Goal: Task Accomplishment & Management: Manage account settings

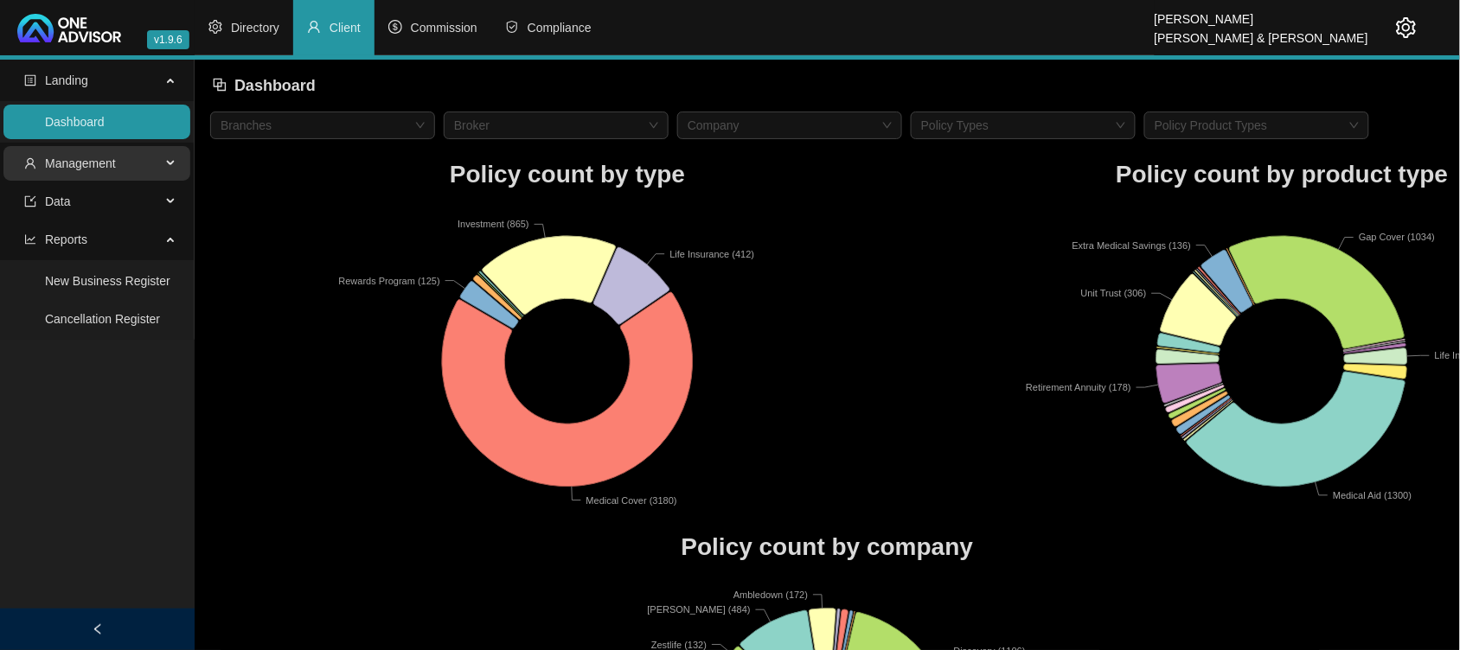
click at [93, 161] on span "Management" at bounding box center [80, 164] width 71 height 14
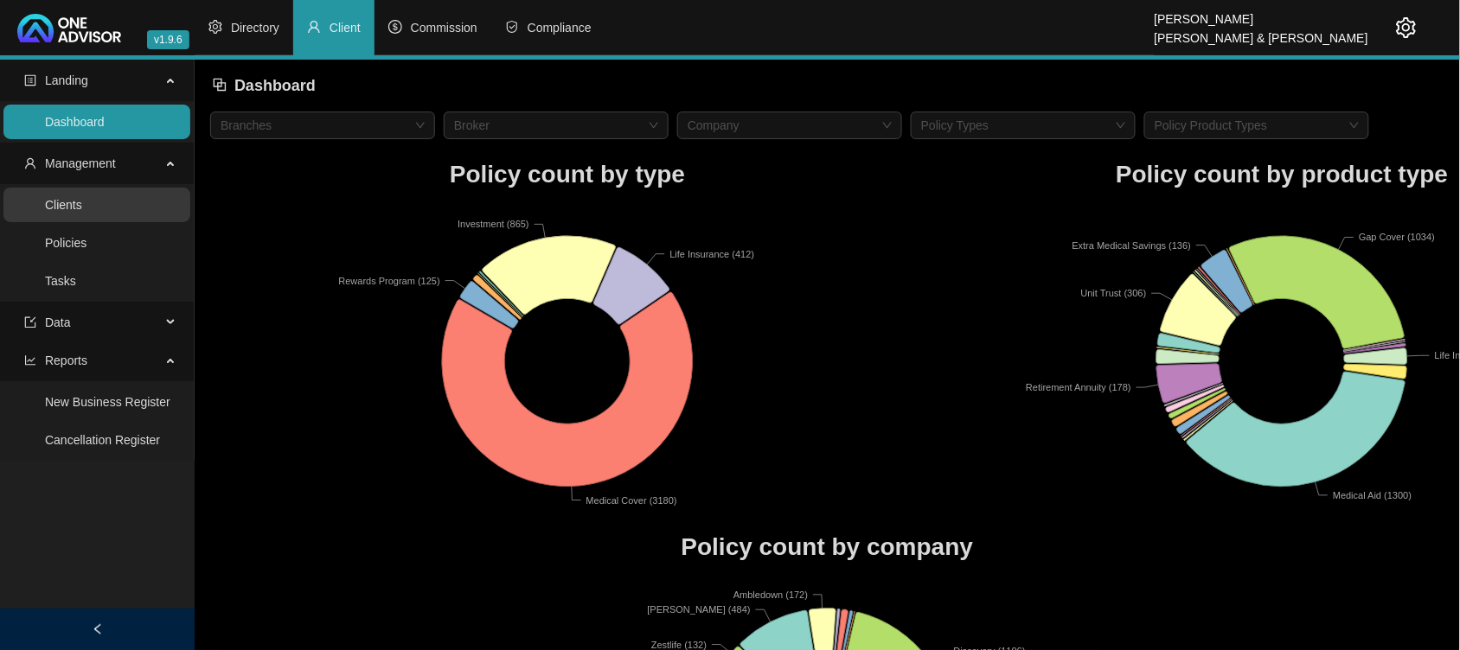
click at [82, 204] on link "Clients" at bounding box center [63, 205] width 37 height 14
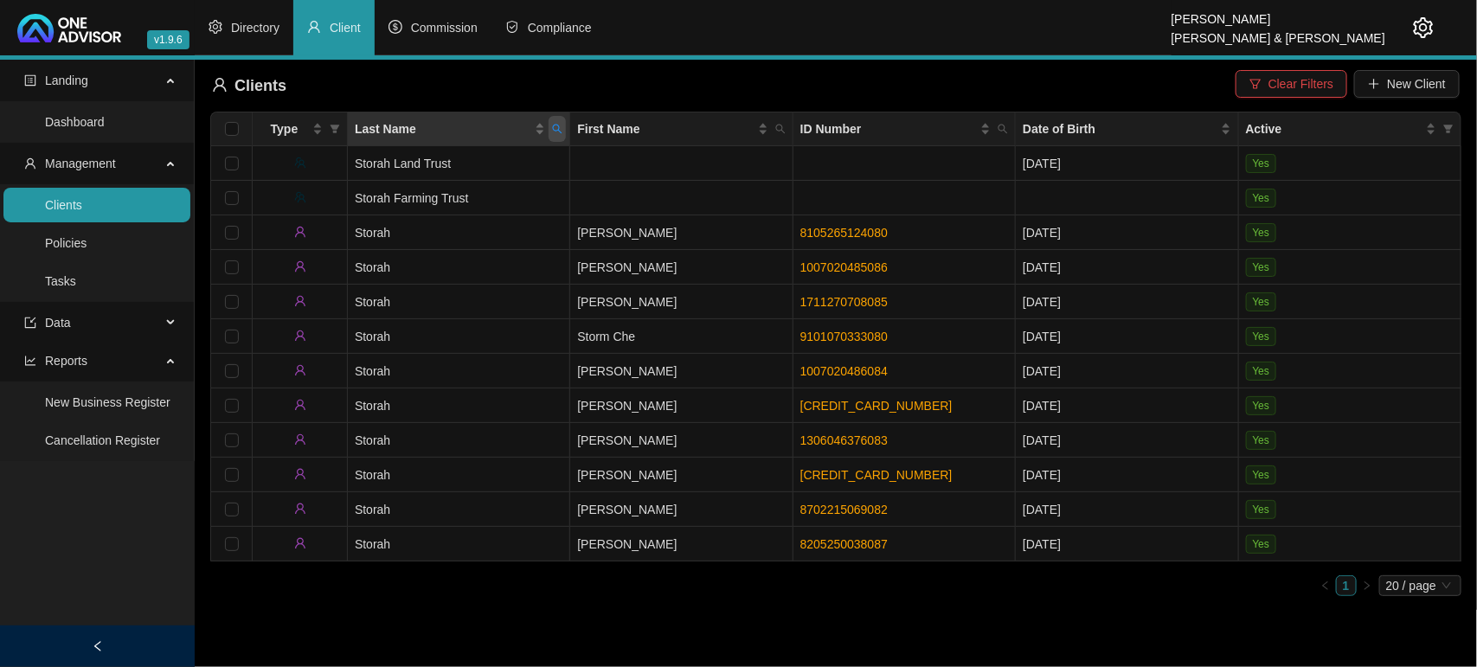
click at [549, 130] on span "Last Name" at bounding box center [556, 129] width 17 height 26
type input "FRIEND"
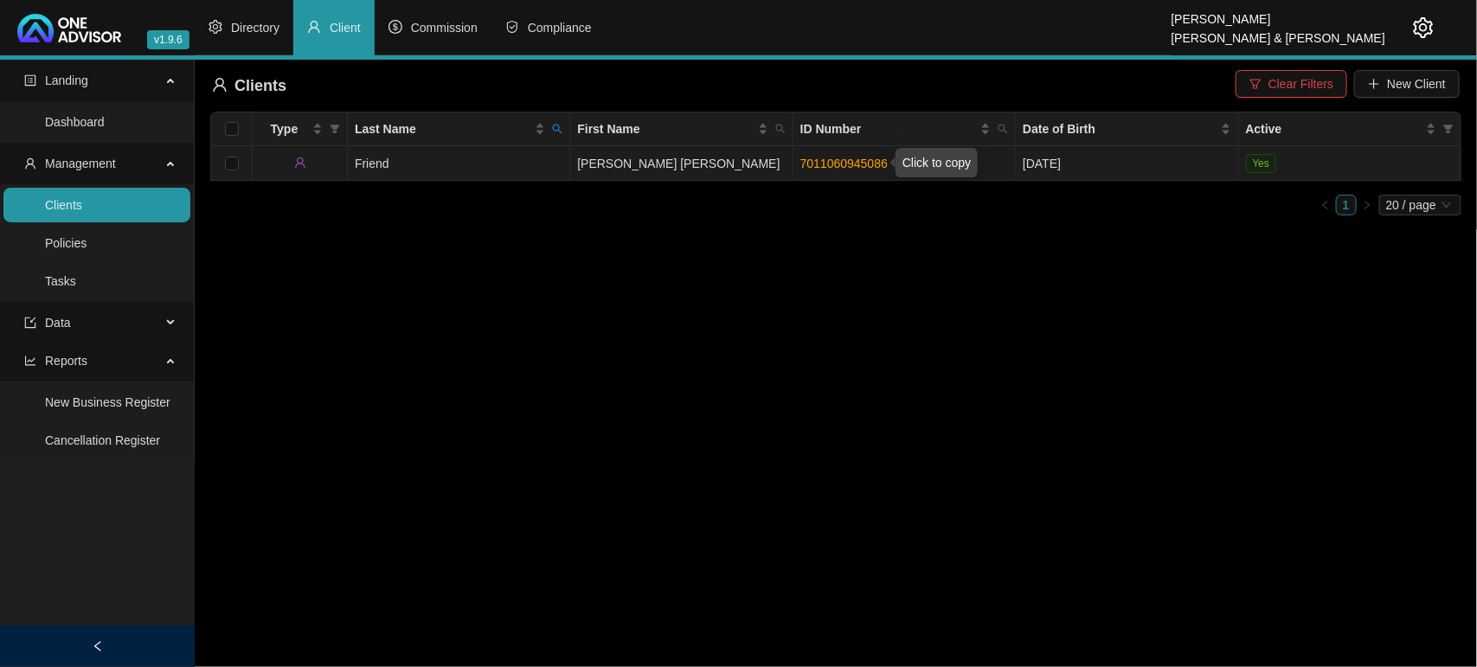
click at [875, 157] on link "7011060945086" at bounding box center [843, 164] width 87 height 14
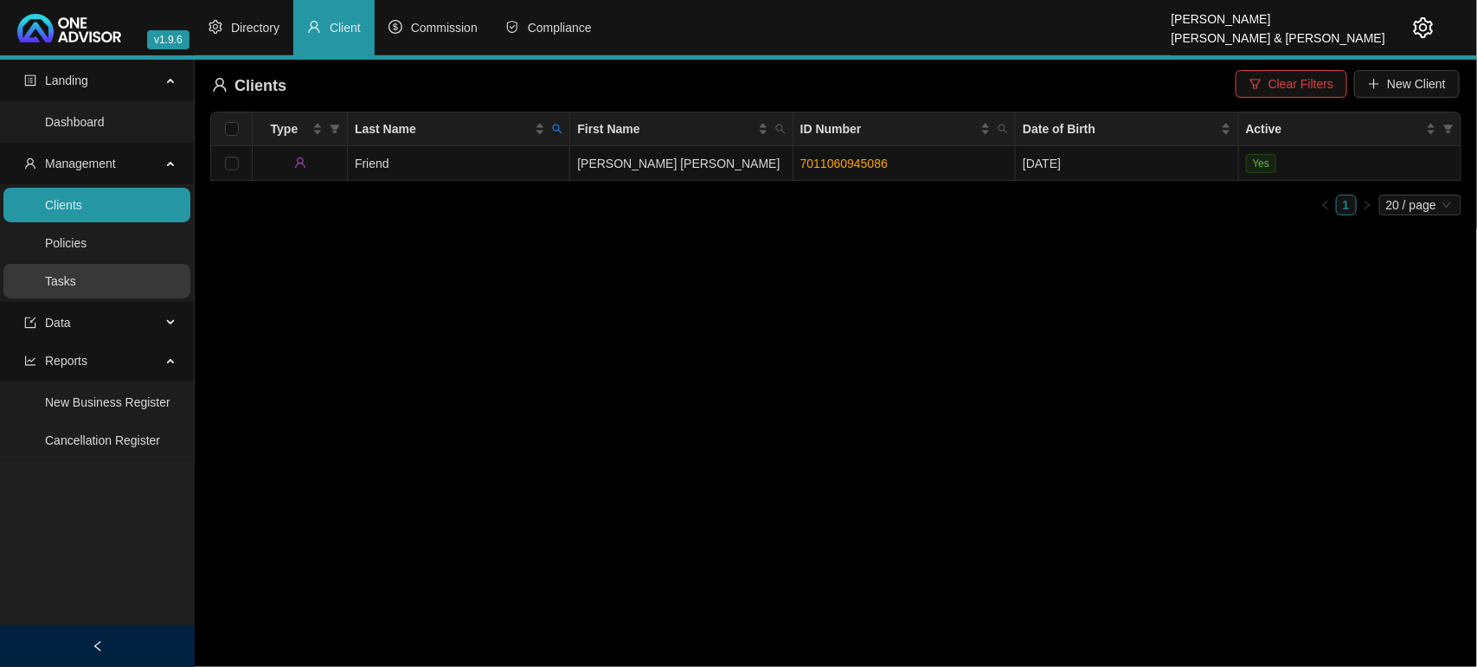
click at [76, 287] on link "Tasks" at bounding box center [60, 281] width 31 height 14
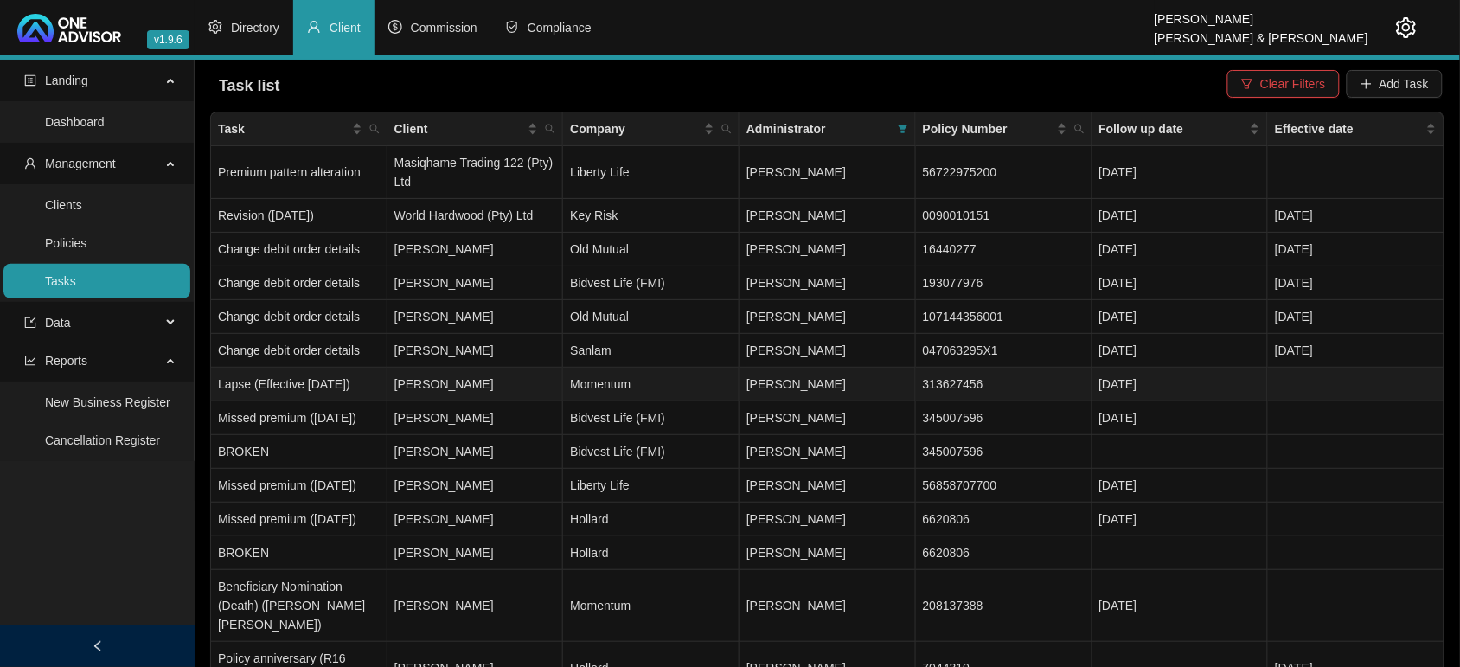
click at [541, 381] on td "[PERSON_NAME]" at bounding box center [476, 385] width 176 height 34
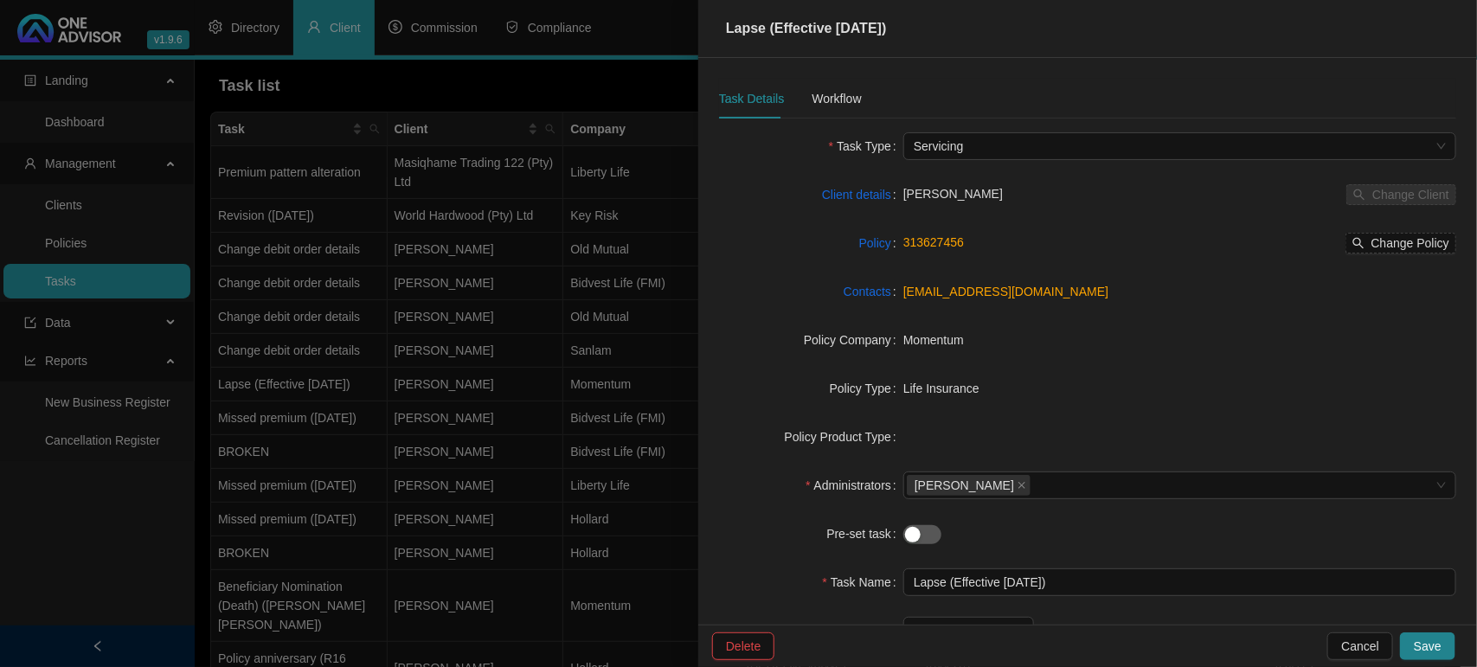
click at [435, 439] on div at bounding box center [738, 333] width 1477 height 667
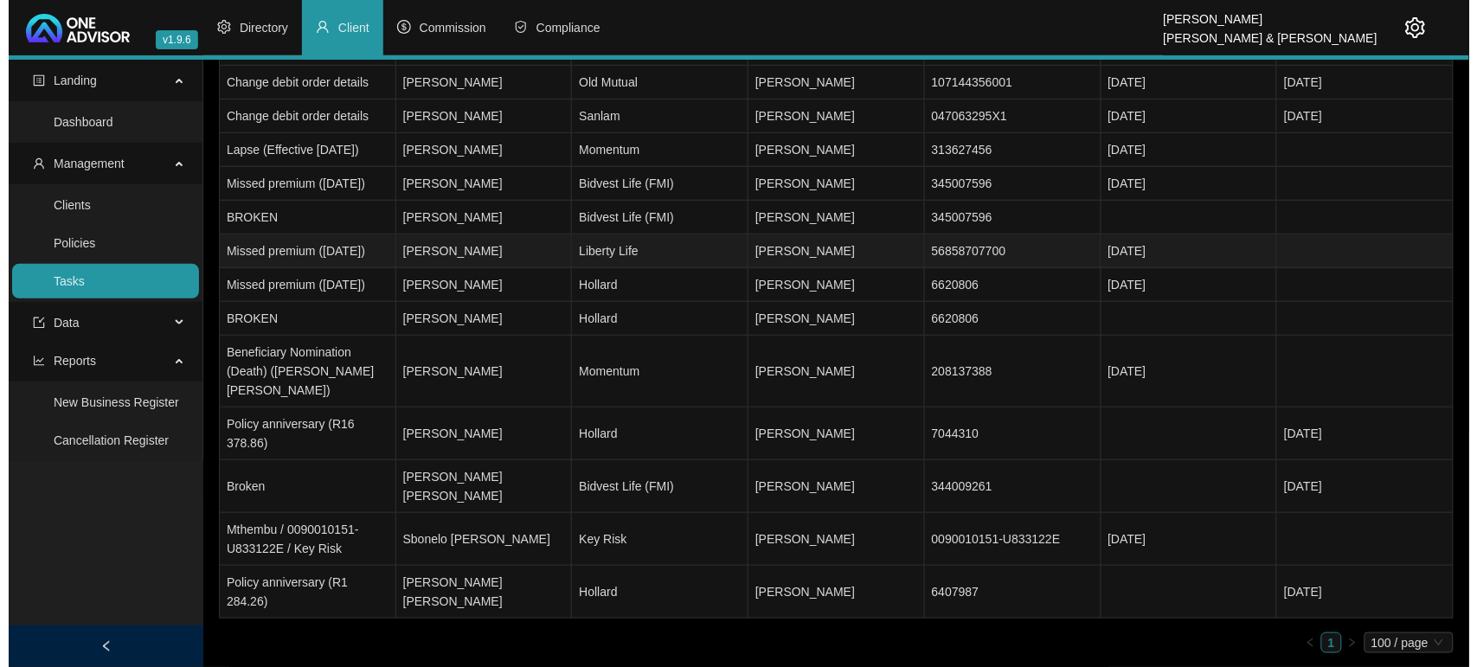
scroll to position [238, 0]
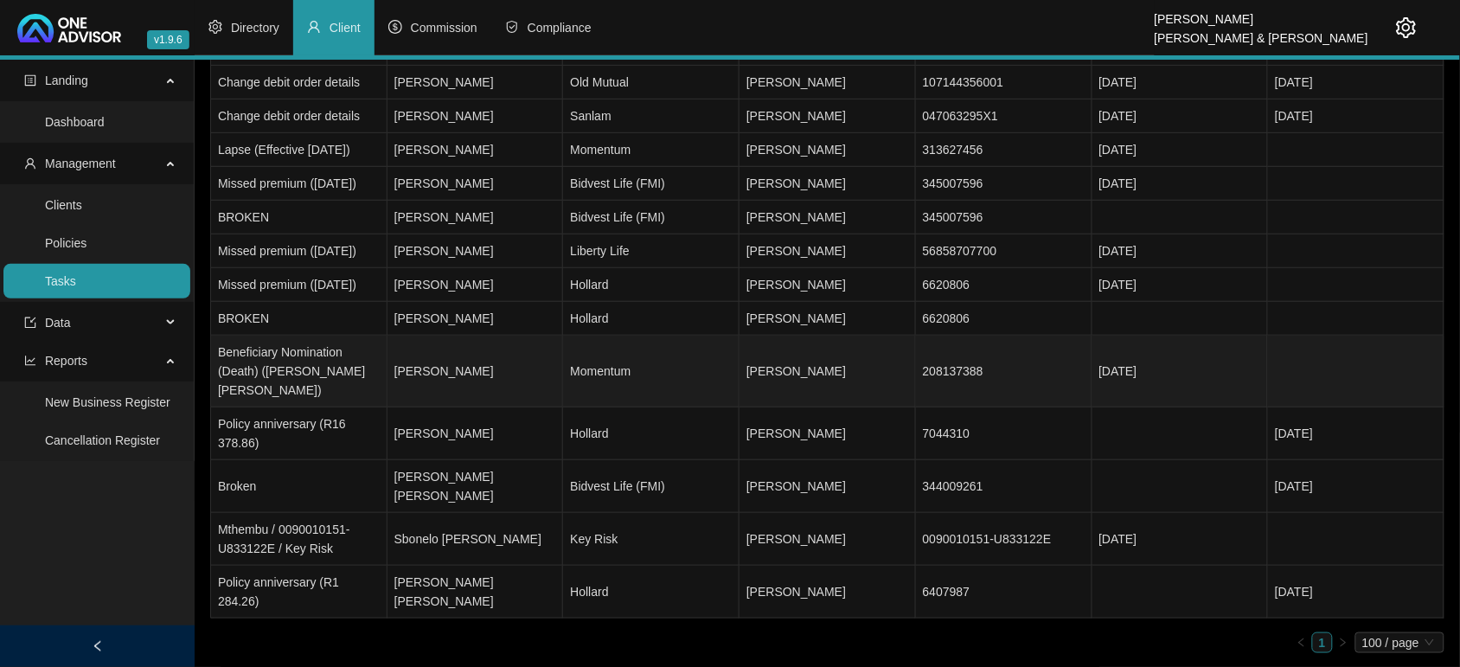
click at [481, 407] on td "[PERSON_NAME]" at bounding box center [476, 372] width 176 height 72
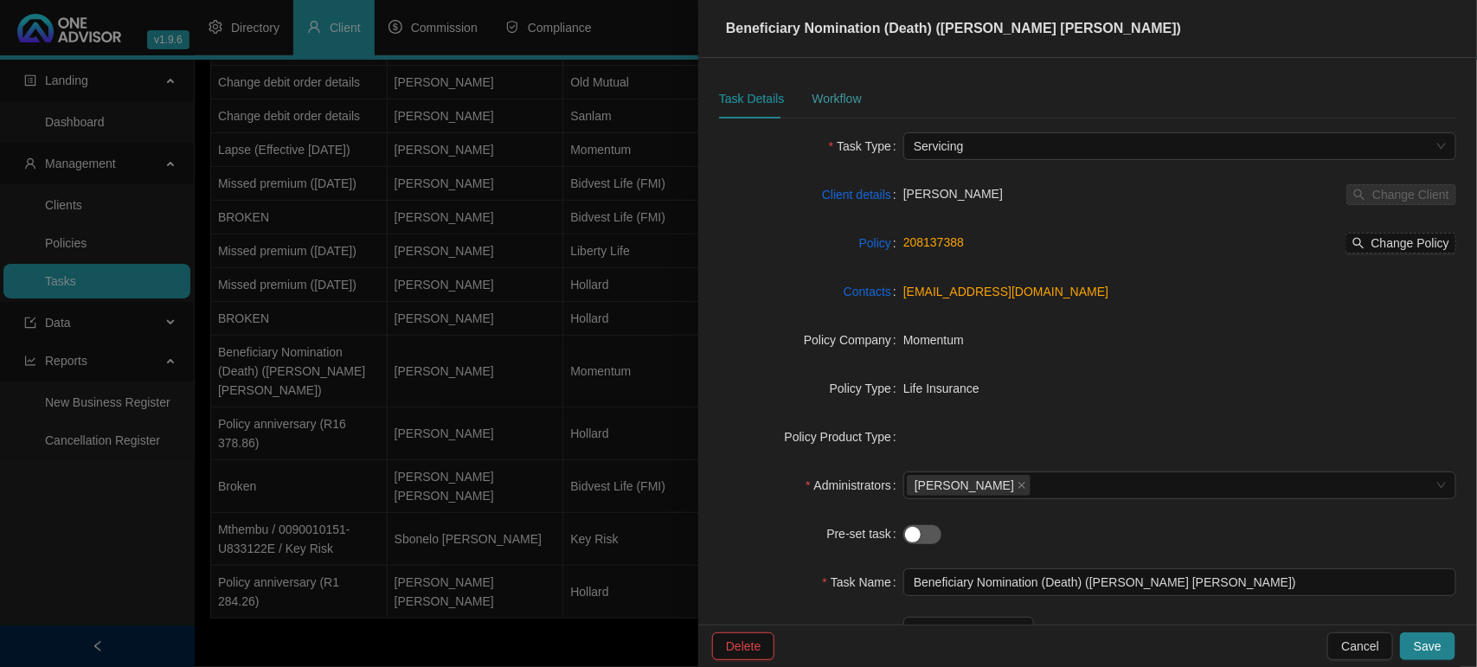
drag, startPoint x: 832, startPoint y: 80, endPoint x: 832, endPoint y: 93, distance: 12.1
click at [832, 82] on div "Workflow" at bounding box center [835, 99] width 49 height 40
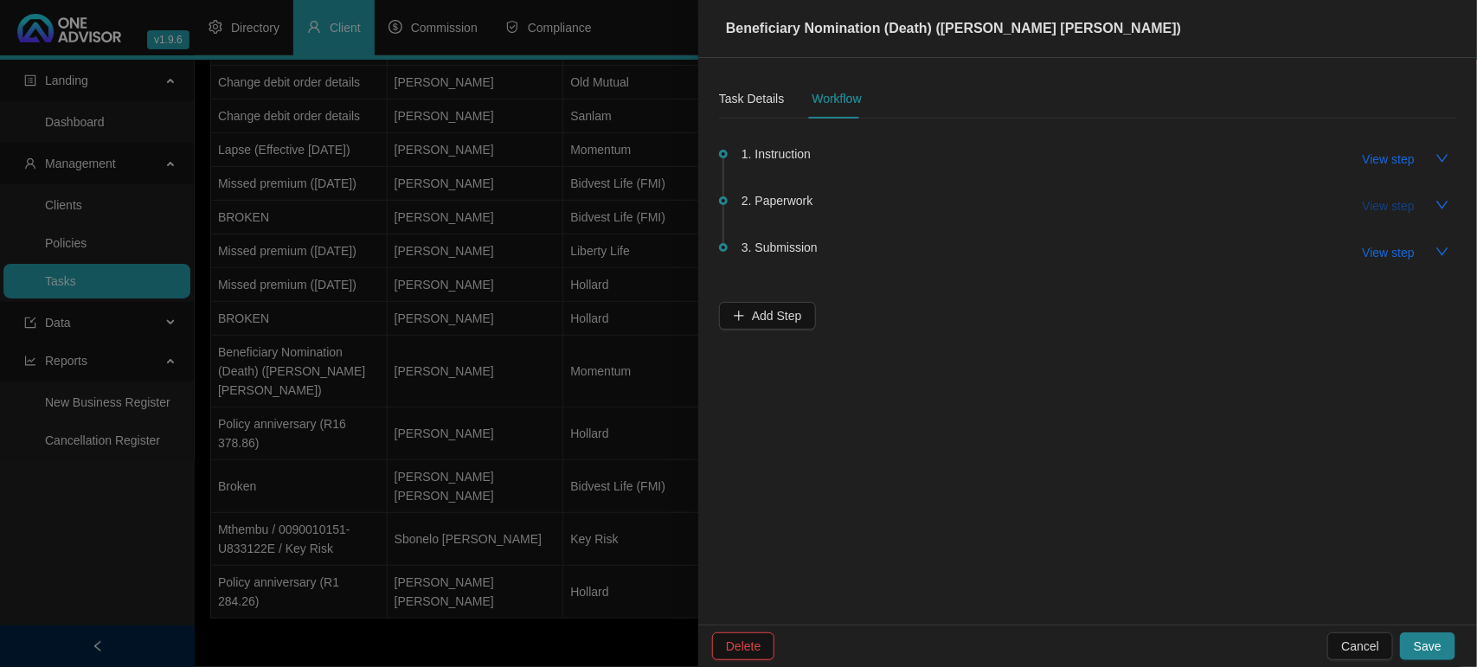
click at [1382, 200] on span "View step" at bounding box center [1388, 205] width 52 height 19
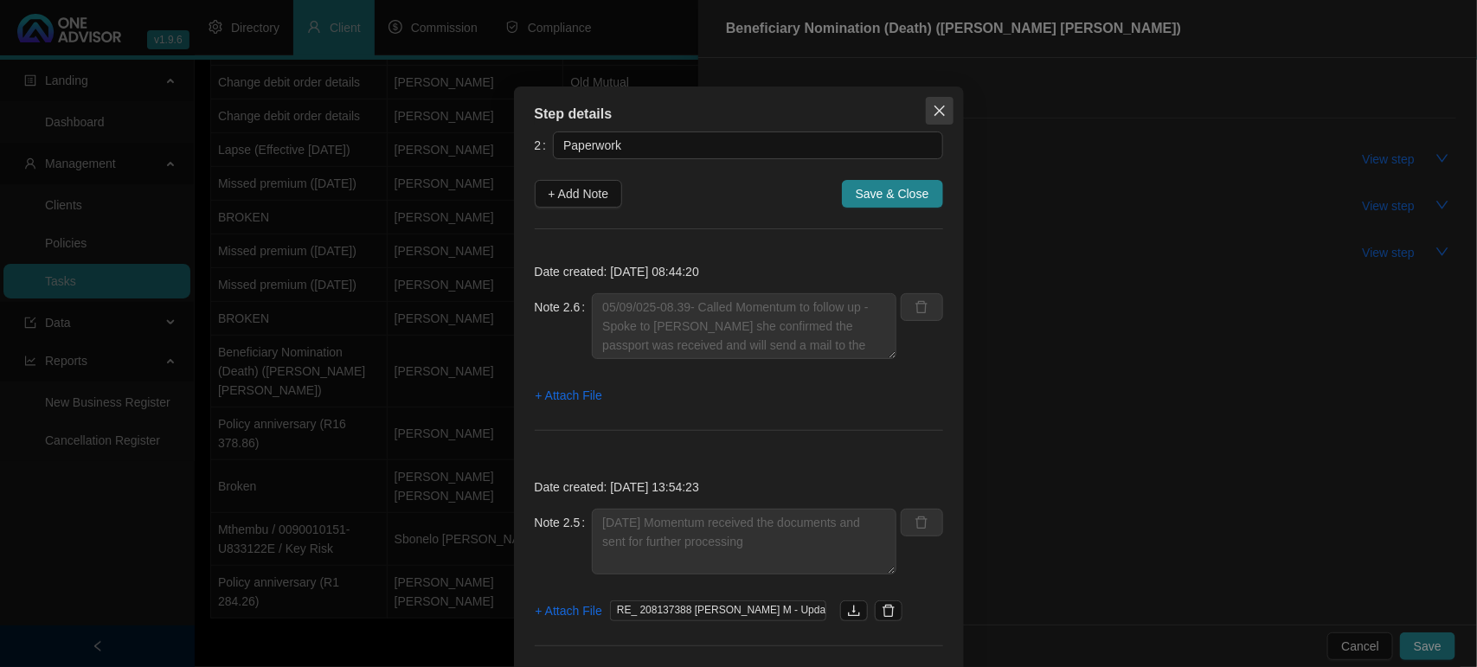
click at [932, 108] on icon "close" at bounding box center [939, 111] width 14 height 14
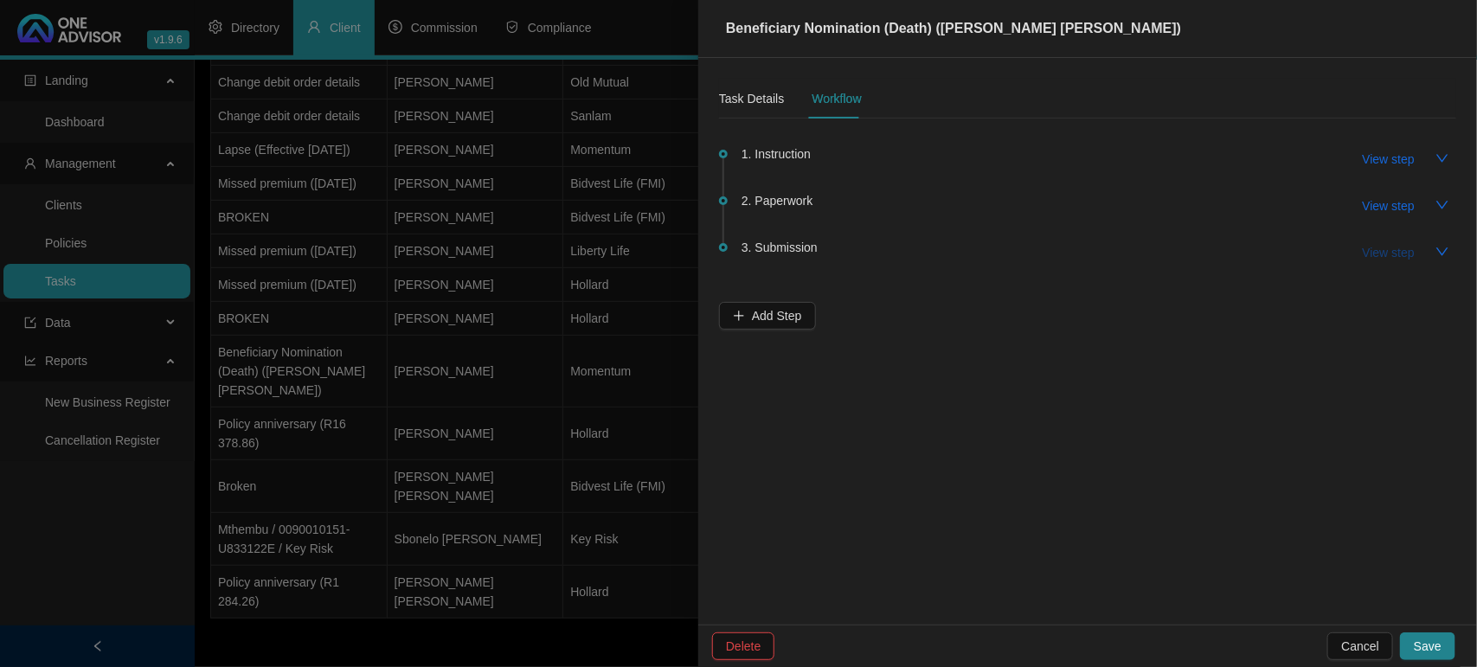
click at [1398, 247] on span "View step" at bounding box center [1388, 252] width 52 height 19
type input "Submission"
type textarea "[DATE] - Momentum requesting passport / I have sent it on to them"
type textarea "[DATE] - Emailed the beneficiary form to momentum to update"
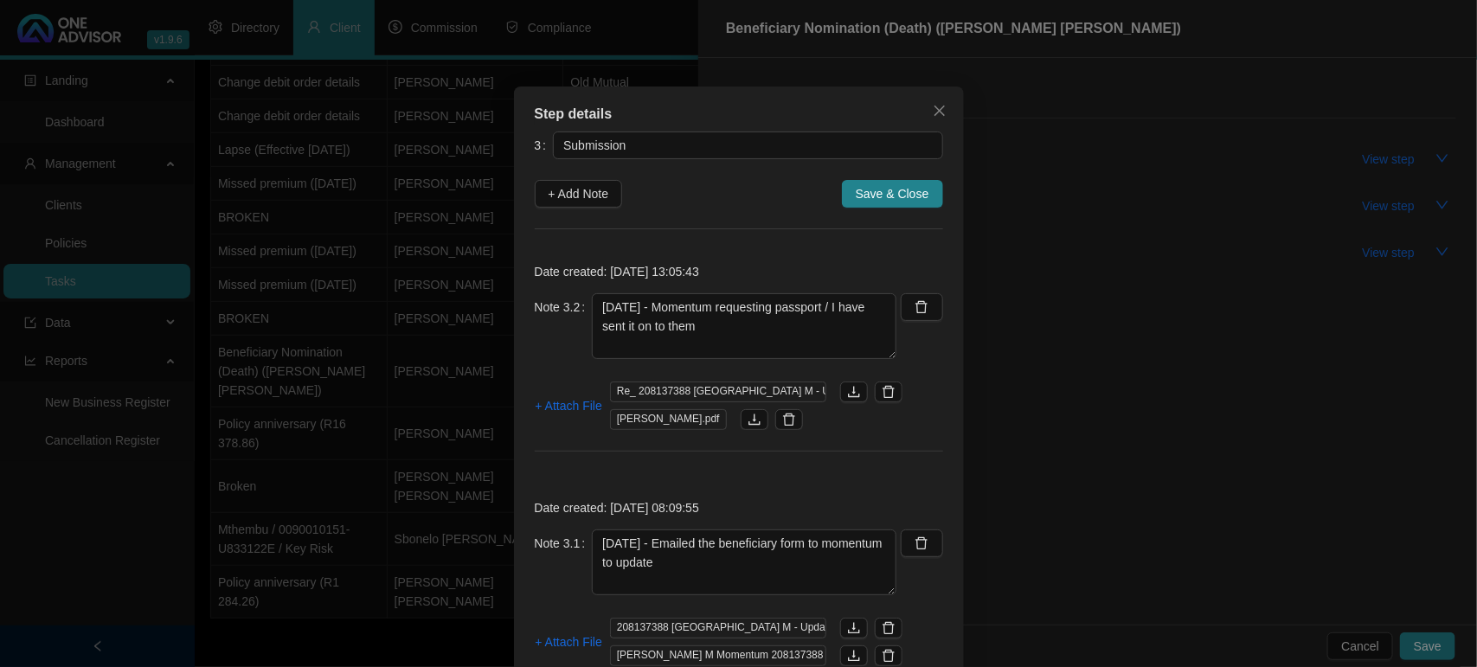
click at [1169, 200] on div "Step details 3 Submission + Add Note Save & Close Date created: [DATE] 13:05:43…" at bounding box center [738, 333] width 1477 height 667
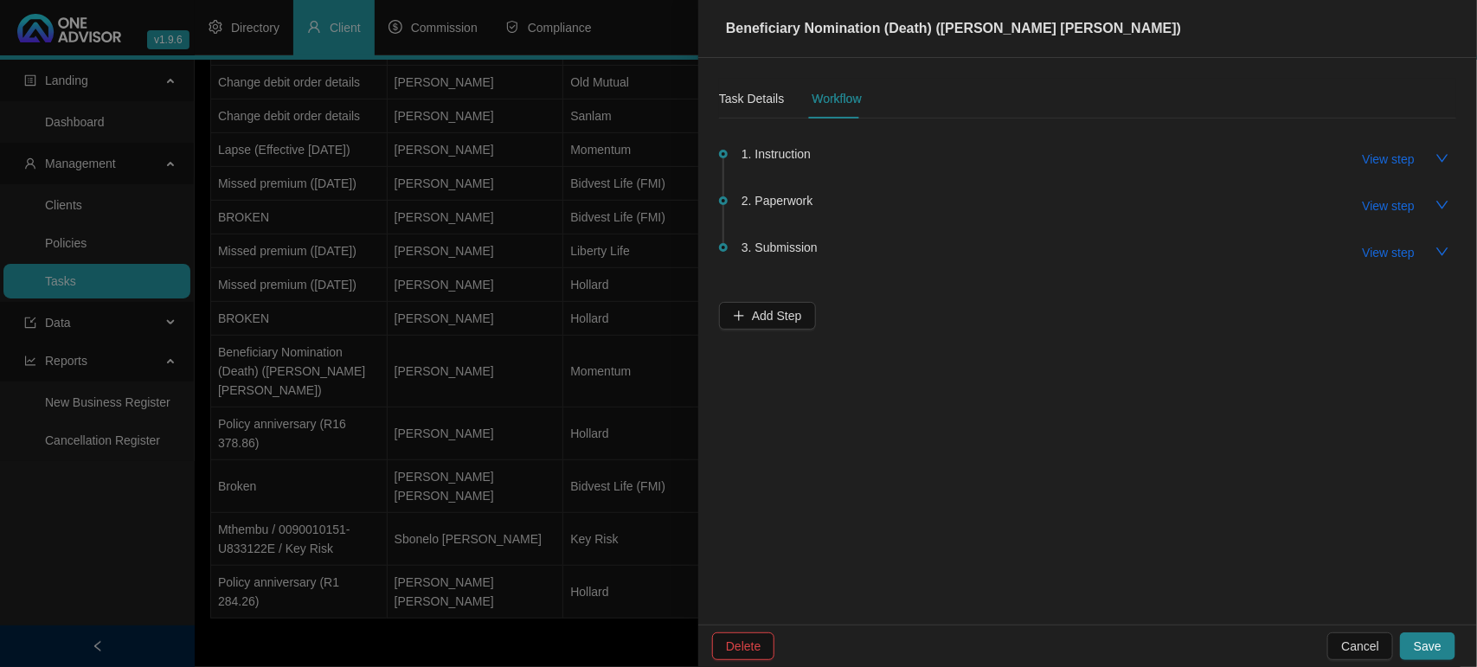
click at [789, 193] on span "2. Paperwork" at bounding box center [776, 200] width 71 height 19
click at [1374, 202] on span "View step" at bounding box center [1388, 205] width 52 height 19
type input "Paperwork"
type textarea "05/09/025-08.39- Called Momentum to follow up - Spoke to [PERSON_NAME] she conf…"
type textarea "[DATE] Momentum received the documents and sent for further processing"
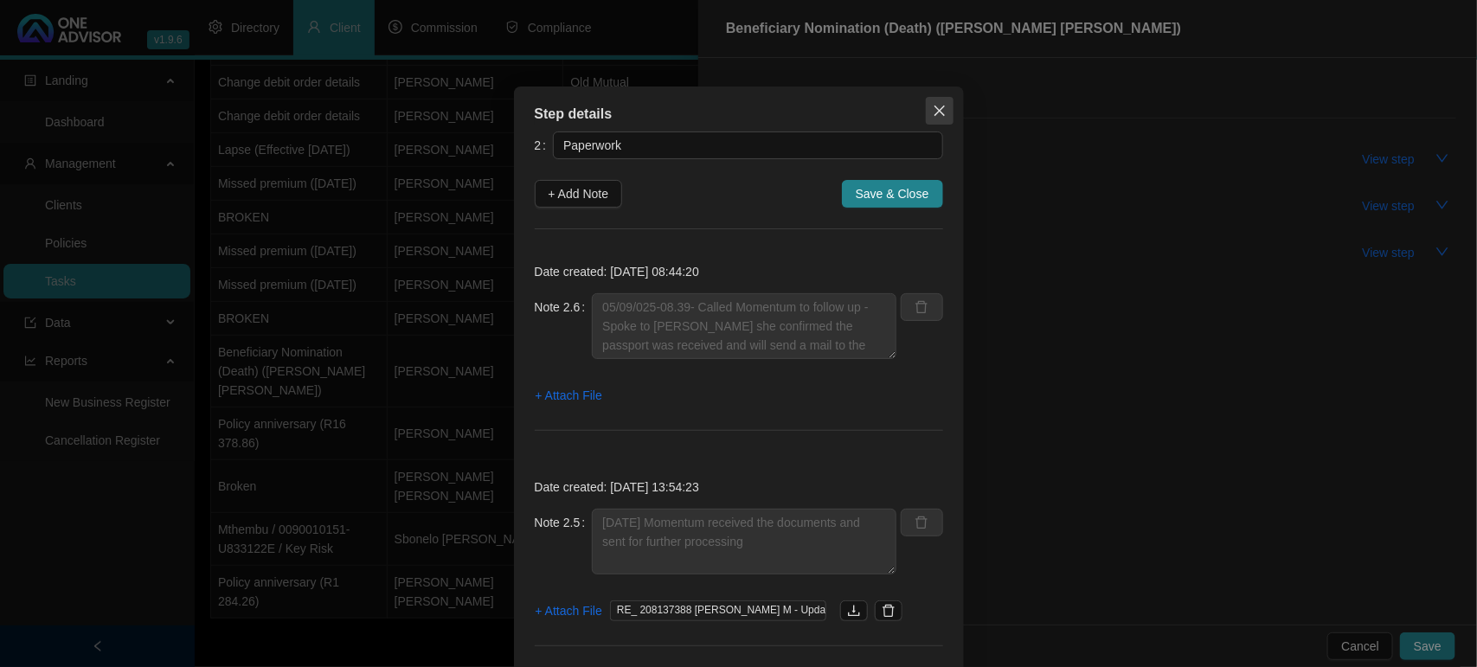
click at [932, 117] on icon "close" at bounding box center [939, 111] width 14 height 14
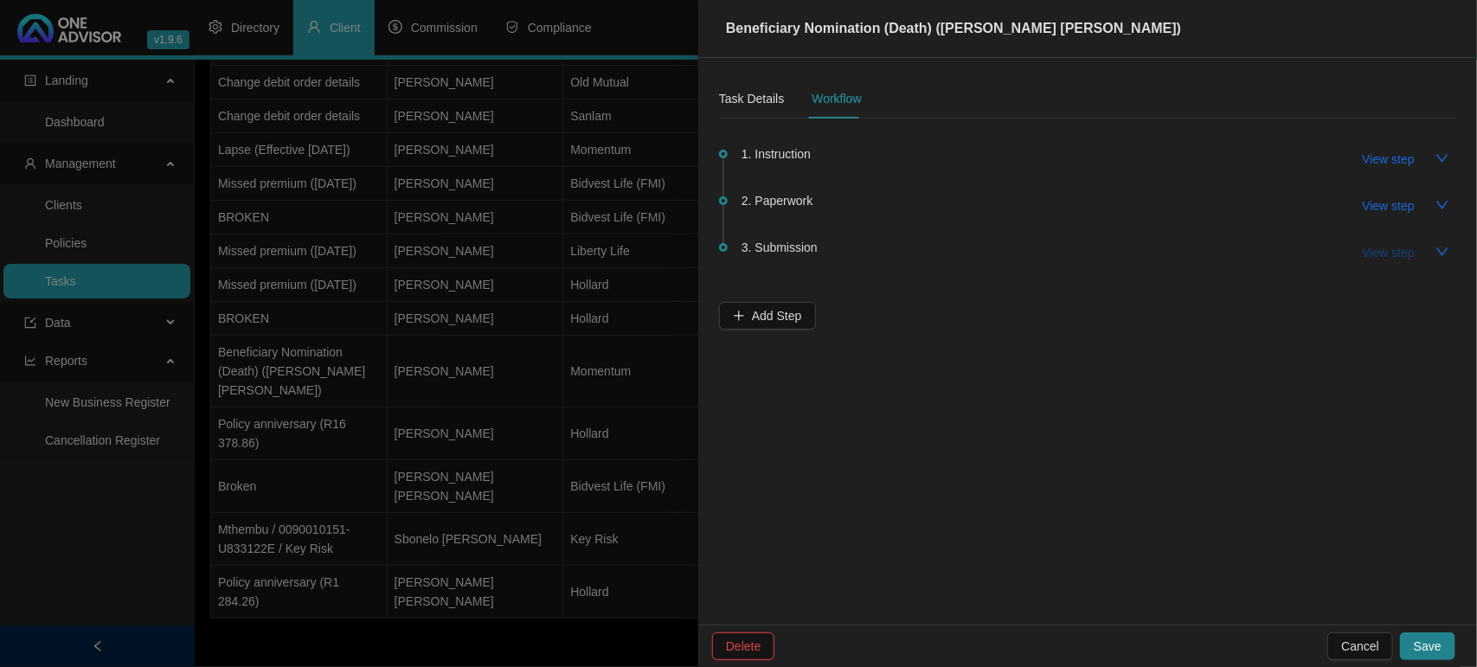
click at [1381, 251] on span "View step" at bounding box center [1388, 252] width 52 height 19
type input "Submission"
type textarea "[DATE] - Momentum requesting passport / I have sent it on to them"
type textarea "[DATE] - Emailed the beneficiary form to momentum to update"
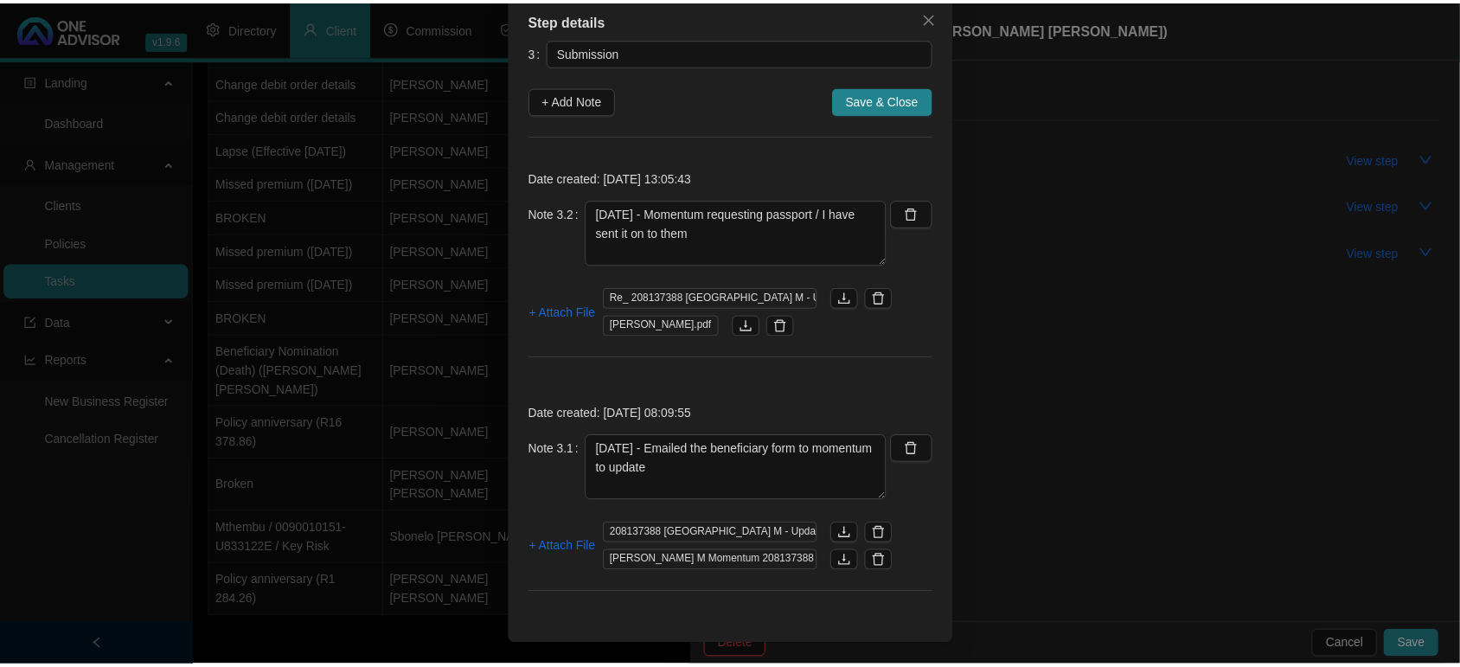
scroll to position [0, 0]
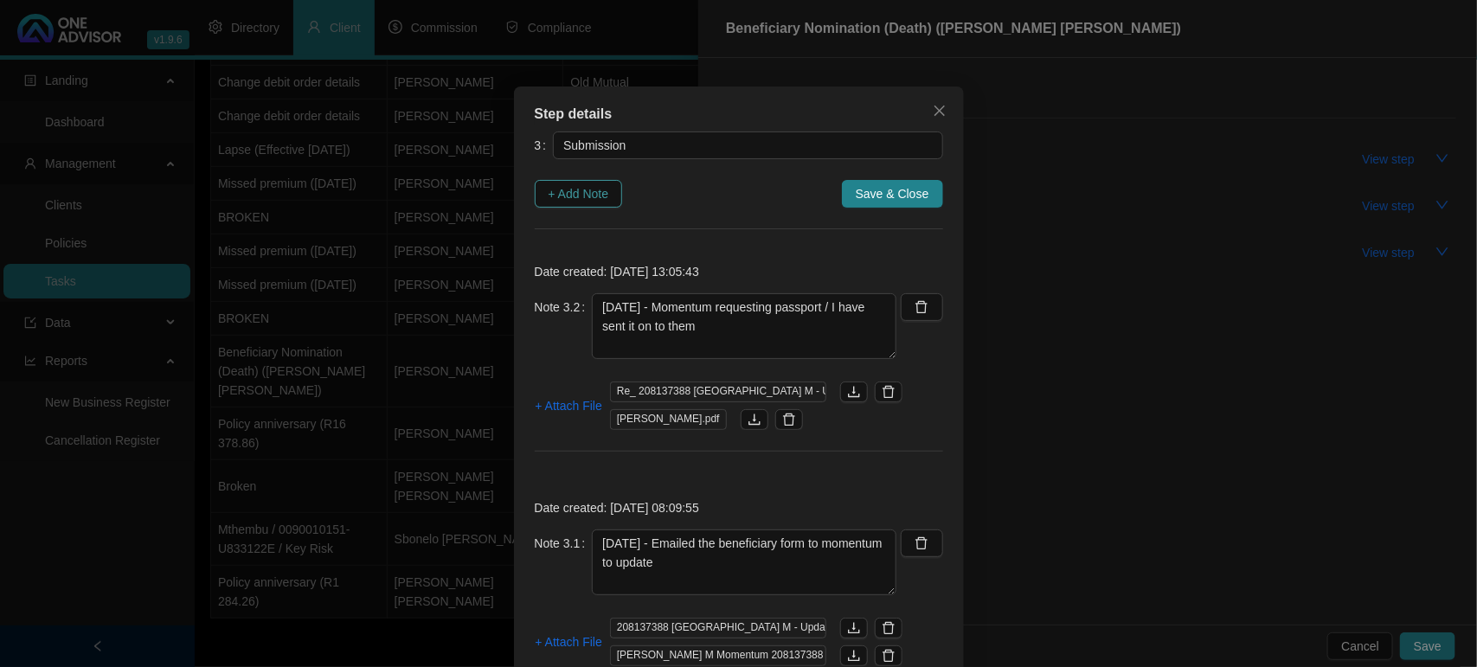
click at [594, 191] on span "+ Add Note" at bounding box center [578, 193] width 61 height 19
type textarea "[DATE] - Momentum requesting passport / I have sent it on to them"
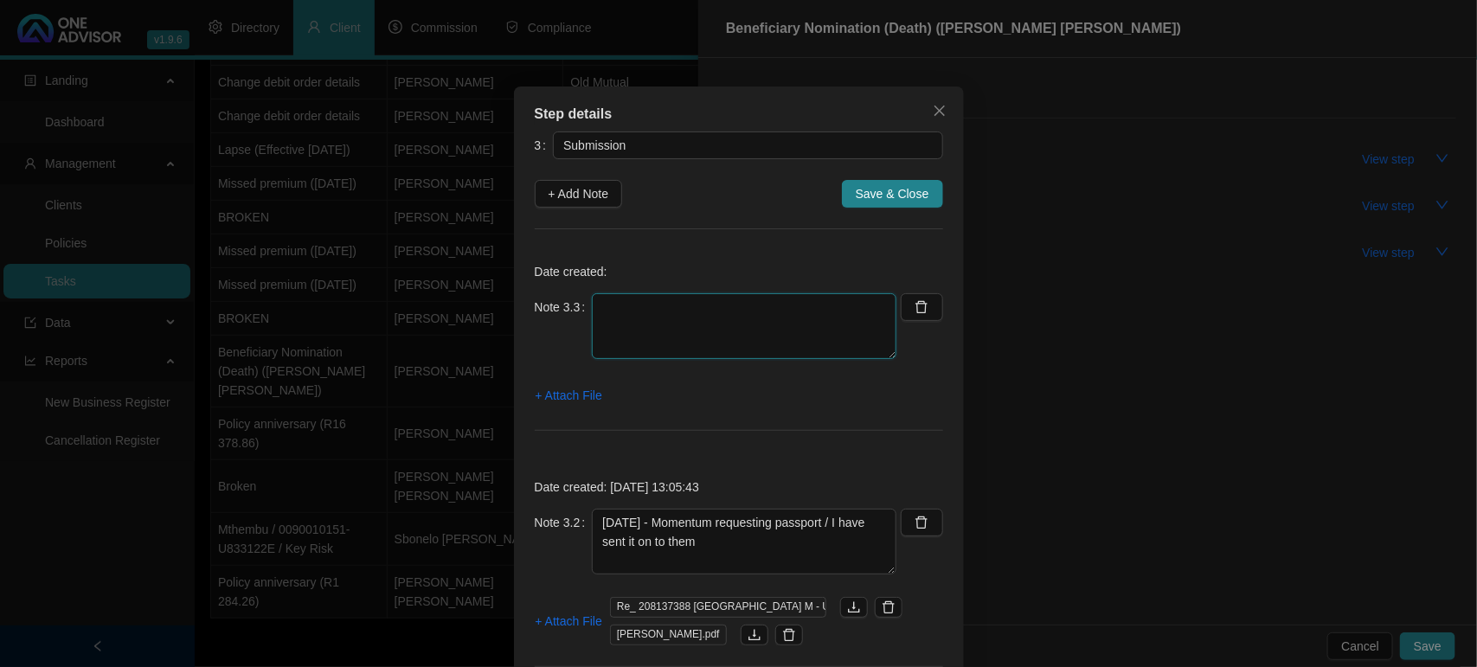
click at [649, 314] on textarea at bounding box center [744, 326] width 304 height 66
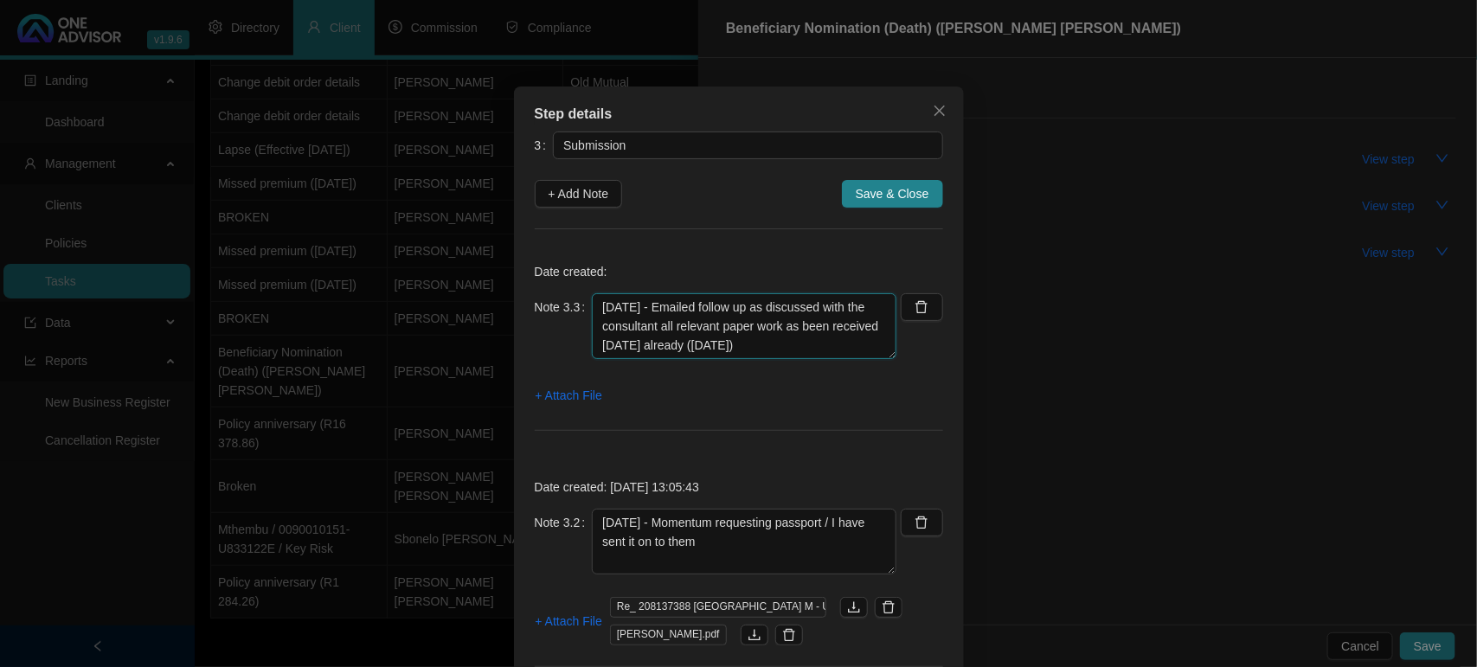
type textarea "[DATE] - Emailed follow up as discussed with the consultant all relevant paper …"
click at [523, 399] on div "Step details 3 Submission + Add Note Save & Close Date created: Note 3.3 [DATE]…" at bounding box center [739, 521] width 450 height 868
click at [575, 386] on span "+ Attach File" at bounding box center [568, 395] width 67 height 19
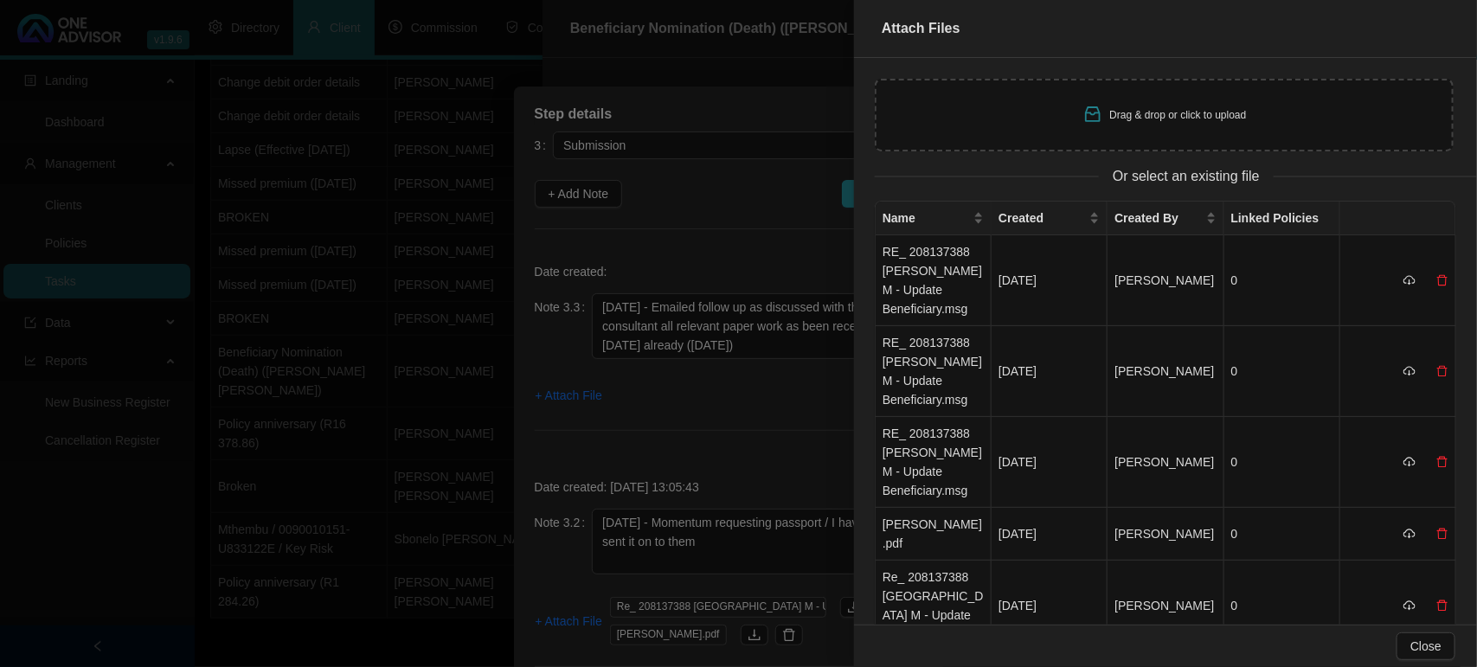
click at [952, 266] on td "RE_ 208137388 [PERSON_NAME] M - Update Beneficiary.msg" at bounding box center [933, 280] width 116 height 91
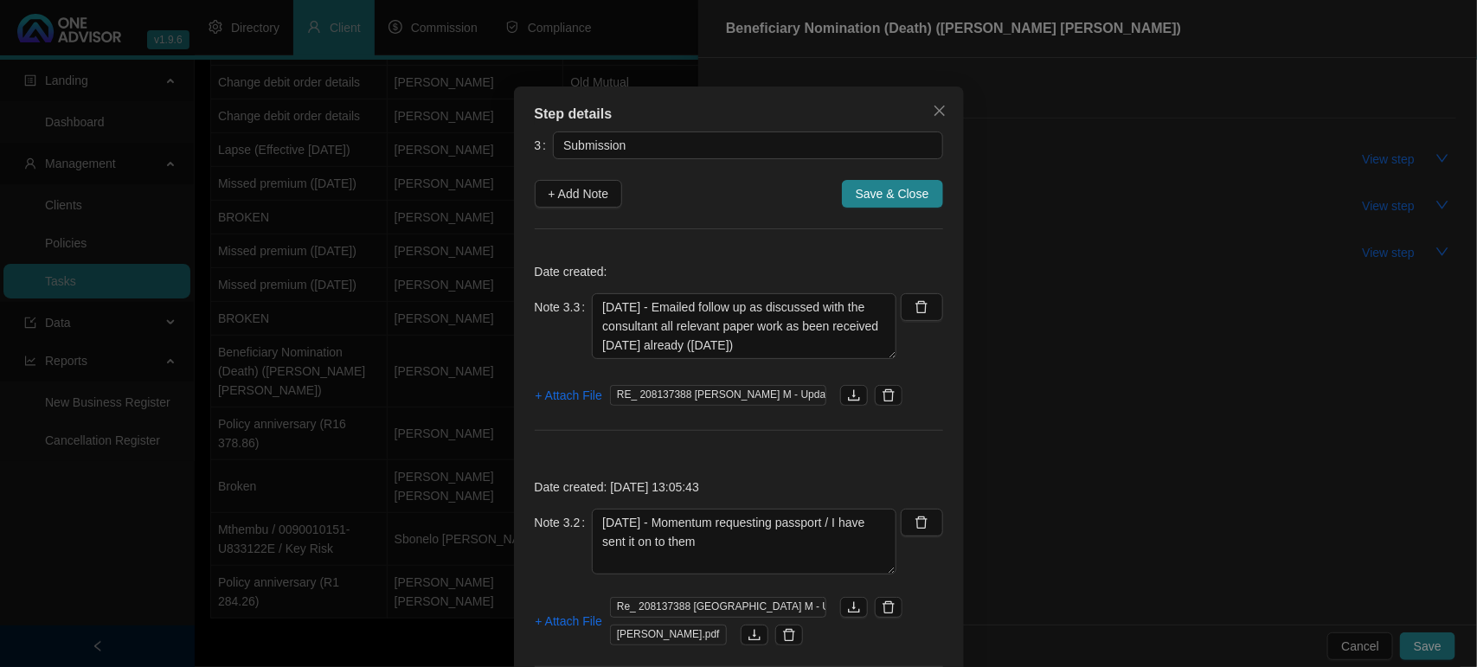
click at [875, 192] on span "Save & Close" at bounding box center [892, 193] width 74 height 19
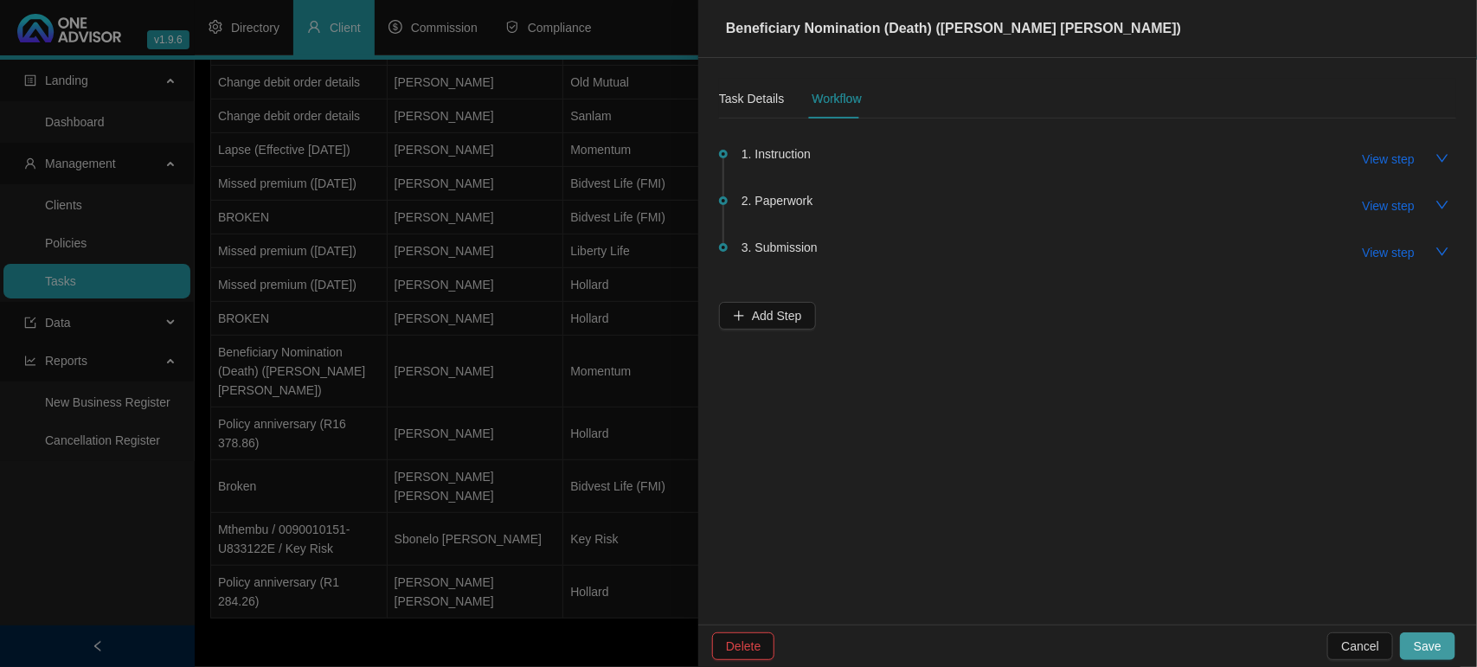
click at [1423, 632] on button "Save" at bounding box center [1427, 646] width 55 height 28
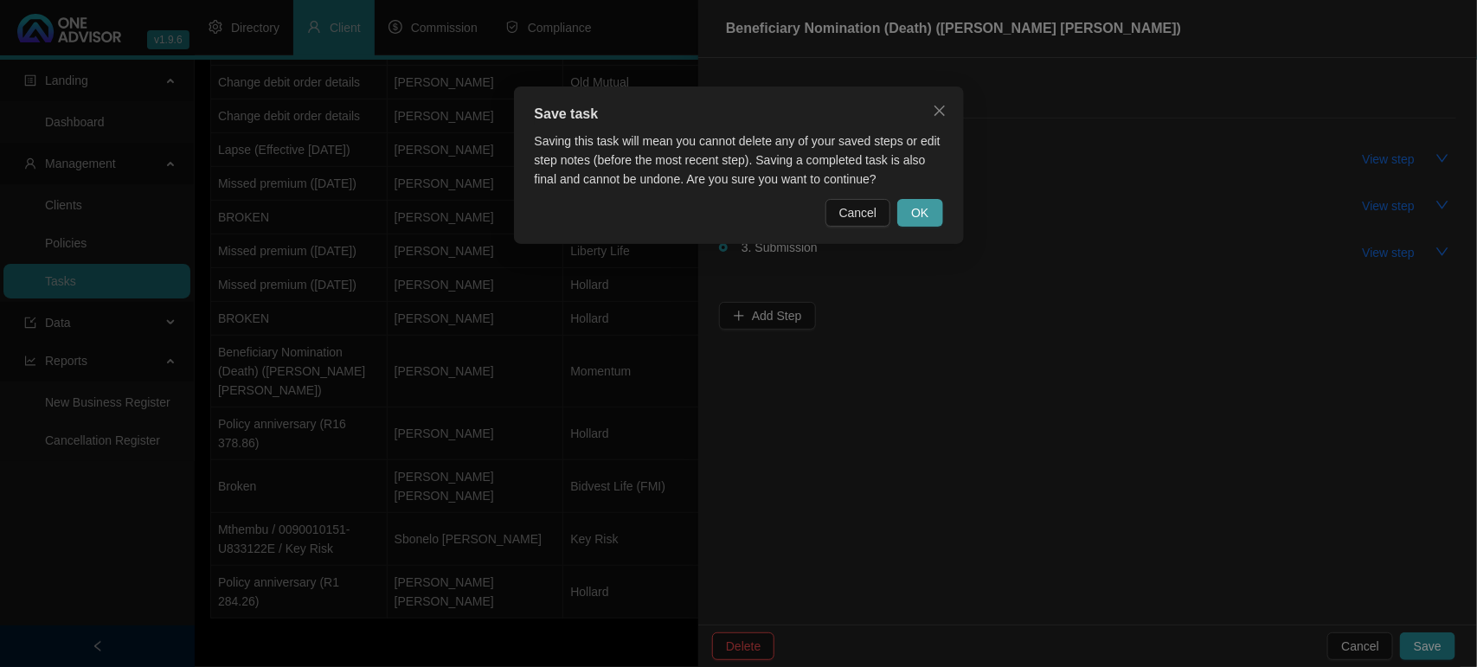
click at [927, 208] on span "OK" at bounding box center [919, 212] width 17 height 19
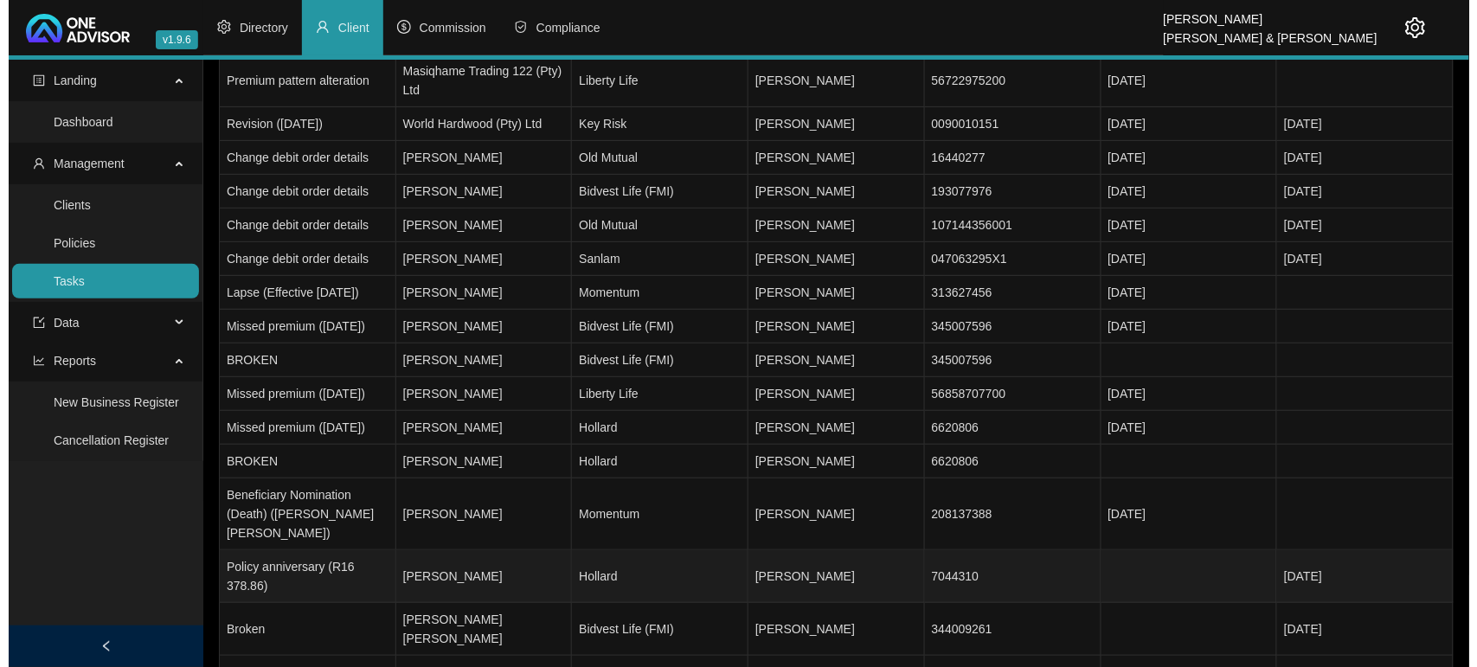
scroll to position [130, 0]
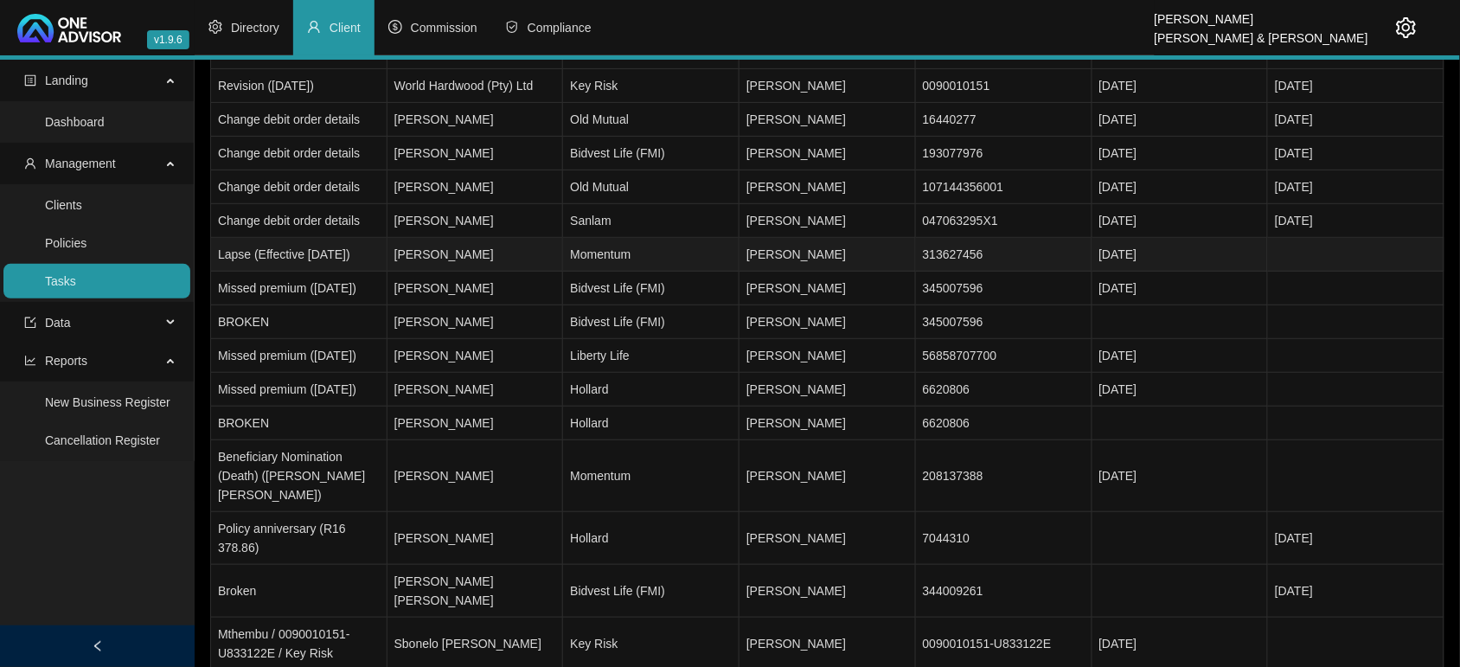
click at [506, 260] on td "[PERSON_NAME]" at bounding box center [476, 255] width 176 height 34
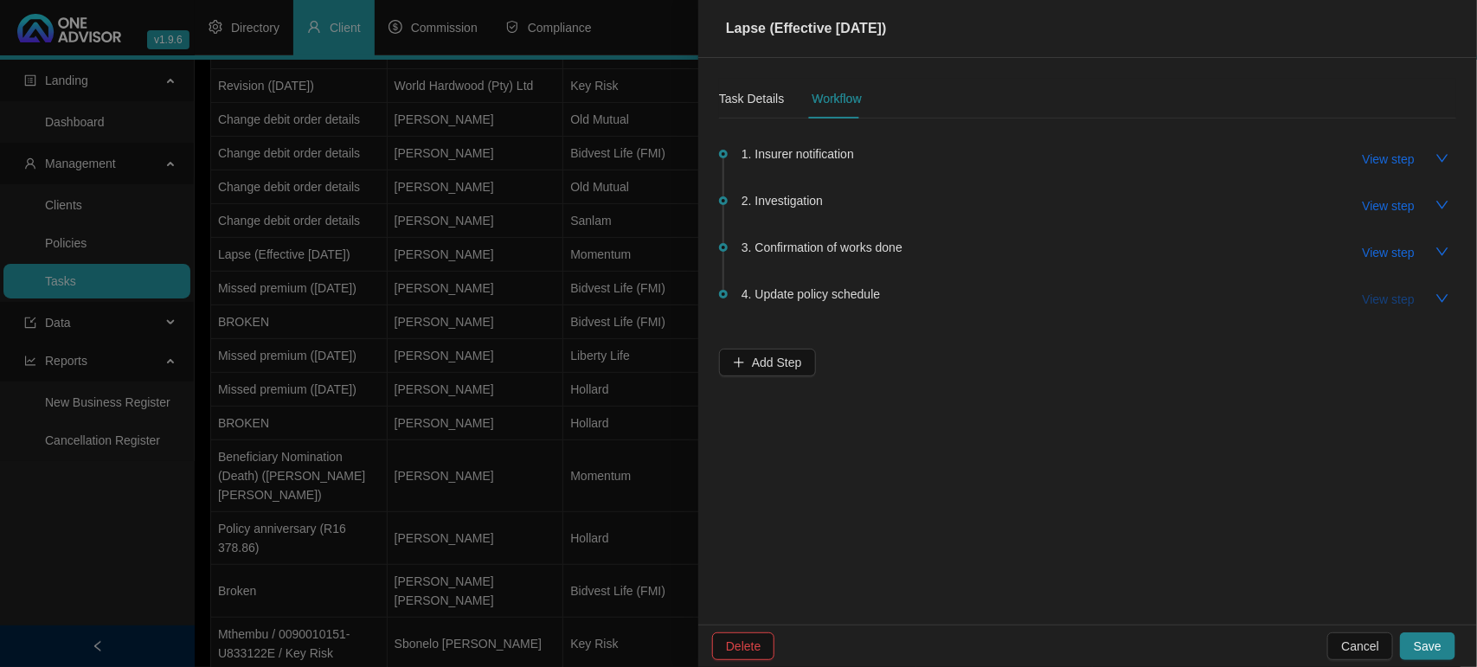
click at [1388, 297] on span "View step" at bounding box center [1388, 299] width 52 height 19
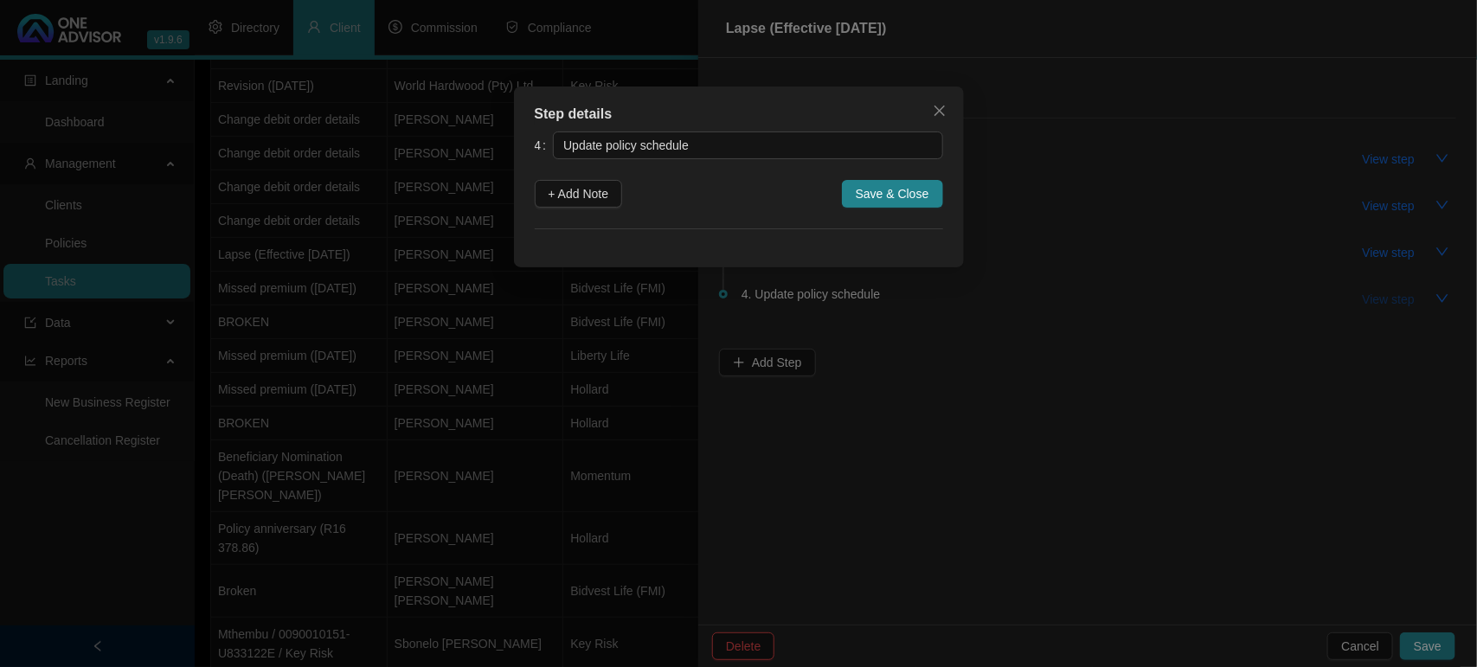
click at [1388, 297] on div "Step details 4 Update policy schedule + Add Note Save & Close Cancel OK" at bounding box center [738, 333] width 1477 height 667
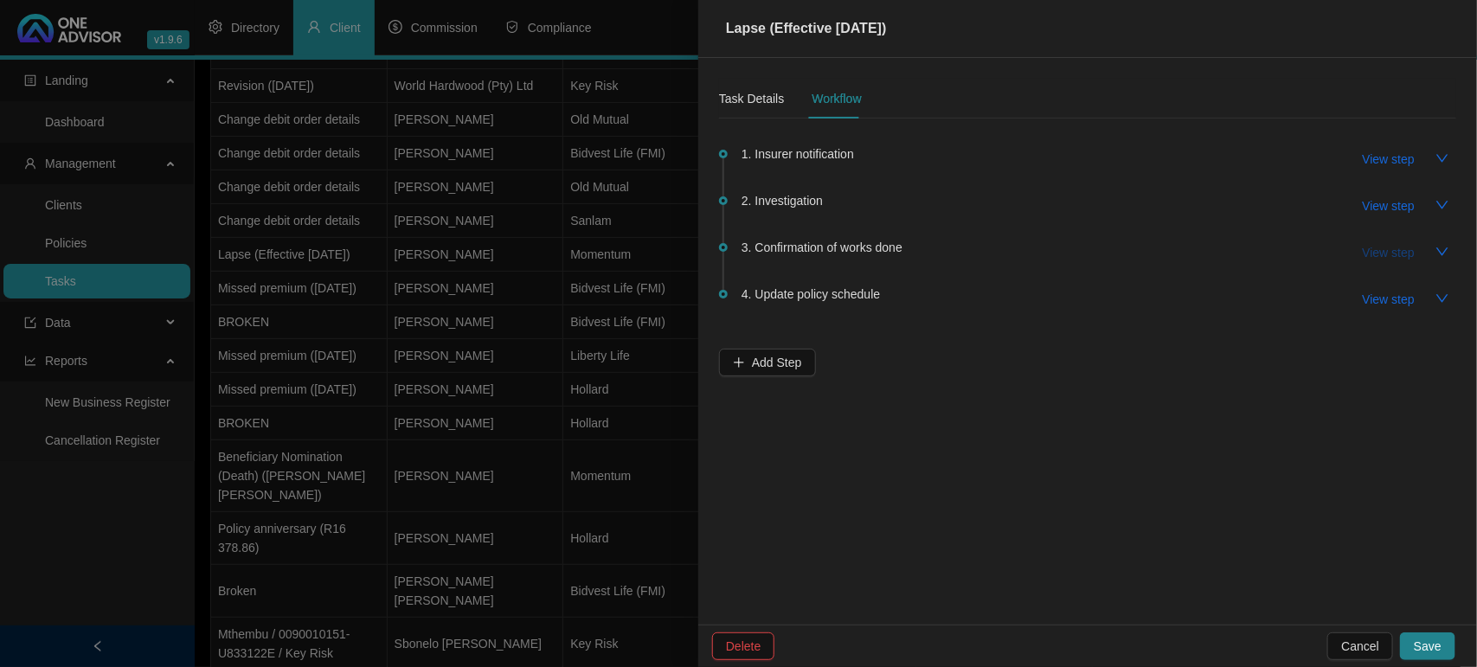
click at [1394, 258] on span "View step" at bounding box center [1388, 252] width 52 height 19
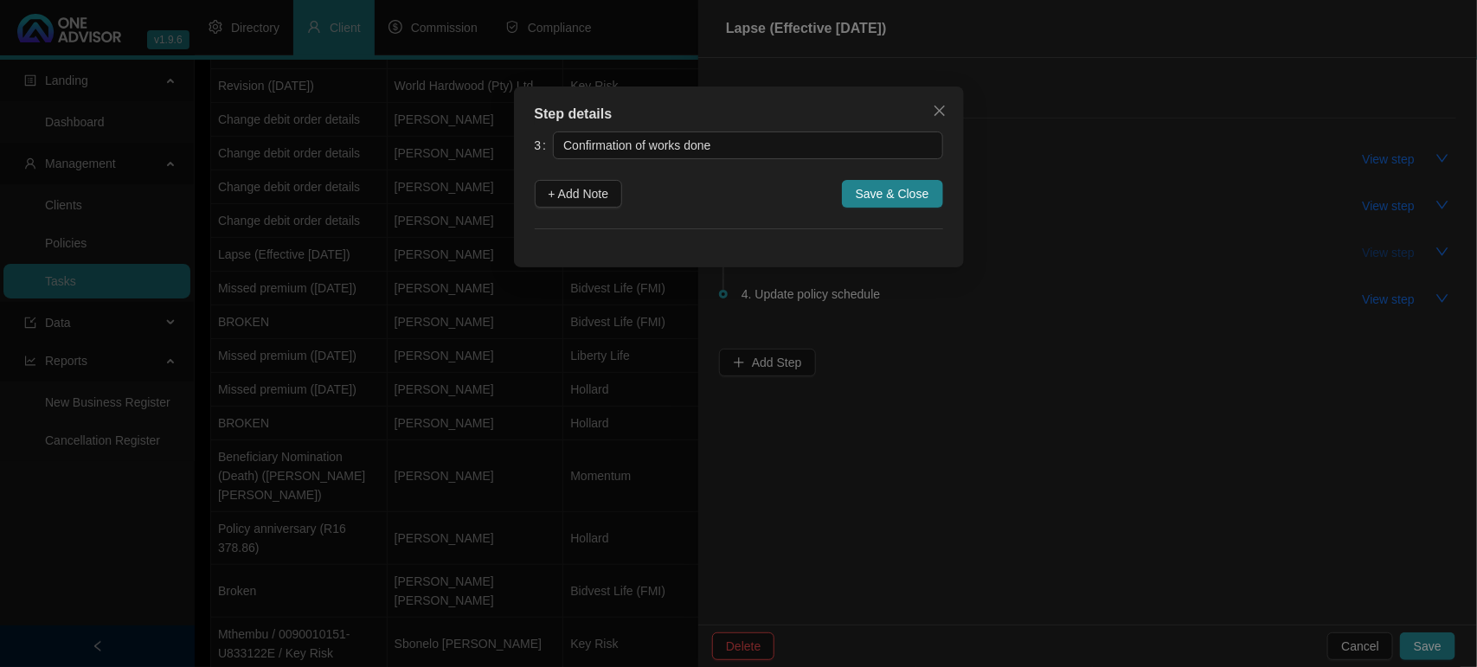
click at [1394, 258] on div "Step details 3 Confirmation of works done + Add Note Save & Close Cancel OK" at bounding box center [738, 333] width 1477 height 667
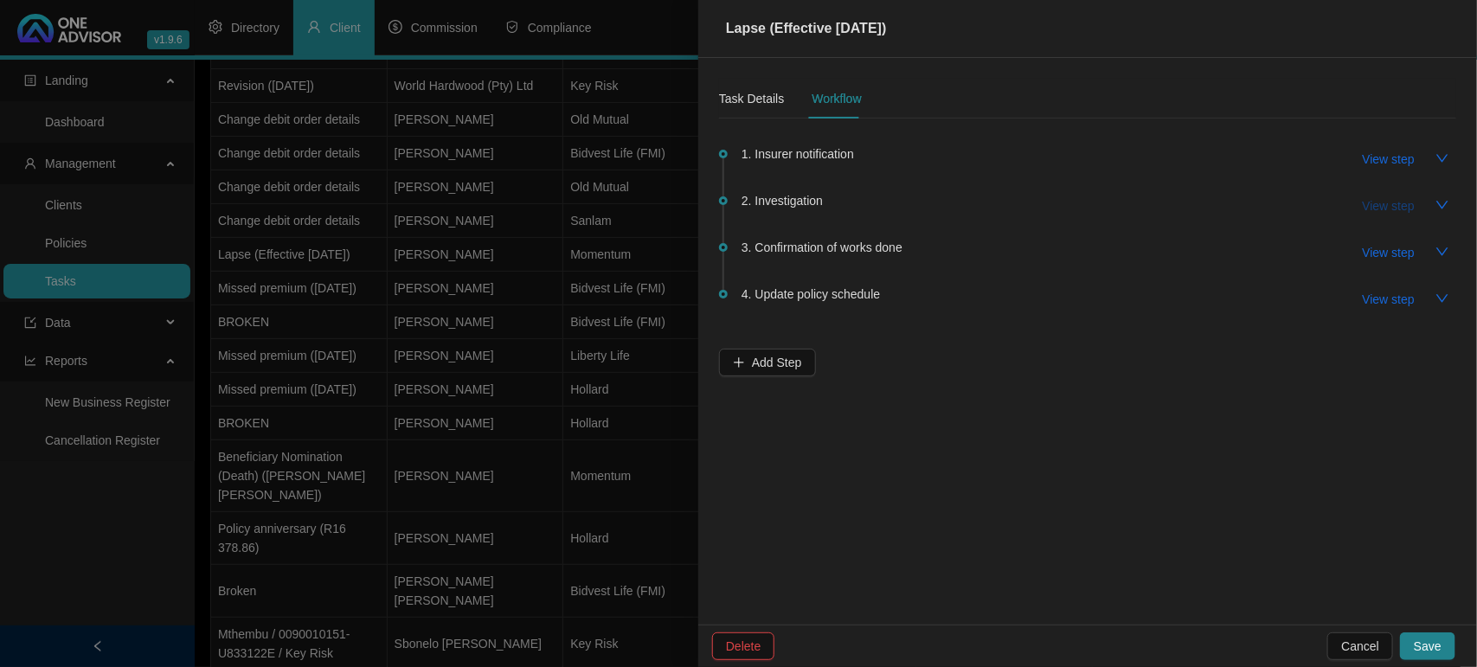
click at [1377, 210] on span "View step" at bounding box center [1388, 205] width 52 height 19
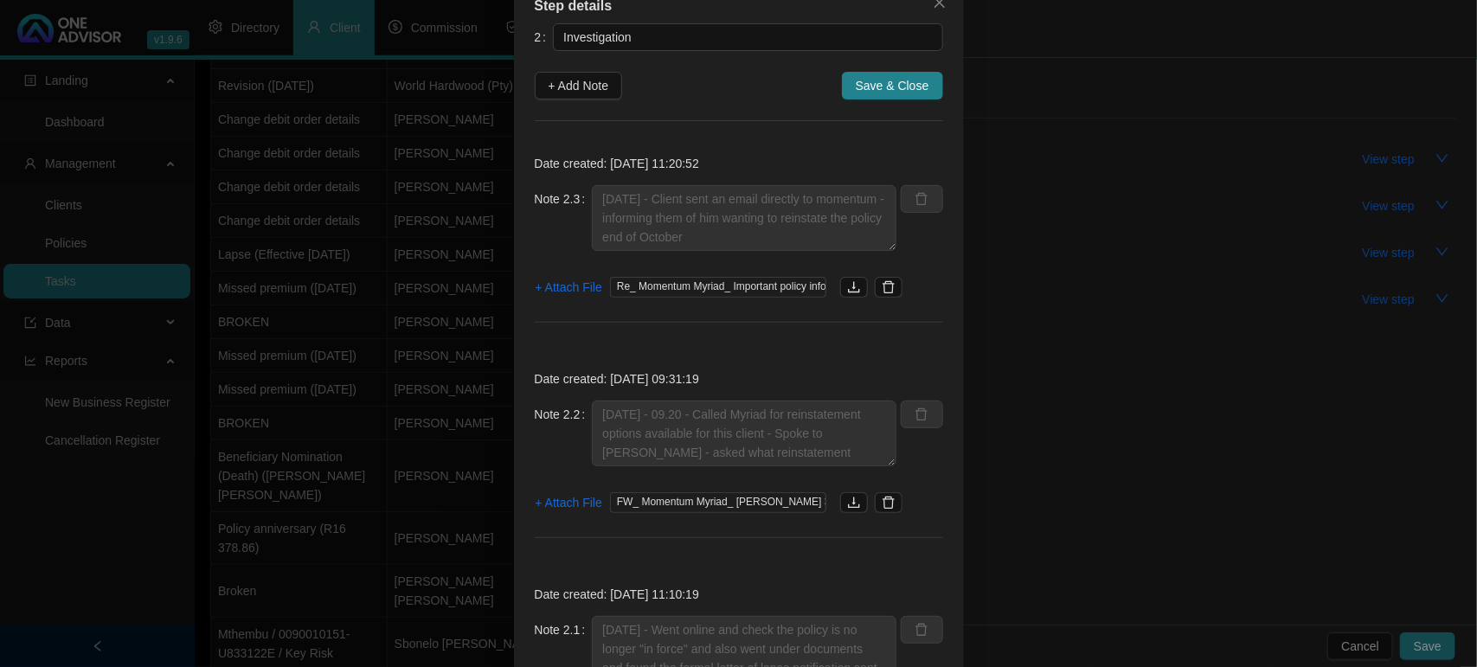
scroll to position [0, 0]
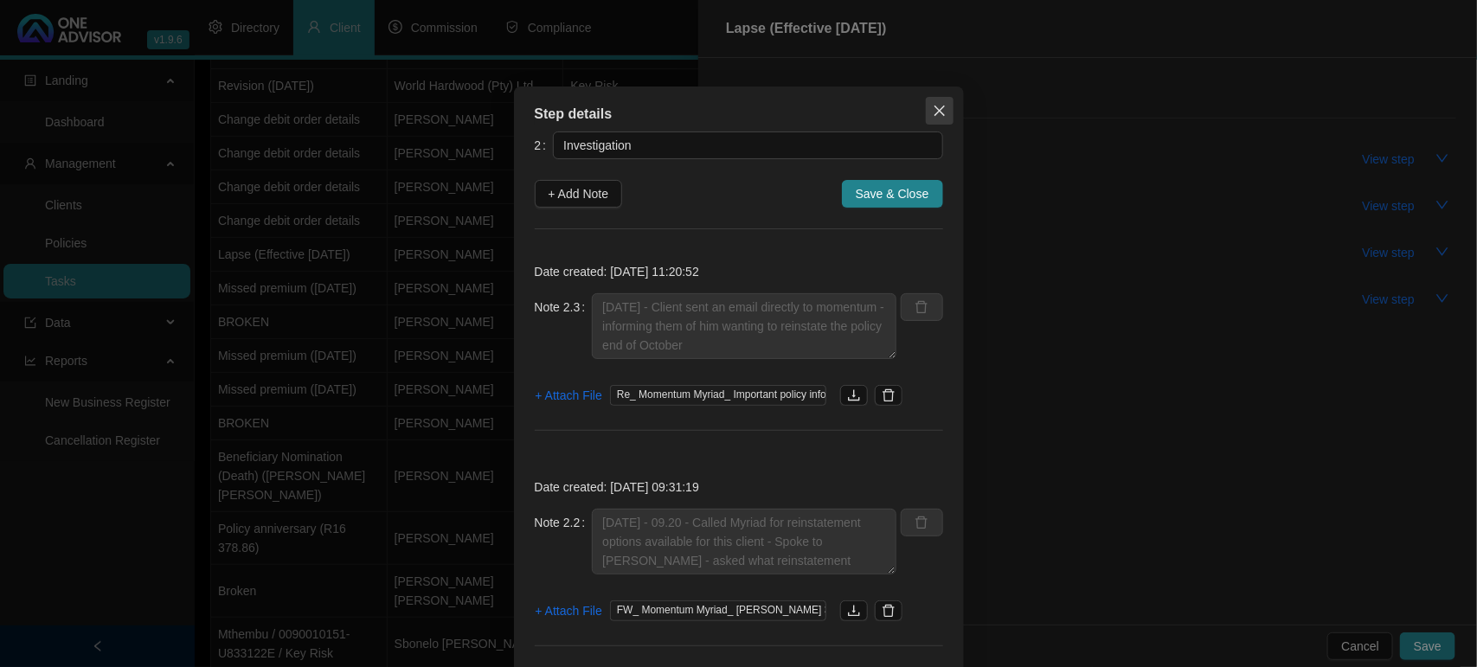
click at [932, 113] on icon "close" at bounding box center [939, 111] width 14 height 14
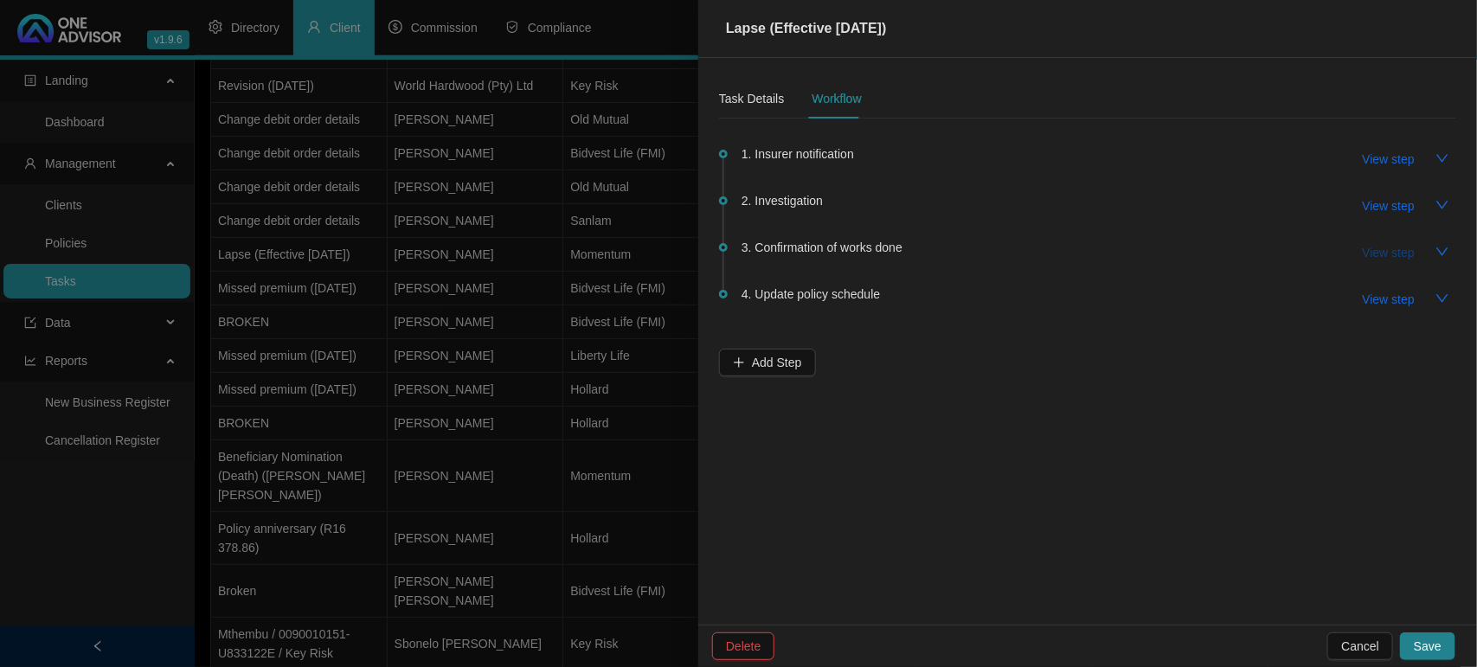
click at [1401, 253] on span "View step" at bounding box center [1388, 252] width 52 height 19
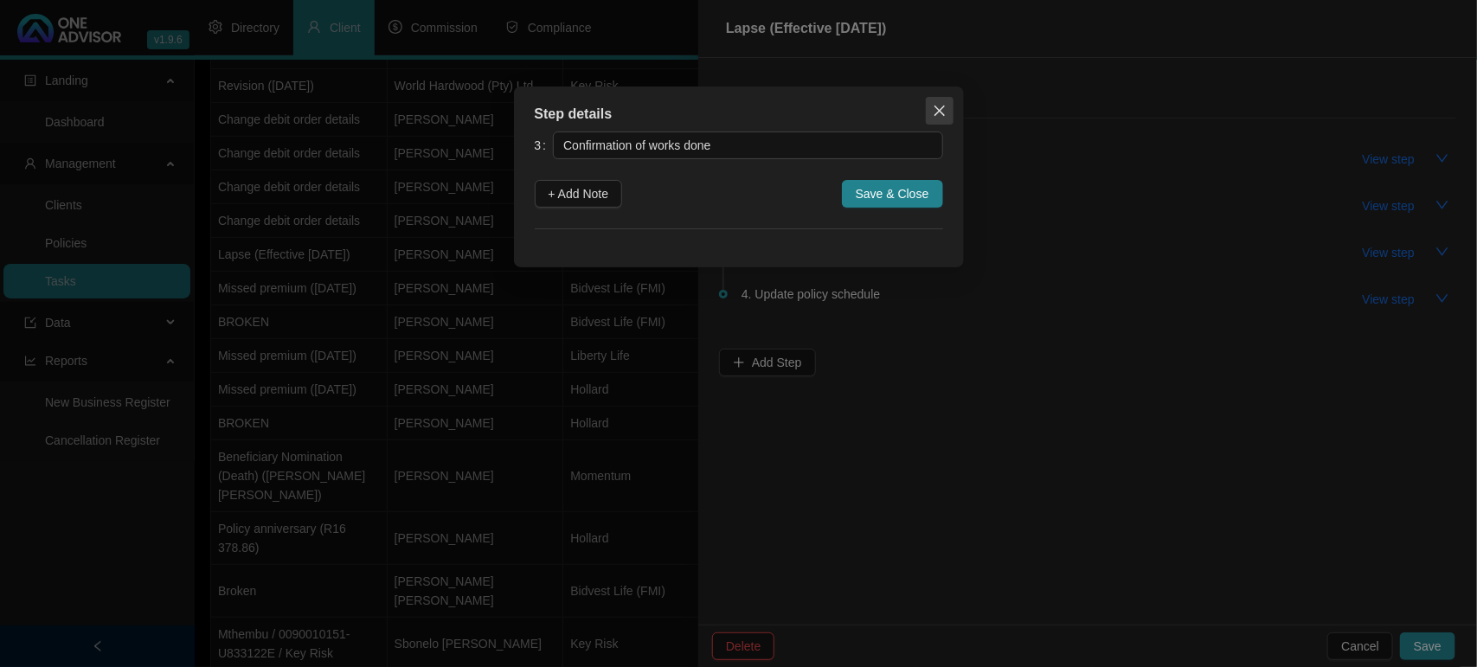
click at [926, 109] on span "Close" at bounding box center [940, 111] width 28 height 14
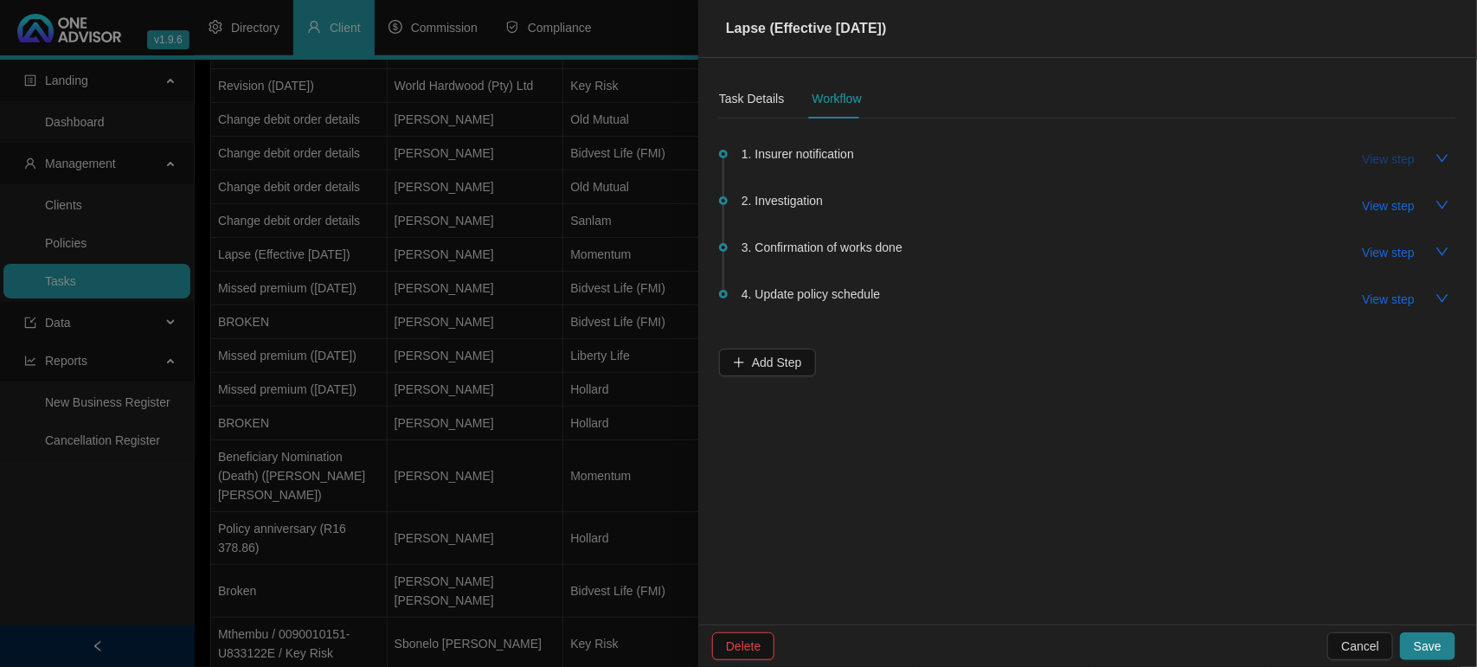
click at [1376, 165] on span "View step" at bounding box center [1388, 159] width 52 height 19
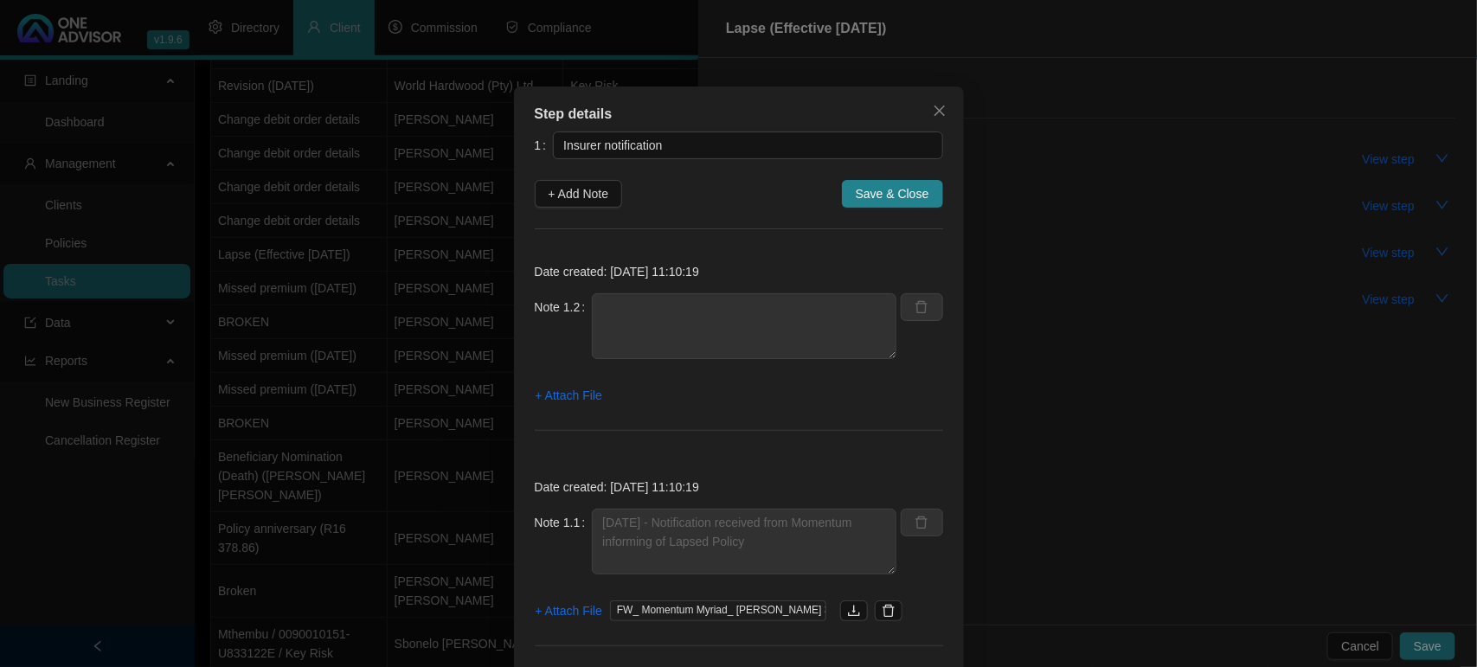
scroll to position [53, 0]
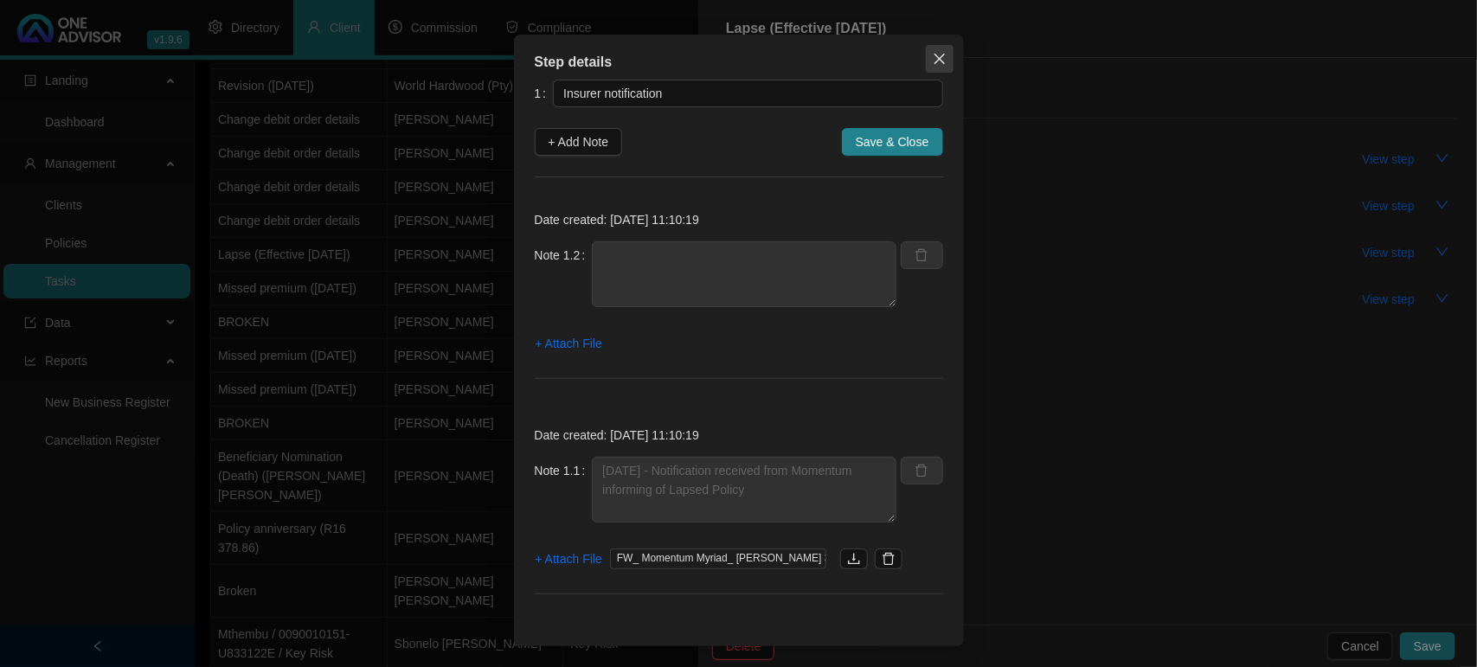
click at [933, 61] on icon "close" at bounding box center [938, 59] width 10 height 10
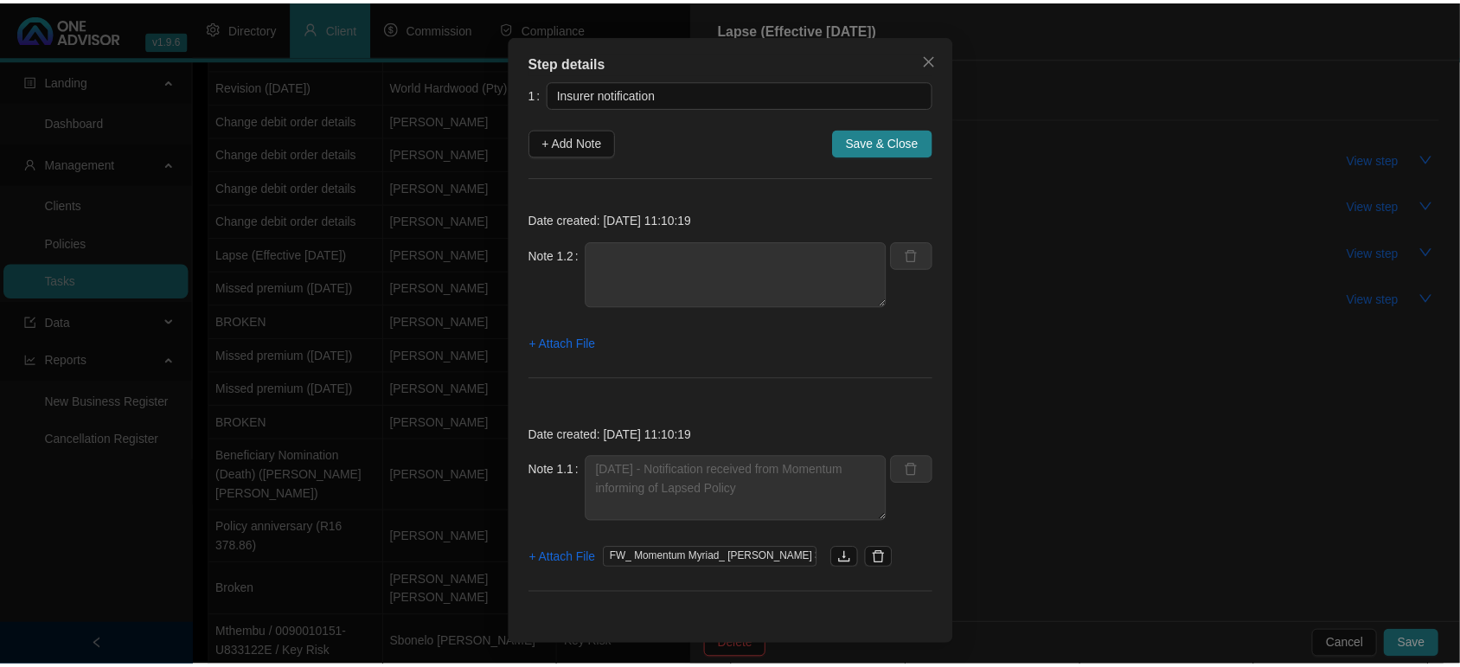
scroll to position [0, 0]
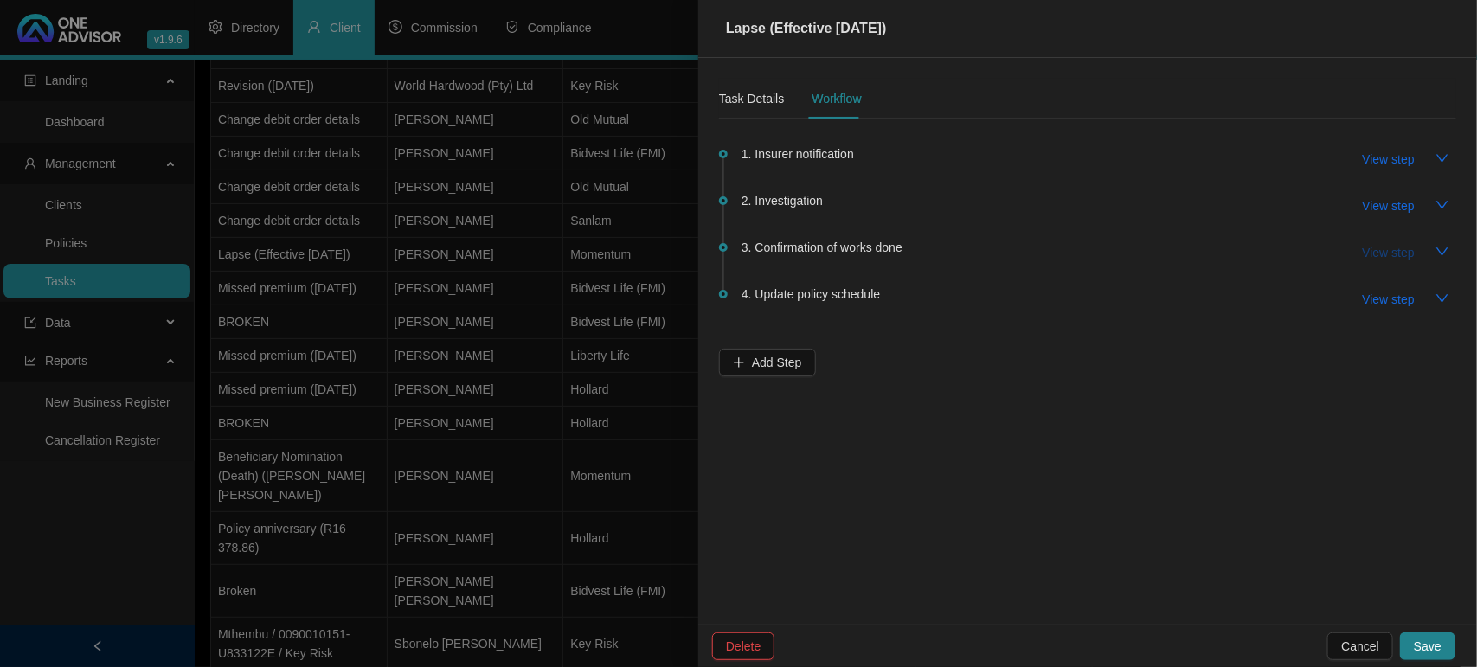
click at [1391, 243] on span "View step" at bounding box center [1388, 252] width 52 height 19
type input "Confirmation of works done"
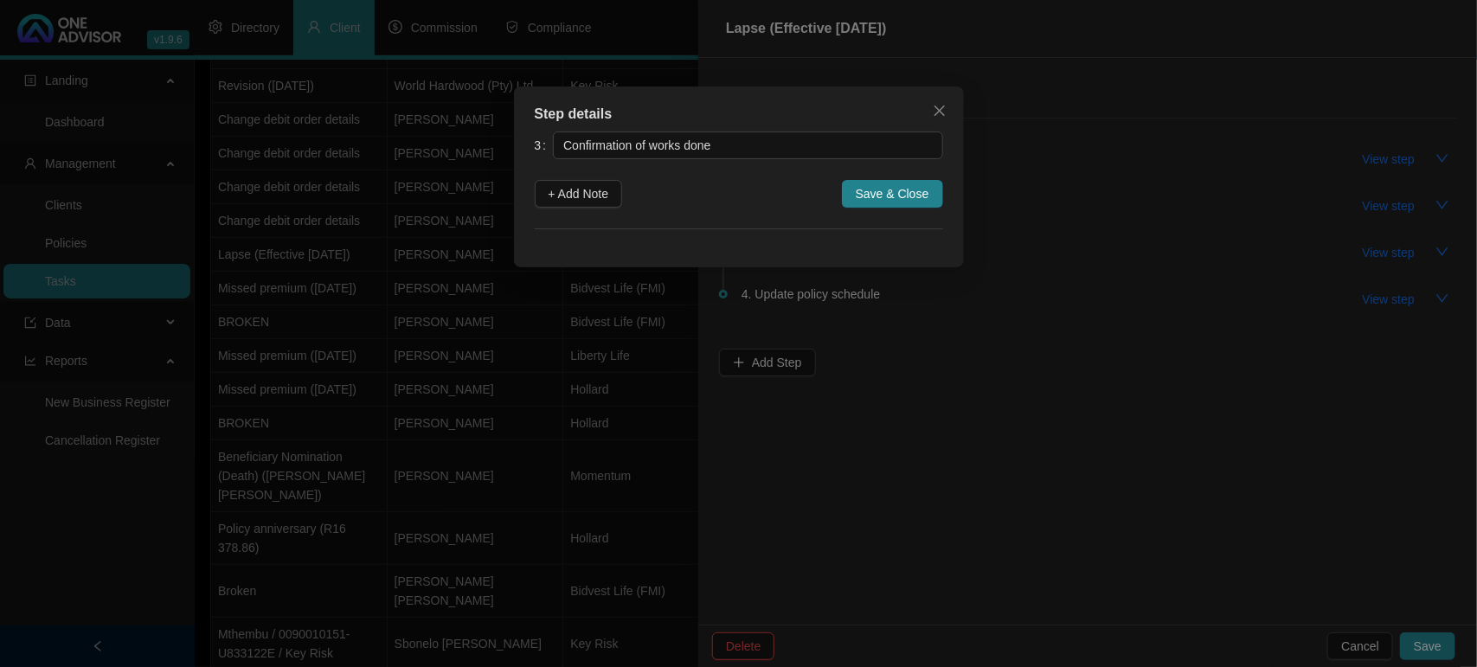
click at [1389, 247] on div "Step details 3 Confirmation of works done + Add Note Save & Close Cancel OK" at bounding box center [738, 333] width 1477 height 667
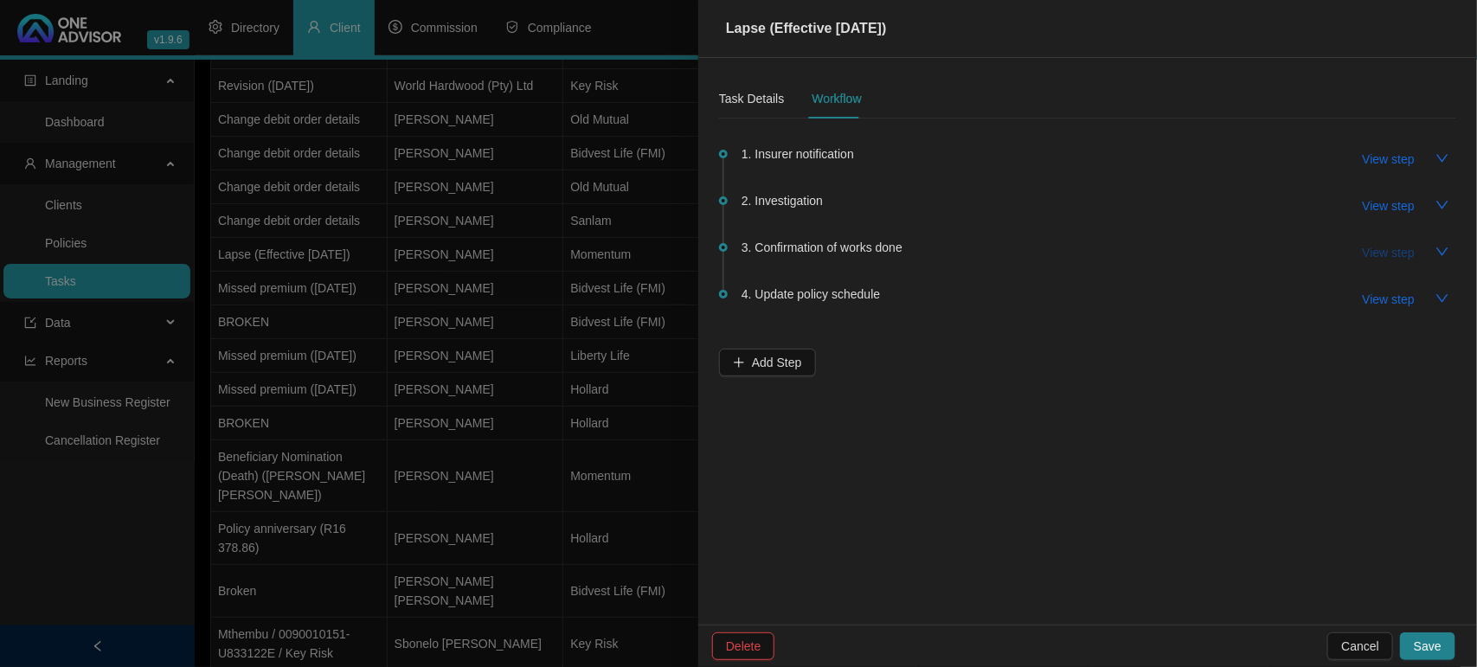
click at [1384, 251] on span "View step" at bounding box center [1388, 252] width 52 height 19
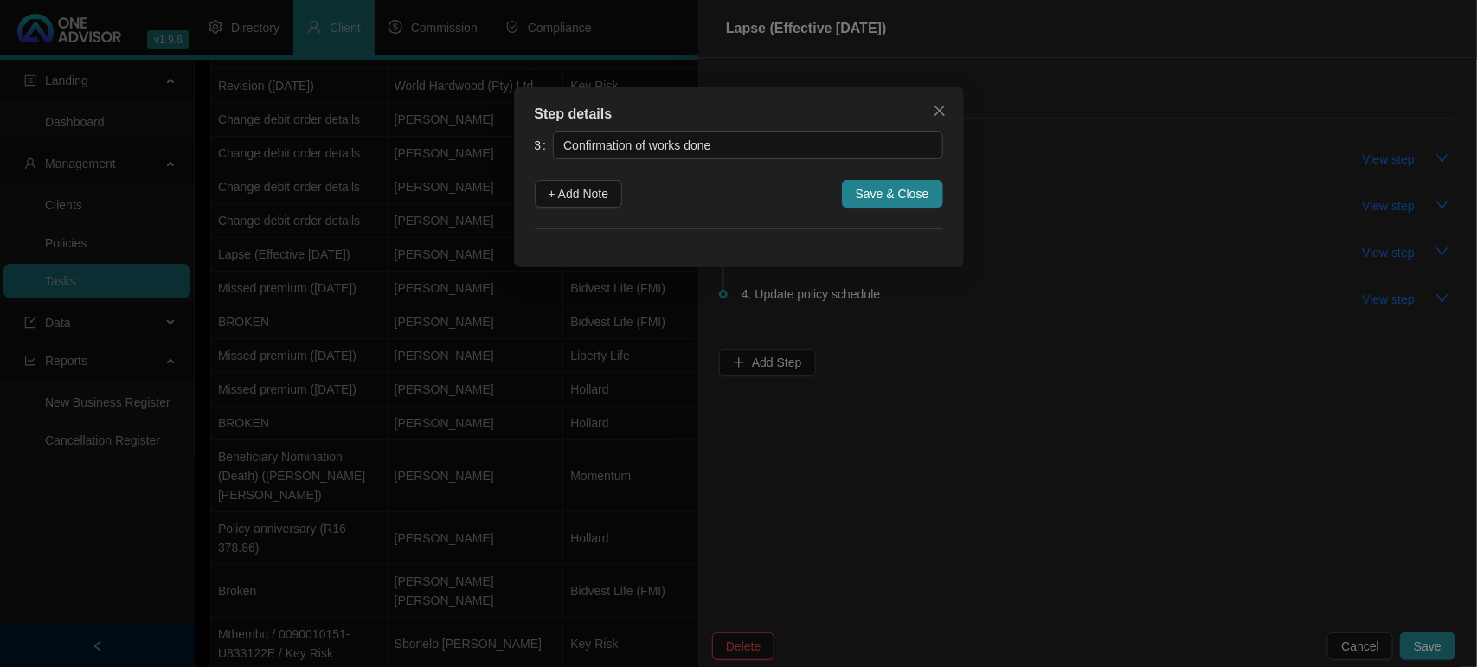
click at [1372, 251] on div "Step details 3 Confirmation of works done + Add Note Save & Close Cancel OK" at bounding box center [738, 333] width 1477 height 667
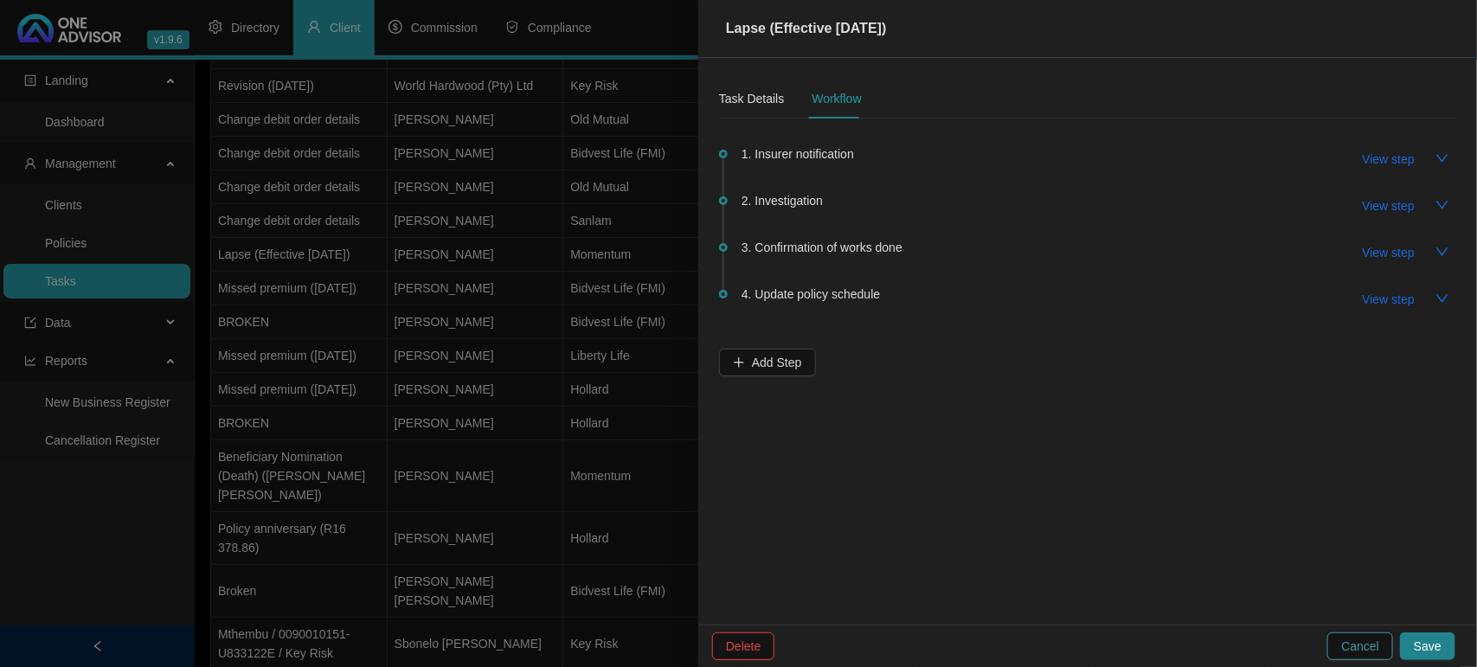
click at [1355, 643] on span "Cancel" at bounding box center [1360, 646] width 38 height 19
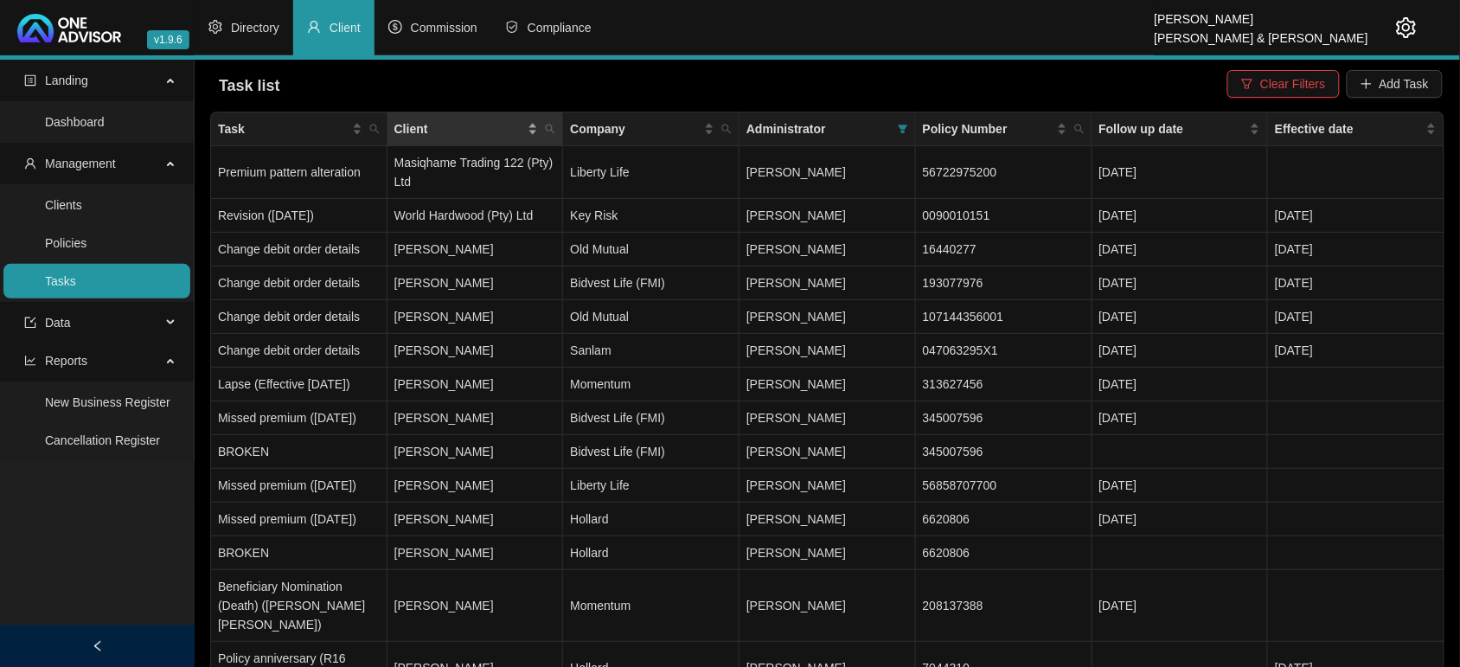
click at [532, 130] on div "Client" at bounding box center [466, 128] width 144 height 19
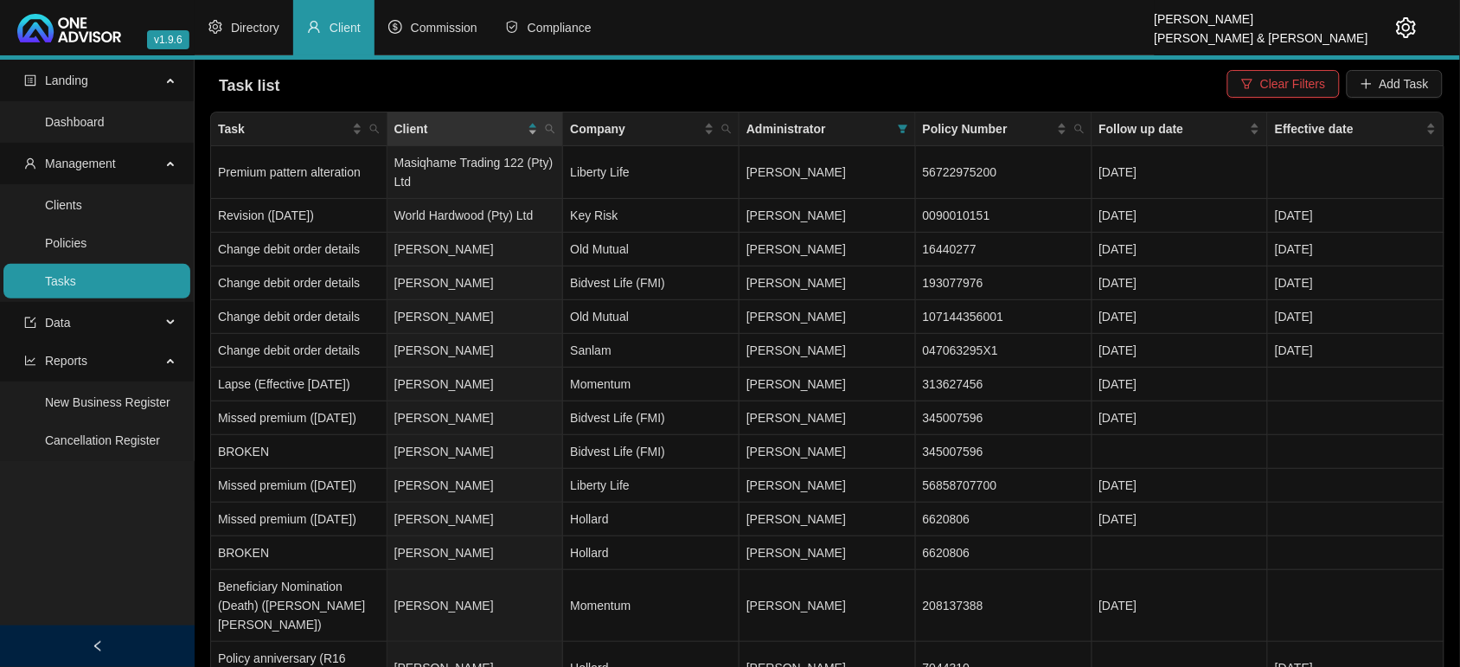
click at [538, 130] on div "Client" at bounding box center [466, 128] width 144 height 19
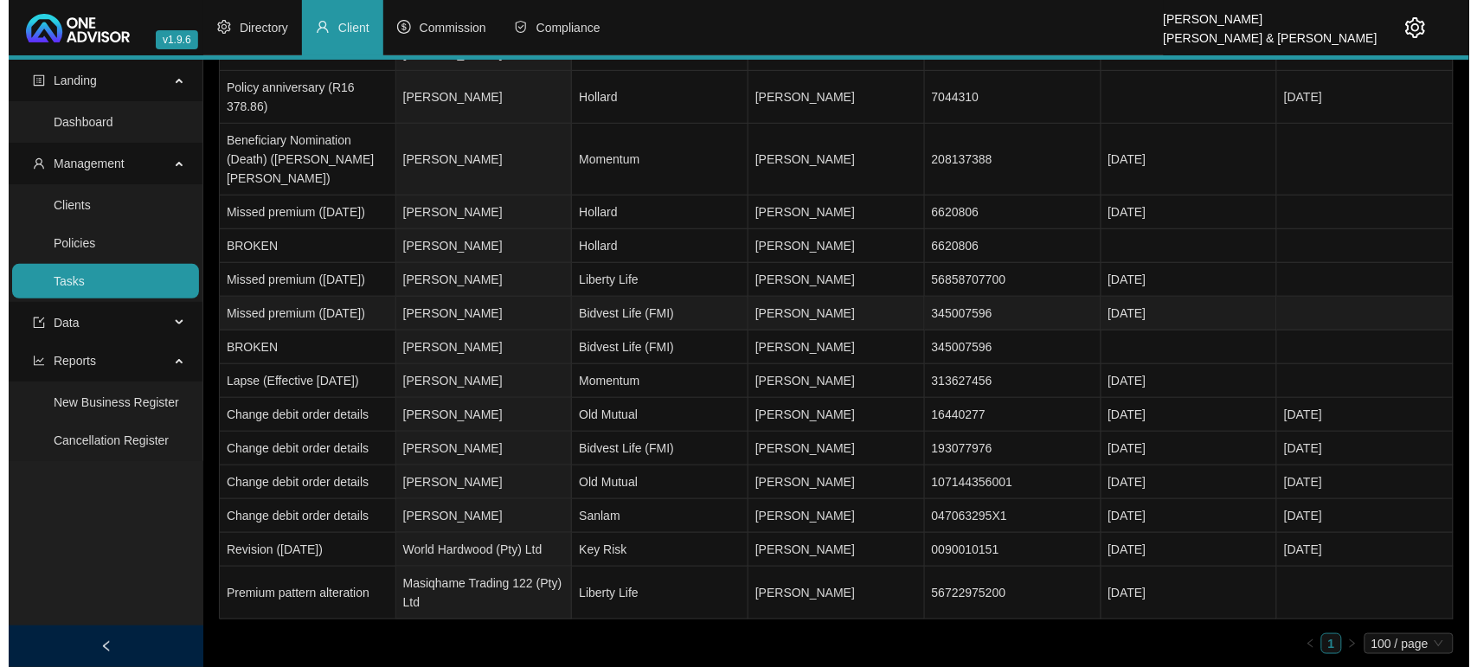
scroll to position [238, 0]
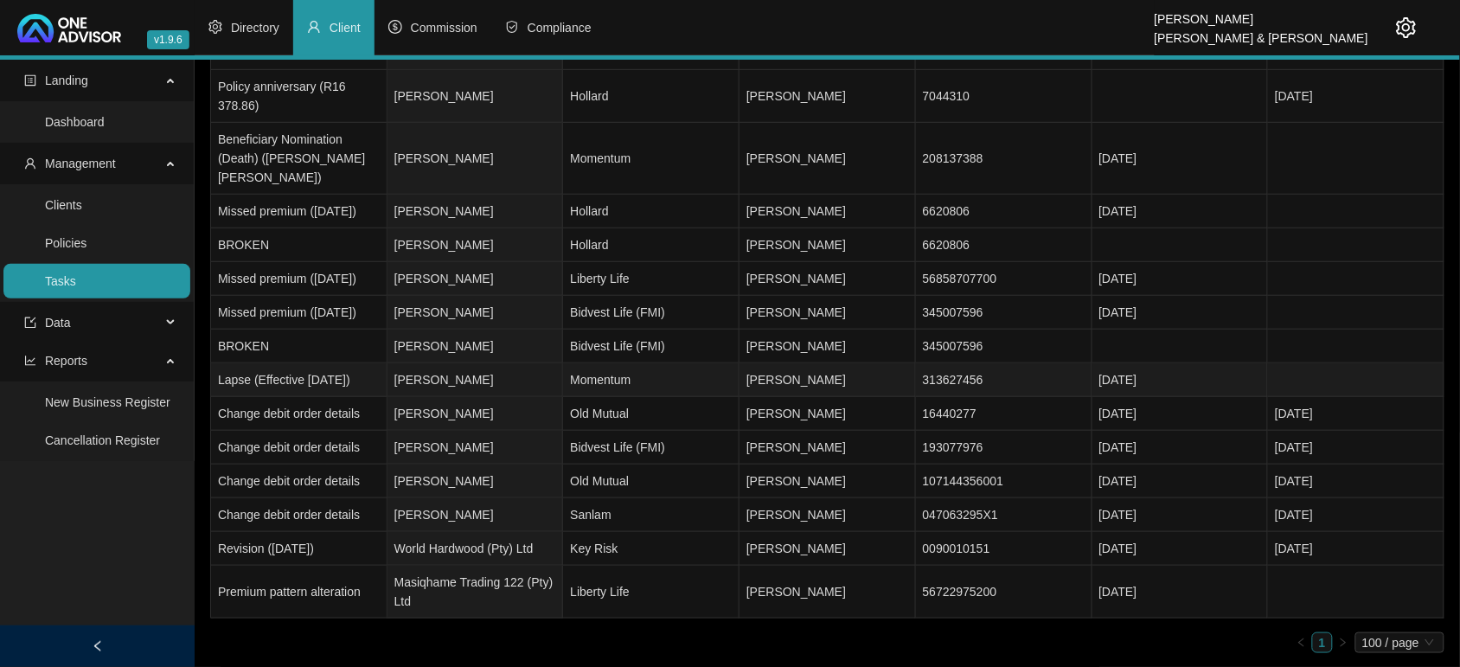
click at [499, 381] on td "[PERSON_NAME]" at bounding box center [476, 380] width 176 height 34
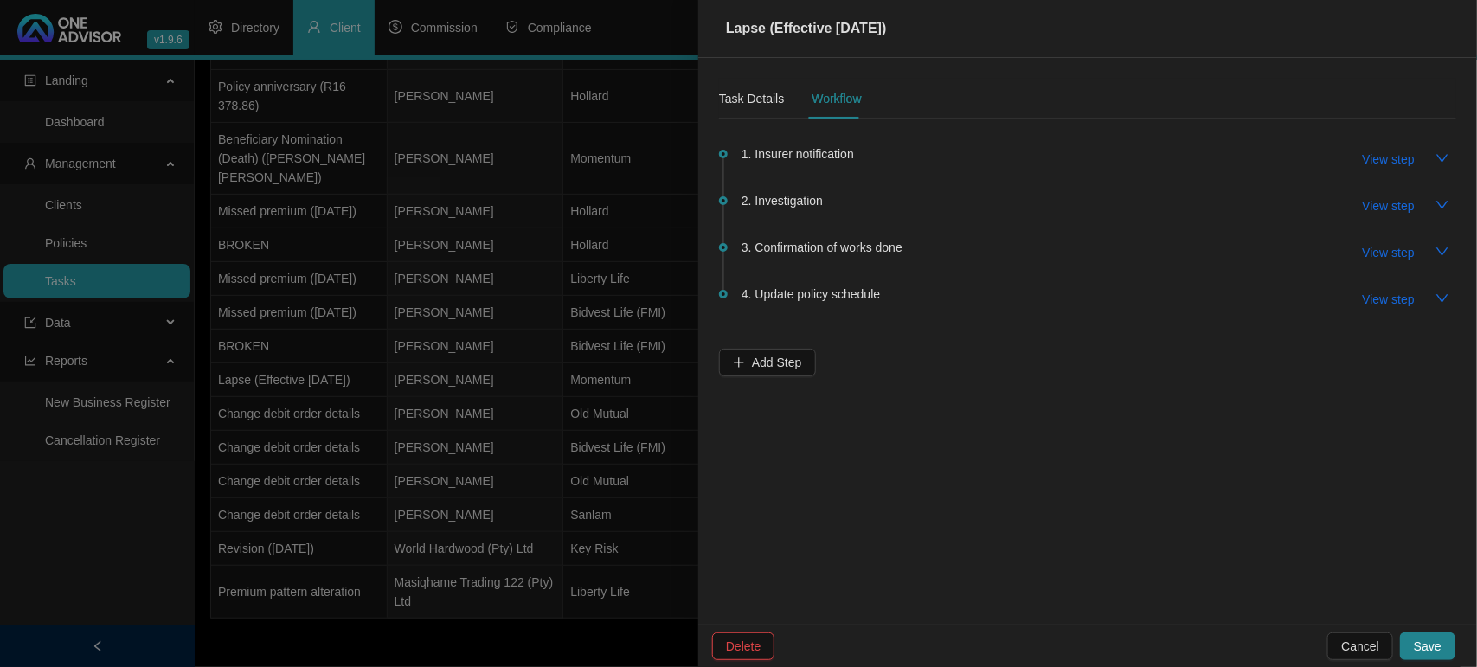
click at [798, 257] on div "3. Confirmation of works done View step" at bounding box center [1098, 251] width 714 height 29
click at [802, 253] on span "3. Confirmation of works done" at bounding box center [821, 247] width 161 height 19
click at [1380, 247] on span "View step" at bounding box center [1388, 252] width 52 height 19
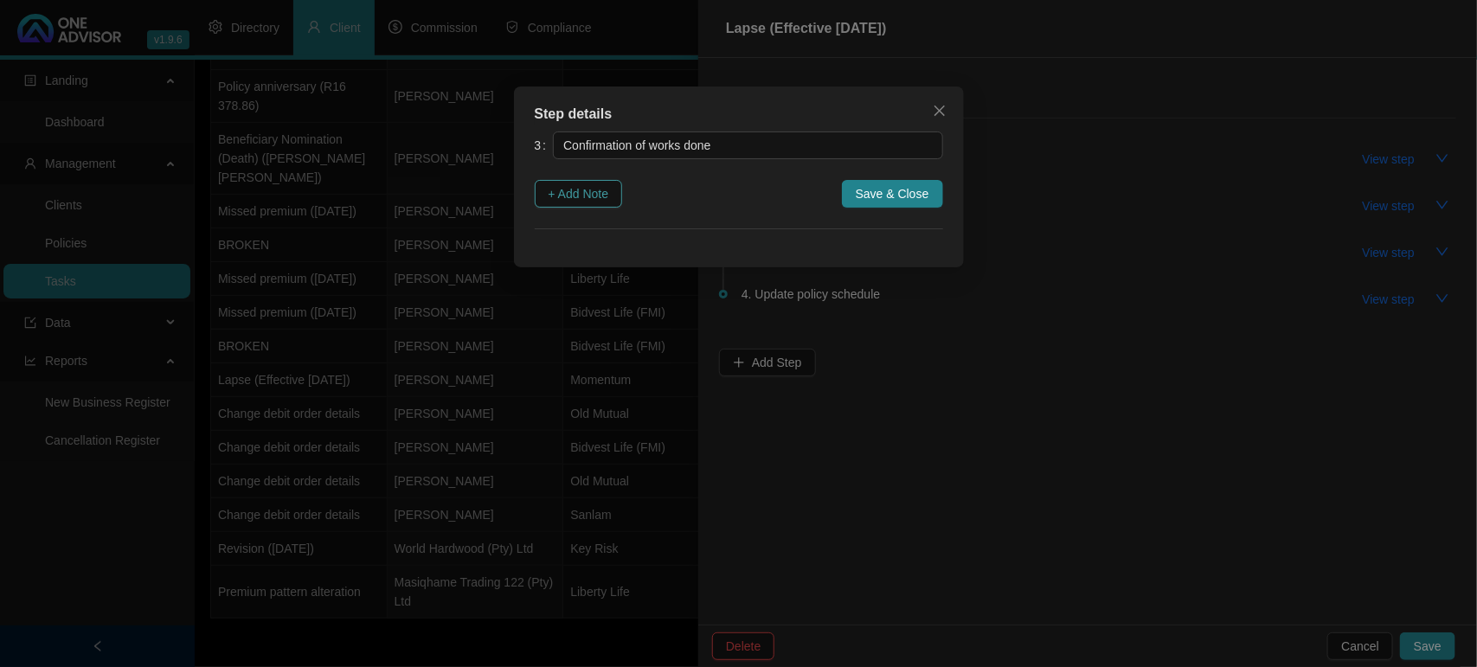
click at [594, 191] on span "+ Add Note" at bounding box center [578, 193] width 61 height 19
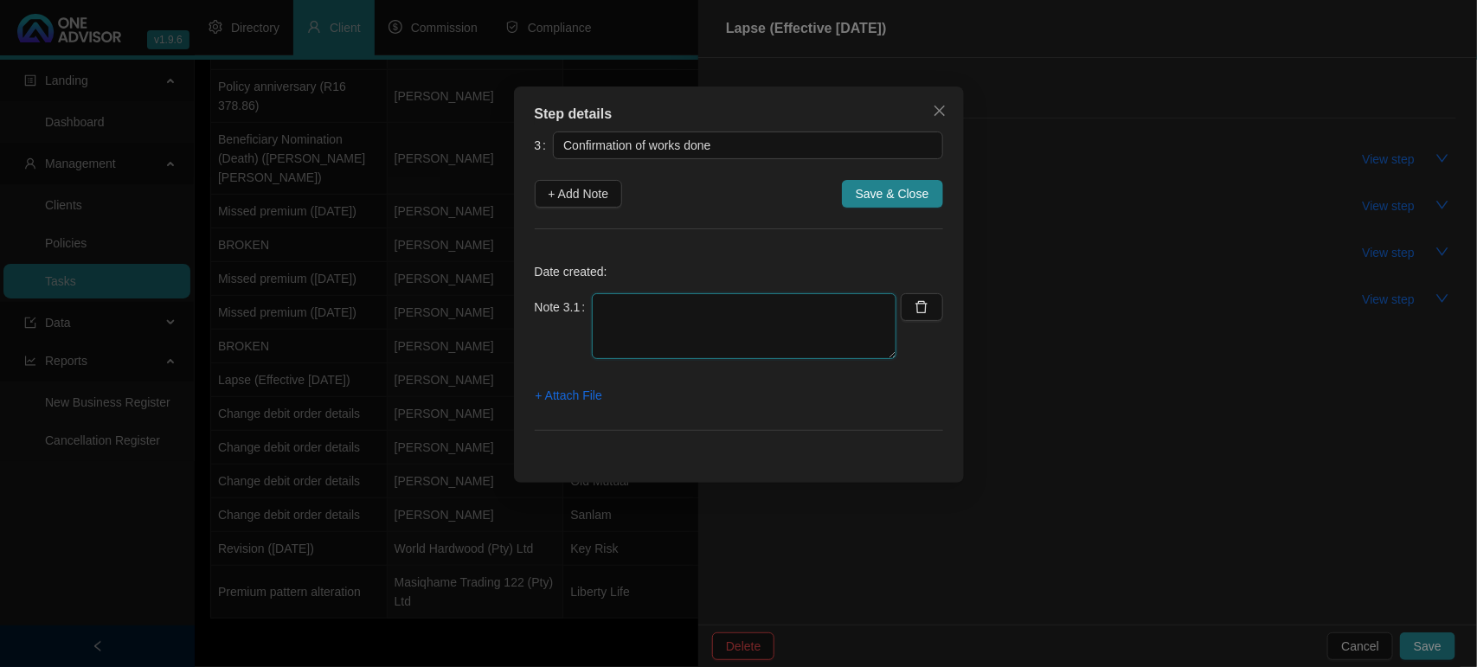
click at [633, 318] on textarea at bounding box center [744, 326] width 304 height 66
type textarea "0"
click at [926, 113] on span "Close" at bounding box center [940, 111] width 28 height 14
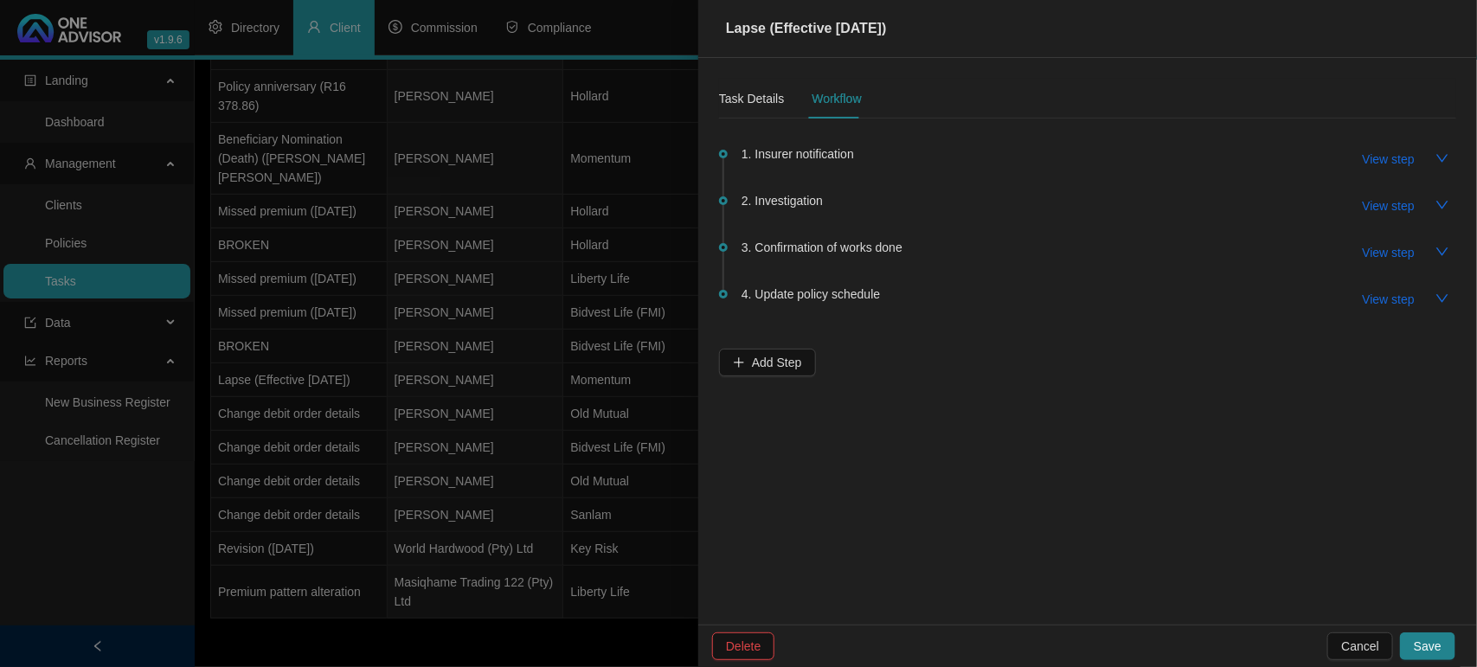
click at [796, 210] on div "2. Investigation View step" at bounding box center [1098, 204] width 714 height 29
click at [793, 199] on span "2. Investigation" at bounding box center [781, 200] width 81 height 19
click at [1381, 193] on button "View step" at bounding box center [1389, 206] width 80 height 28
type input "Investigation"
type textarea "[DATE] - Client sent an email directly to momentum - informing them of him want…"
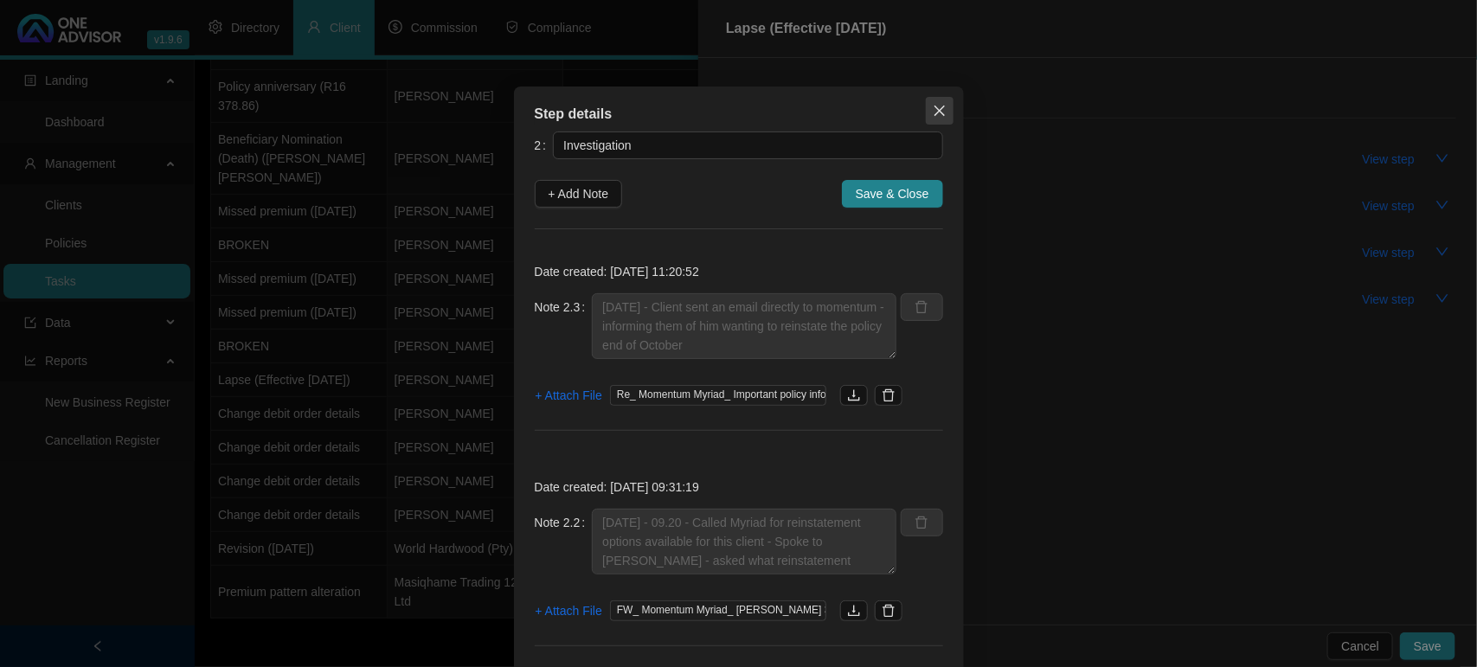
click at [937, 110] on icon "close" at bounding box center [939, 111] width 14 height 14
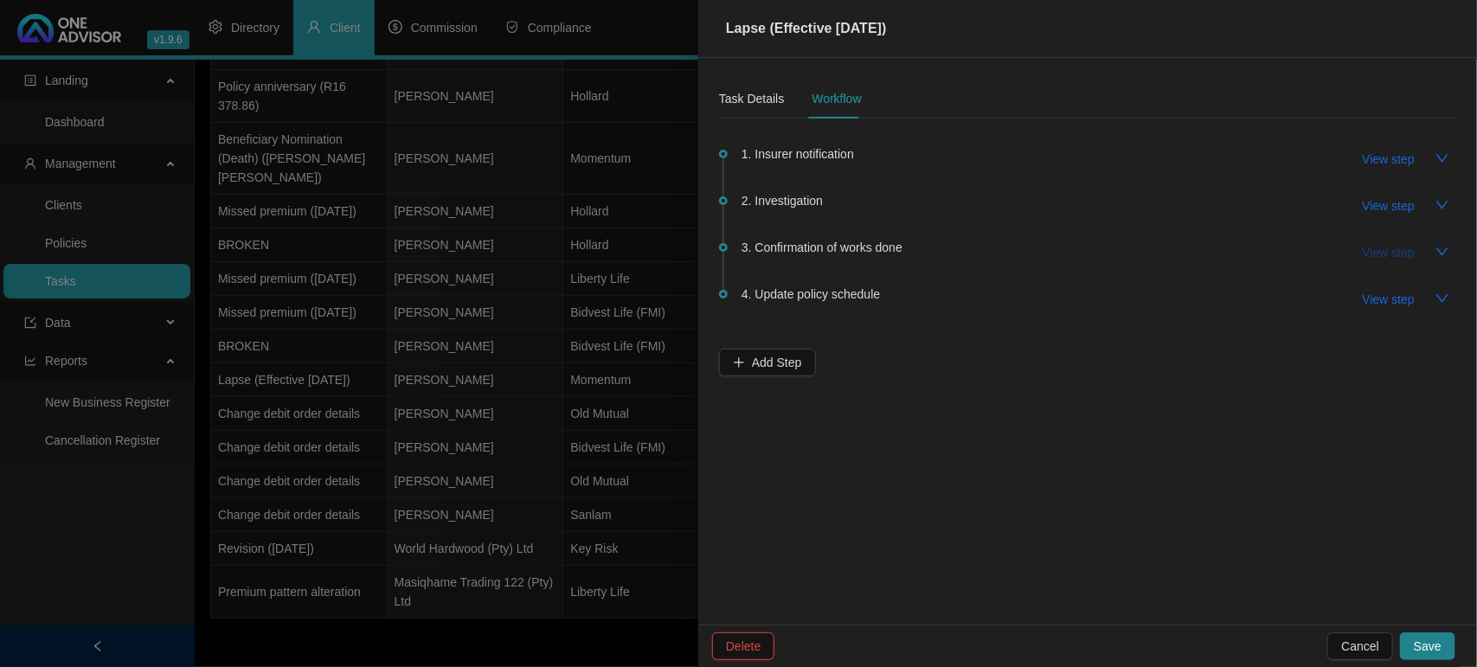
click at [1387, 253] on span "View step" at bounding box center [1388, 252] width 52 height 19
type input "Confirmation of works done"
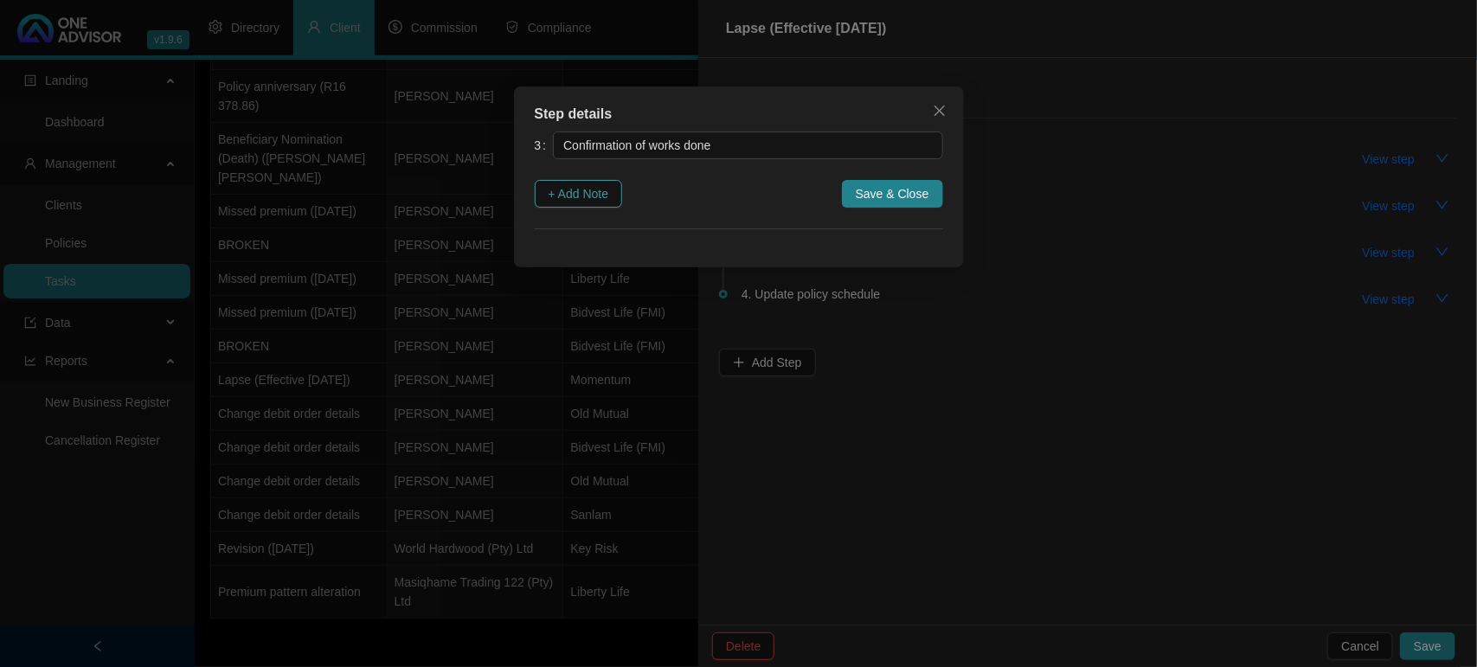
drag, startPoint x: 564, startPoint y: 188, endPoint x: 621, endPoint y: 219, distance: 65.0
click at [564, 190] on span "+ Add Note" at bounding box center [578, 193] width 61 height 19
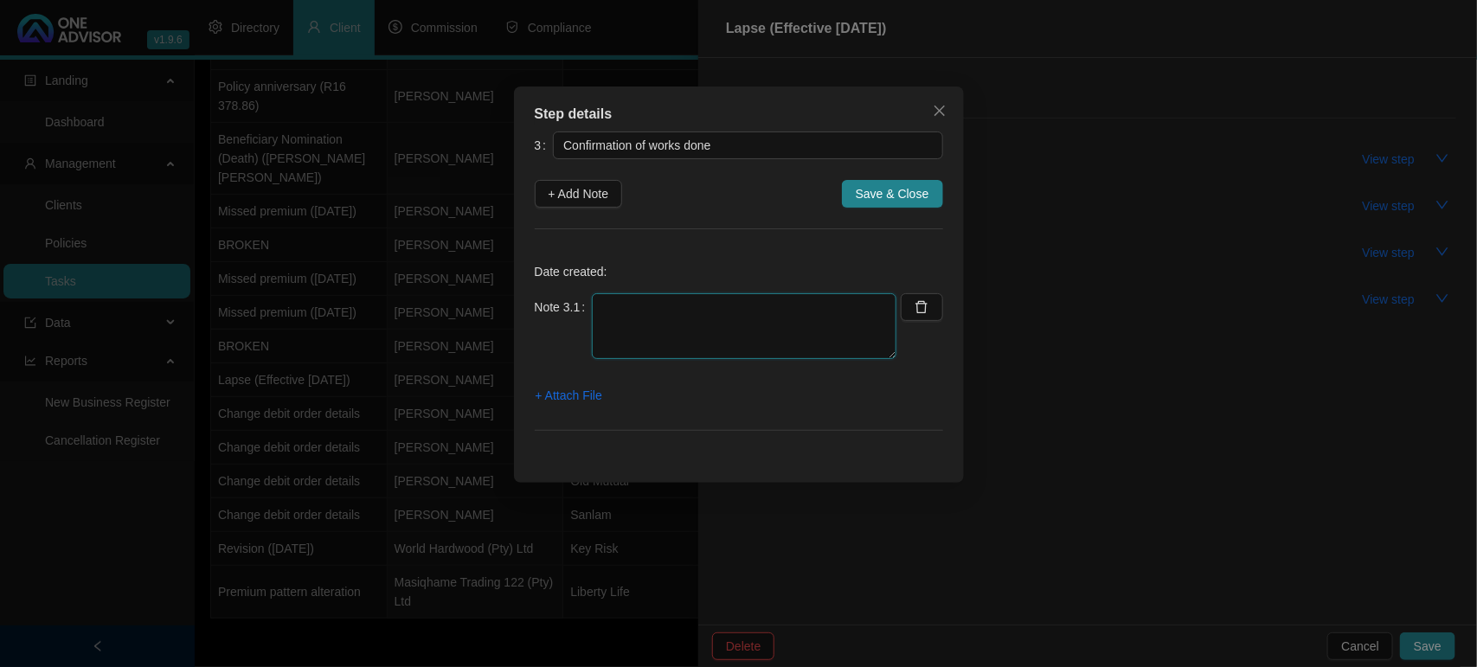
click at [727, 316] on textarea at bounding box center [744, 326] width 304 height 66
type textarea "C"
click at [936, 106] on icon "close" at bounding box center [938, 111] width 10 height 10
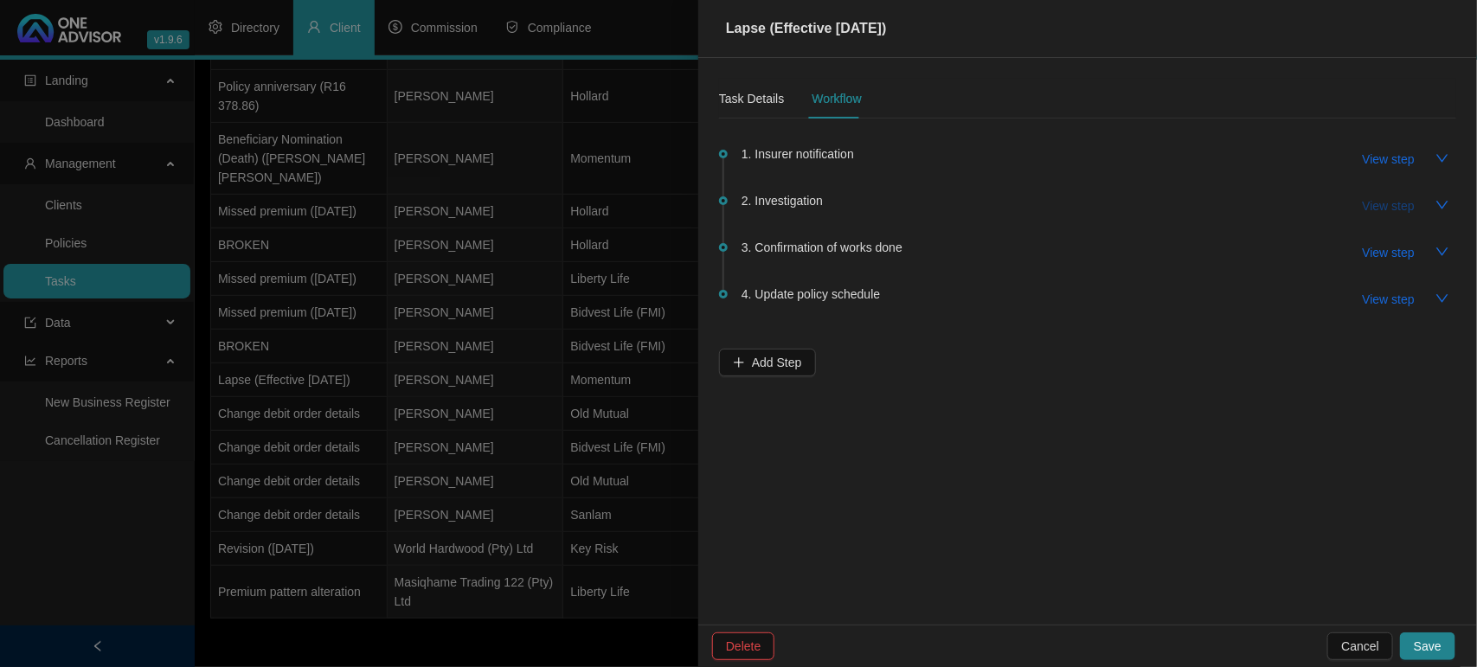
click at [1413, 202] on span "View step" at bounding box center [1388, 205] width 52 height 19
type input "Investigation"
type textarea "[DATE] - Client sent an email directly to momentum - informing them of him want…"
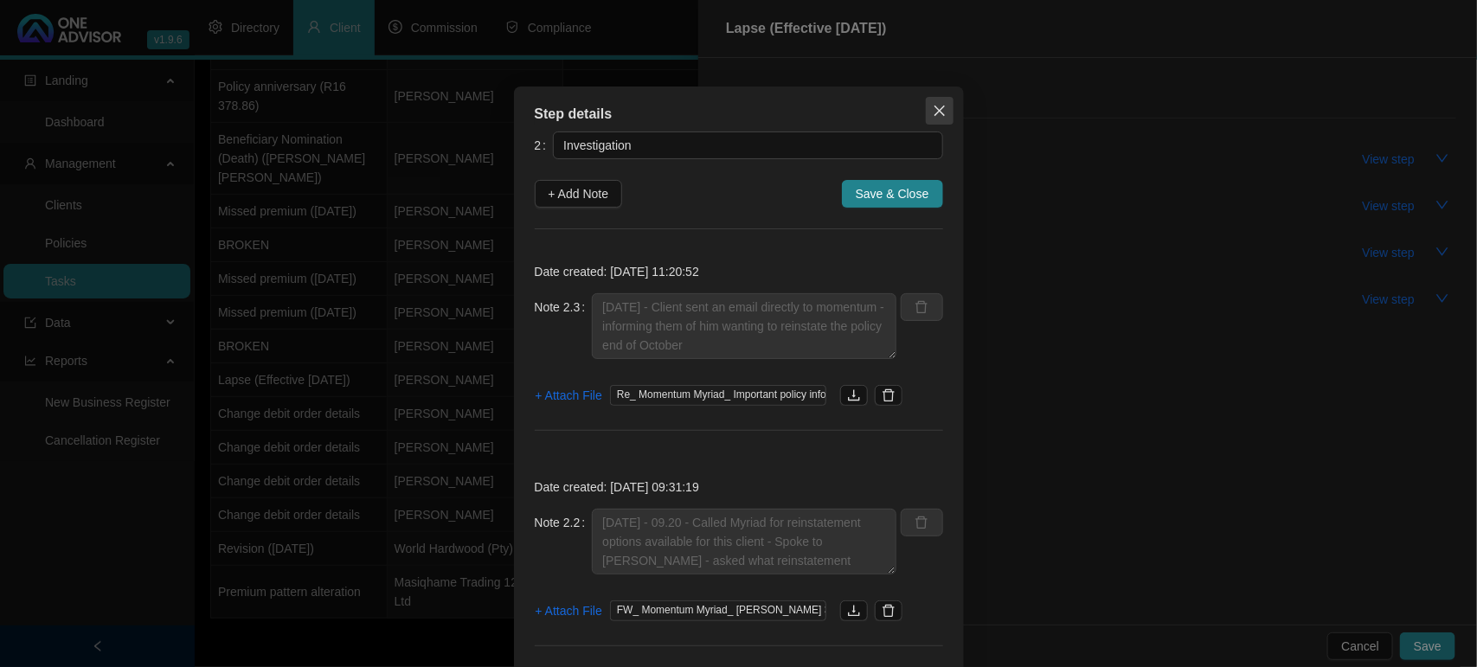
click at [932, 111] on icon "close" at bounding box center [939, 111] width 14 height 14
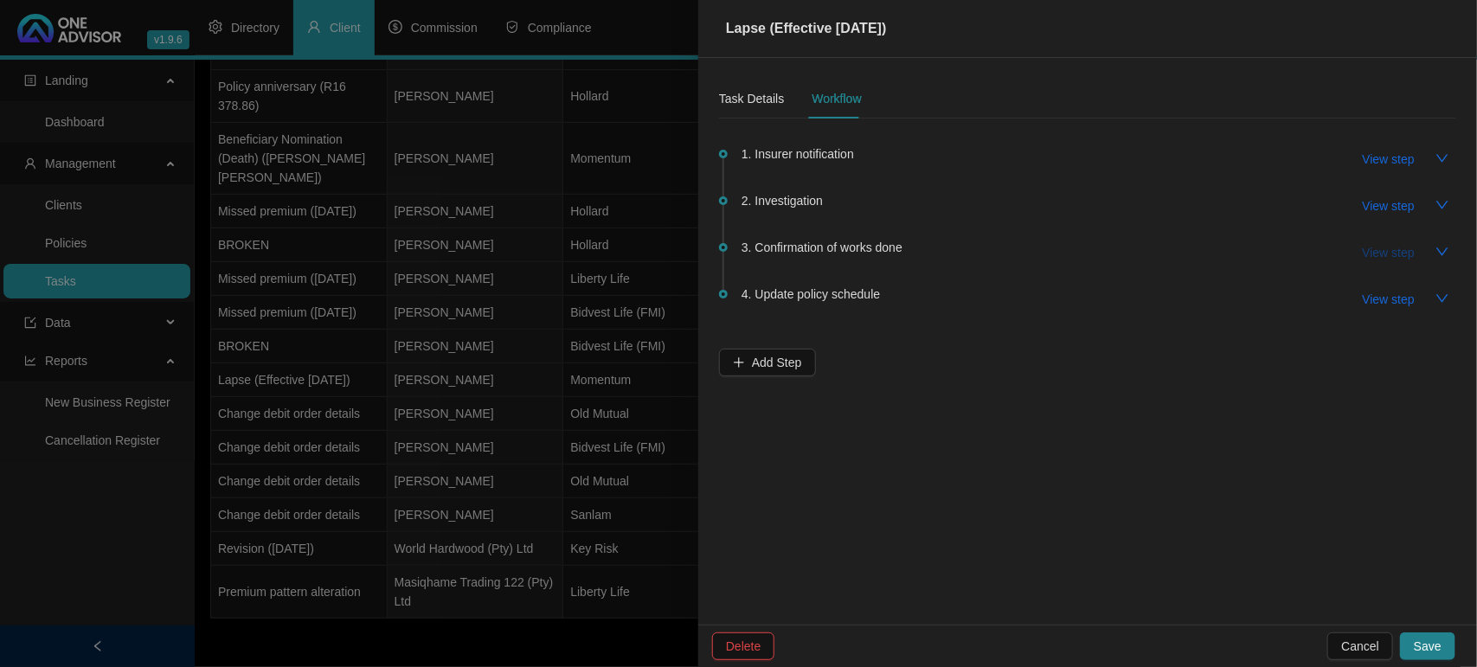
click at [1387, 247] on span "View step" at bounding box center [1388, 252] width 52 height 19
type input "Confirmation of works done"
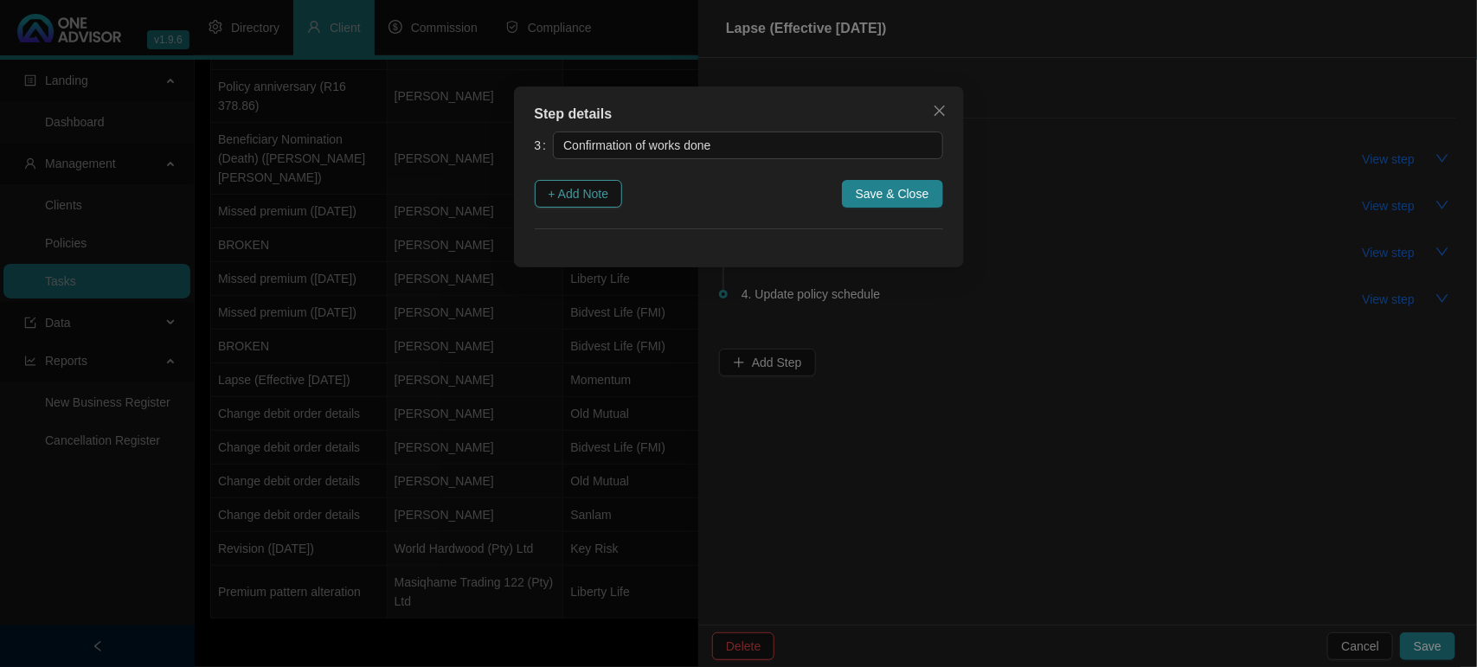
click at [586, 197] on span "+ Add Note" at bounding box center [578, 193] width 61 height 19
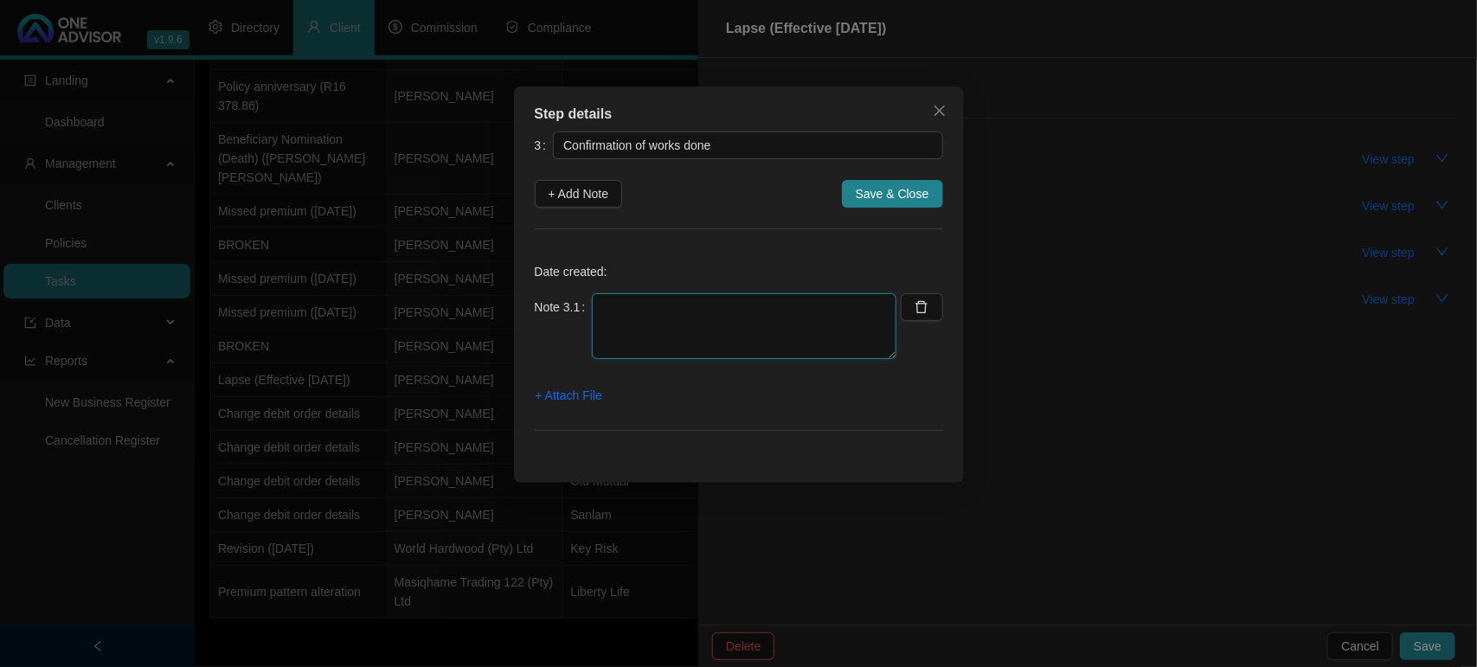
click at [649, 317] on textarea at bounding box center [744, 326] width 304 height 66
type textarea "Closing task as client is wanting a reinstatement and will open a new task for …"
click at [589, 398] on span "+ Attach File" at bounding box center [568, 395] width 67 height 19
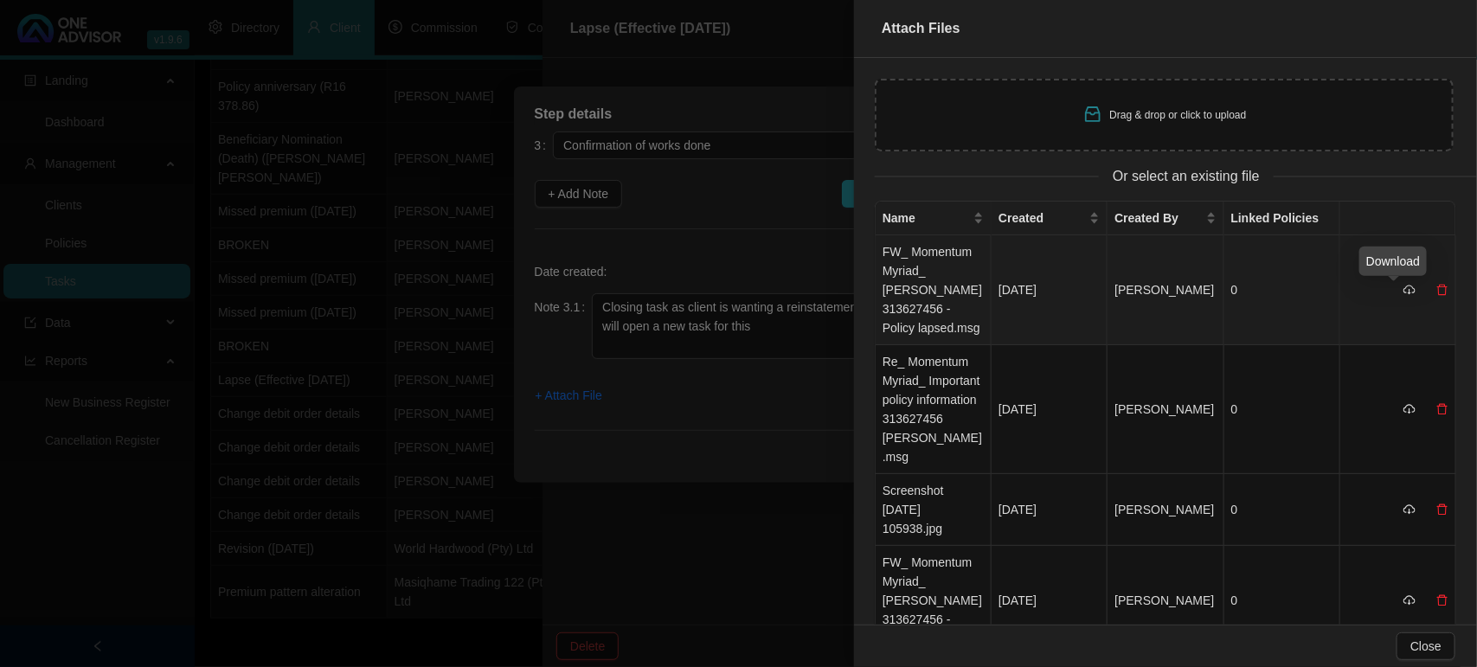
click at [1407, 290] on icon "cloud-download" at bounding box center [1408, 291] width 3 height 5
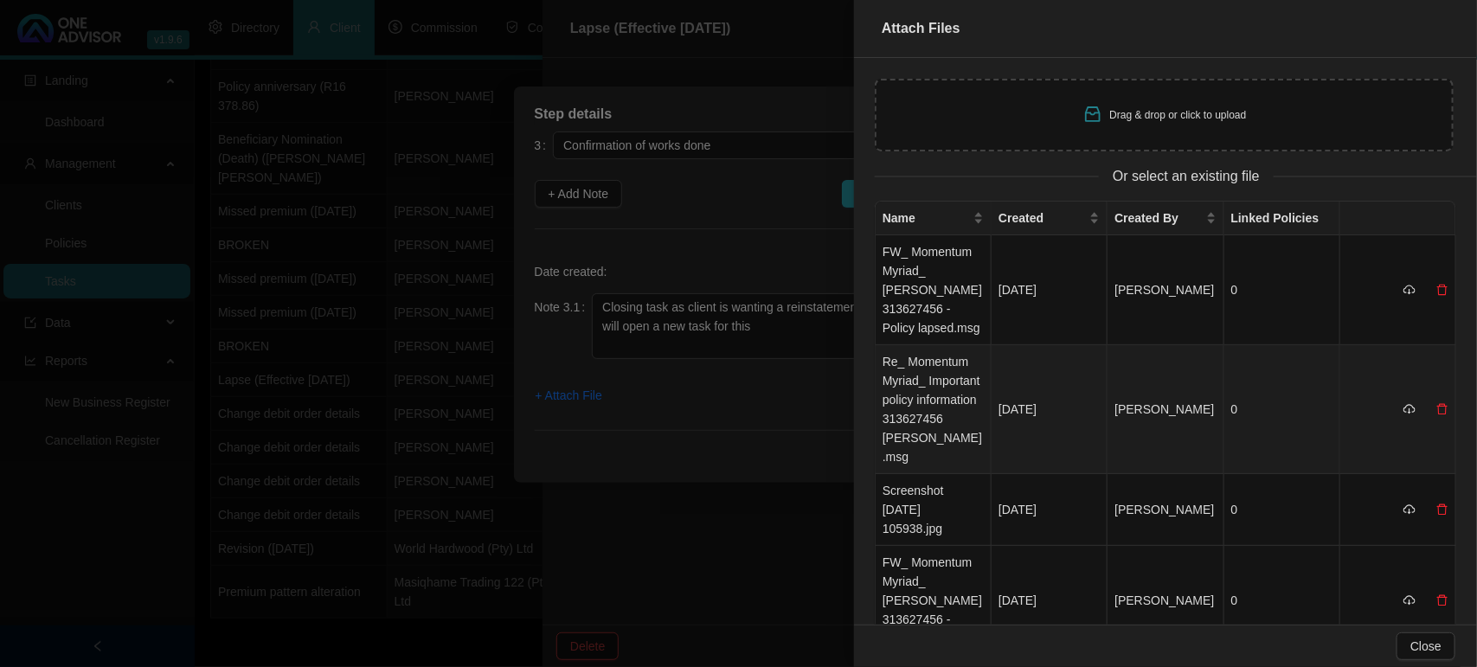
click at [926, 429] on td "Re_ Momentum Myriad_ Important policy information 313627456 [PERSON_NAME].msg" at bounding box center [933, 409] width 116 height 129
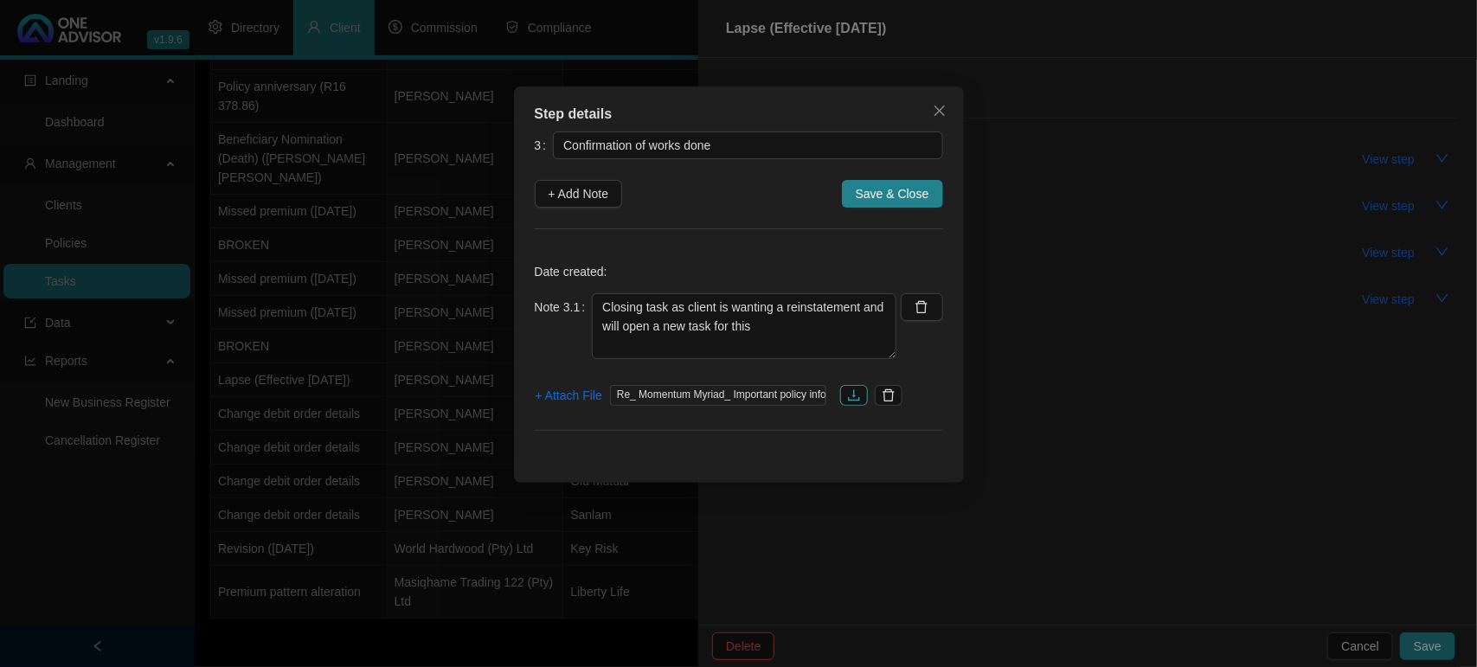
drag, startPoint x: 849, startPoint y: 394, endPoint x: 861, endPoint y: 404, distance: 14.7
click at [850, 396] on icon "download" at bounding box center [854, 395] width 14 height 14
click at [867, 189] on span "Save & Close" at bounding box center [892, 193] width 74 height 19
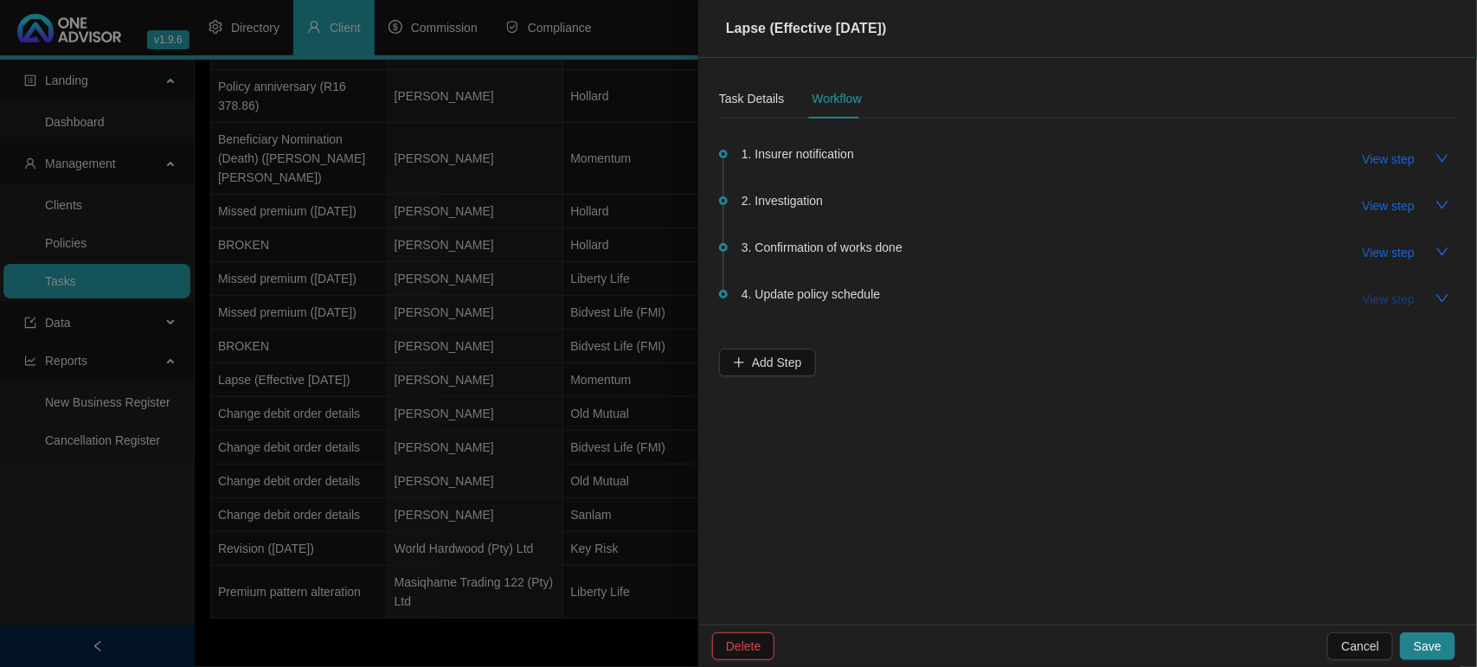
click at [1373, 297] on span "View step" at bounding box center [1388, 299] width 52 height 19
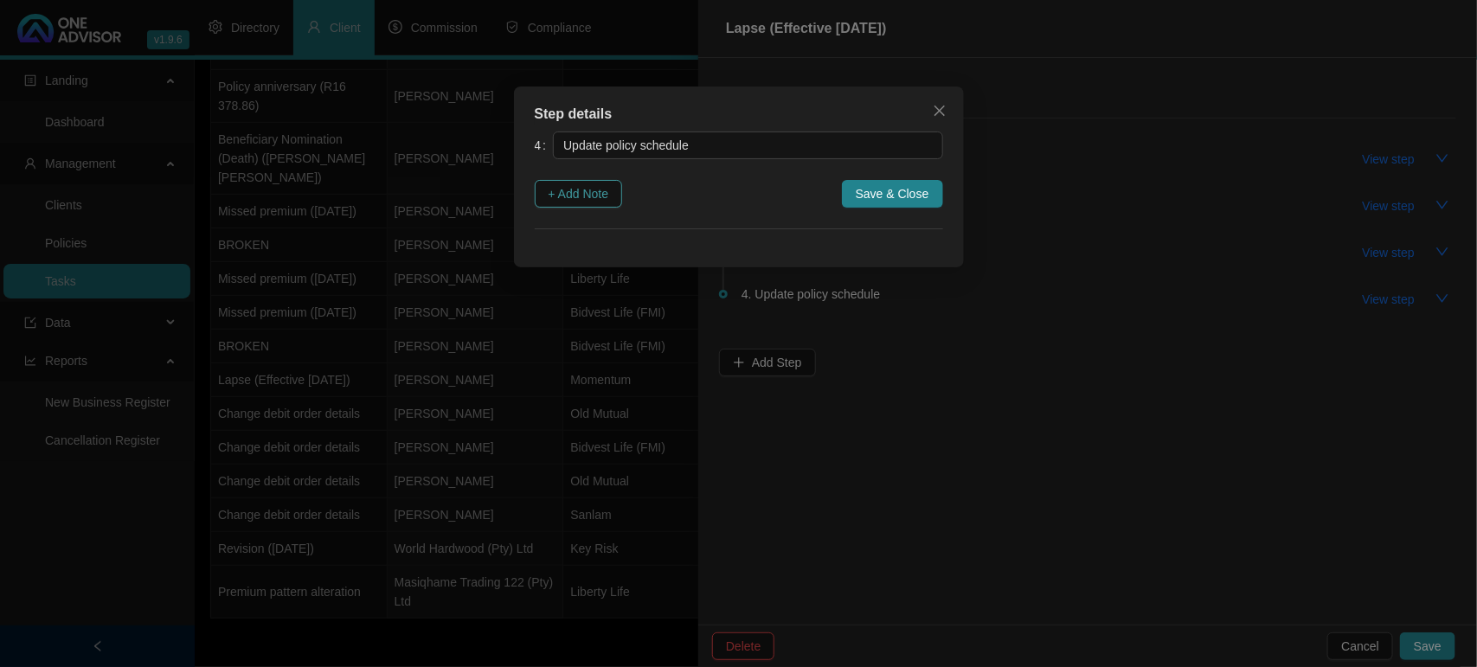
drag, startPoint x: 591, startPoint y: 189, endPoint x: 593, endPoint y: 201, distance: 12.2
click at [591, 190] on span "+ Add Note" at bounding box center [578, 193] width 61 height 19
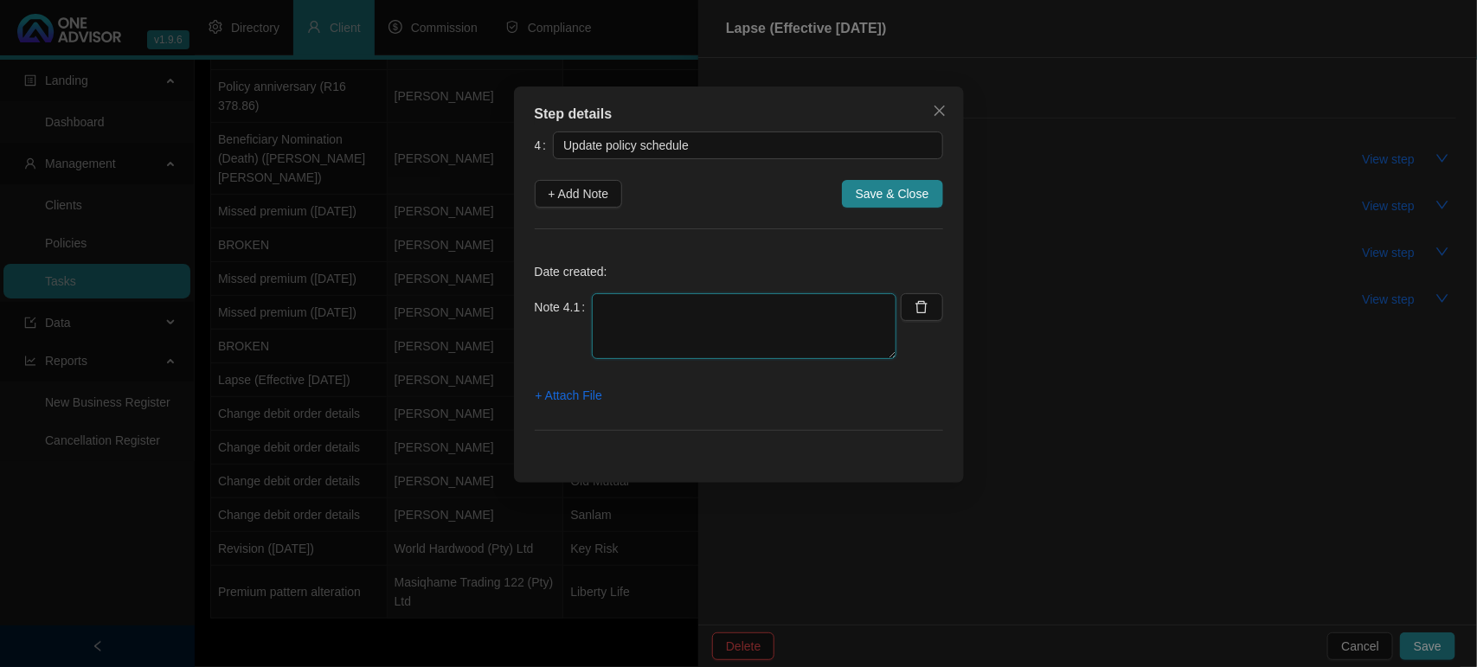
click at [738, 318] on textarea at bounding box center [744, 326] width 304 height 66
type textarea "n"
type textarea "Not updating yet - client is wanting to reinstate"
click at [580, 392] on span "+ Attach File" at bounding box center [568, 395] width 67 height 19
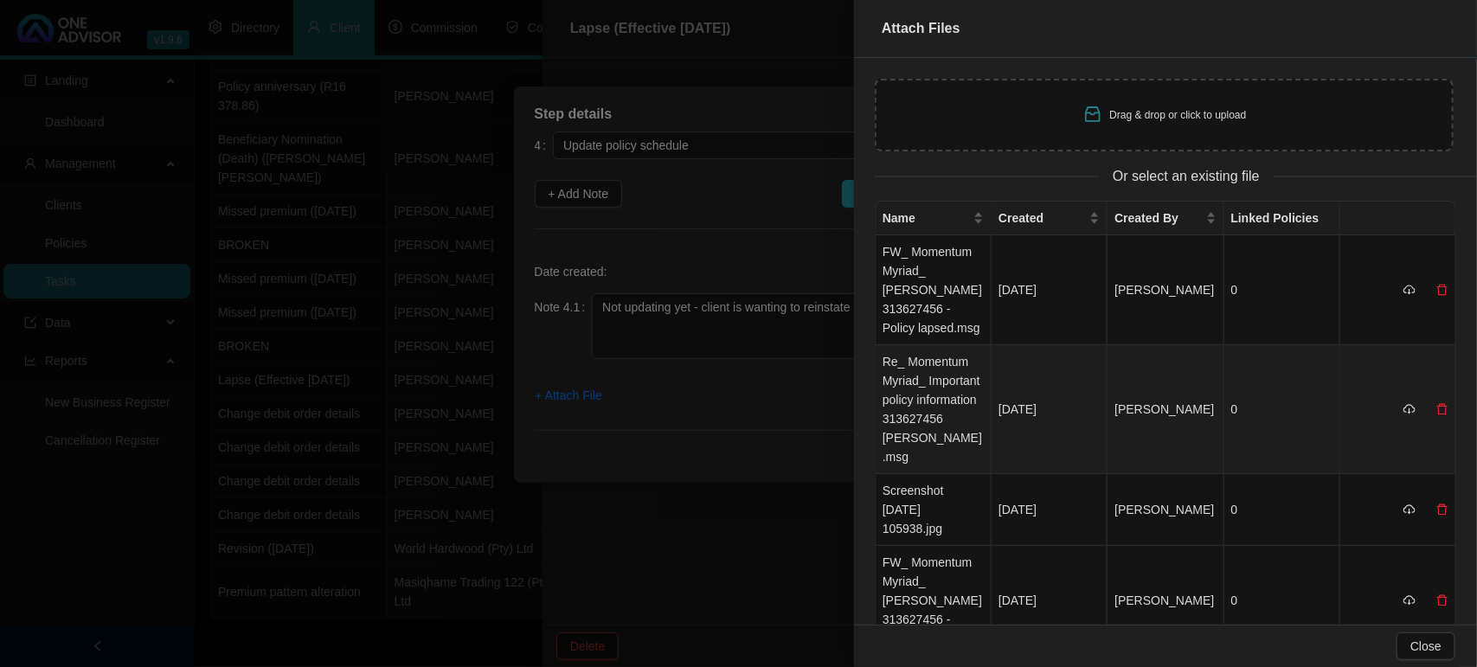
click at [928, 405] on td "Re_ Momentum Myriad_ Important policy information 313627456 [PERSON_NAME].msg" at bounding box center [933, 409] width 116 height 129
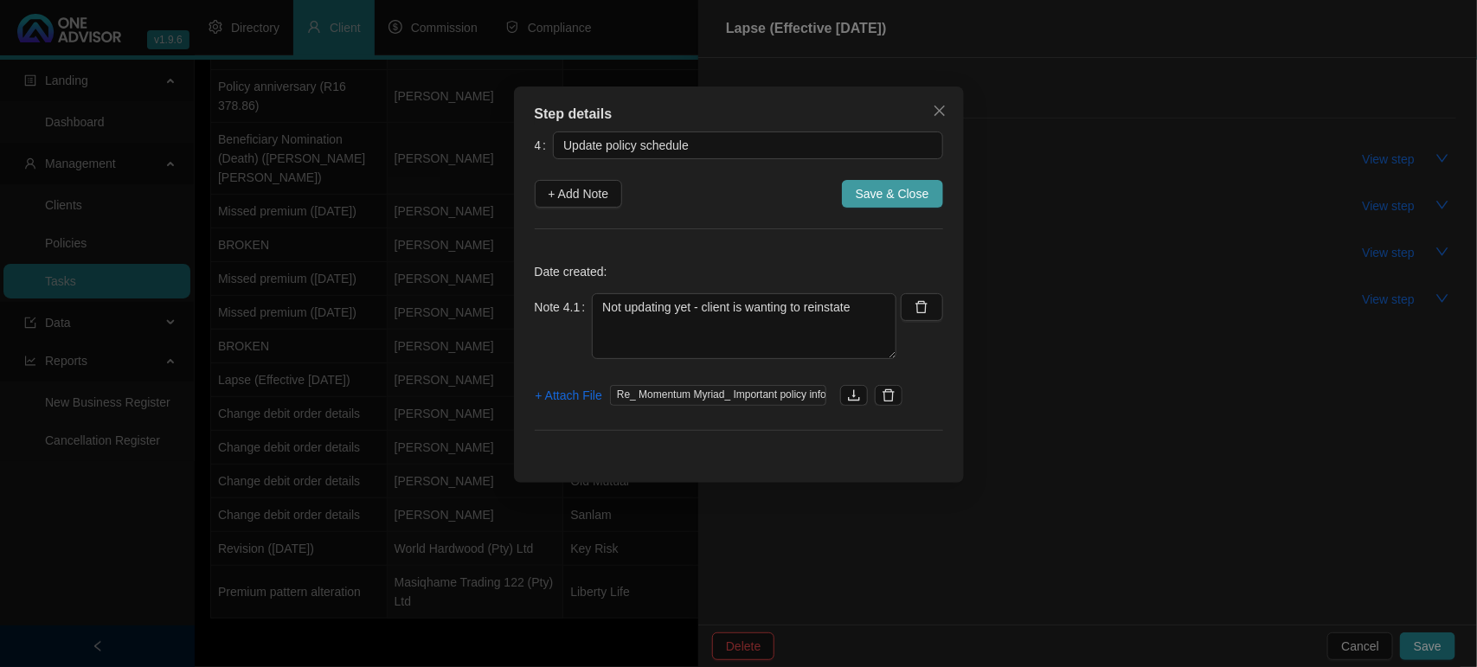
click at [875, 190] on span "Save & Close" at bounding box center [892, 193] width 74 height 19
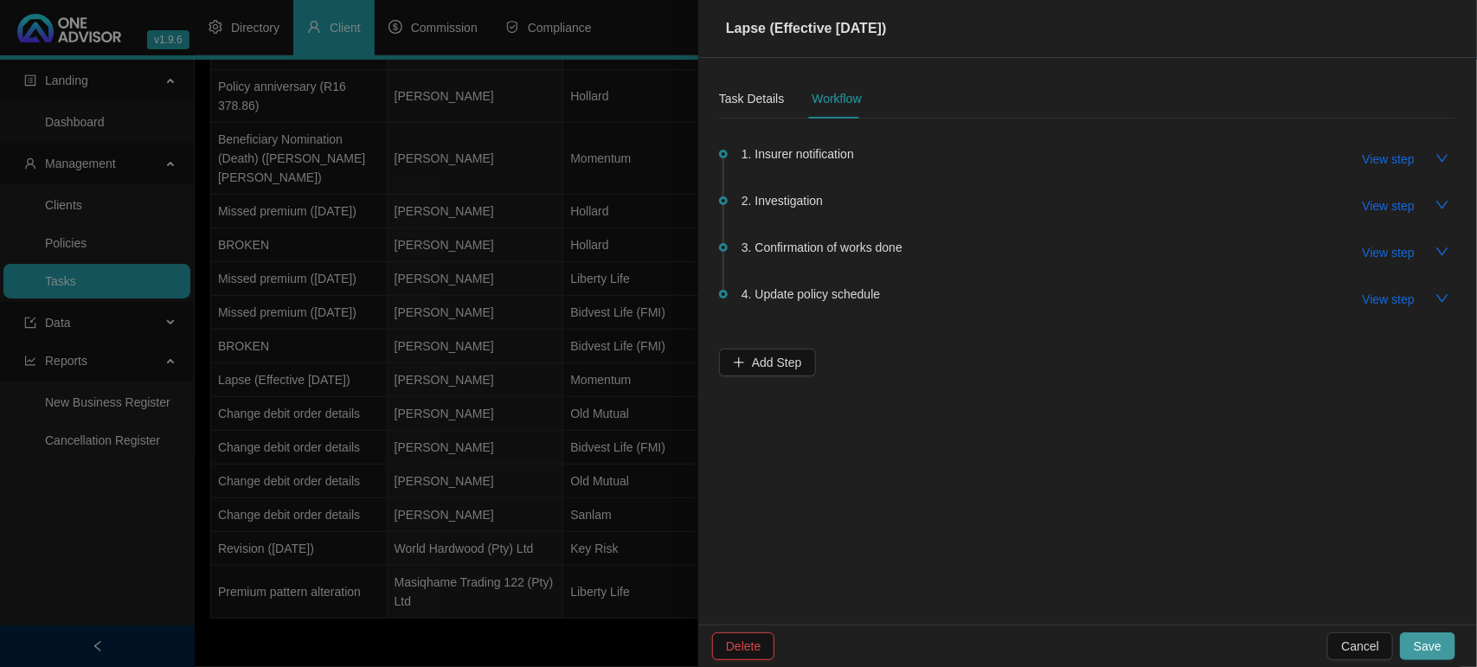
click at [1449, 642] on button "Save" at bounding box center [1427, 646] width 55 height 28
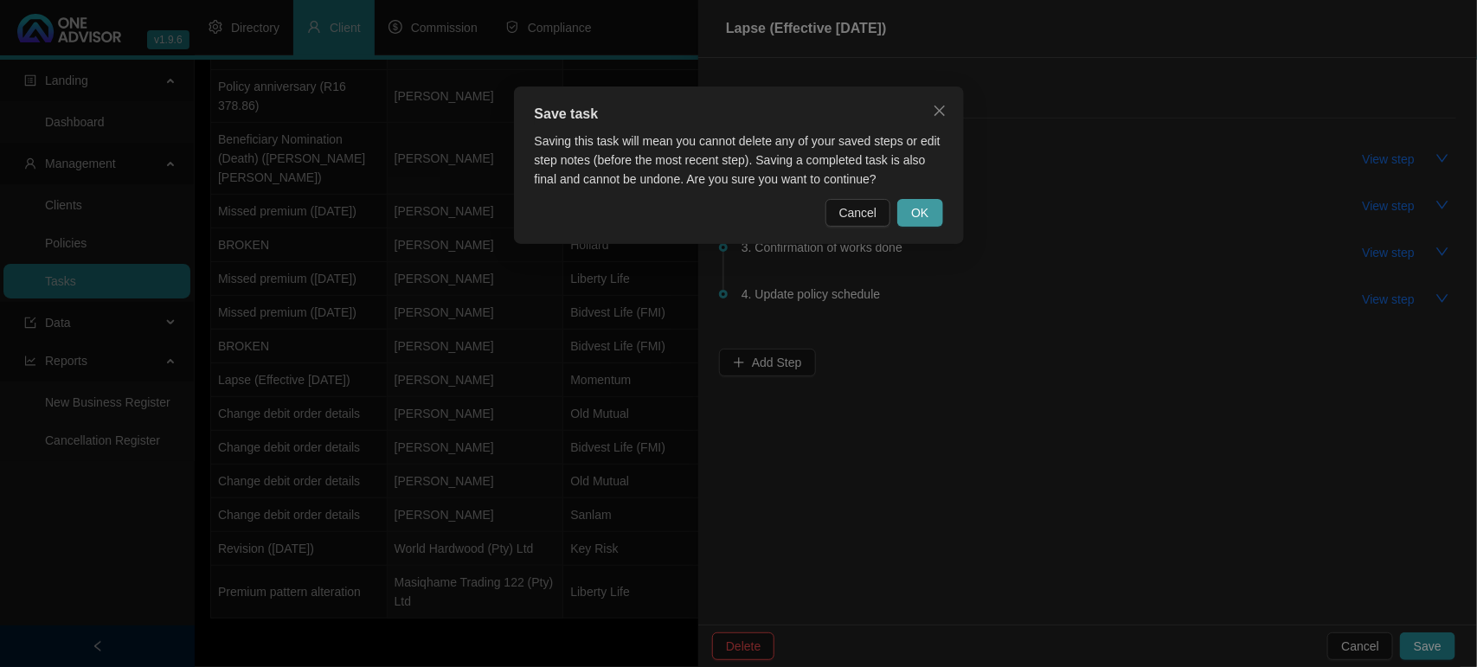
click at [919, 209] on span "OK" at bounding box center [919, 212] width 17 height 19
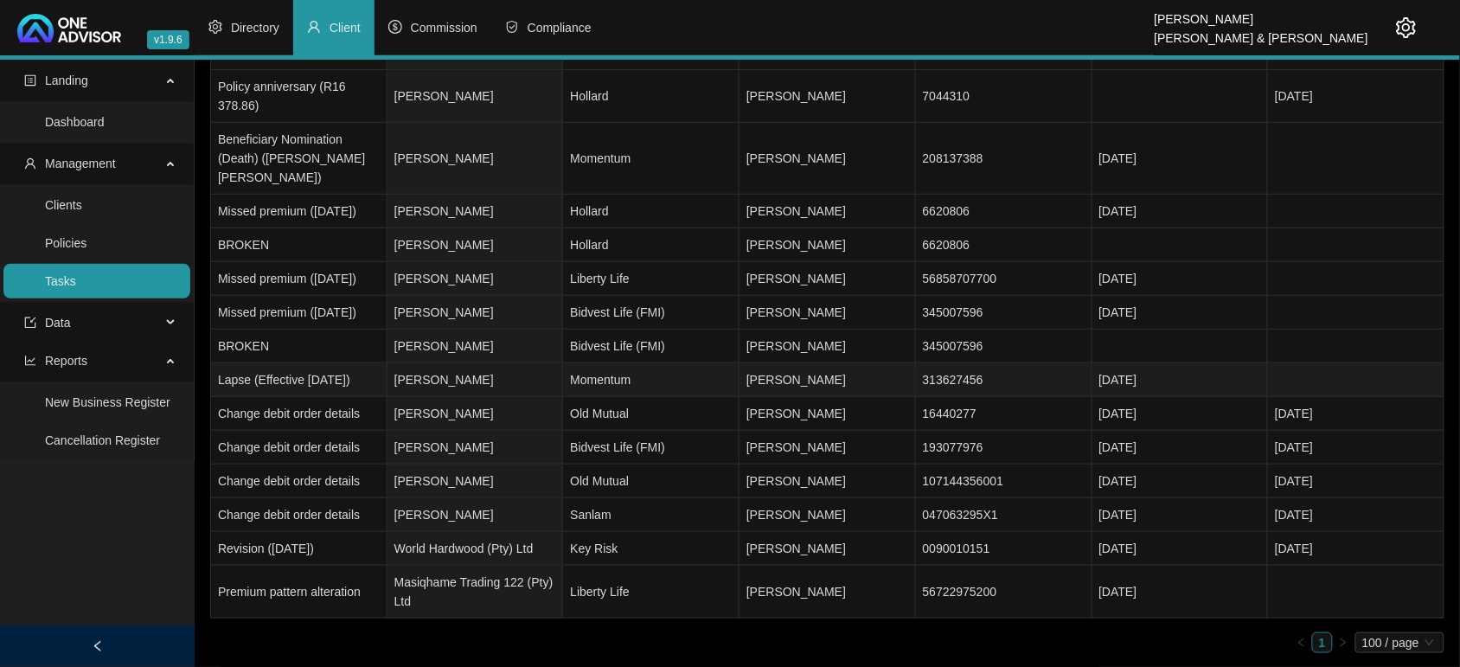
click at [483, 376] on td "[PERSON_NAME]" at bounding box center [476, 380] width 176 height 34
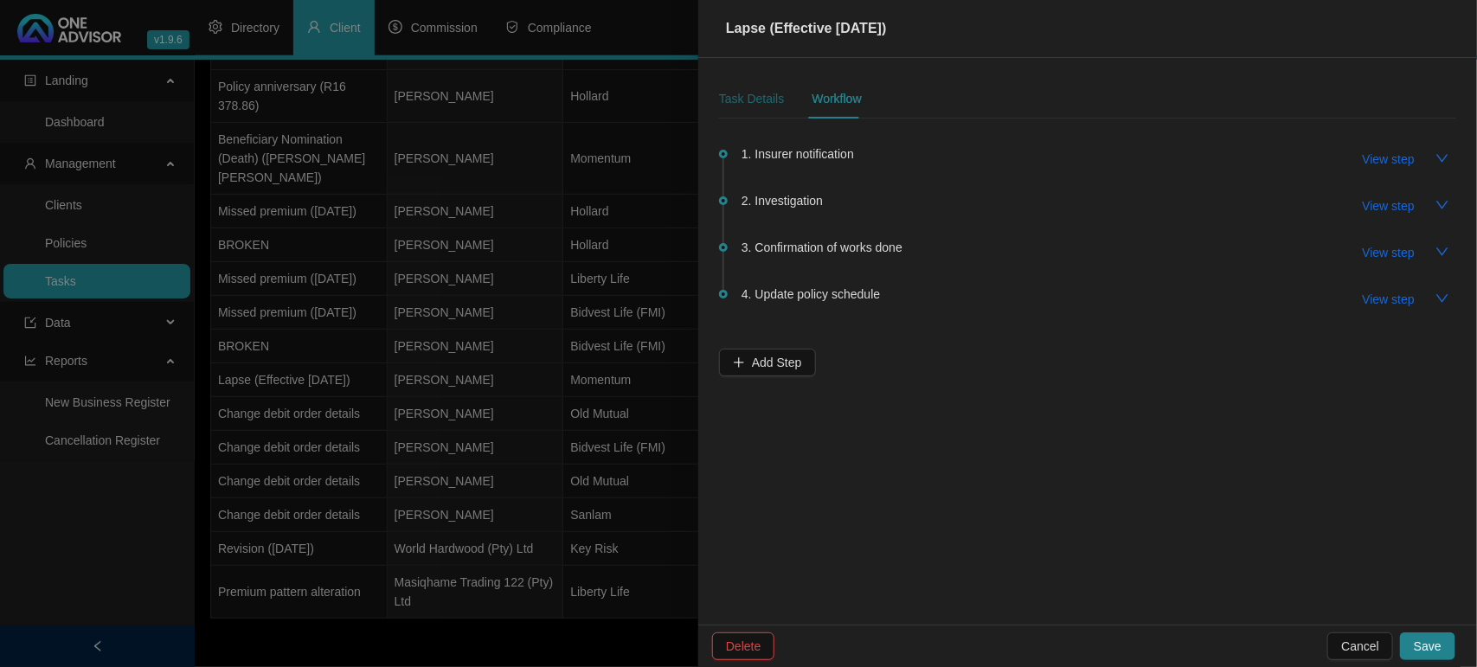
click at [753, 93] on div "Task Details" at bounding box center [751, 98] width 65 height 19
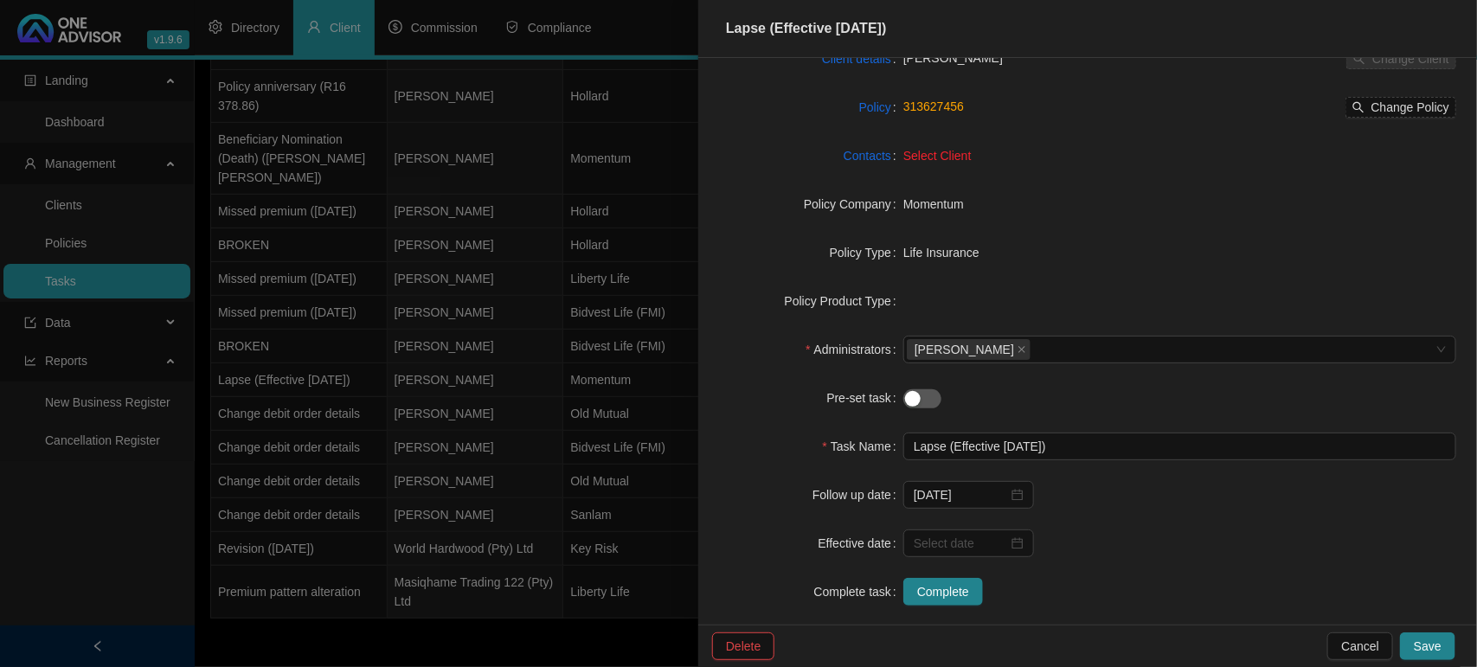
scroll to position [158, 0]
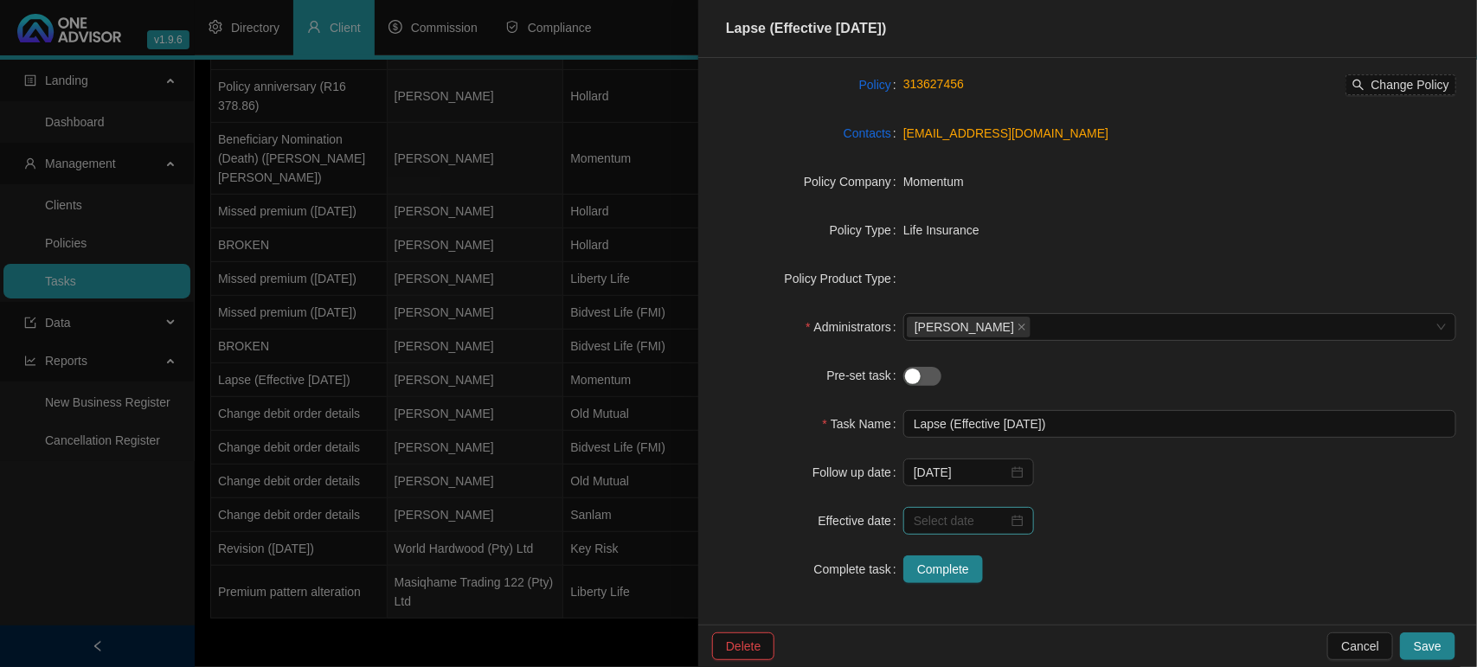
click at [1022, 521] on div at bounding box center [968, 521] width 131 height 28
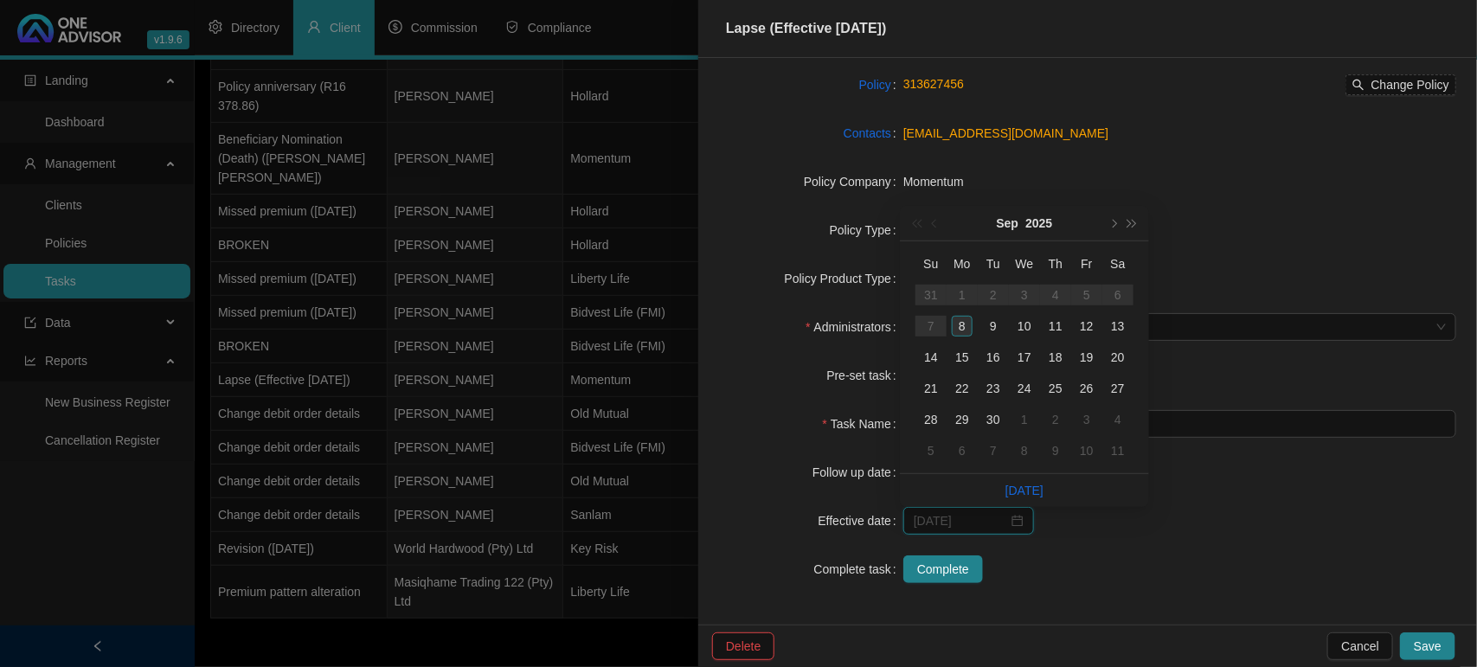
type input "[DATE]"
click at [966, 325] on div "8" at bounding box center [962, 326] width 21 height 21
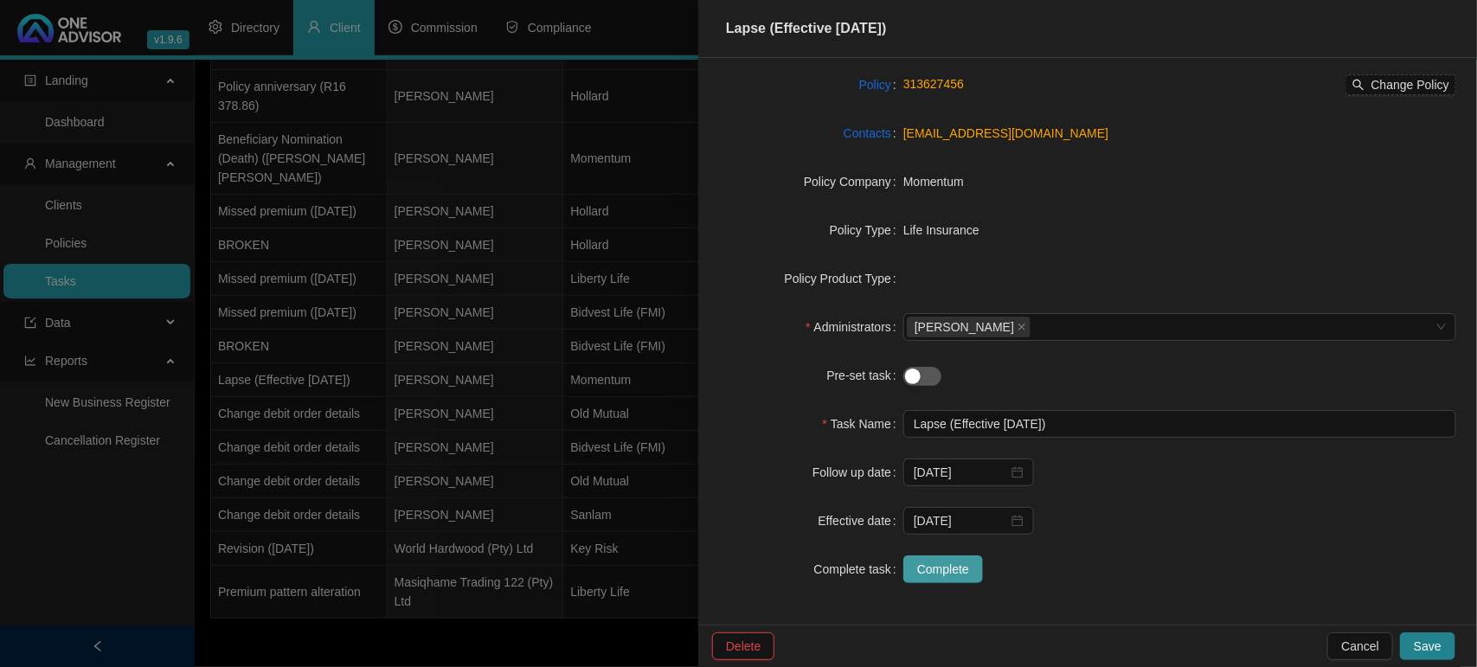
click at [934, 575] on span "Complete" at bounding box center [943, 569] width 52 height 19
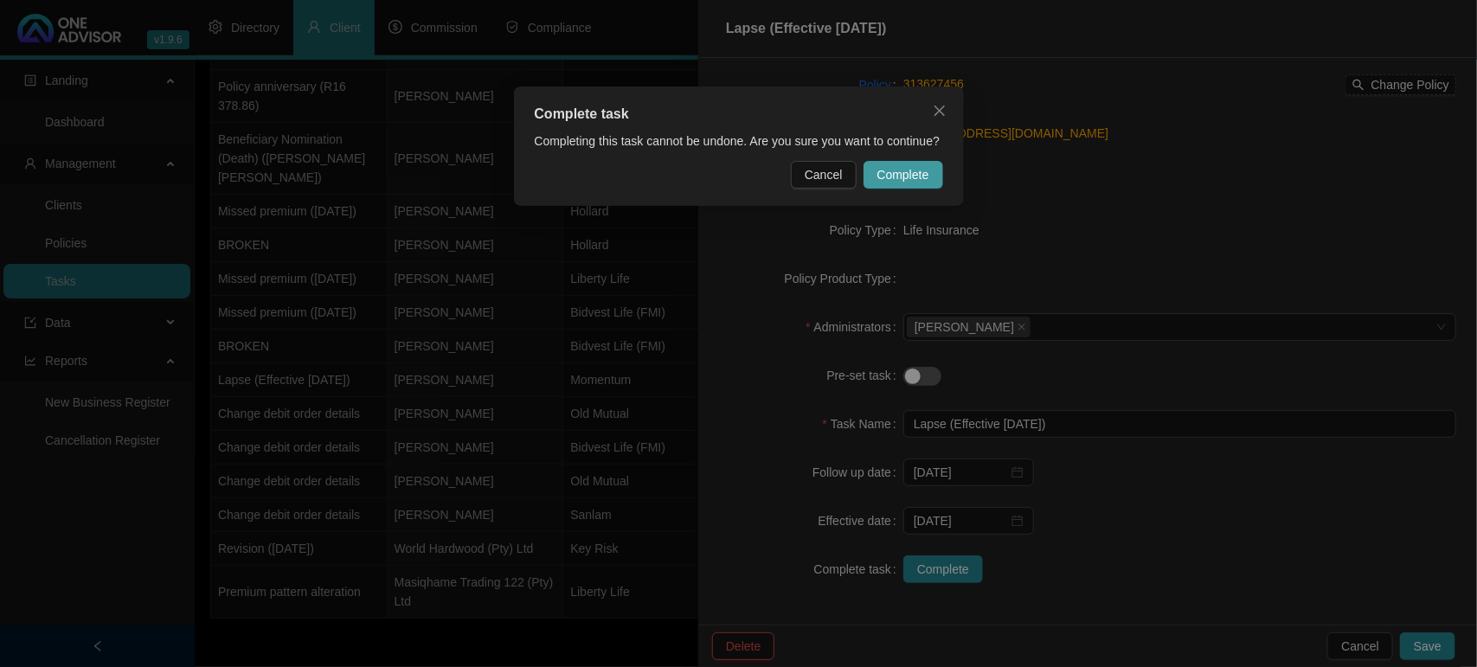
click at [913, 166] on span "Complete" at bounding box center [903, 174] width 52 height 19
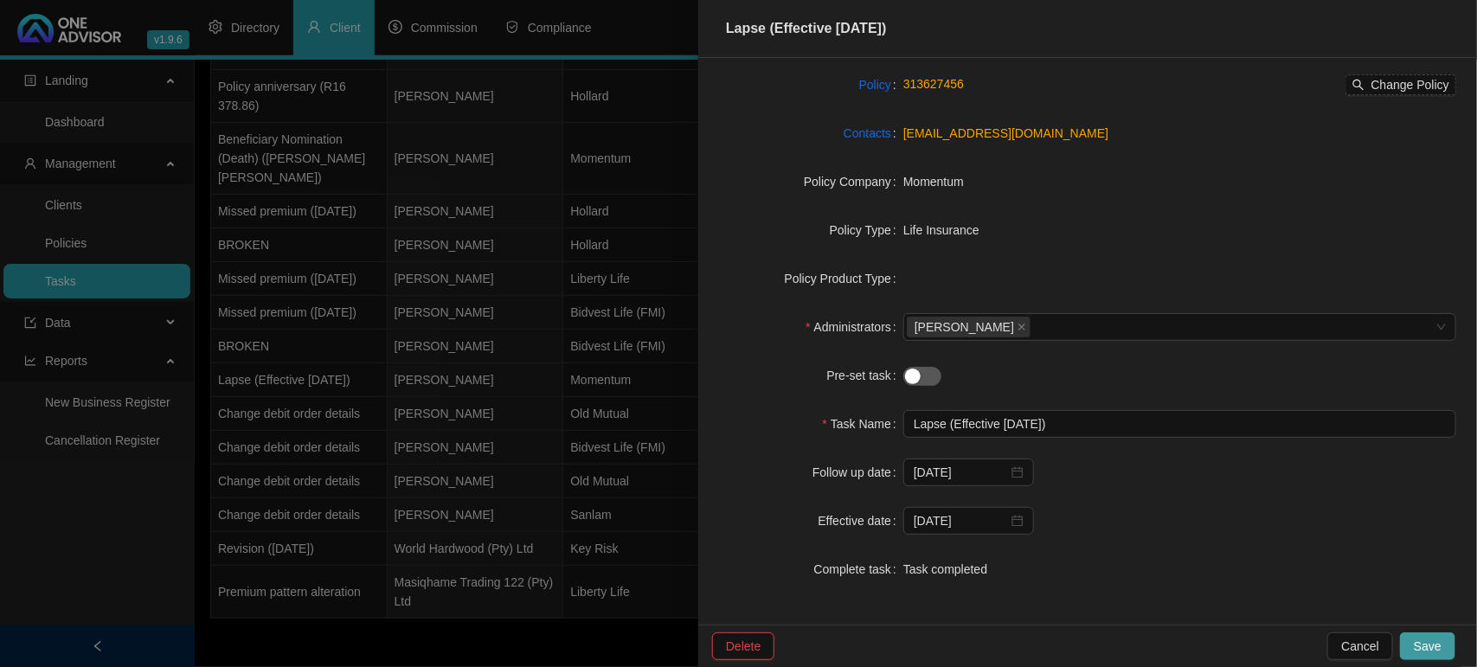
click at [1430, 641] on span "Save" at bounding box center [1427, 646] width 28 height 19
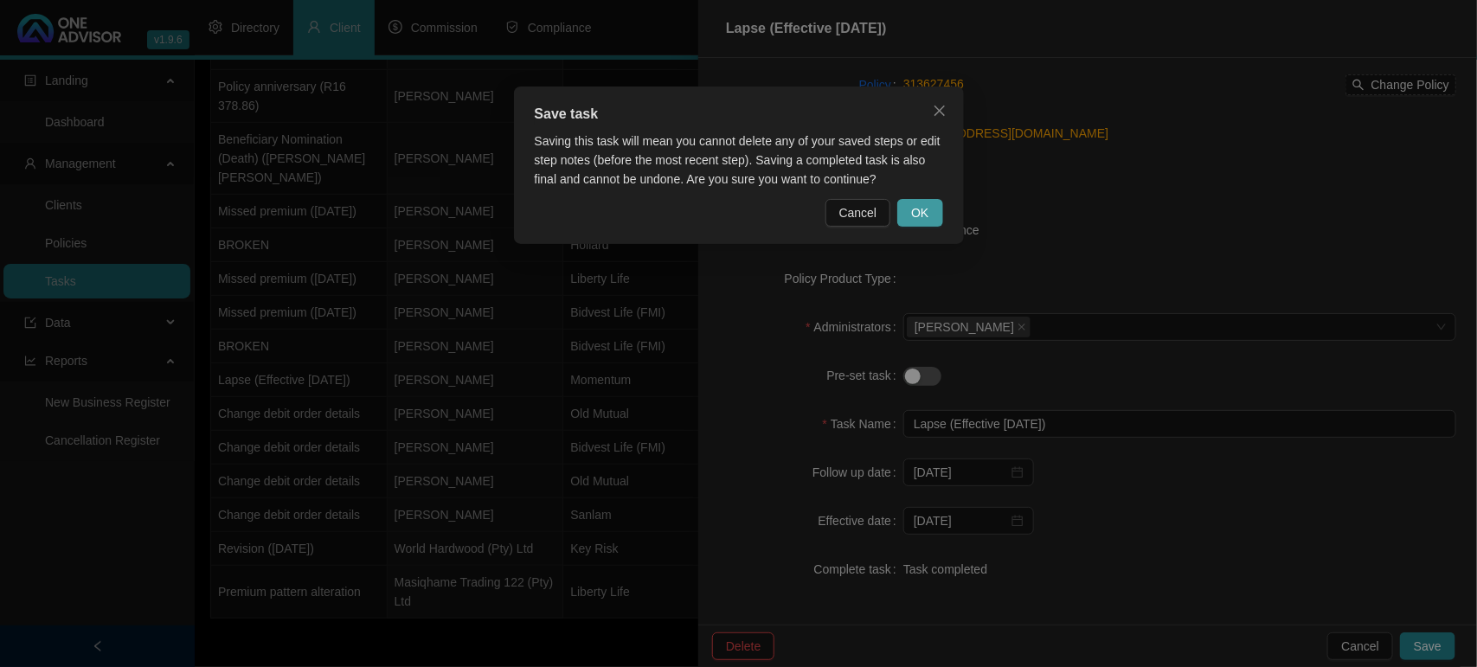
click at [919, 203] on span "OK" at bounding box center [919, 212] width 17 height 19
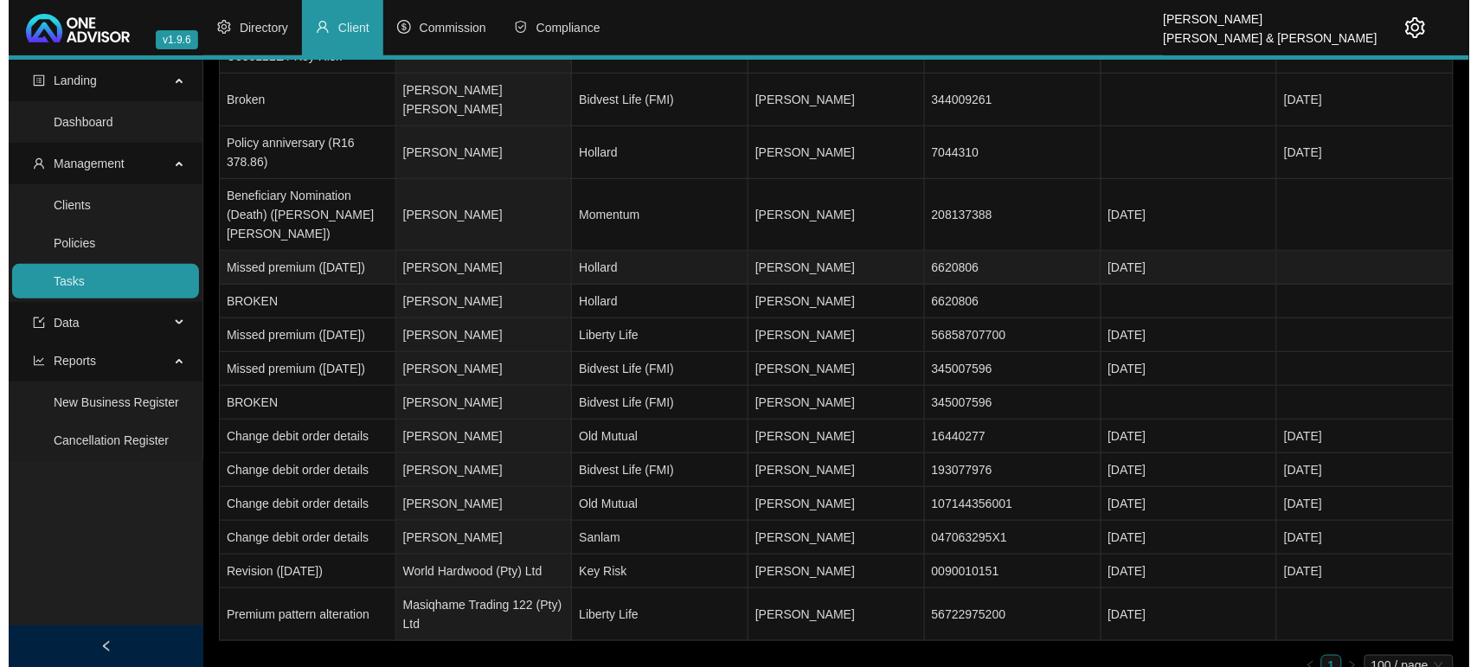
scroll to position [203, 0]
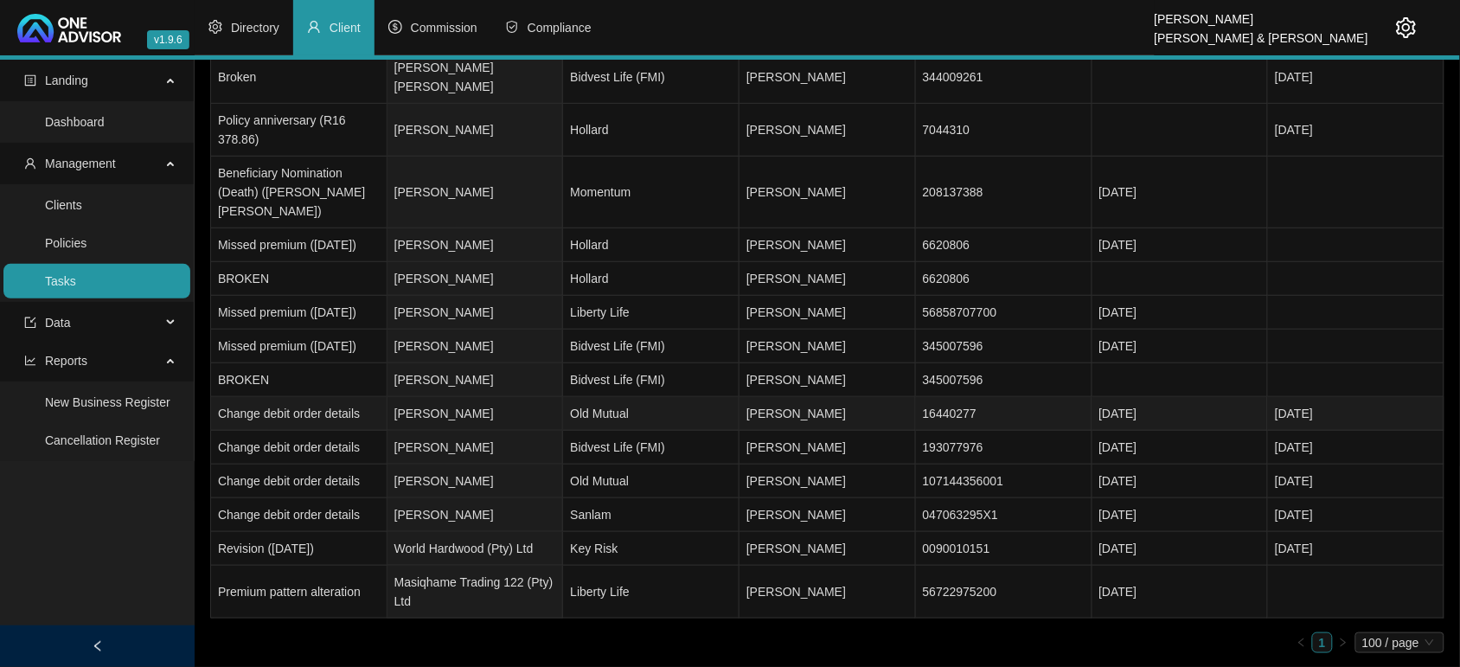
click at [495, 416] on td "[PERSON_NAME]" at bounding box center [476, 414] width 176 height 34
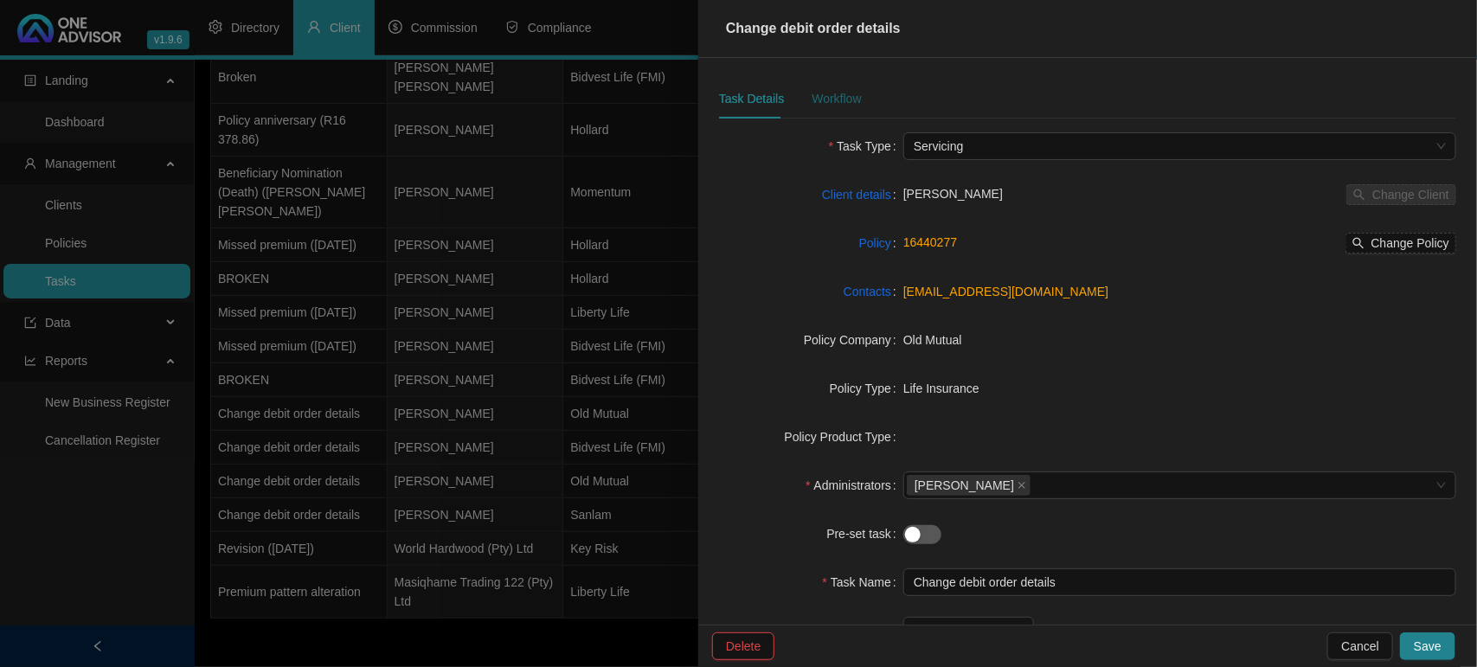
click at [840, 96] on div "Workflow" at bounding box center [835, 98] width 49 height 19
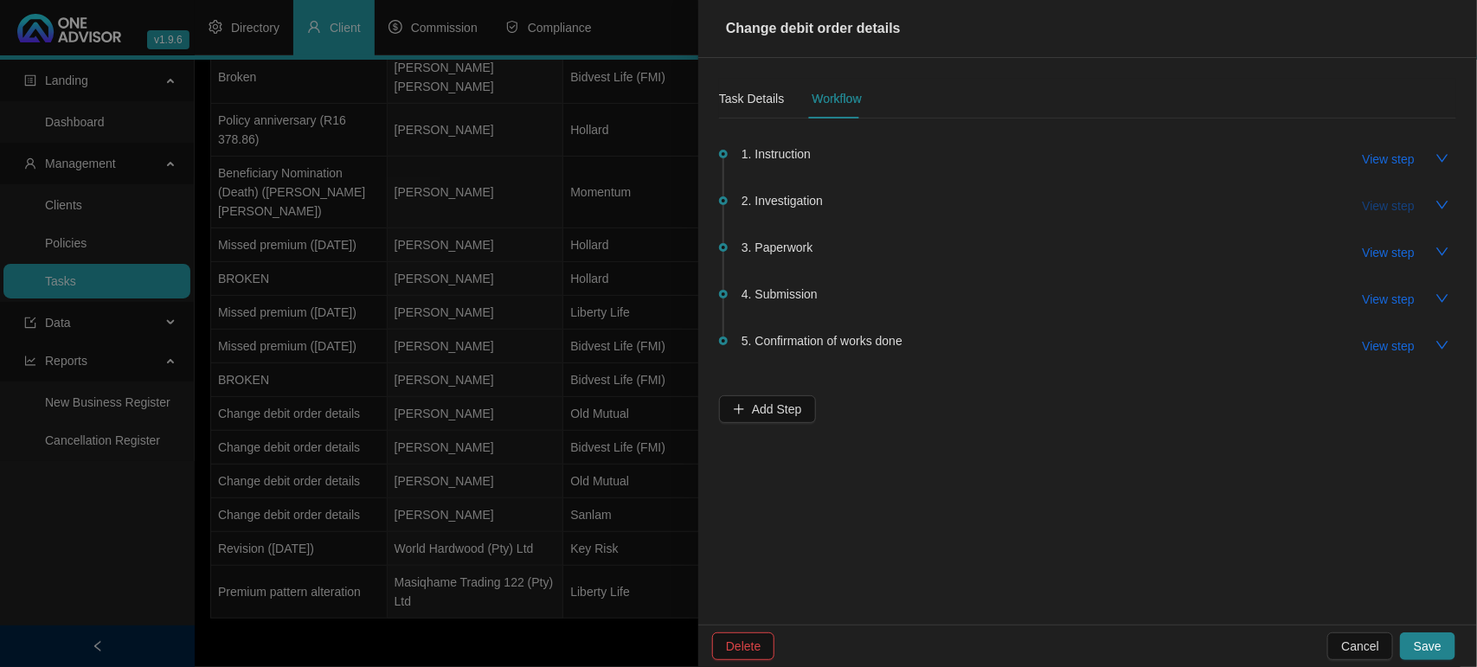
click at [1382, 201] on span "View step" at bounding box center [1388, 205] width 52 height 19
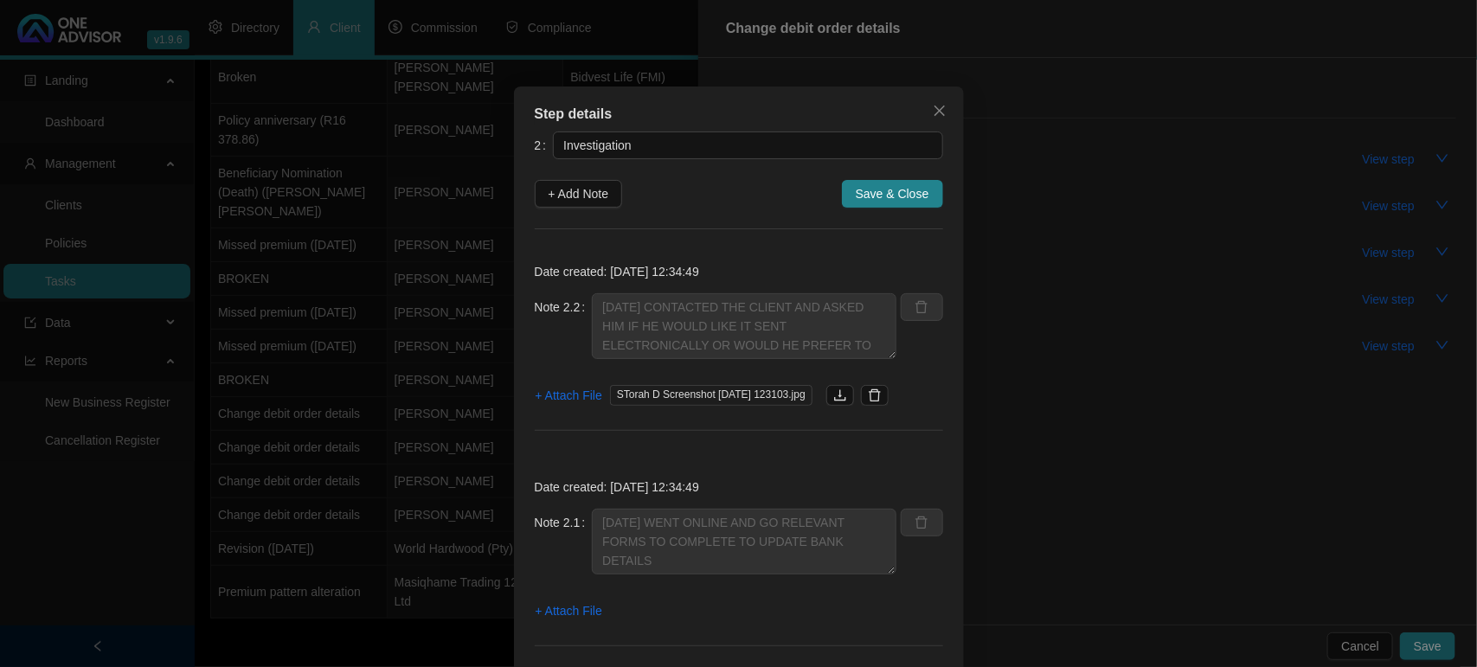
click at [1382, 201] on div "Step details 2 Investigation + Add Note Save & Close Date created: [DATE] 12:34…" at bounding box center [738, 333] width 1477 height 667
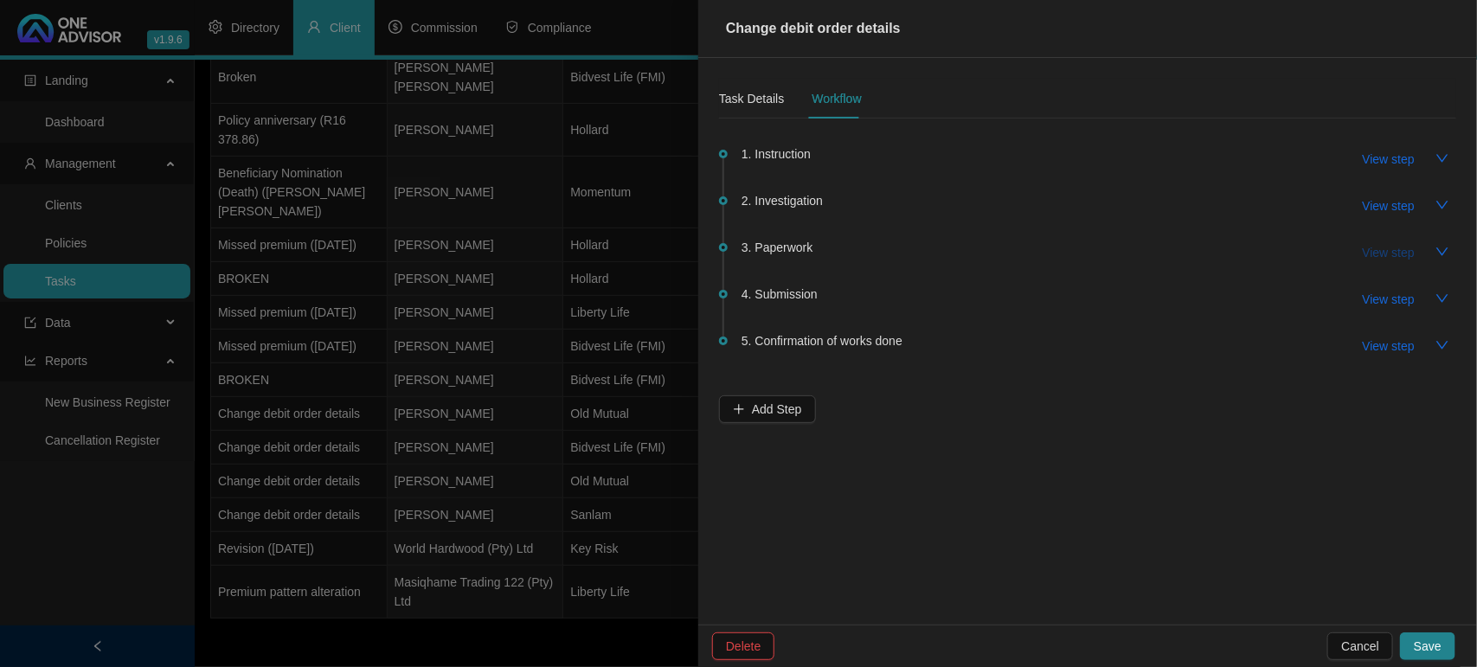
click at [1398, 257] on span "View step" at bounding box center [1388, 252] width 52 height 19
type input "Paperwork"
type textarea "[DATE] EMAILED FORMS TO THE CLIENT"
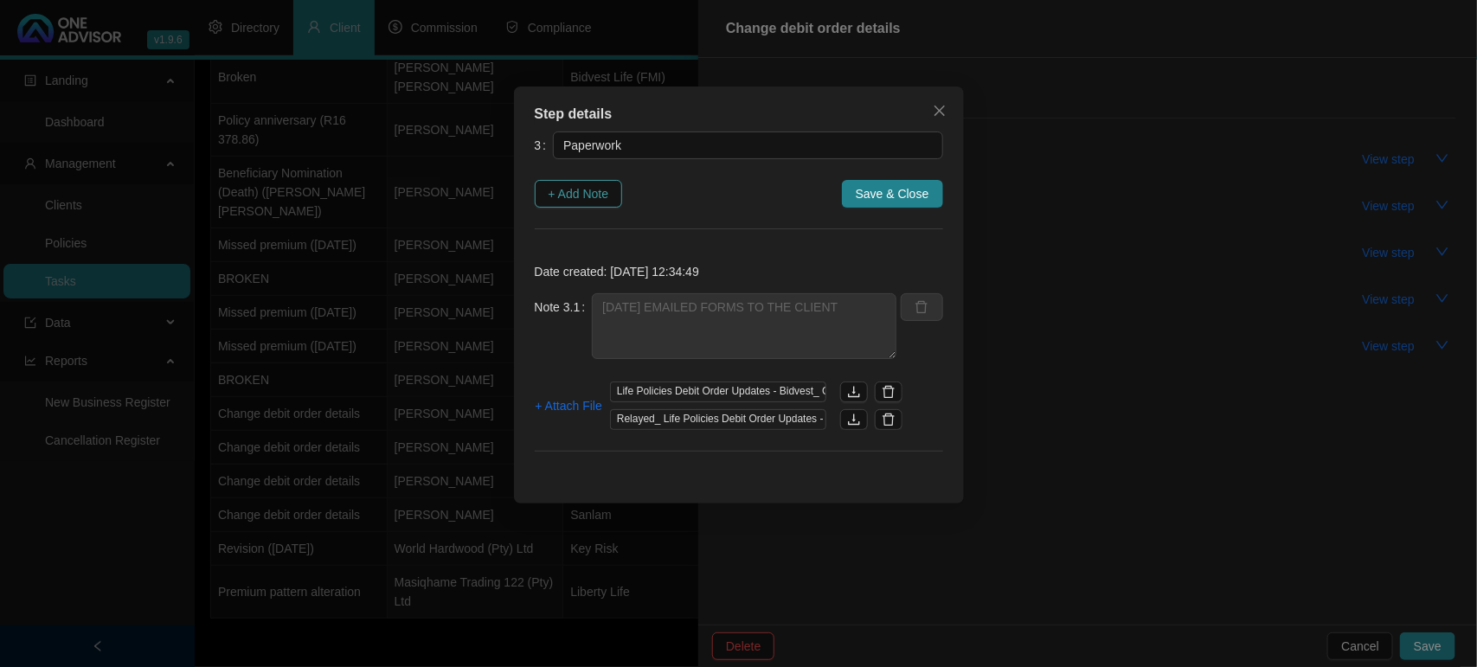
click at [595, 187] on span "+ Add Note" at bounding box center [578, 193] width 61 height 19
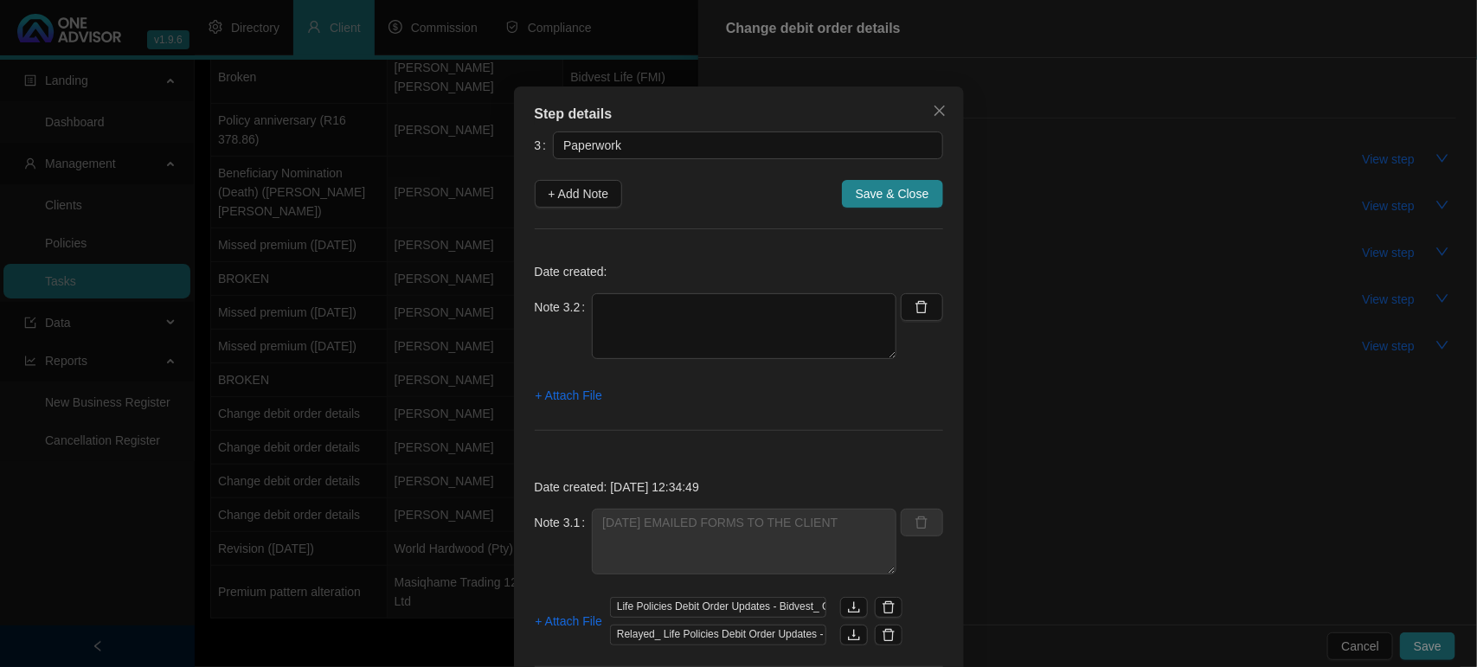
click at [638, 284] on div "Date created: Note 3.2 + Attach File" at bounding box center [739, 351] width 408 height 202
click at [638, 297] on textarea at bounding box center [744, 326] width 304 height 66
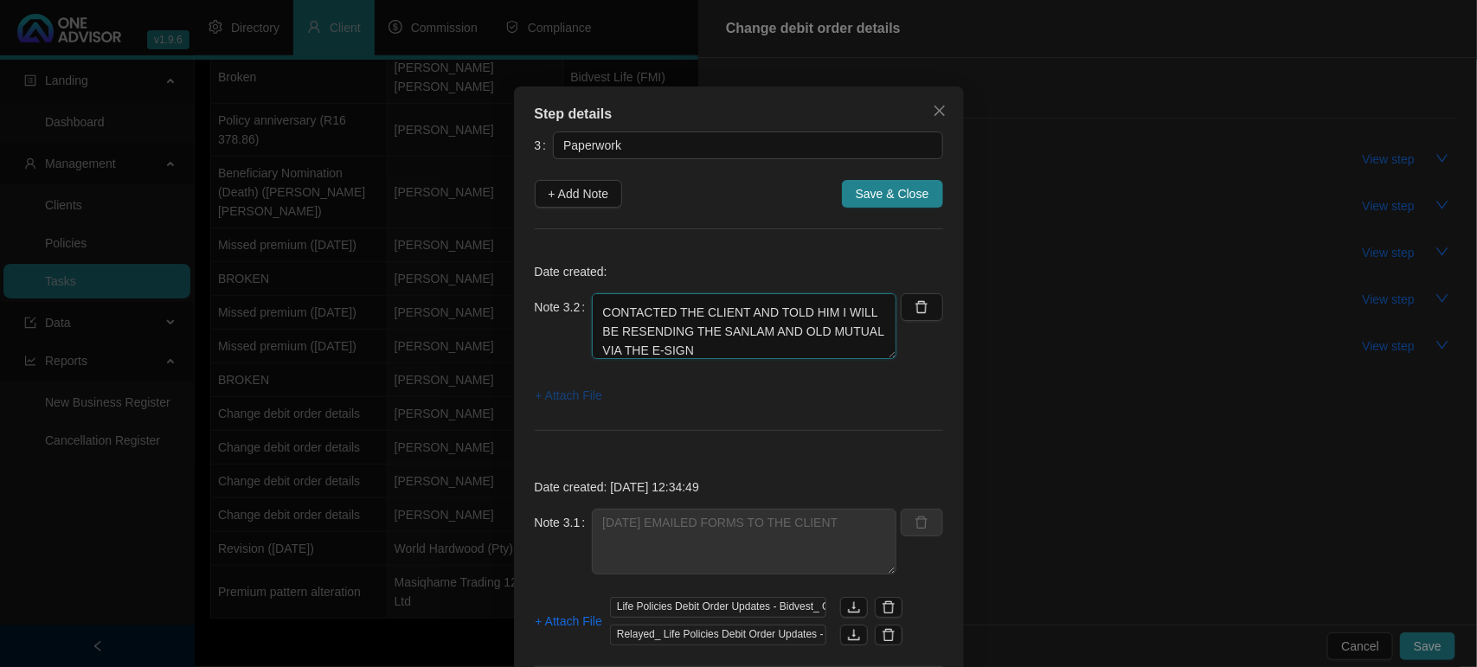
type textarea "[DATE] CLIENT RETURNED SIGNED DOCS I SAW HE DID A ELECTRONIC SIGNATURE OLD MUTU…"
click at [565, 394] on span "+ Attach File" at bounding box center [568, 395] width 67 height 19
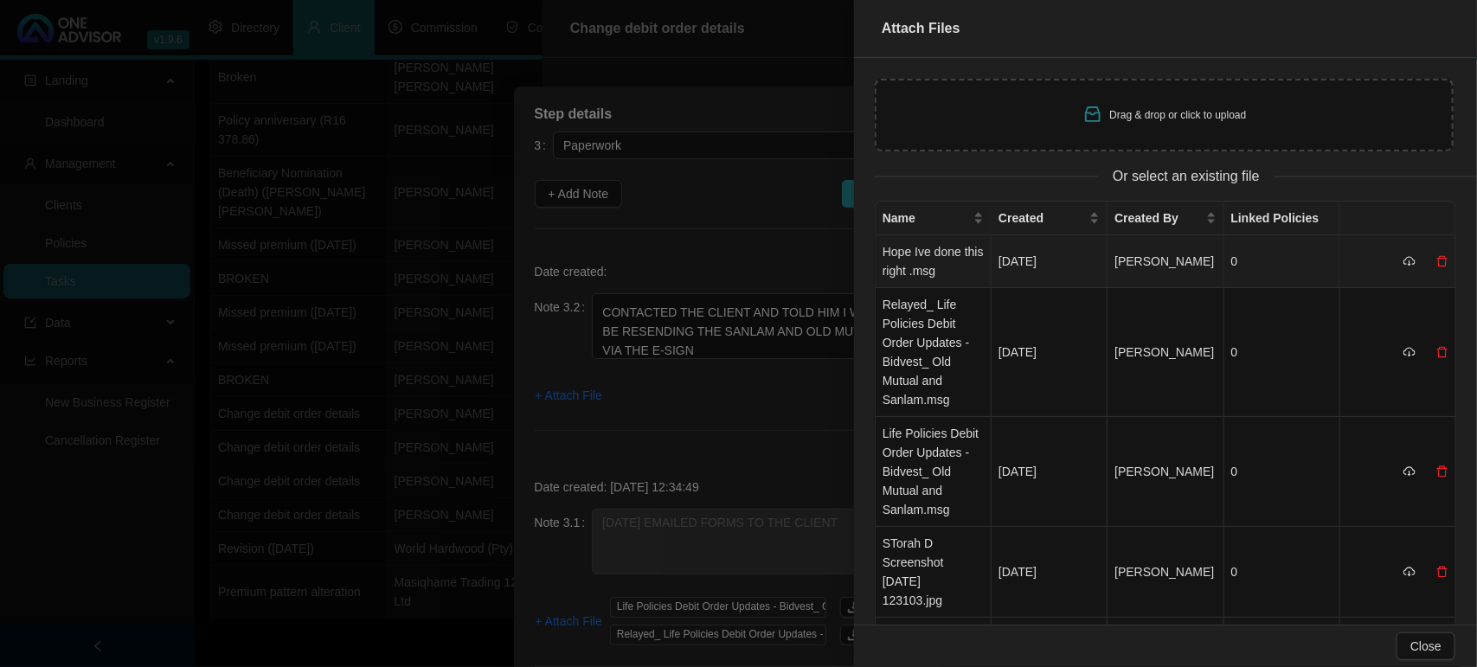
click at [945, 266] on td "Hope Ive done this right .msg" at bounding box center [933, 261] width 116 height 53
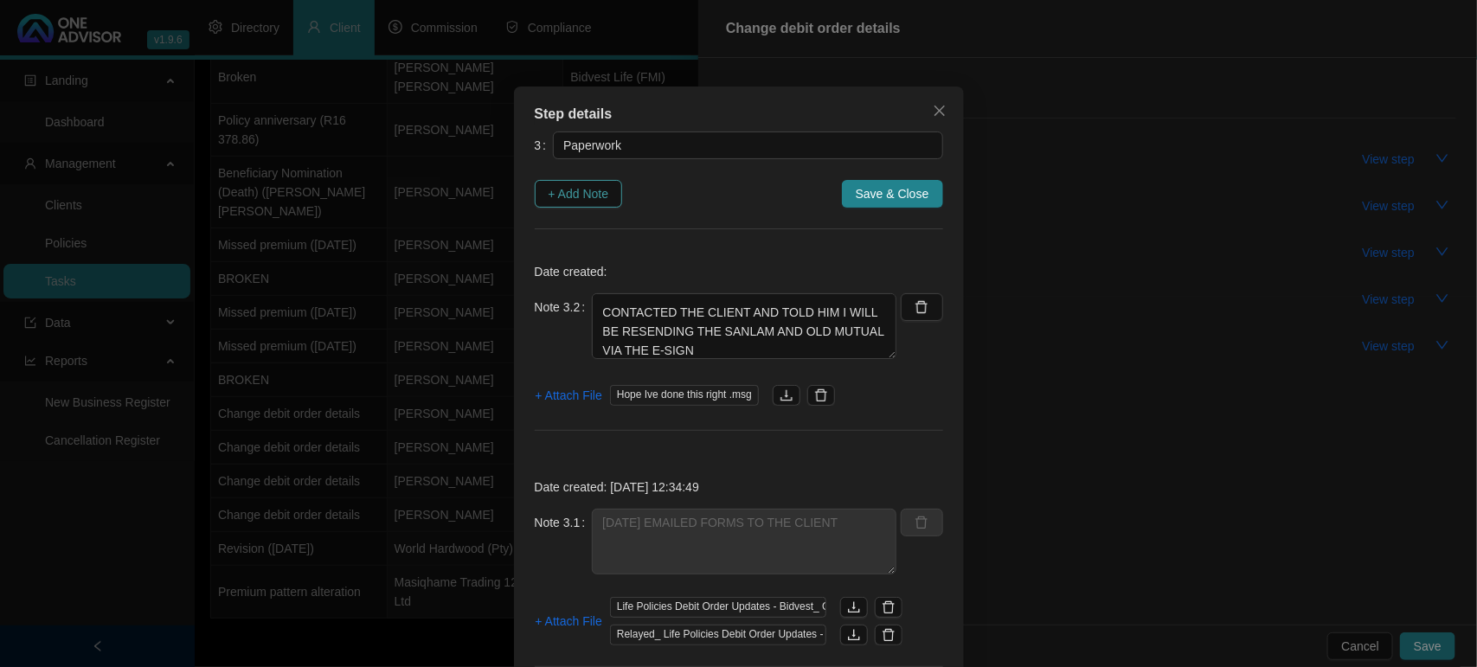
drag, startPoint x: 567, startPoint y: 197, endPoint x: 588, endPoint y: 208, distance: 23.2
click at [567, 197] on span "+ Add Note" at bounding box center [578, 193] width 61 height 19
type textarea "[DATE] CLIENT RETURNED SIGNED DOCS I SAW HE DID A ELECTRONIC SIGNATURE OLD MUTU…"
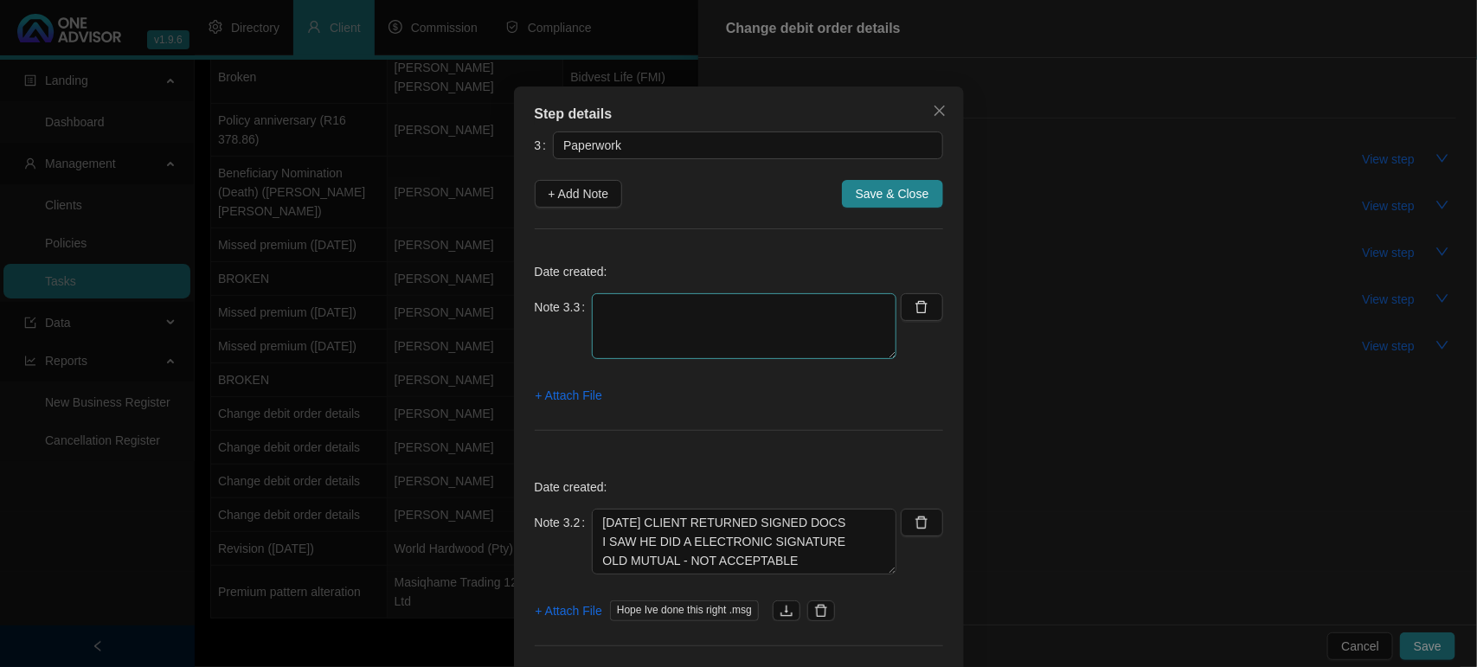
scroll to position [0, 0]
click at [673, 321] on textarea at bounding box center [744, 326] width 304 height 66
type textarea "R"
type textarea "[DATE] RECEIVED SIGNED FORMS BACK - STILL AWAITING THE PROOF OF BANK"
click at [564, 394] on span "+ Attach File" at bounding box center [568, 395] width 67 height 19
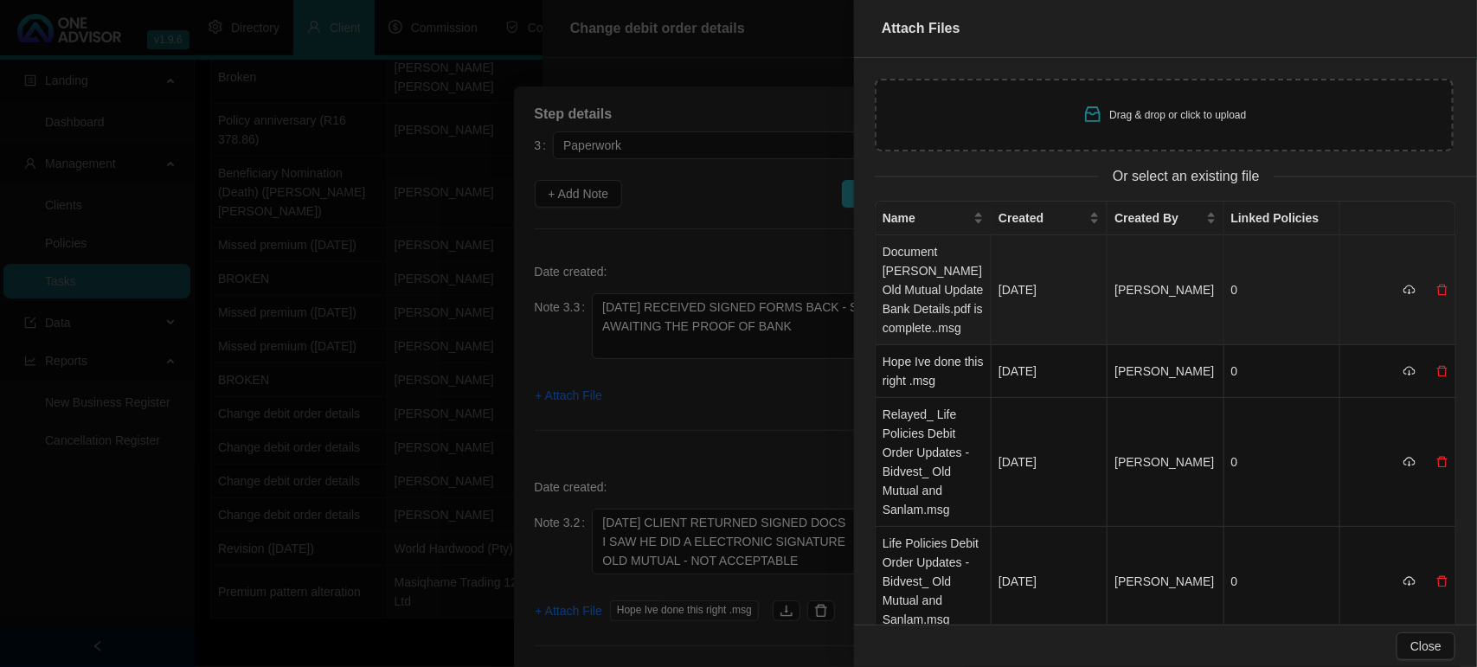
click at [940, 274] on td "Document [PERSON_NAME] Old Mutual Update Bank Details.pdf is complete..msg" at bounding box center [933, 290] width 116 height 110
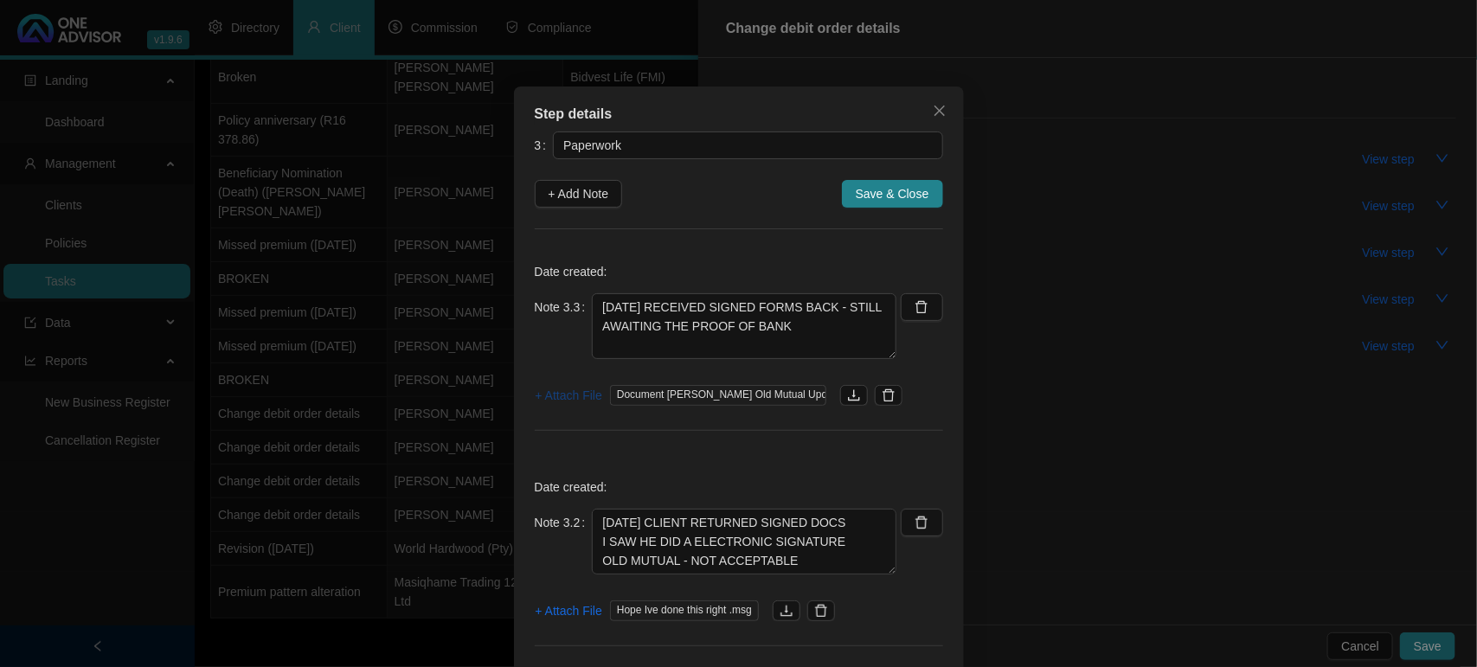
click at [541, 392] on span "+ Attach File" at bounding box center [568, 395] width 67 height 19
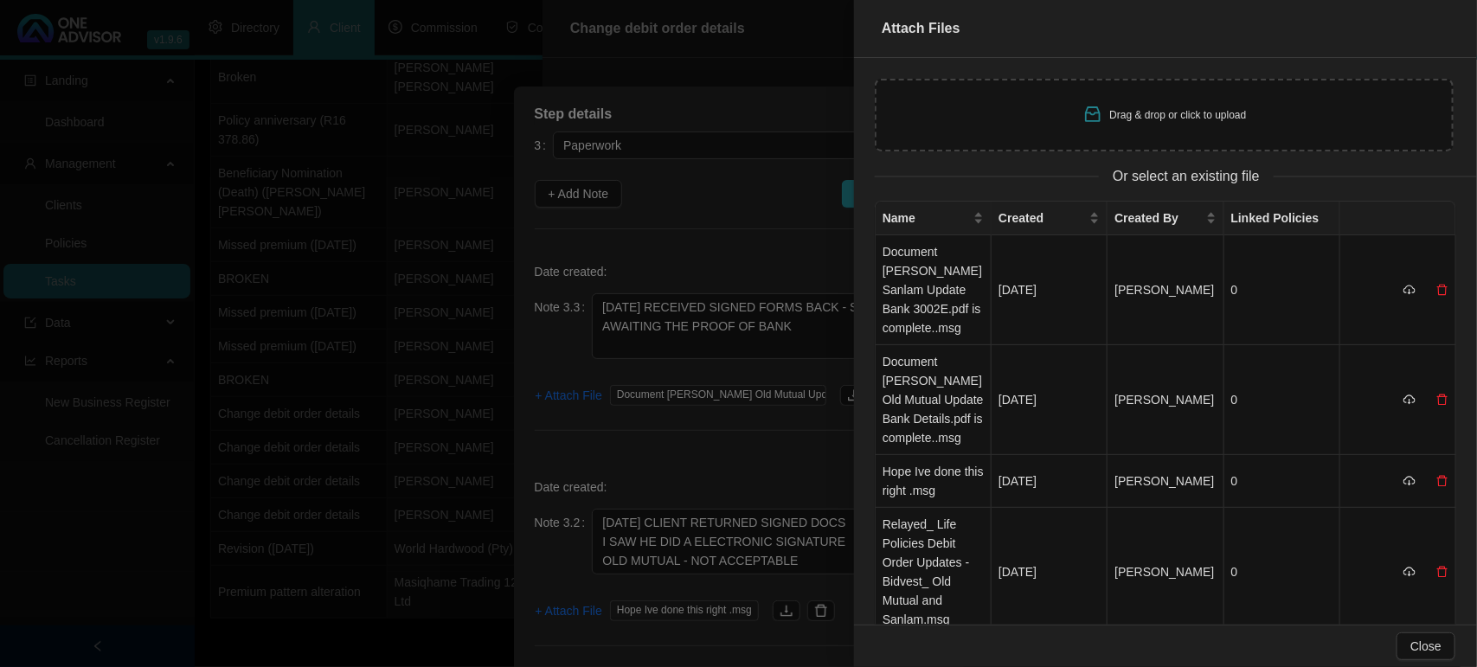
click at [1035, 106] on div "Drag & drop or click to upload" at bounding box center [1164, 115] width 579 height 73
type input "C:\fakepath\STORAH 1 Screenshot [DATE] 090448.jpg"
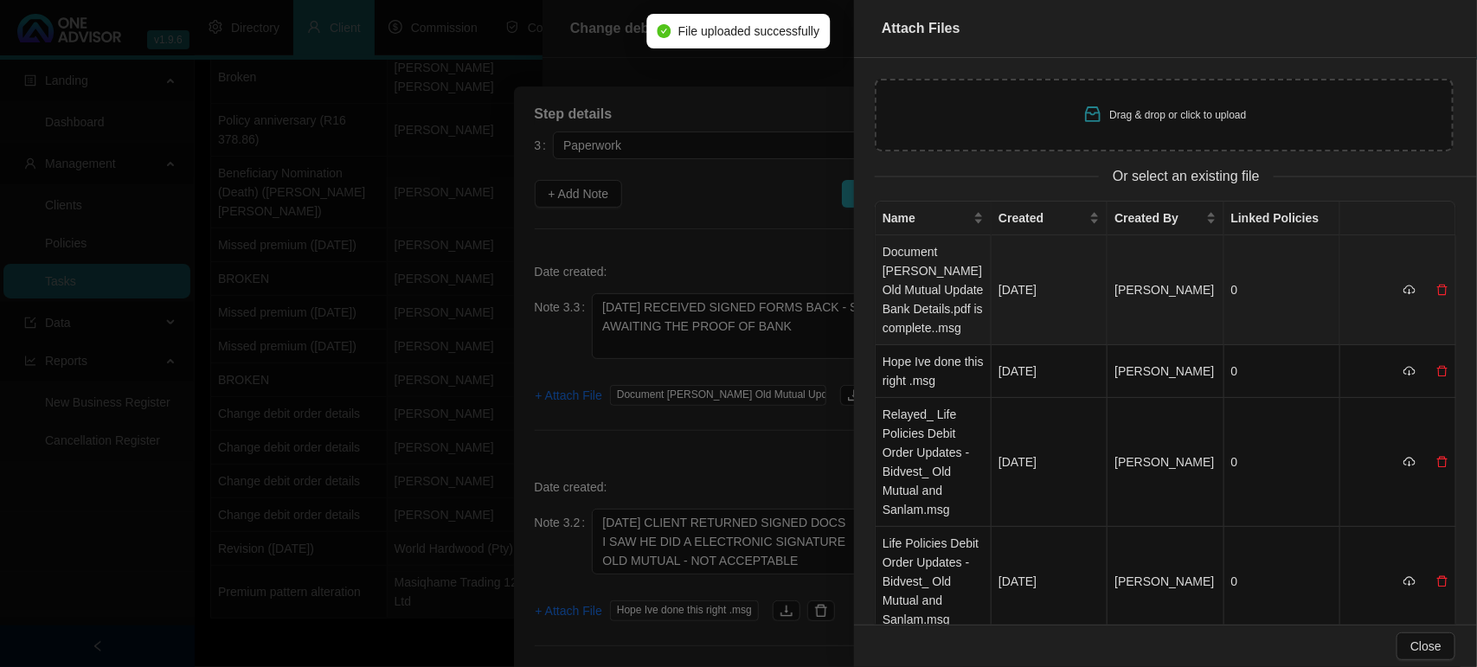
click at [896, 274] on td "Document [PERSON_NAME] Old Mutual Update Bank Details.pdf is complete..msg" at bounding box center [933, 290] width 116 height 110
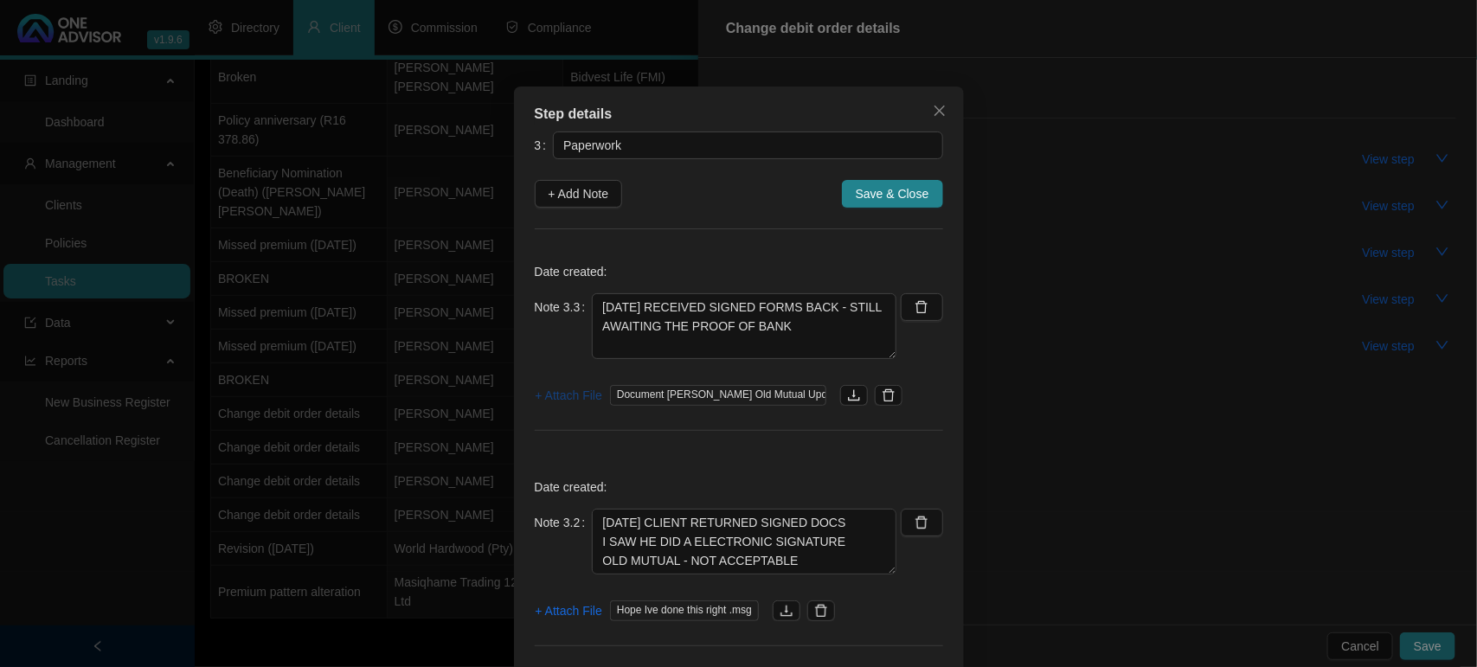
click at [573, 405] on span "+ Attach File" at bounding box center [568, 395] width 67 height 19
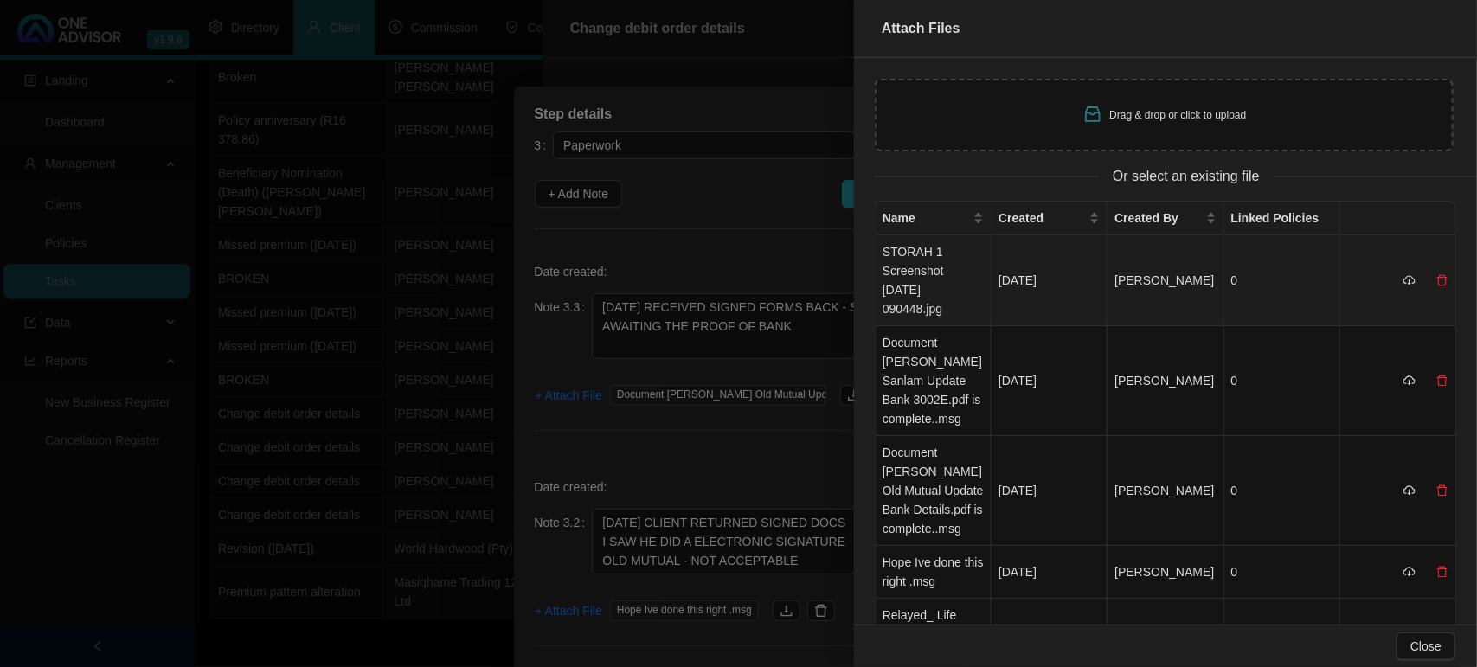
click at [919, 281] on td "STORAH 1 Screenshot [DATE] 090448.jpg" at bounding box center [933, 280] width 116 height 91
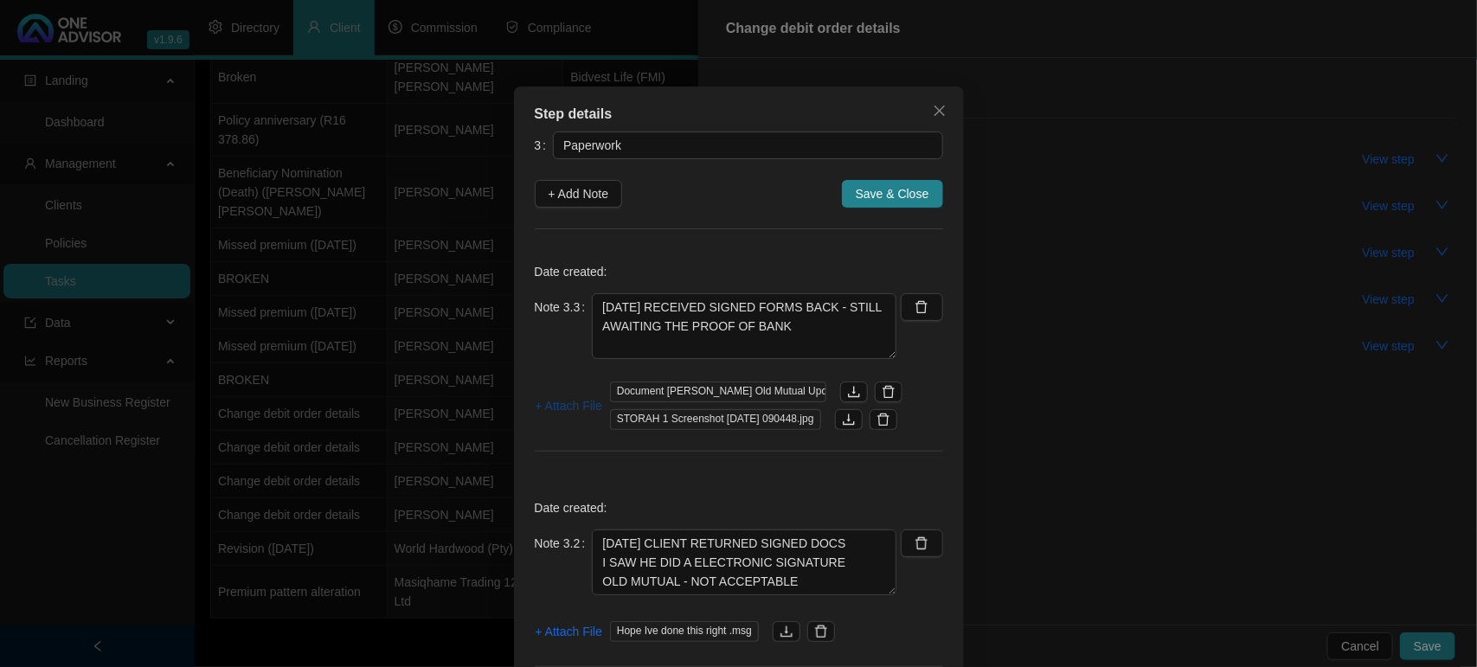
click at [563, 412] on span "+ Attach File" at bounding box center [568, 405] width 67 height 19
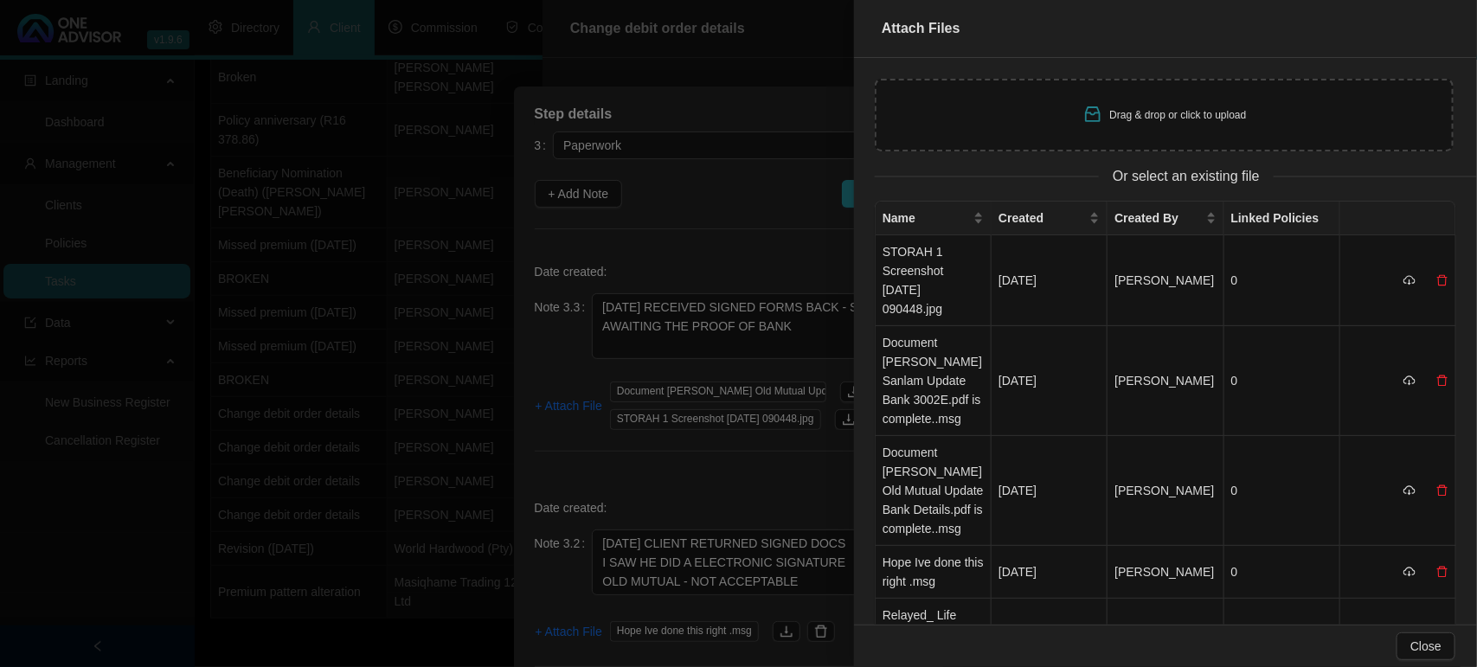
click at [1058, 119] on div "Drag & drop or click to upload" at bounding box center [1164, 115] width 579 height 73
type input "C:\fakepath\STORAH 2 Screenshot [DATE] 090538.jpg"
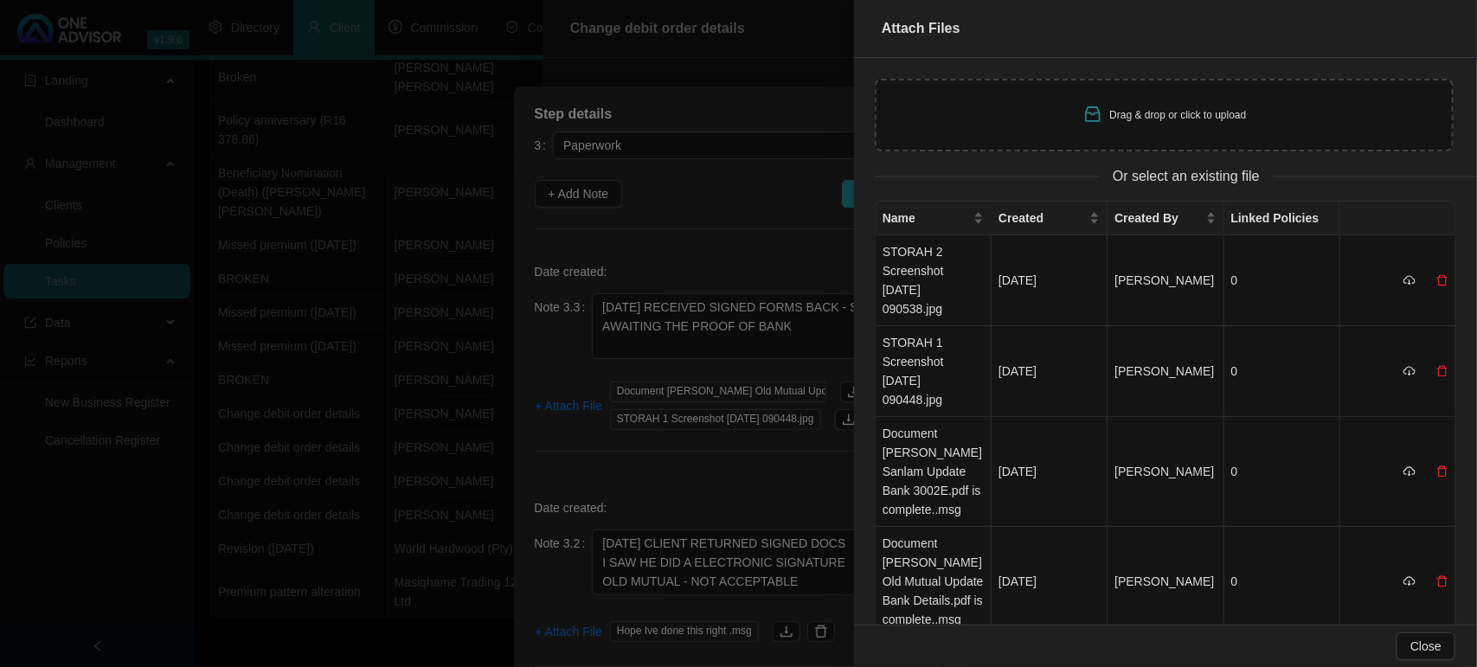
click at [1065, 113] on div "Drag & drop or click to upload" at bounding box center [1164, 115] width 579 height 73
type input "C:\fakepath\STORAH 3 Screenshot [DATE] 090601.jpg"
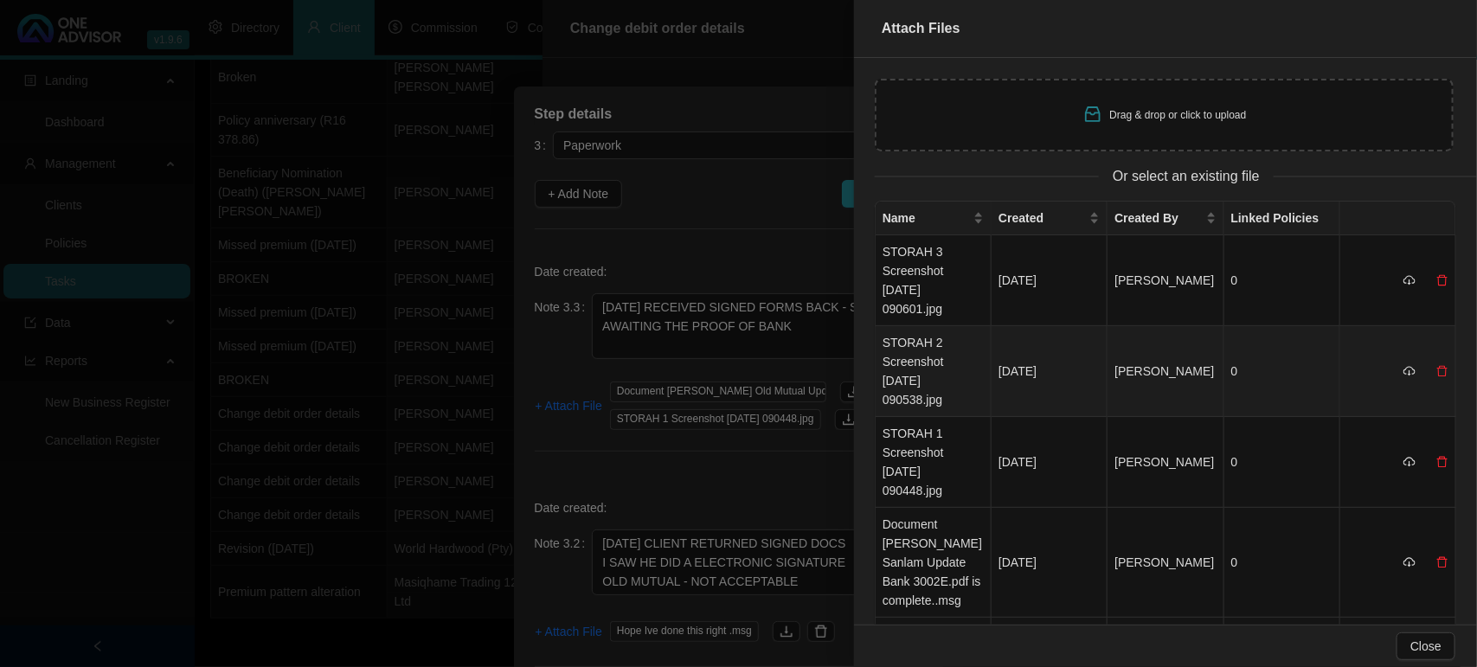
click at [940, 343] on td "STORAH 2 Screenshot [DATE] 090538.jpg" at bounding box center [933, 371] width 116 height 91
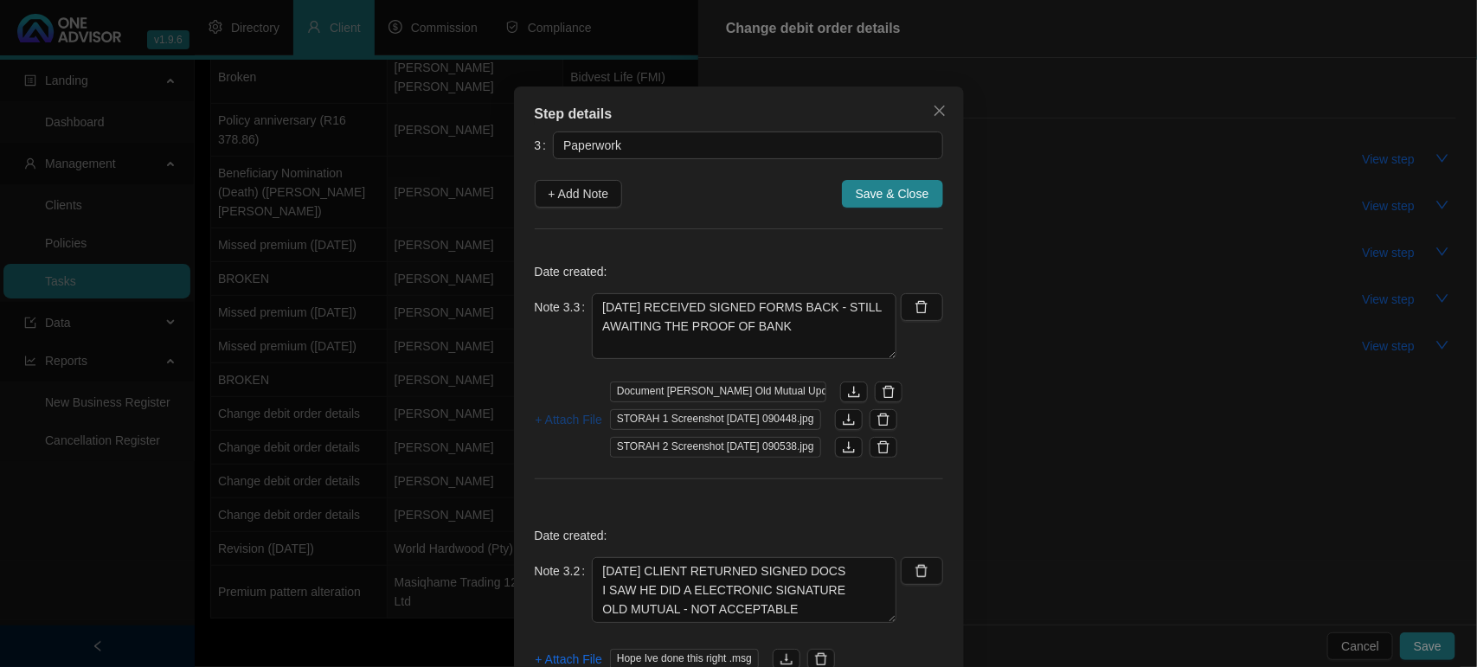
click at [564, 416] on span "+ Attach File" at bounding box center [568, 419] width 67 height 19
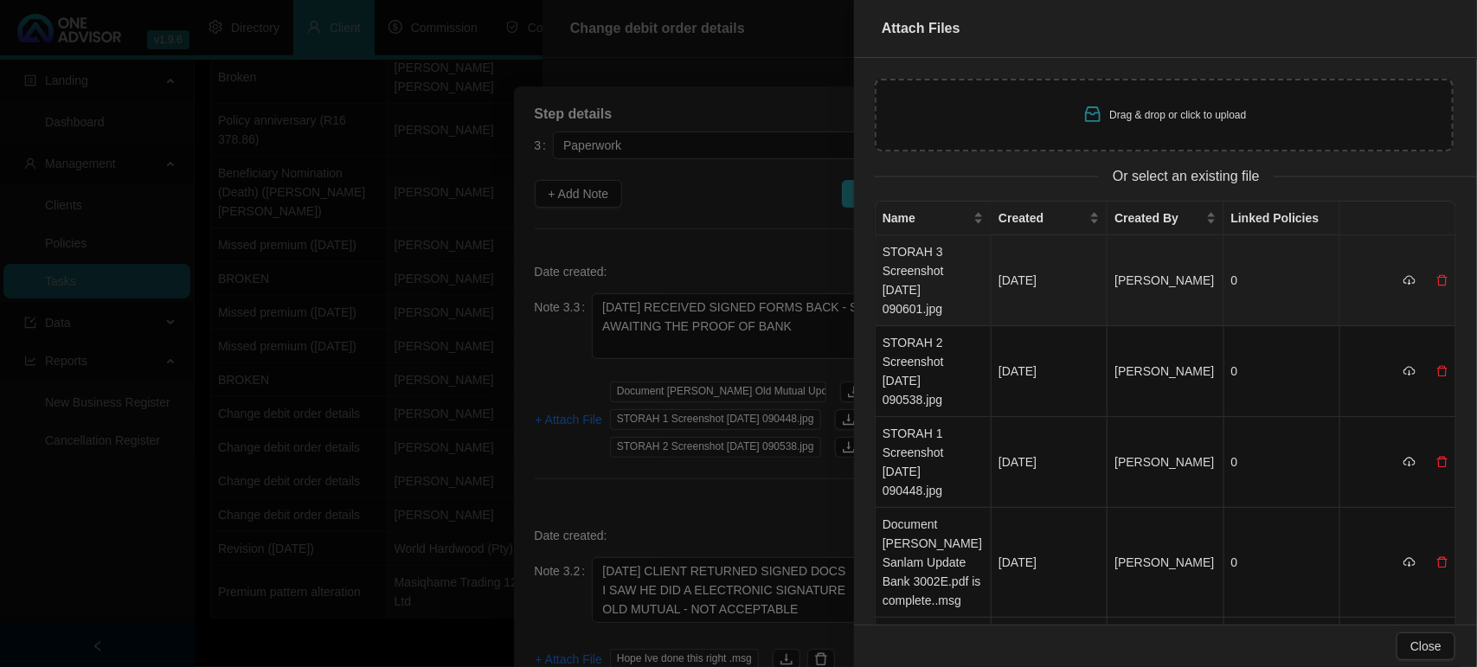
click at [941, 253] on td "STORAH 3 Screenshot [DATE] 090601.jpg" at bounding box center [933, 280] width 116 height 91
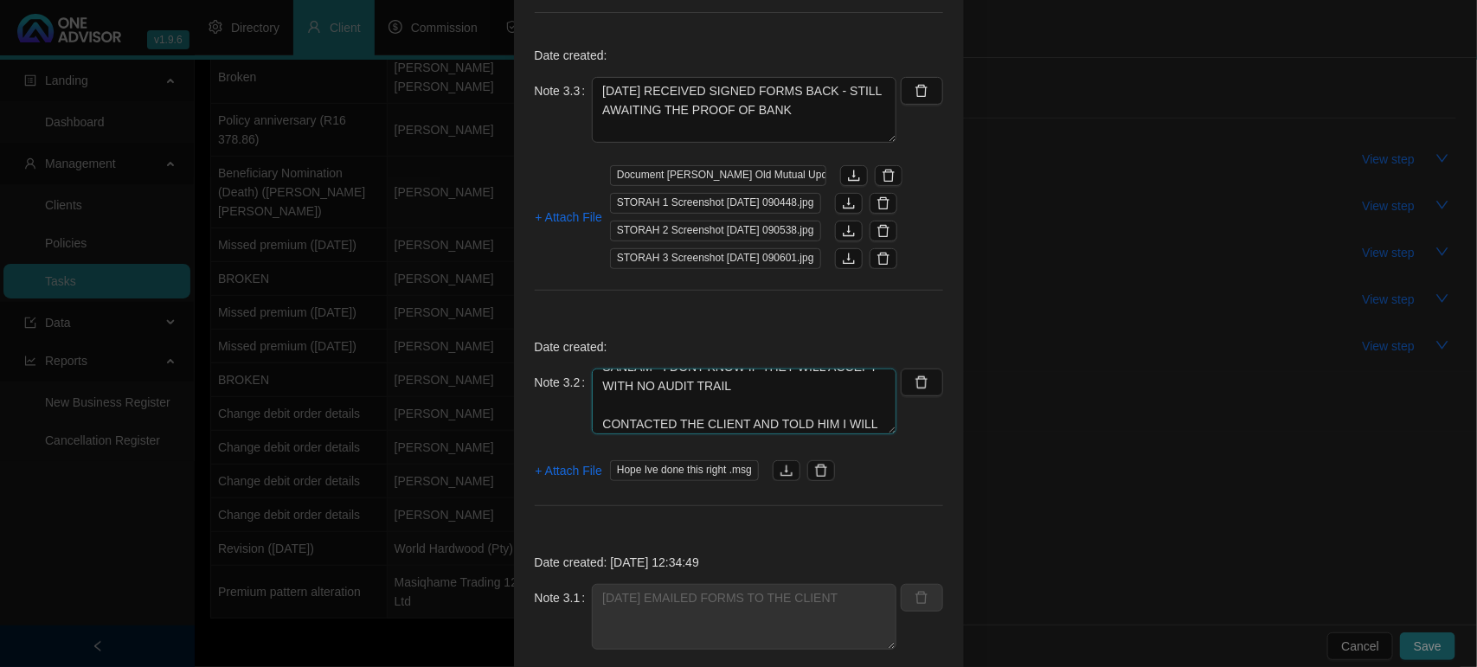
scroll to position [132, 0]
drag, startPoint x: 630, startPoint y: 382, endPoint x: 781, endPoint y: 434, distance: 160.0
click at [781, 434] on textarea "[DATE] CLIENT RETURNED SIGNED DOCS I SAW HE DID A ELECTRONIC SIGNATURE OLD MUTU…" at bounding box center [744, 401] width 304 height 66
drag, startPoint x: 794, startPoint y: 111, endPoint x: 565, endPoint y: 74, distance: 232.1
click at [565, 74] on div "Date created: Note 3.3 [DATE] RECEIVED SIGNED FORMS BACK - STILL AWAITING THE P…" at bounding box center [739, 173] width 408 height 278
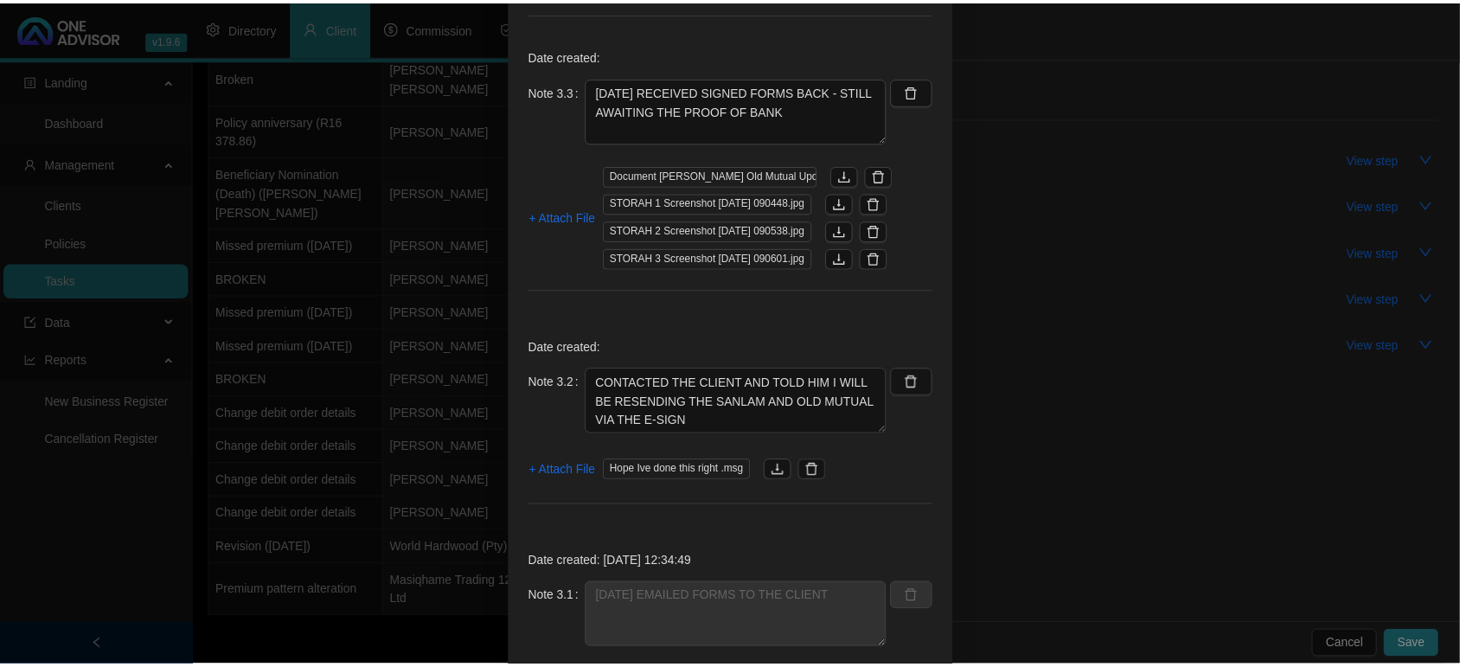
scroll to position [0, 0]
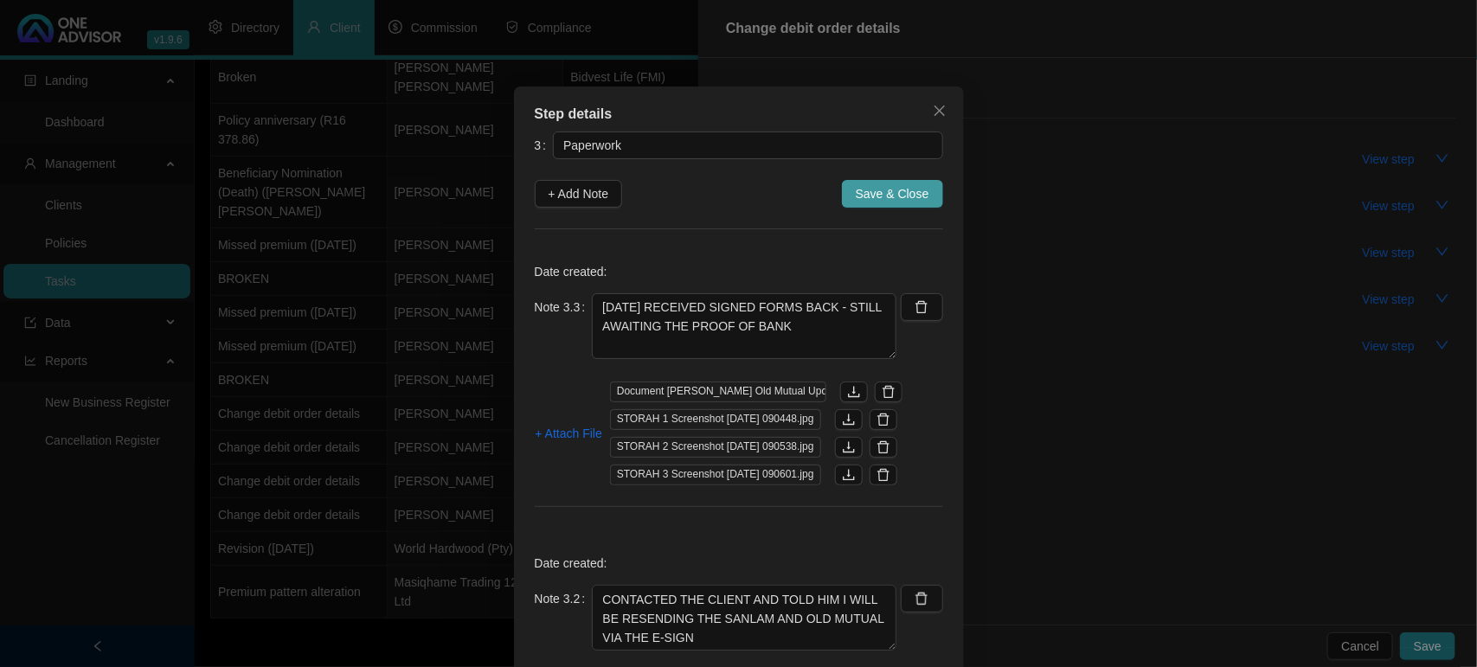
click at [902, 200] on span "Save & Close" at bounding box center [892, 193] width 74 height 19
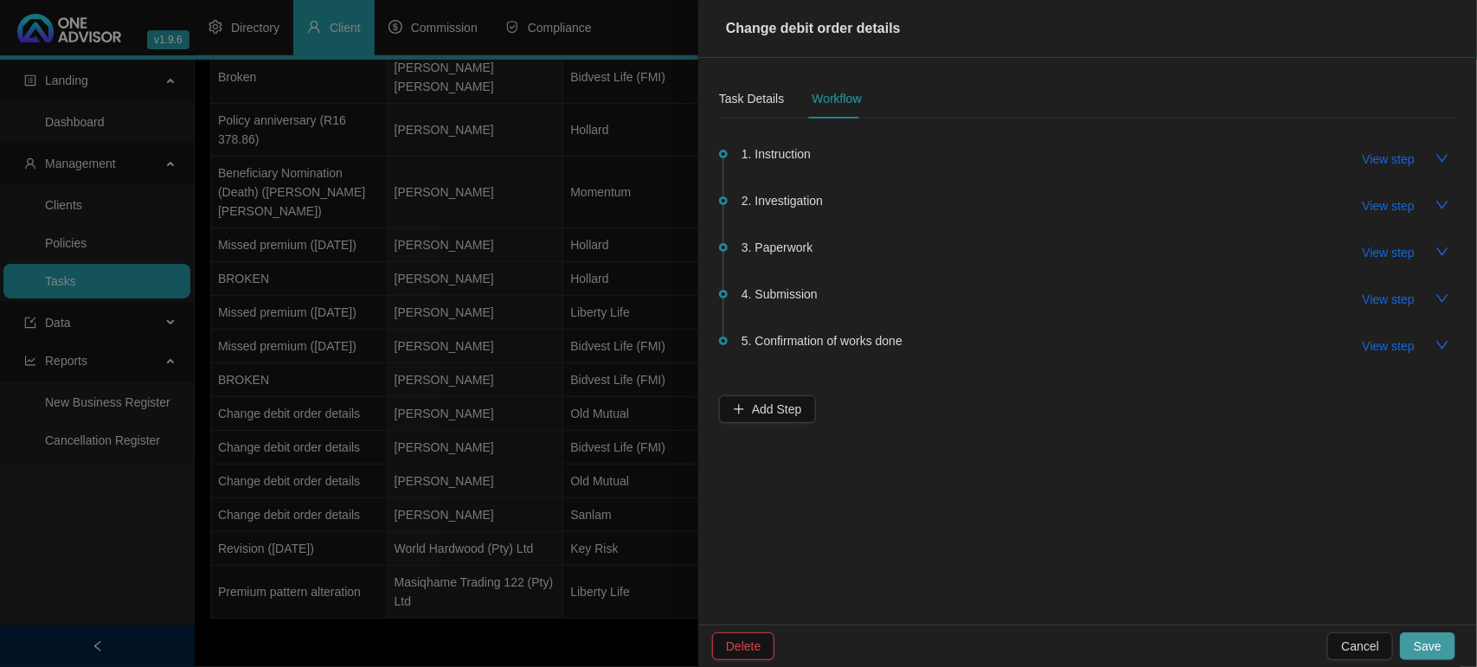
click at [1430, 645] on span "Save" at bounding box center [1427, 646] width 28 height 19
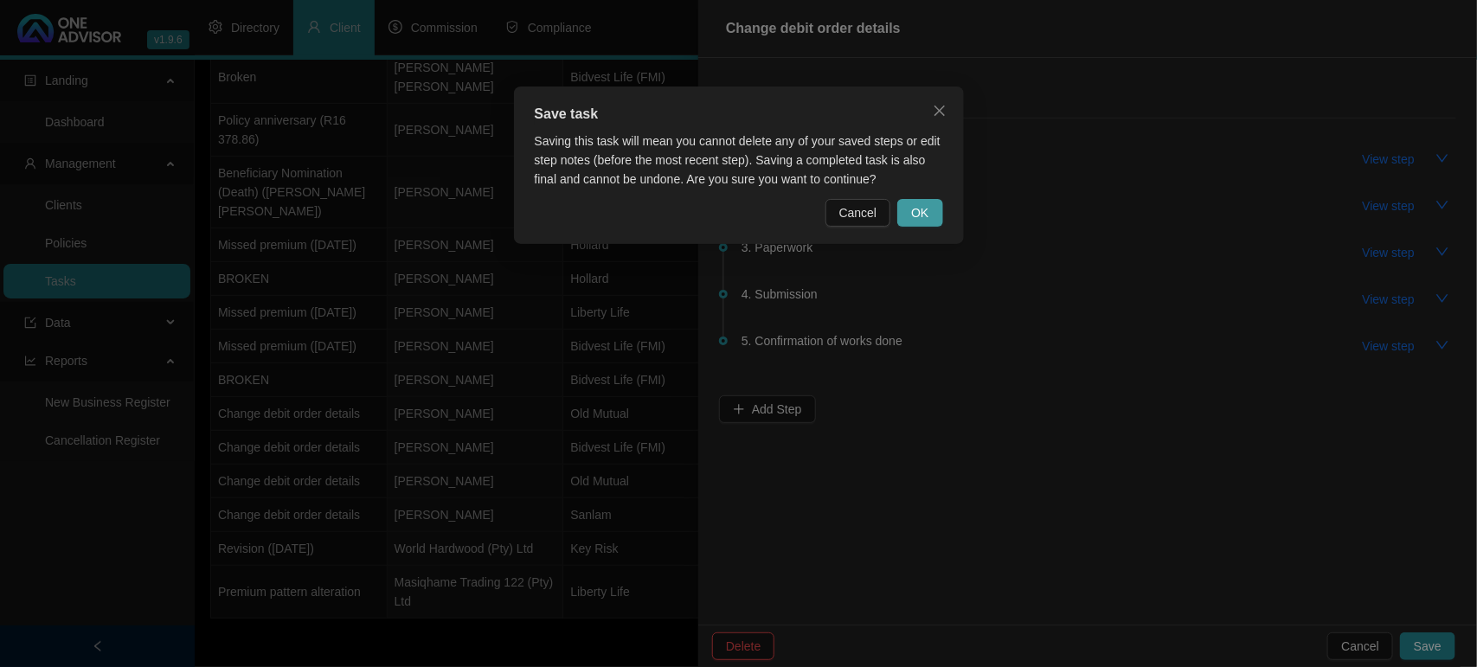
click at [932, 202] on button "OK" at bounding box center [919, 213] width 45 height 28
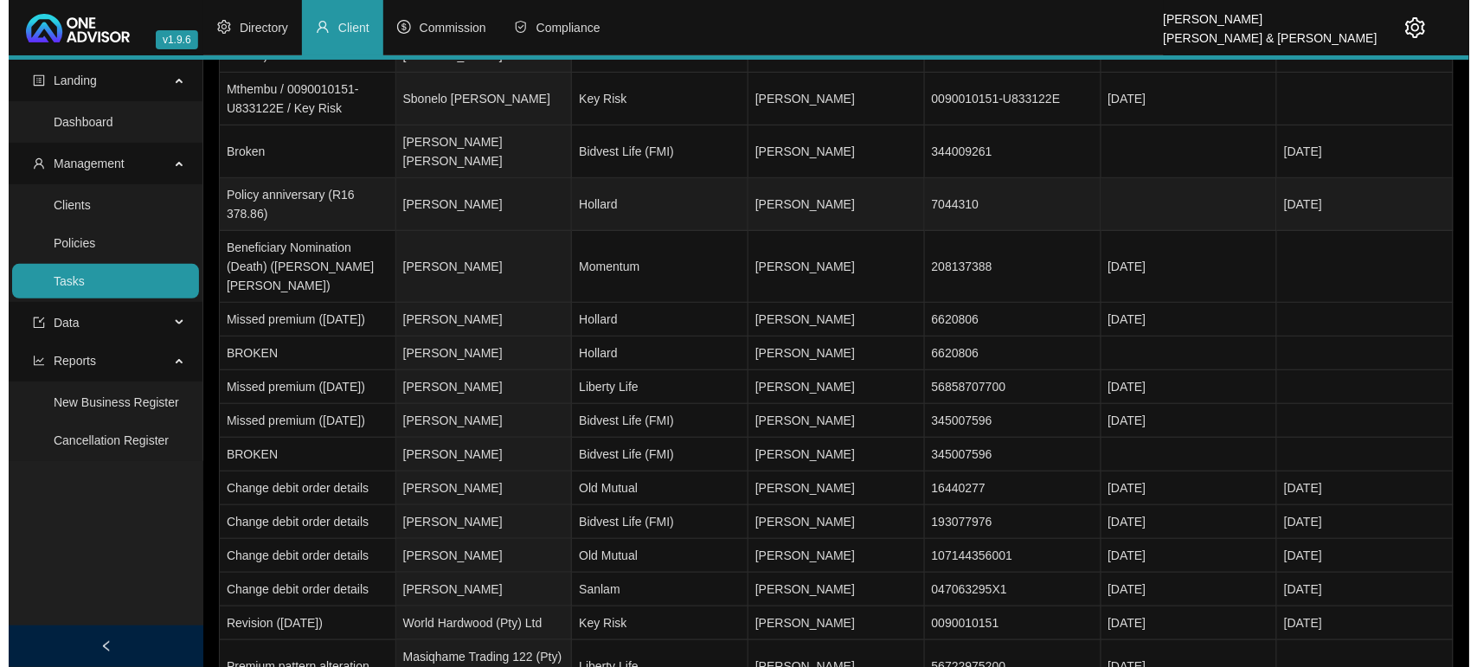
scroll to position [203, 0]
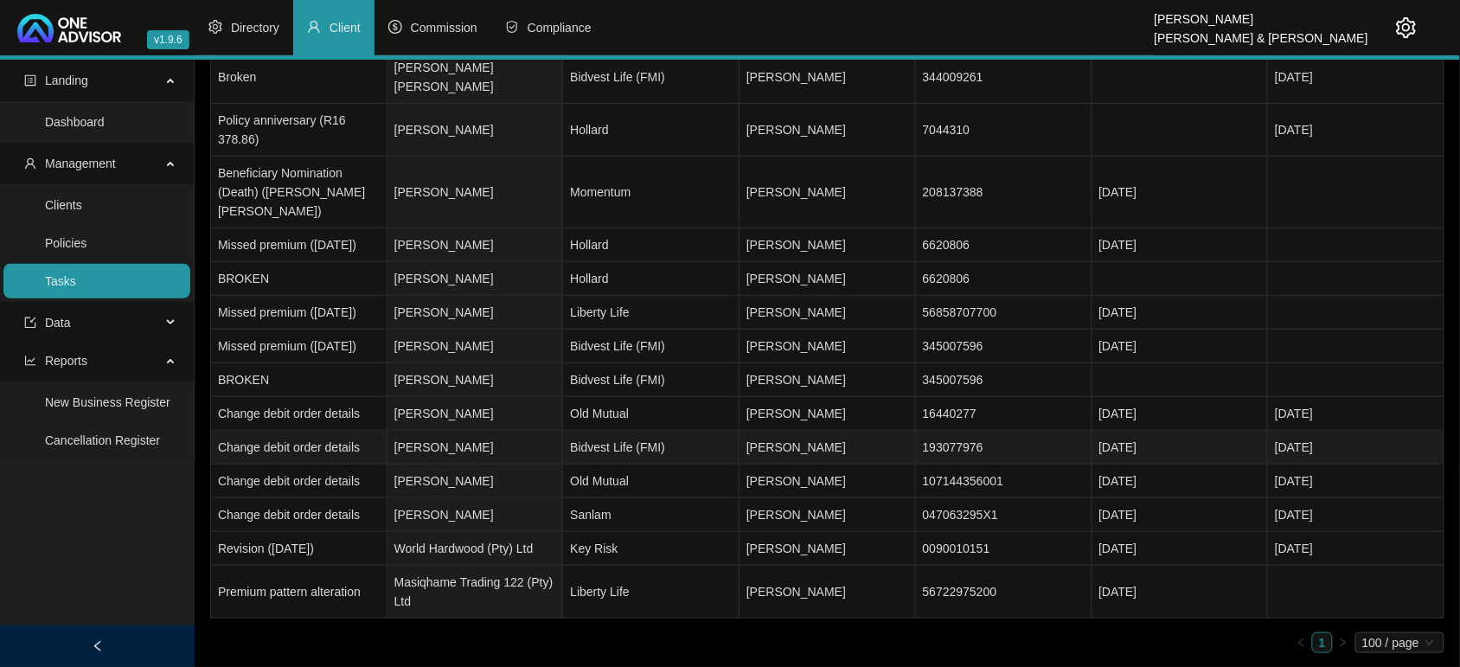
click at [539, 454] on td "[PERSON_NAME]" at bounding box center [476, 448] width 176 height 34
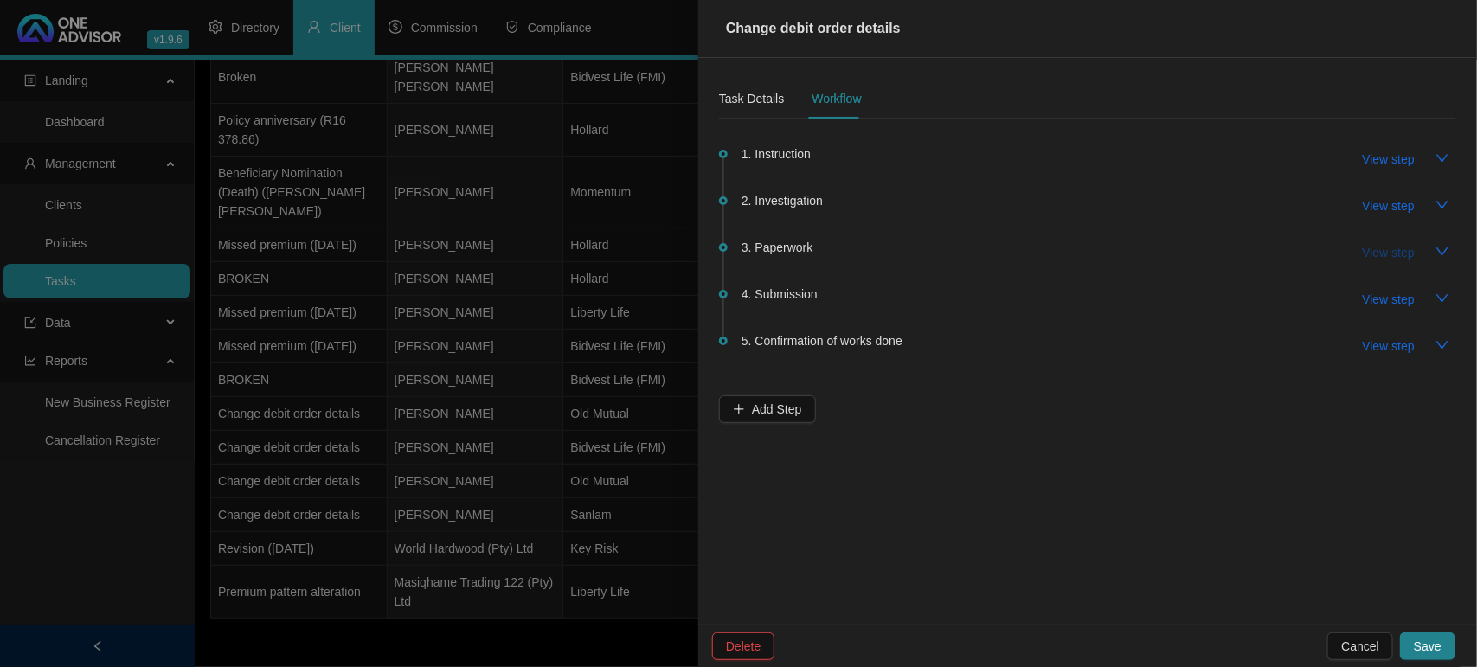
click at [1388, 257] on span "View step" at bounding box center [1388, 252] width 52 height 19
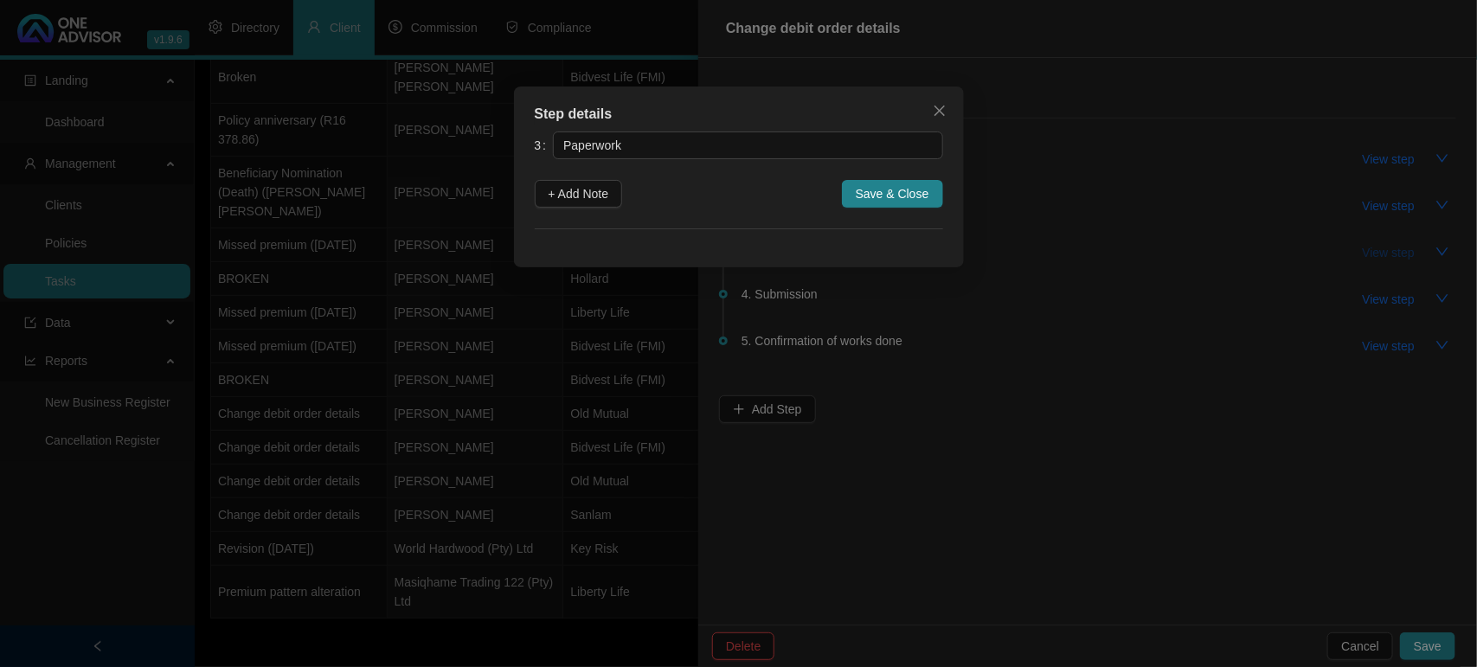
click at [1388, 257] on div "Step details 3 Paperwork + Add Note Save & Close Cancel OK" at bounding box center [738, 333] width 1477 height 667
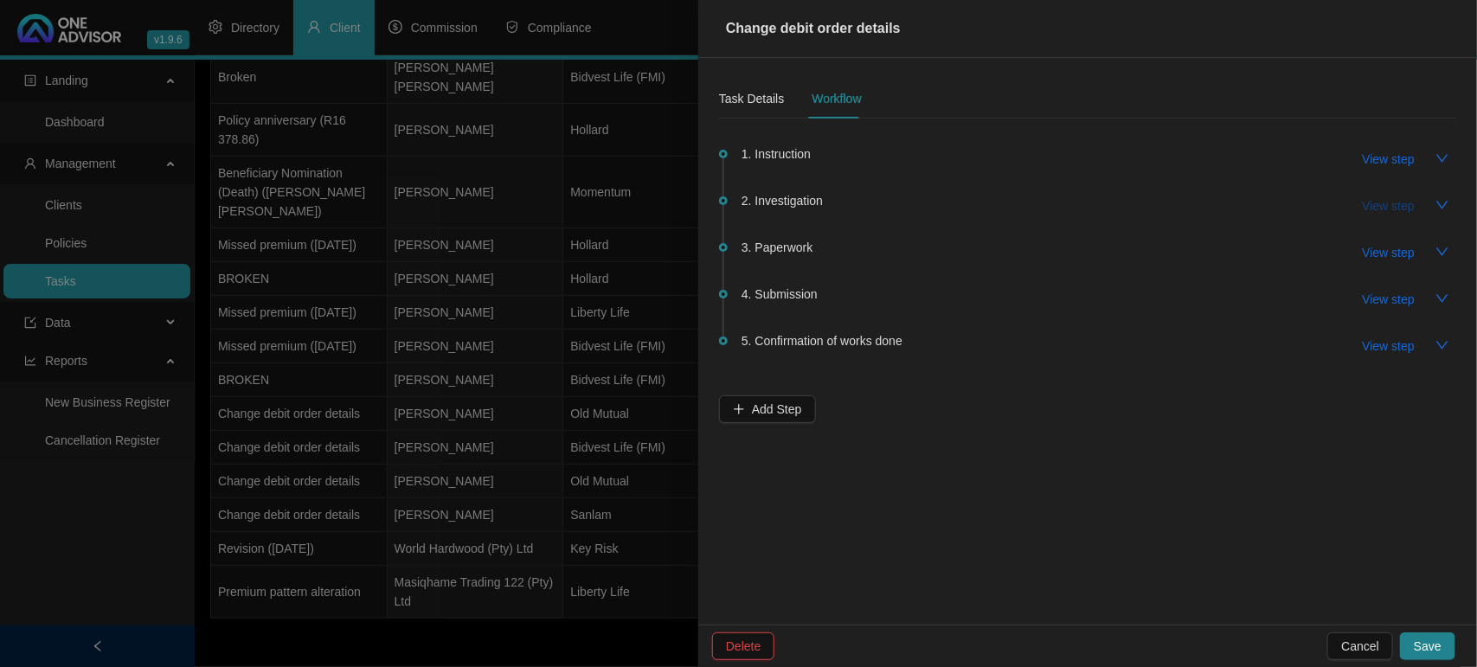
click at [1381, 208] on span "View step" at bounding box center [1388, 205] width 52 height 19
type input "Investigation"
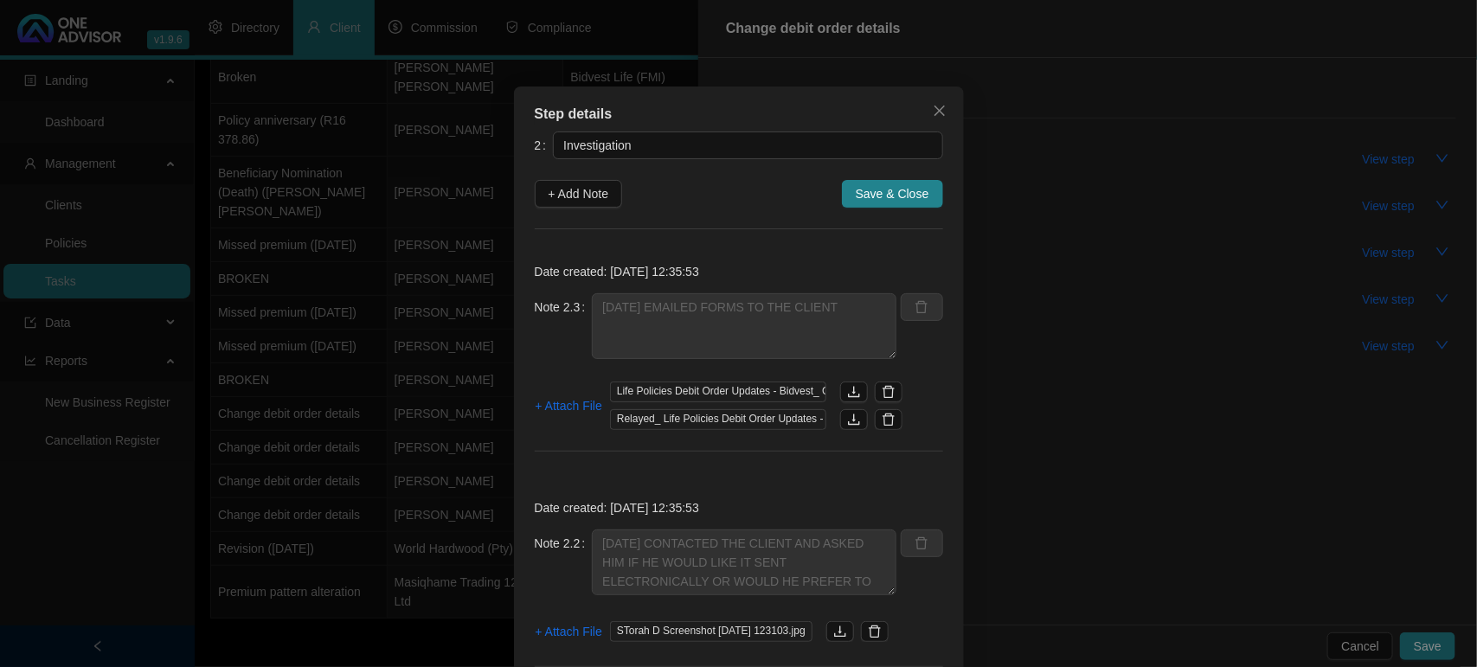
click at [1385, 205] on div "Step details 2 Investigation + Add Note Save & Close Date created: [DATE] 12:35…" at bounding box center [738, 333] width 1477 height 667
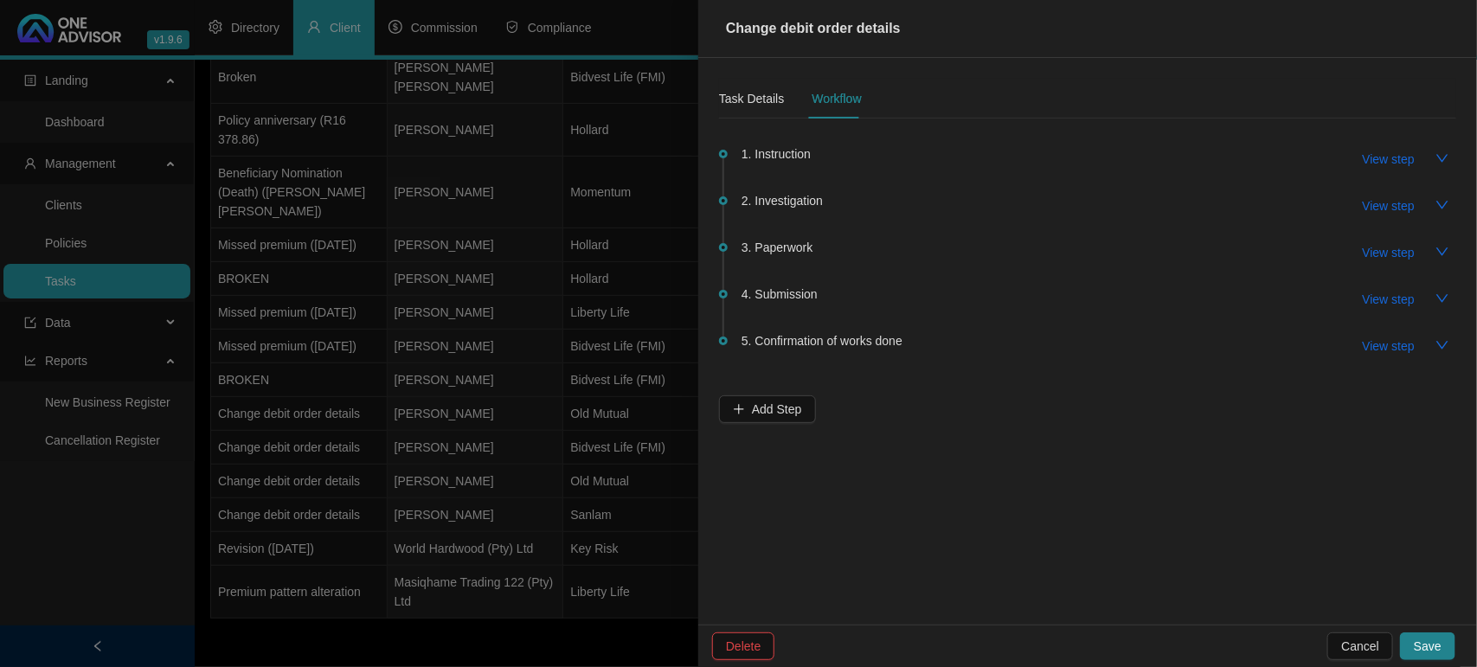
click at [535, 340] on div at bounding box center [738, 333] width 1477 height 667
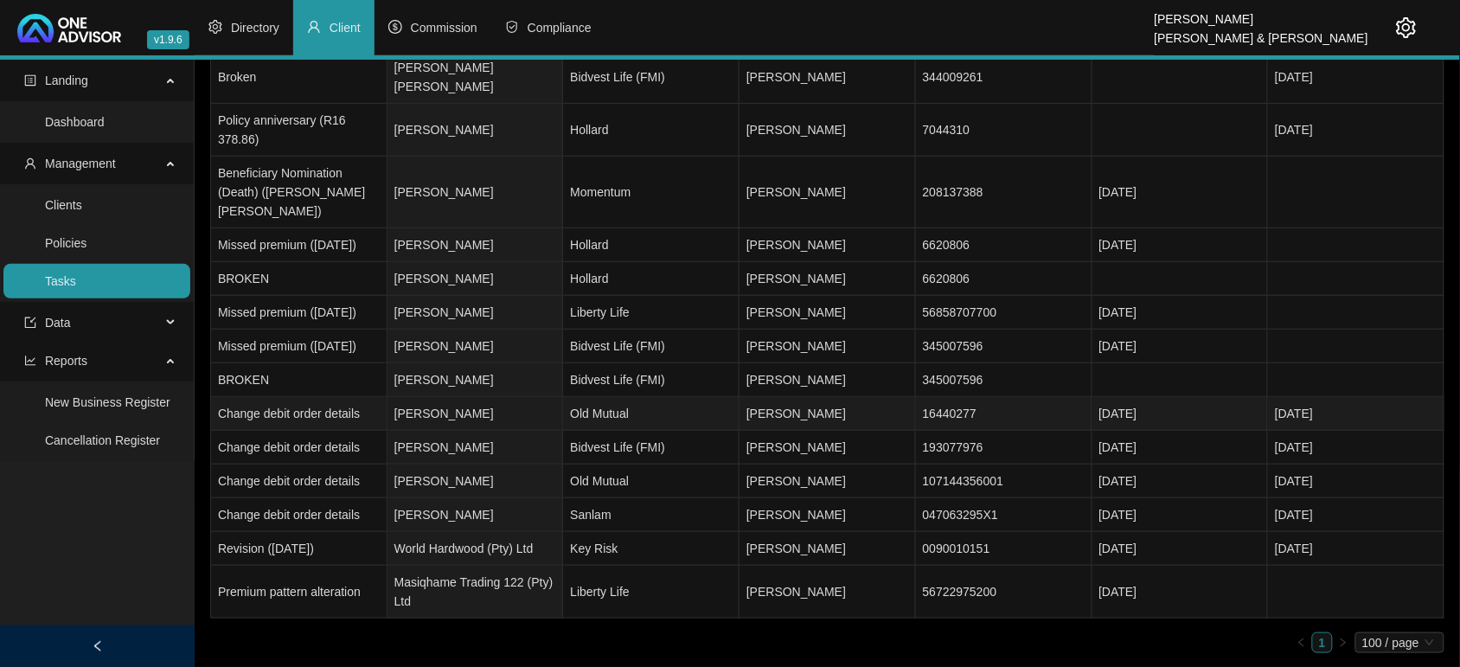
click at [524, 413] on td "[PERSON_NAME]" at bounding box center [476, 414] width 176 height 34
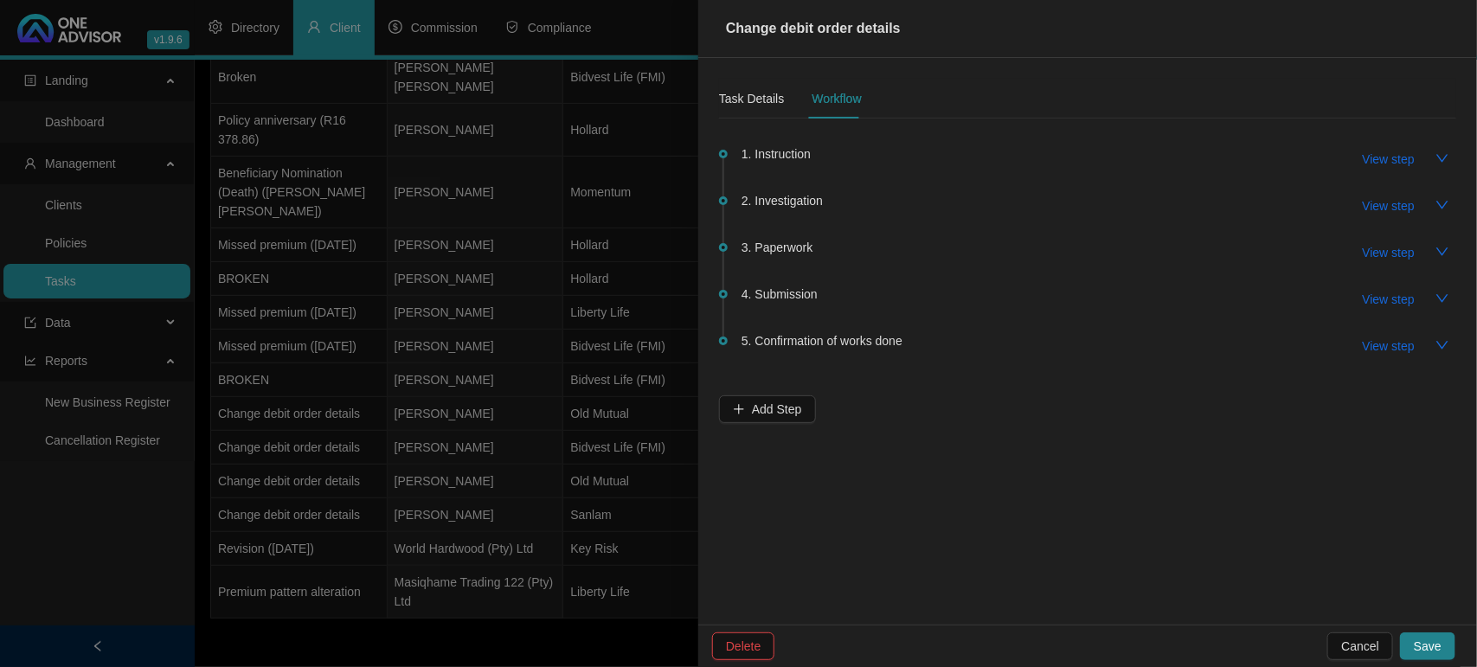
click at [783, 204] on span "2. Investigation" at bounding box center [781, 200] width 81 height 19
click at [1368, 208] on span "View step" at bounding box center [1388, 205] width 52 height 19
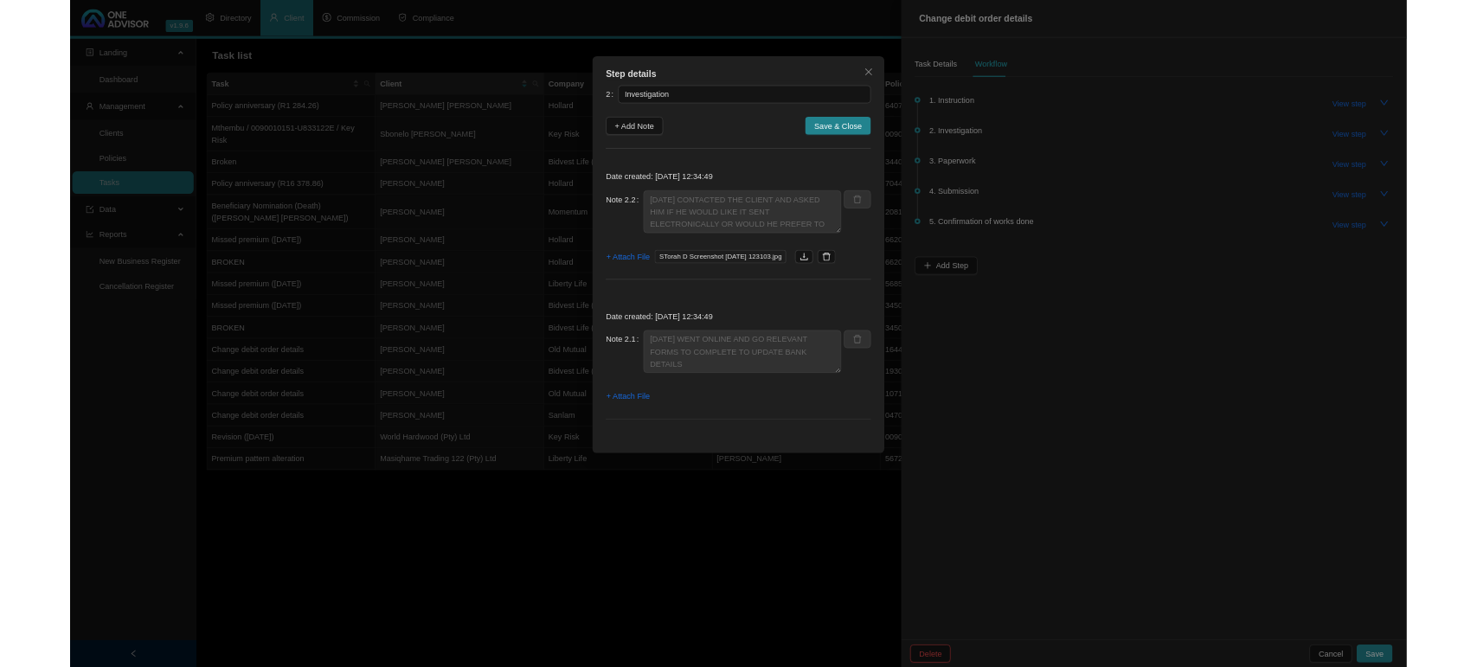
scroll to position [0, 0]
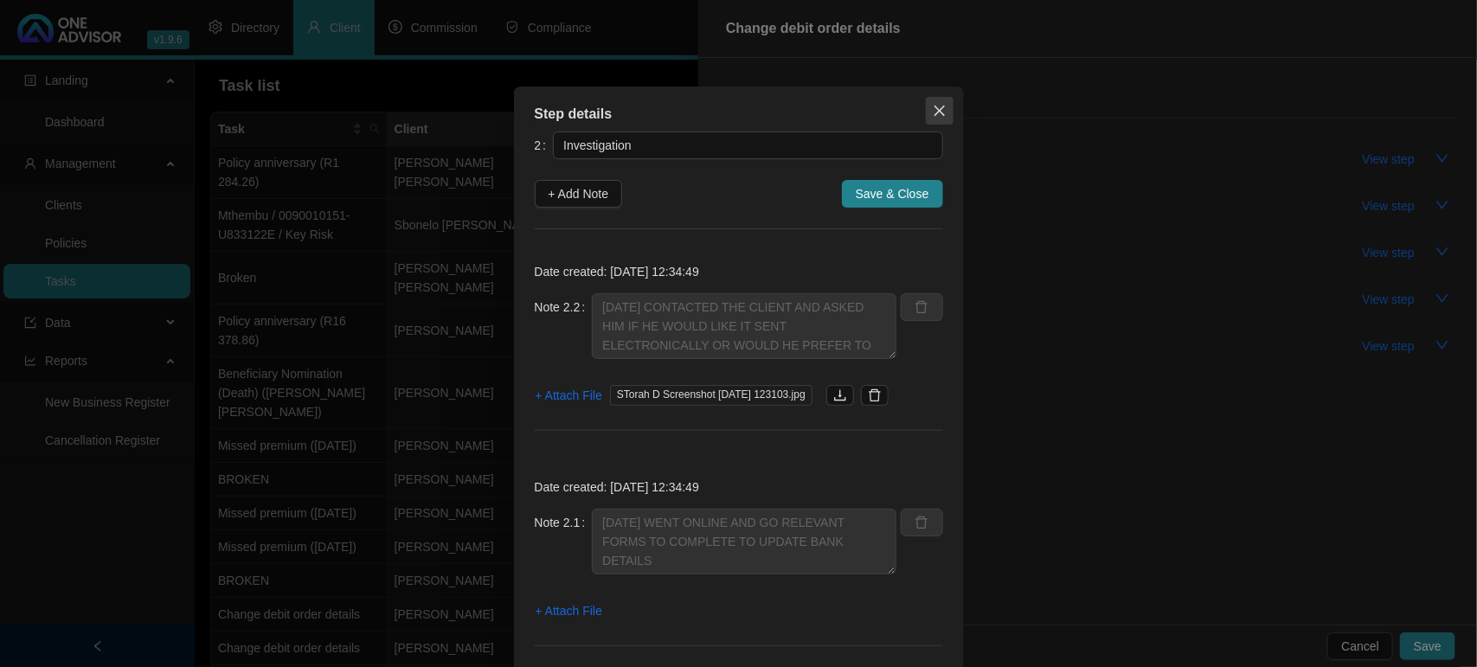
click at [928, 100] on button "Close" at bounding box center [940, 111] width 28 height 28
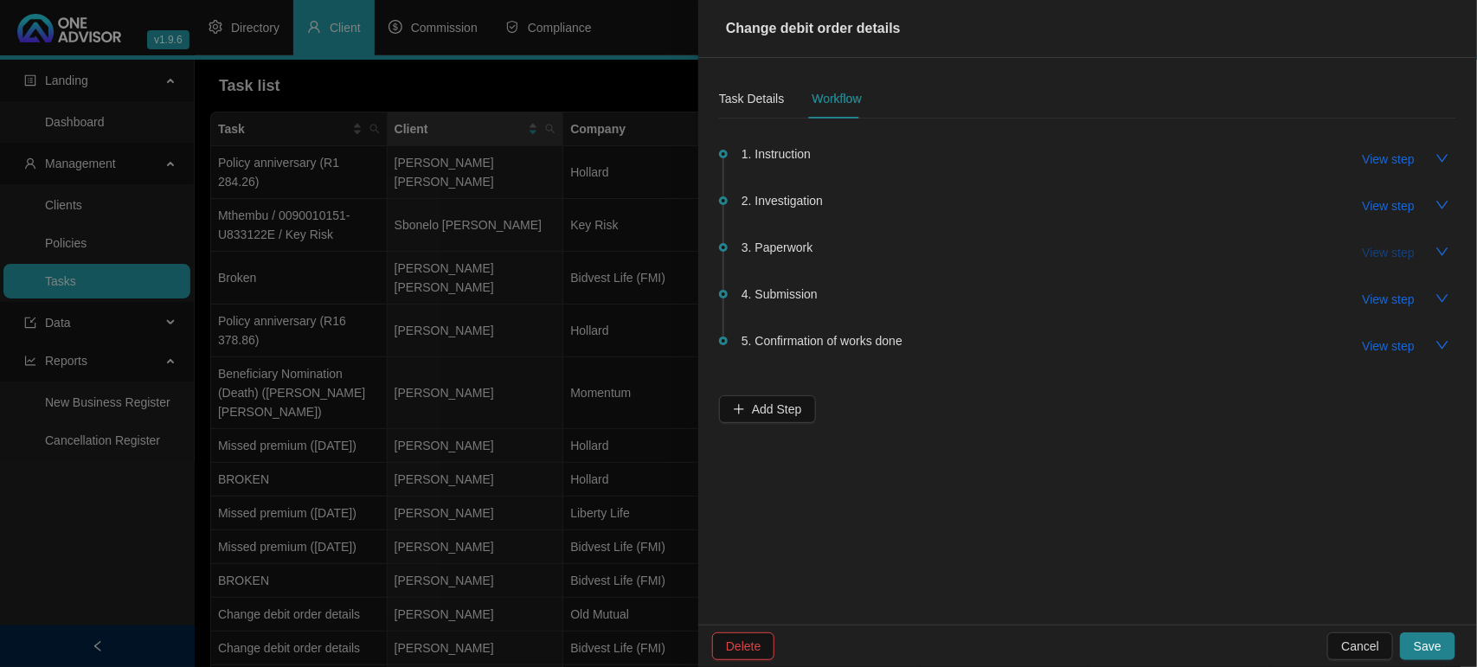
click at [1387, 251] on span "View step" at bounding box center [1388, 252] width 52 height 19
type input "Paperwork"
type textarea "[DATE] RECEIVED SIGNED FORMS BACK - STILL AWAITING THE PROOF OF BANK"
type textarea "[DATE] CLIENT RETURNED SIGNED DOCS I SAW HE DID A ELECTRONIC SIGNATURE OLD MUTU…"
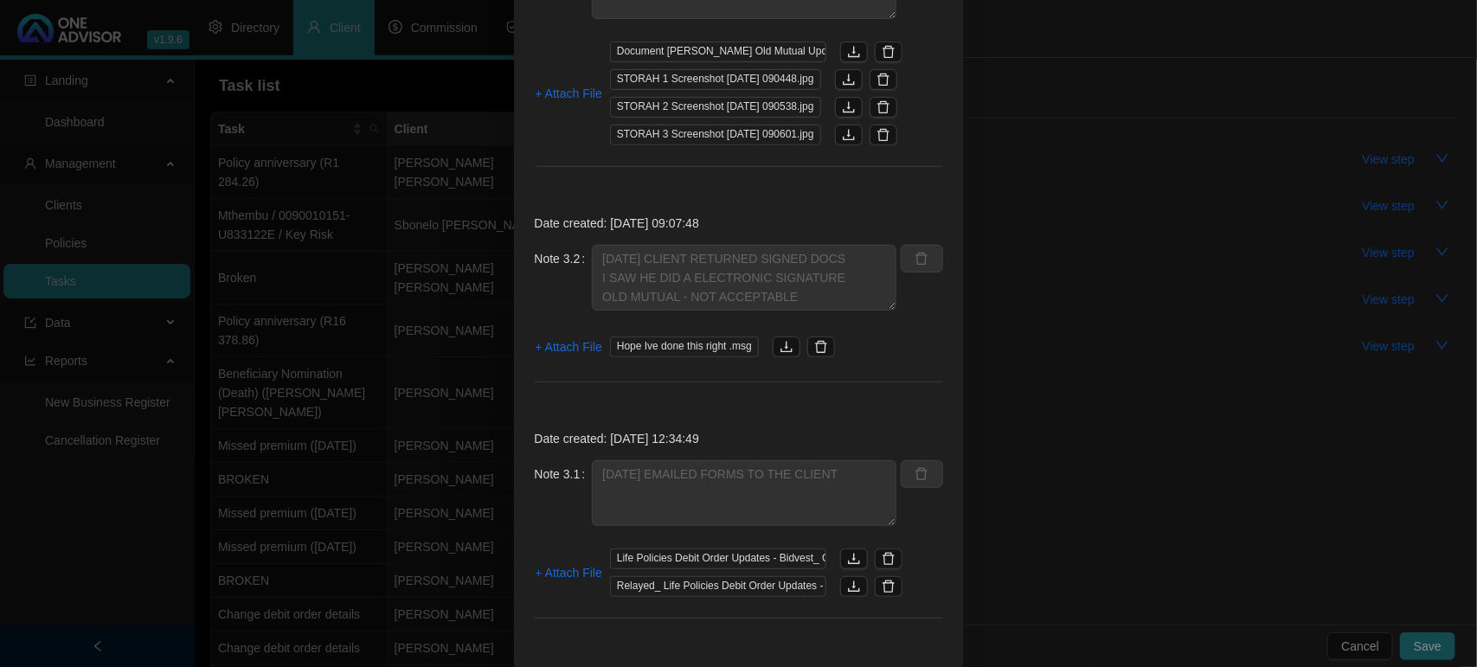
scroll to position [365, 0]
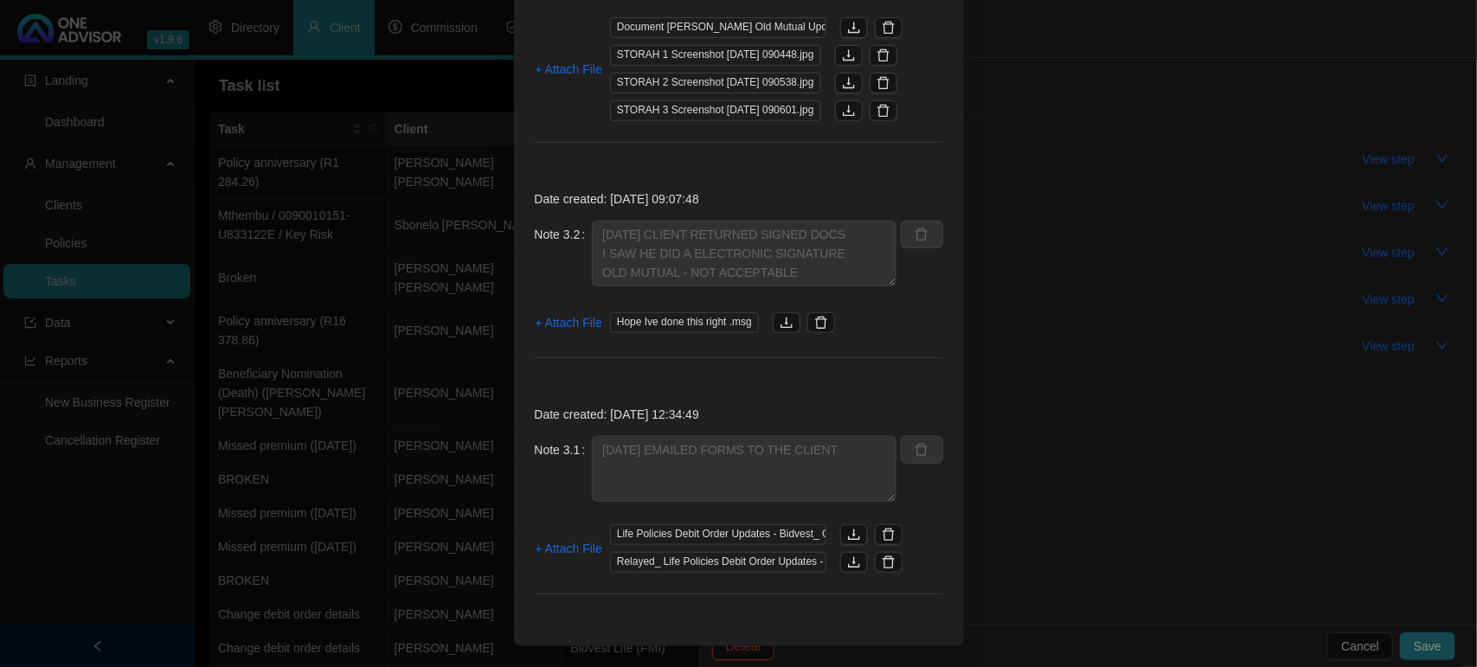
click at [1065, 411] on div "Step details 3 Paperwork + Add Note Save & Close Date created: [DATE] 09:07:48 …" at bounding box center [738, 333] width 1477 height 667
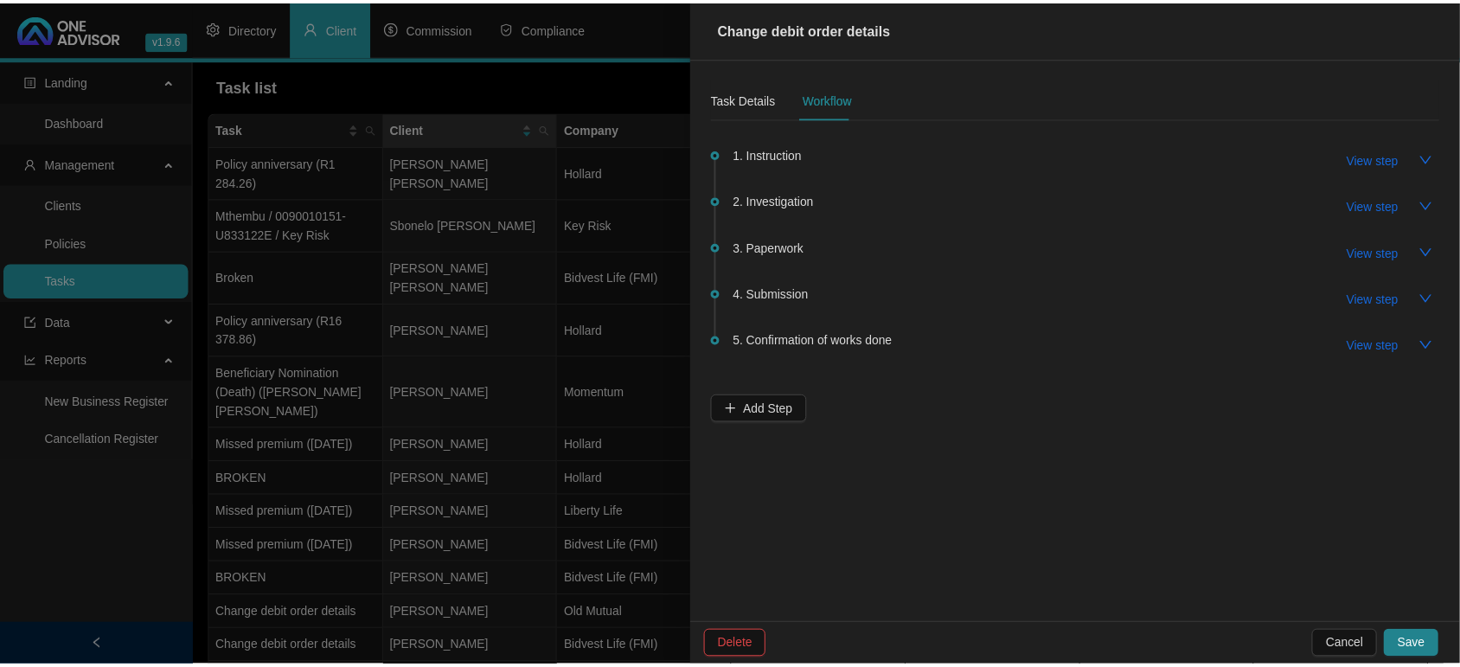
scroll to position [279, 0]
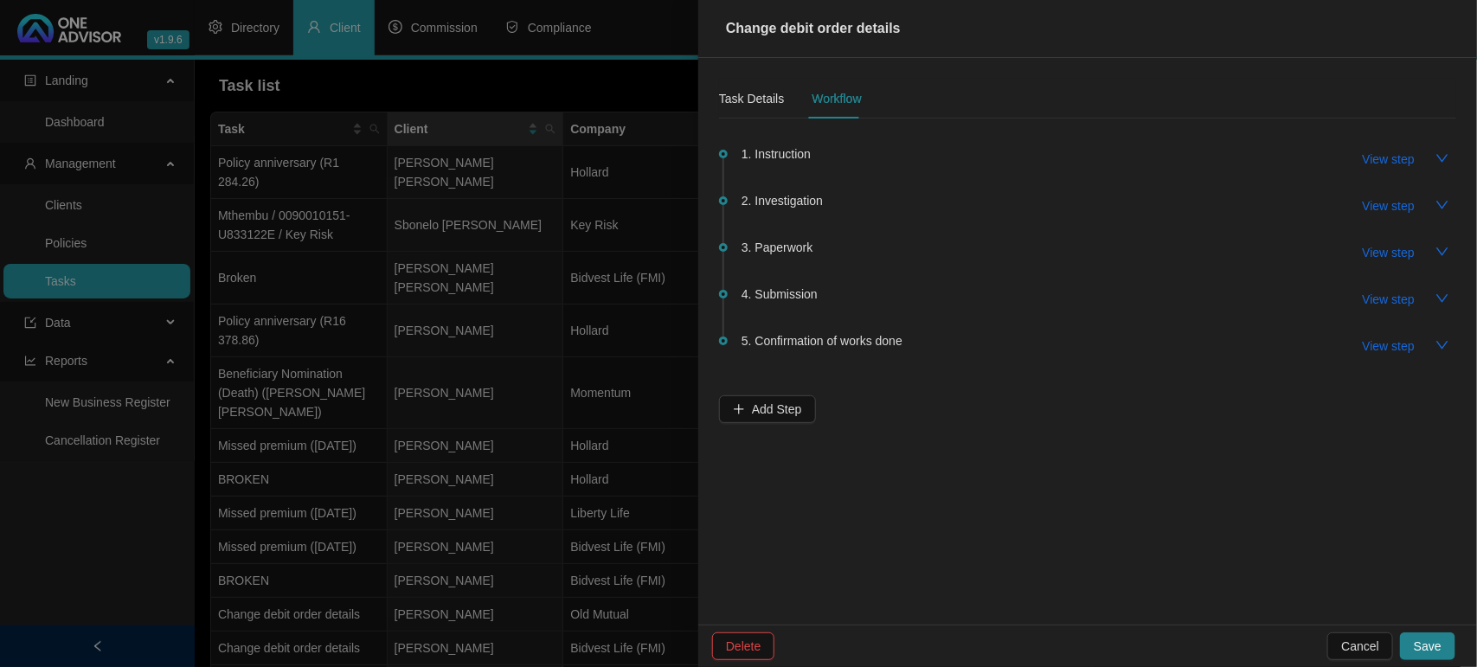
click at [517, 373] on div at bounding box center [738, 333] width 1477 height 667
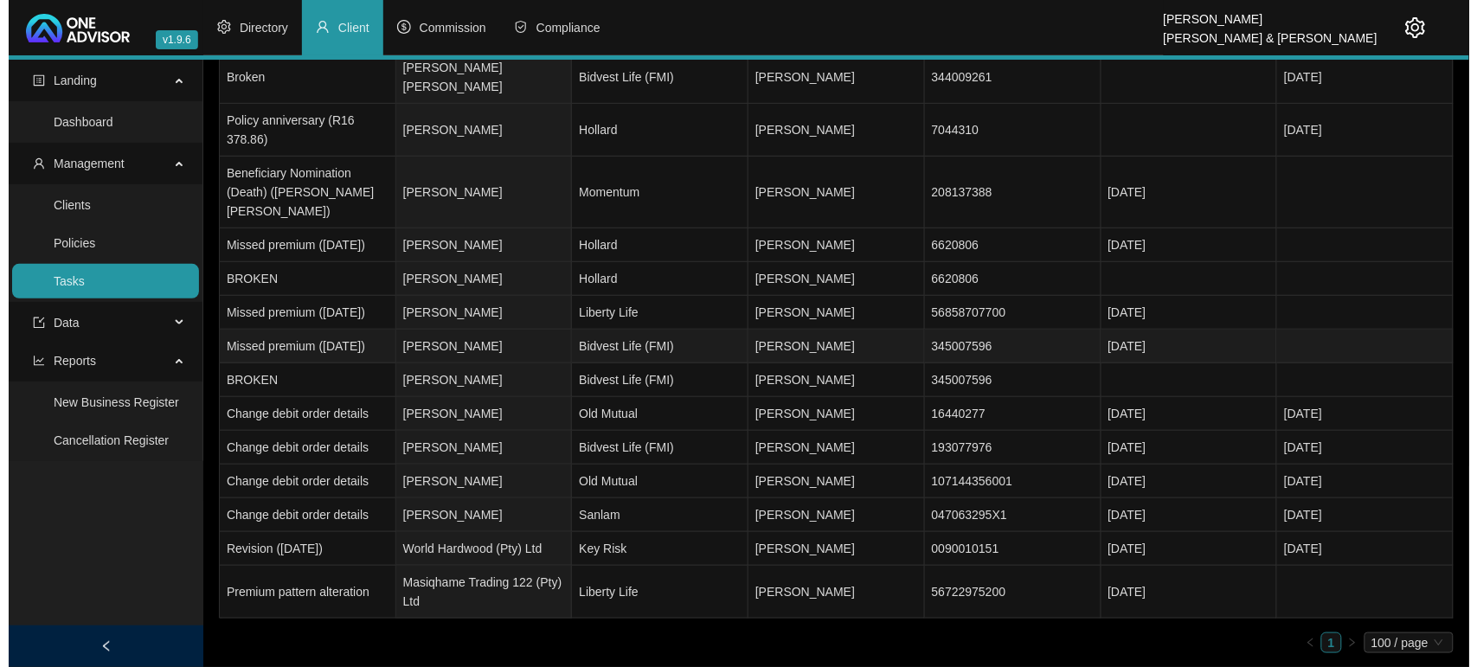
scroll to position [203, 0]
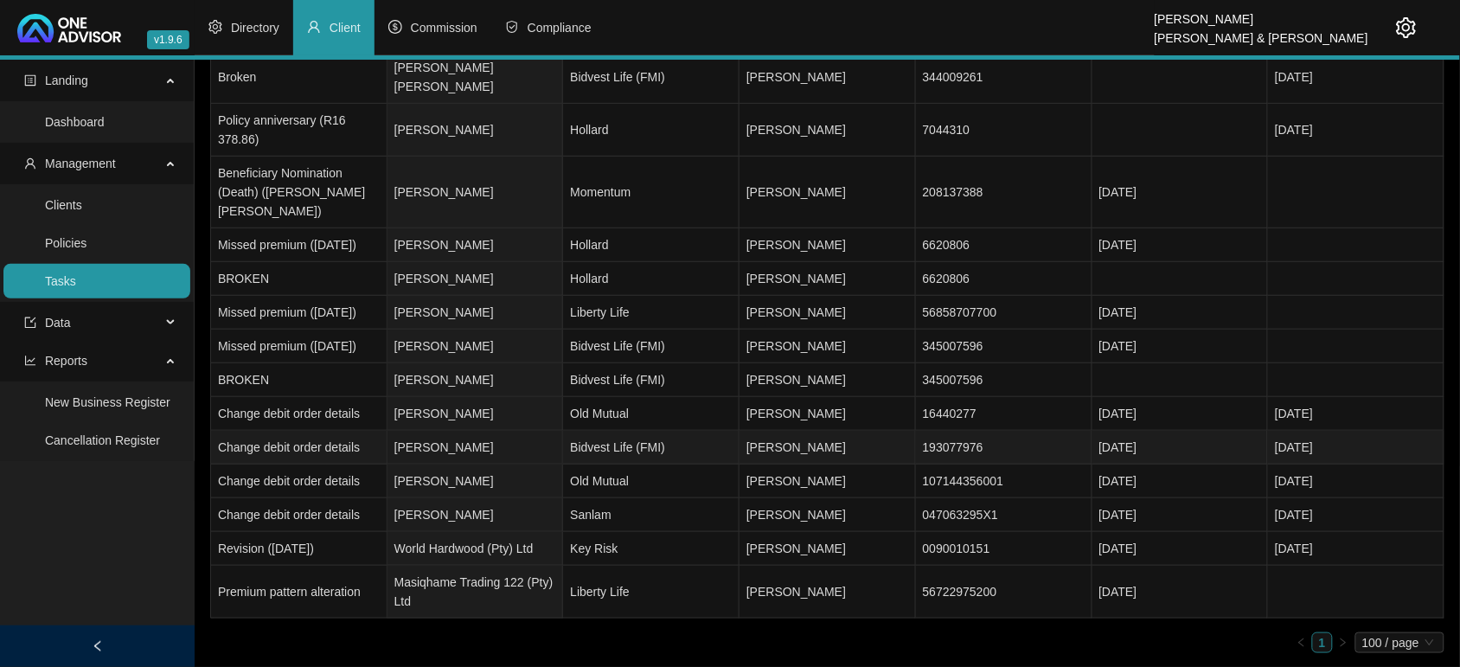
click at [483, 443] on td "[PERSON_NAME]" at bounding box center [476, 448] width 176 height 34
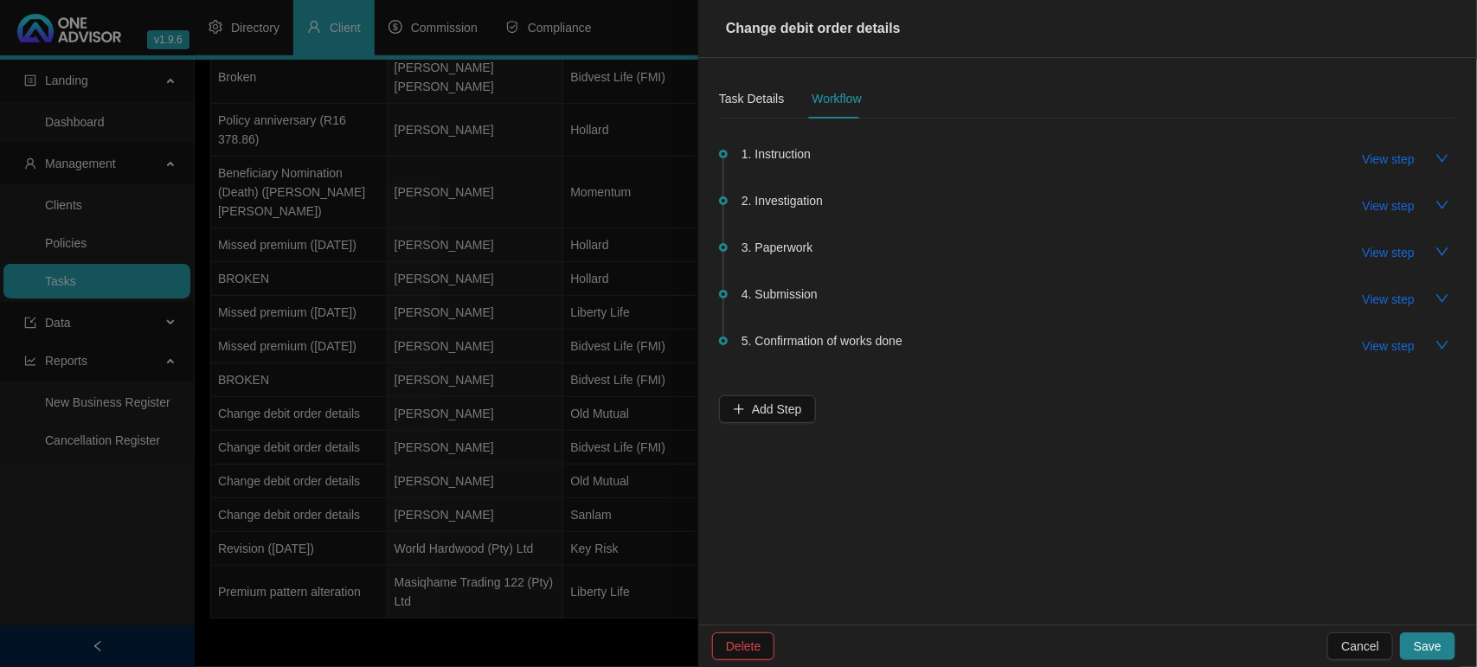
click at [794, 203] on span "2. Investigation" at bounding box center [781, 200] width 81 height 19
click at [1384, 192] on button "View step" at bounding box center [1389, 206] width 80 height 28
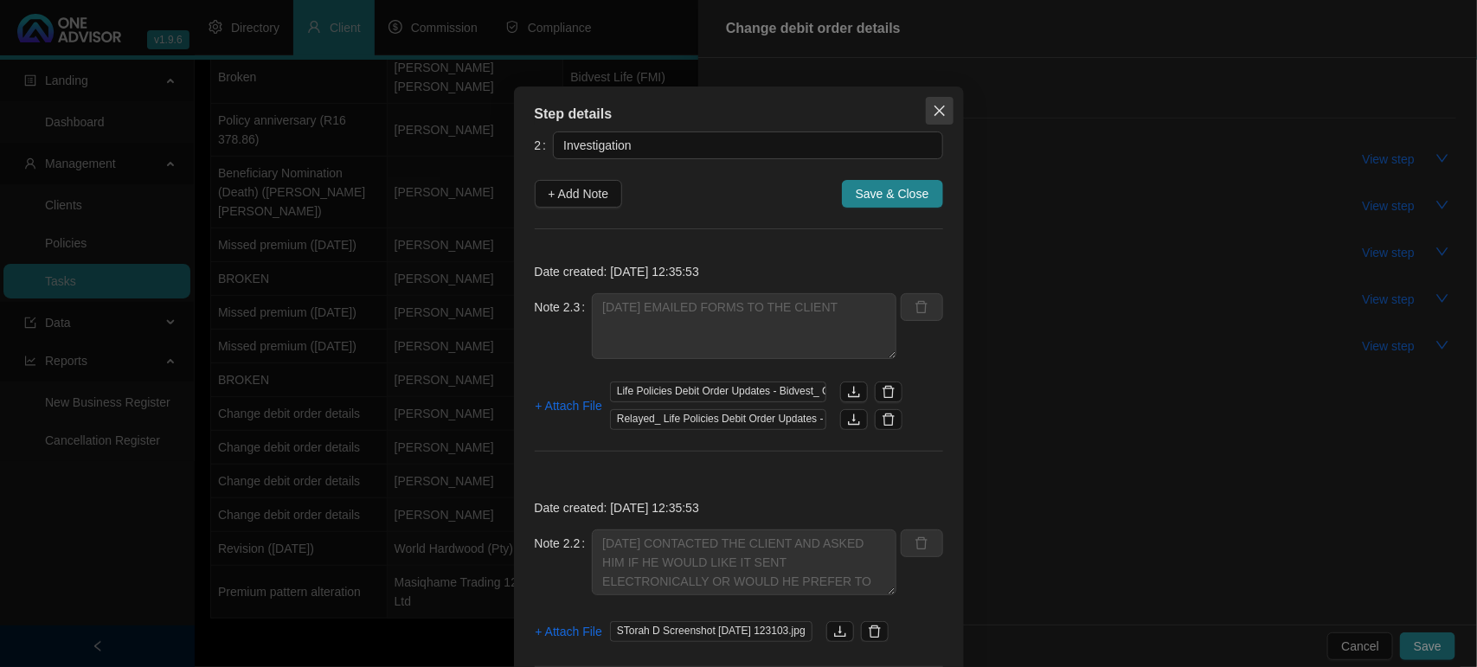
click at [933, 108] on icon "close" at bounding box center [938, 111] width 10 height 10
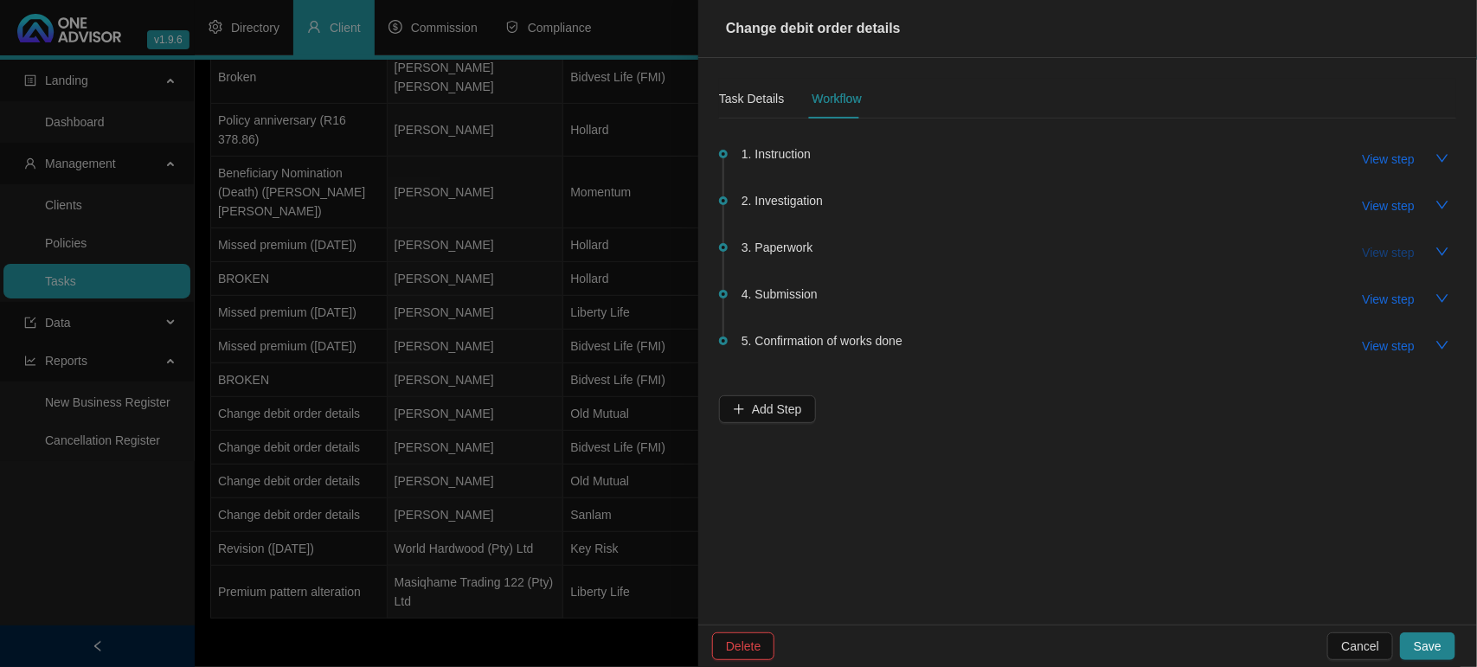
click at [1398, 247] on span "View step" at bounding box center [1388, 252] width 52 height 19
type input "Paperwork"
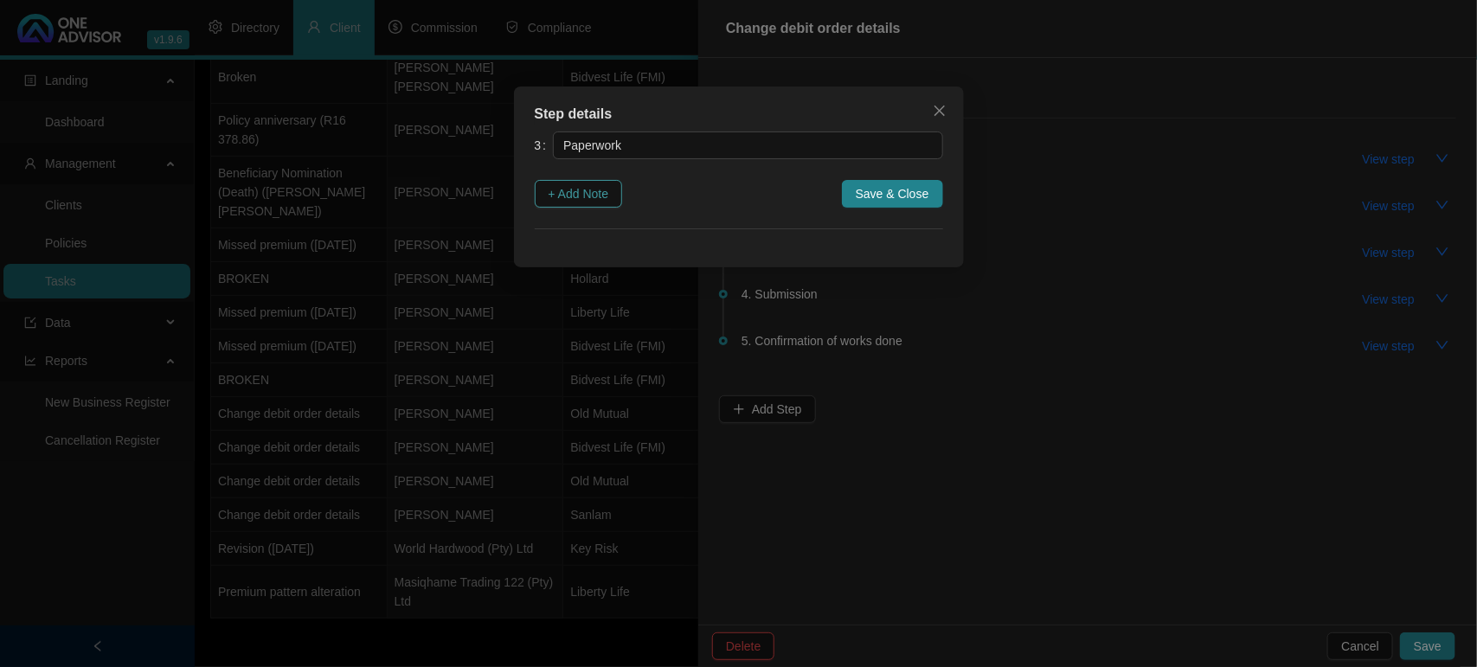
click at [602, 197] on span "+ Add Note" at bounding box center [578, 193] width 61 height 19
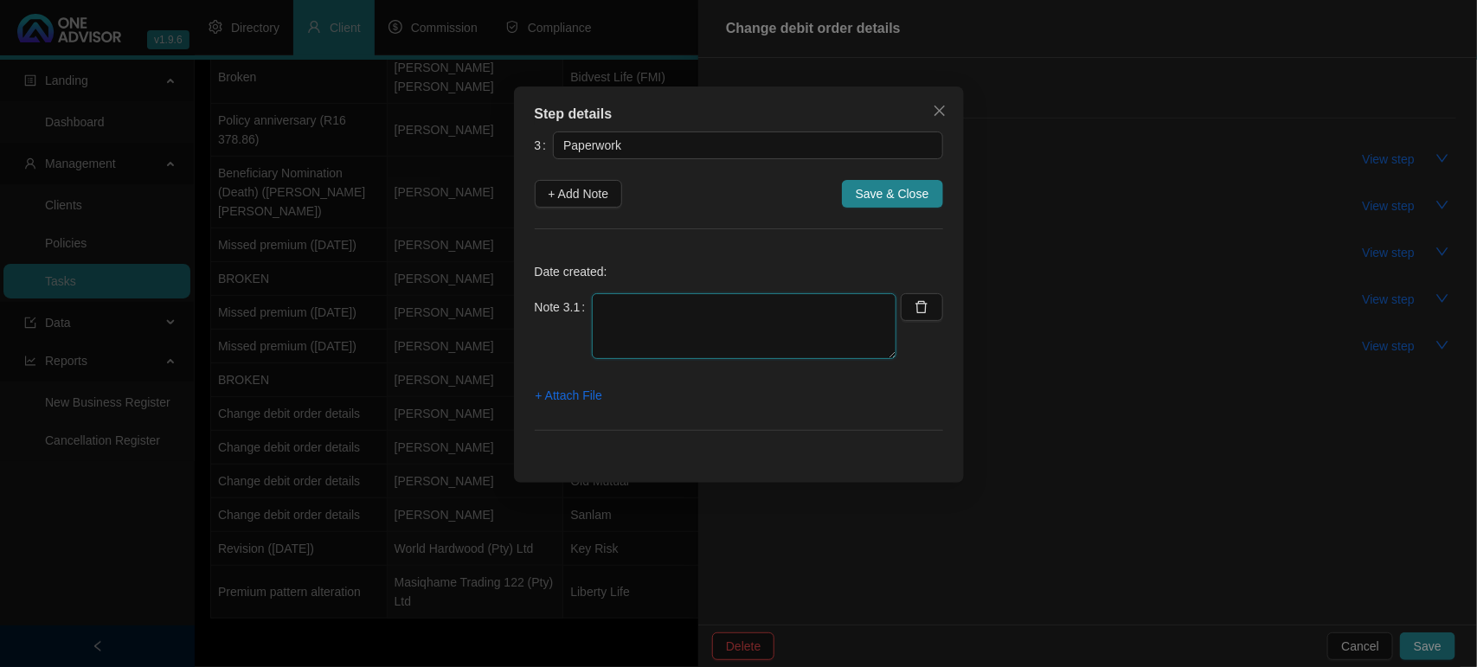
click at [650, 337] on textarea at bounding box center [744, 326] width 304 height 66
type textarea "[DATE] EMAILED THE CLEINT FORMS"
click at [593, 400] on span "+ Attach File" at bounding box center [568, 395] width 67 height 19
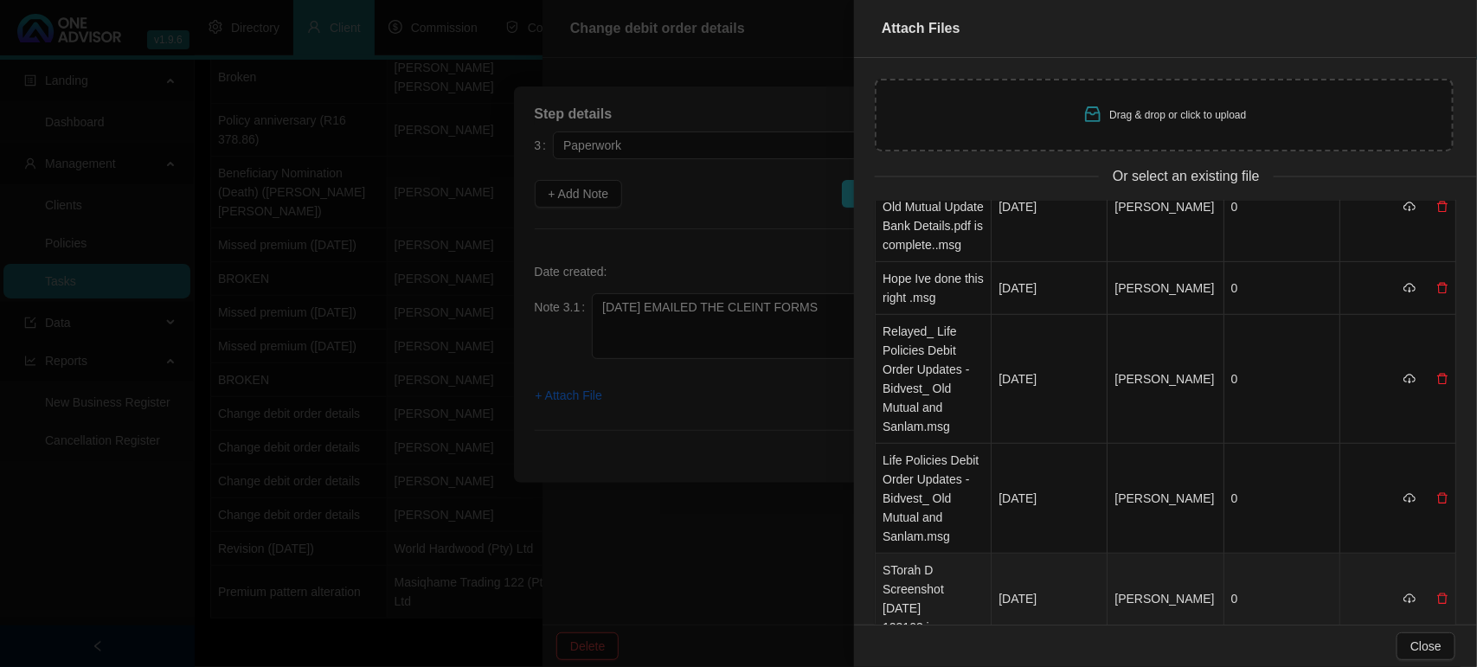
scroll to position [442, 0]
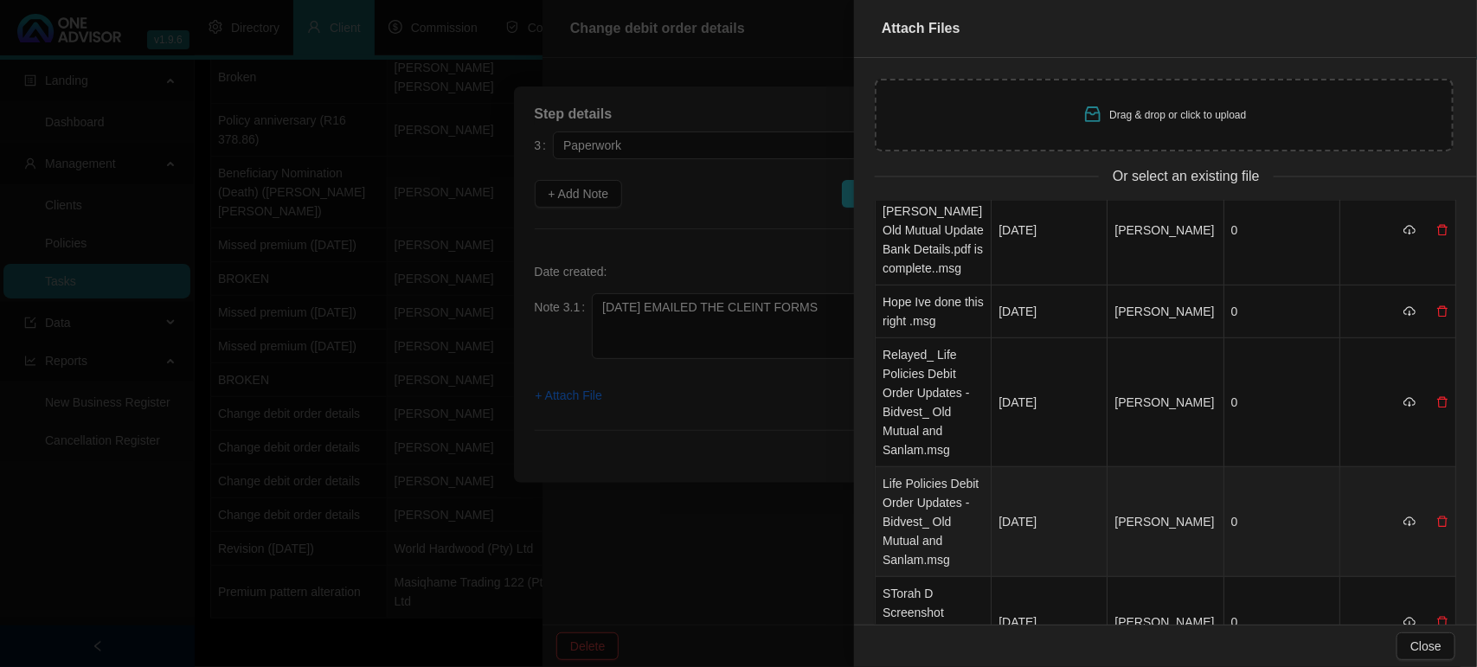
click at [930, 467] on td "Life Policies Debit Order Updates - Bidvest_ Old Mutual and Sanlam.msg" at bounding box center [933, 522] width 116 height 110
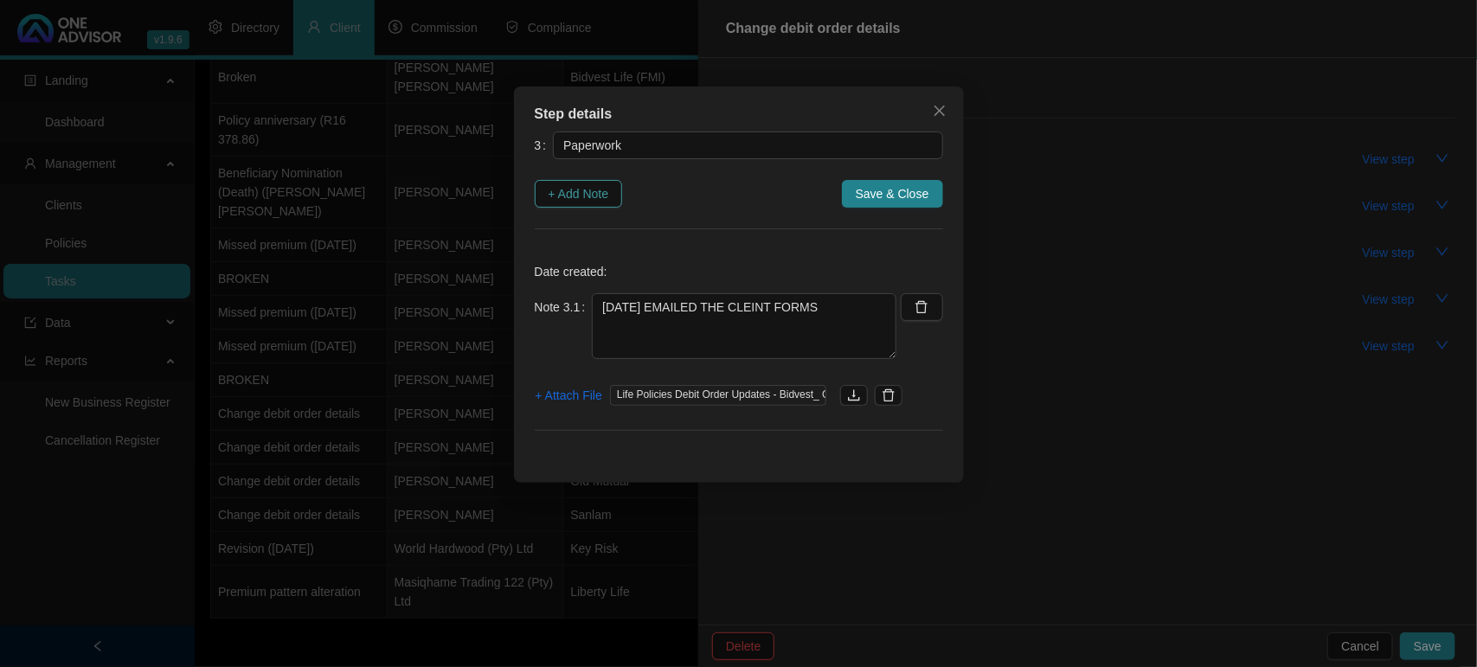
click at [575, 184] on span "+ Add Note" at bounding box center [578, 193] width 61 height 19
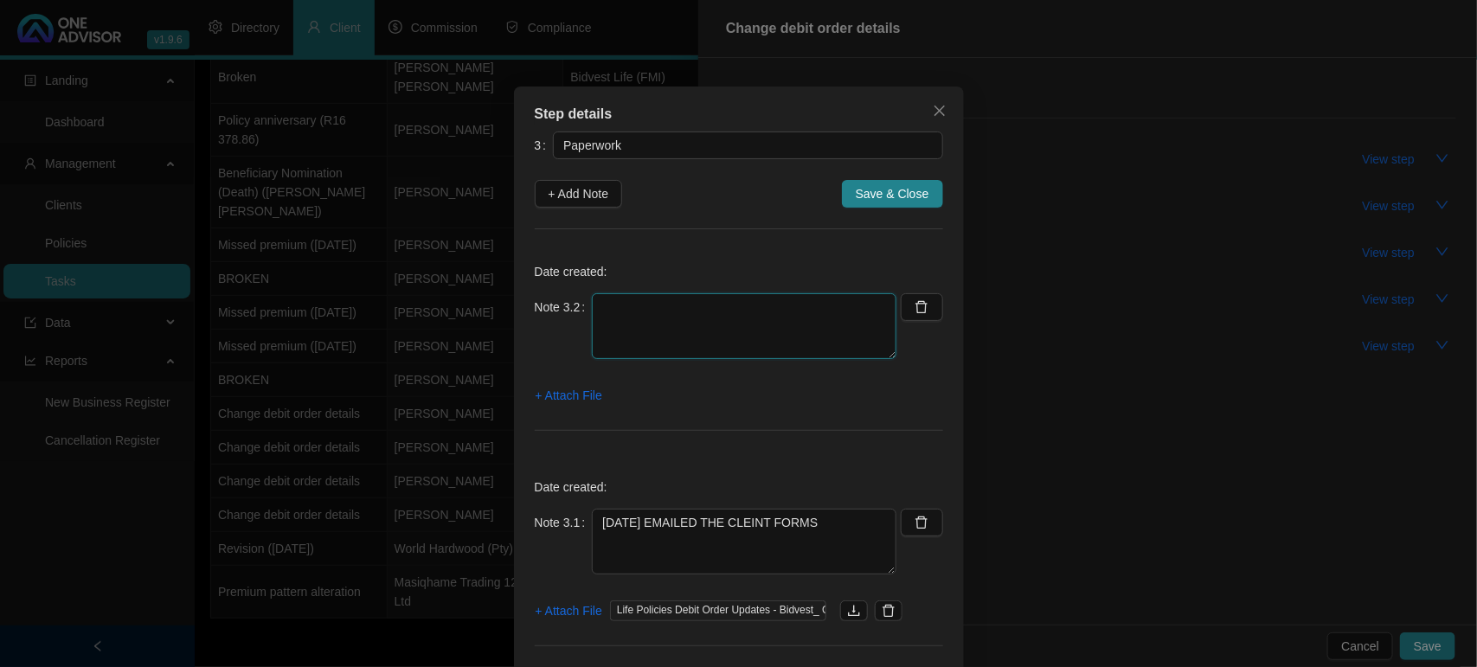
click at [667, 303] on textarea at bounding box center [744, 326] width 304 height 66
click at [682, 323] on textarea at bounding box center [744, 326] width 304 height 66
paste textarea "[DATE] CLIENT RETURNED SIGNED DOCS I SAW HE DID A ELECTRONIC SIGNATURE OLD MUTU…"
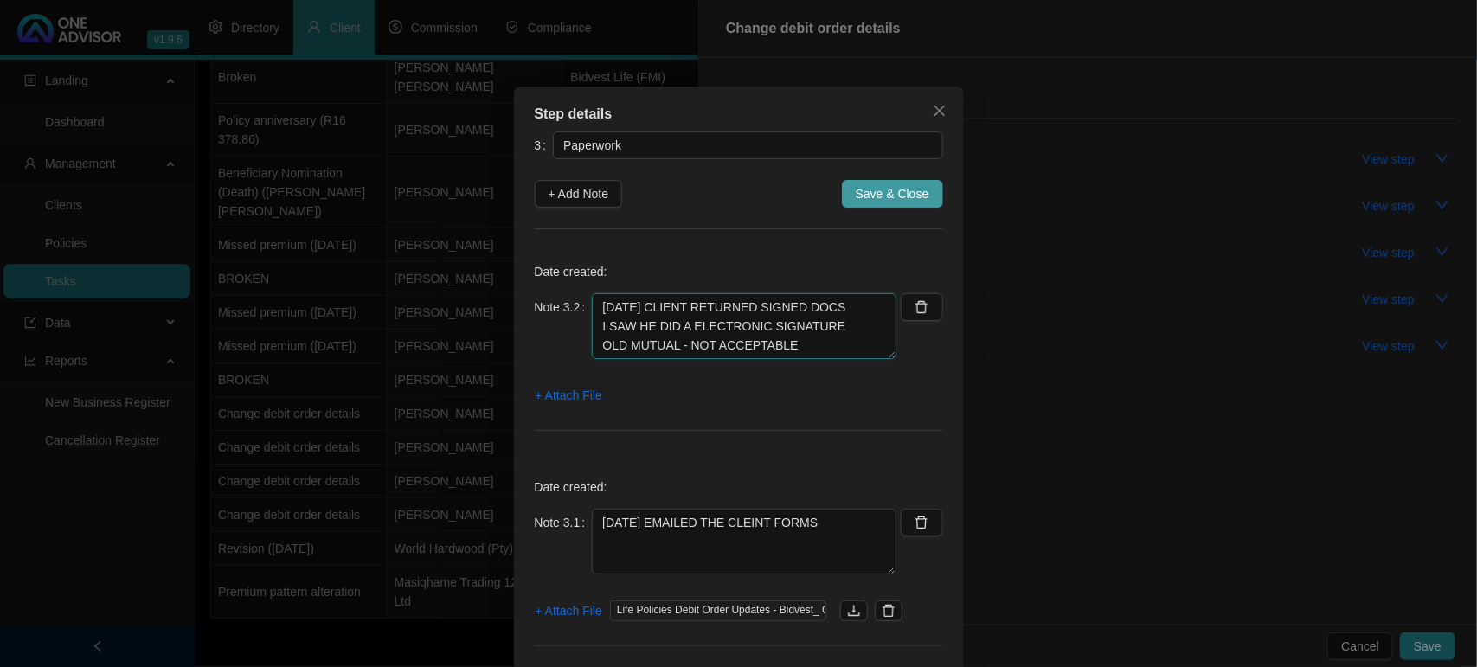
type textarea "[DATE] CLIENT RETURNED SIGNED DOCS I SAW HE DID A ELECTRONIC SIGNATURE OLD MUTU…"
click at [882, 189] on span "Save & Close" at bounding box center [892, 193] width 74 height 19
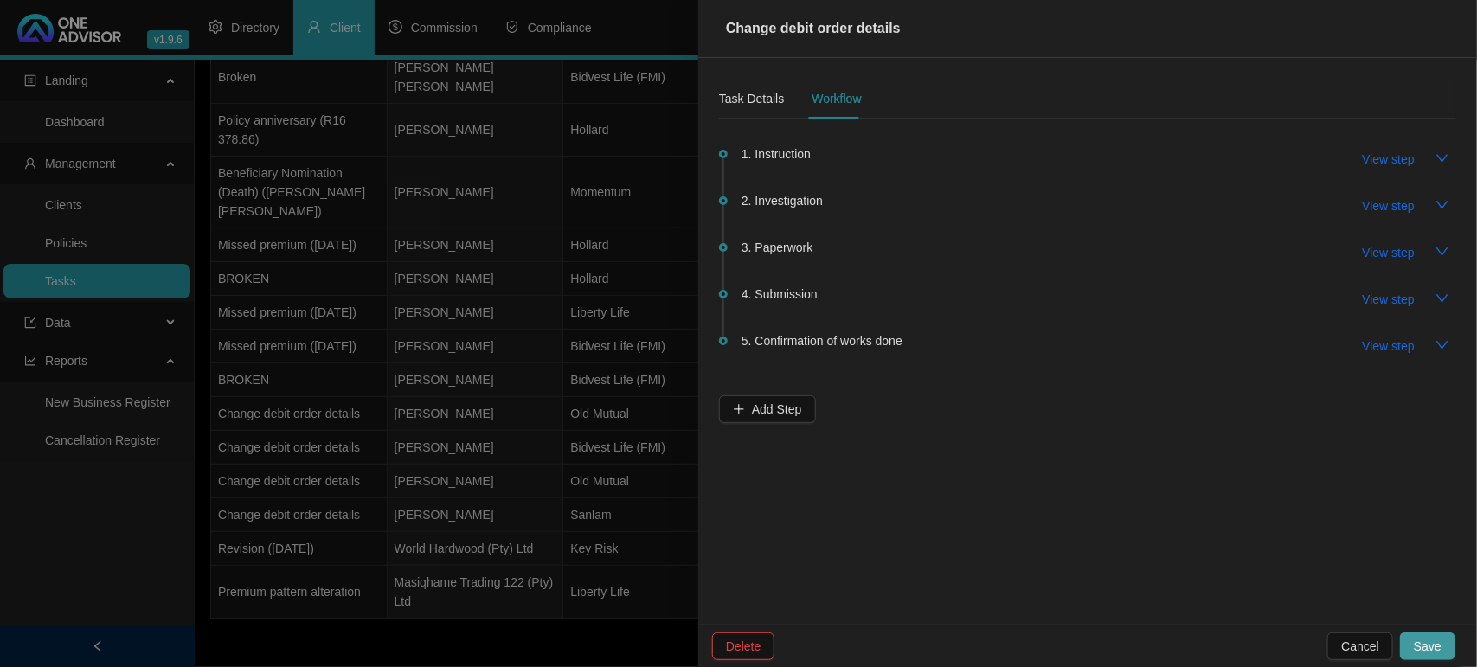
click at [1430, 653] on span "Save" at bounding box center [1427, 646] width 28 height 19
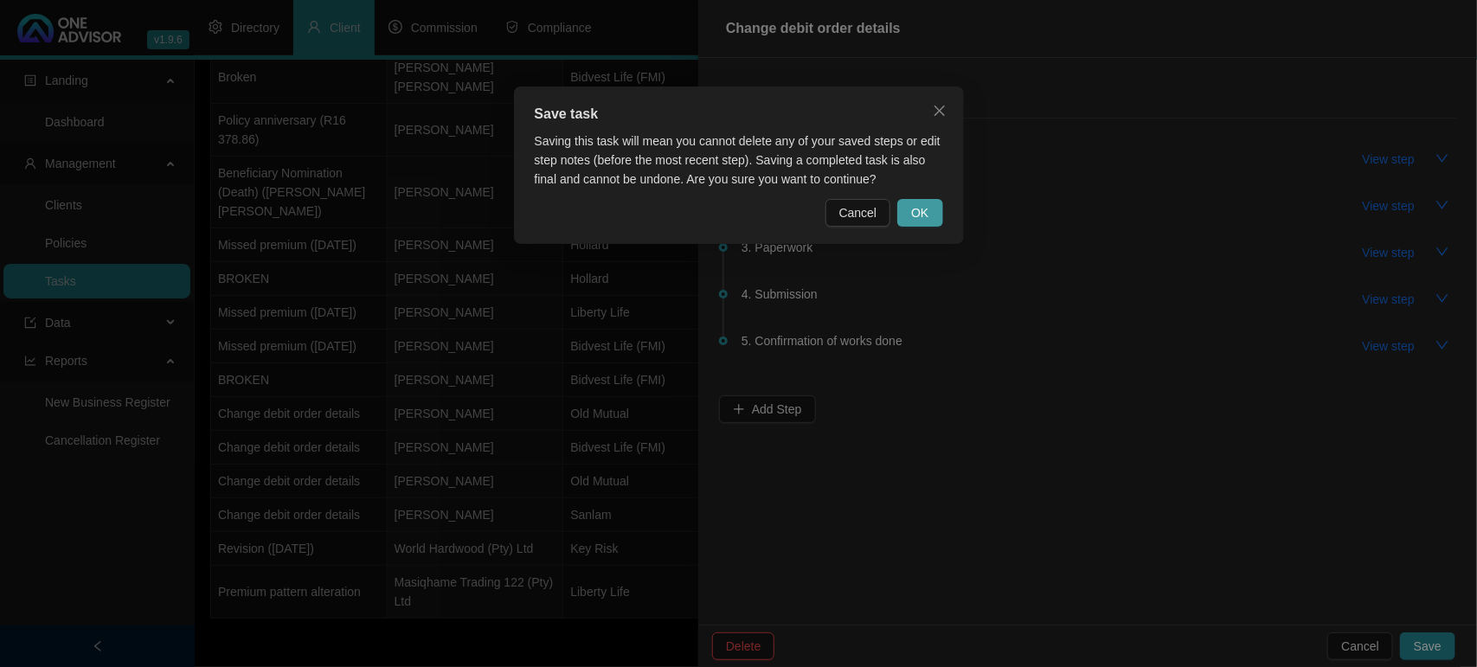
click at [919, 214] on span "OK" at bounding box center [919, 212] width 17 height 19
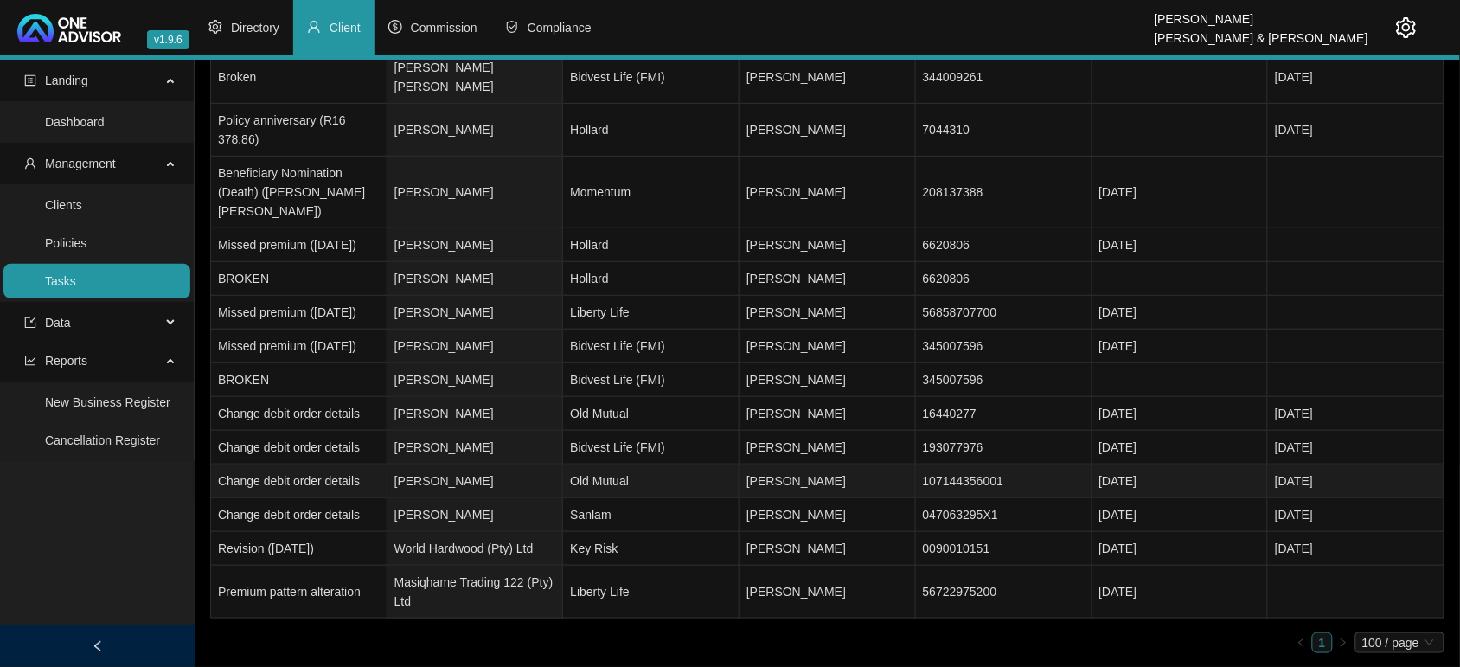
click at [510, 485] on td "[PERSON_NAME]" at bounding box center [476, 482] width 176 height 34
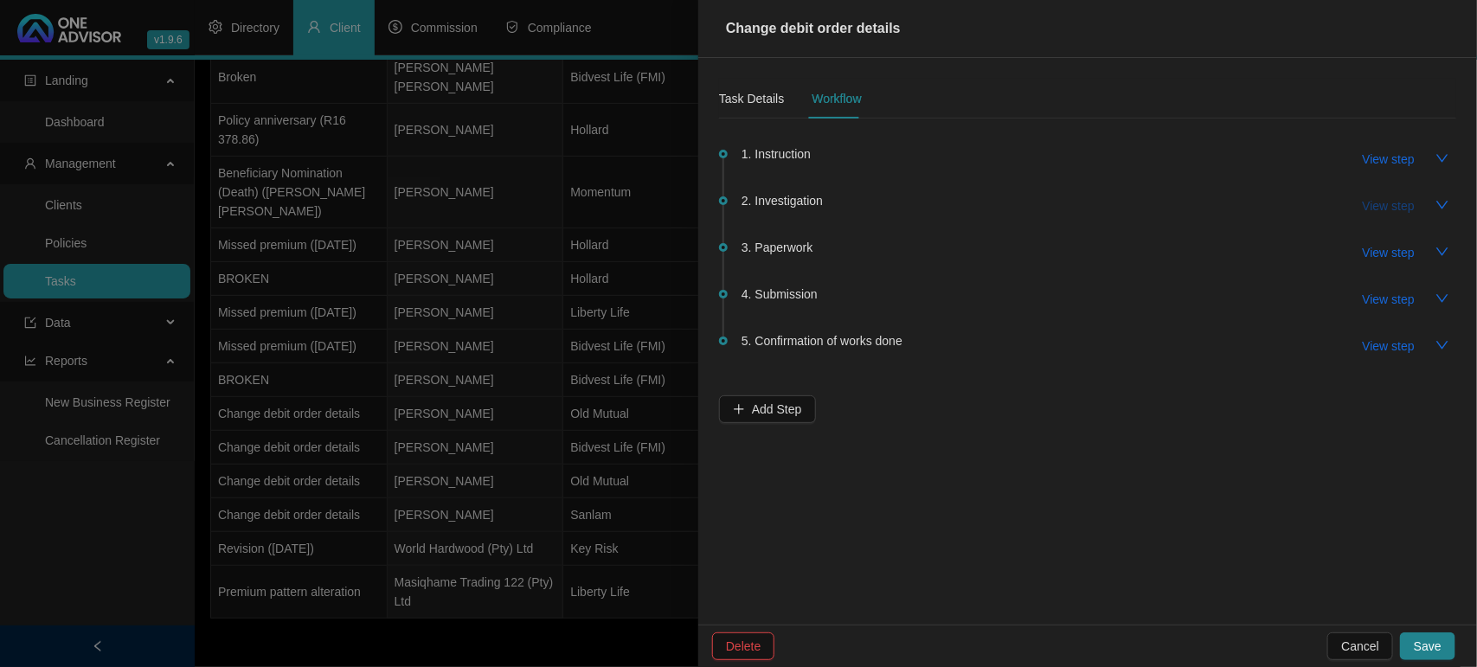
click at [1391, 204] on span "View step" at bounding box center [1388, 205] width 52 height 19
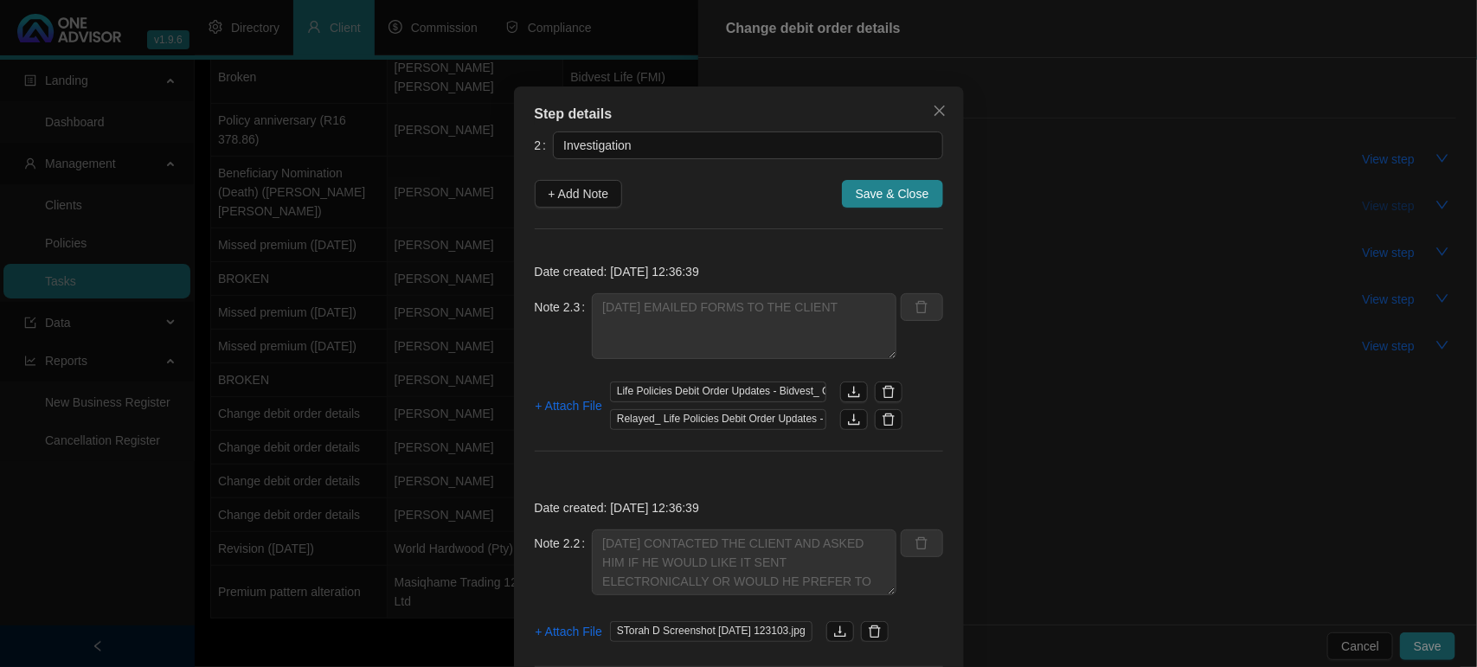
click at [1391, 204] on div "Step details 2 Investigation + Add Note Save & Close Date created: [DATE] 12:36…" at bounding box center [738, 333] width 1477 height 667
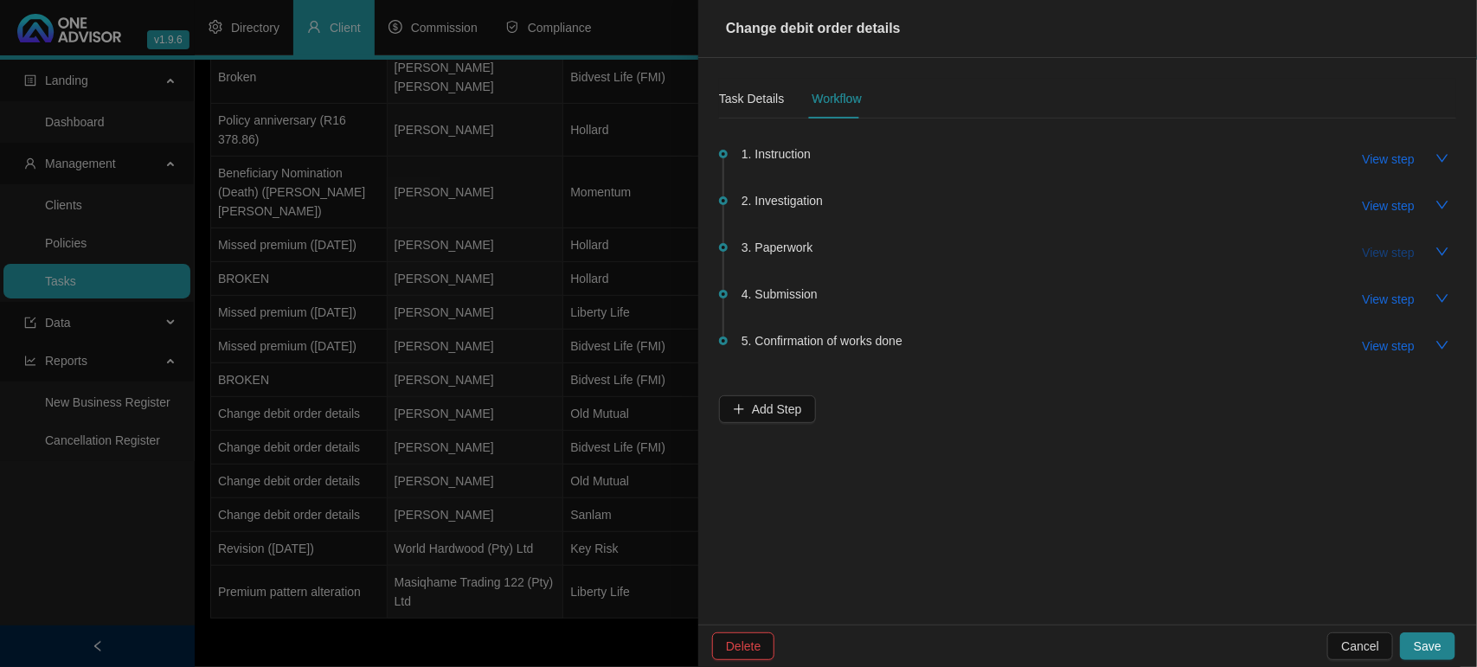
click at [1381, 247] on span "View step" at bounding box center [1388, 252] width 52 height 19
type input "Paperwork"
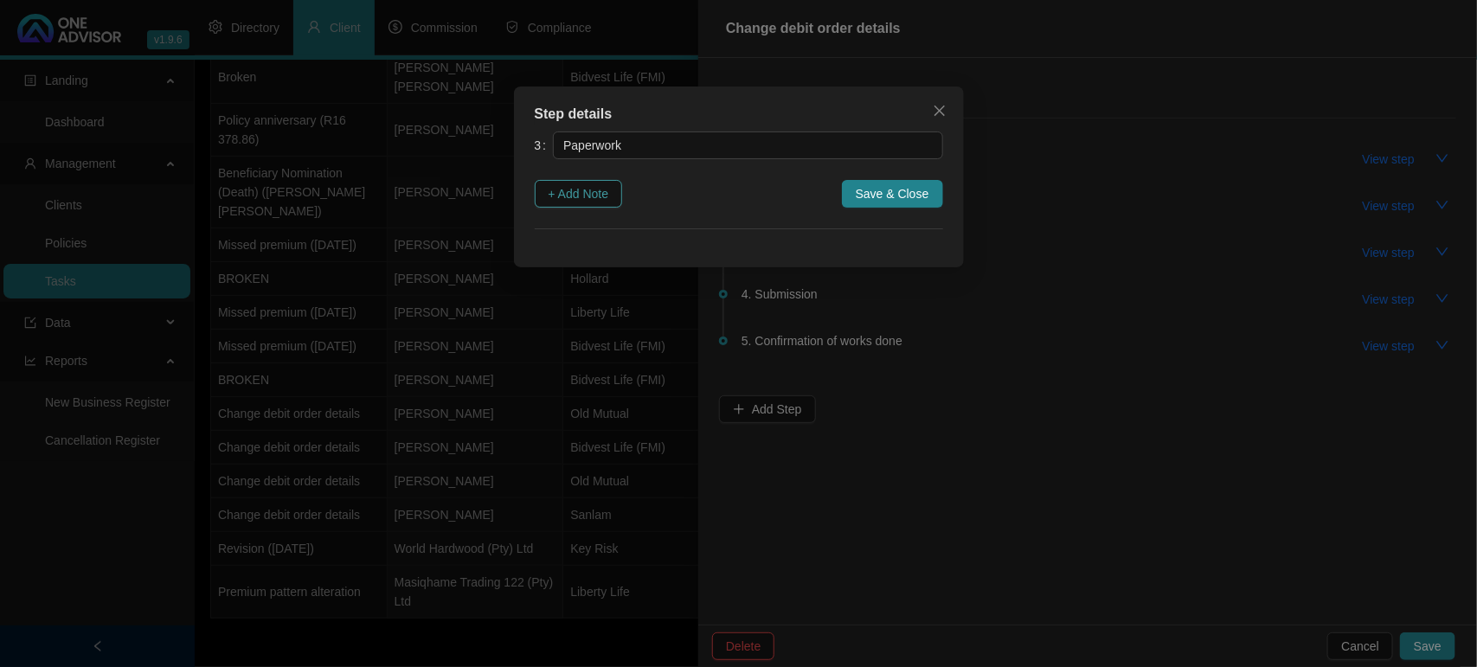
click at [604, 190] on span "+ Add Note" at bounding box center [578, 193] width 61 height 19
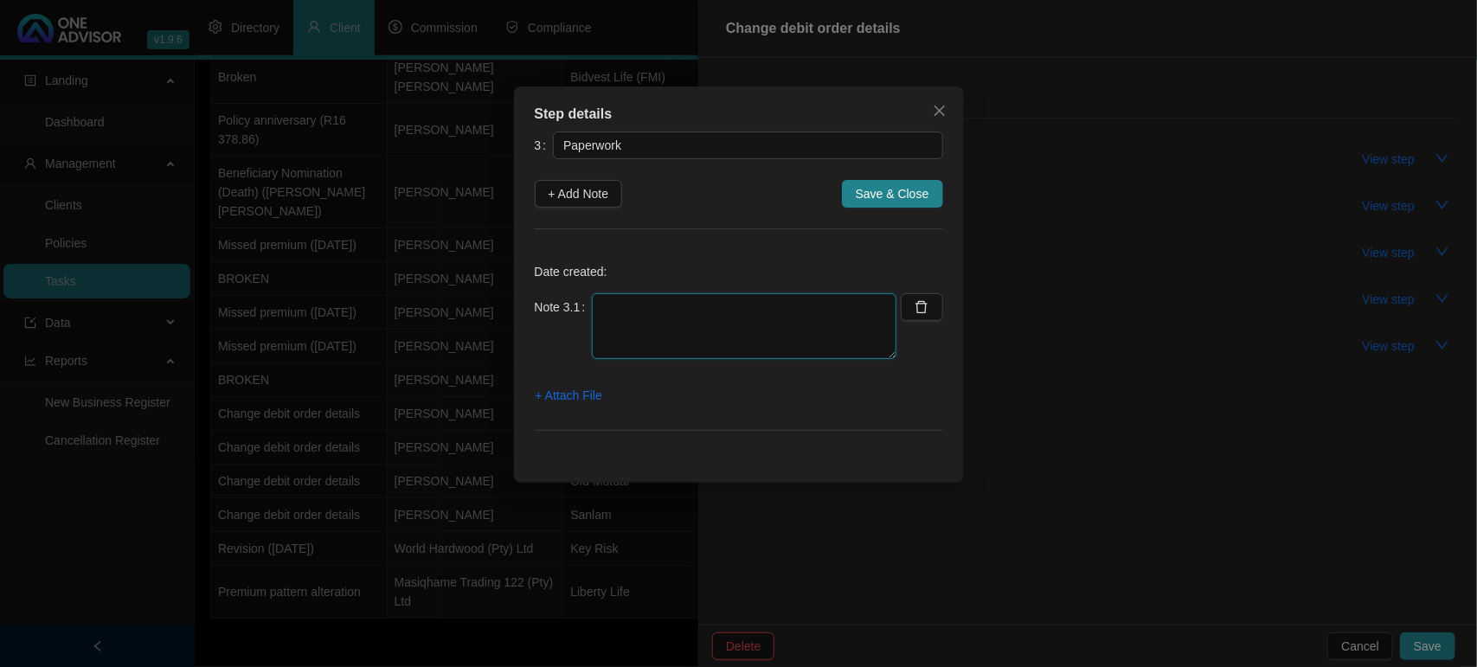
click at [690, 310] on textarea at bounding box center [744, 326] width 304 height 66
type textarea "[DATE] EMAILED FROMS TO THE CLIENT"
click at [568, 389] on span "+ Attach File" at bounding box center [568, 395] width 67 height 19
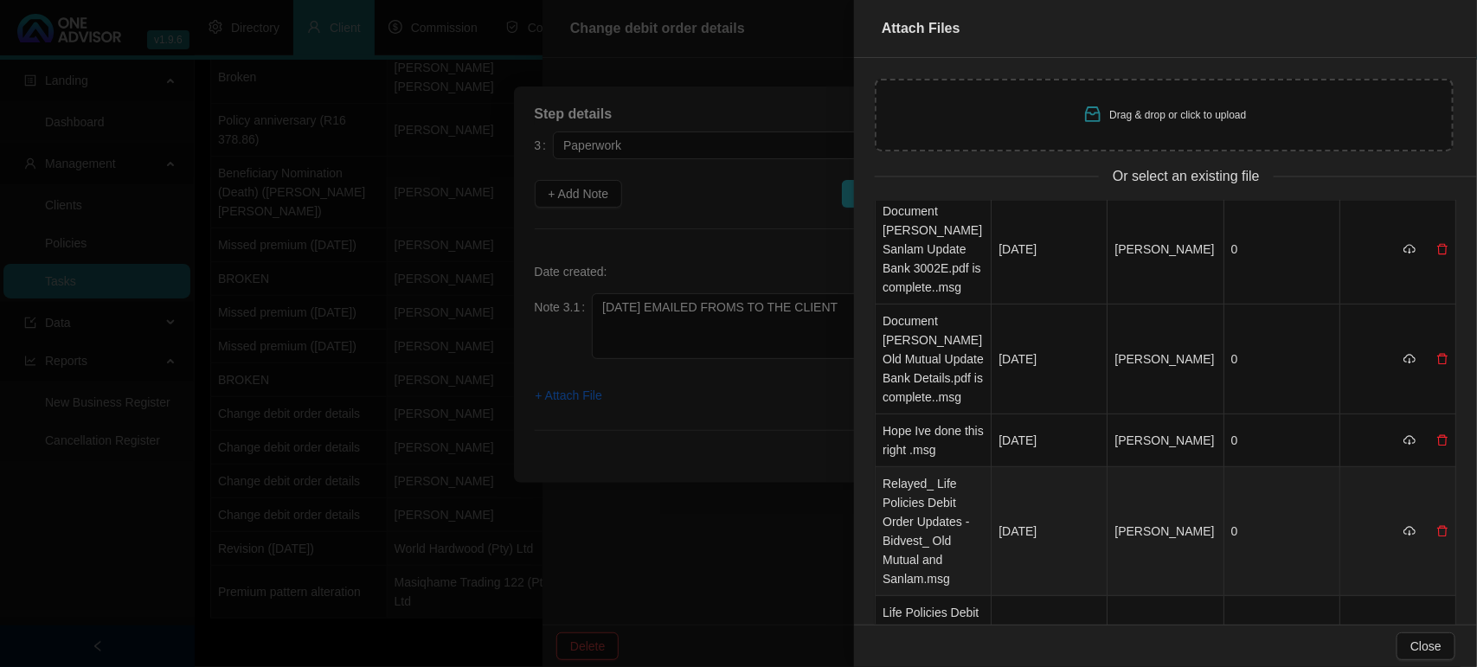
scroll to position [433, 0]
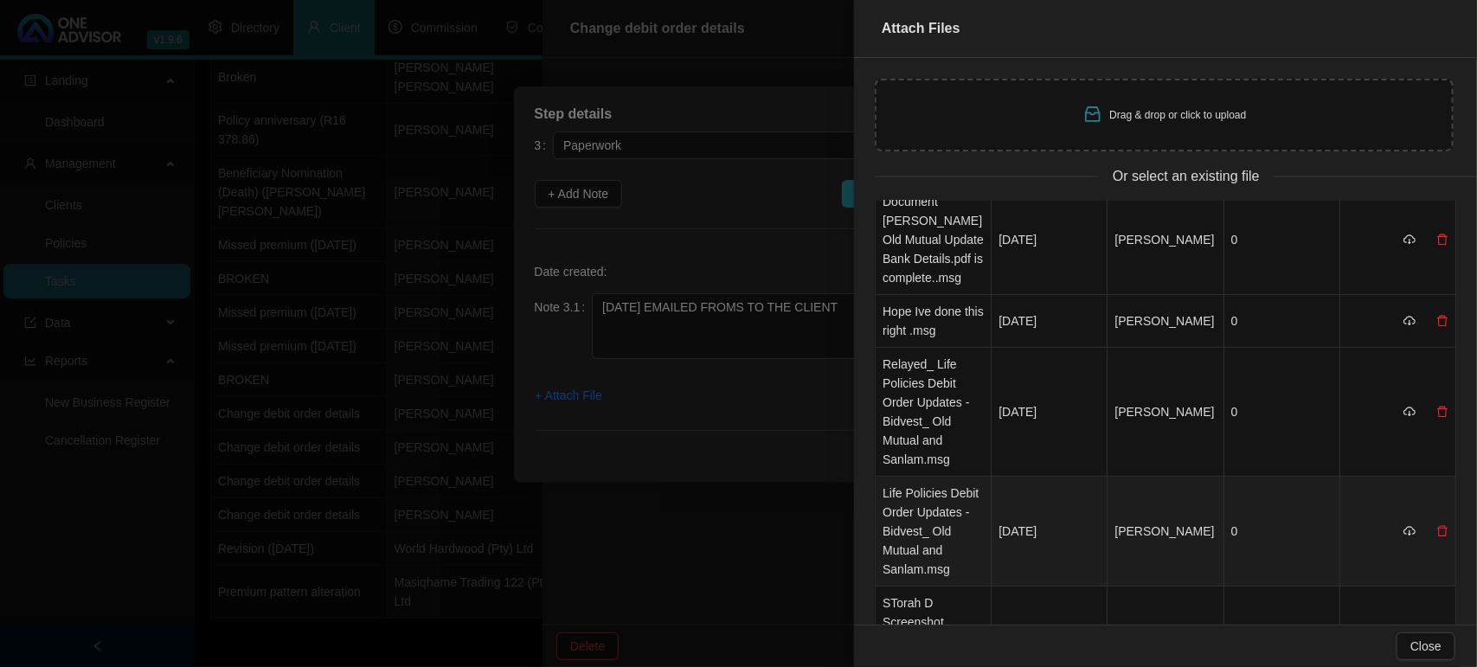
click at [930, 481] on td "Life Policies Debit Order Updates - Bidvest_ Old Mutual and Sanlam.msg" at bounding box center [933, 532] width 116 height 110
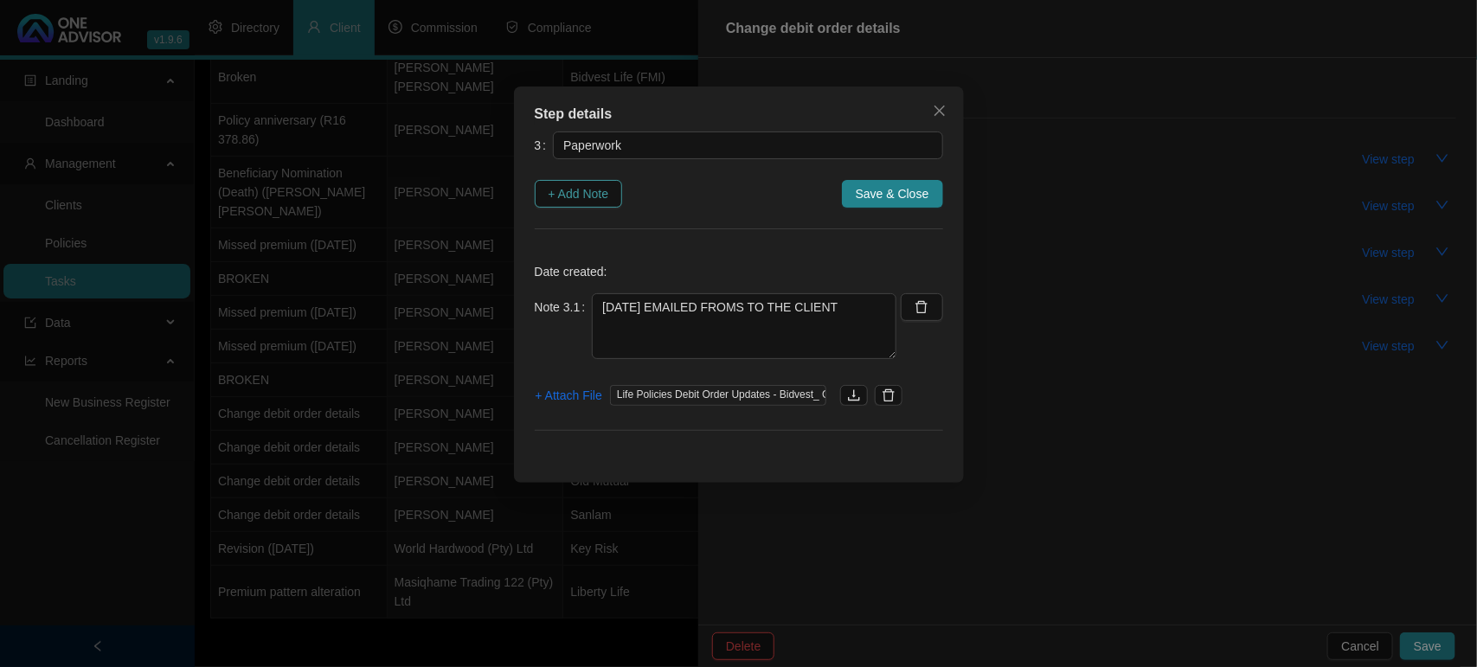
click at [612, 200] on button "+ Add Note" at bounding box center [579, 194] width 88 height 28
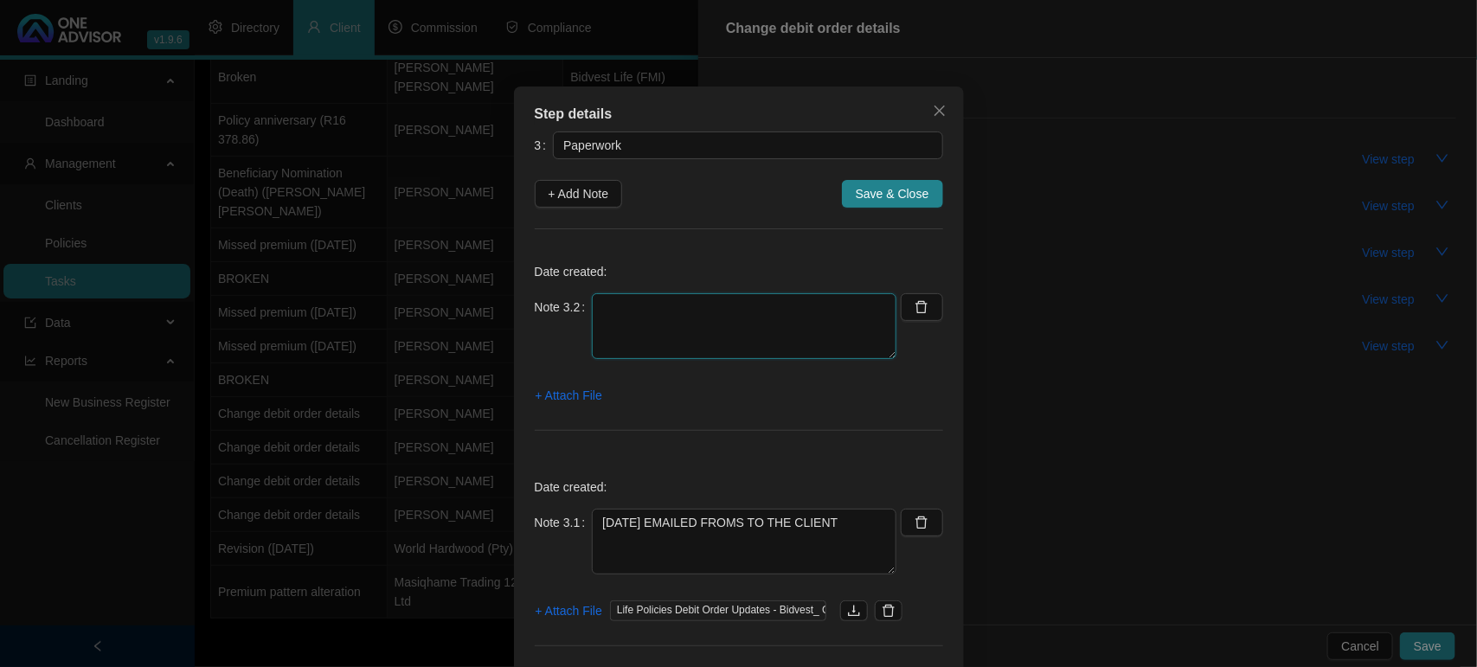
click at [736, 317] on textarea at bounding box center [744, 326] width 304 height 66
click at [663, 309] on textarea at bounding box center [744, 326] width 304 height 66
paste textarea "[DATE] CLIENT RETURNED SIGNED DOCS I SAW HE DID A ELECTRONIC SIGNATURE OLD MUTU…"
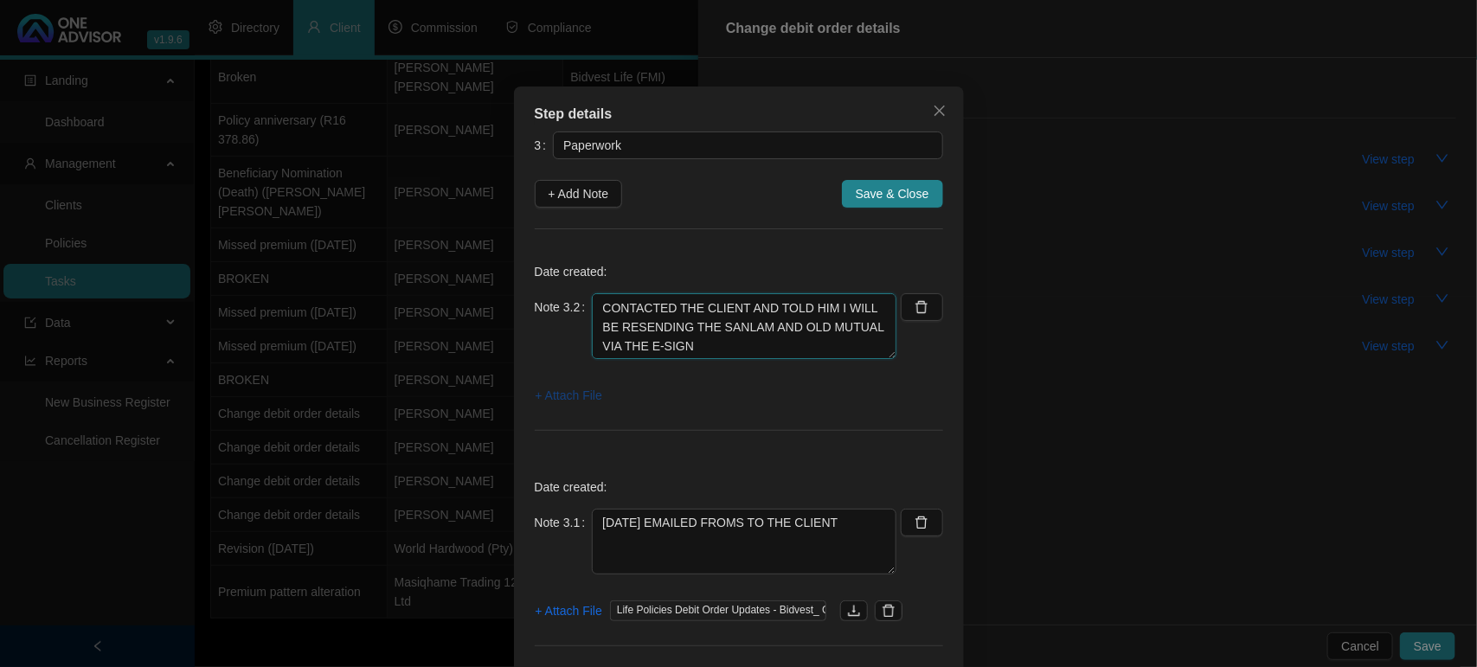
type textarea "[DATE] CLIENT RETURNED SIGNED DOCS I SAW HE DID A ELECTRONIC SIGNATURE OLD MUTU…"
click at [594, 398] on span "+ Attach File" at bounding box center [568, 395] width 67 height 19
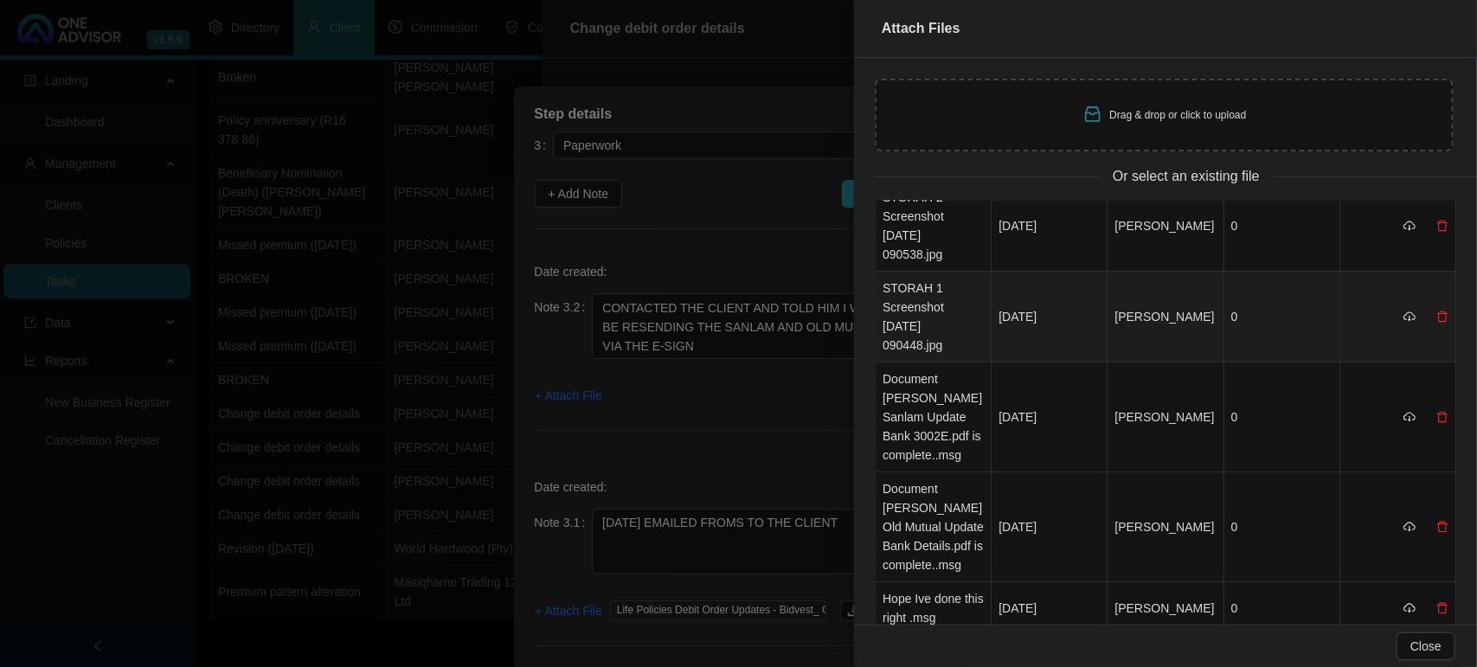
scroll to position [216, 0]
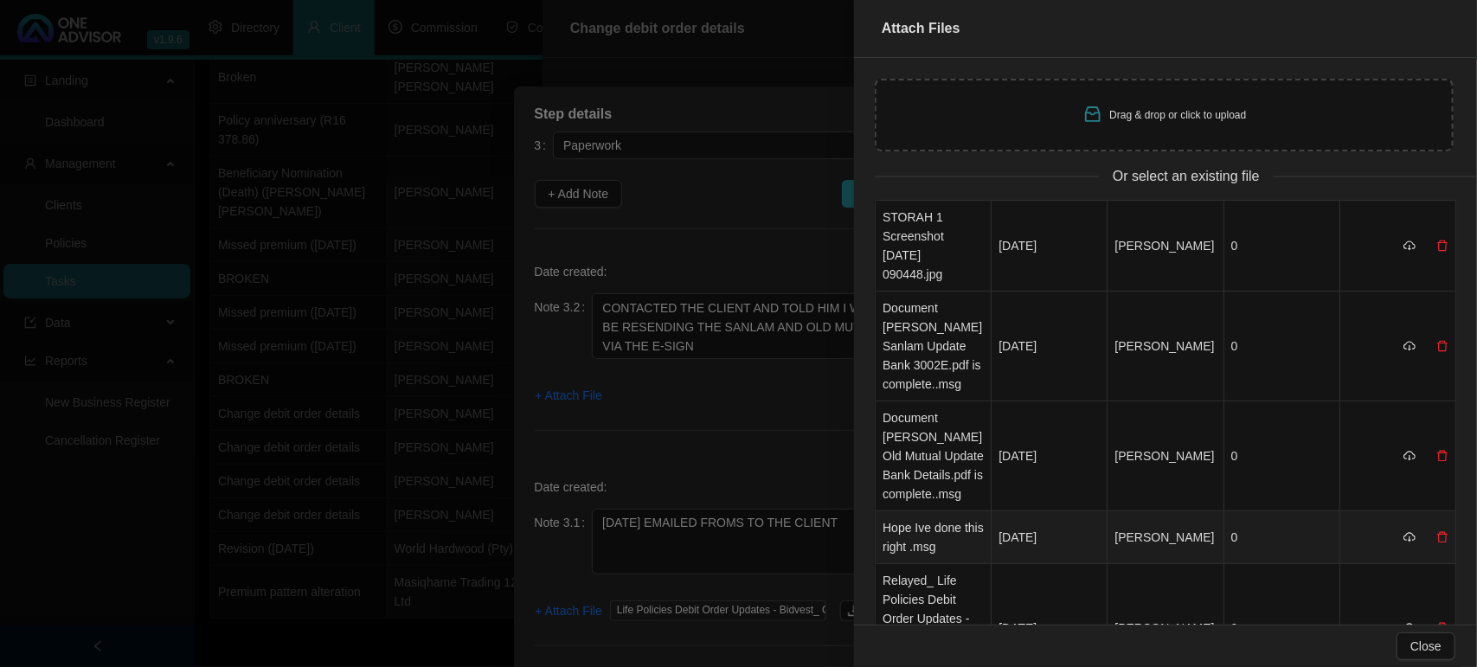
click at [928, 511] on td "Hope Ive done this right .msg" at bounding box center [933, 537] width 116 height 53
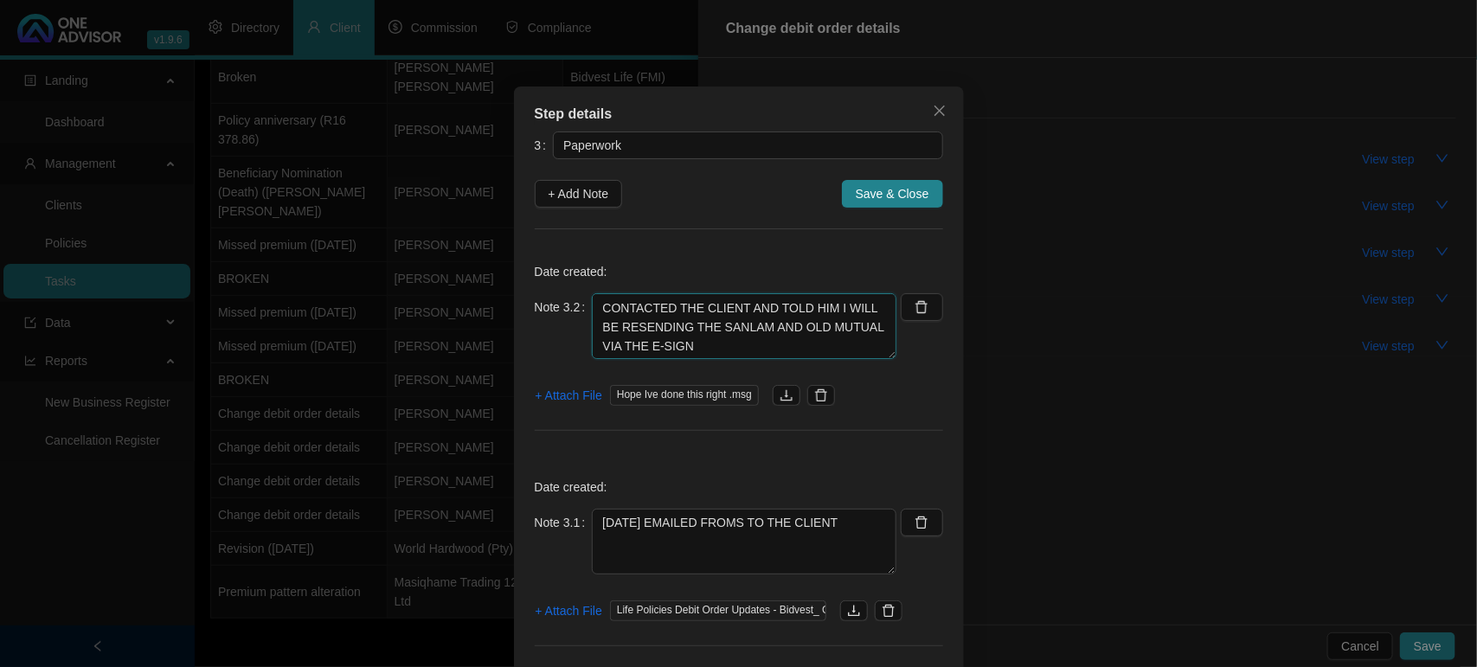
click at [721, 355] on textarea "[DATE] CLIENT RETURNED SIGNED DOCS I SAW HE DID A ELECTRONIC SIGNATURE OLD MUTU…" at bounding box center [744, 326] width 304 height 66
click at [887, 189] on span "Save & Close" at bounding box center [892, 193] width 74 height 19
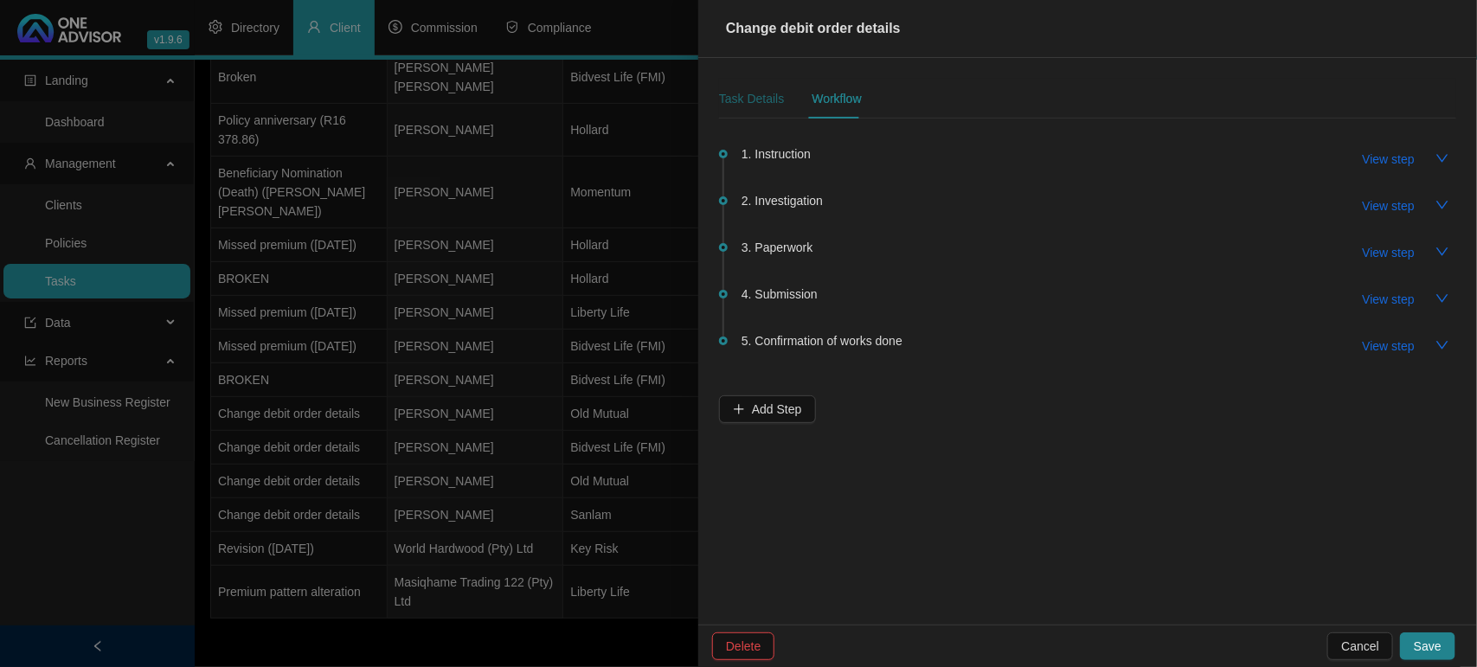
click at [734, 91] on div "Task Details" at bounding box center [751, 98] width 65 height 19
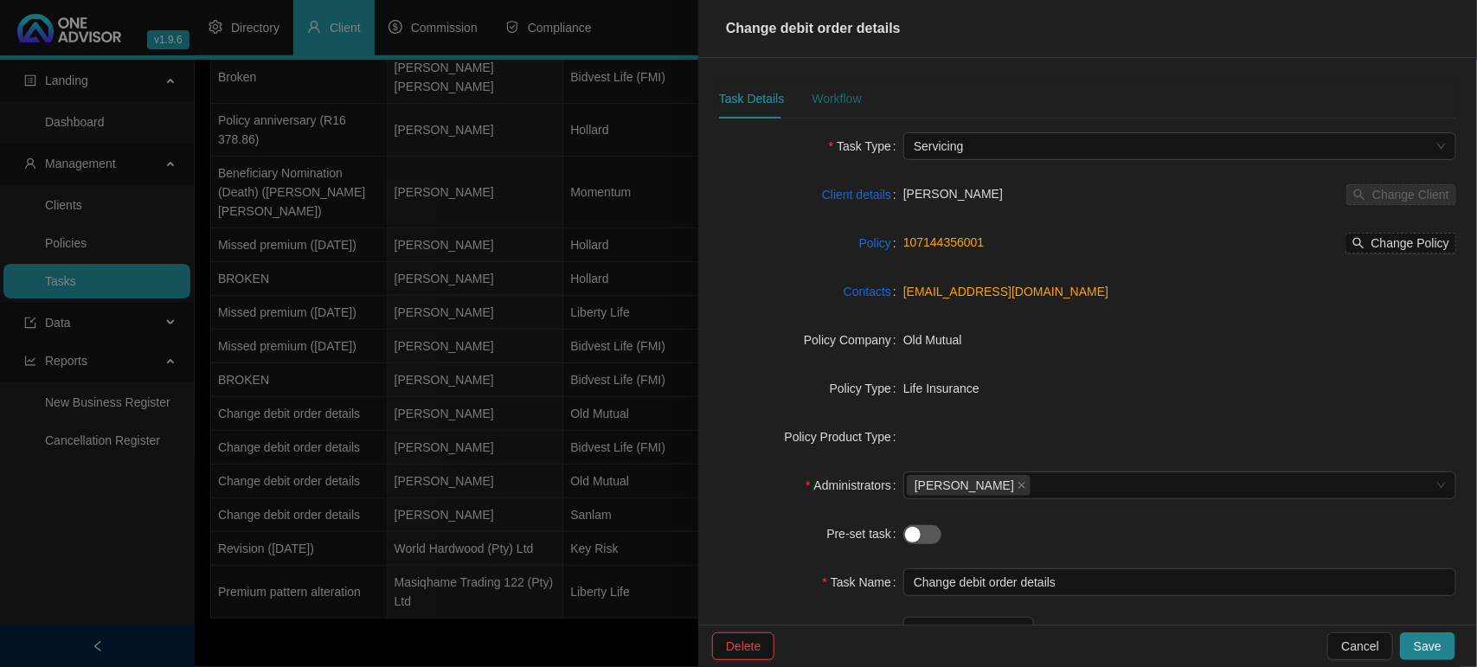
click at [850, 100] on div "Workflow" at bounding box center [835, 98] width 49 height 19
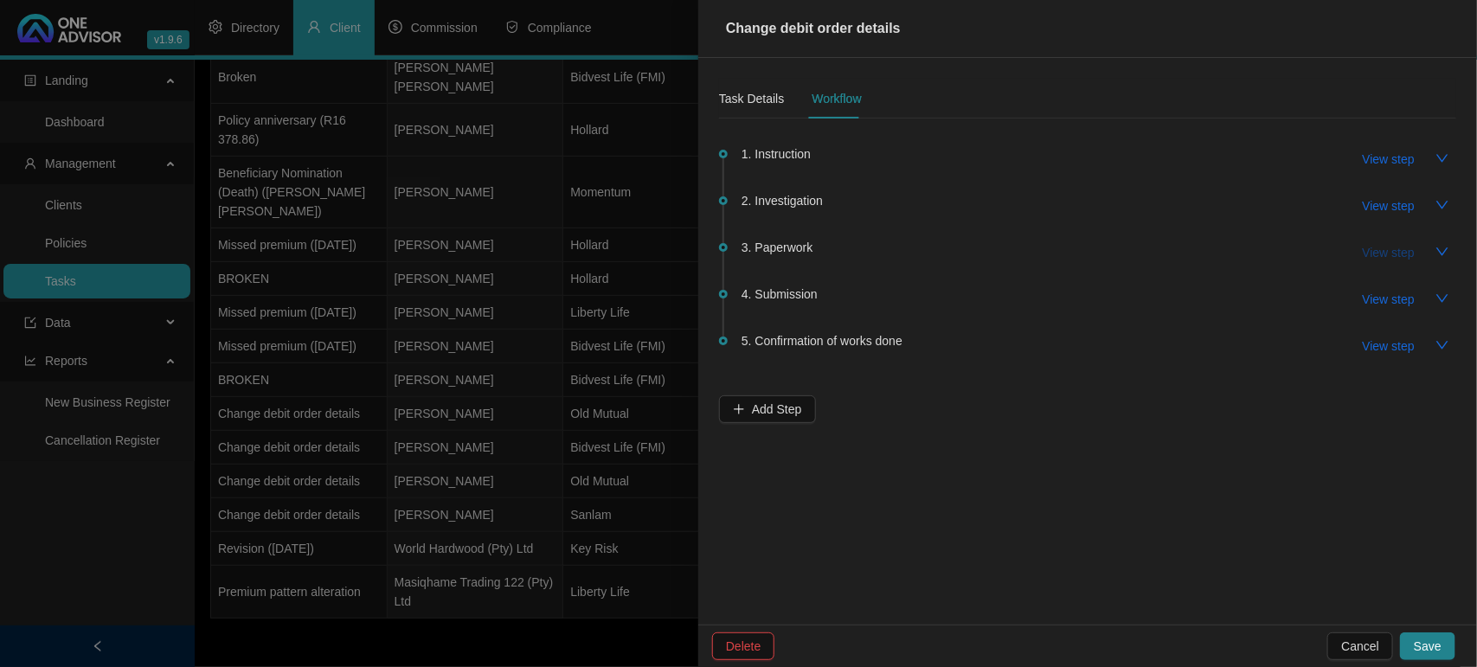
click at [1406, 252] on span "View step" at bounding box center [1388, 252] width 52 height 19
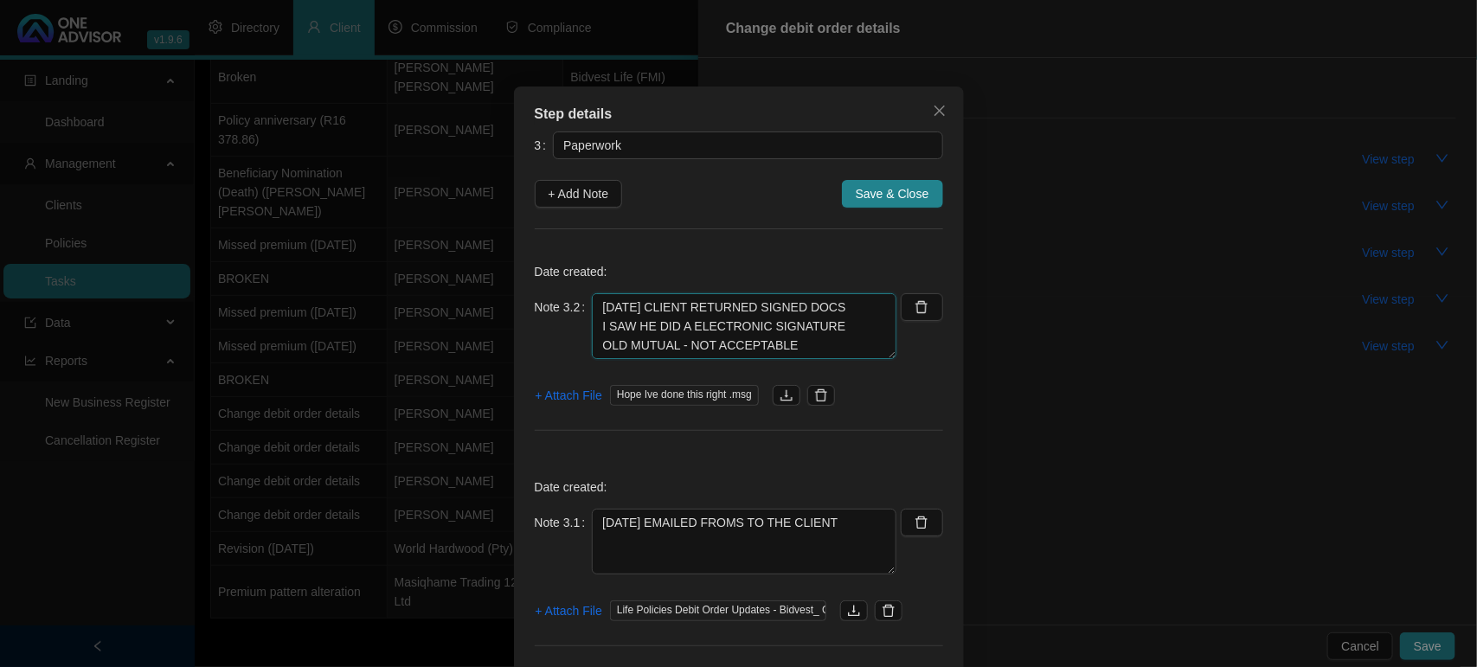
drag, startPoint x: 697, startPoint y: 351, endPoint x: 558, endPoint y: 278, distance: 157.5
click at [558, 278] on div "Date created: Note 3.2 [DATE] CLIENT RETURNED SIGNED DOCS I SAW HE DID A ELECTR…" at bounding box center [739, 351] width 408 height 202
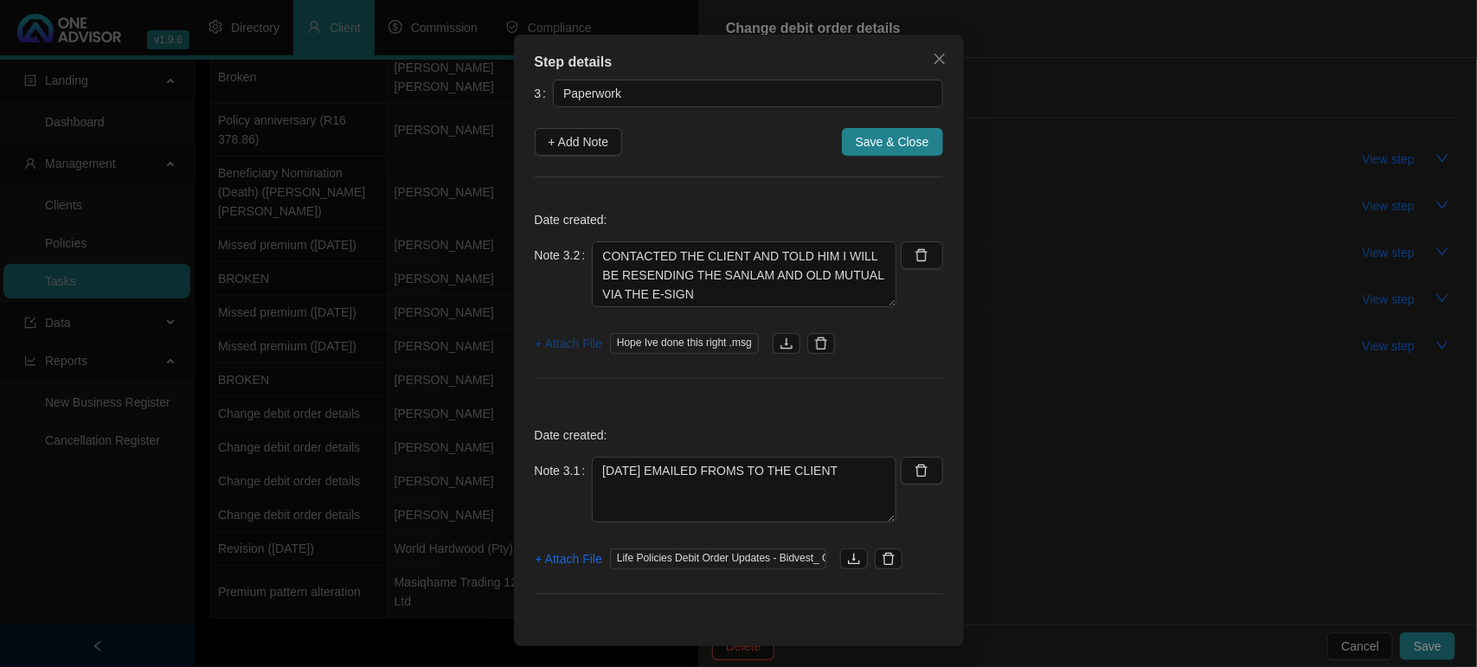
click at [556, 342] on span "+ Attach File" at bounding box center [568, 343] width 67 height 19
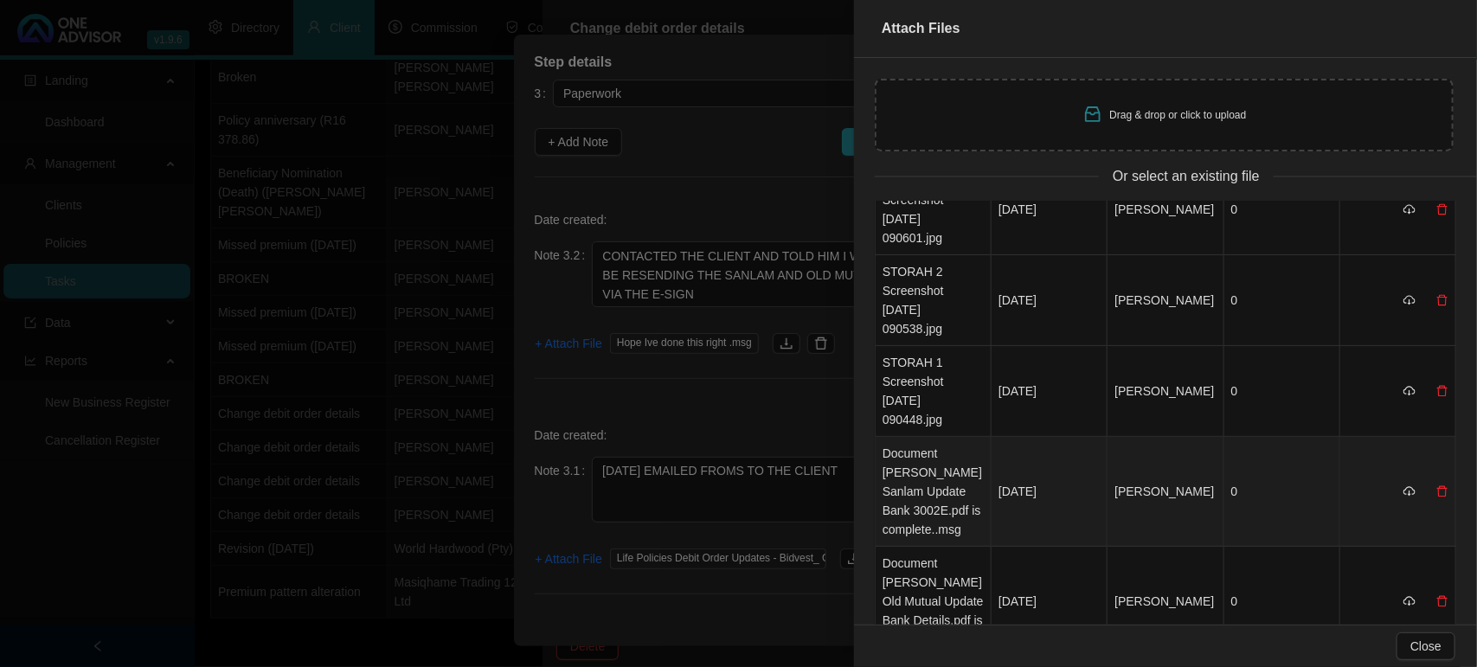
scroll to position [108, 0]
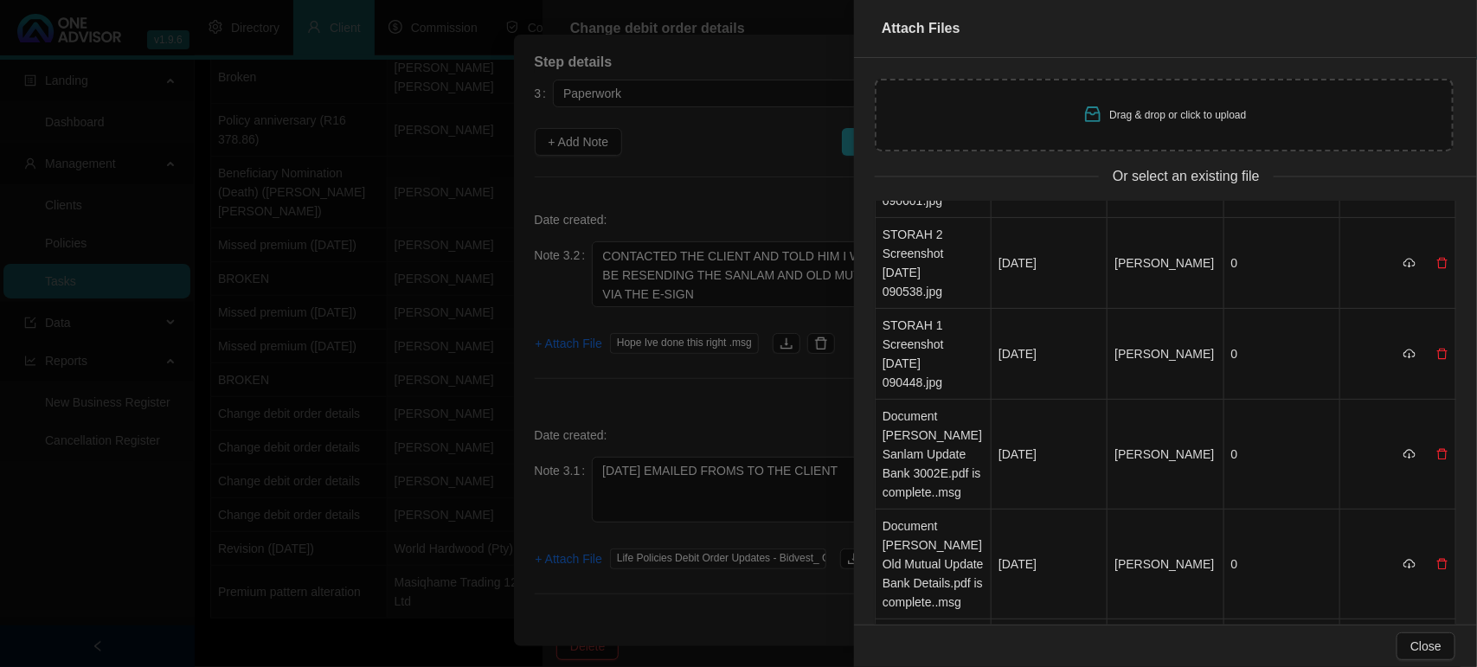
click at [727, 402] on div at bounding box center [738, 333] width 1477 height 667
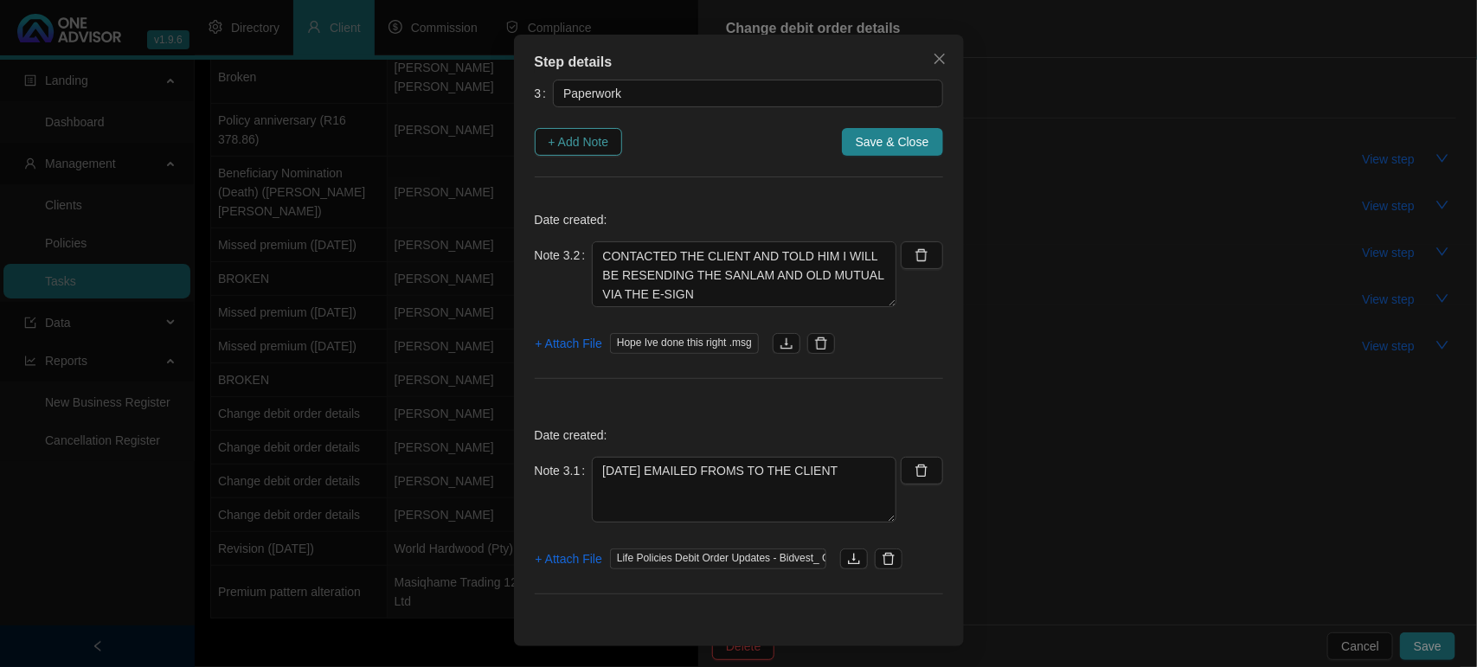
click at [551, 138] on span "+ Add Note" at bounding box center [578, 141] width 61 height 19
type textarea "[DATE] CLIENT RETURNED SIGNED DOCS I SAW HE DID A ELECTRONIC SIGNATURE OLD MUTU…"
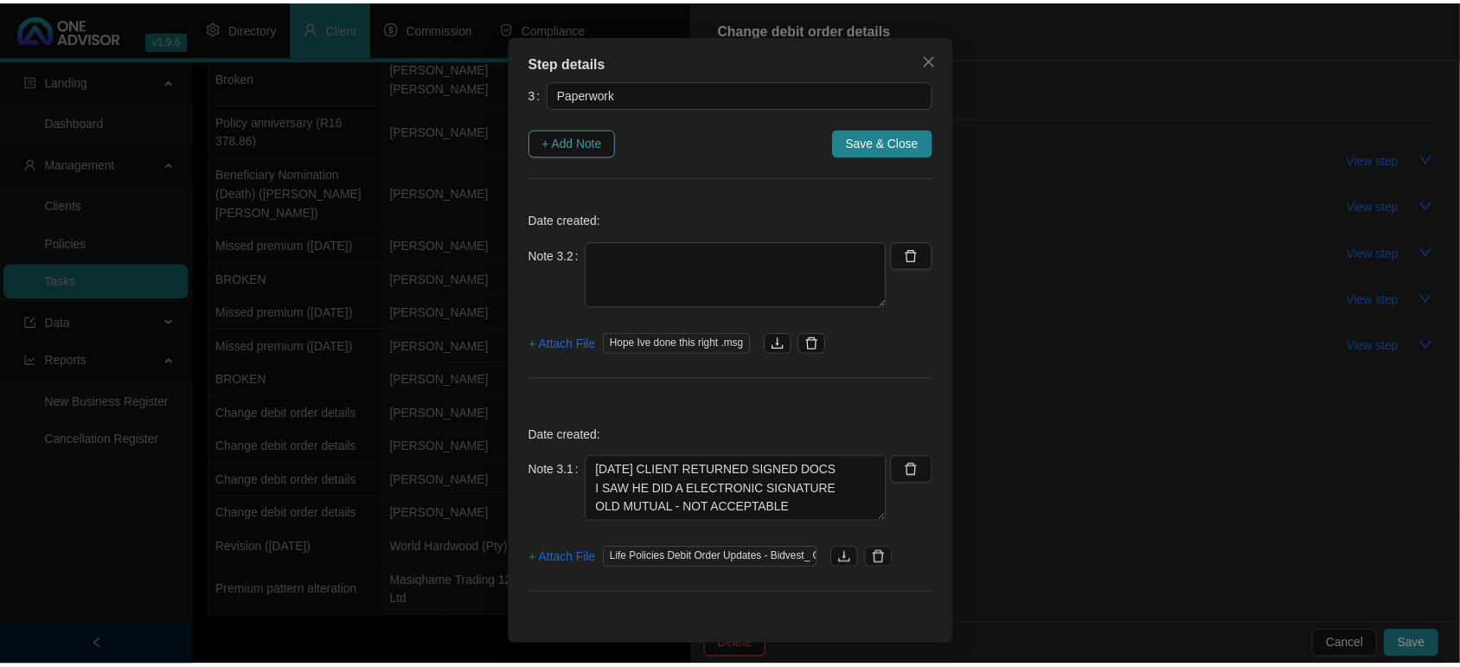
scroll to position [0, 0]
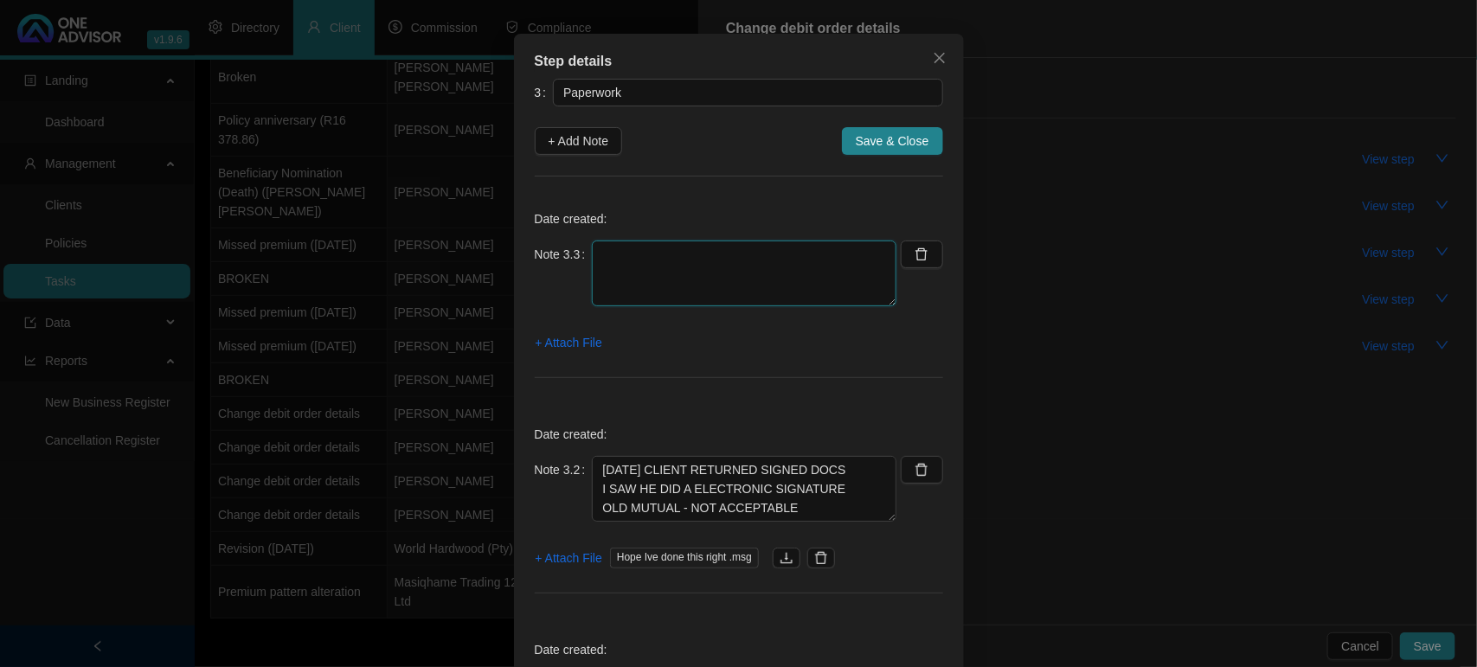
click at [676, 256] on textarea at bounding box center [744, 273] width 304 height 66
click at [554, 343] on span "+ Attach File" at bounding box center [568, 342] width 67 height 19
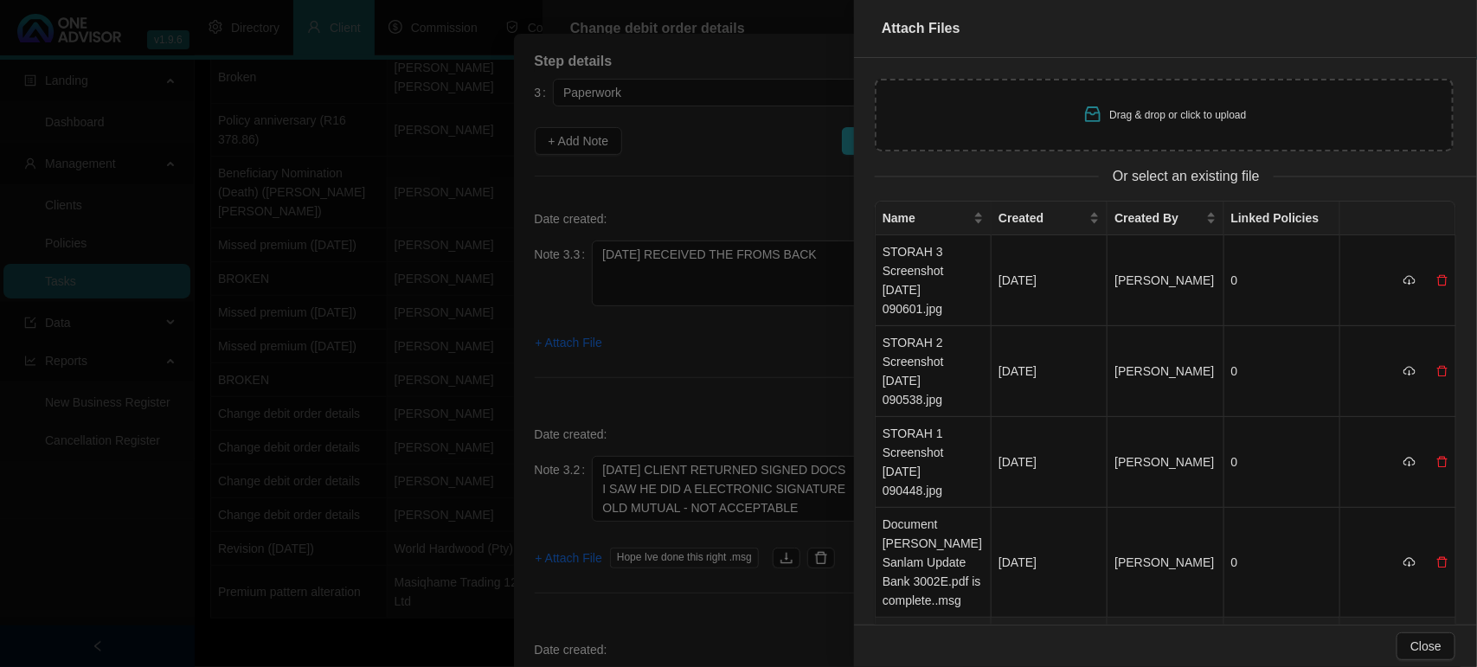
click at [923, 618] on td "Document [PERSON_NAME] Old Mutual Update Bank Details.pdf is complete..msg" at bounding box center [933, 673] width 116 height 110
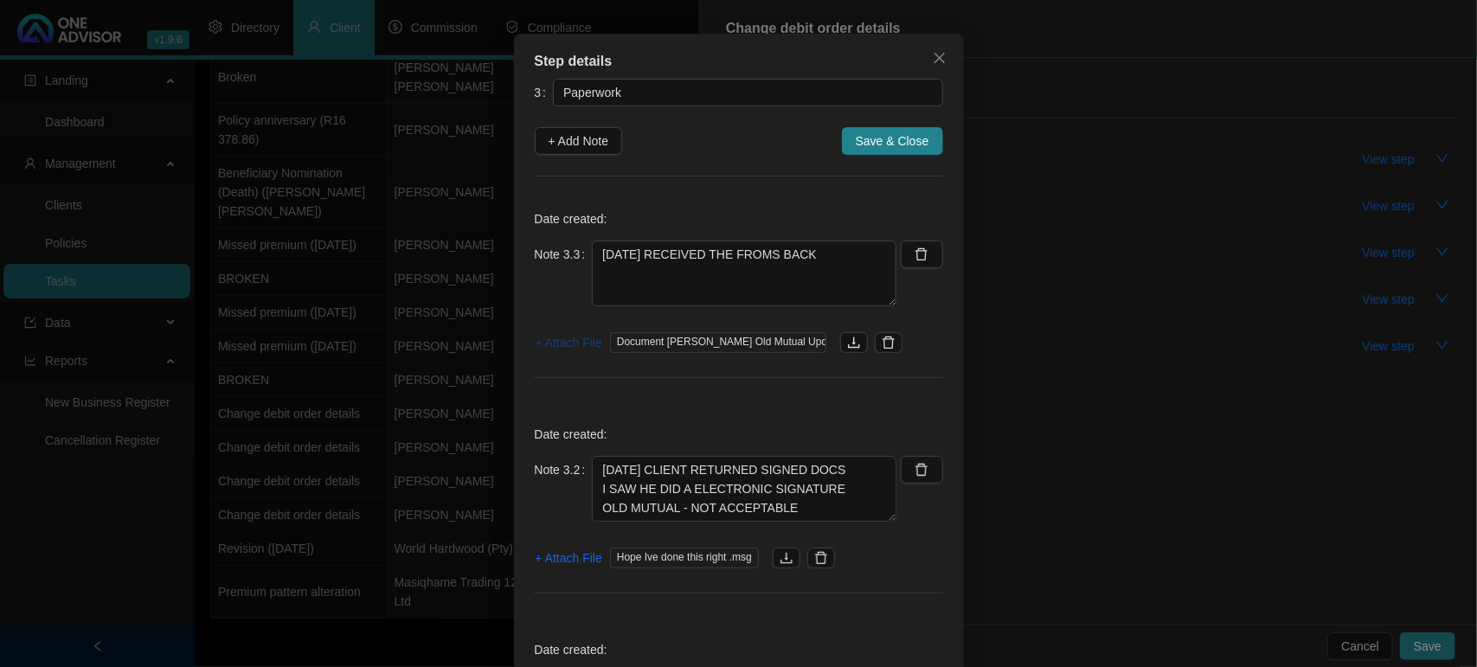
click at [549, 343] on span "+ Attach File" at bounding box center [568, 342] width 67 height 19
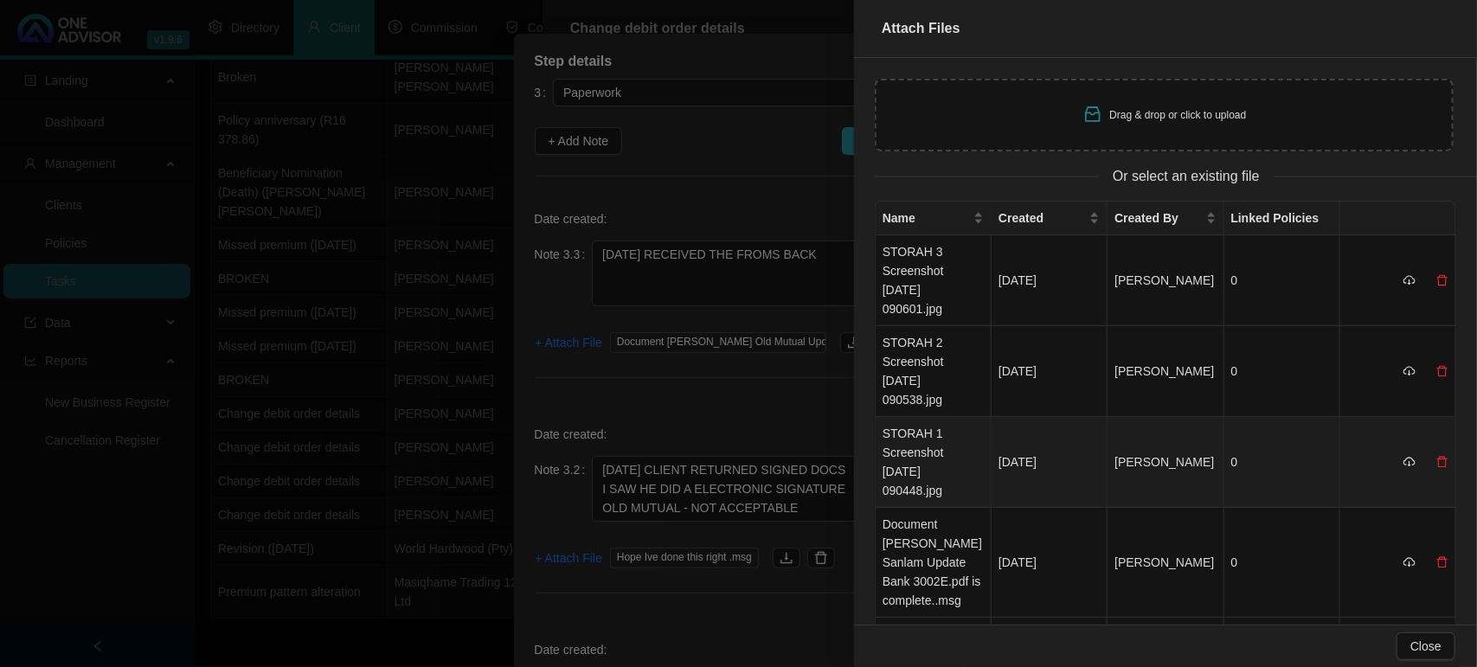
drag, startPoint x: 900, startPoint y: 430, endPoint x: 779, endPoint y: 422, distance: 121.4
click at [900, 429] on td "STORAH 1 Screenshot [DATE] 090448.jpg" at bounding box center [933, 462] width 116 height 91
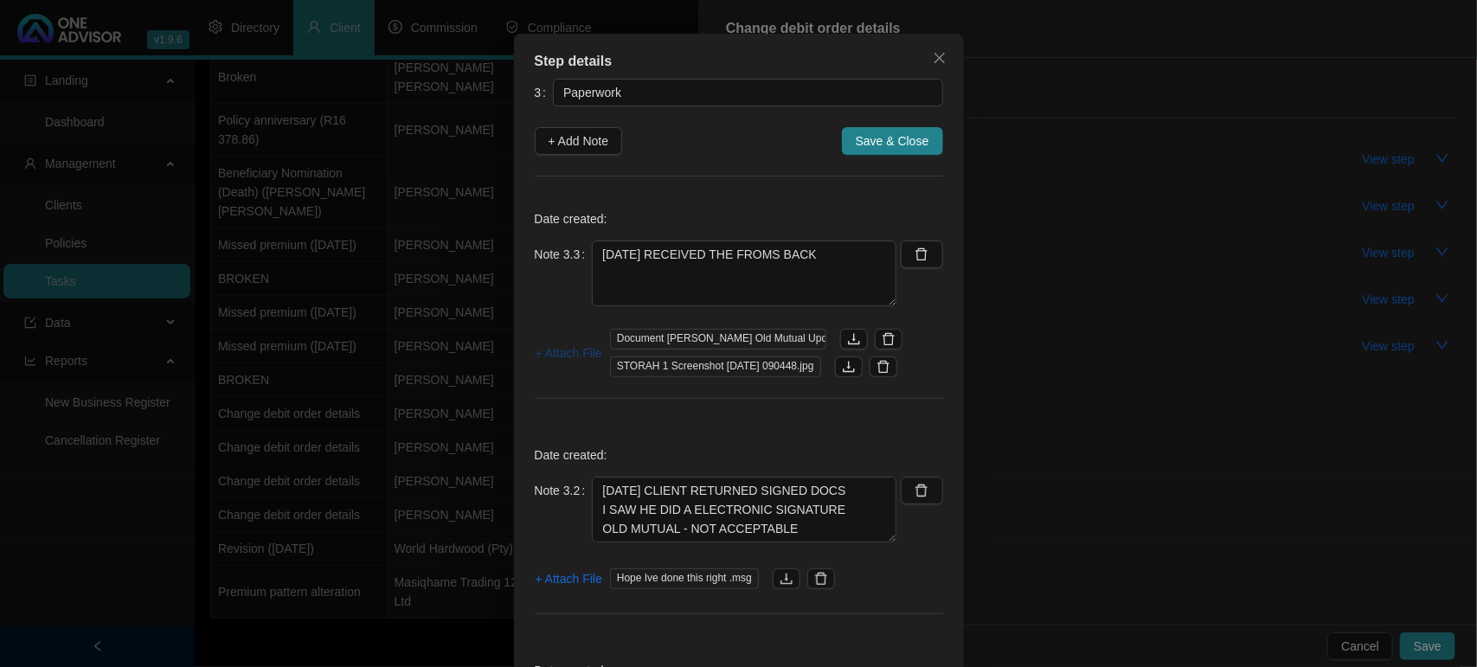
click at [545, 360] on span "+ Attach File" at bounding box center [568, 352] width 67 height 19
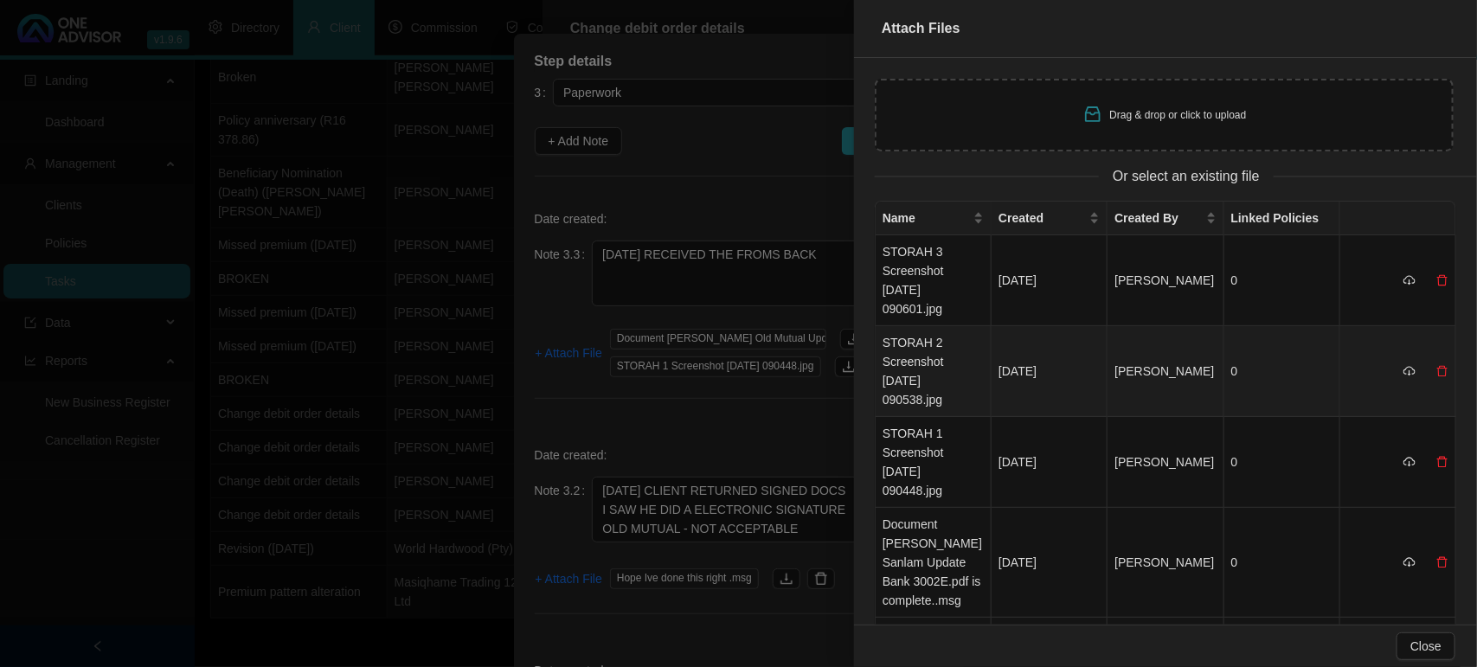
click at [913, 330] on td "STORAH 2 Screenshot [DATE] 090538.jpg" at bounding box center [933, 371] width 116 height 91
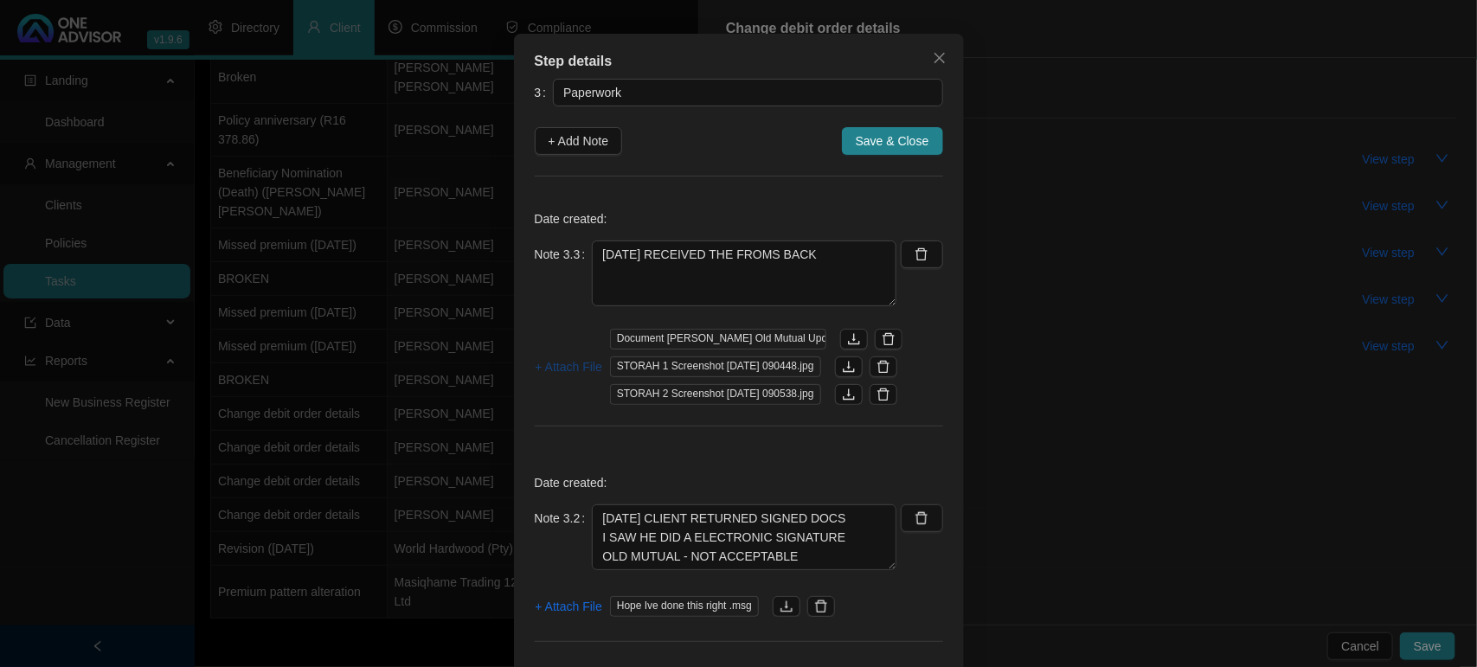
click at [536, 368] on span "+ Attach File" at bounding box center [568, 366] width 67 height 19
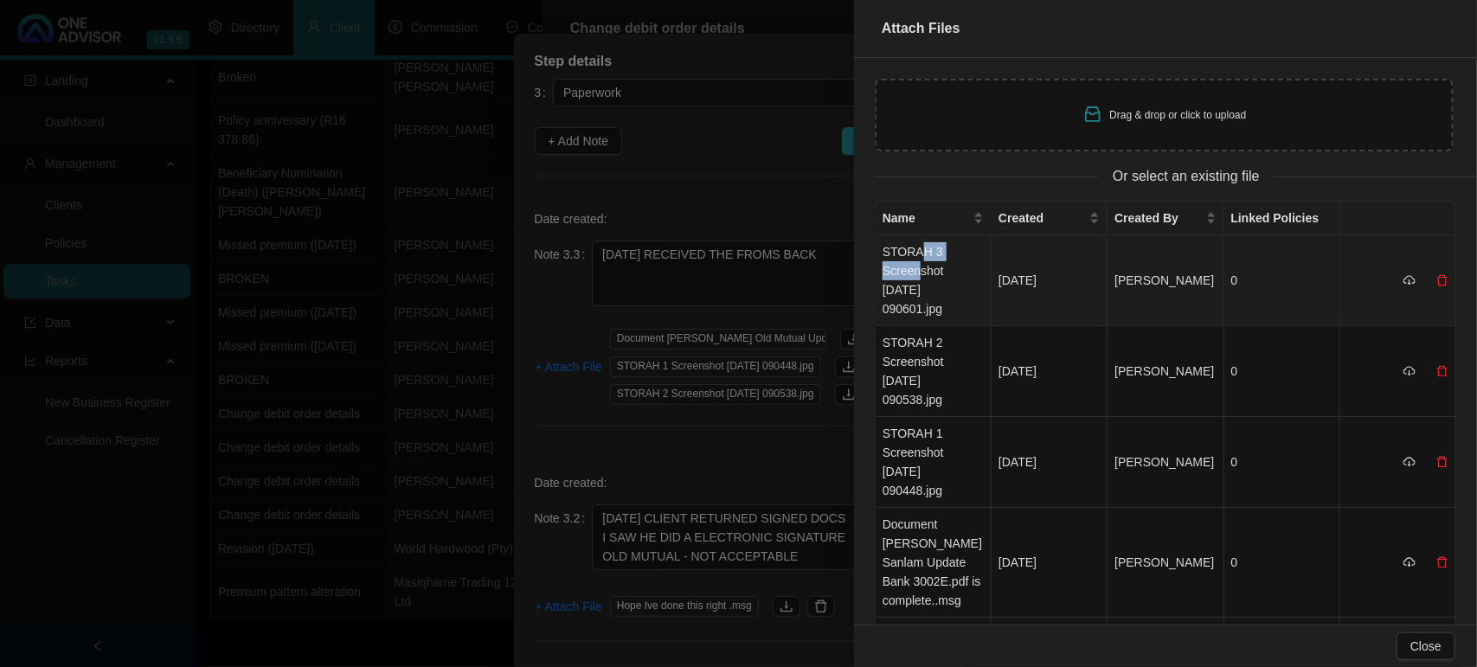
click at [919, 262] on td "STORAH 3 Screenshot [DATE] 090601.jpg" at bounding box center [933, 280] width 116 height 91
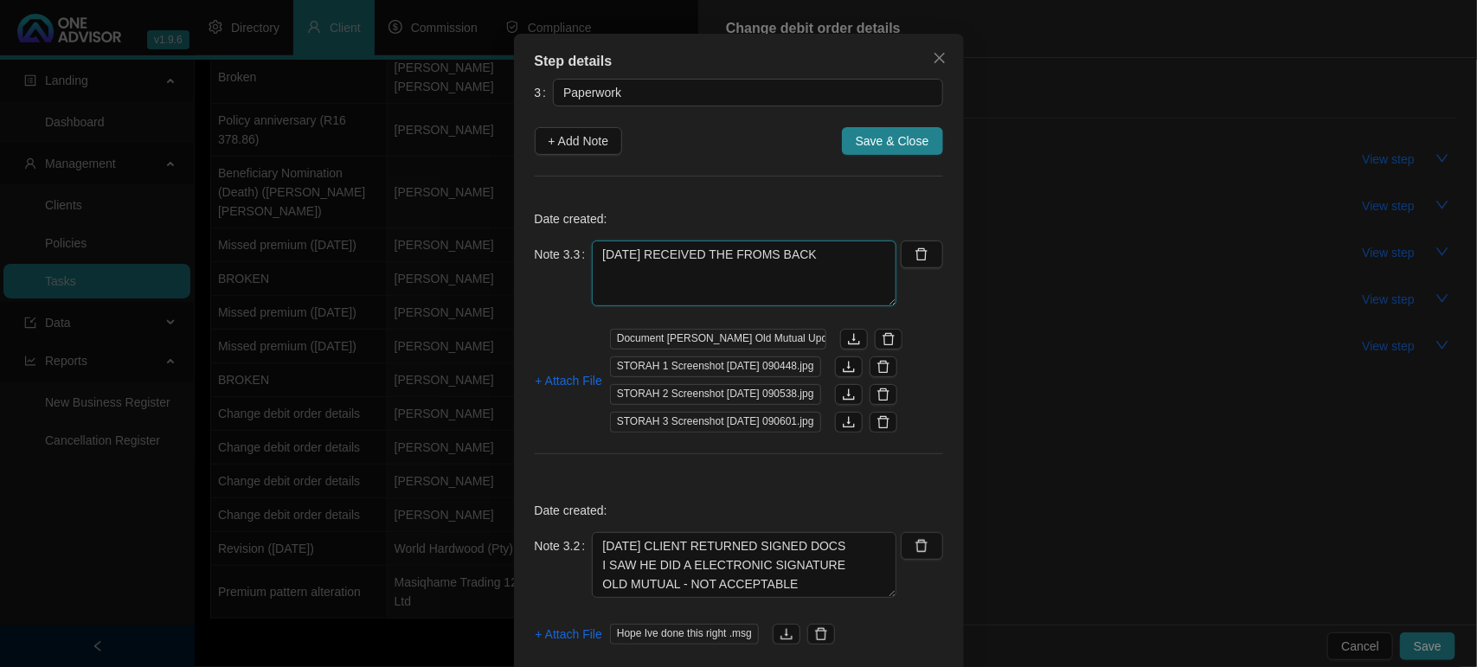
click at [832, 252] on textarea "[DATE] RECEIVED THE FROMS BACK" at bounding box center [744, 273] width 304 height 66
type textarea "[DATE] RECEIVED THE FROMS BACK- STILL AWAITING PROOF OF BANK"
click at [554, 374] on span "+ Attach File" at bounding box center [568, 380] width 67 height 19
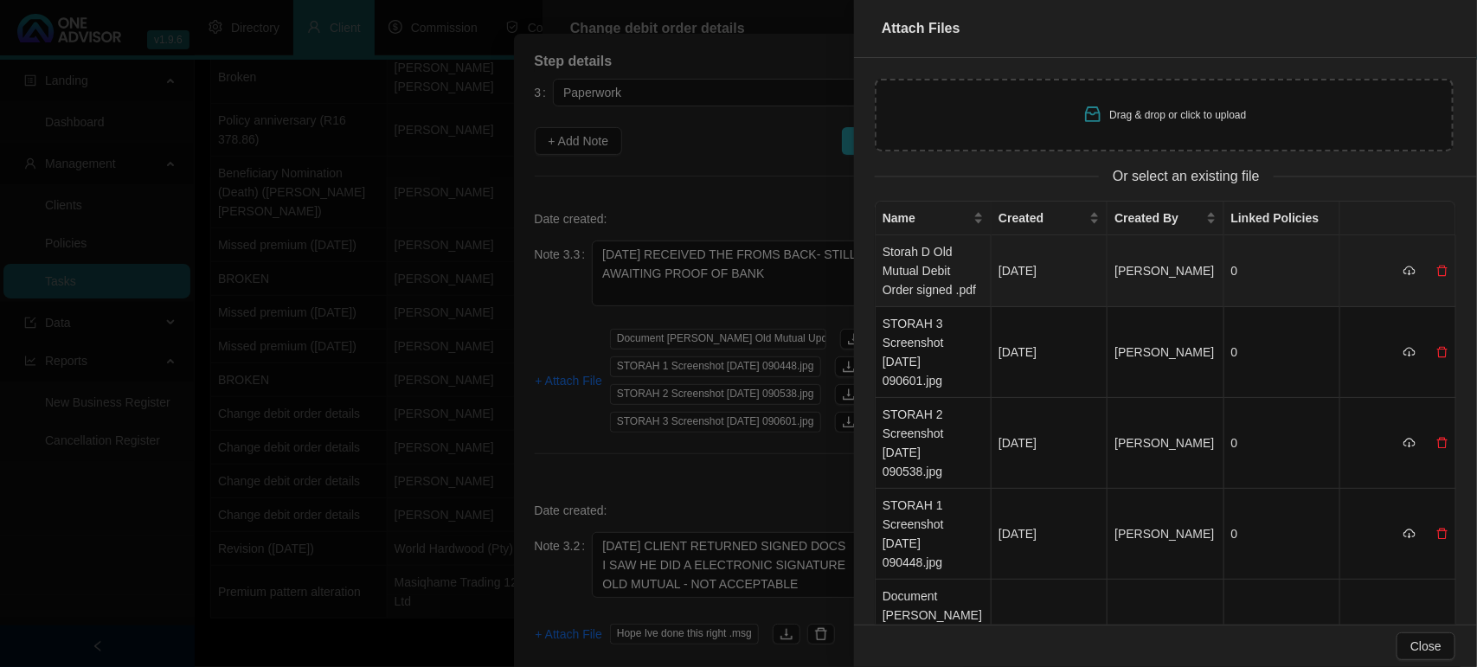
click at [919, 261] on td "Storah D Old Mutual Debit Order signed .pdf" at bounding box center [933, 271] width 116 height 72
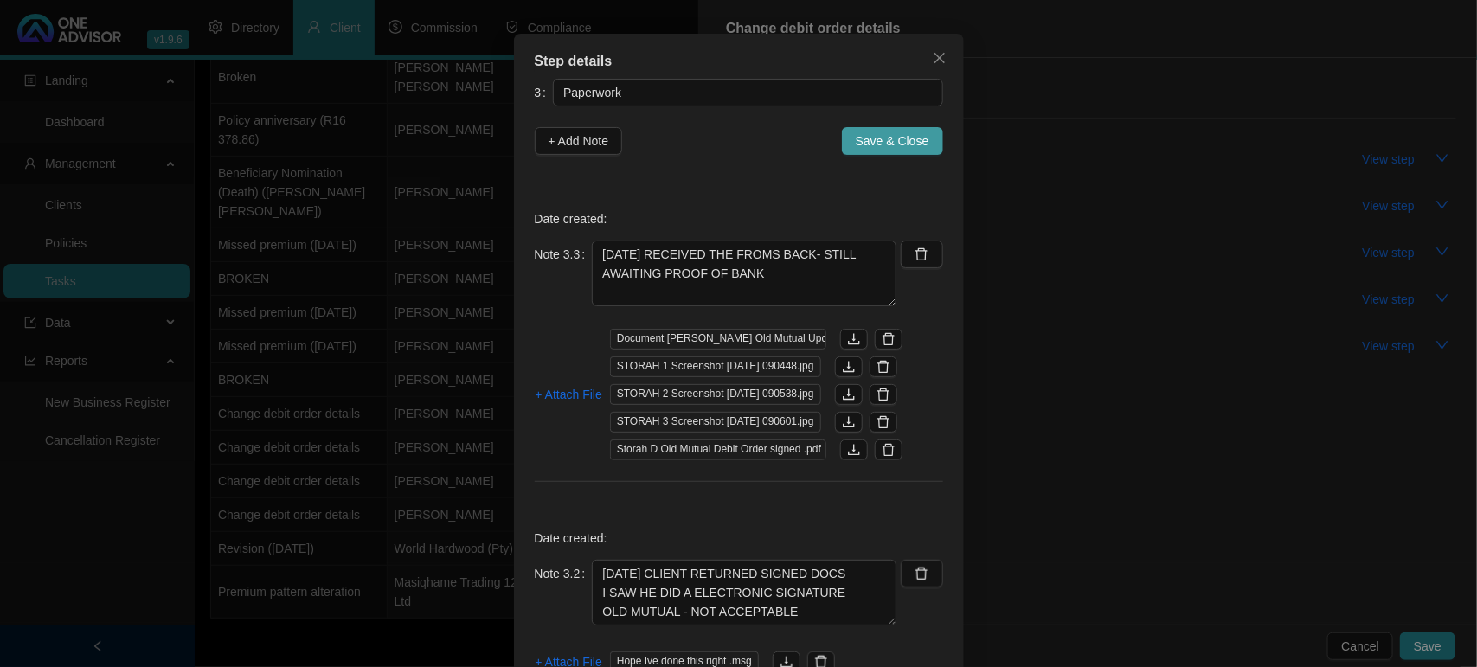
click at [900, 147] on span "Save & Close" at bounding box center [892, 140] width 74 height 19
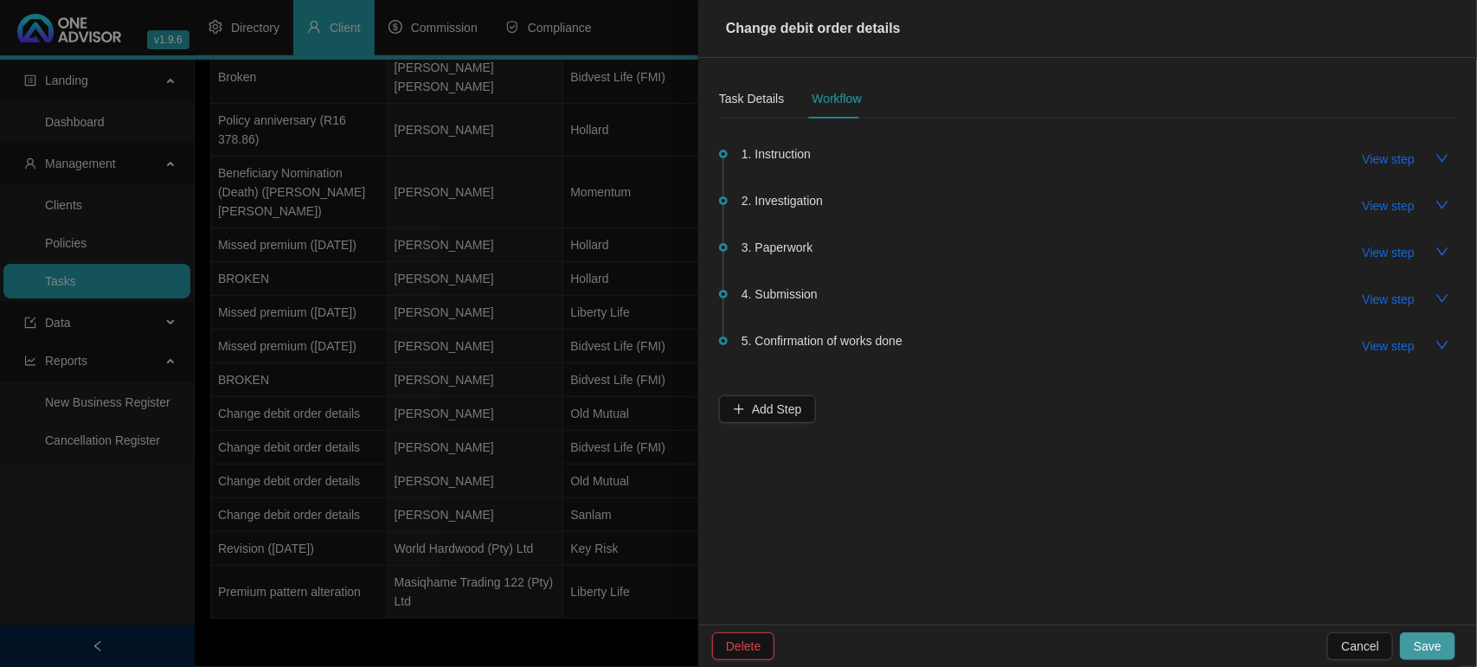
click at [1425, 640] on span "Save" at bounding box center [1427, 646] width 28 height 19
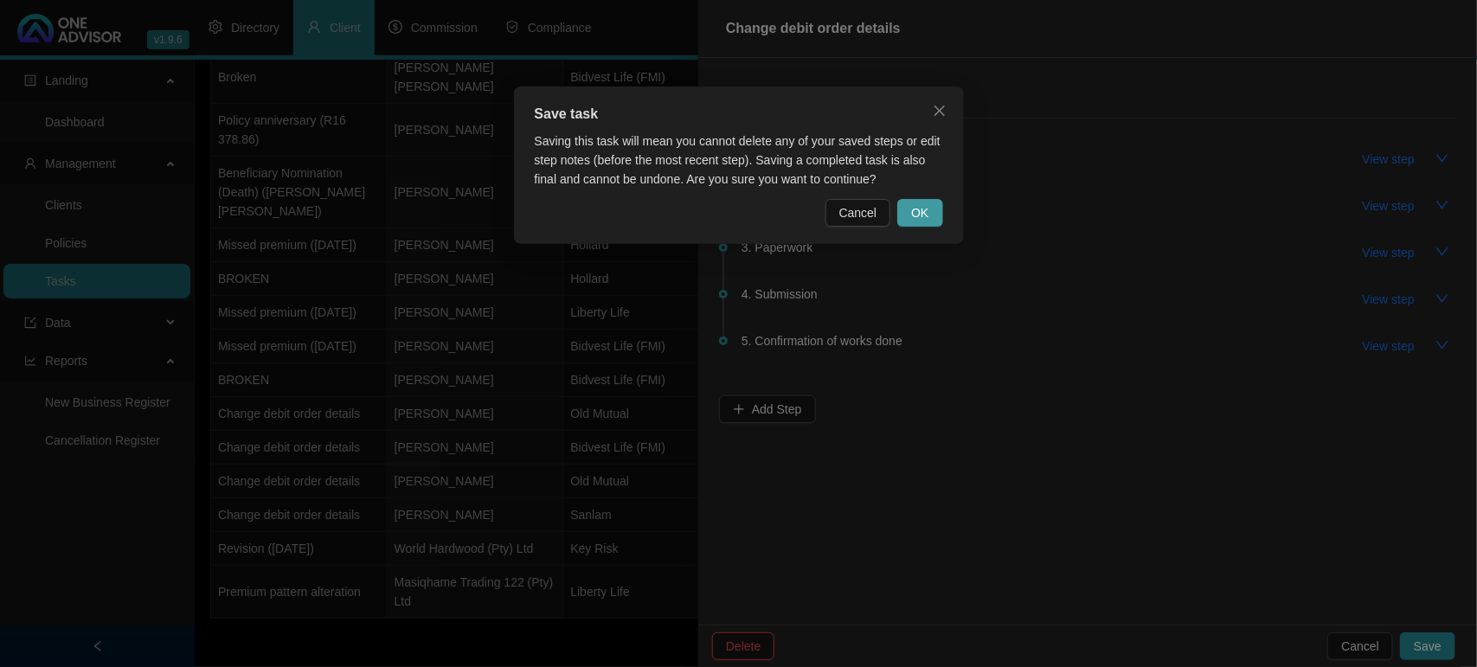
click at [923, 210] on span "OK" at bounding box center [919, 212] width 17 height 19
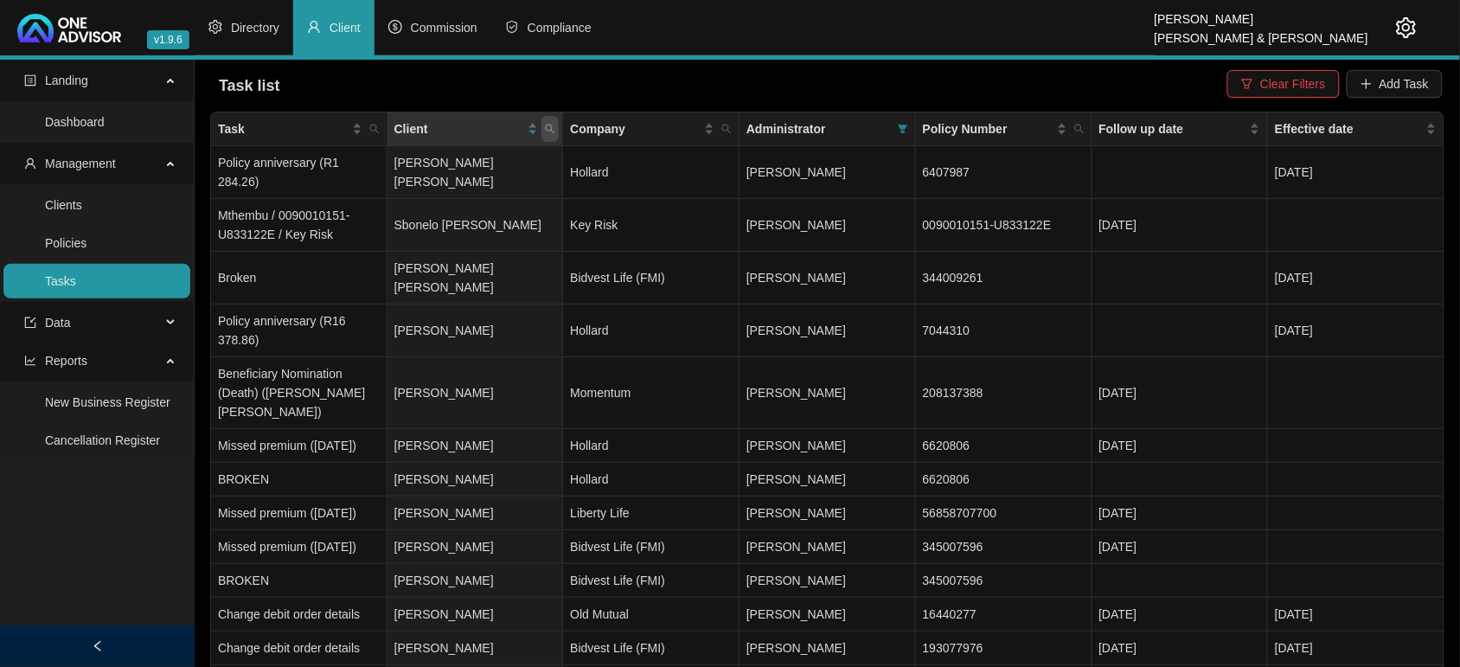
click at [548, 124] on icon "search" at bounding box center [550, 129] width 10 height 10
type input "STORAH"
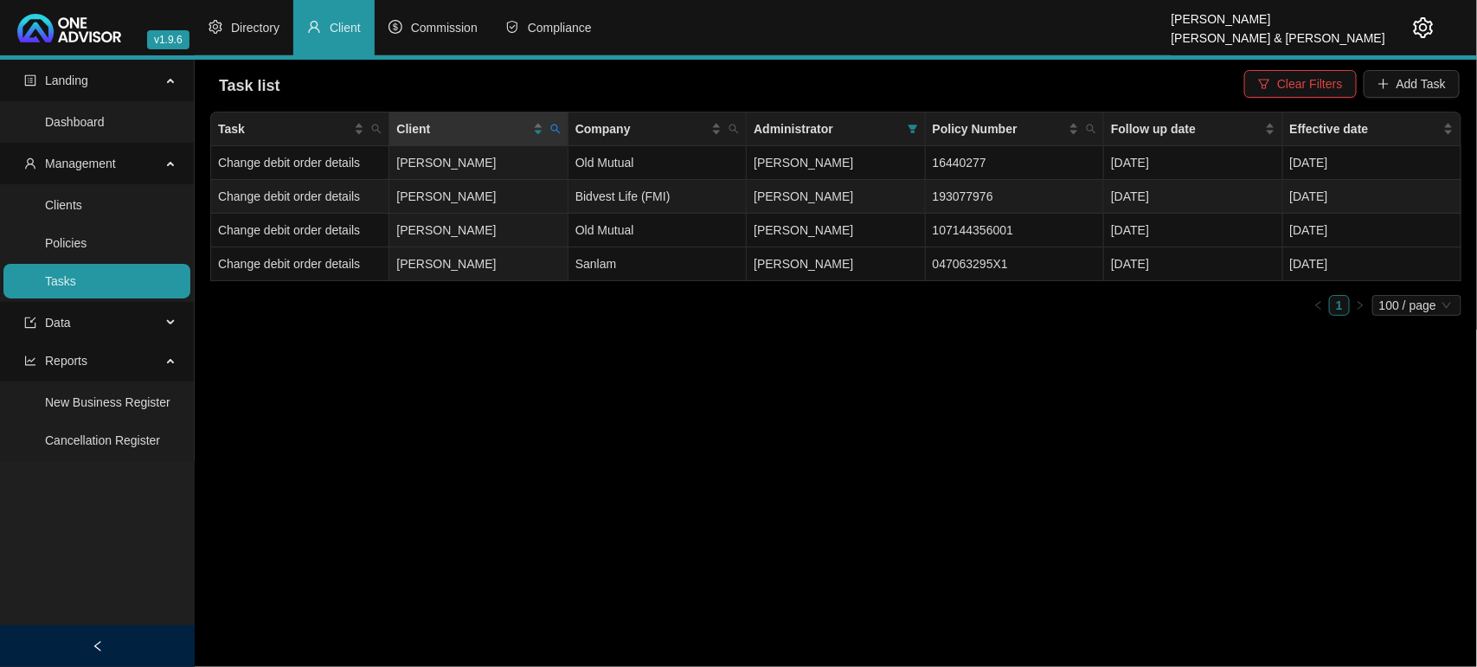
click at [460, 196] on td "[PERSON_NAME]" at bounding box center [478, 197] width 178 height 34
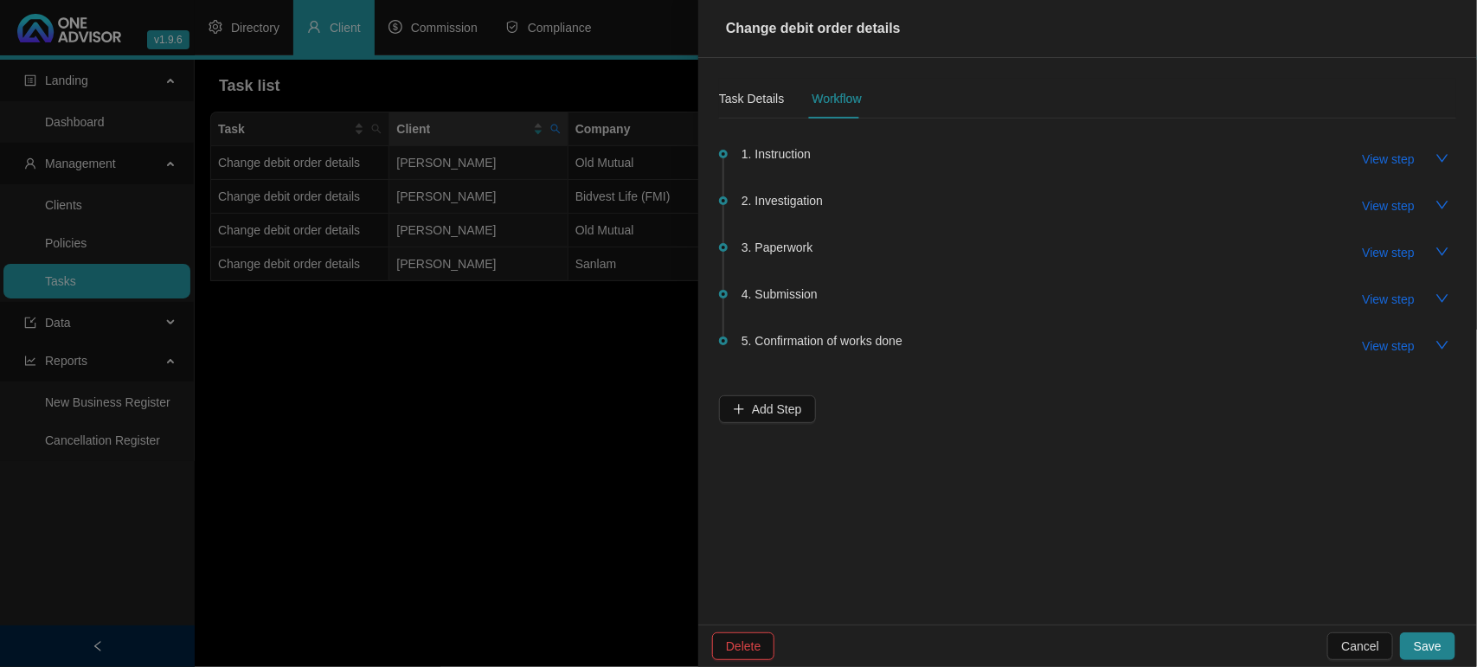
click at [785, 243] on span "3. Paperwork" at bounding box center [776, 247] width 71 height 19
click at [792, 253] on span "3. Paperwork" at bounding box center [776, 247] width 71 height 19
click at [1413, 243] on span "View step" at bounding box center [1388, 252] width 52 height 19
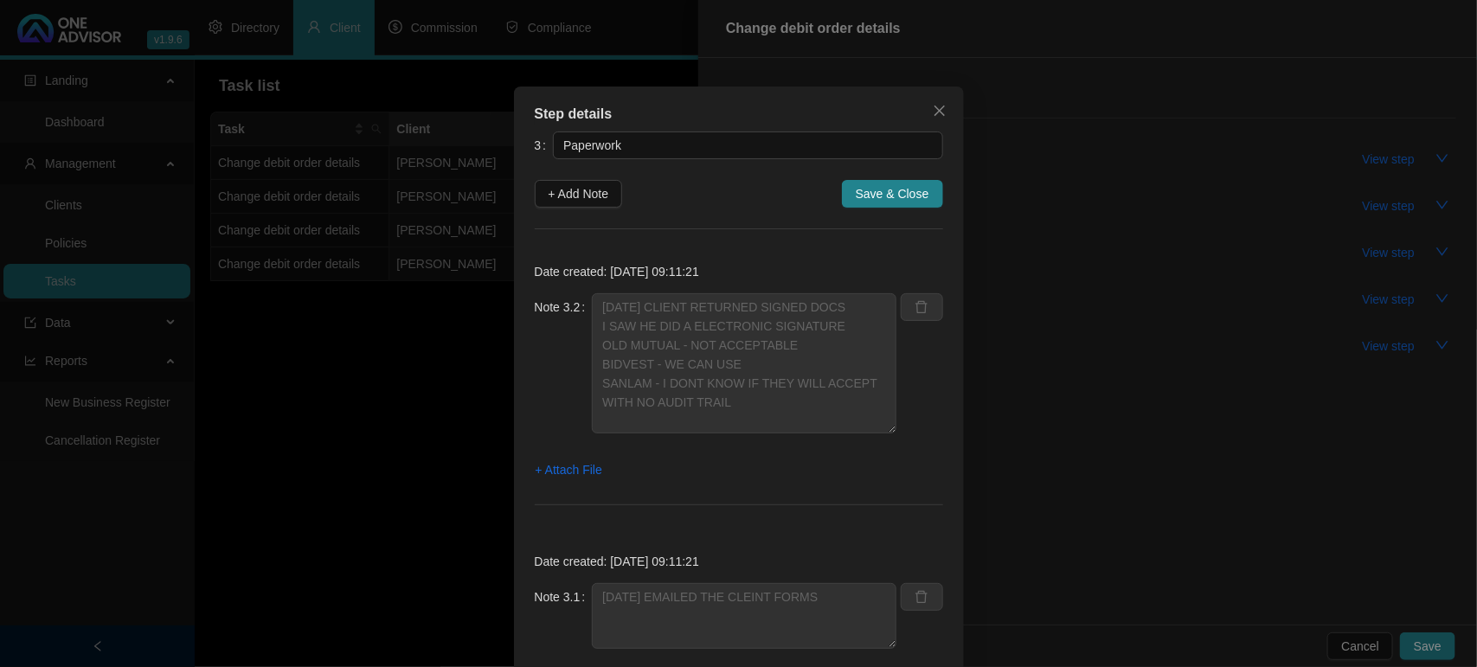
click at [894, 430] on div "Note 3.2 [DATE] CLIENT RETURNED SIGNED DOCS I SAW HE DID A ELECTRONIC SIGNATURE…" at bounding box center [739, 373] width 408 height 161
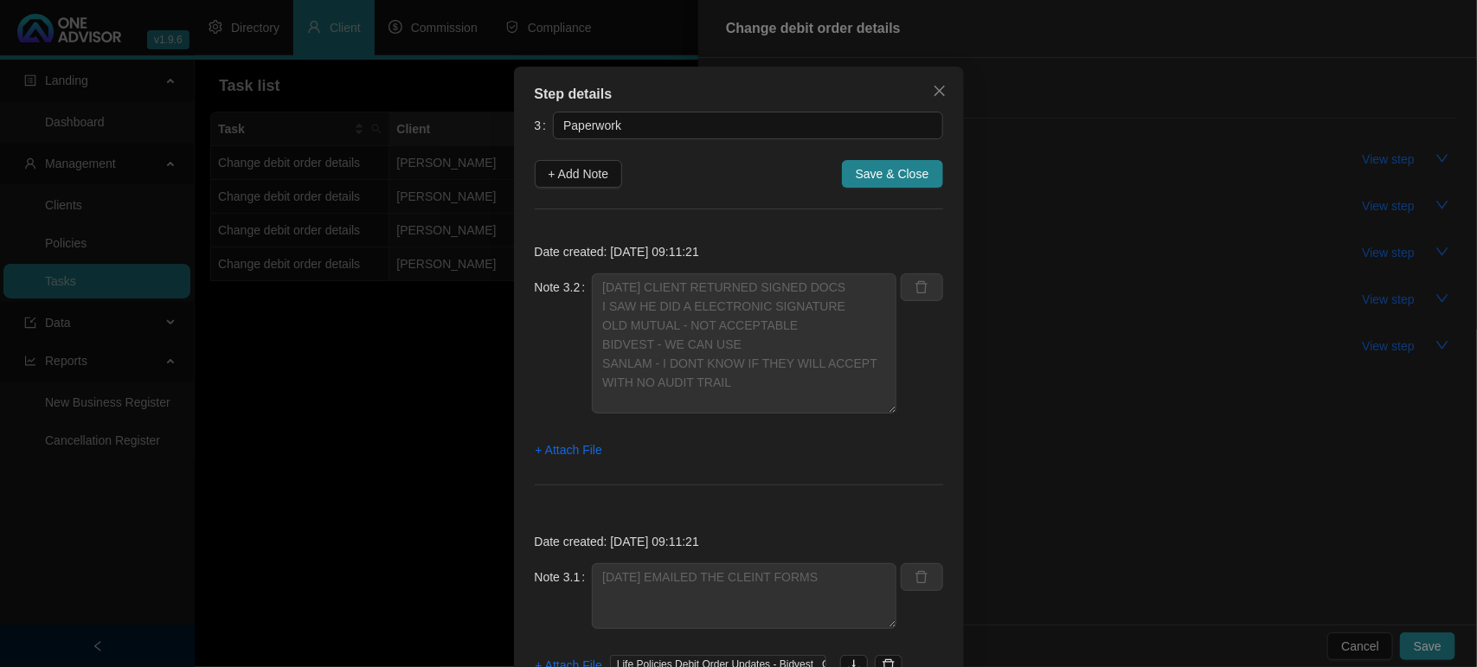
scroll to position [19, 0]
click at [569, 451] on span "+ Attach File" at bounding box center [568, 450] width 67 height 19
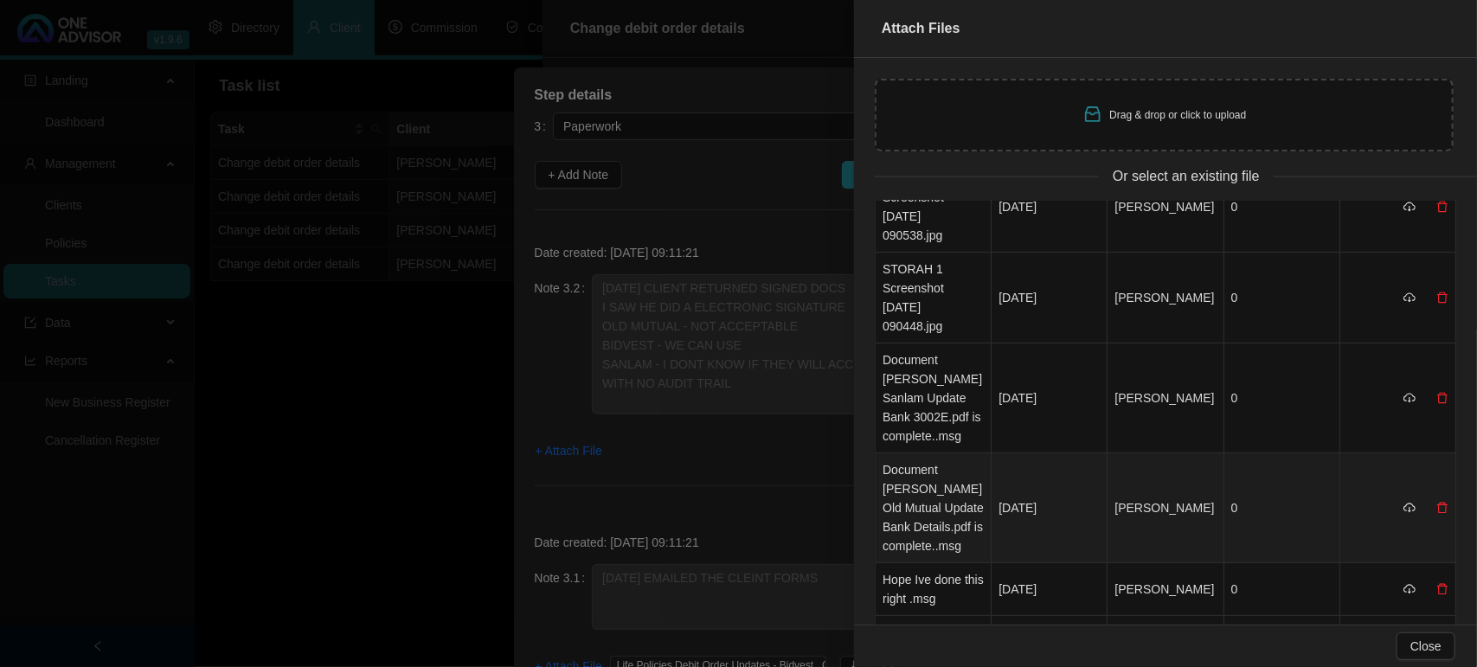
scroll to position [216, 0]
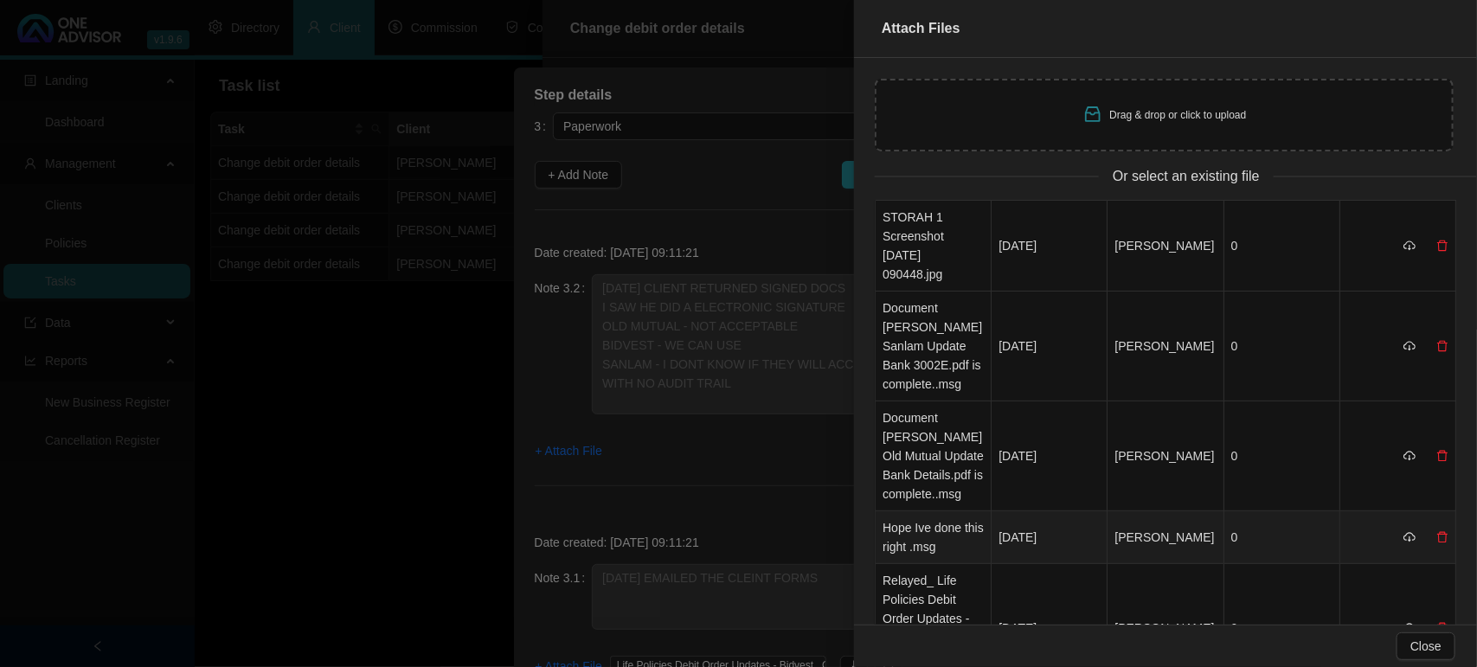
click at [921, 511] on td "Hope Ive done this right .msg" at bounding box center [933, 537] width 116 height 53
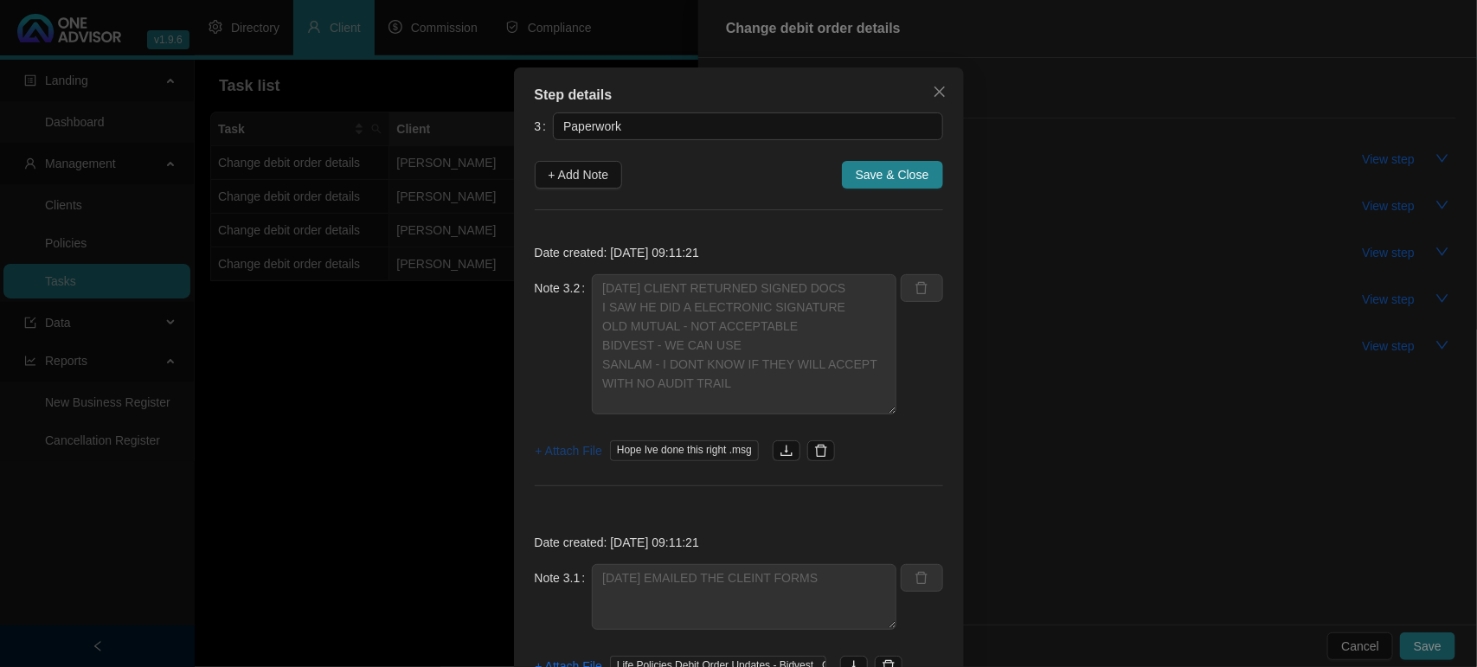
click at [569, 444] on span "+ Attach File" at bounding box center [568, 450] width 67 height 19
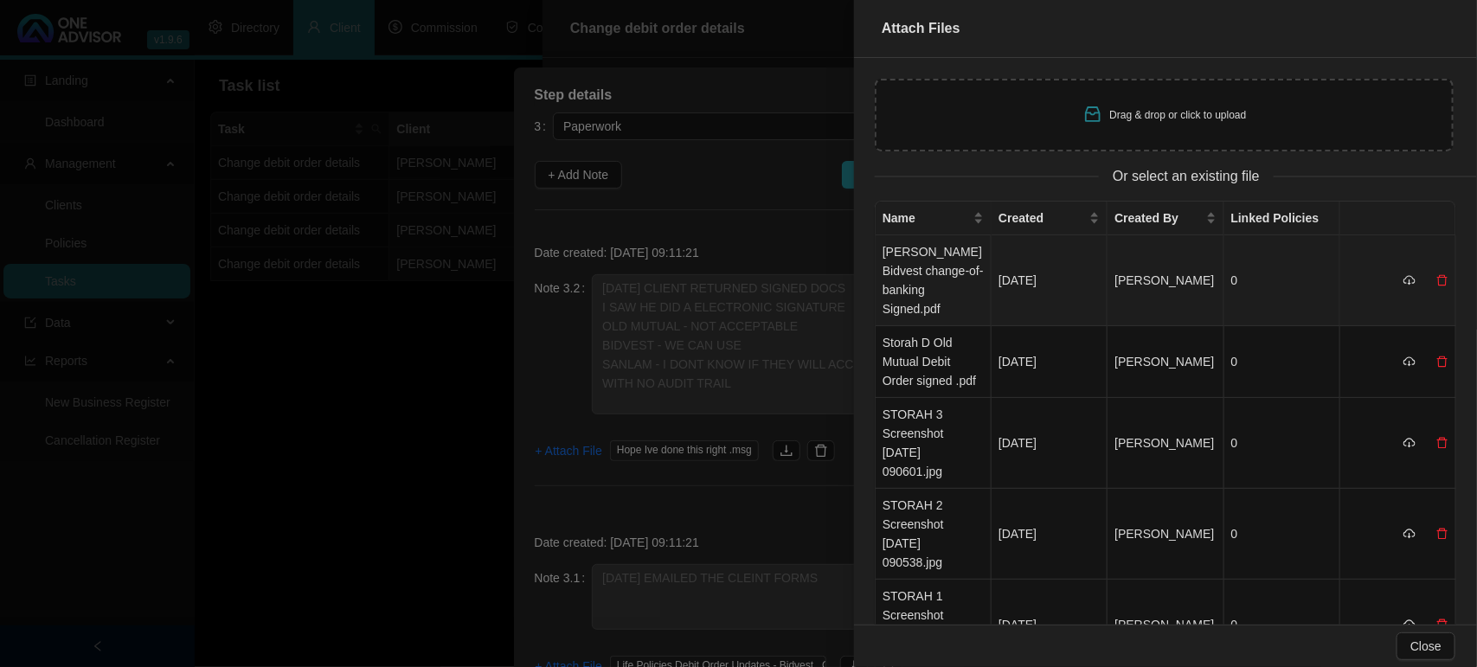
click at [939, 270] on td "[PERSON_NAME] Bidvest change-of-banking Signed.pdf" at bounding box center [933, 280] width 116 height 91
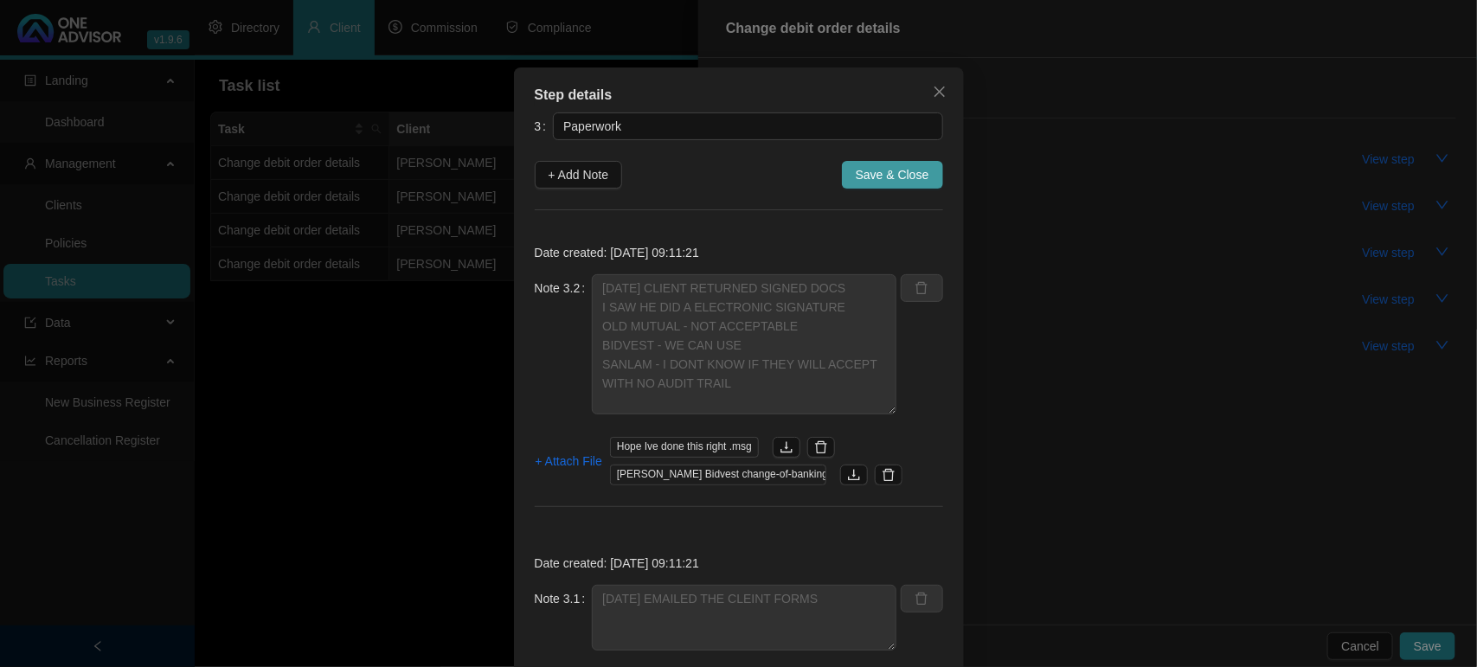
click at [911, 170] on span "Save & Close" at bounding box center [892, 174] width 74 height 19
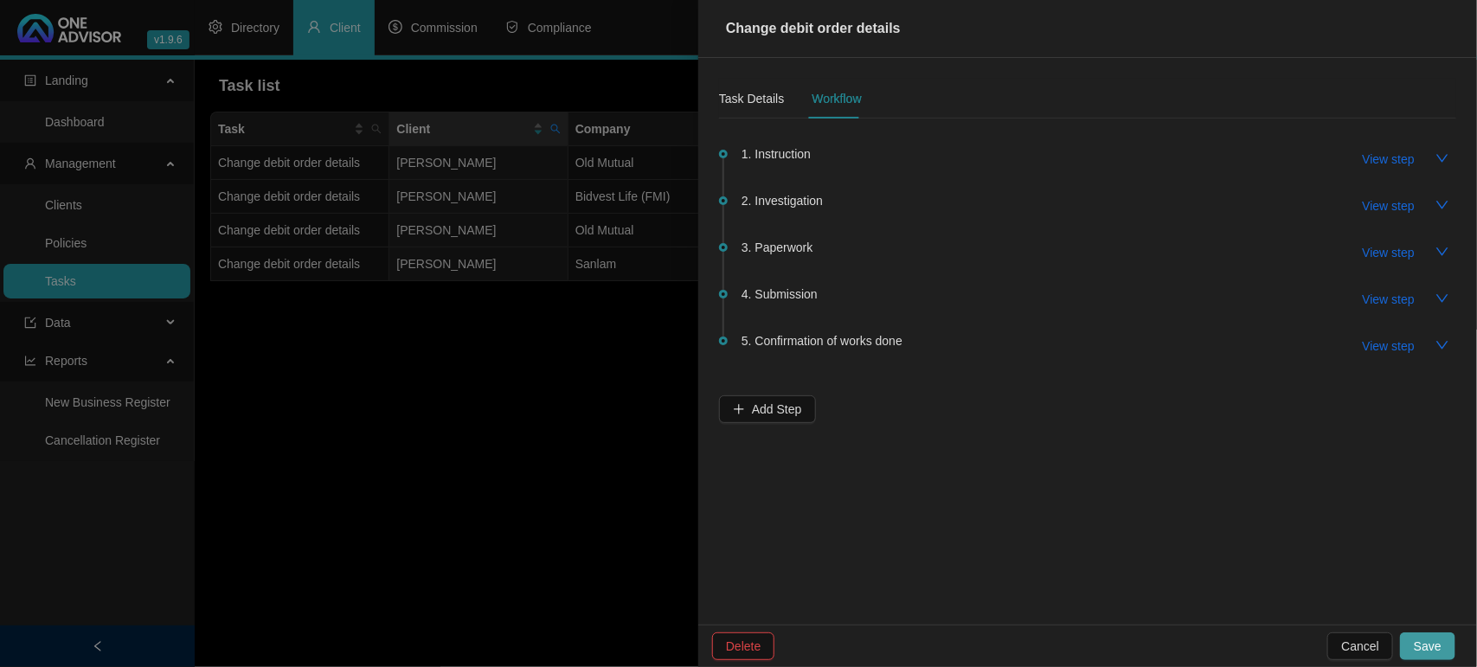
click at [1437, 651] on span "Save" at bounding box center [1427, 646] width 28 height 19
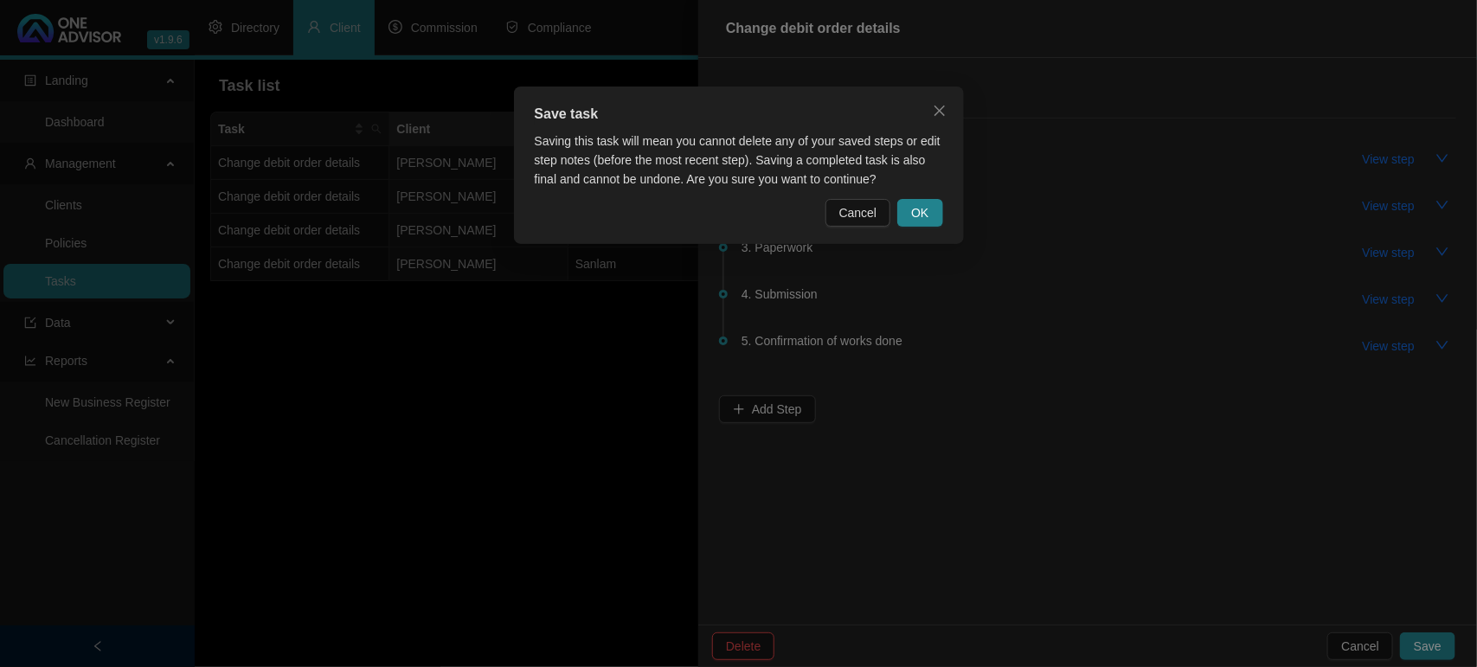
click at [944, 217] on div "Save task Saving this task will mean you cannot delete any of your saved steps …" at bounding box center [739, 165] width 450 height 157
click at [935, 217] on button "OK" at bounding box center [919, 213] width 45 height 28
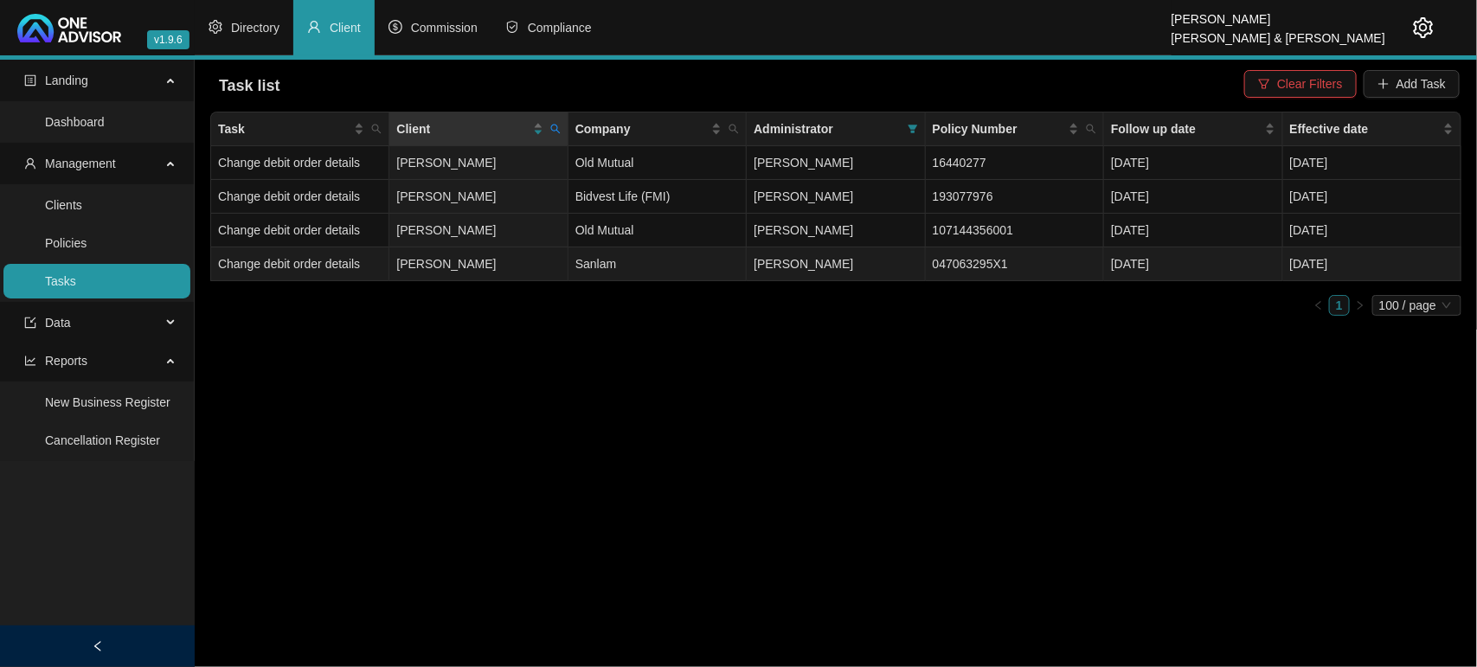
click at [538, 264] on td "[PERSON_NAME]" at bounding box center [478, 264] width 178 height 34
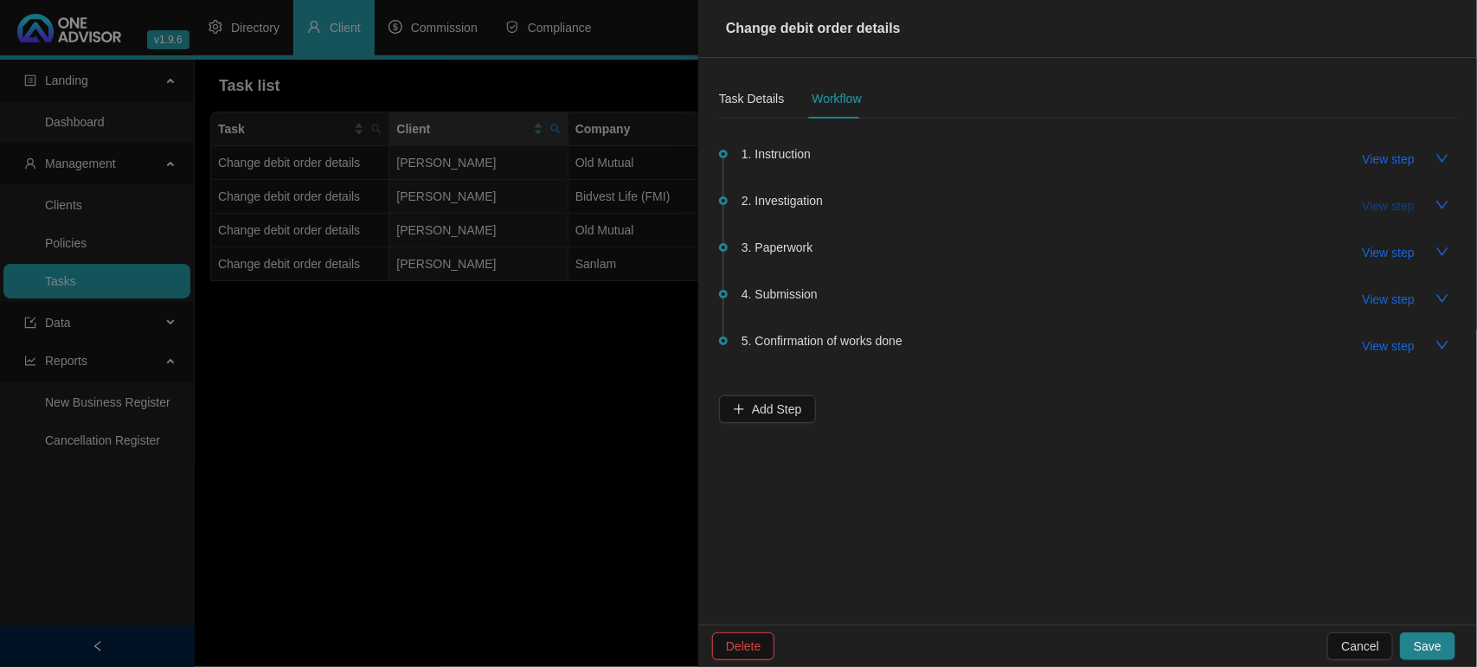
click at [1360, 200] on button "View step" at bounding box center [1389, 206] width 80 height 28
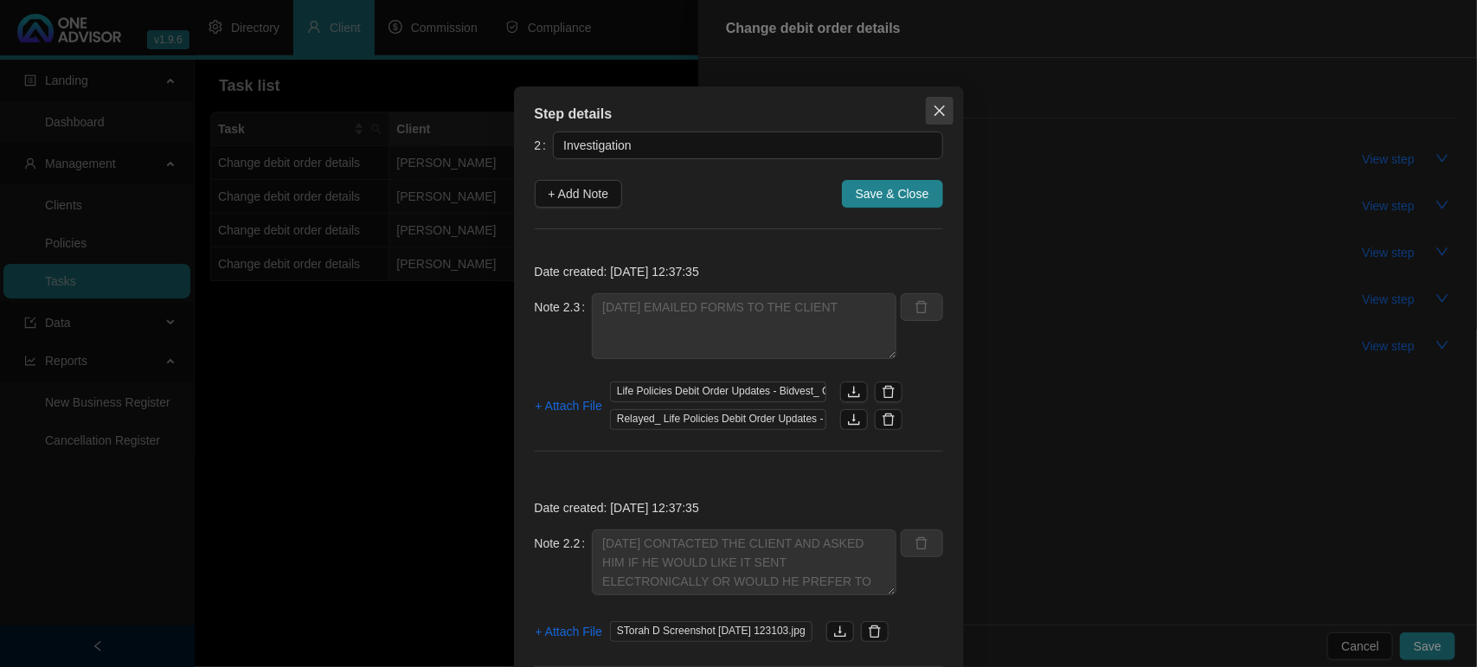
click at [936, 106] on icon "close" at bounding box center [939, 111] width 14 height 14
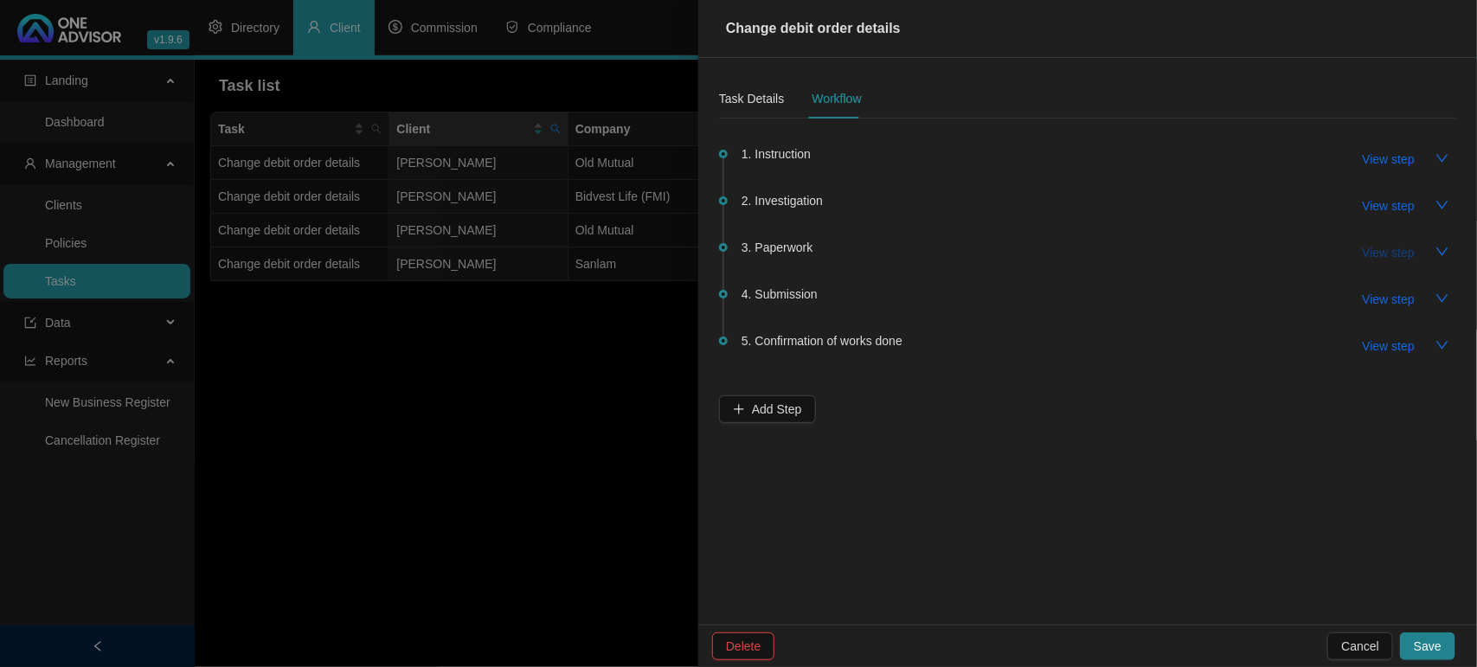
click at [1401, 248] on span "View step" at bounding box center [1388, 252] width 52 height 19
type input "Paperwork"
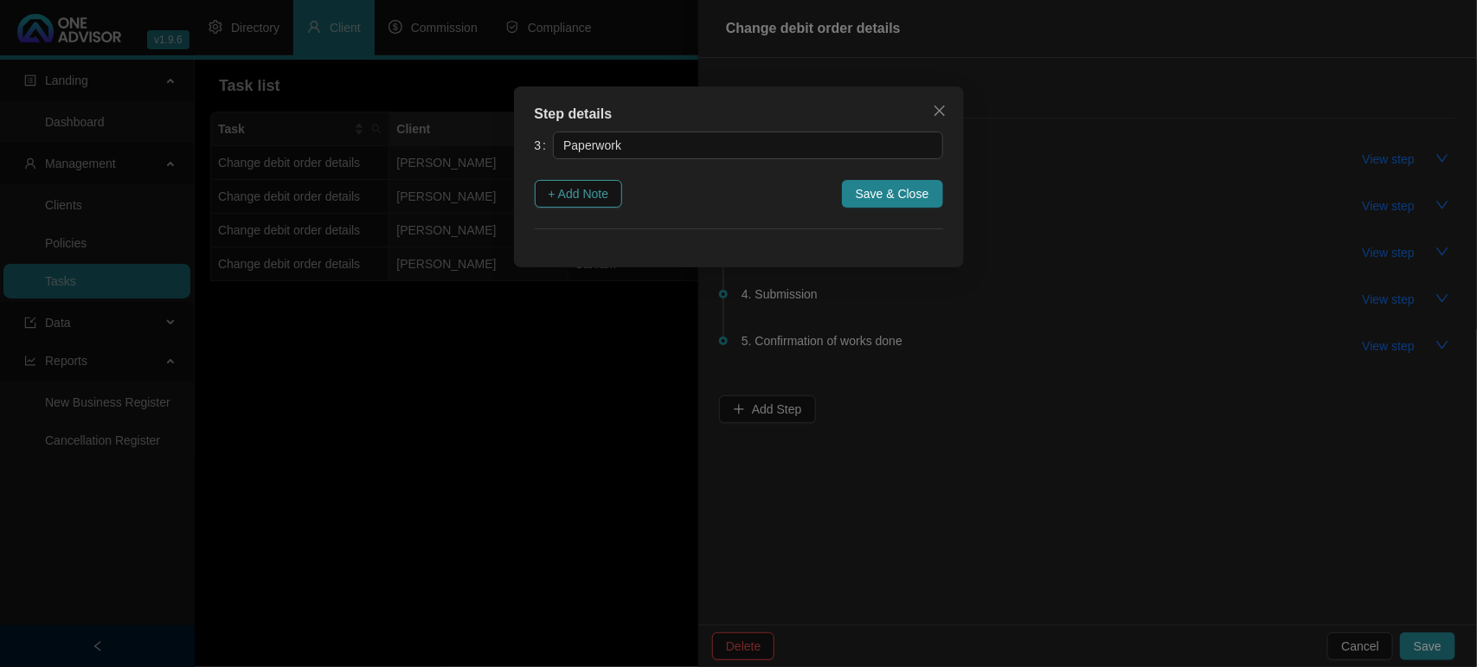
click at [609, 200] on span "+ Add Note" at bounding box center [578, 193] width 61 height 19
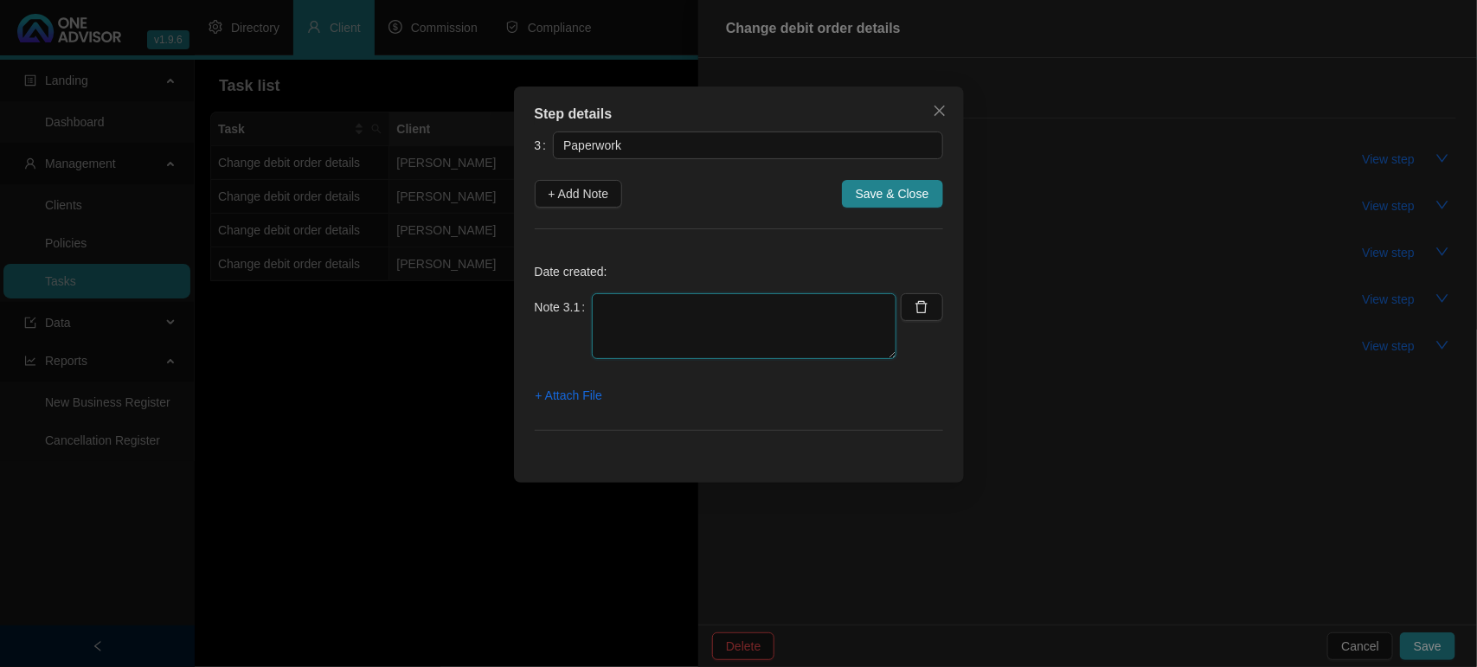
click at [716, 320] on textarea at bounding box center [744, 326] width 304 height 66
click at [780, 312] on textarea "[DATE]" at bounding box center [744, 326] width 304 height 66
drag, startPoint x: 780, startPoint y: 312, endPoint x: 513, endPoint y: 318, distance: 267.4
click at [514, 318] on div "Step details 3 Paperwork + Add Note Save & Close Date created: Note 3.1 [DATE] …" at bounding box center [739, 285] width 450 height 396
paste textarea "CLIENT RETURNED SIGNED DOCS I SAW HE DID A ELECTRONIC SIGNATURE OLD MUTUAL - NO…"
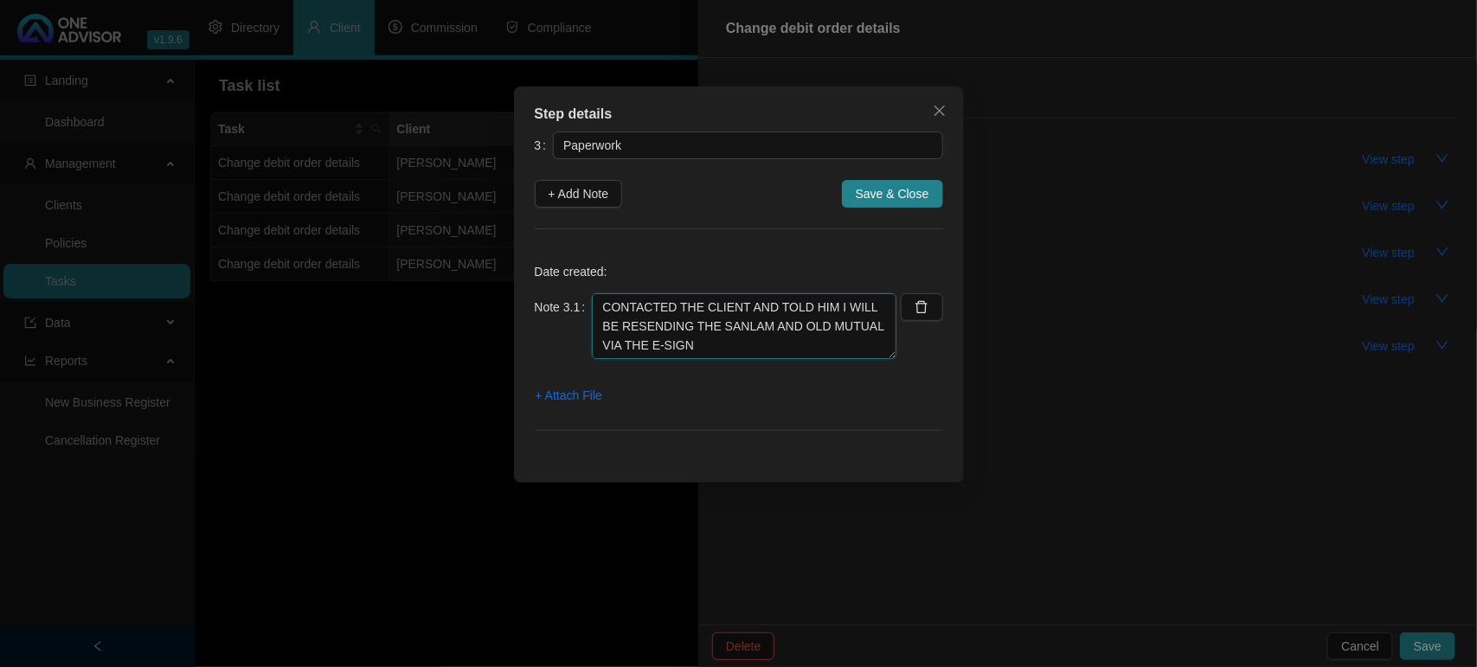
scroll to position [132, 0]
type textarea "[DATE] CLIENT RETURNED SIGNED DOCS I SAW HE DID A ELECTRONIC SIGNATURE OLD MUTU…"
click at [595, 389] on span "+ Attach File" at bounding box center [568, 395] width 67 height 19
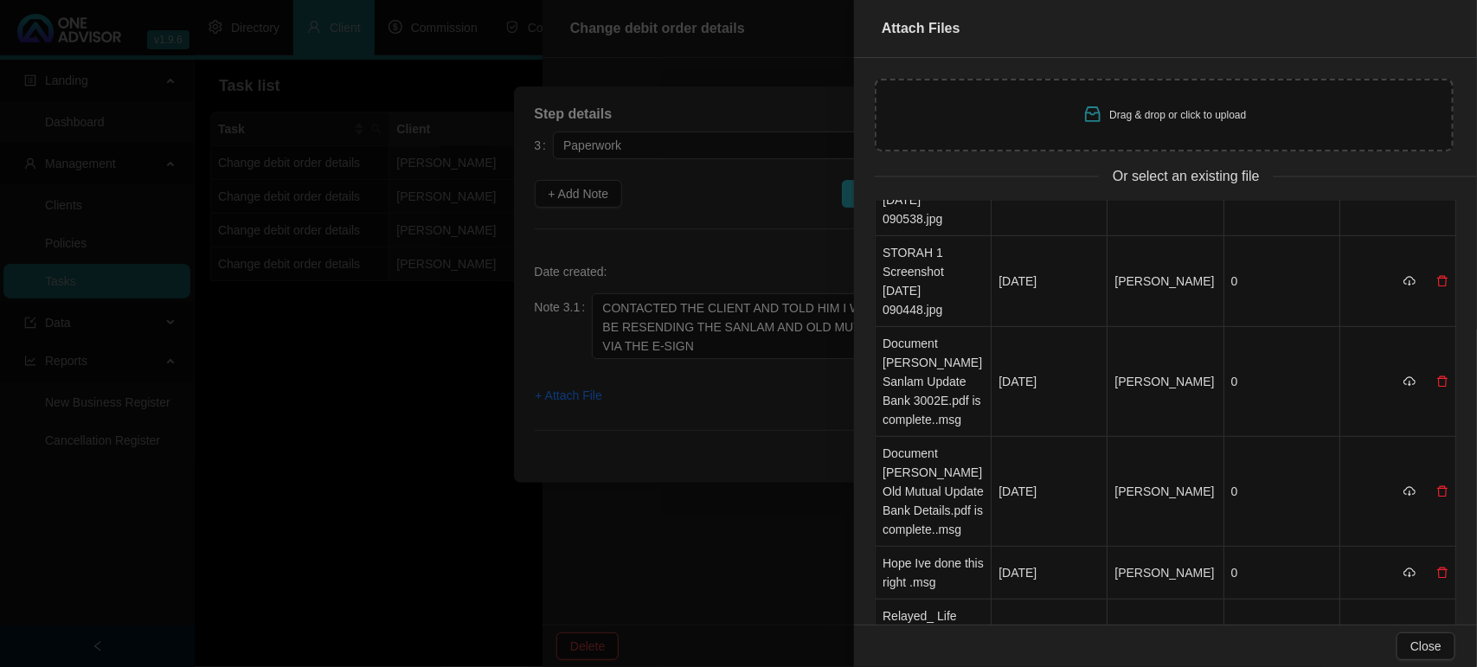
scroll to position [324, 0]
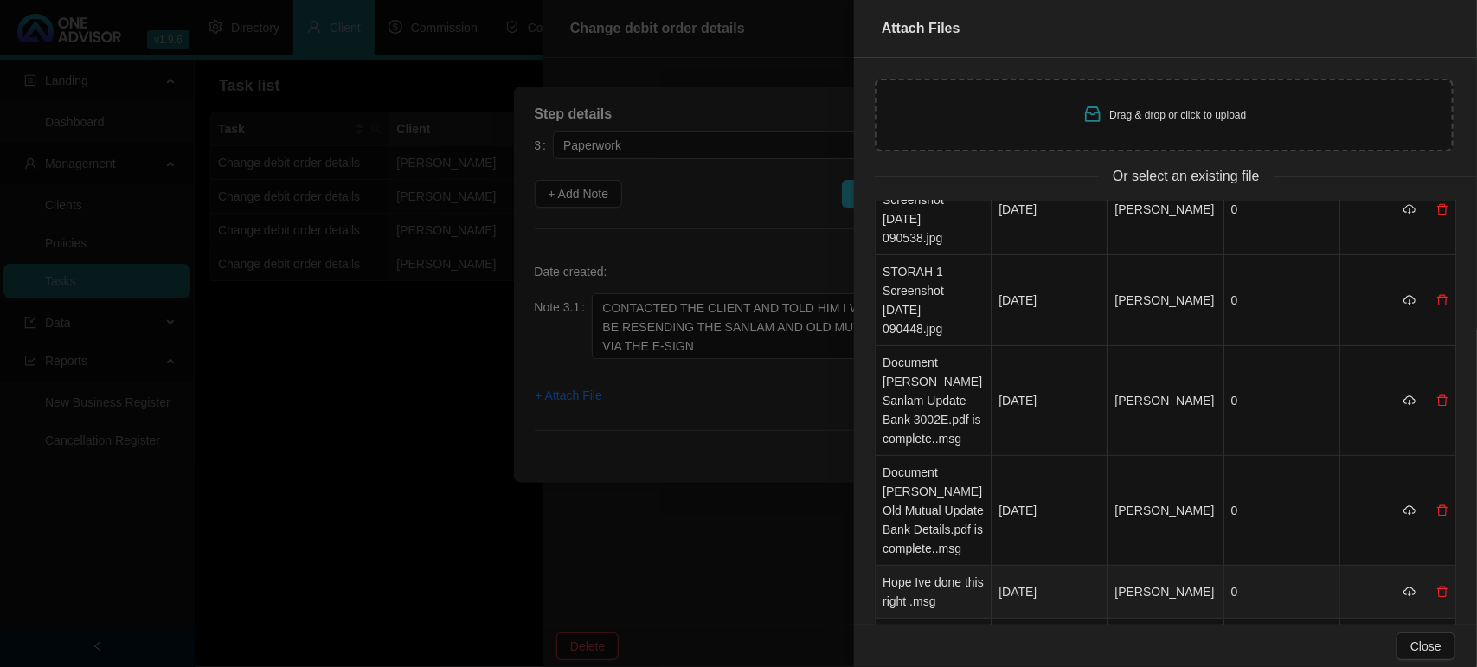
click at [930, 566] on td "Hope Ive done this right .msg" at bounding box center [933, 592] width 116 height 53
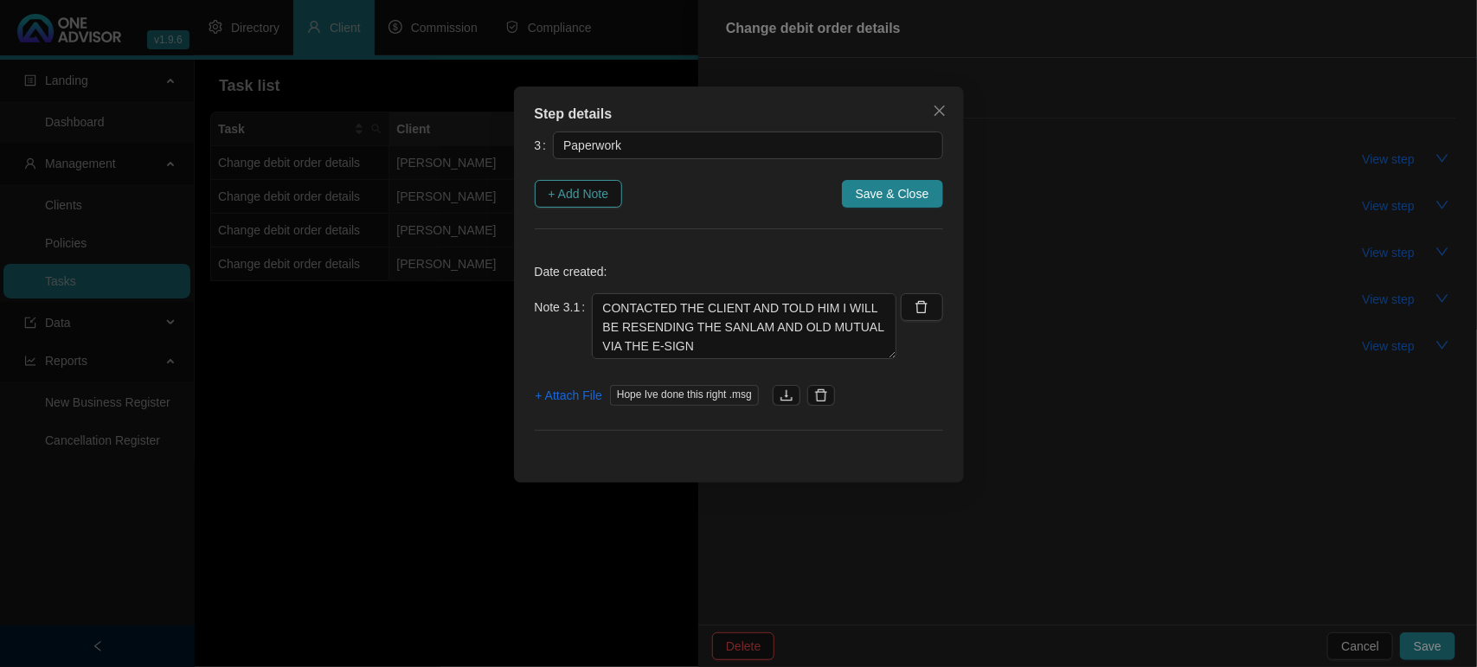
click at [595, 201] on span "+ Add Note" at bounding box center [578, 193] width 61 height 19
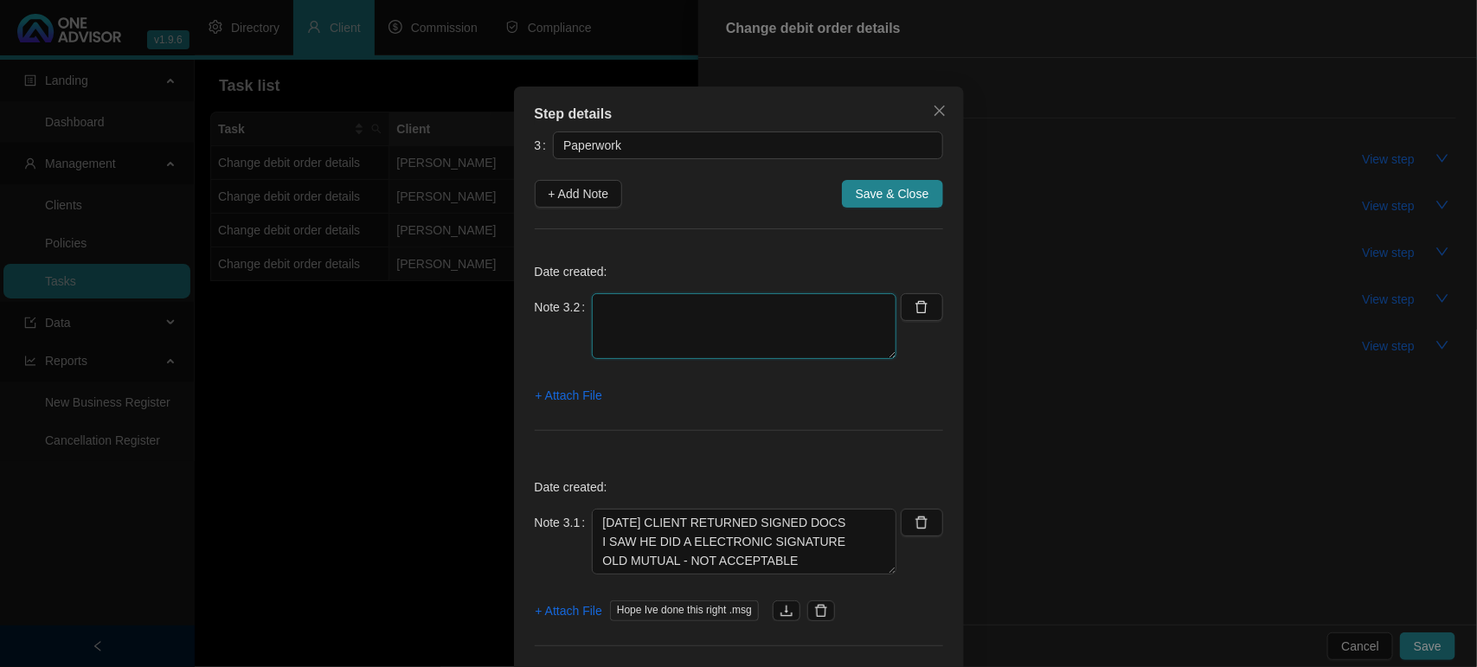
click at [634, 325] on textarea at bounding box center [744, 326] width 304 height 66
paste textarea "[DATE] RECEIVED SIGNED FORMS BACK - STILL AWAITING THE PROOF OF BANK"
click at [594, 323] on textarea "[DATE] RECEIVED SIGNED FORMS BACK - STILL AWAITING THE PROOF OF BANK" at bounding box center [744, 326] width 304 height 66
type textarea "[DATE] RECEIVED SIGNED FORMS BACK - STILL AWAITING THE PROOF OF BANK"
click at [554, 394] on span "+ Attach File" at bounding box center [568, 395] width 67 height 19
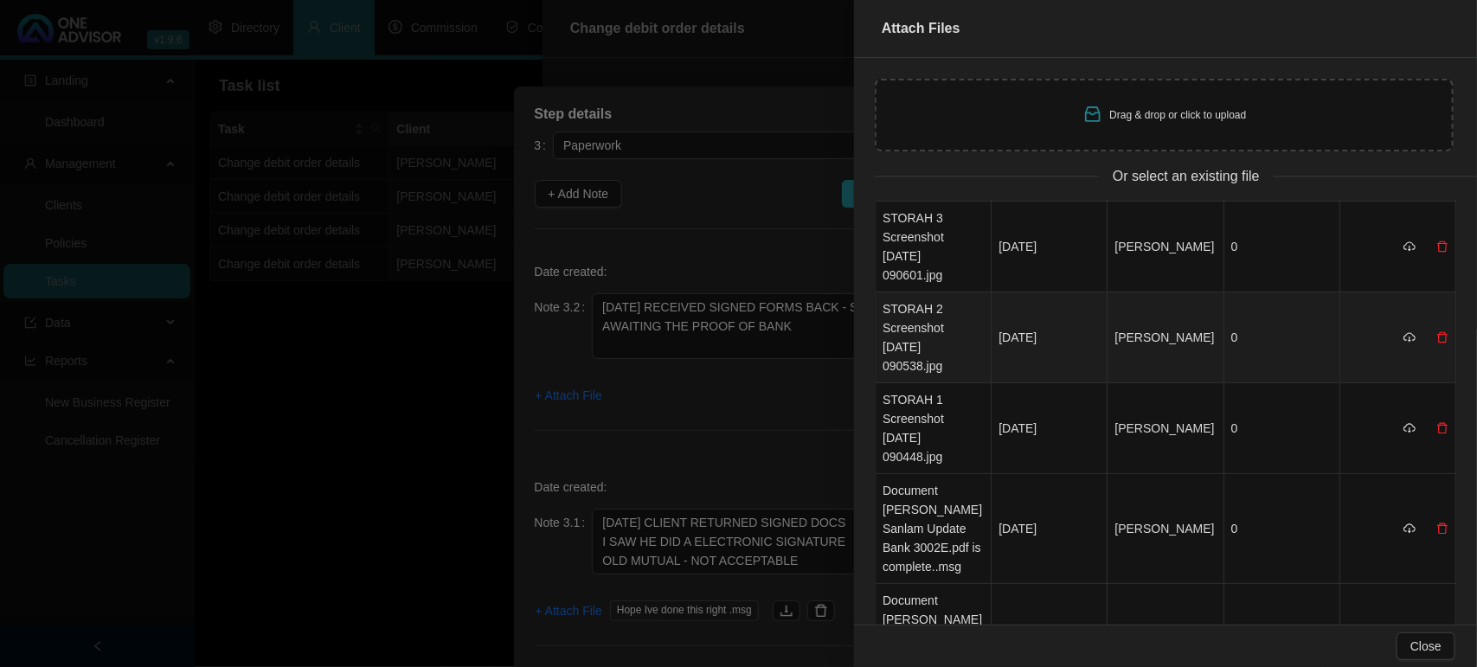
scroll to position [216, 0]
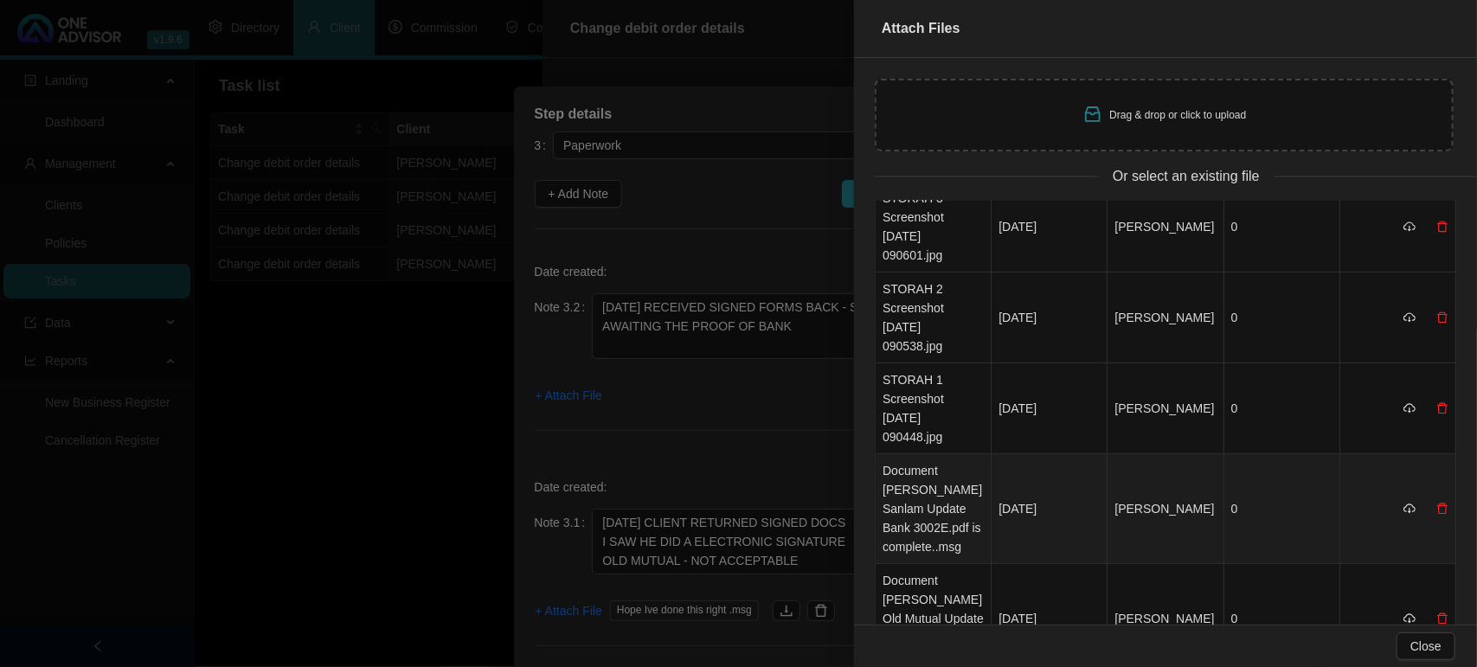
click at [924, 461] on td "Document [PERSON_NAME] Sanlam Update Bank 3002E.pdf is complete..msg" at bounding box center [933, 509] width 116 height 110
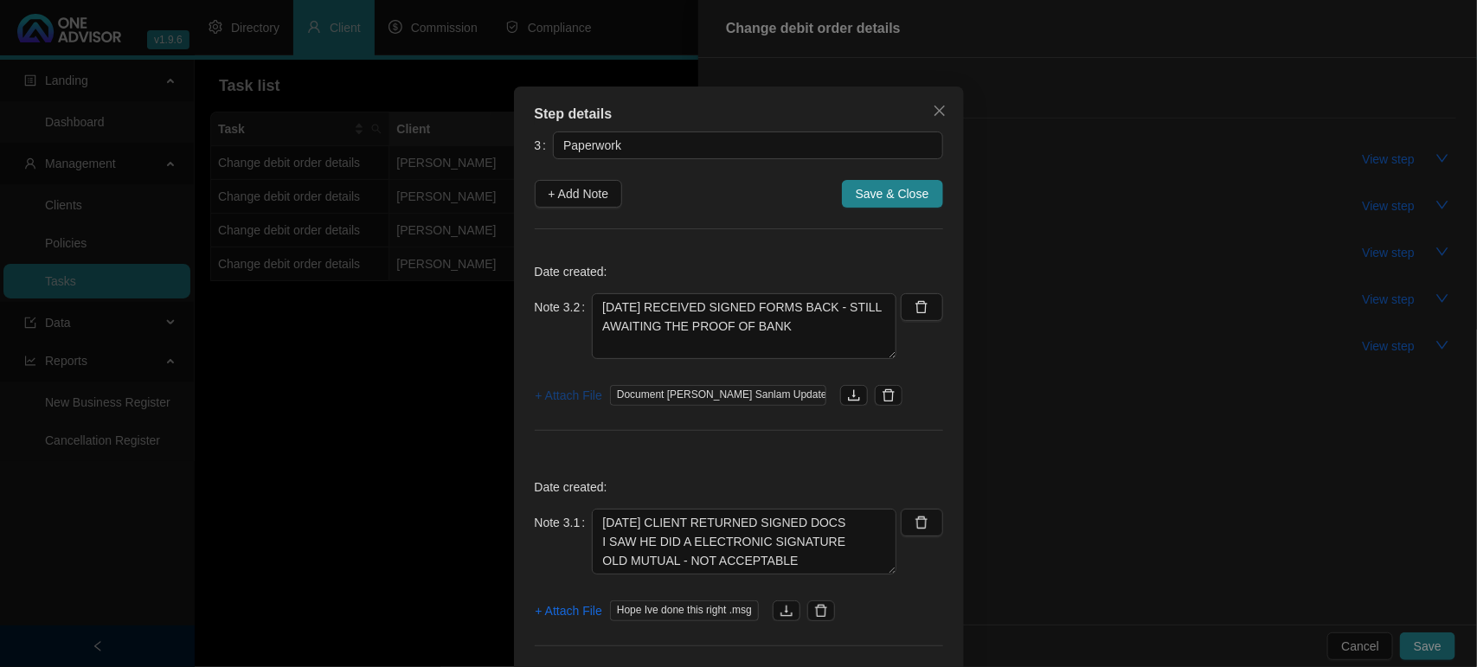
click at [565, 398] on span "+ Attach File" at bounding box center [568, 395] width 67 height 19
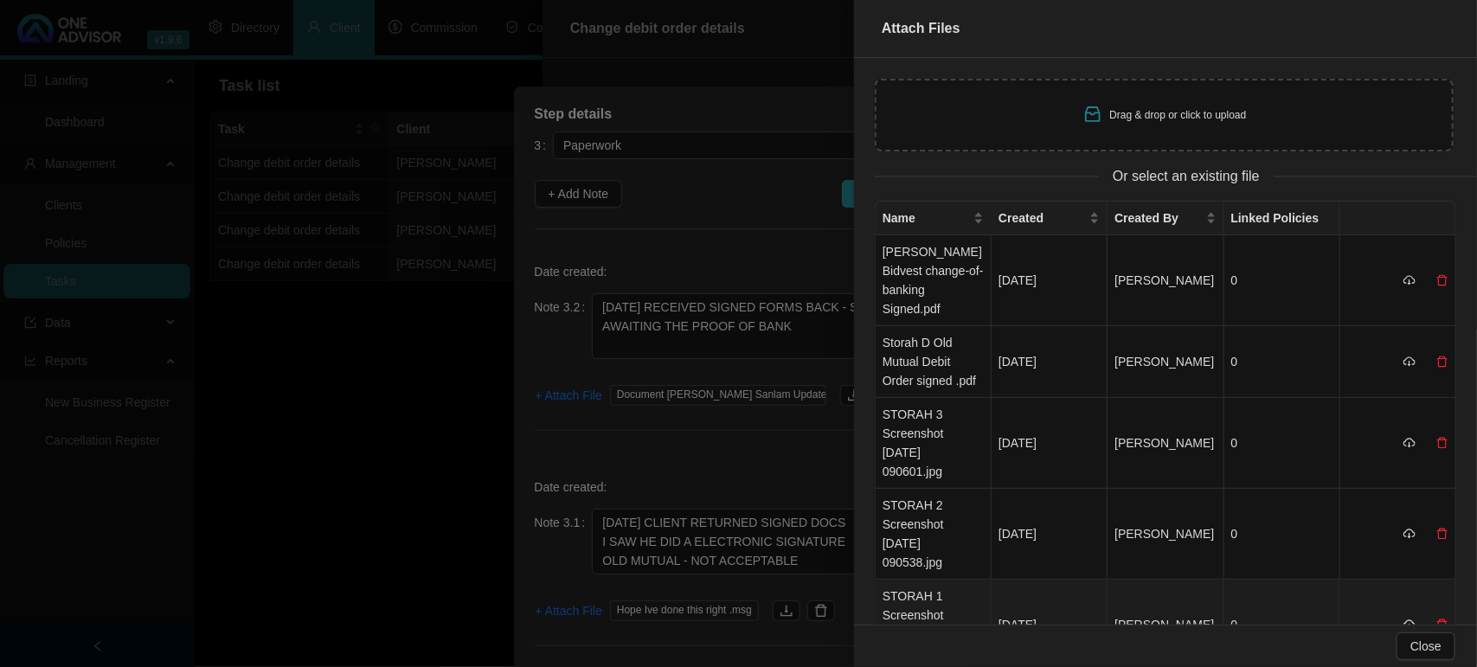
drag, startPoint x: 915, startPoint y: 559, endPoint x: 893, endPoint y: 541, distance: 28.4
click at [915, 580] on td "STORAH 1 Screenshot [DATE] 090448.jpg" at bounding box center [933, 625] width 116 height 91
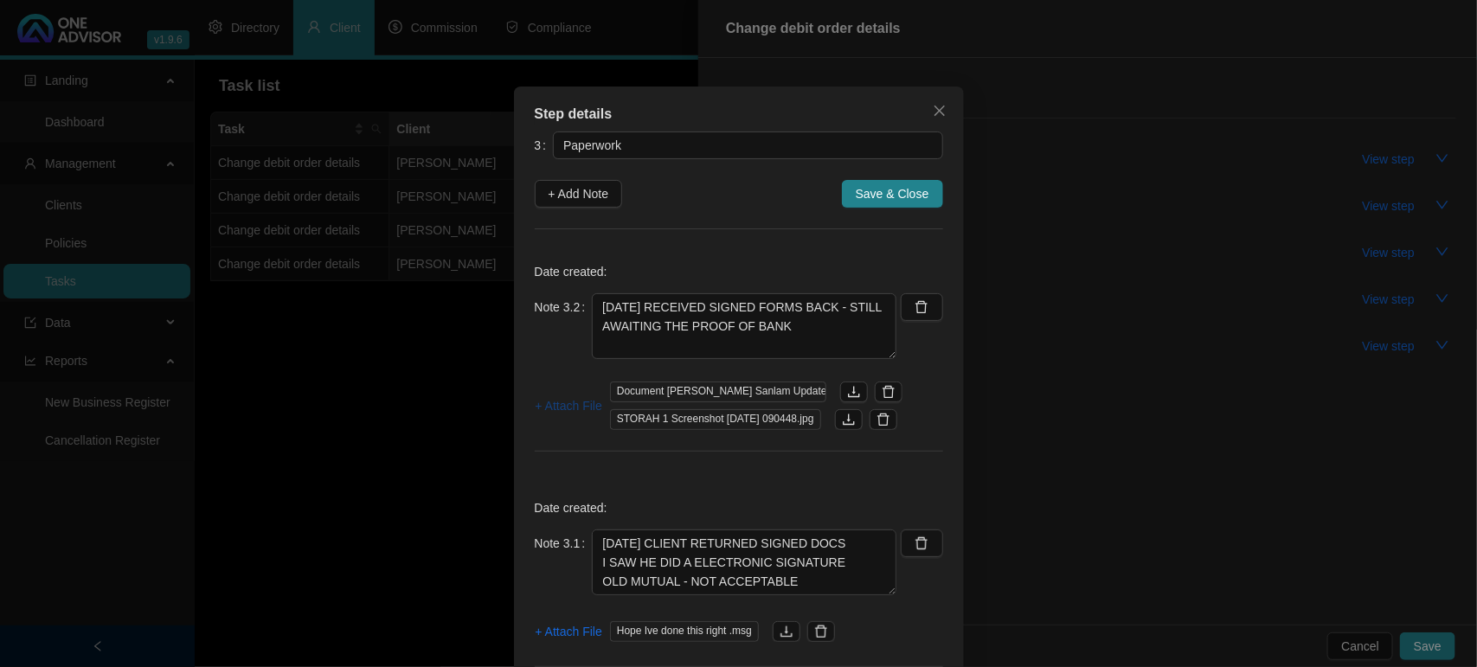
click at [564, 403] on span "+ Attach File" at bounding box center [568, 405] width 67 height 19
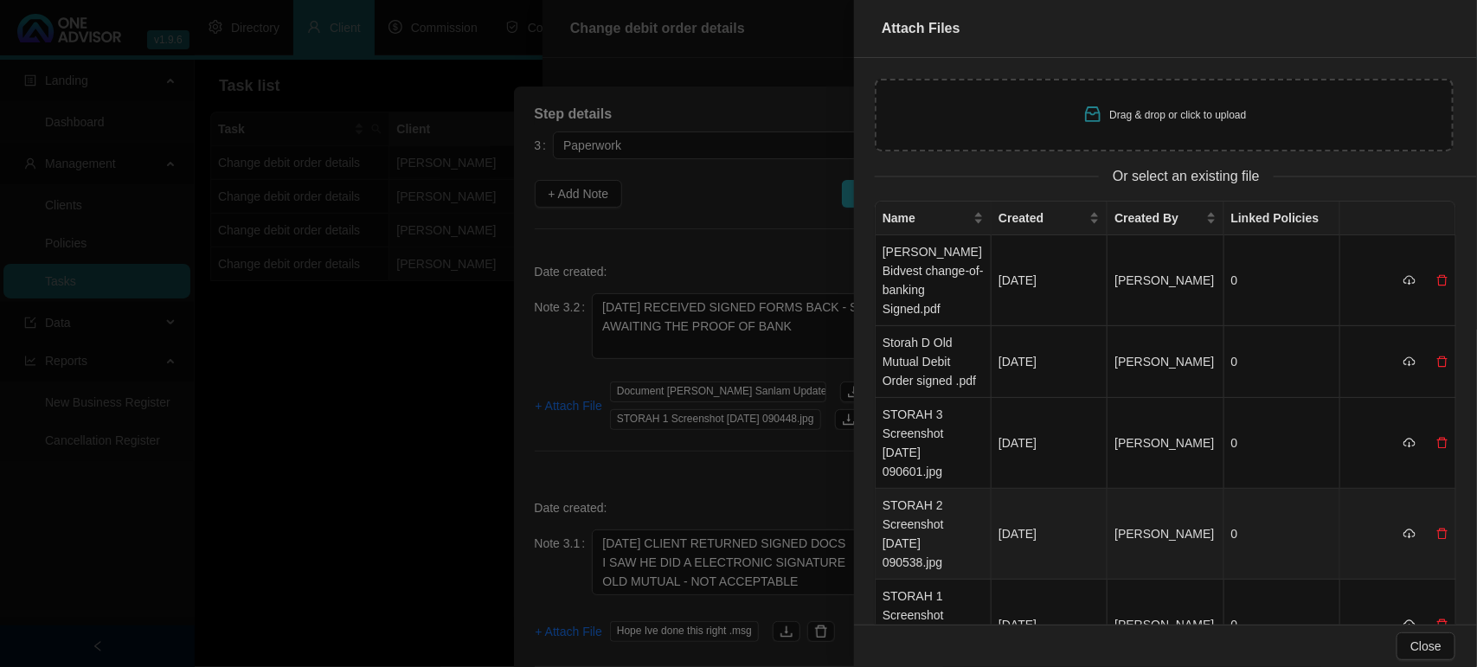
drag, startPoint x: 931, startPoint y: 519, endPoint x: 761, endPoint y: 483, distance: 173.4
click at [928, 516] on td "STORAH 2 Screenshot [DATE] 090538.jpg" at bounding box center [933, 534] width 116 height 91
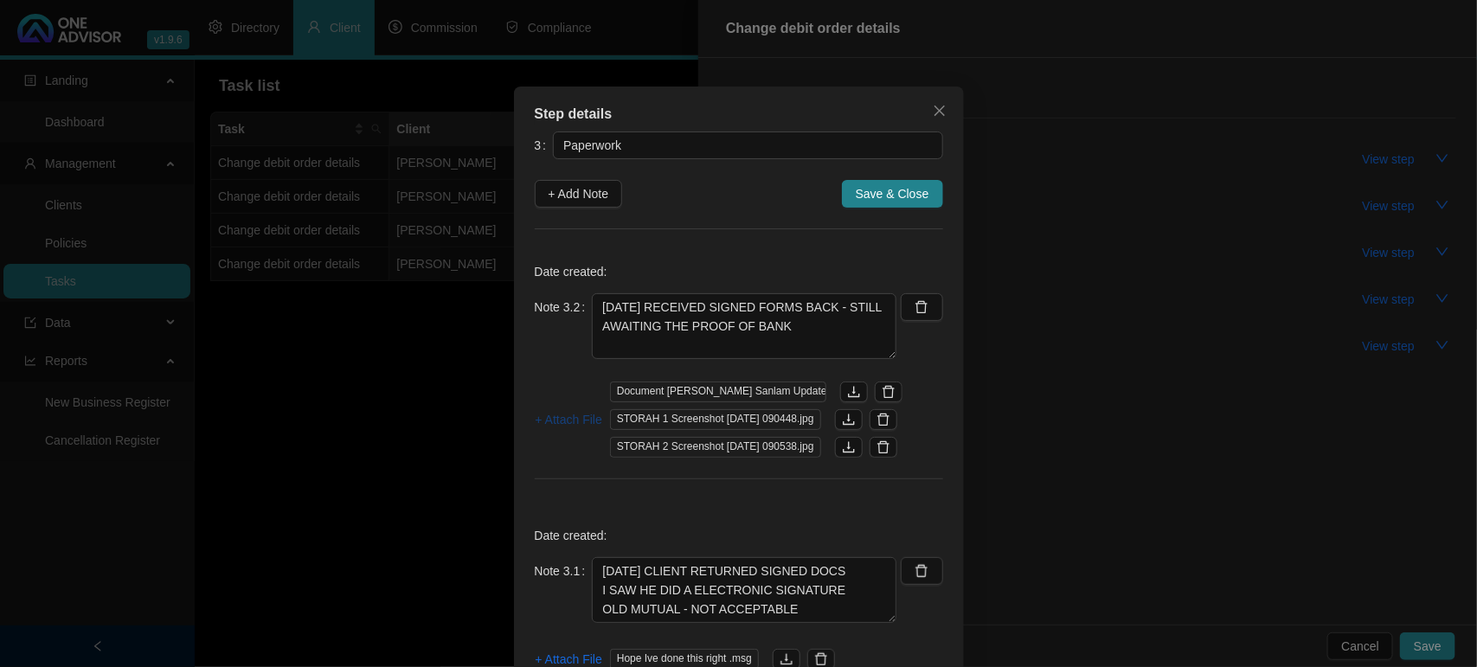
click at [556, 425] on span "+ Attach File" at bounding box center [568, 419] width 67 height 19
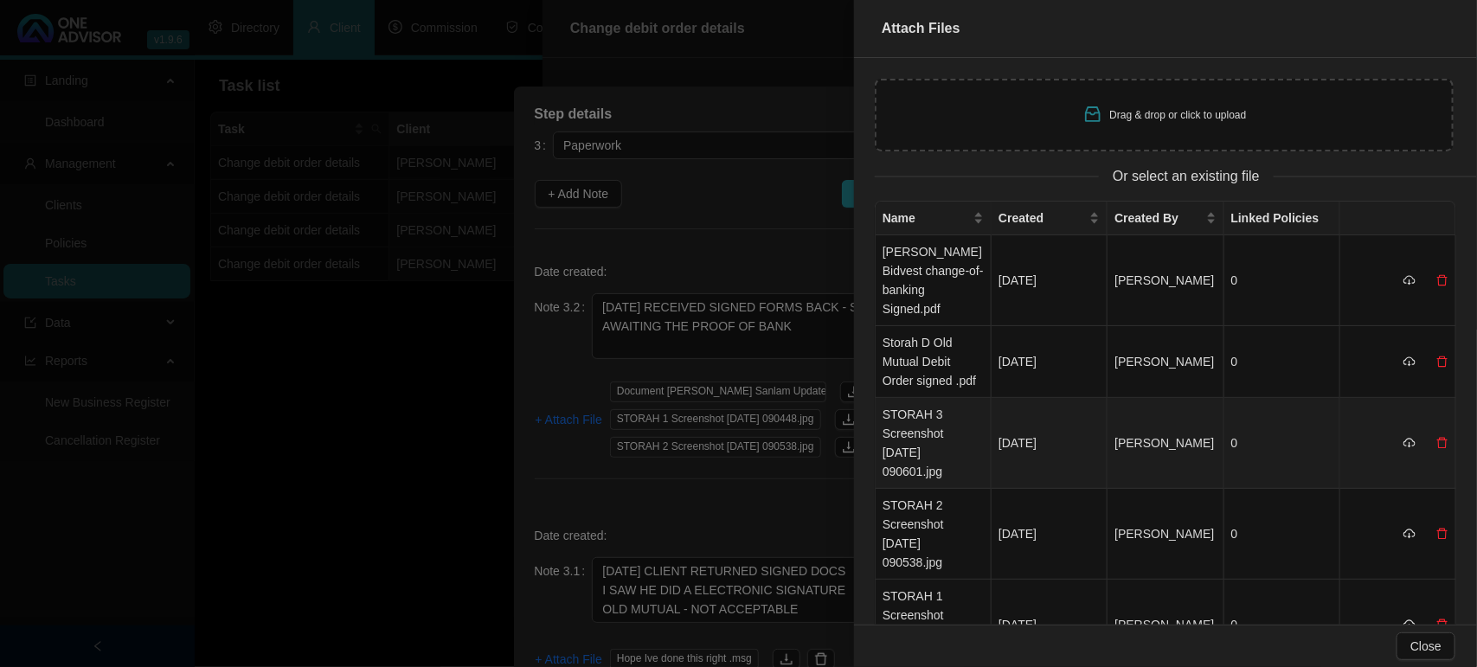
click at [939, 417] on td "STORAH 3 Screenshot [DATE] 090601.jpg" at bounding box center [933, 443] width 116 height 91
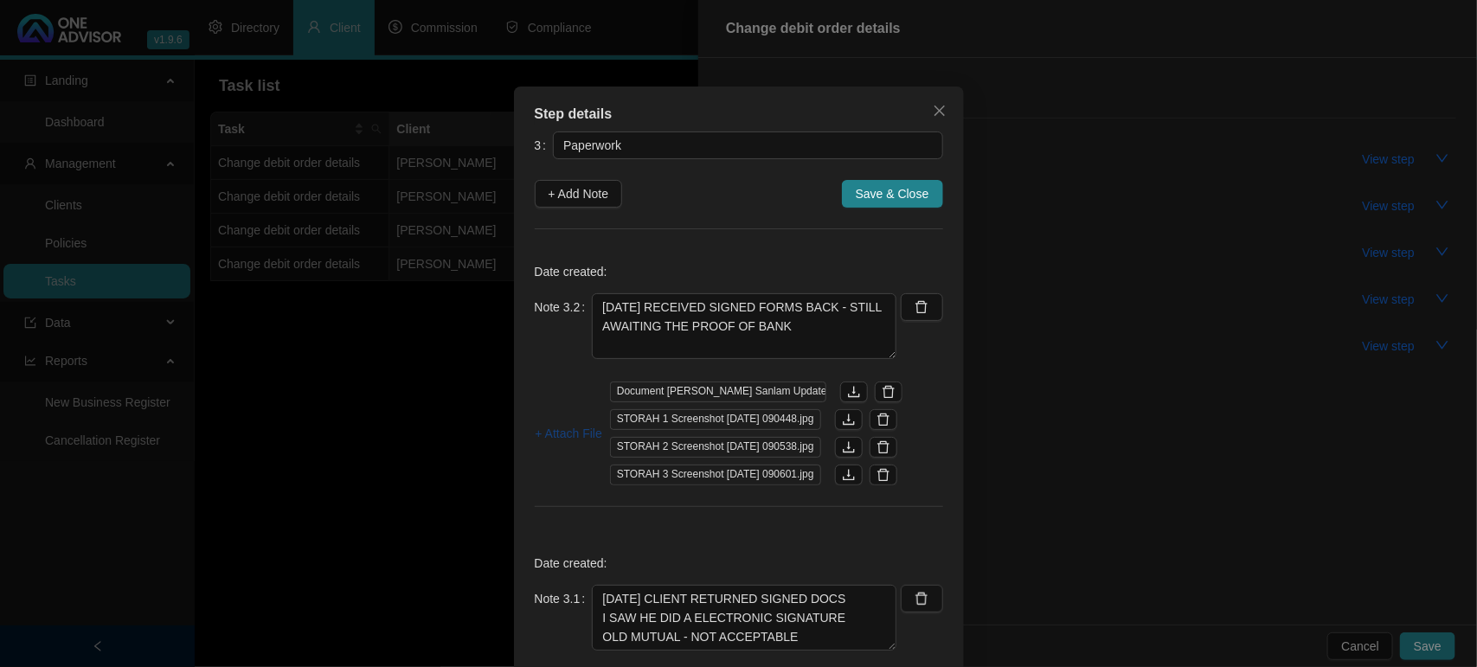
click at [564, 435] on span "+ Attach File" at bounding box center [568, 433] width 67 height 19
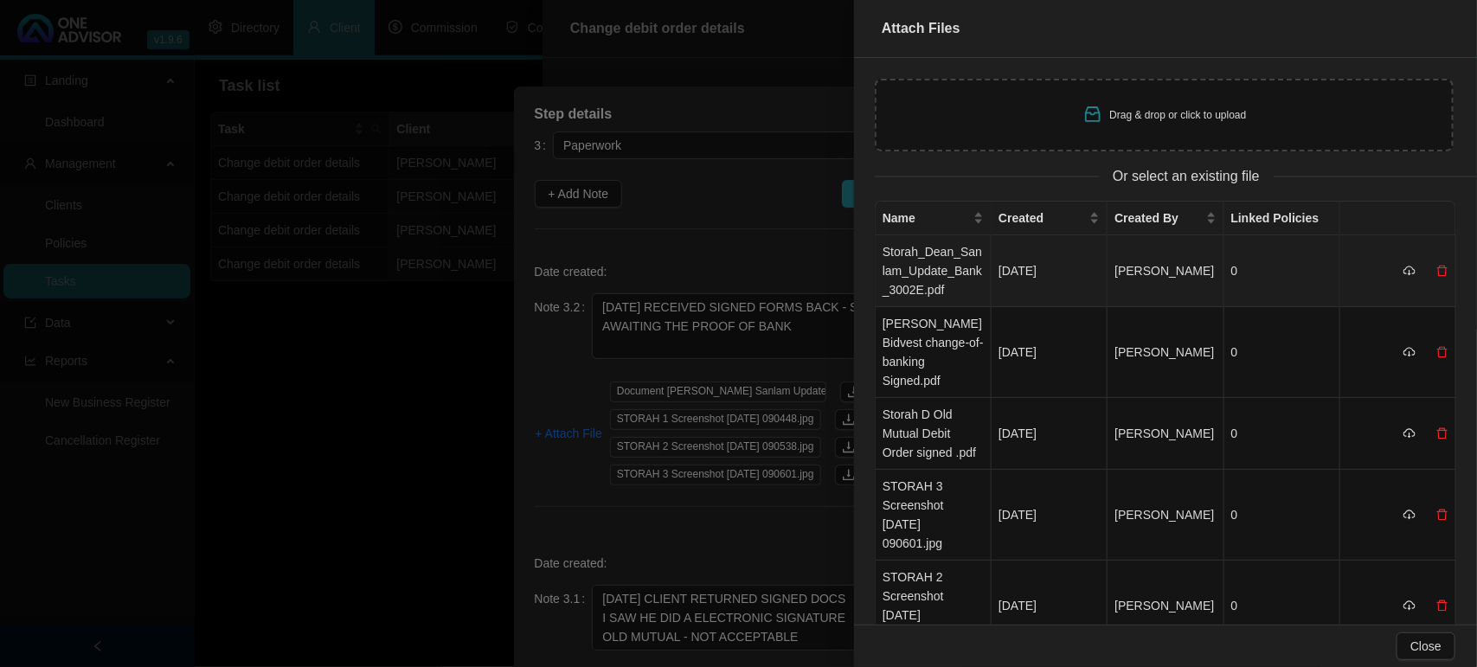
click at [937, 281] on td "Storah_Dean_Sanlam_Update_Bank_3002E.pdf" at bounding box center [933, 271] width 116 height 72
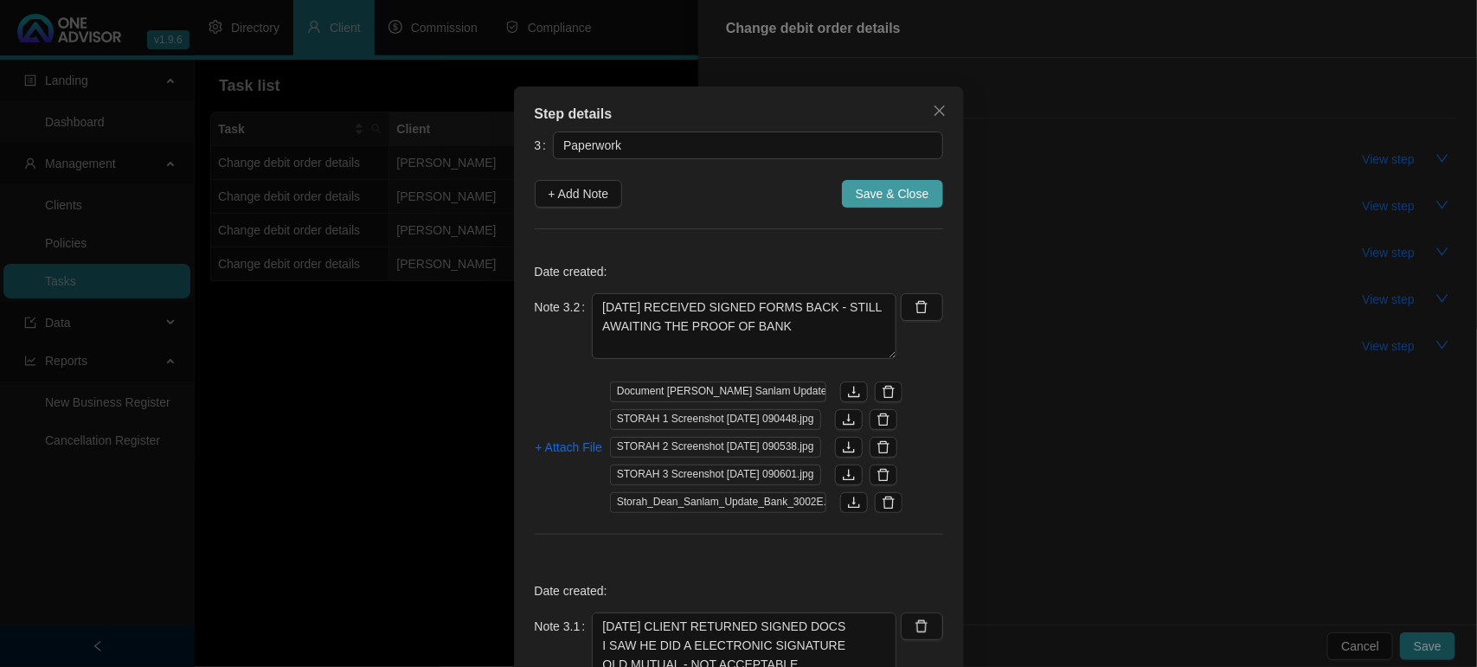
click at [881, 192] on span "Save & Close" at bounding box center [892, 193] width 74 height 19
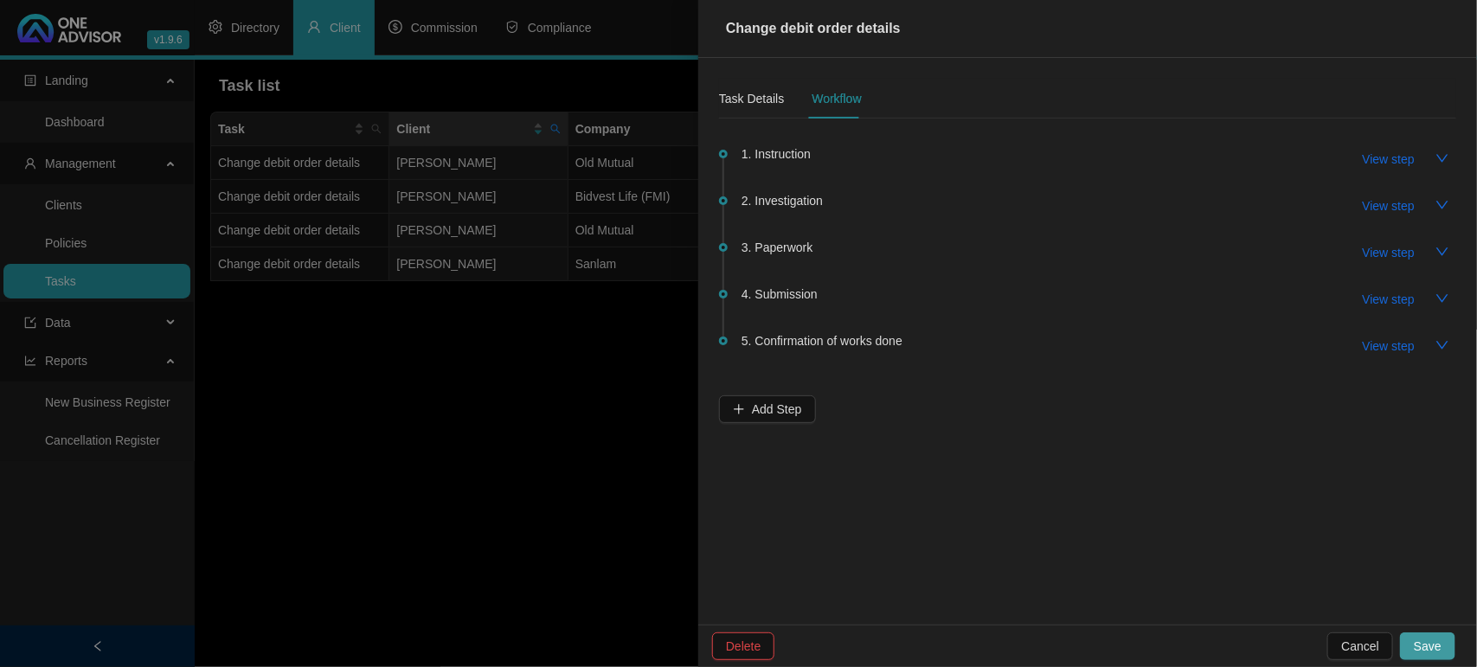
click at [1428, 643] on span "Save" at bounding box center [1427, 646] width 28 height 19
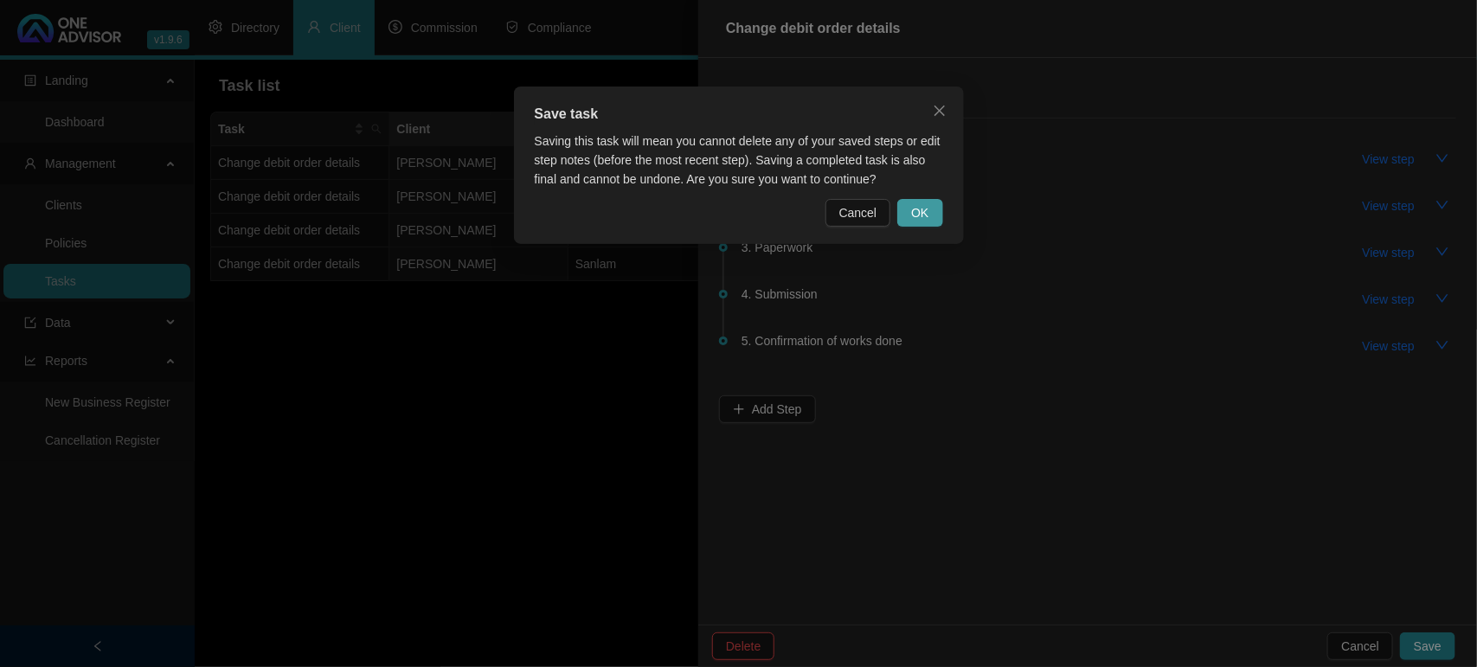
click at [917, 208] on span "OK" at bounding box center [919, 212] width 17 height 19
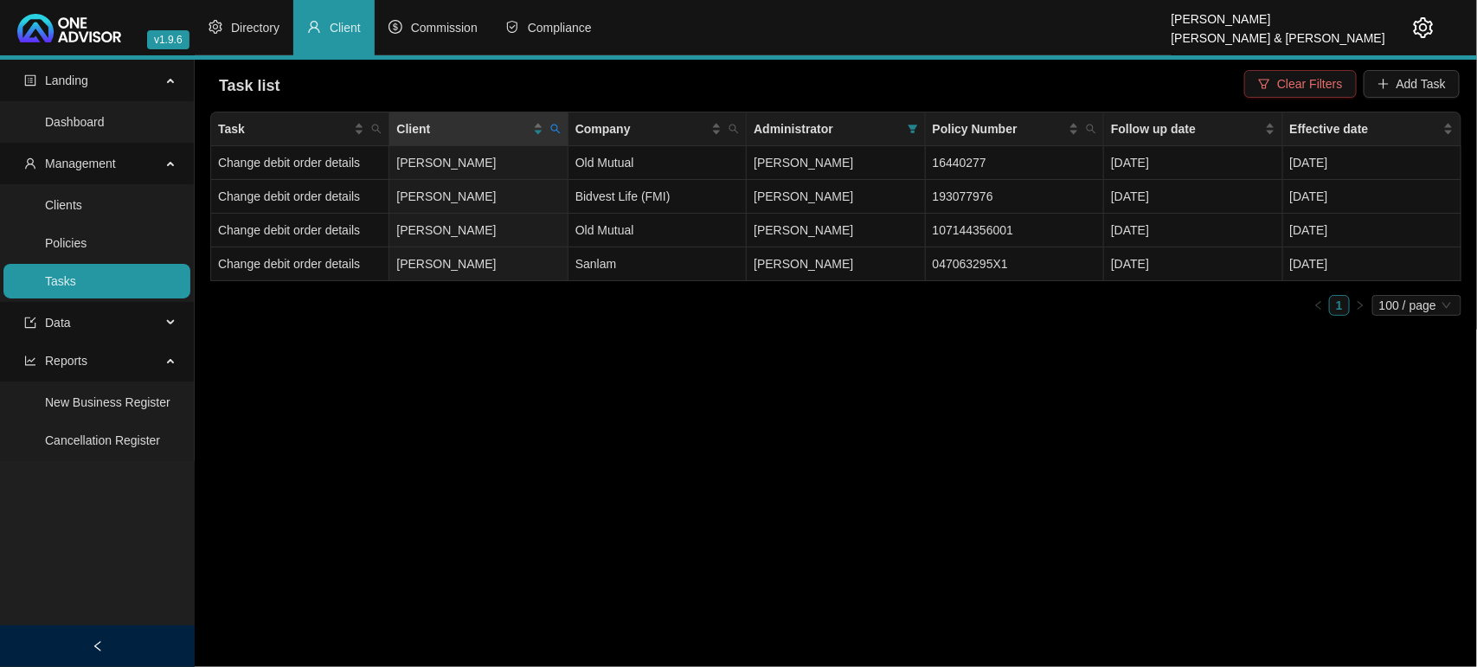
click at [1326, 85] on span "Clear Filters" at bounding box center [1309, 83] width 65 height 19
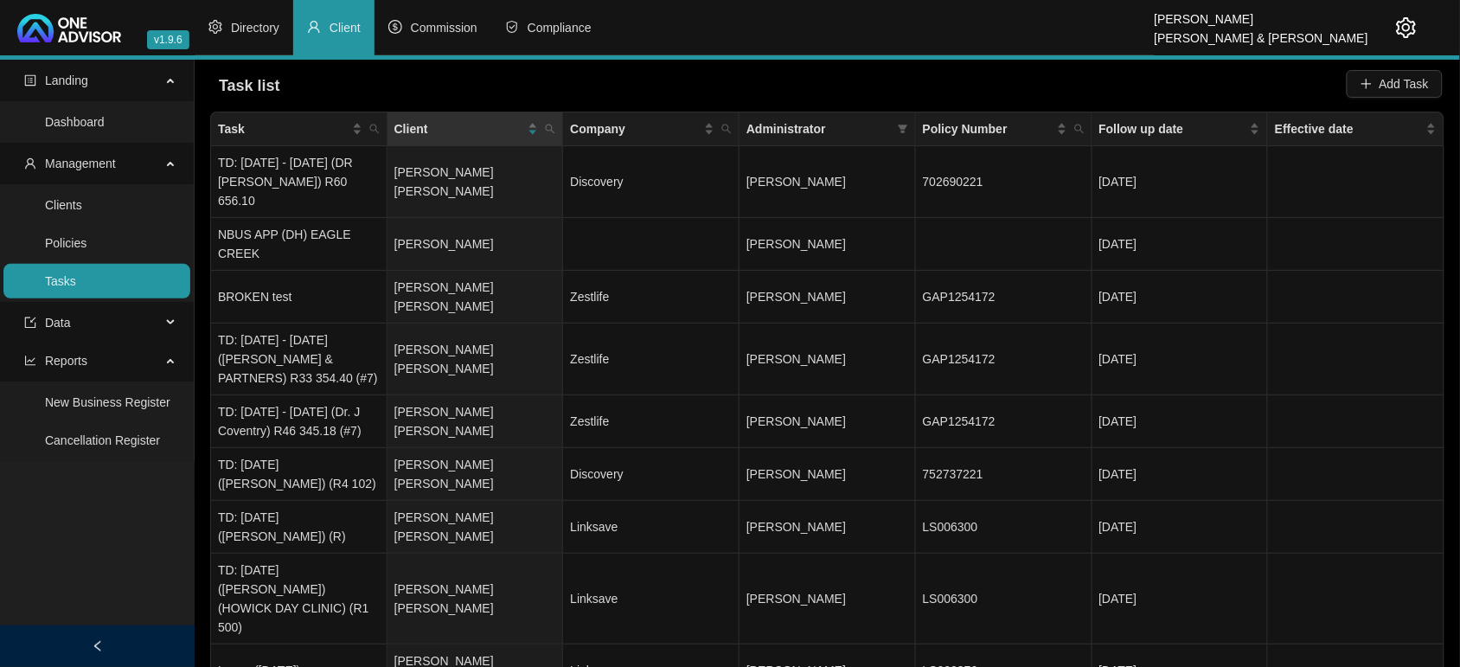
click at [554, 134] on icon "search" at bounding box center [550, 129] width 10 height 10
drag, startPoint x: 480, startPoint y: 166, endPoint x: 486, endPoint y: 157, distance: 10.6
click at [480, 165] on input "text" at bounding box center [470, 166] width 163 height 28
type input "storah"
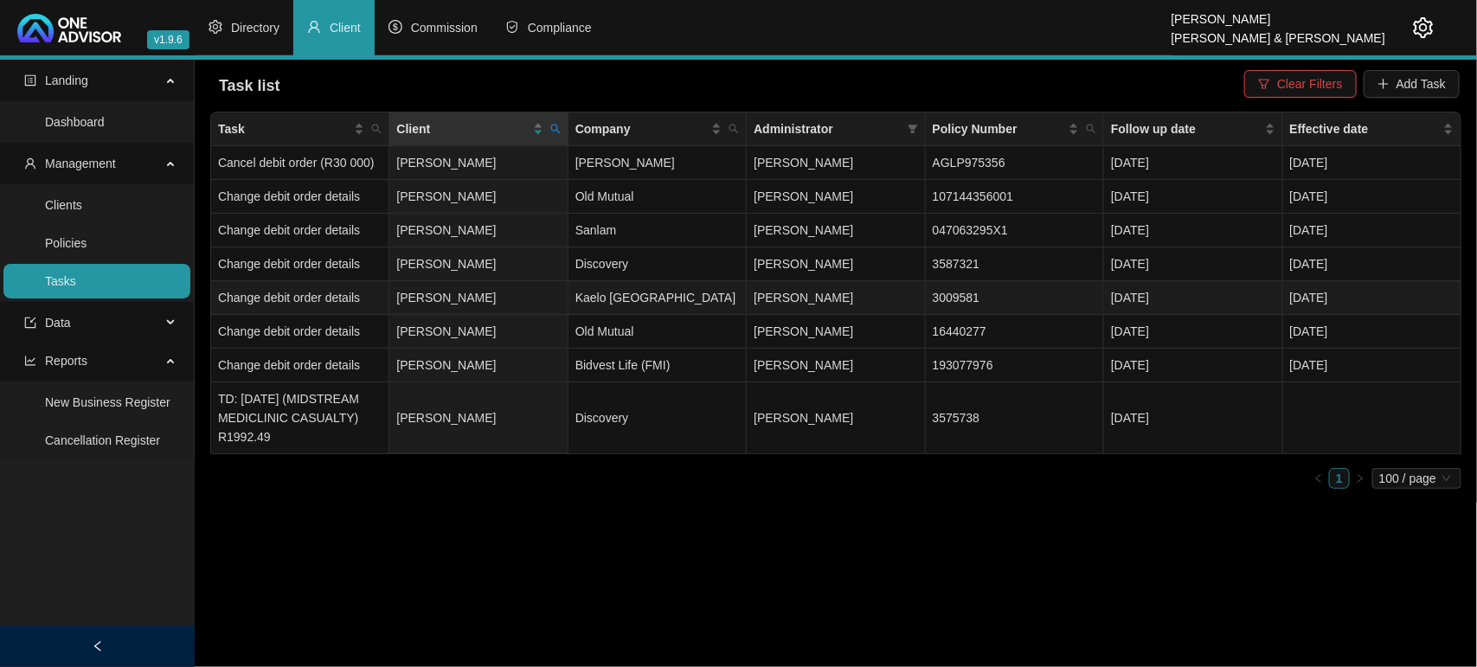
click at [473, 291] on td "[PERSON_NAME]" at bounding box center [478, 298] width 178 height 34
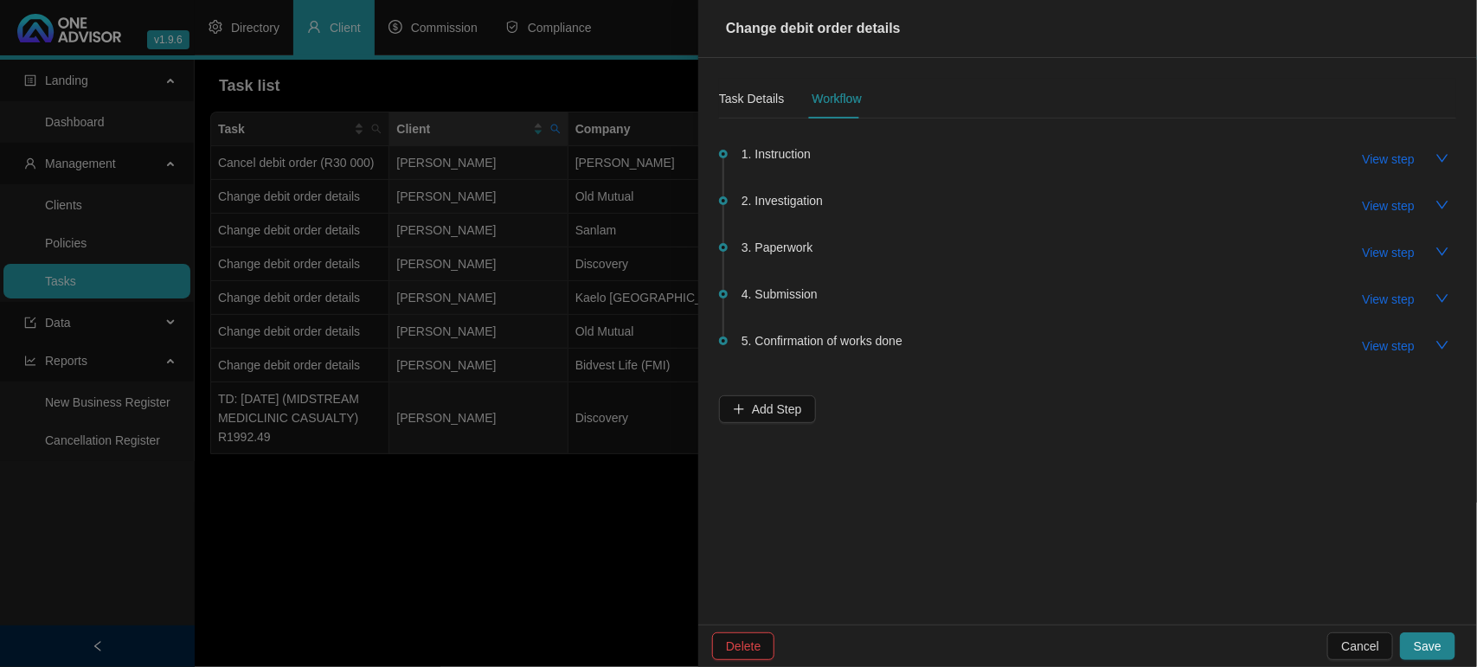
click at [798, 157] on span "1. Instruction" at bounding box center [775, 153] width 69 height 19
click at [1413, 160] on span "View step" at bounding box center [1388, 159] width 52 height 19
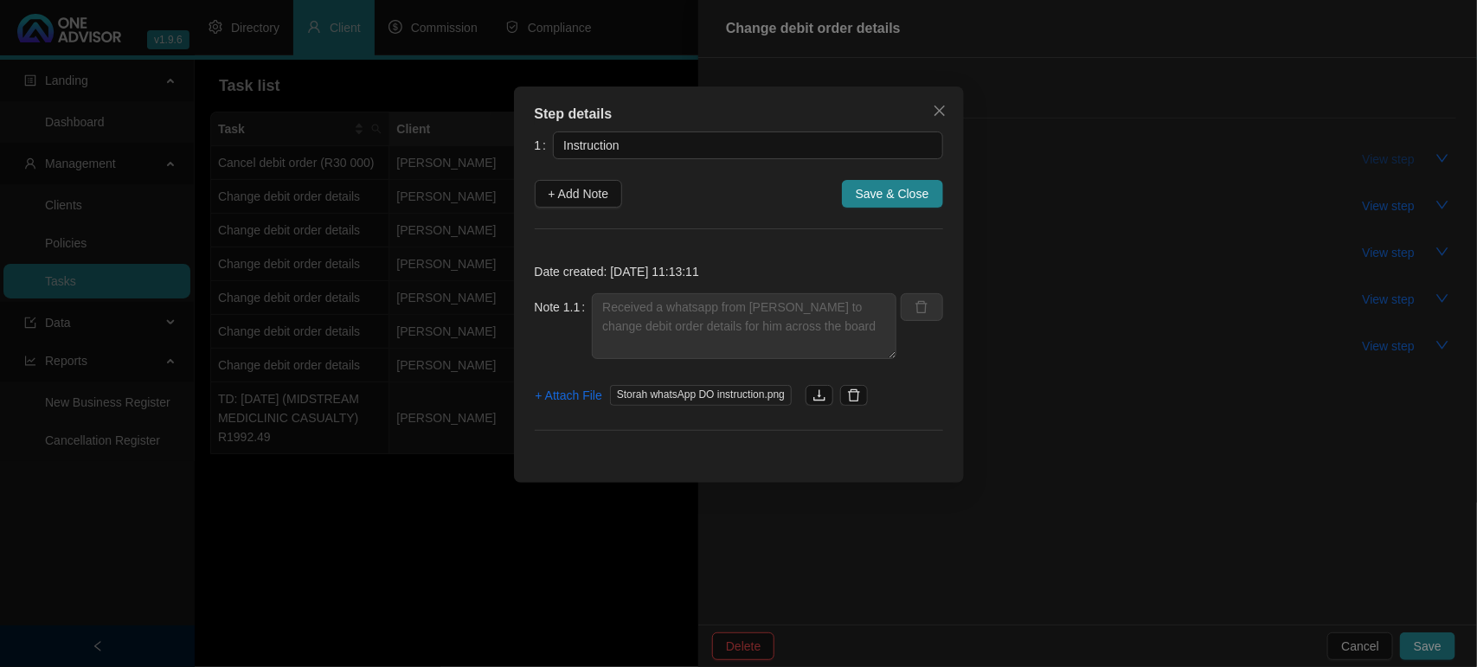
click at [1413, 160] on div "Step details 1 Instruction + Add Note Save & Close Date created: [DATE] 11:13:1…" at bounding box center [738, 333] width 1477 height 667
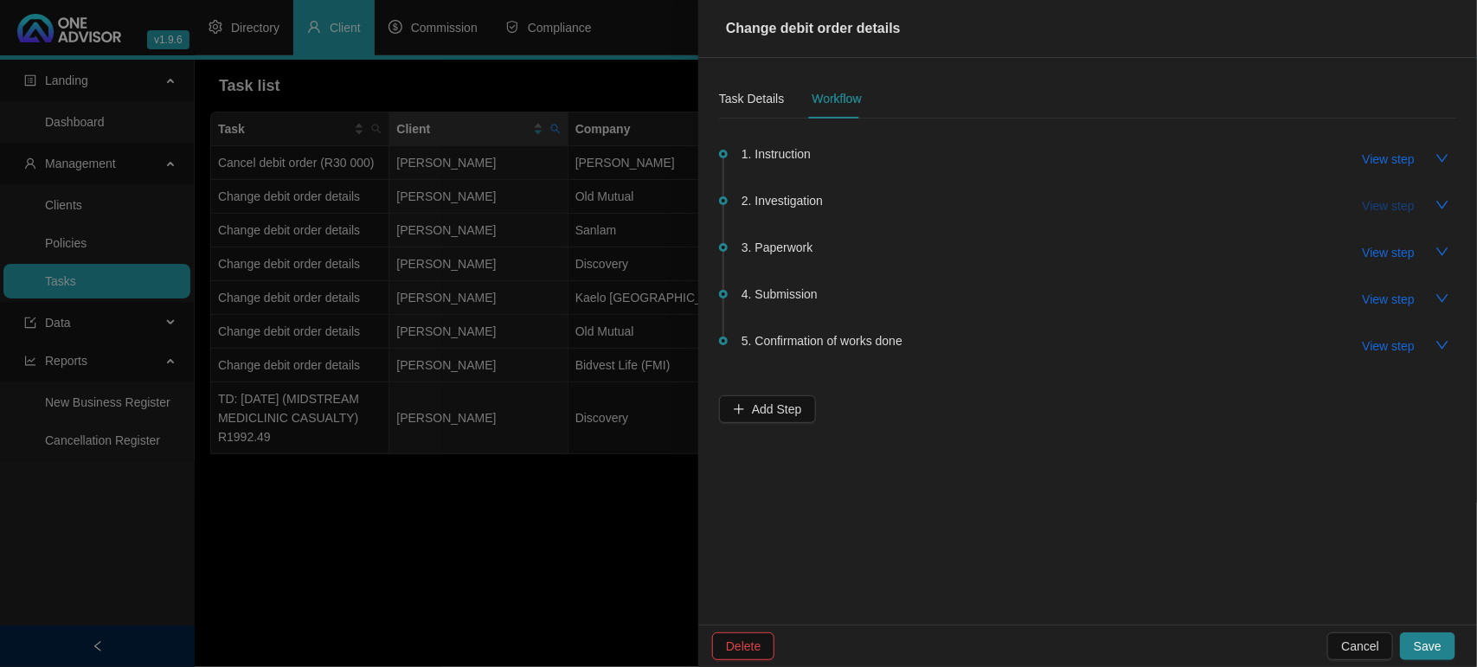
click at [1380, 196] on span "View step" at bounding box center [1388, 205] width 52 height 19
type input "Investigation"
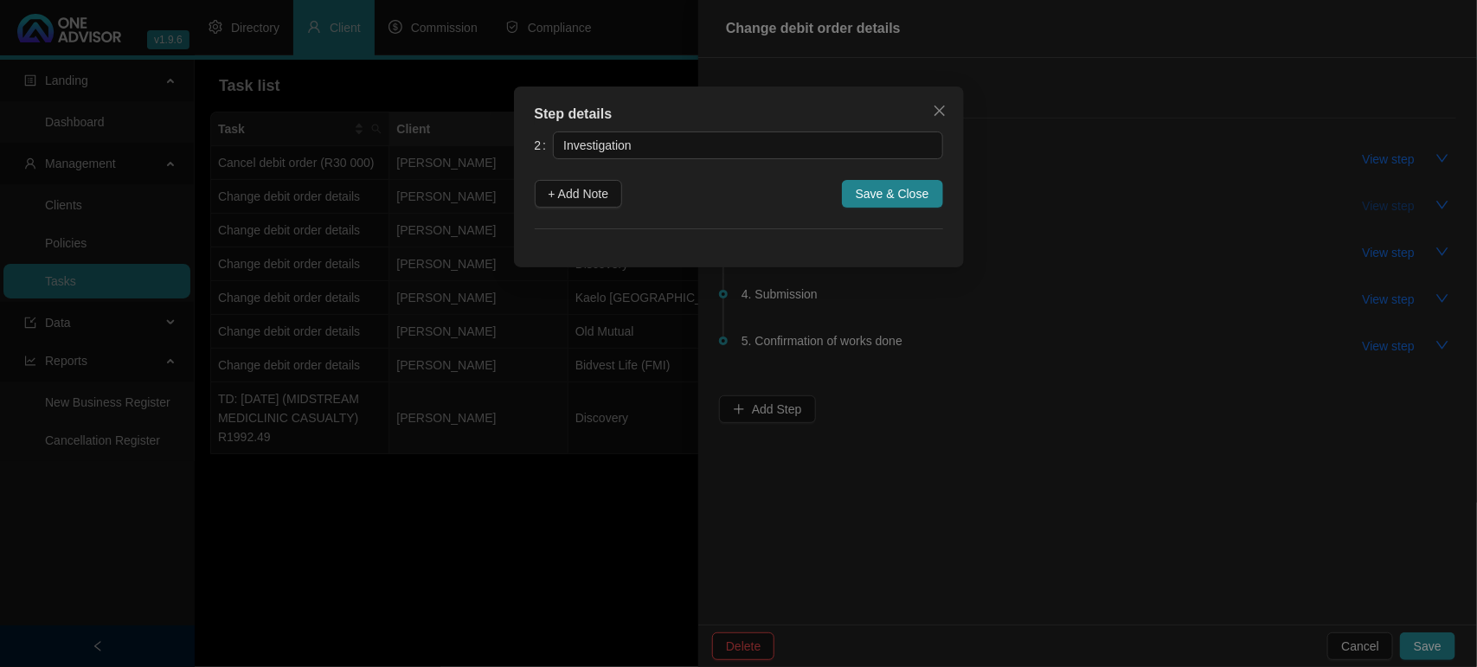
click at [1380, 196] on div "Step details 2 Investigation + Add Note Save & Close Cancel OK" at bounding box center [738, 333] width 1477 height 667
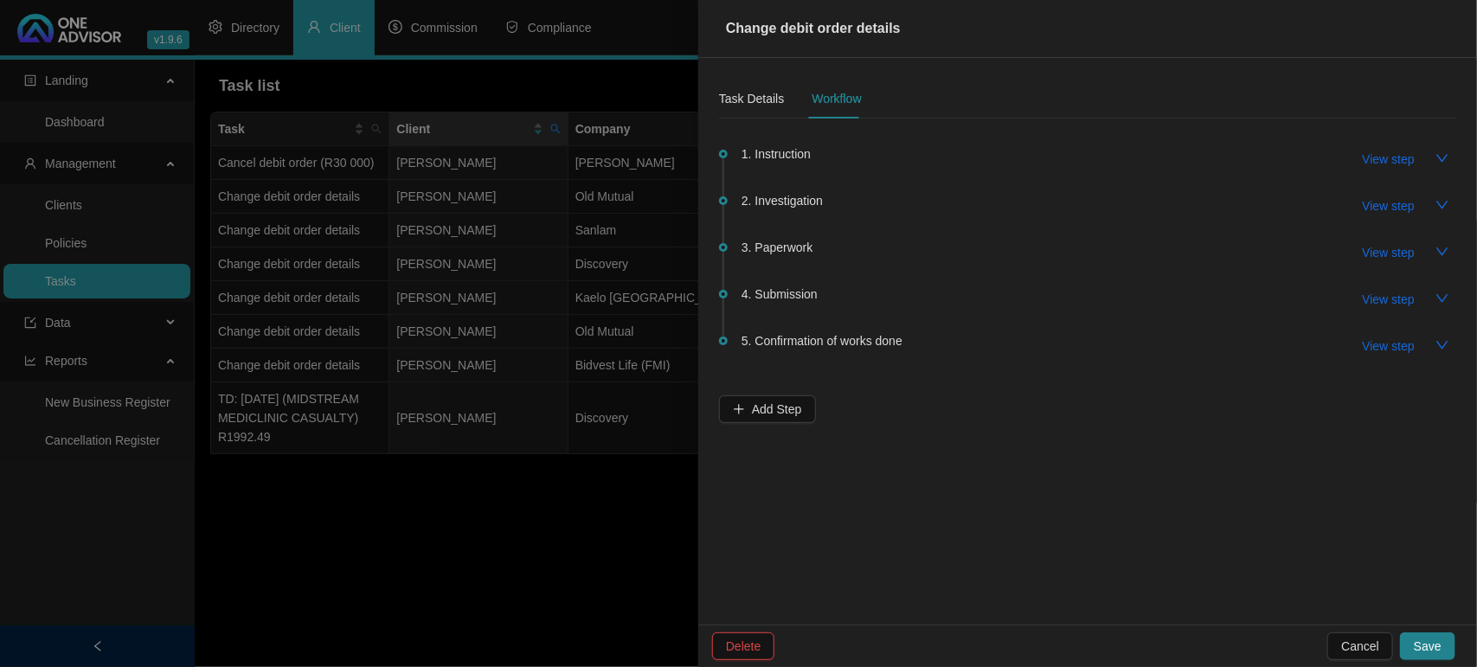
click at [477, 564] on div at bounding box center [738, 333] width 1477 height 667
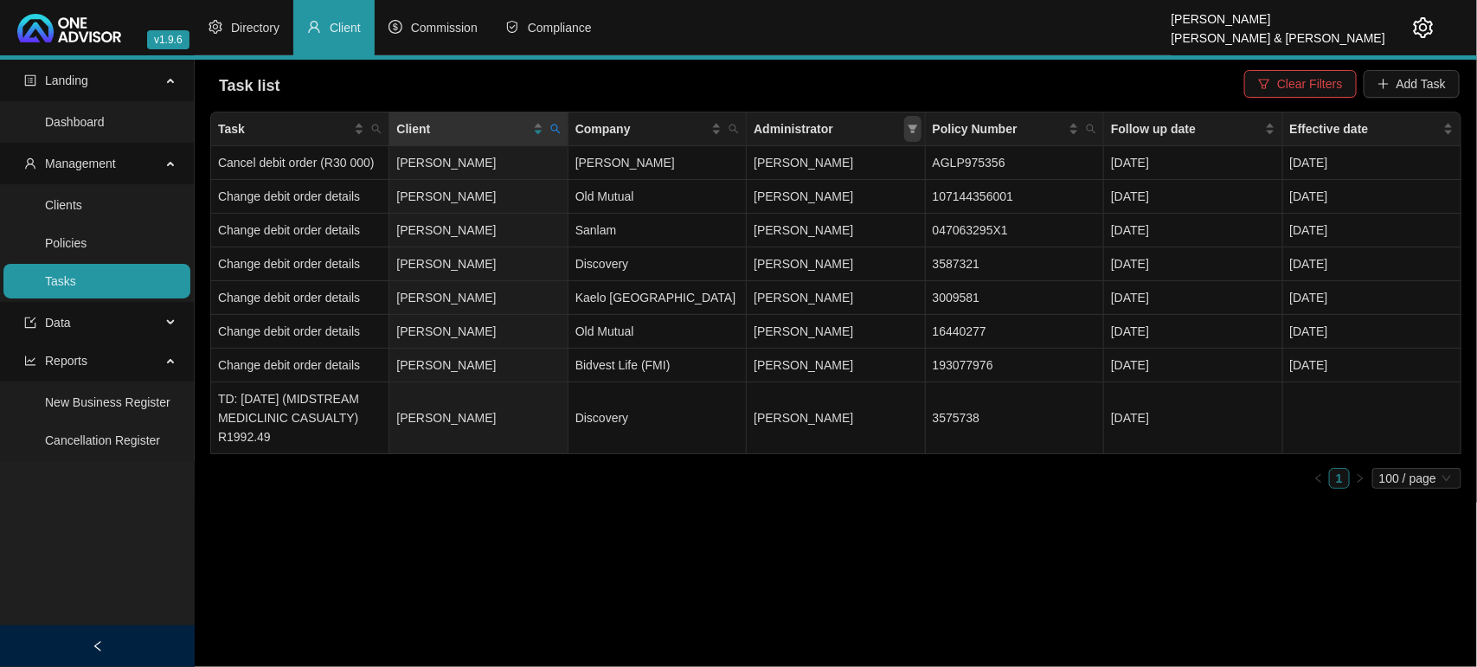
click at [914, 131] on icon "filter" at bounding box center [912, 129] width 10 height 10
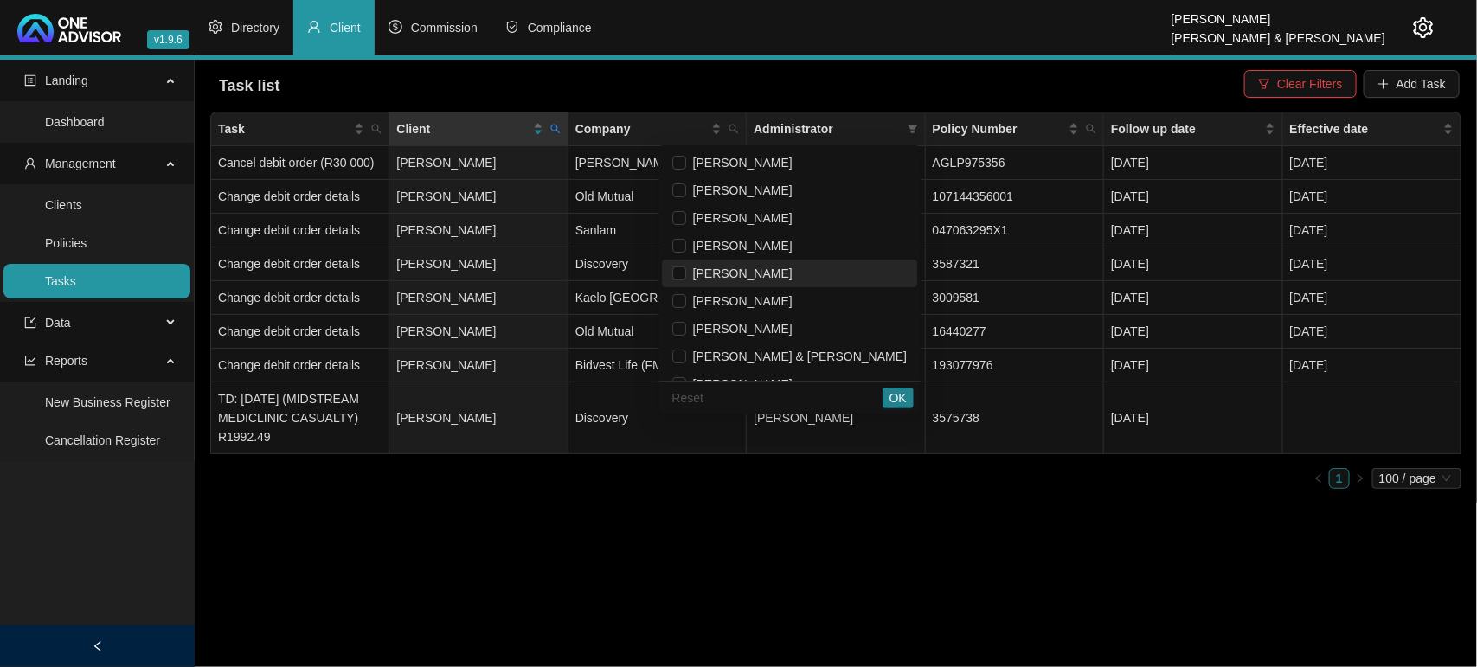
click at [792, 279] on span "[PERSON_NAME]" at bounding box center [739, 273] width 106 height 14
checkbox input "true"
click at [898, 398] on span "OK" at bounding box center [897, 397] width 17 height 19
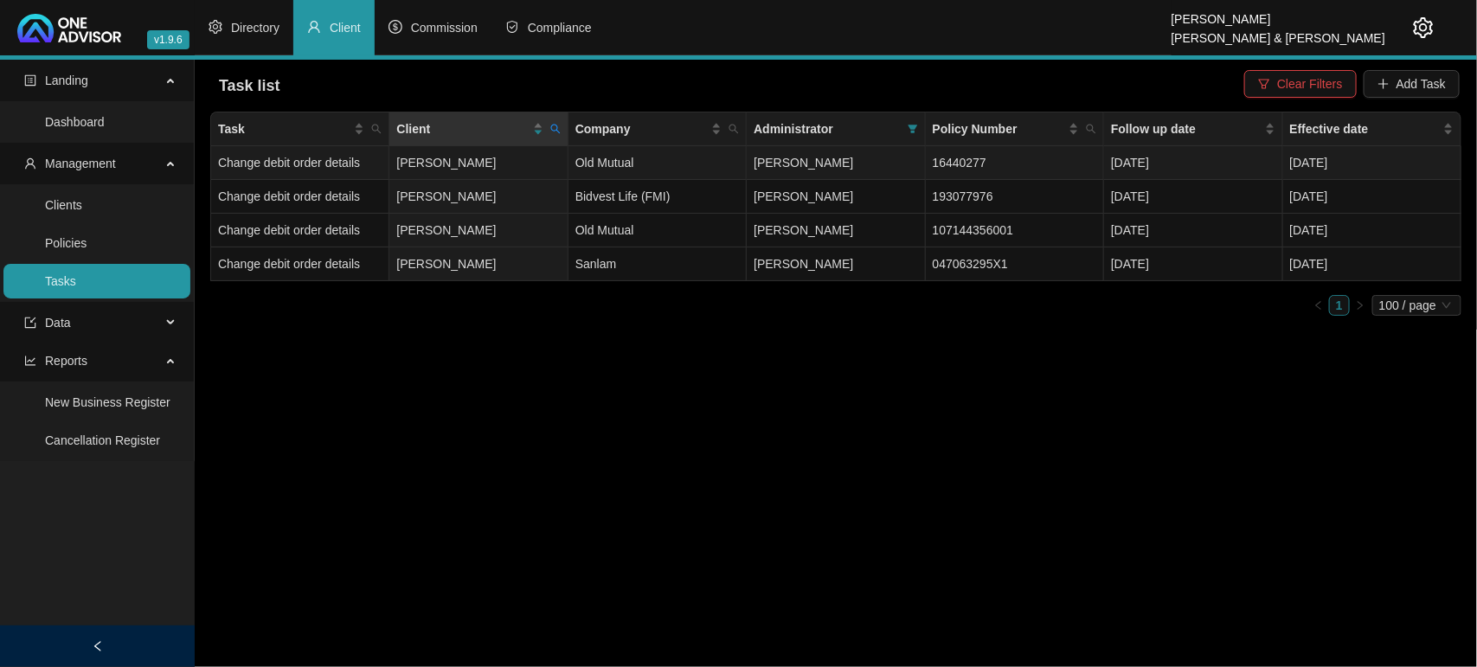
click at [517, 163] on td "[PERSON_NAME]" at bounding box center [478, 163] width 178 height 34
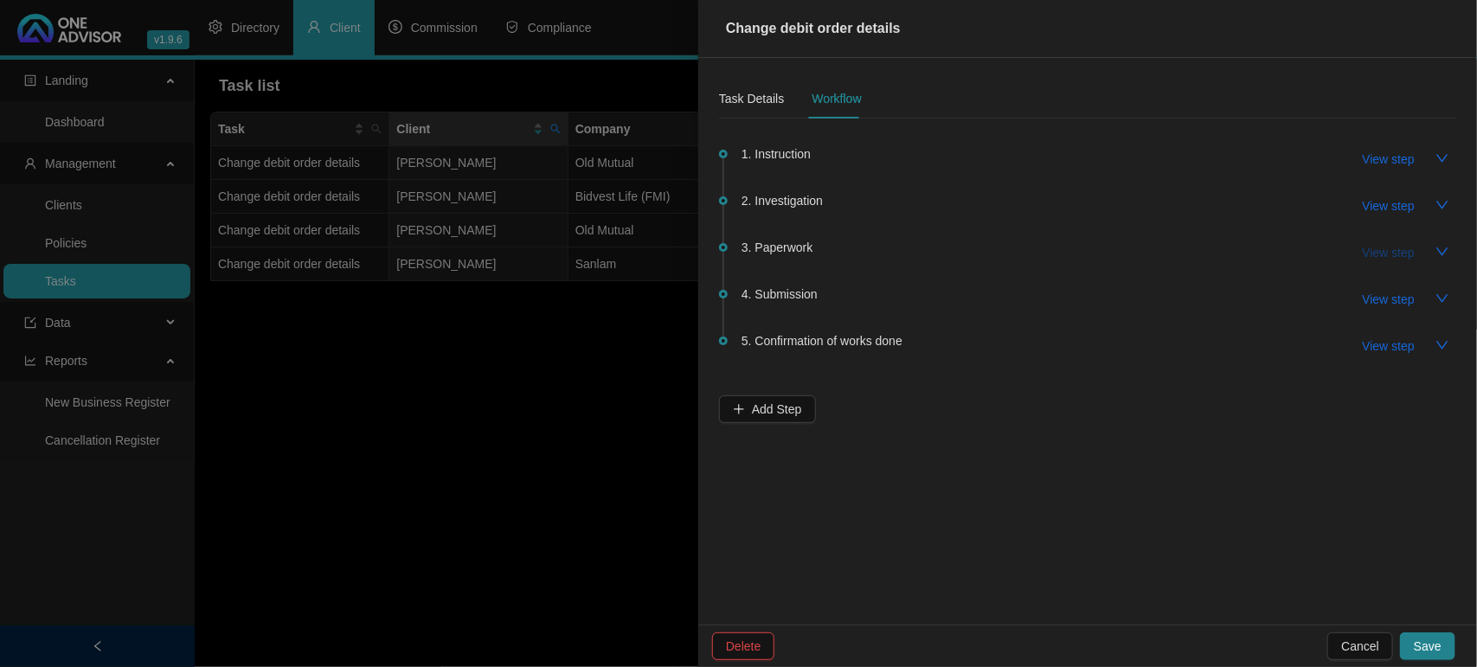
click at [1389, 249] on span "View step" at bounding box center [1388, 252] width 52 height 19
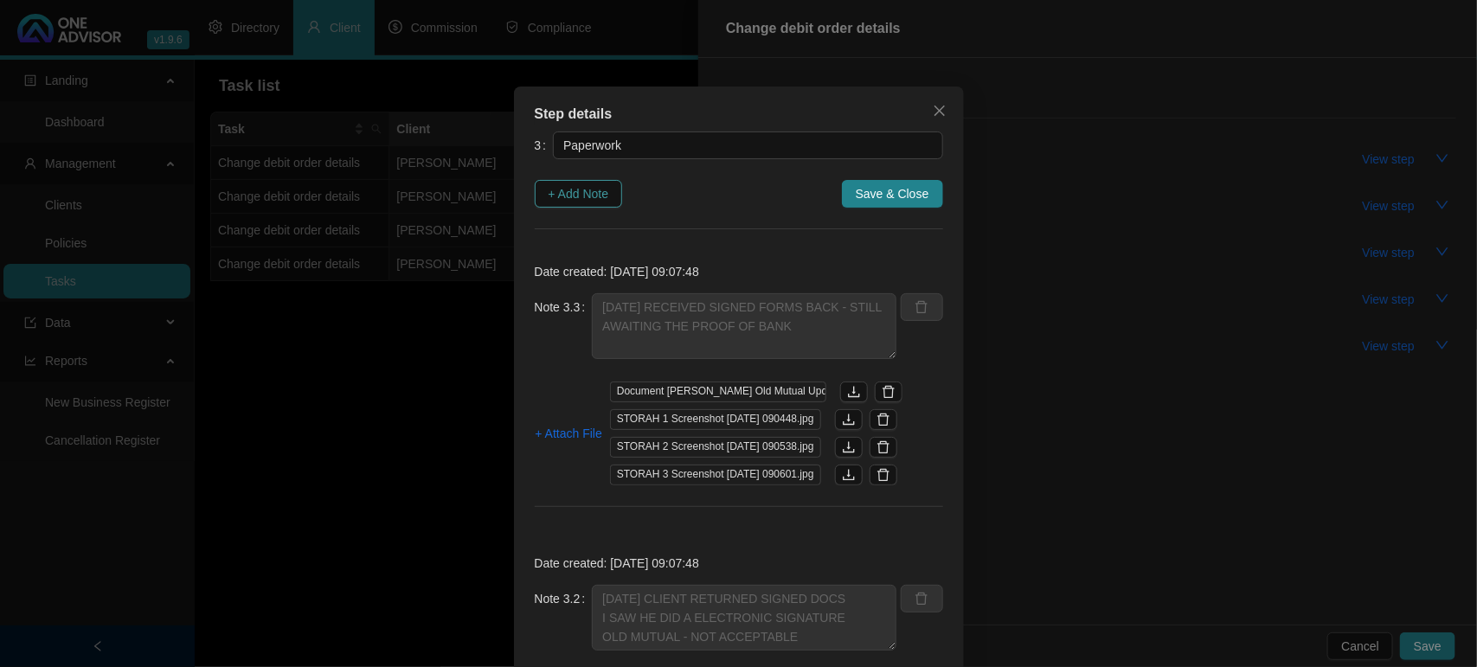
click at [564, 189] on span "+ Add Note" at bounding box center [578, 193] width 61 height 19
type textarea "[DATE] RECEIVED SIGNED FORMS BACK - STILL AWAITING THE PROOF OF BANK"
type textarea "[DATE] CLIENT RETURNED SIGNED DOCS I SAW HE DID A ELECTRONIC SIGNATURE OLD MUTU…"
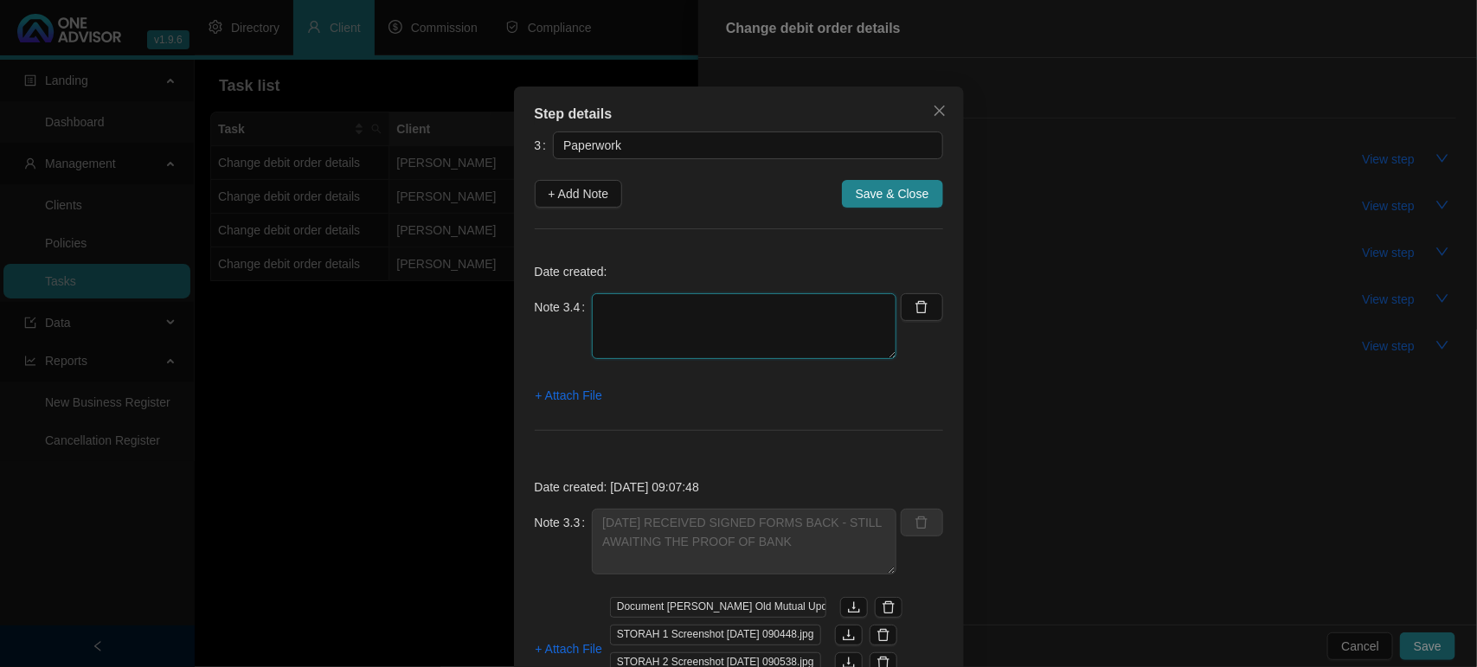
click at [651, 317] on textarea at bounding box center [744, 326] width 304 height 66
type textarea "[DATE] FOLLOW UP ON POB / CLIENT EMAILED IT TO ME"
click at [576, 400] on span "+ Attach File" at bounding box center [568, 395] width 67 height 19
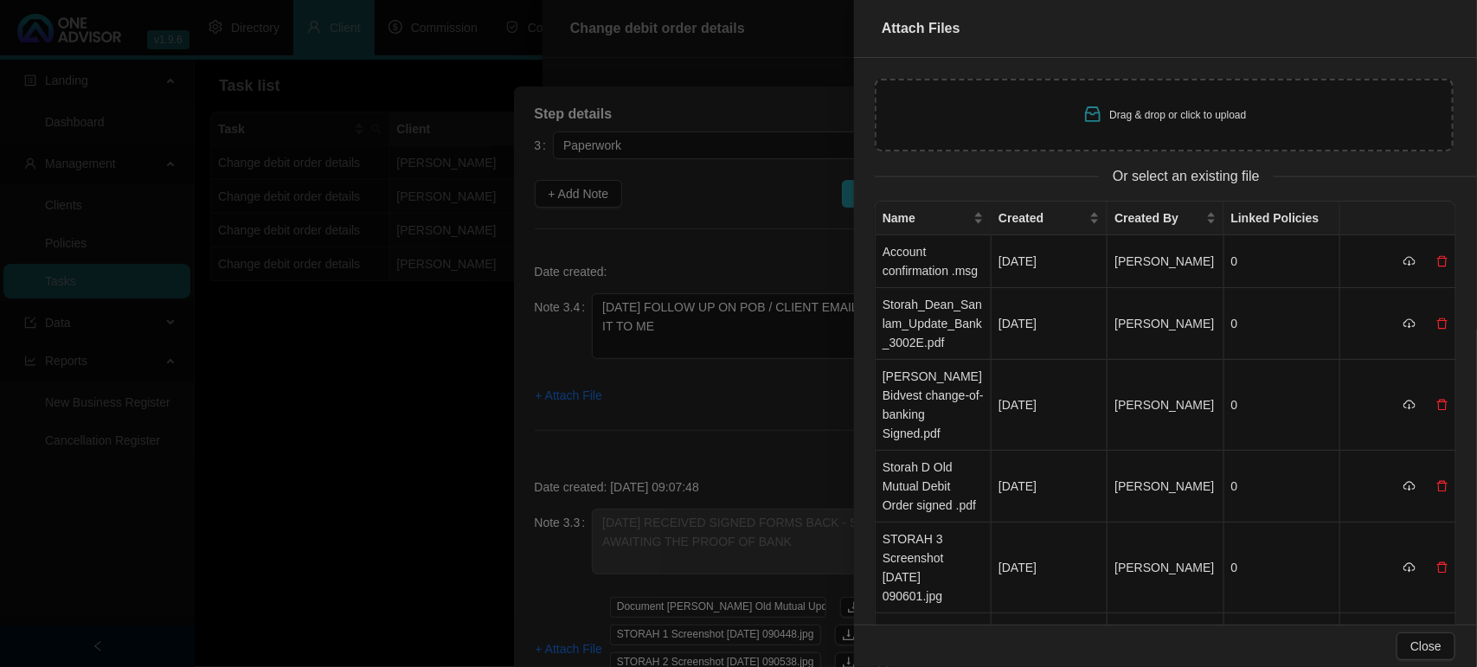
click at [1069, 98] on div "Drag & drop or click to upload" at bounding box center [1164, 115] width 579 height 73
type input "C:\fakepath\STORAH 4Screenshot [DATE] 093244.jpg"
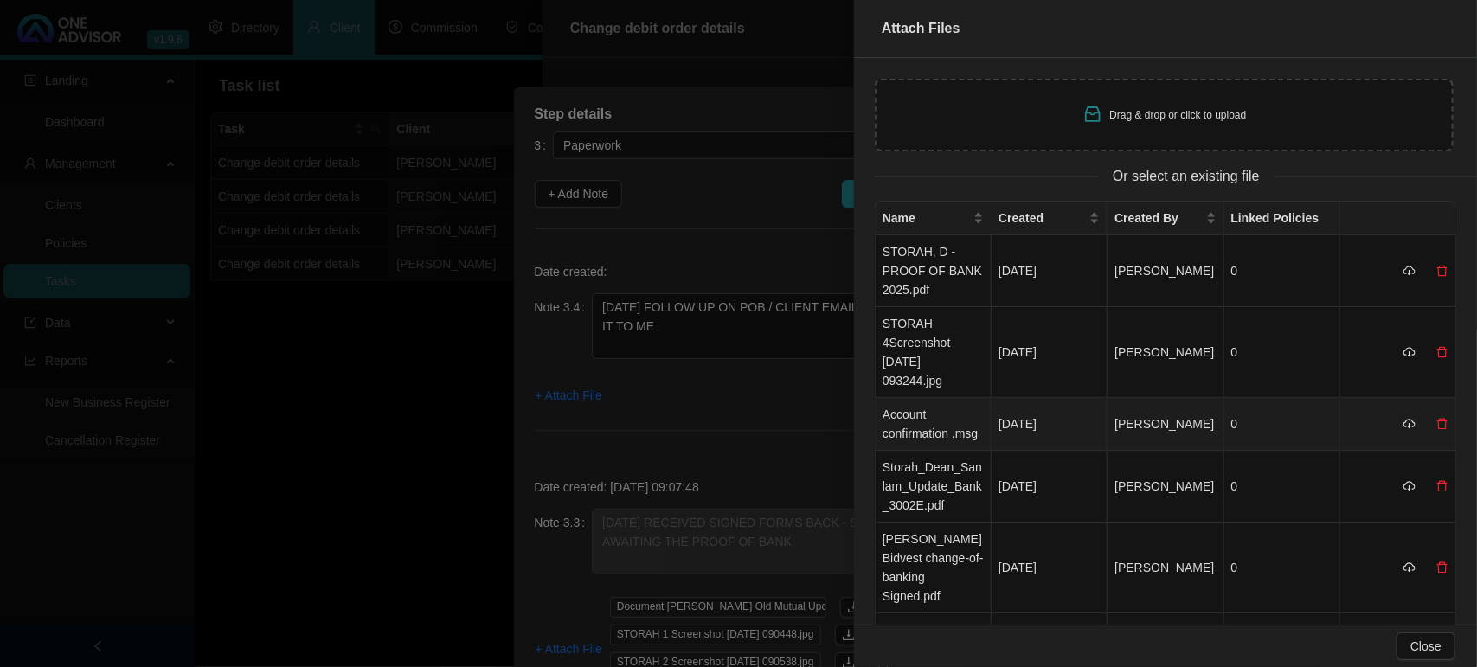
click at [936, 415] on td "Account confirmation .msg" at bounding box center [933, 424] width 116 height 53
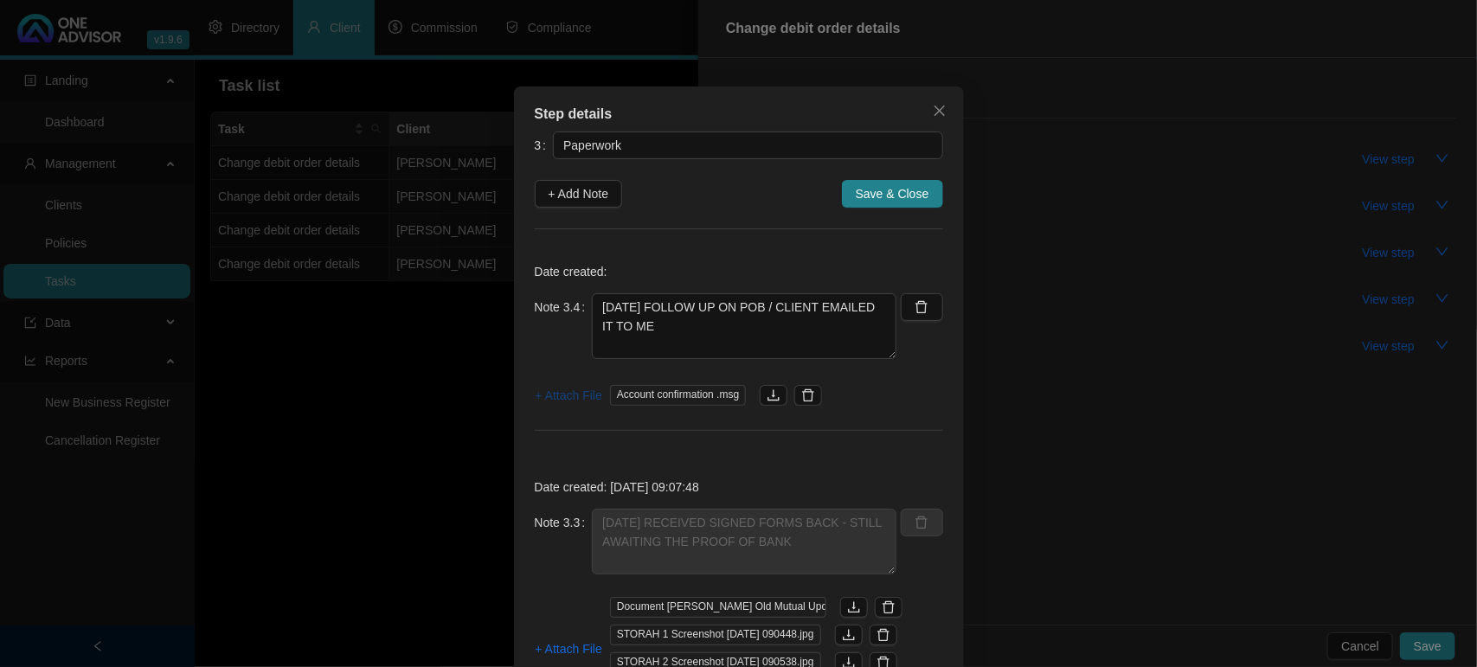
click at [554, 398] on span "+ Attach File" at bounding box center [568, 395] width 67 height 19
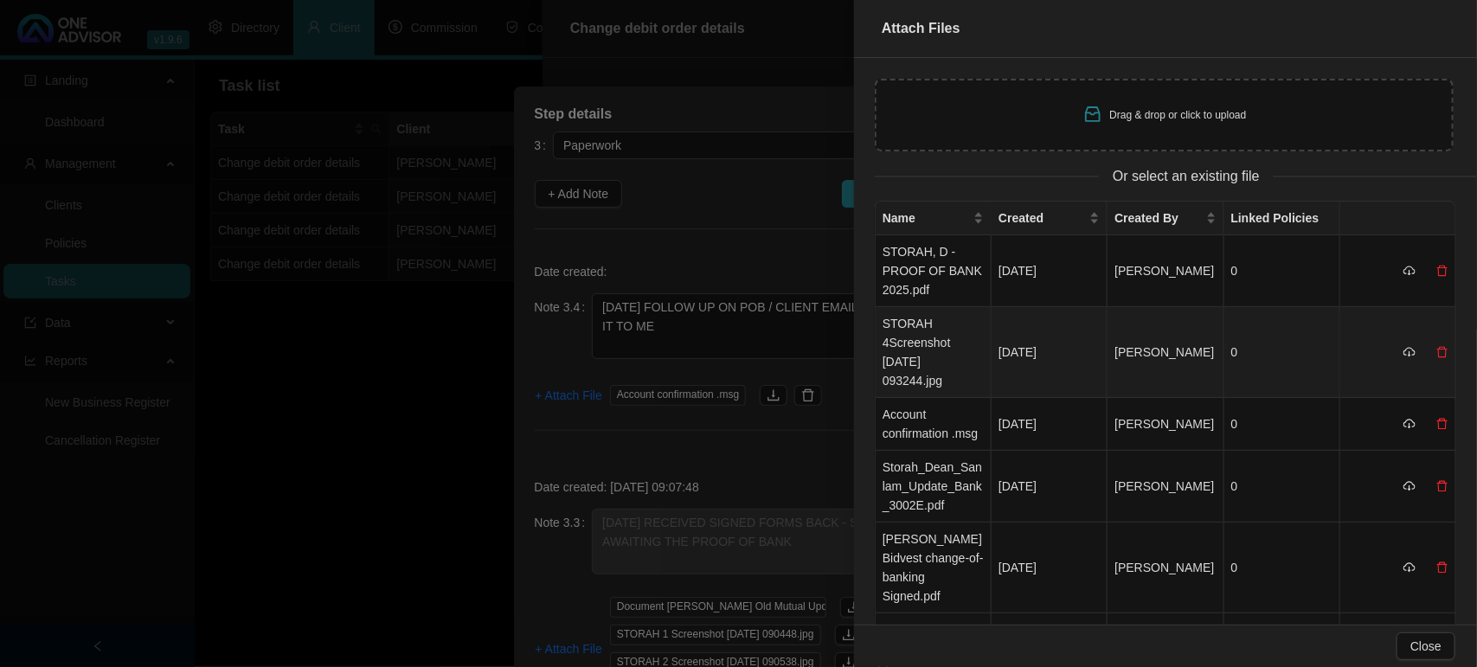
click at [902, 356] on td "STORAH 4Screenshot [DATE] 093244.jpg" at bounding box center [933, 352] width 116 height 91
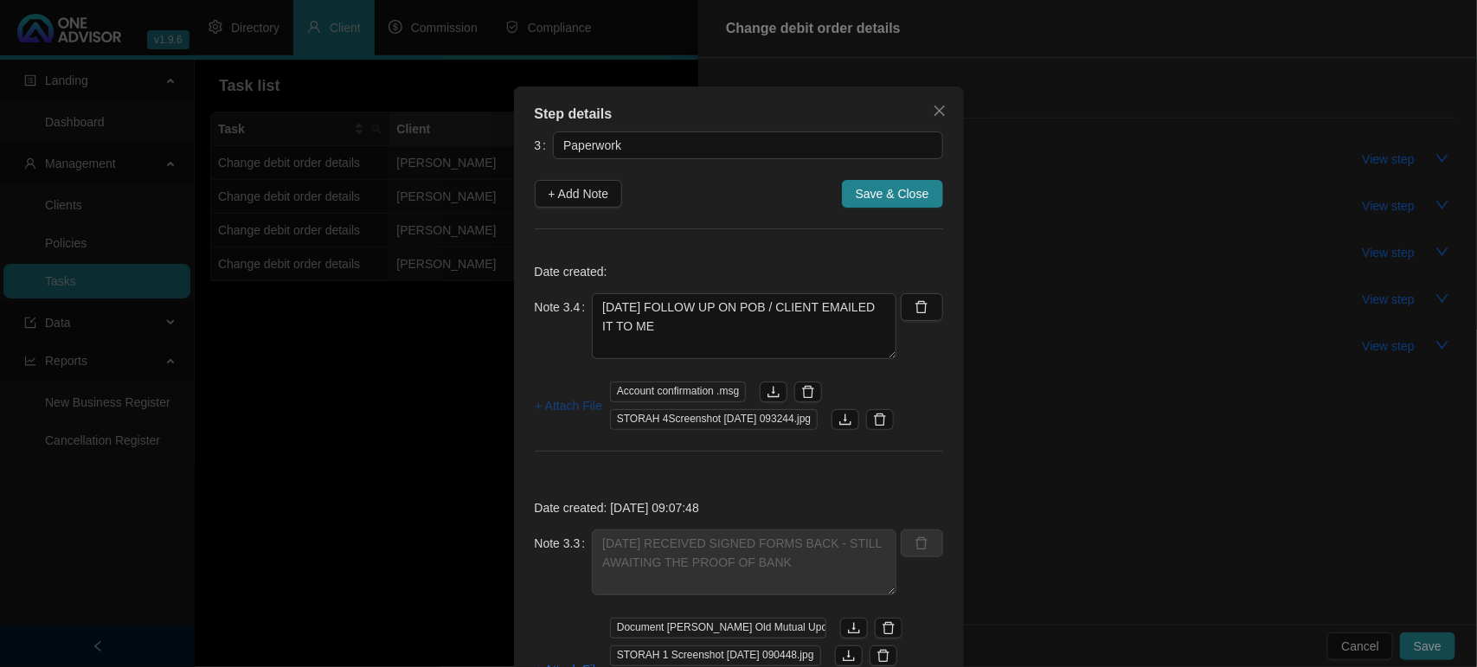
click at [561, 411] on span "+ Attach File" at bounding box center [568, 405] width 67 height 19
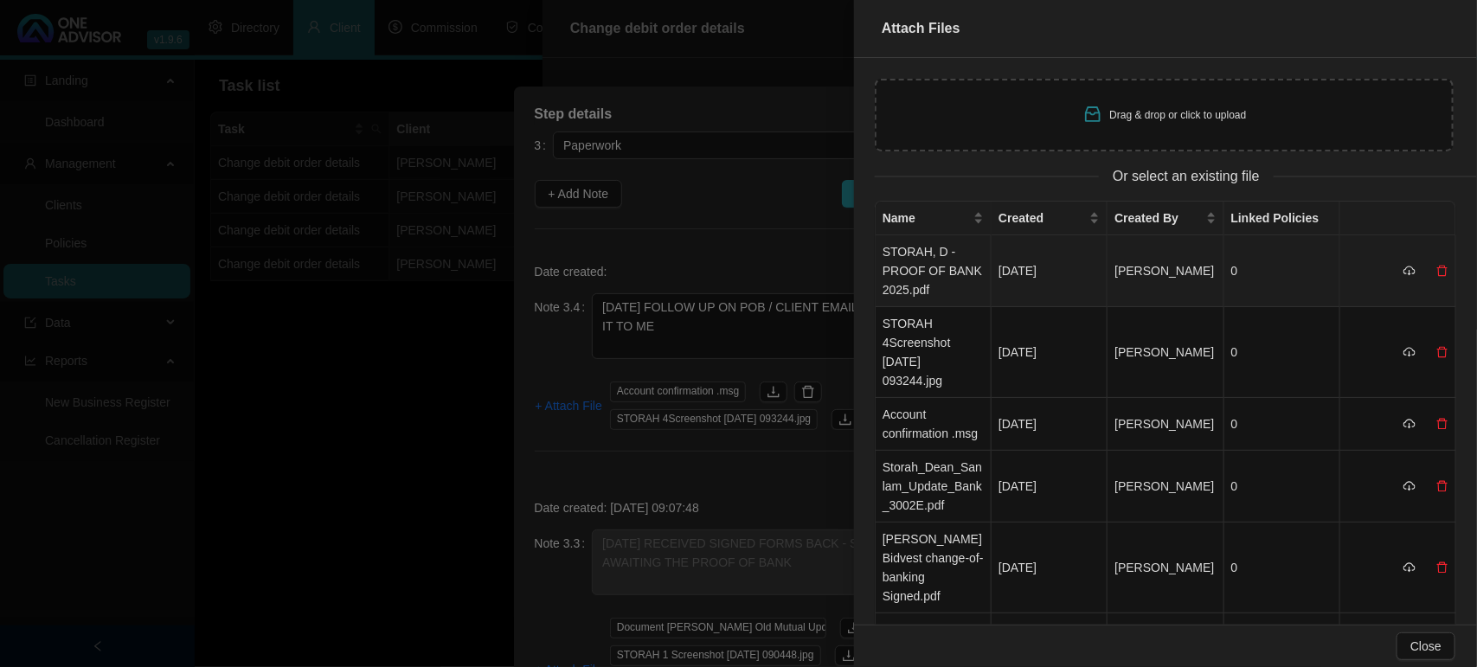
click at [897, 282] on td "STORAH, D - PROOF OF BANK 2025.pdf" at bounding box center [933, 271] width 116 height 72
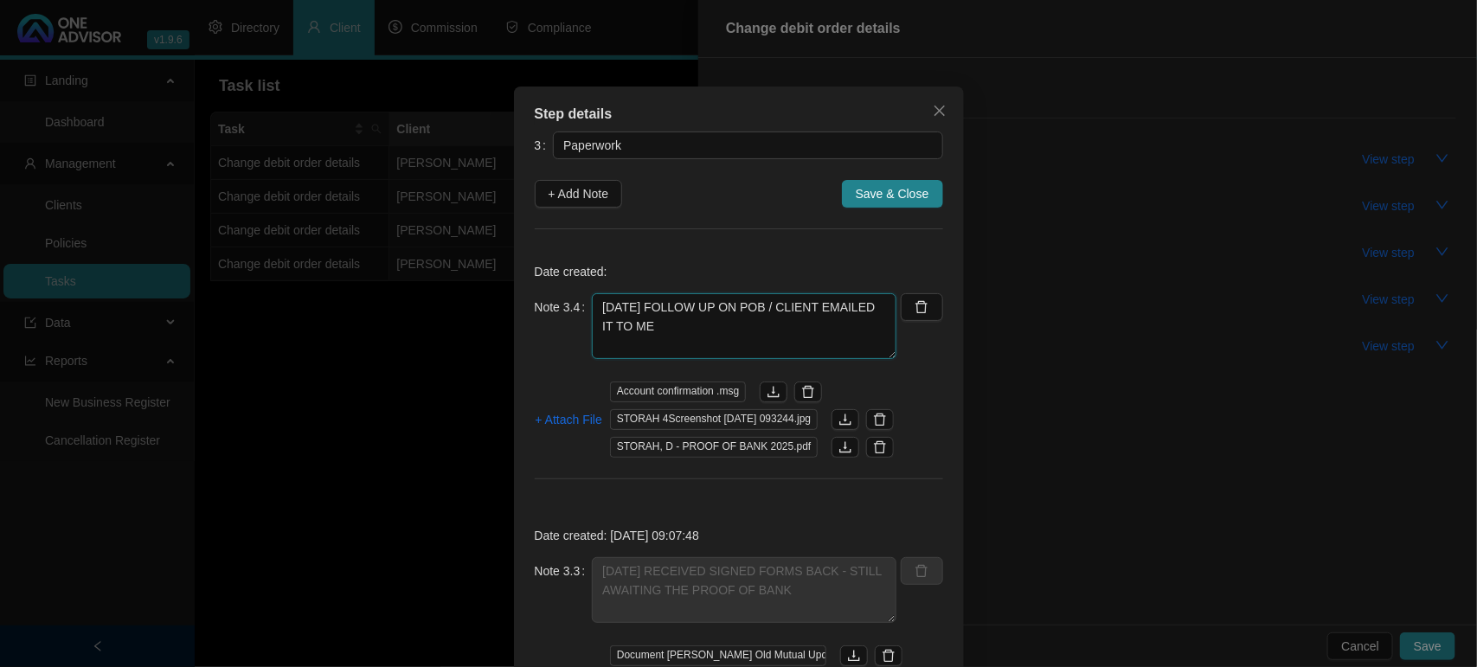
drag, startPoint x: 664, startPoint y: 334, endPoint x: 577, endPoint y: 305, distance: 91.9
click at [577, 305] on div "Note 3.4 [DATE] FOLLOW UP ON POB / CLIENT EMAILED IT TO ME" at bounding box center [716, 326] width 362 height 66
click at [885, 191] on span "Save & Close" at bounding box center [892, 193] width 74 height 19
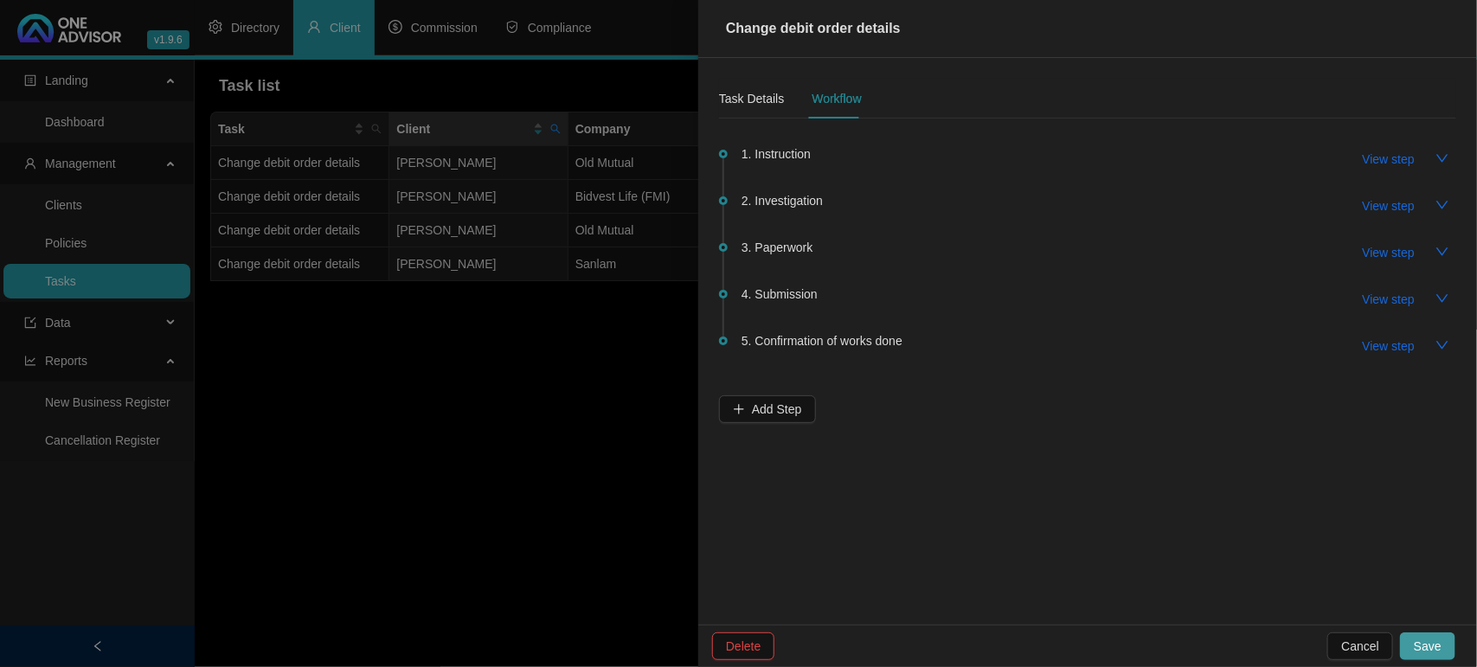
click at [1429, 647] on span "Save" at bounding box center [1427, 646] width 28 height 19
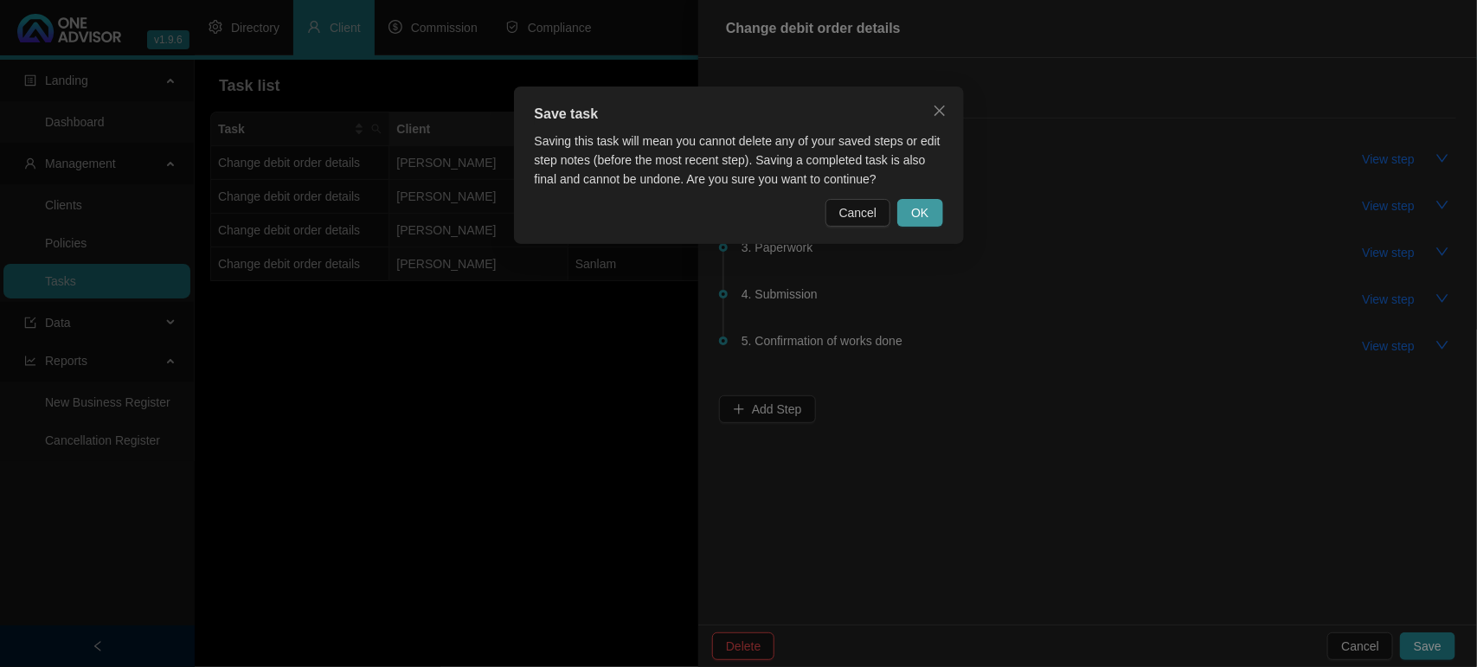
click at [939, 210] on button "OK" at bounding box center [919, 213] width 45 height 28
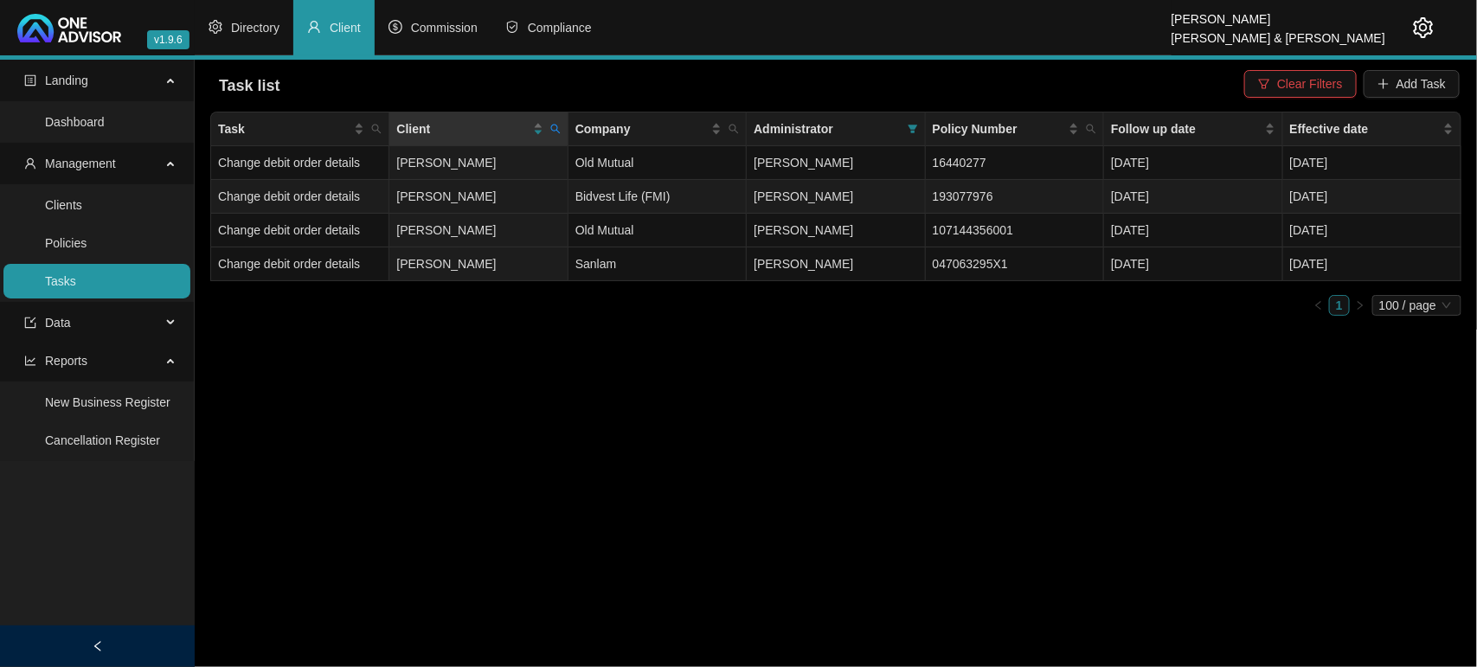
click at [631, 200] on td "Bidvest Life (FMI)" at bounding box center [657, 197] width 178 height 34
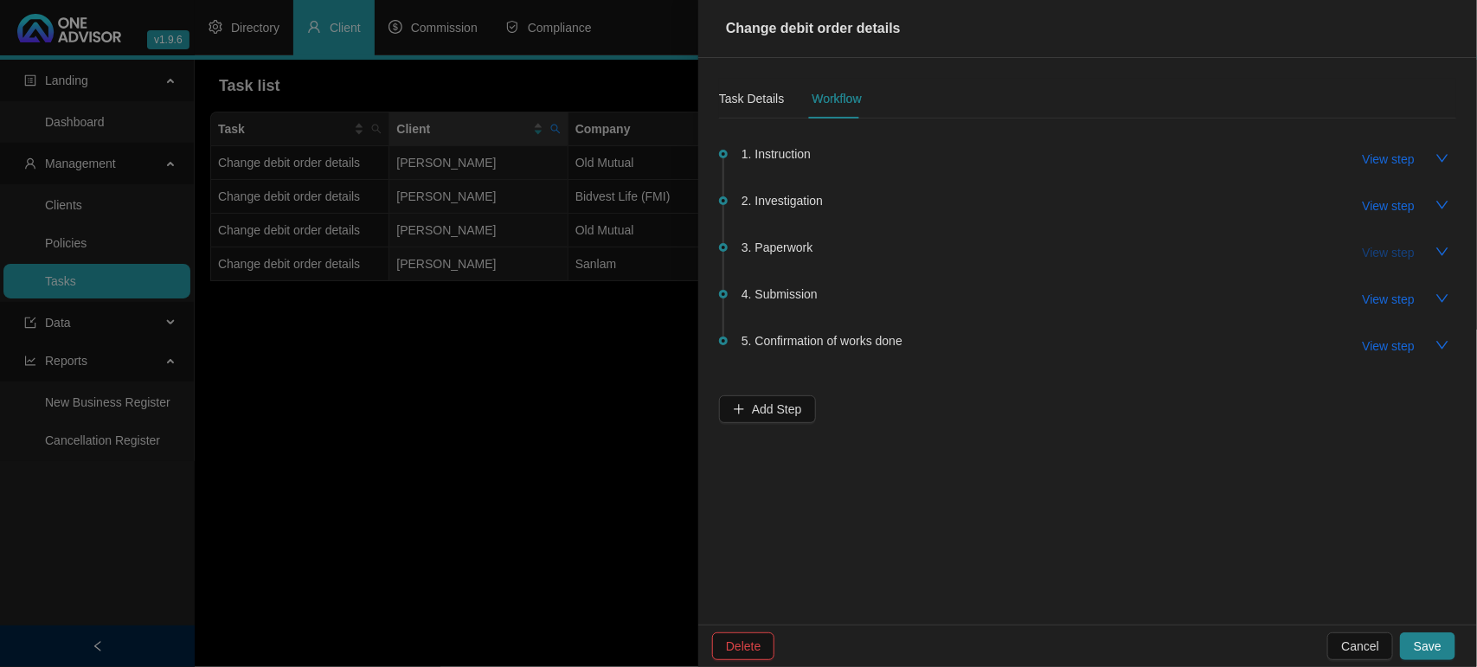
click at [1388, 247] on span "View step" at bounding box center [1388, 252] width 52 height 19
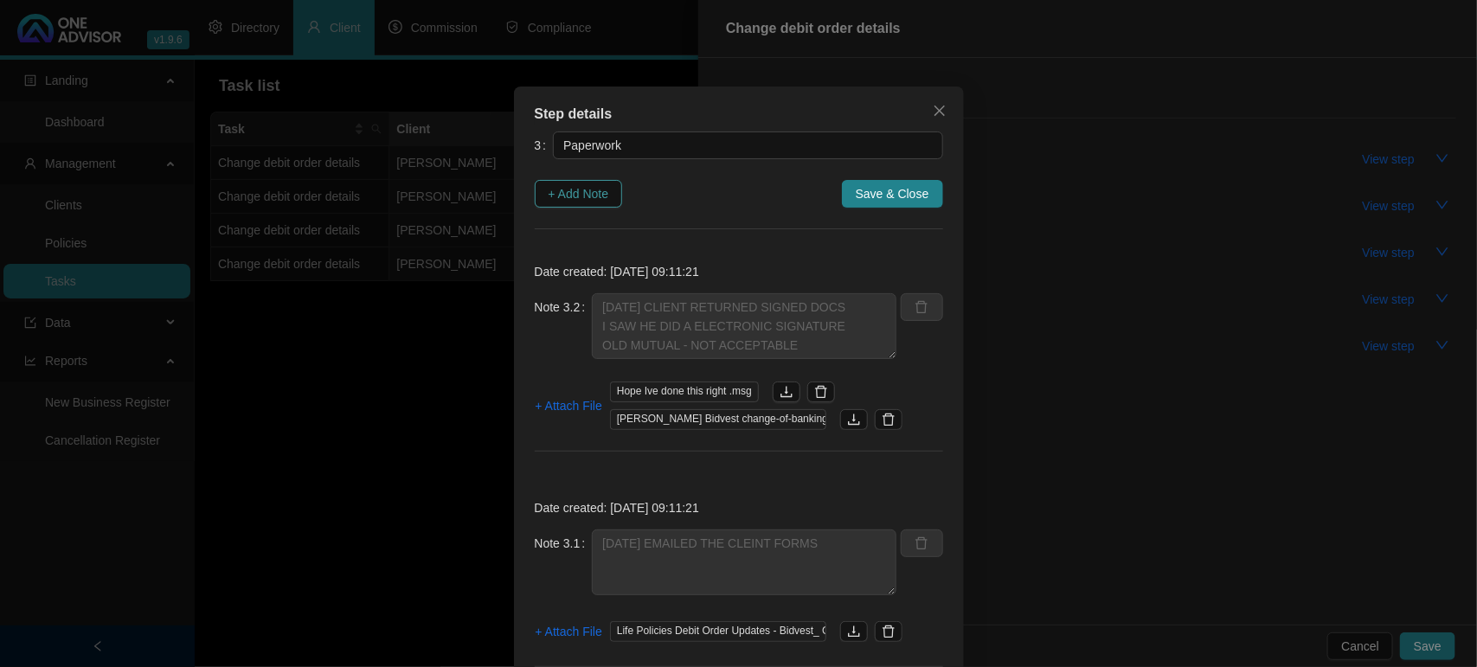
click at [571, 192] on span "+ Add Note" at bounding box center [578, 193] width 61 height 19
type textarea "[DATE] CLIENT RETURNED SIGNED DOCS I SAW HE DID A ELECTRONIC SIGNATURE OLD MUTU…"
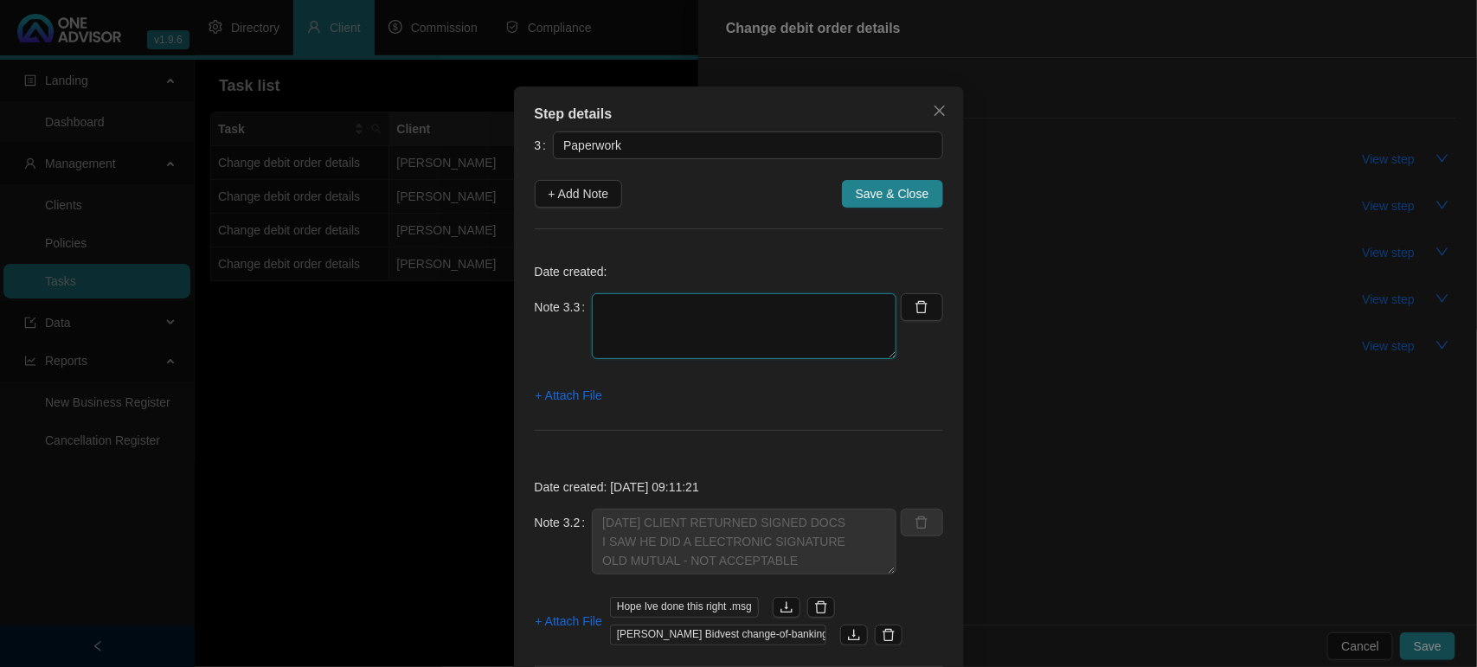
click at [650, 317] on textarea at bounding box center [744, 326] width 304 height 66
paste textarea "[DATE] FOLLOW UP ON POB / CLIENT EMAILED IT TO ME"
type textarea "[DATE] FOLLOW UP ON POB / CLIENT EMAILED IT TO ME"
click at [541, 404] on span "+ Attach File" at bounding box center [568, 395] width 67 height 19
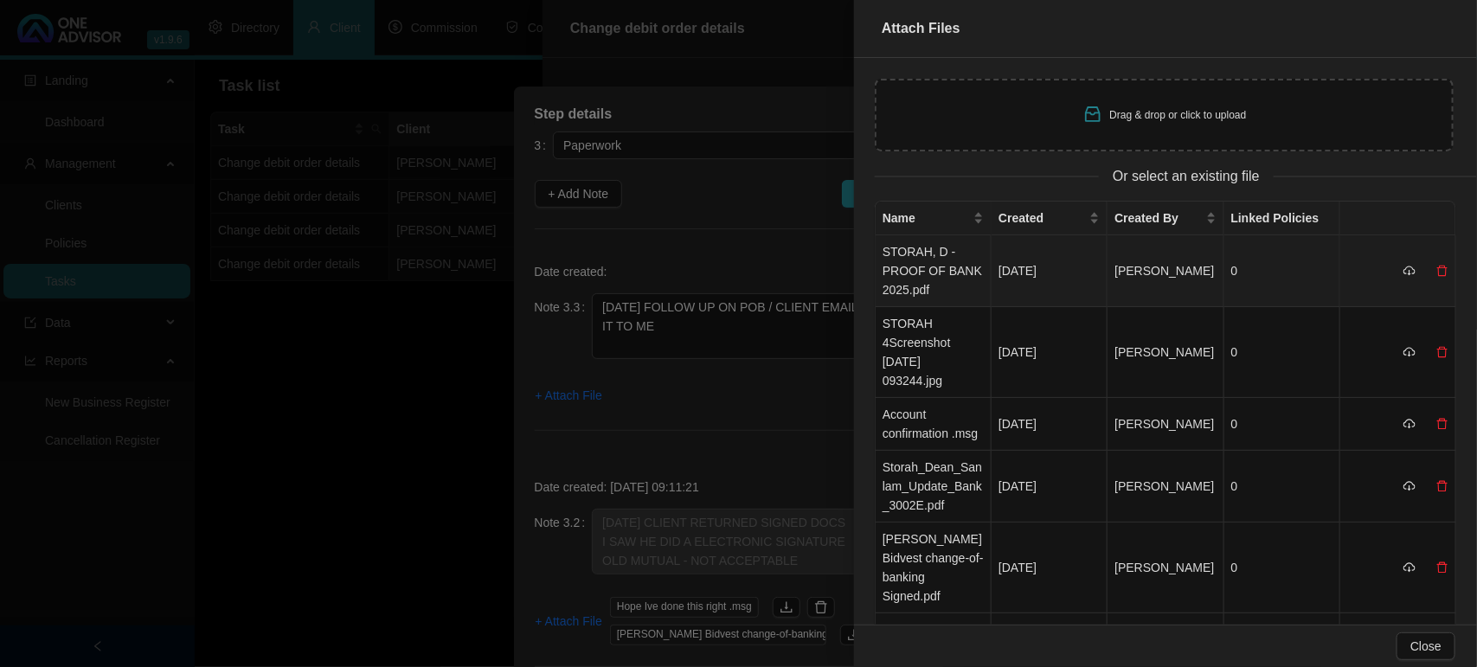
click at [927, 268] on td "STORAH, D - PROOF OF BANK 2025.pdf" at bounding box center [933, 271] width 116 height 72
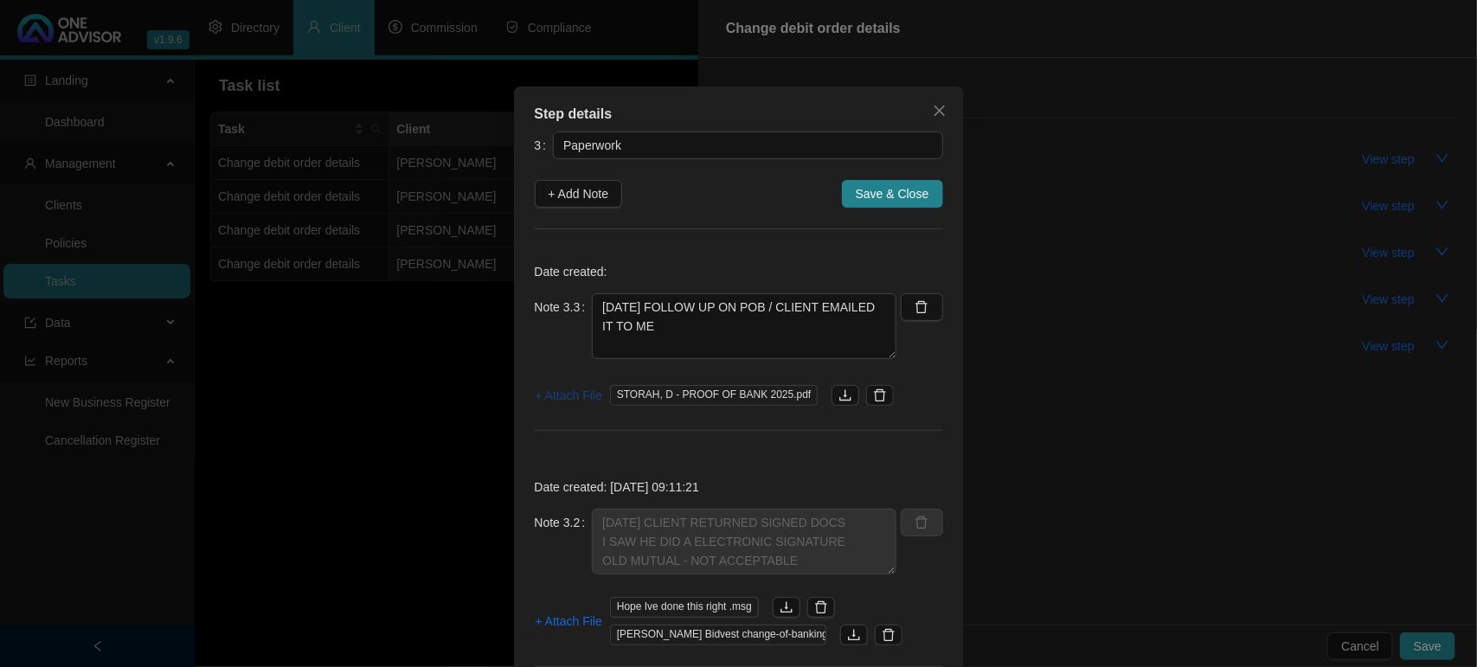
click at [568, 391] on span "+ Attach File" at bounding box center [568, 395] width 67 height 19
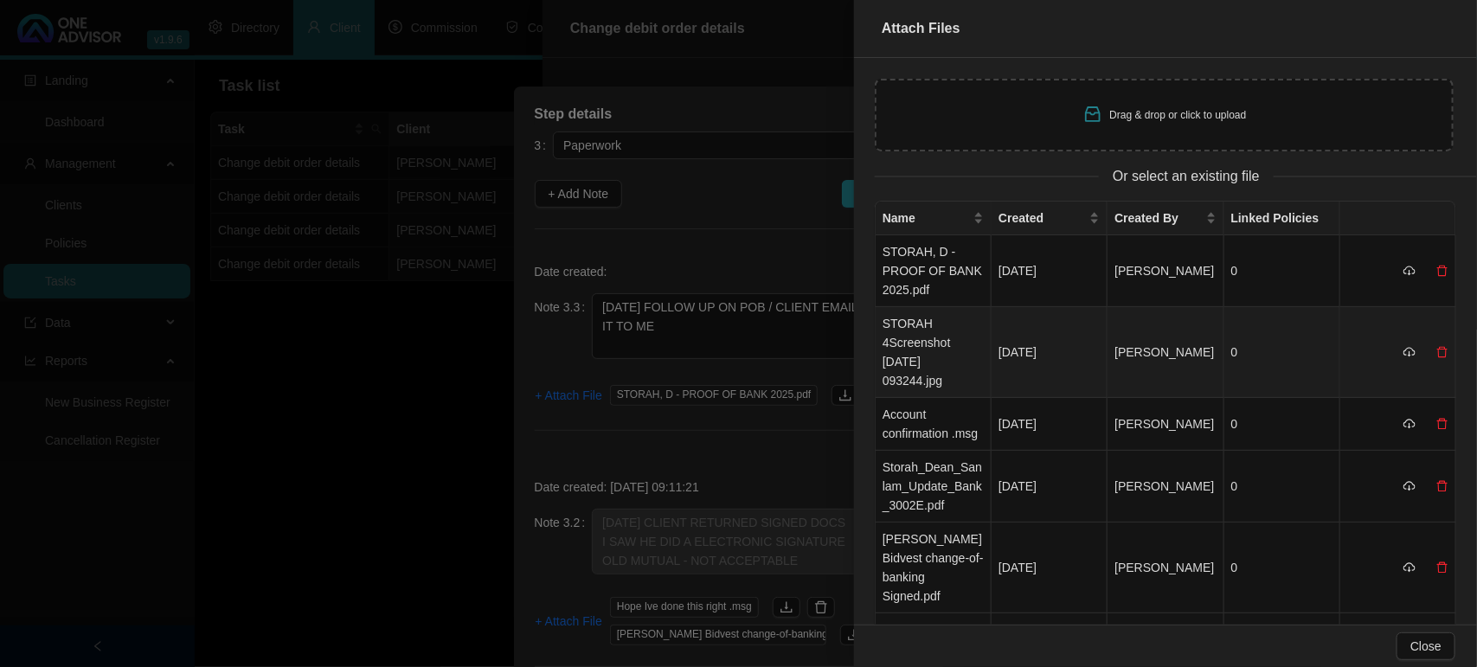
drag, startPoint x: 897, startPoint y: 342, endPoint x: 807, endPoint y: 379, distance: 97.3
click at [898, 343] on td "STORAH 4Screenshot [DATE] 093244.jpg" at bounding box center [933, 352] width 116 height 91
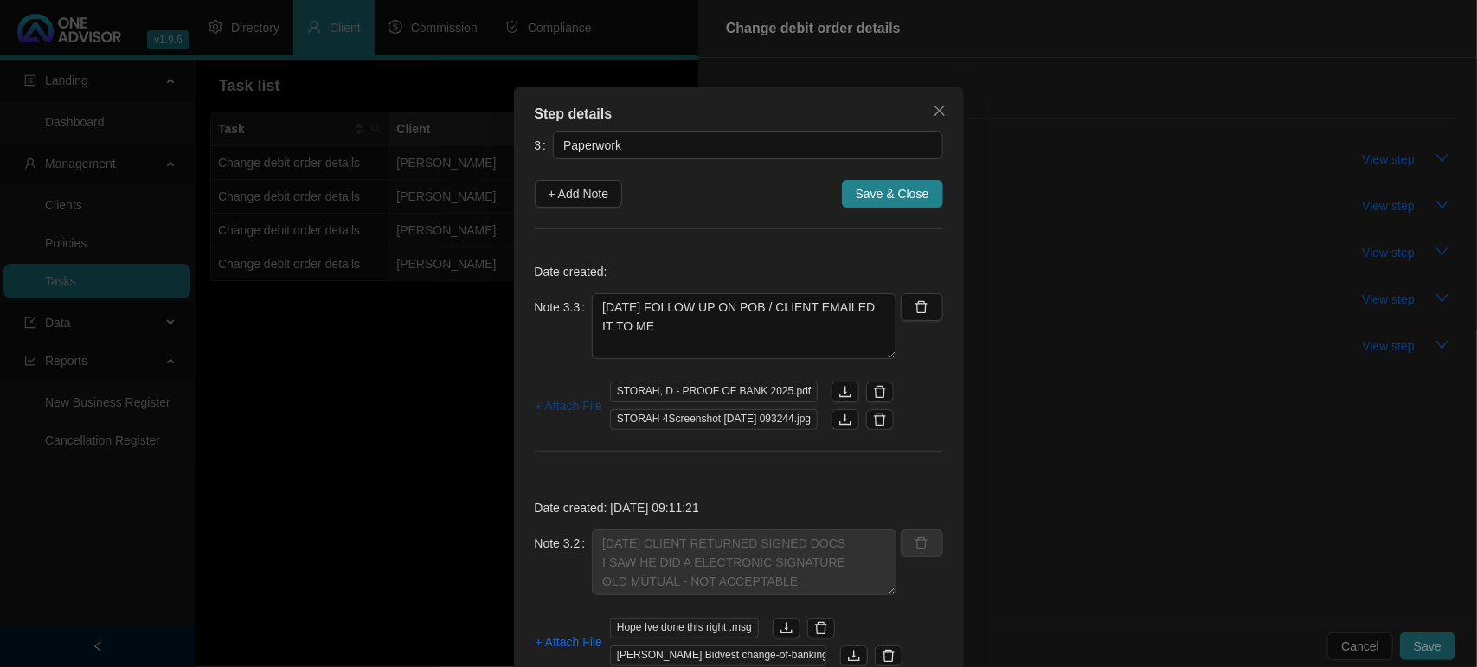
click at [550, 405] on span "+ Attach File" at bounding box center [568, 405] width 67 height 19
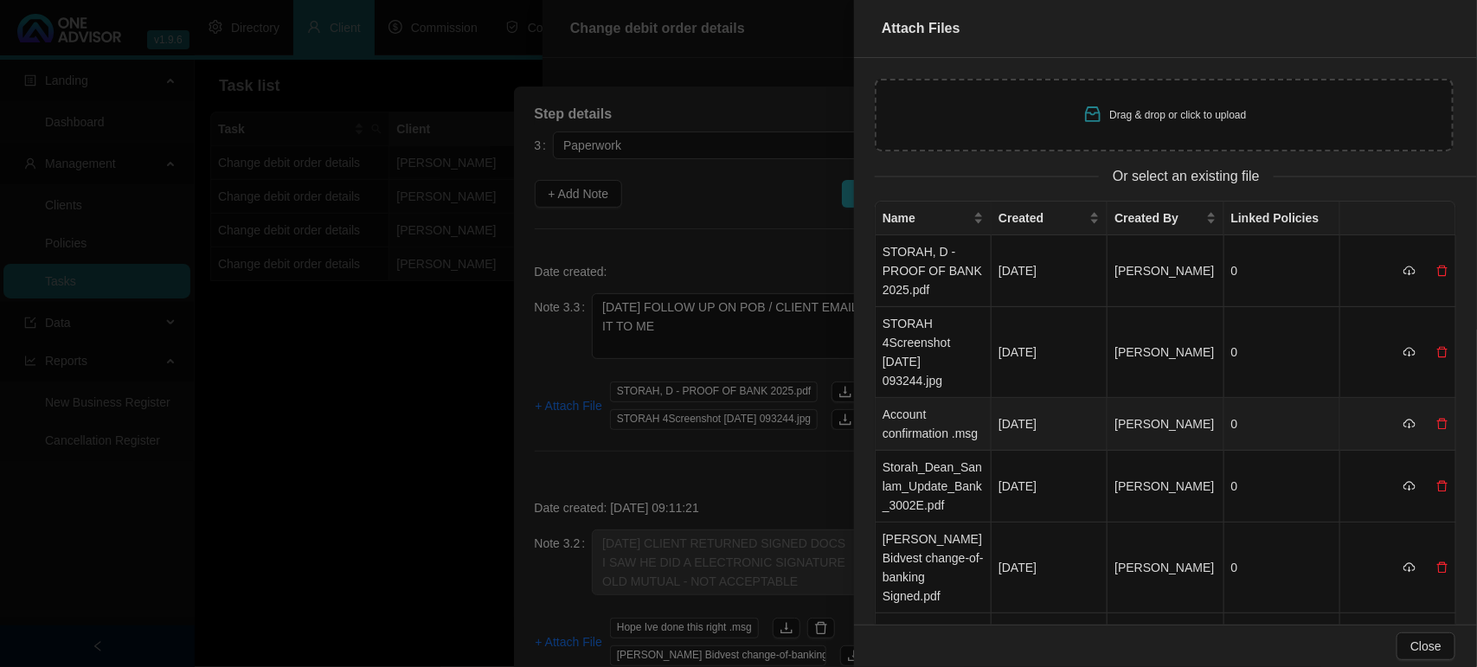
click at [949, 426] on td "Account confirmation .msg" at bounding box center [933, 424] width 116 height 53
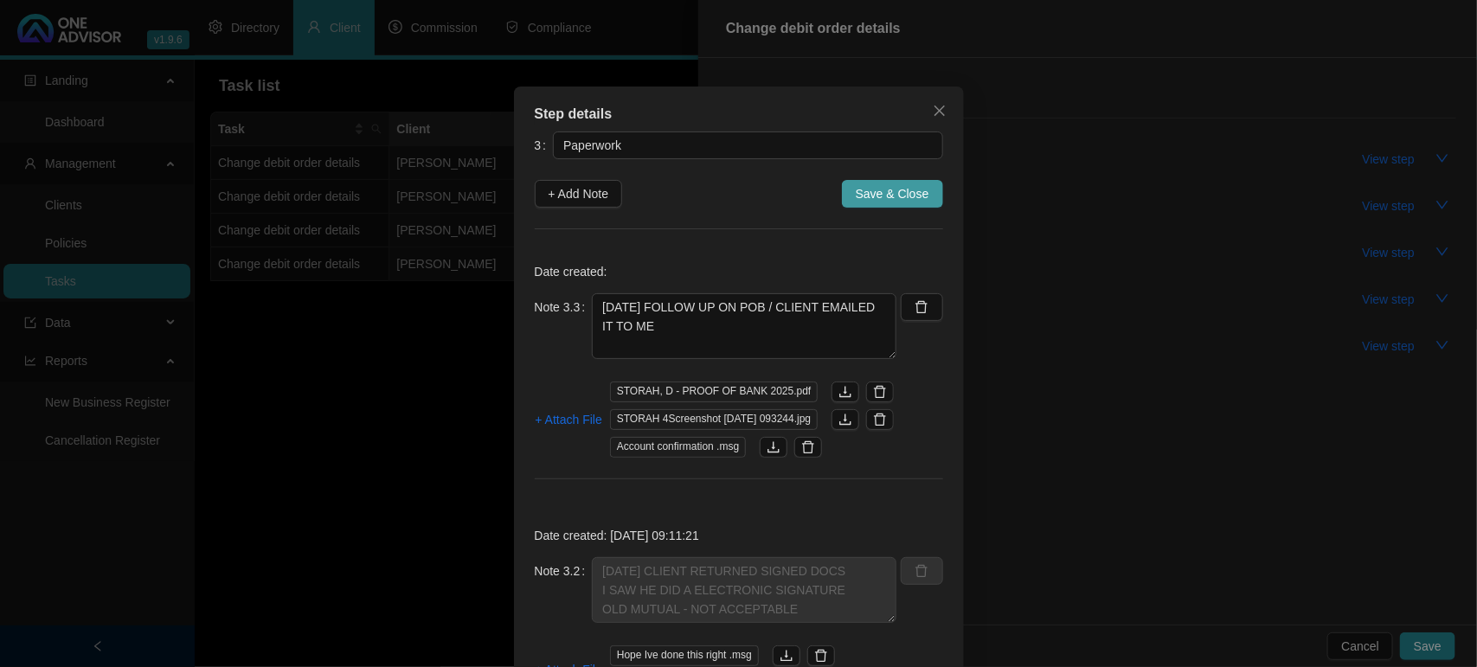
click at [868, 192] on span "Save & Close" at bounding box center [892, 193] width 74 height 19
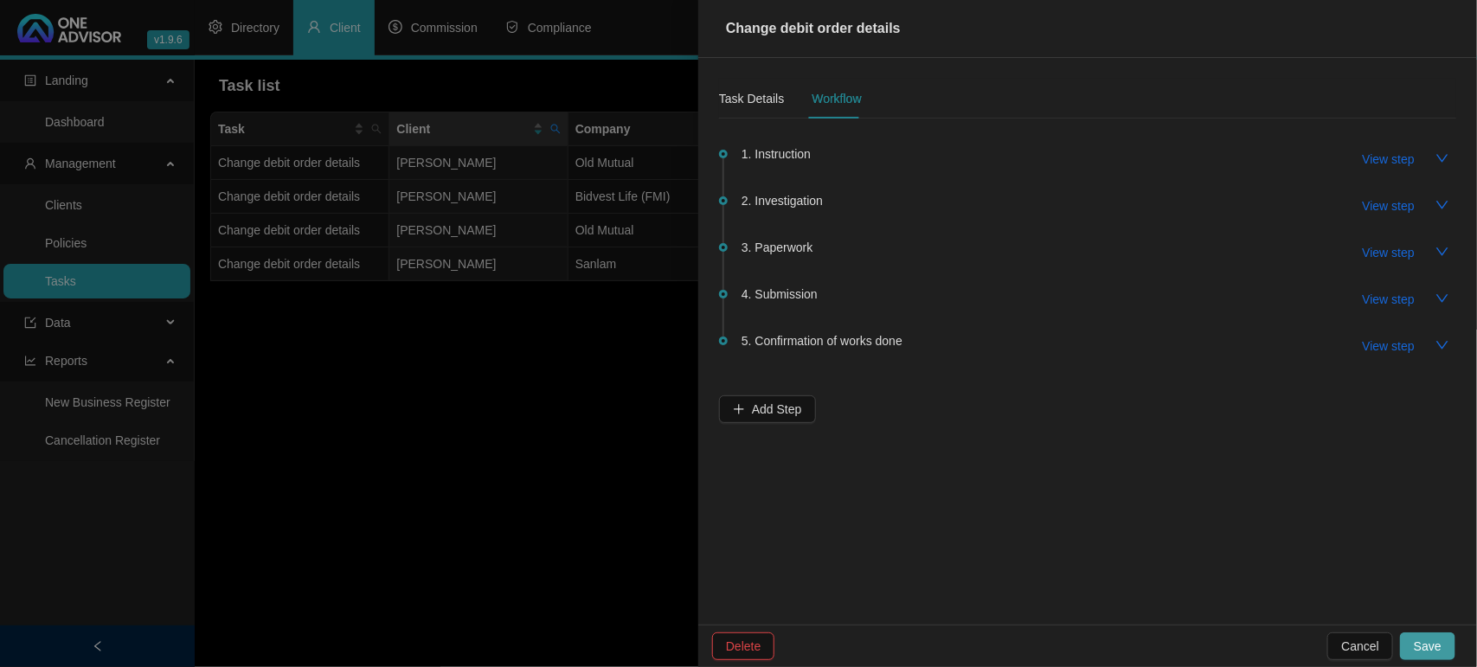
click at [1436, 646] on span "Save" at bounding box center [1427, 646] width 28 height 19
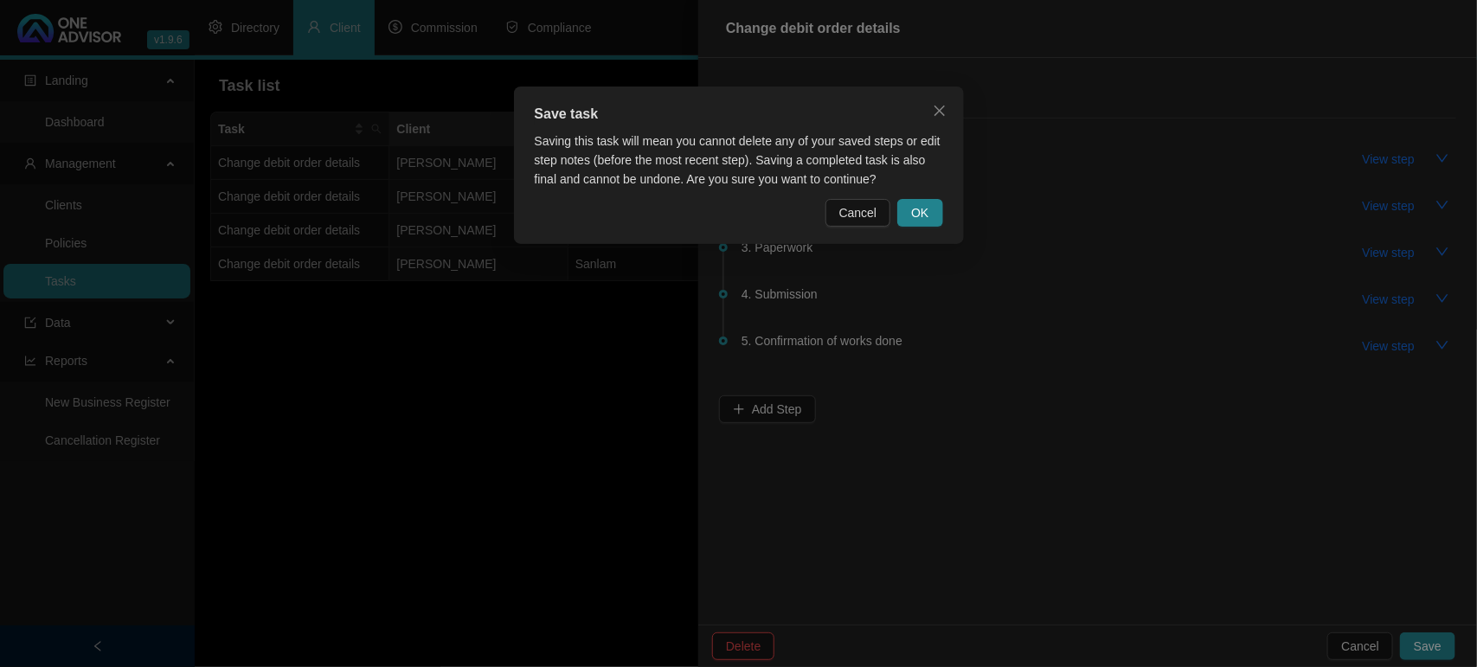
drag, startPoint x: 926, startPoint y: 208, endPoint x: 798, endPoint y: 195, distance: 127.7
click at [924, 208] on span "OK" at bounding box center [919, 212] width 17 height 19
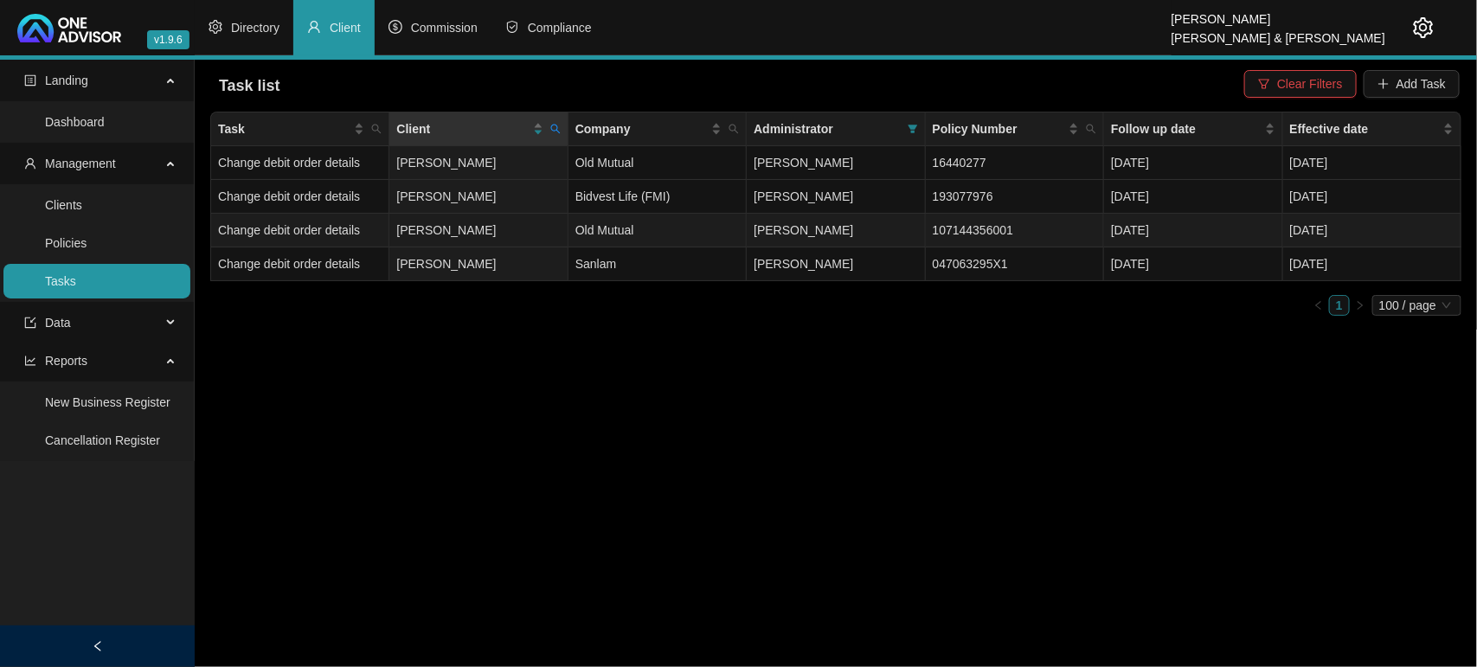
click at [417, 225] on td "[PERSON_NAME]" at bounding box center [478, 231] width 178 height 34
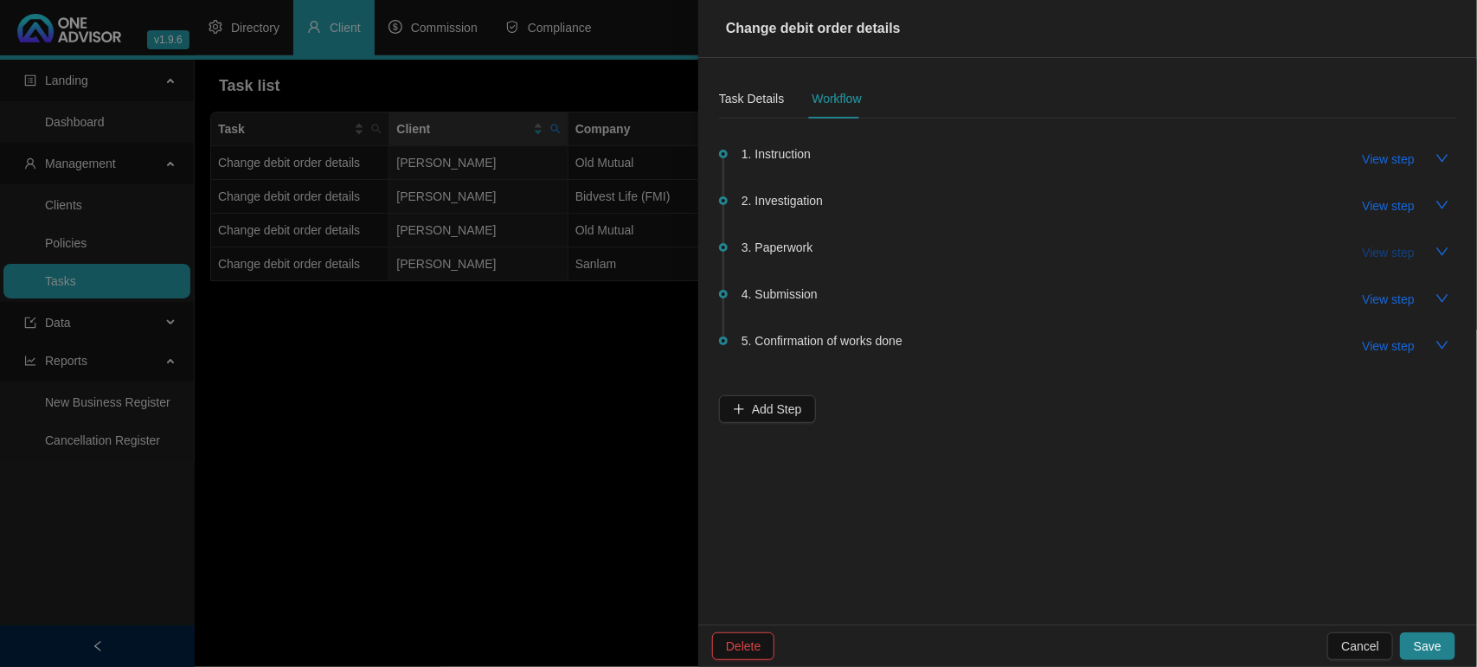
click at [1388, 252] on span "View step" at bounding box center [1388, 252] width 52 height 19
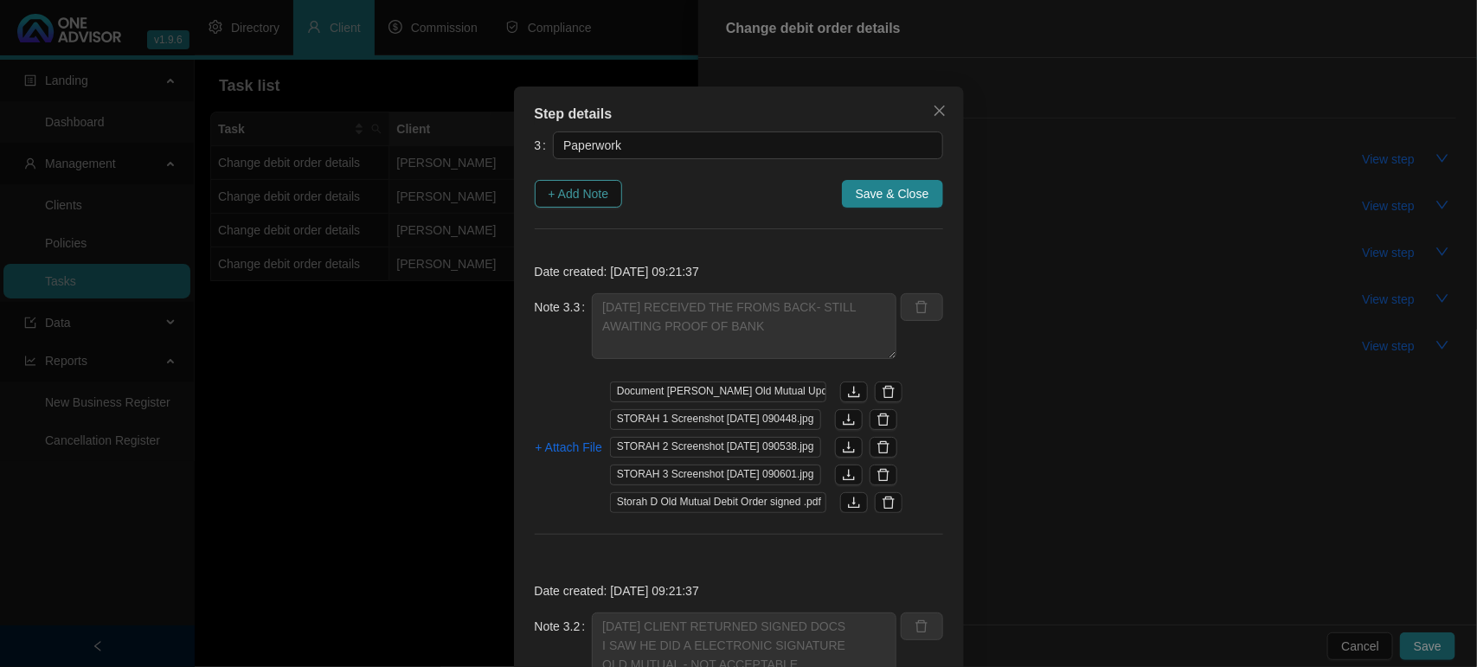
click at [588, 190] on span "+ Add Note" at bounding box center [578, 193] width 61 height 19
type textarea "[DATE] RECEIVED THE FROMS BACK- STILL AWAITING PROOF OF BANK"
type textarea "[DATE] CLIENT RETURNED SIGNED DOCS I SAW HE DID A ELECTRONIC SIGNATURE OLD MUTU…"
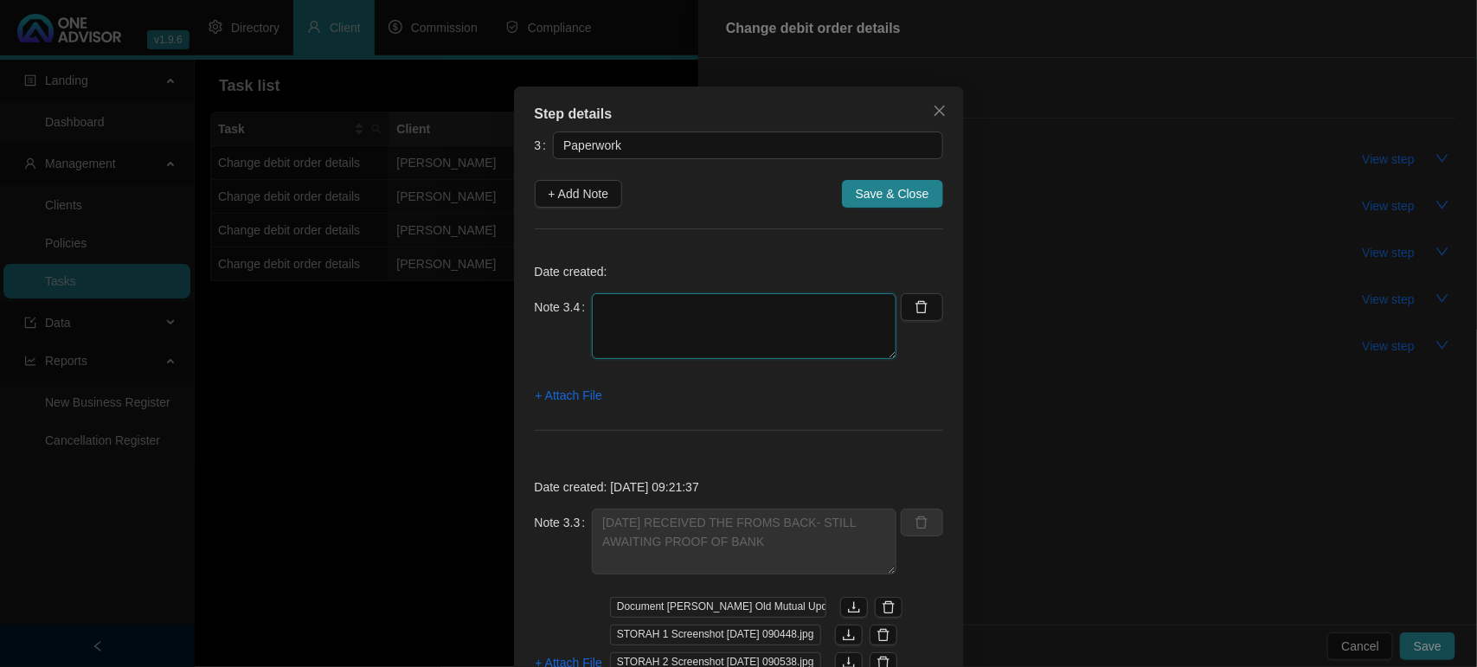
click at [689, 325] on textarea at bounding box center [744, 326] width 304 height 66
paste textarea "[DATE] FOLLOW UP ON POB / CLIENT EMAILED IT TO ME"
type textarea "[DATE] FOLLOW UP ON POB / CLIENT EMAILED IT TO ME"
click at [572, 400] on span "+ Attach File" at bounding box center [568, 395] width 67 height 19
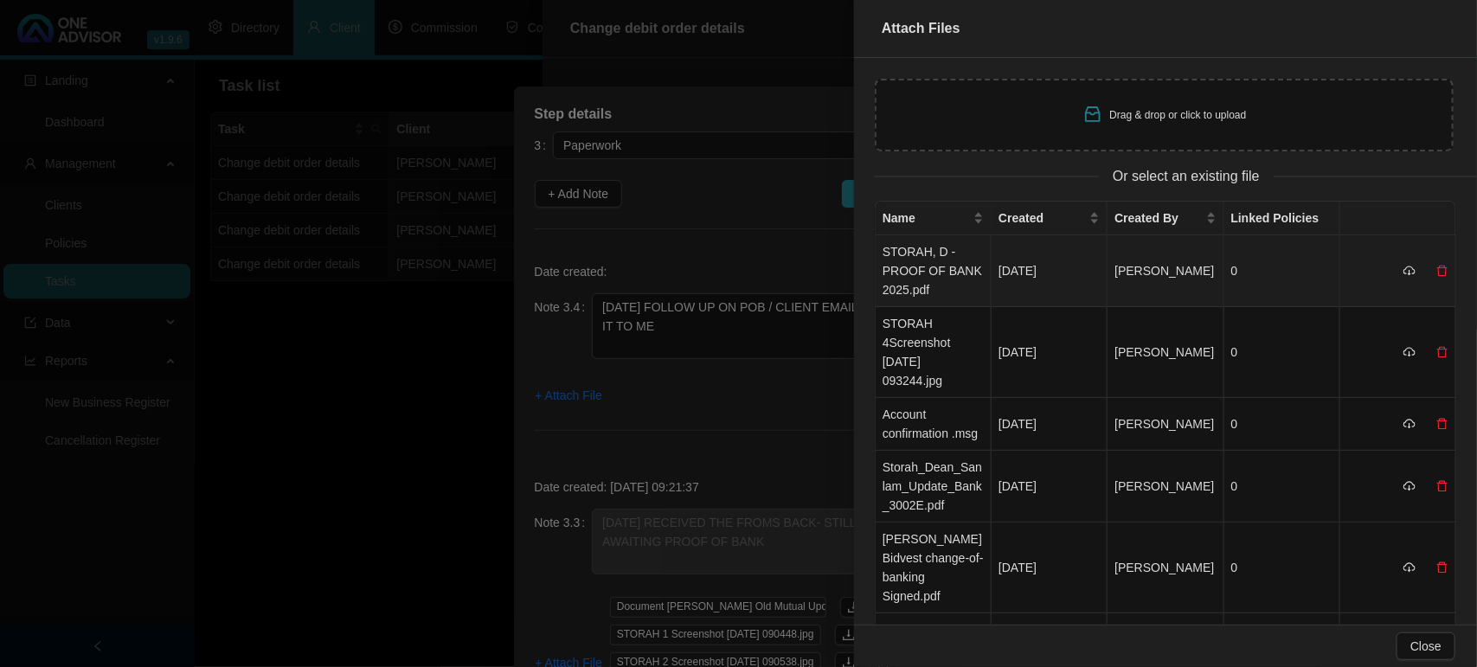
click at [949, 277] on td "STORAH, D - PROOF OF BANK 2025.pdf" at bounding box center [933, 271] width 116 height 72
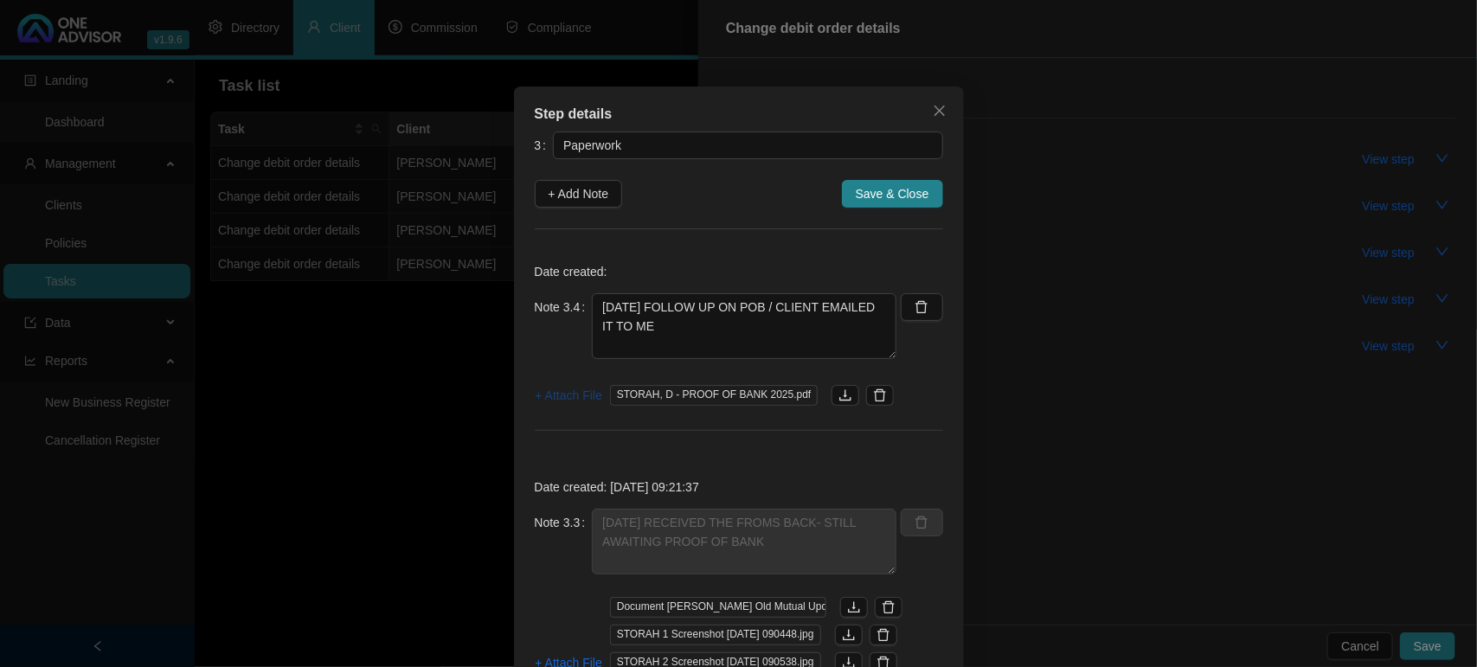
click at [554, 394] on span "+ Attach File" at bounding box center [568, 395] width 67 height 19
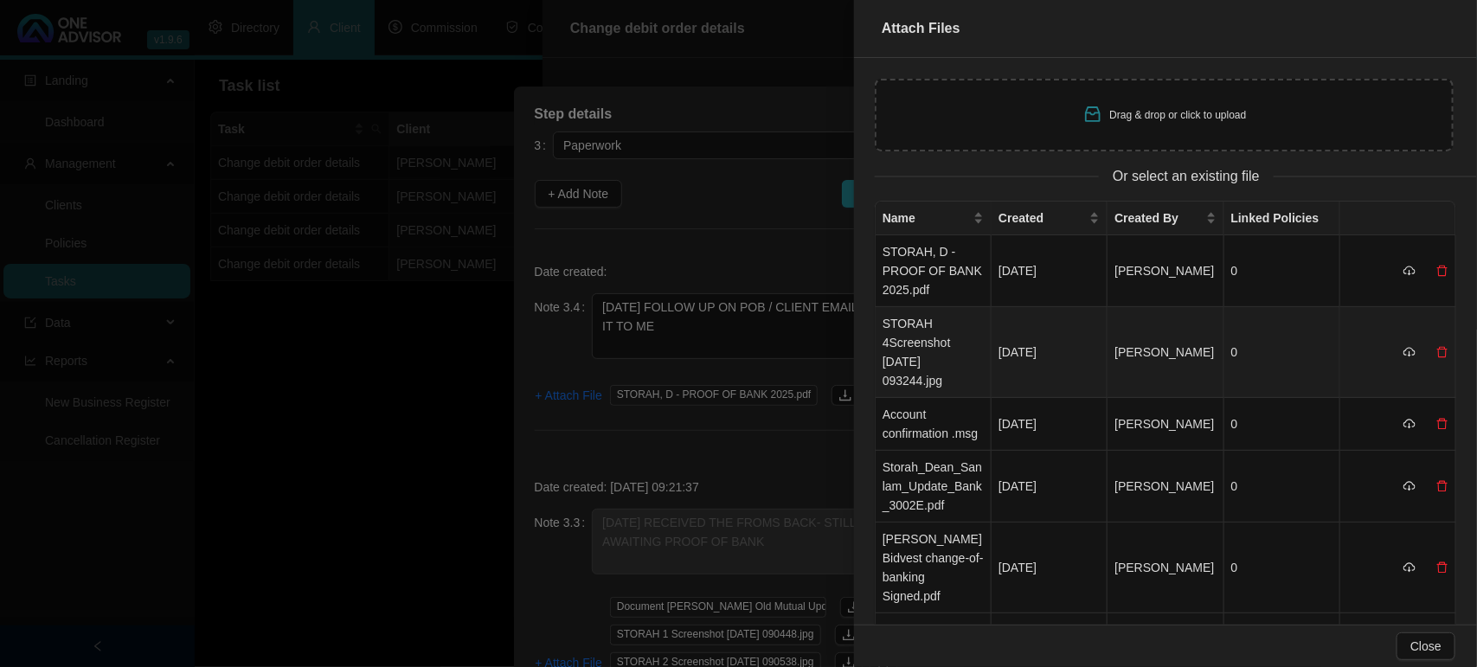
click at [937, 349] on td "STORAH 4Screenshot [DATE] 093244.jpg" at bounding box center [933, 352] width 116 height 91
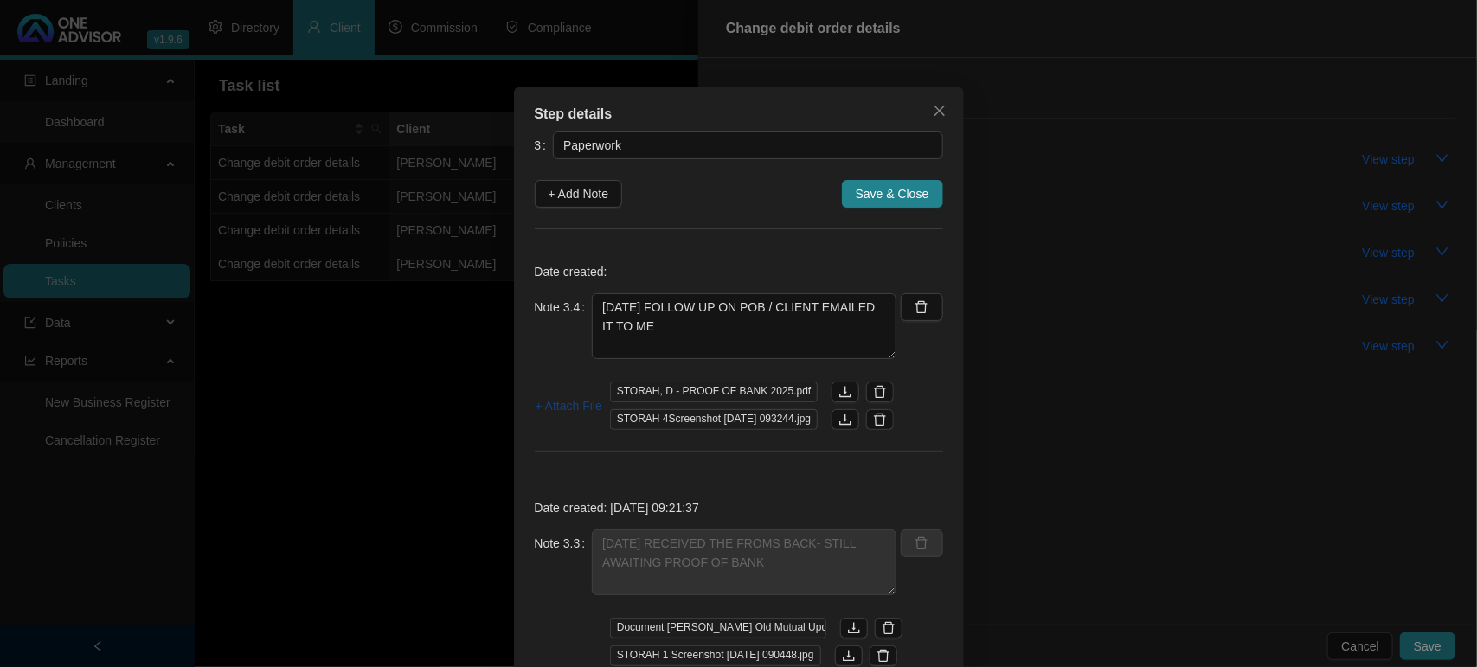
click at [548, 407] on span "+ Attach File" at bounding box center [568, 405] width 67 height 19
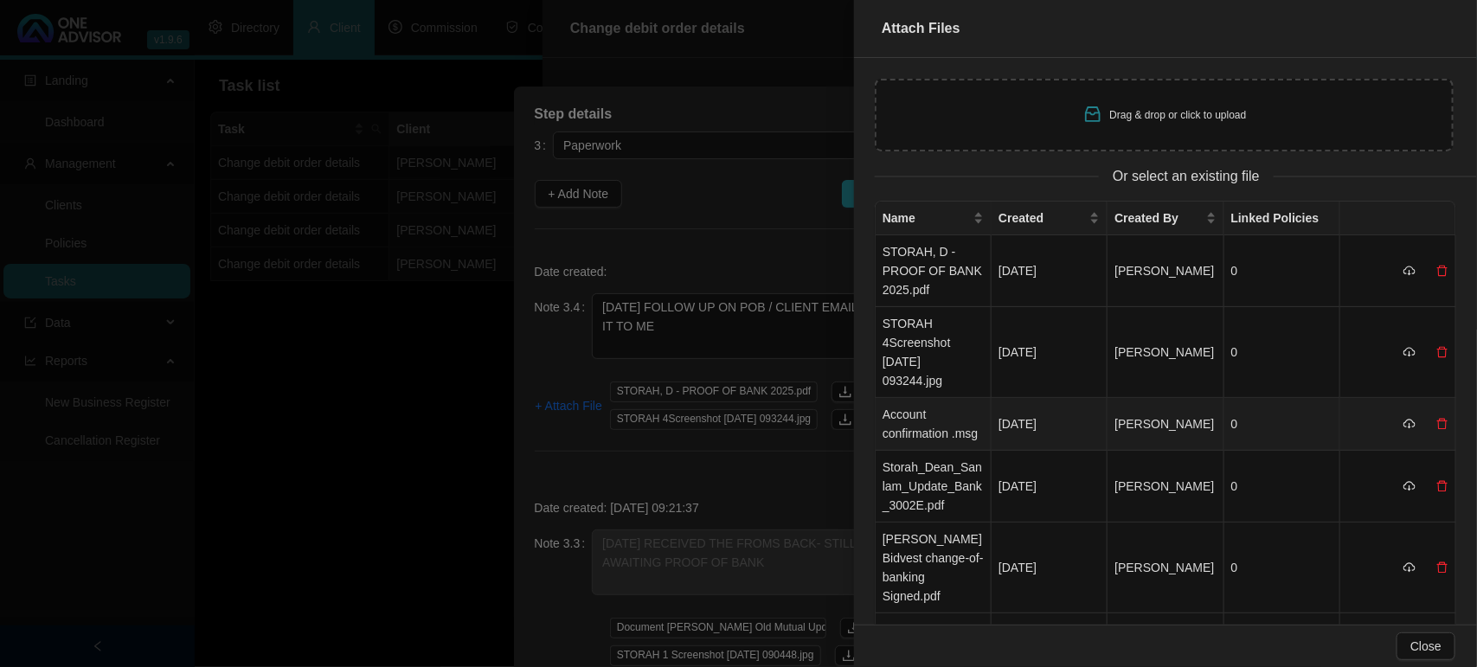
click at [913, 424] on td "Account confirmation .msg" at bounding box center [933, 424] width 116 height 53
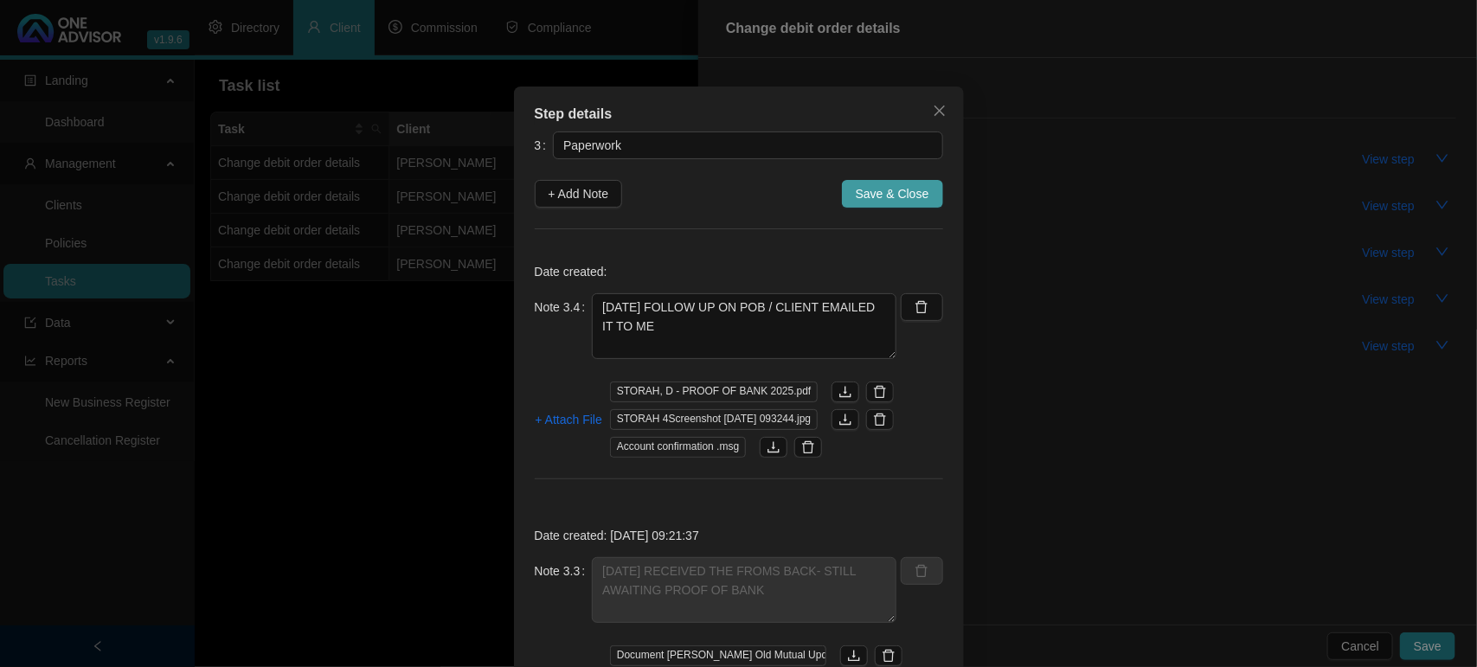
click at [878, 191] on span "Save & Close" at bounding box center [892, 193] width 74 height 19
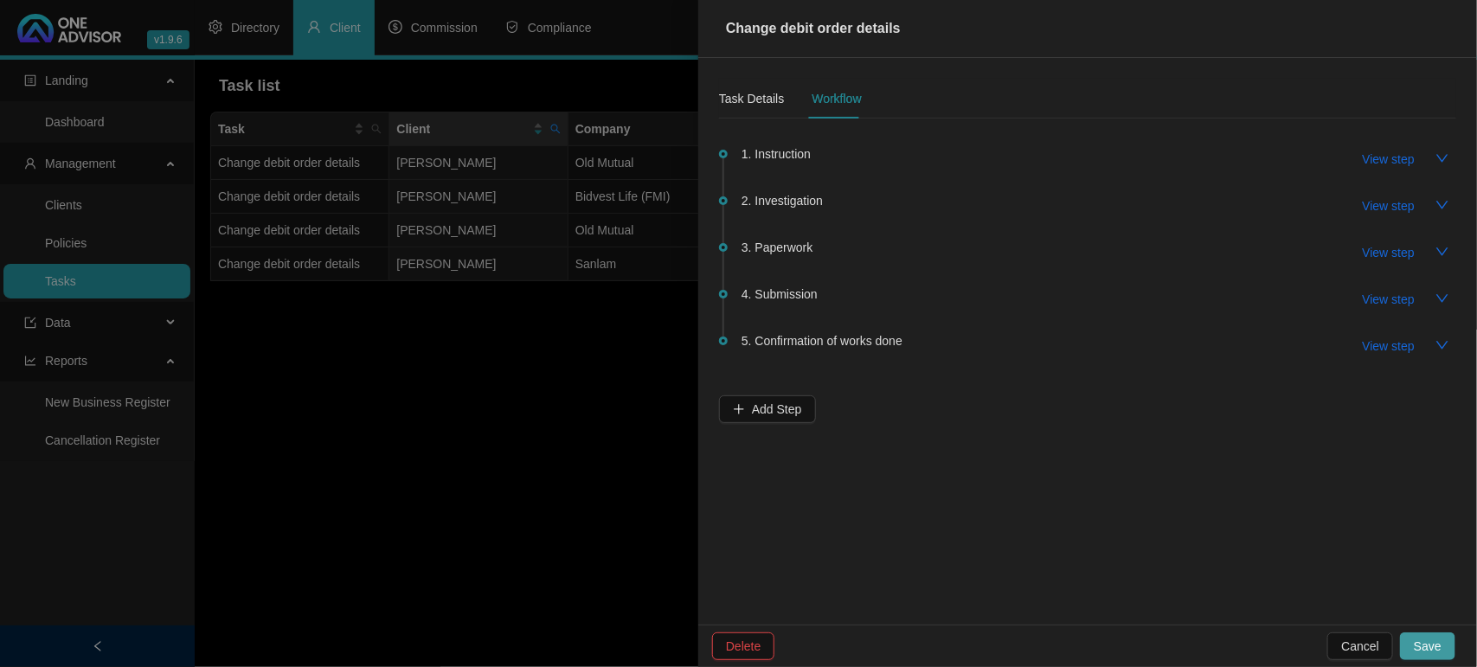
click at [1415, 638] on button "Save" at bounding box center [1427, 646] width 55 height 28
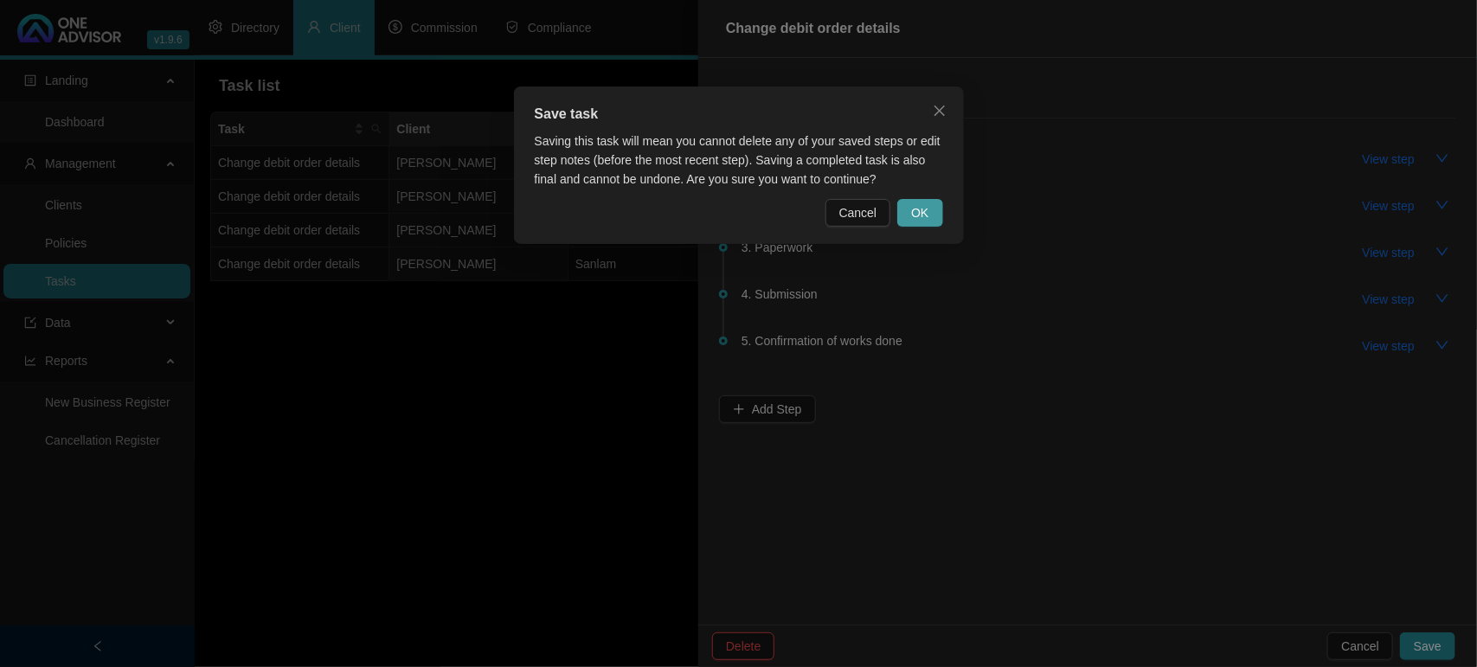
drag, startPoint x: 926, startPoint y: 217, endPoint x: 936, endPoint y: 217, distance: 9.5
click at [927, 217] on span "OK" at bounding box center [919, 212] width 17 height 19
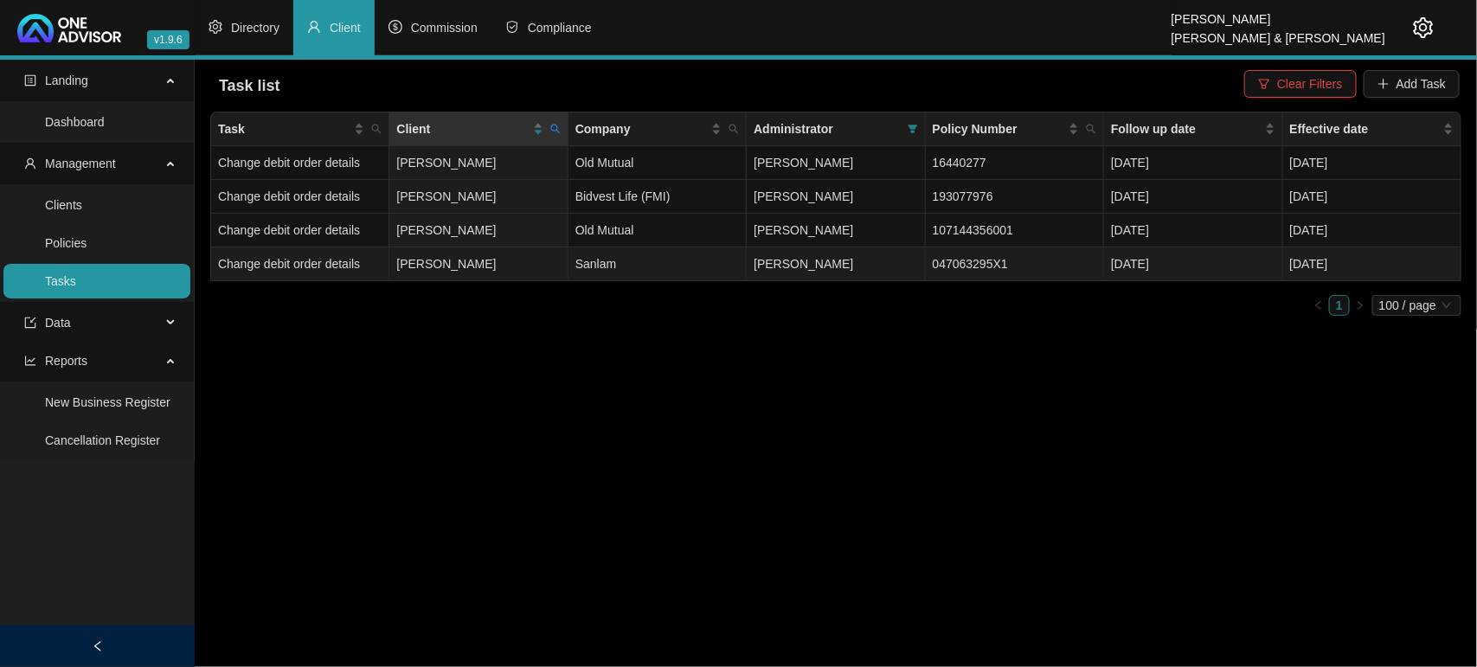
click at [368, 264] on td "Change debit order details" at bounding box center [300, 264] width 178 height 34
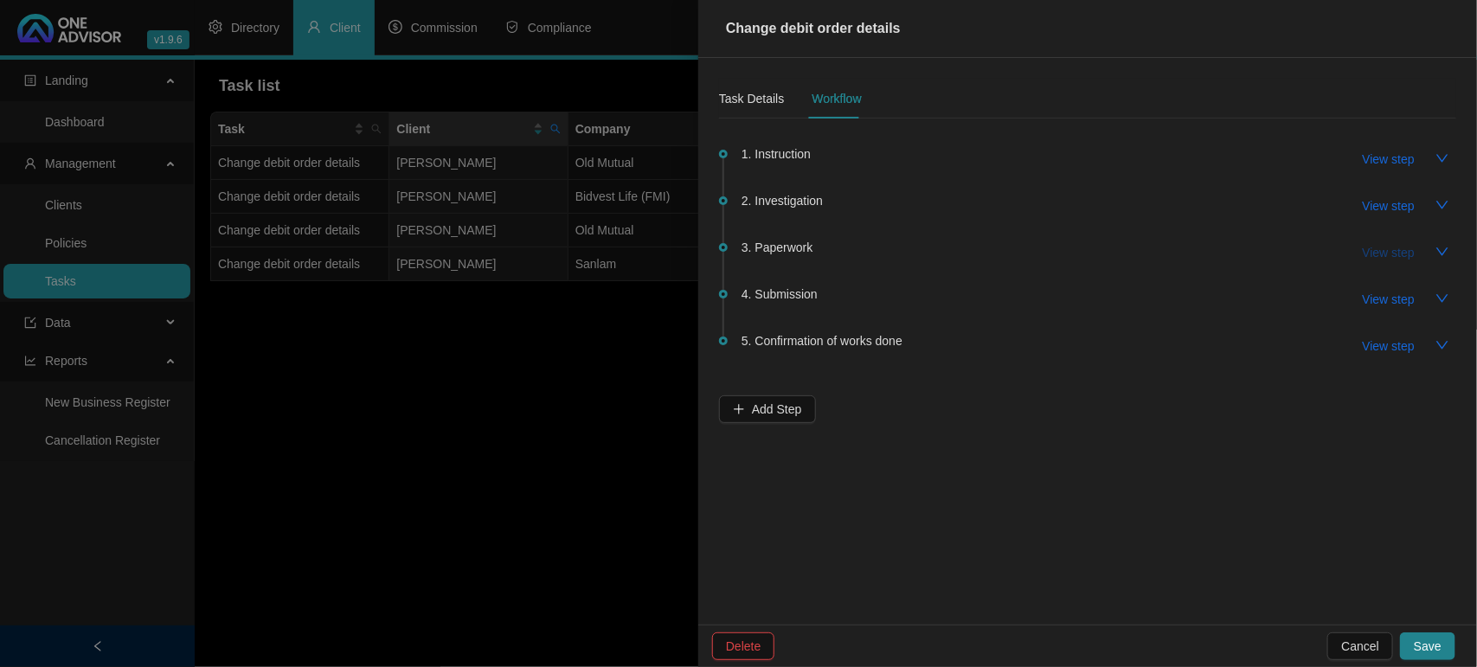
click at [1368, 243] on span "View step" at bounding box center [1388, 252] width 52 height 19
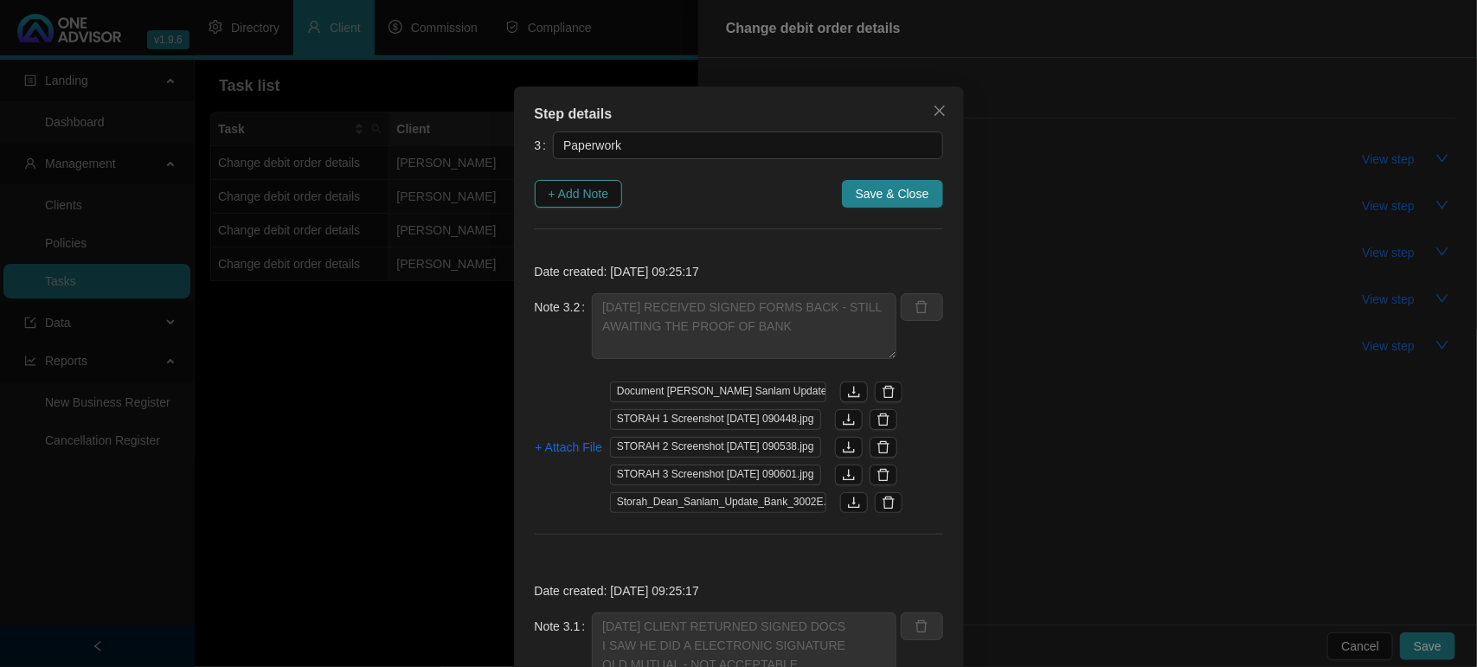
click at [573, 193] on span "+ Add Note" at bounding box center [578, 193] width 61 height 19
type textarea "[DATE] RECEIVED SIGNED FORMS BACK - STILL AWAITING THE PROOF OF BANK"
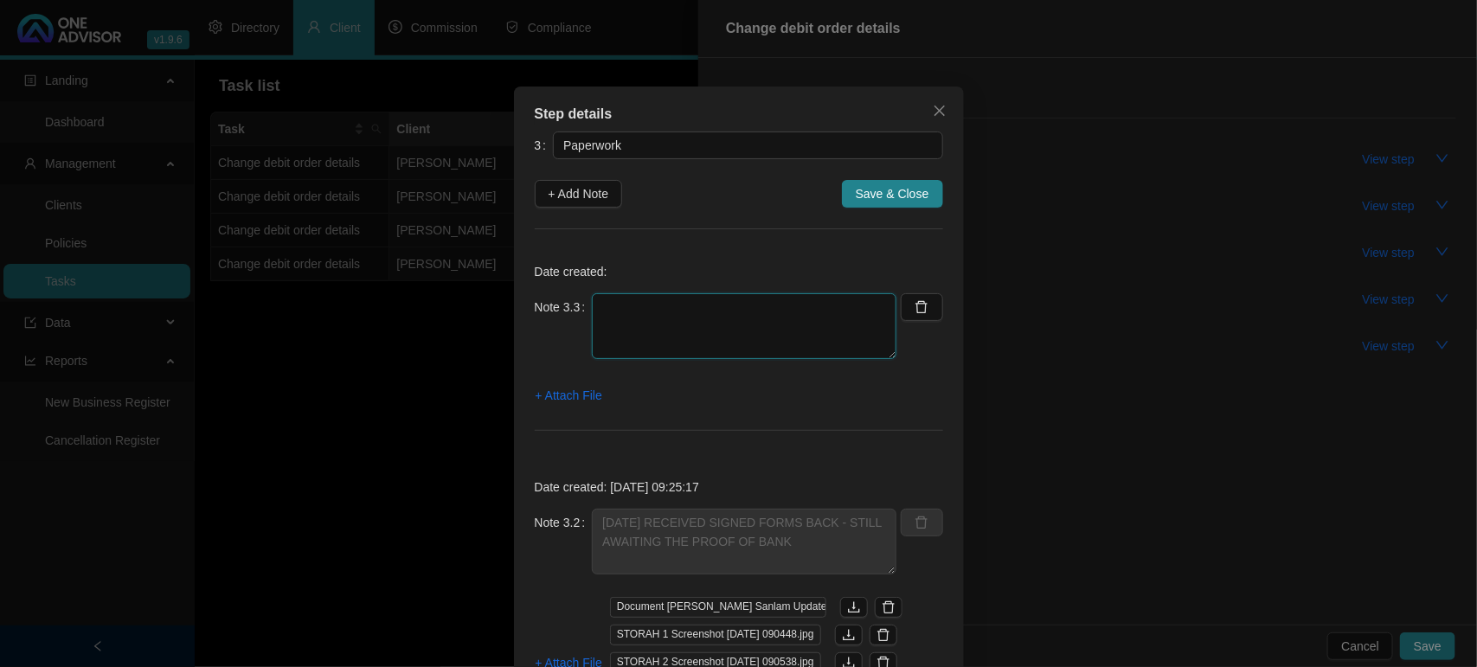
click at [720, 326] on textarea at bounding box center [744, 326] width 304 height 66
paste textarea "[DATE] FOLLOW UP ON POB / CLIENT EMAILED IT TO ME"
type textarea "[DATE] FOLLOW UP ON POB / CLIENT EMAILED IT TO ME"
click at [593, 400] on span "+ Attach File" at bounding box center [568, 395] width 67 height 19
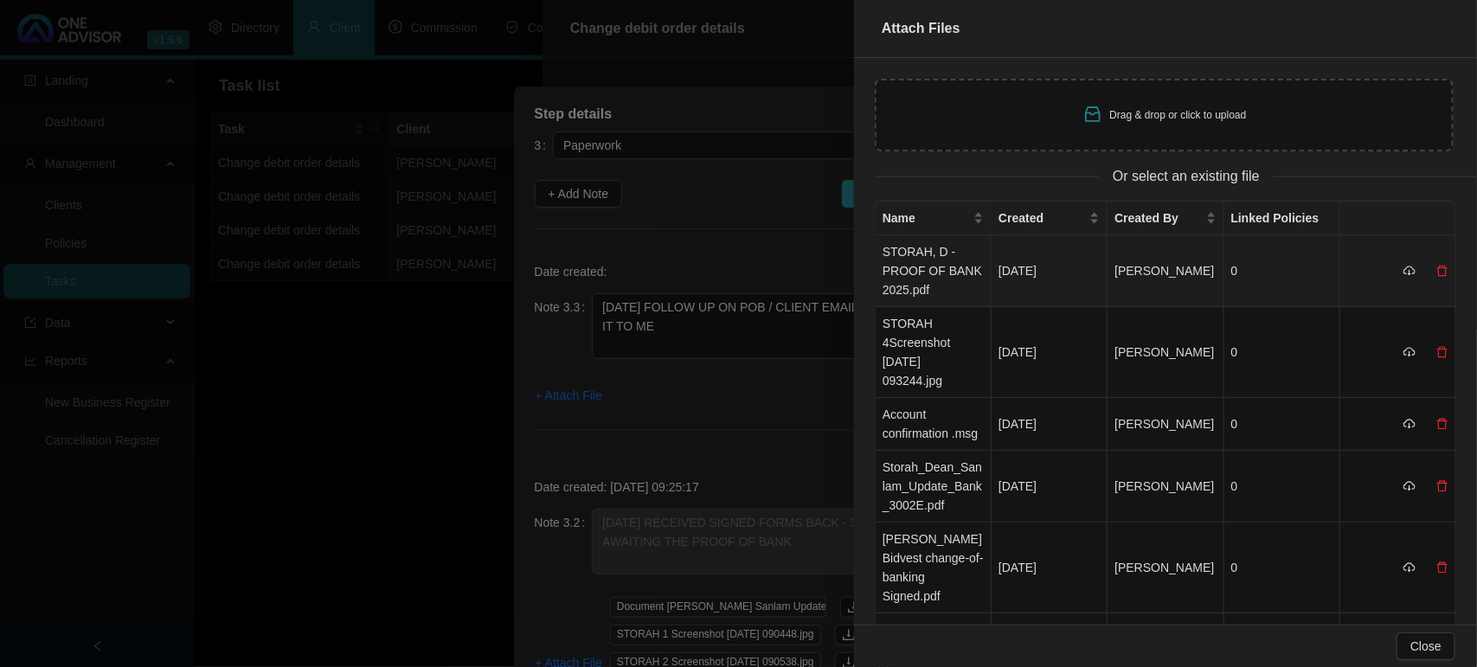
click at [939, 269] on td "STORAH, D - PROOF OF BANK 2025.pdf" at bounding box center [933, 271] width 116 height 72
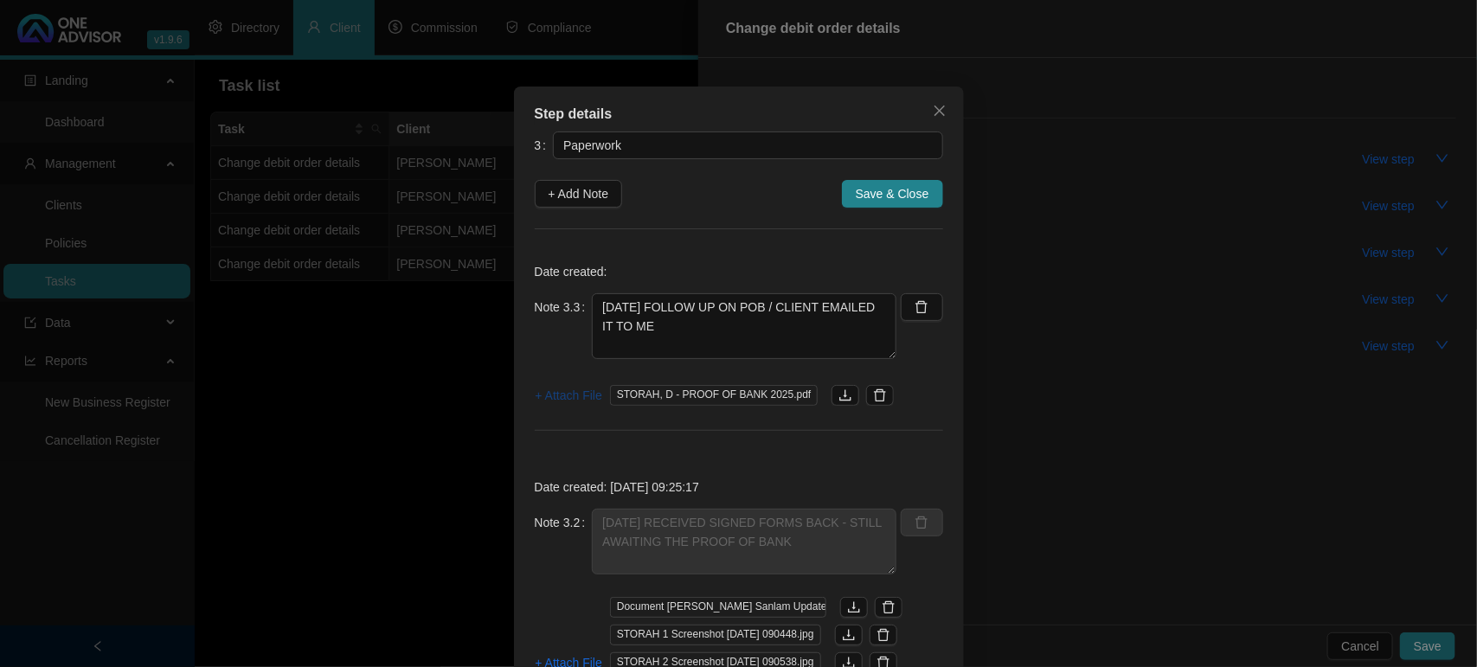
click at [577, 399] on span "+ Attach File" at bounding box center [568, 395] width 67 height 19
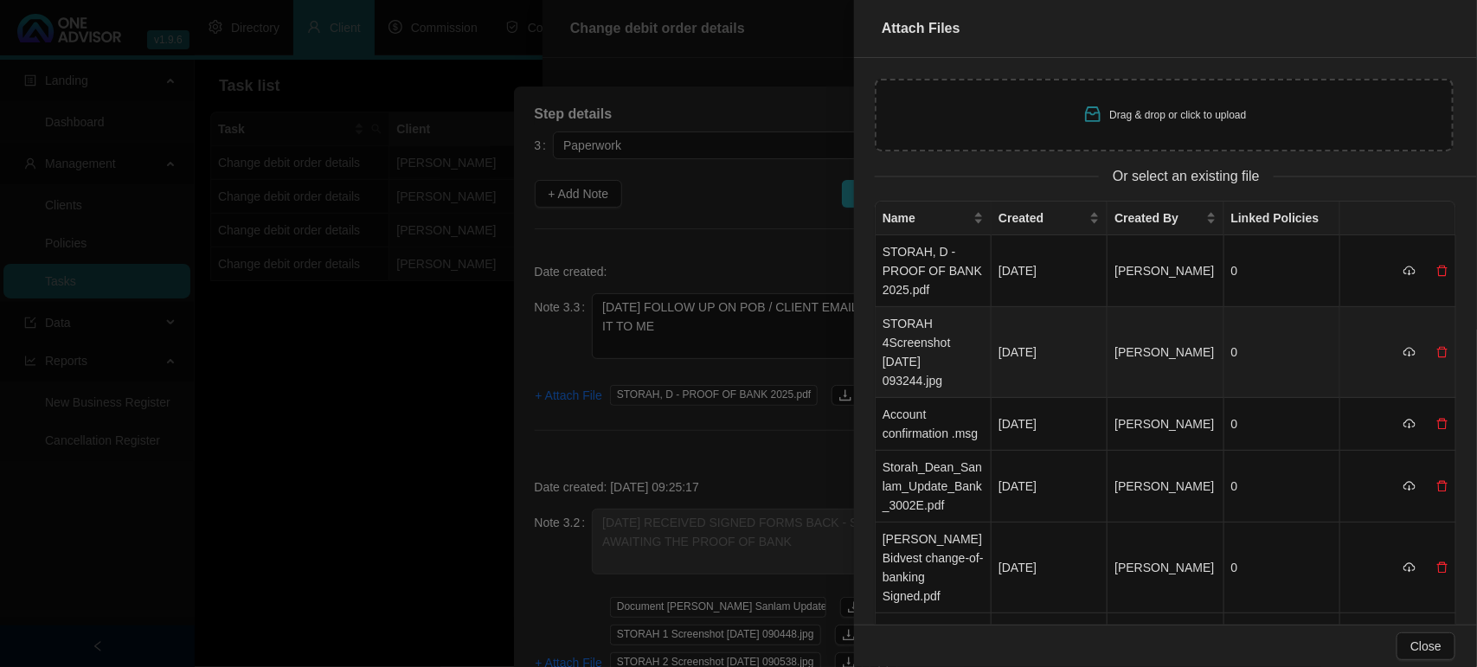
drag, startPoint x: 930, startPoint y: 343, endPoint x: 777, endPoint y: 381, distance: 158.0
click at [930, 346] on td "STORAH 4Screenshot [DATE] 093244.jpg" at bounding box center [933, 352] width 116 height 91
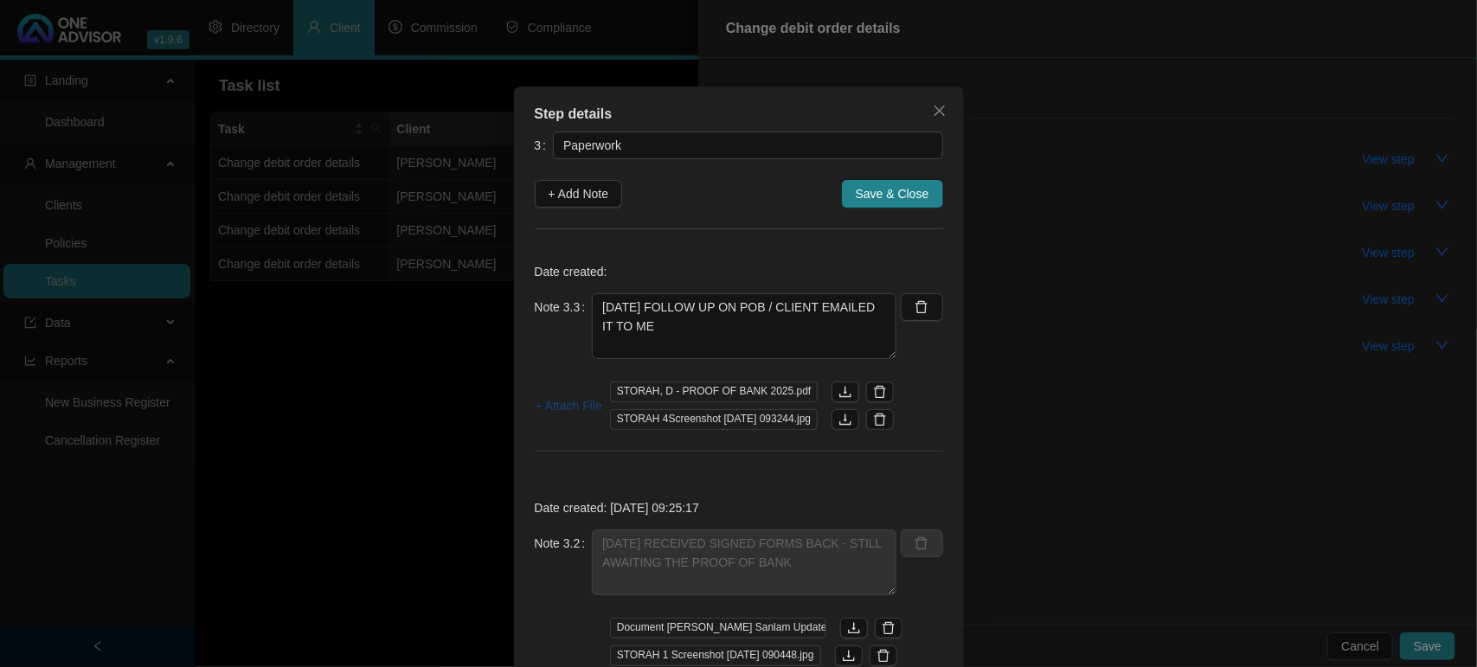
click at [554, 407] on span "+ Attach File" at bounding box center [568, 405] width 67 height 19
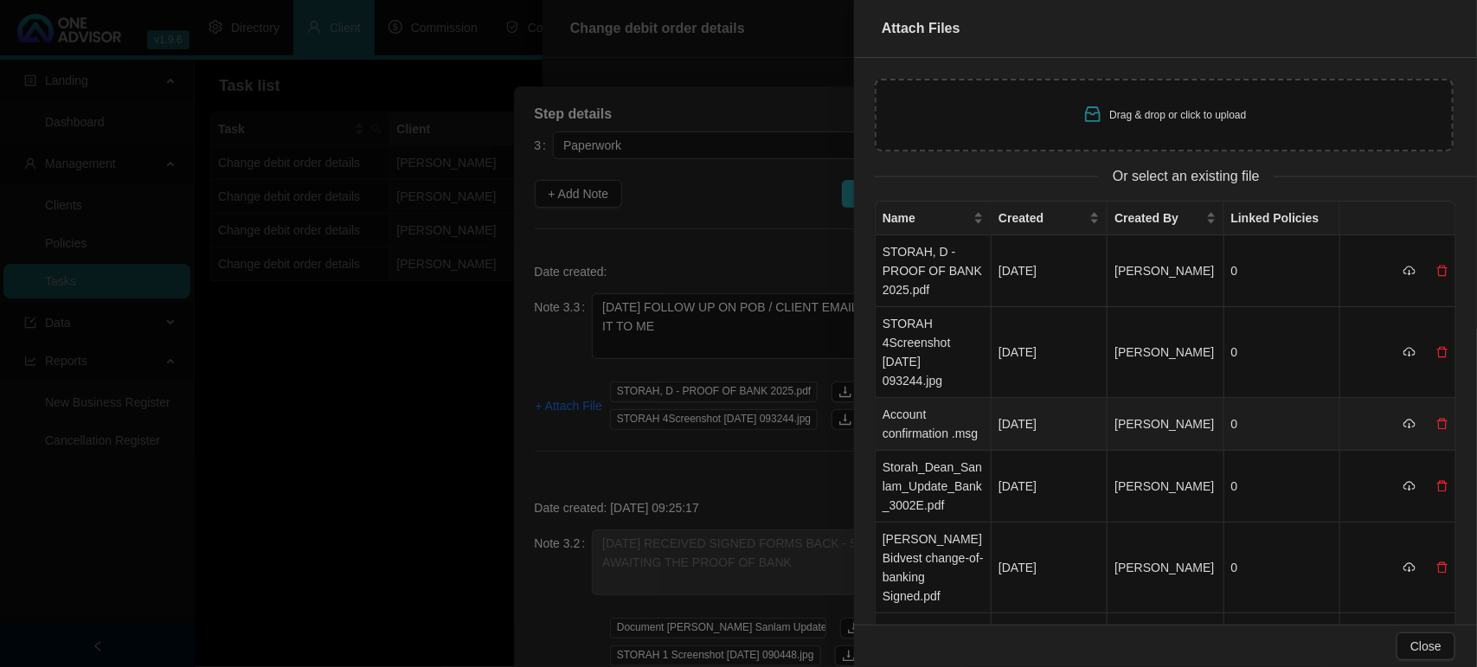
click at [915, 415] on td "Account confirmation .msg" at bounding box center [933, 424] width 116 height 53
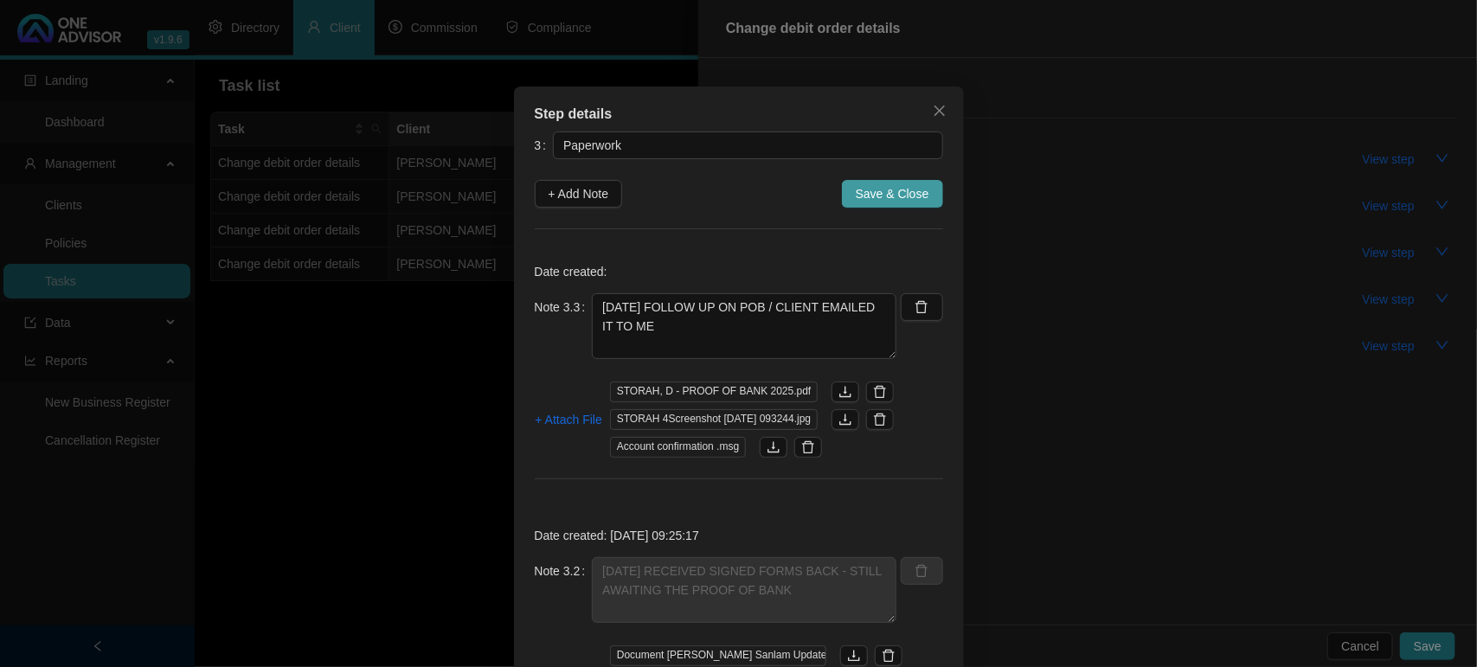
click at [874, 197] on span "Save & Close" at bounding box center [892, 193] width 74 height 19
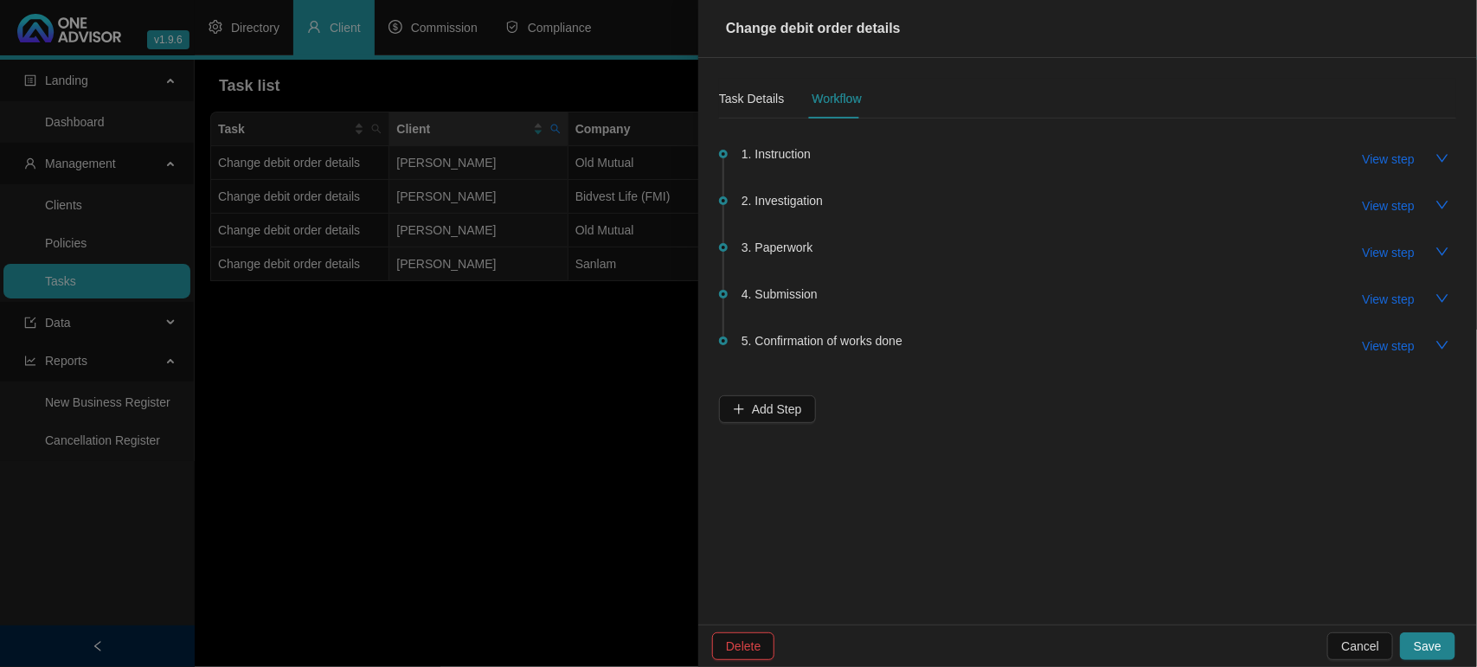
click at [783, 93] on div "Task Details Workflow" at bounding box center [790, 99] width 143 height 40
click at [753, 98] on div "Task Details" at bounding box center [751, 98] width 65 height 19
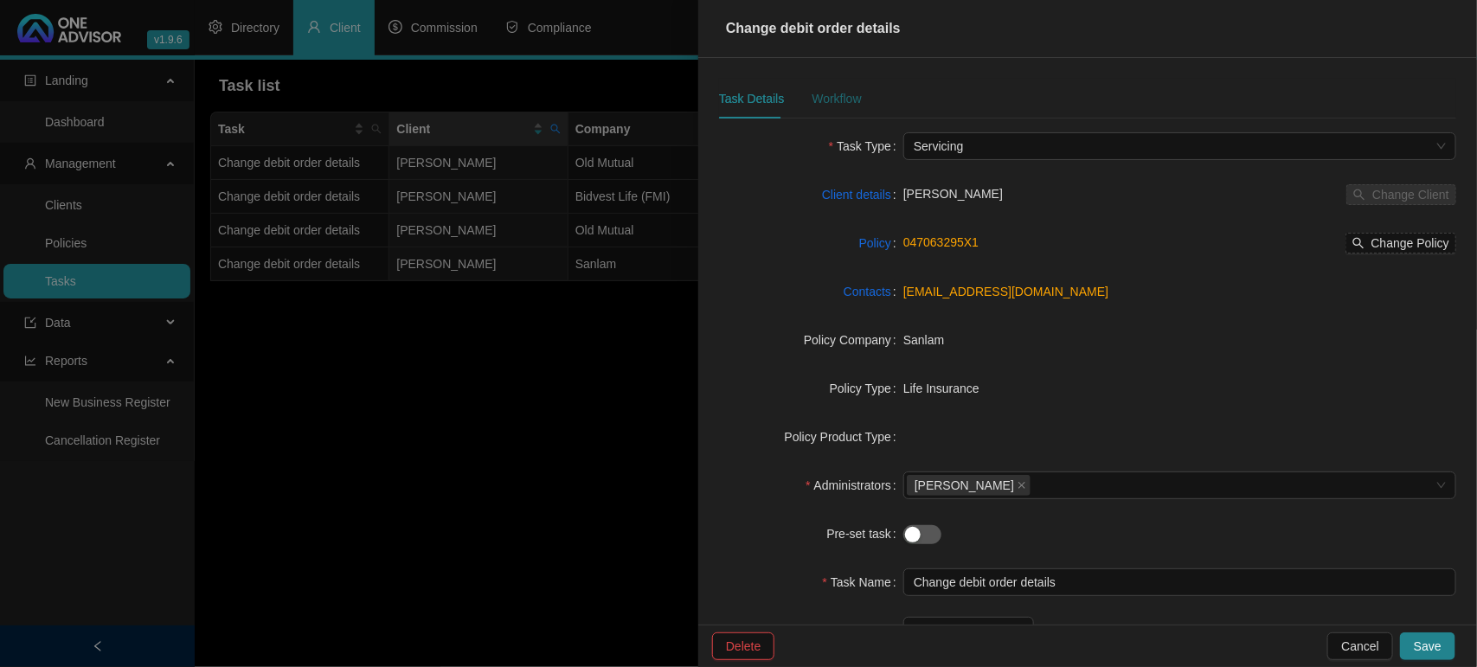
click at [835, 99] on div "Workflow" at bounding box center [835, 98] width 49 height 19
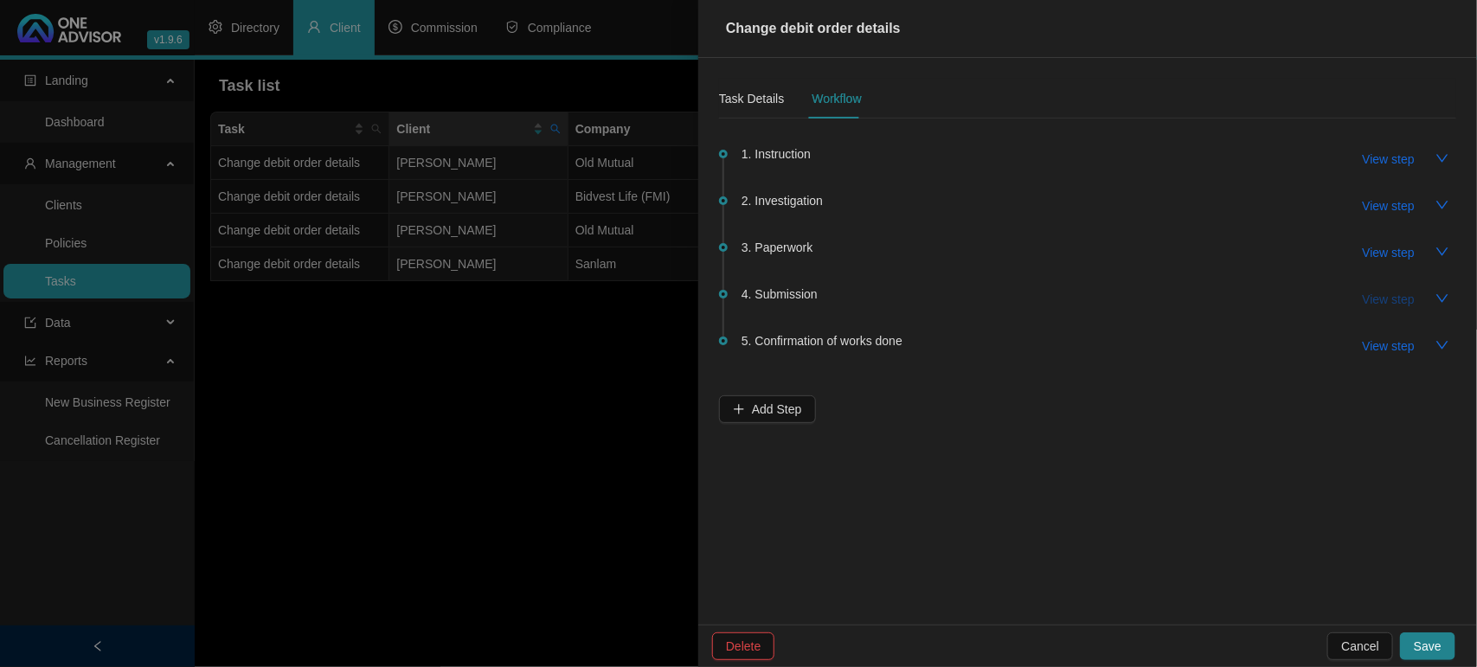
click at [1394, 303] on span "View step" at bounding box center [1388, 299] width 52 height 19
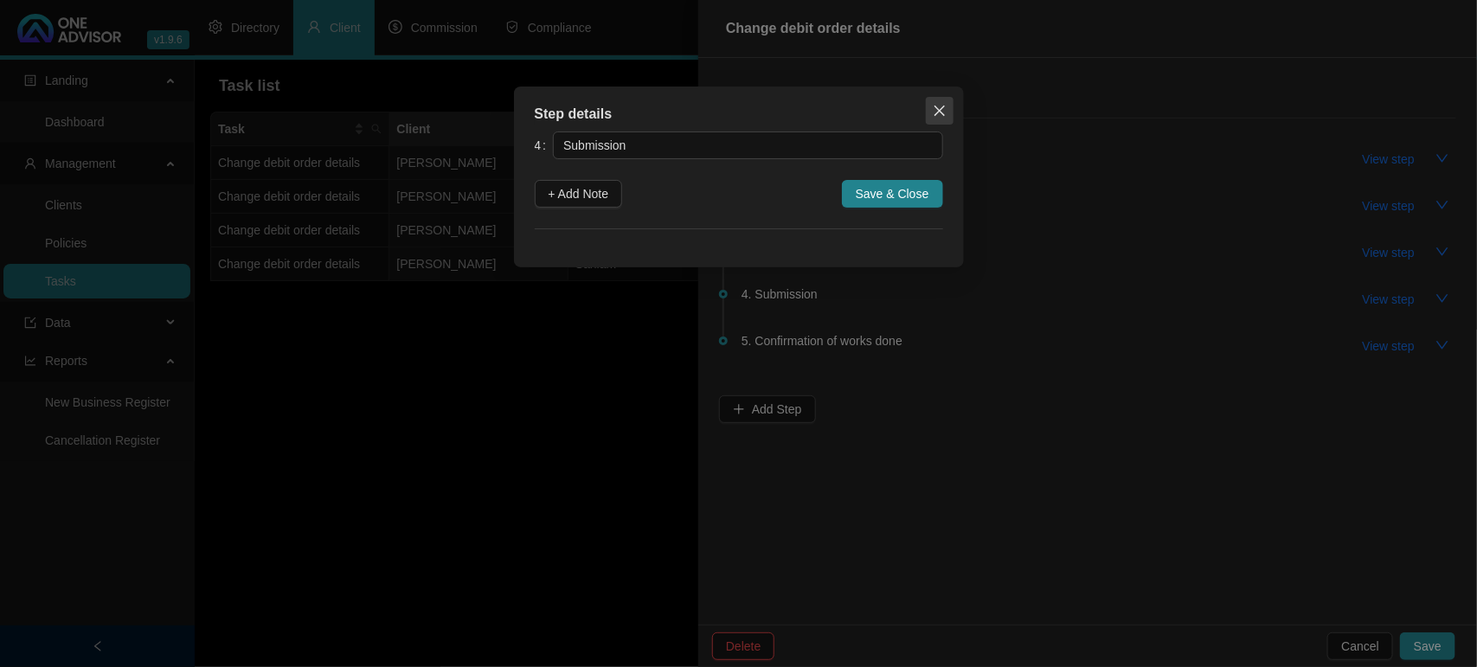
click at [943, 113] on icon "close" at bounding box center [938, 111] width 10 height 10
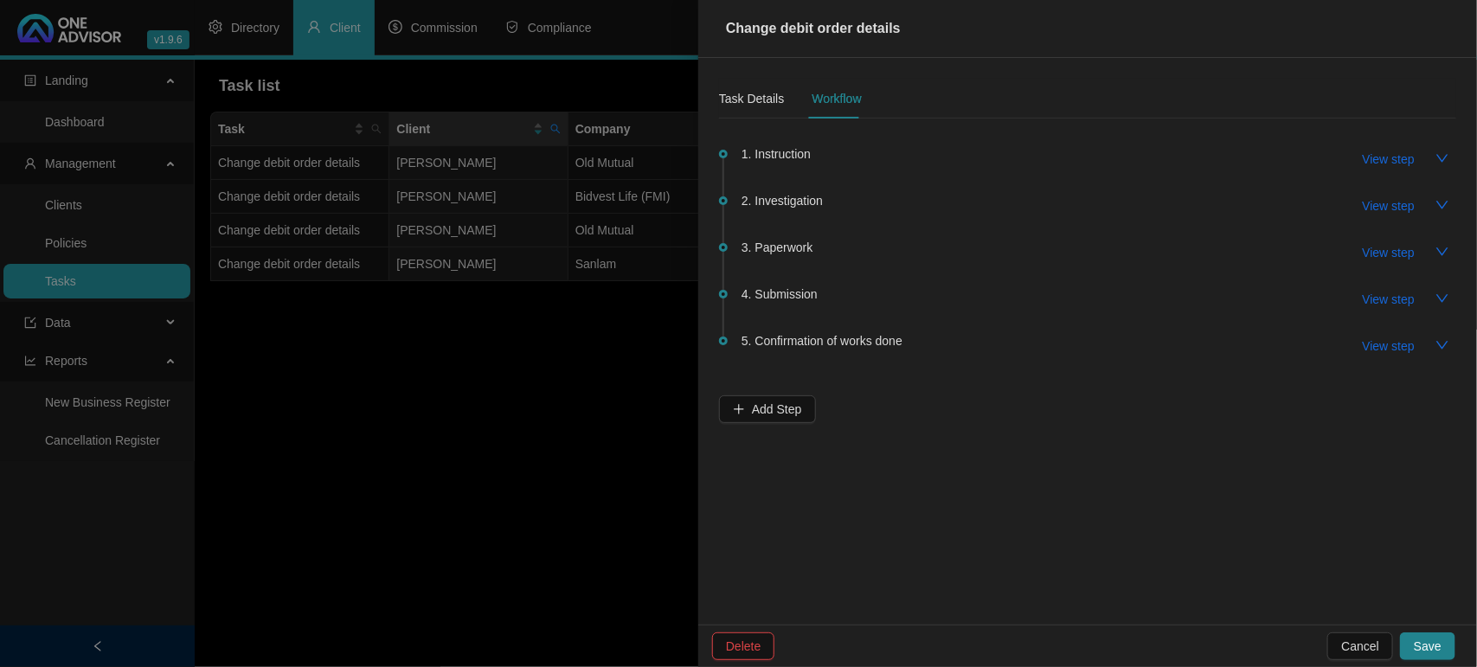
drag, startPoint x: 1385, startPoint y: 304, endPoint x: 1247, endPoint y: 282, distance: 139.2
click at [1385, 303] on span "View step" at bounding box center [1388, 299] width 52 height 19
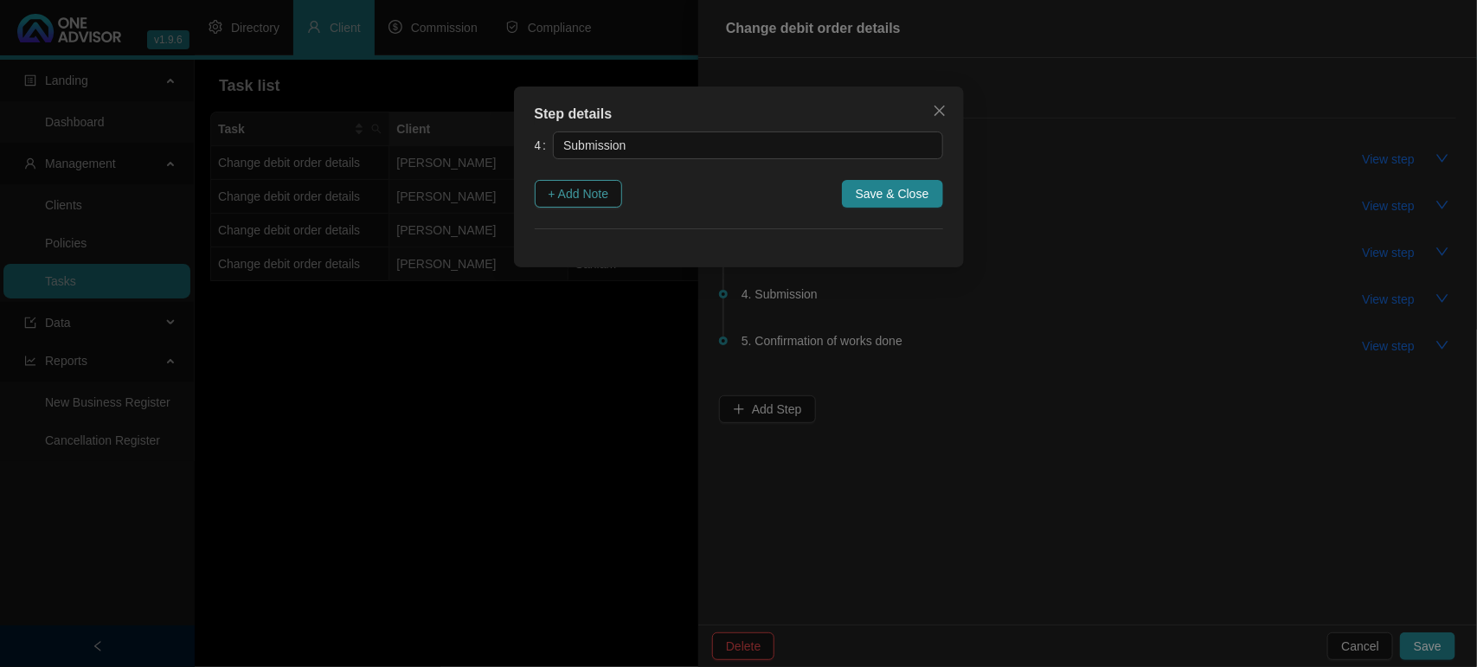
click at [569, 192] on span "+ Add Note" at bounding box center [578, 193] width 61 height 19
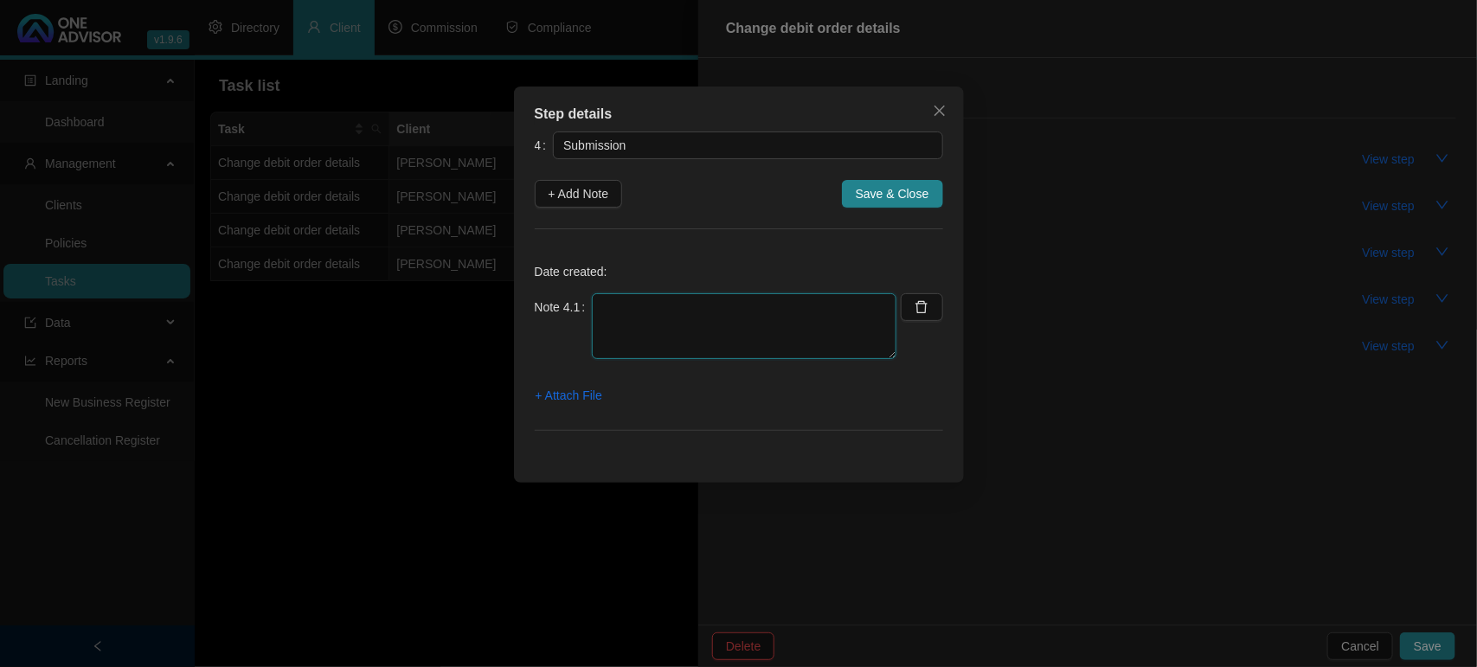
click at [711, 333] on textarea at bounding box center [744, 326] width 304 height 66
type textarea "[DATE] EMAILED SANLAM"
click at [577, 390] on span "+ Attach File" at bounding box center [568, 395] width 67 height 19
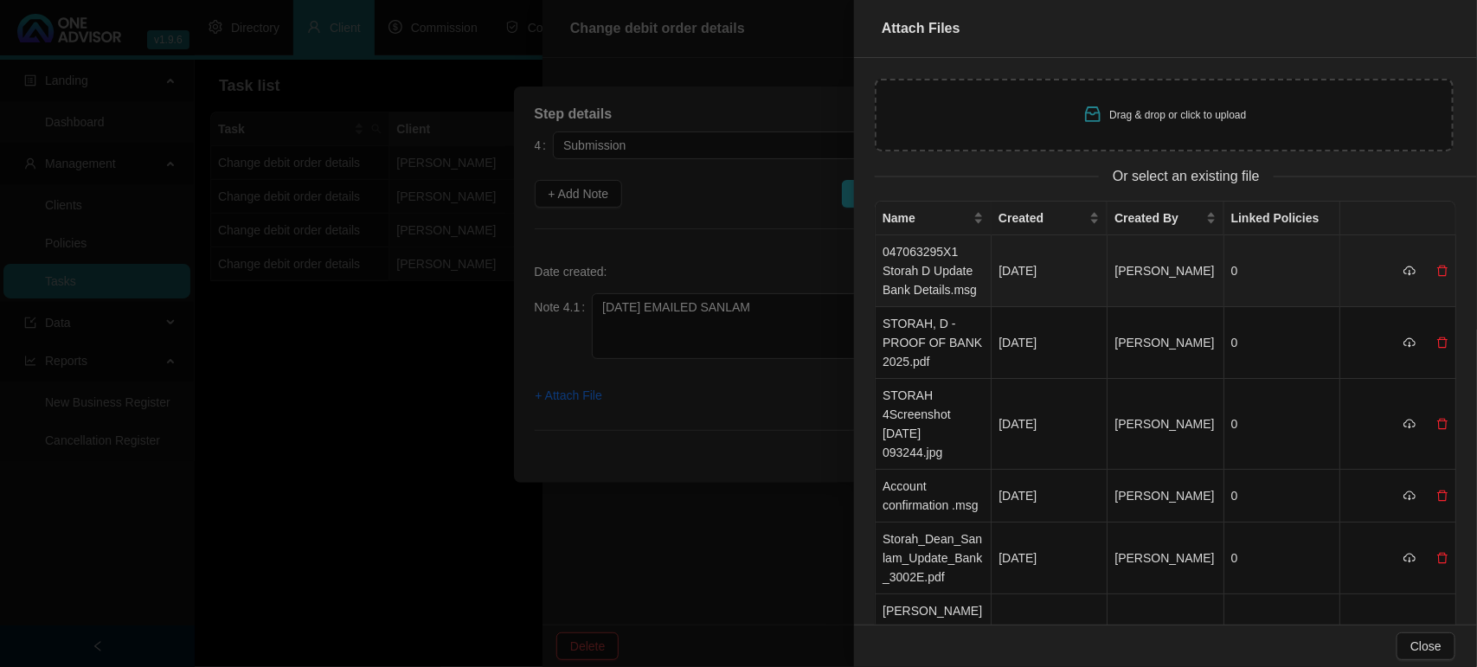
click at [906, 283] on td "047063295X1 Storah D Update Bank Details.msg" at bounding box center [933, 271] width 116 height 72
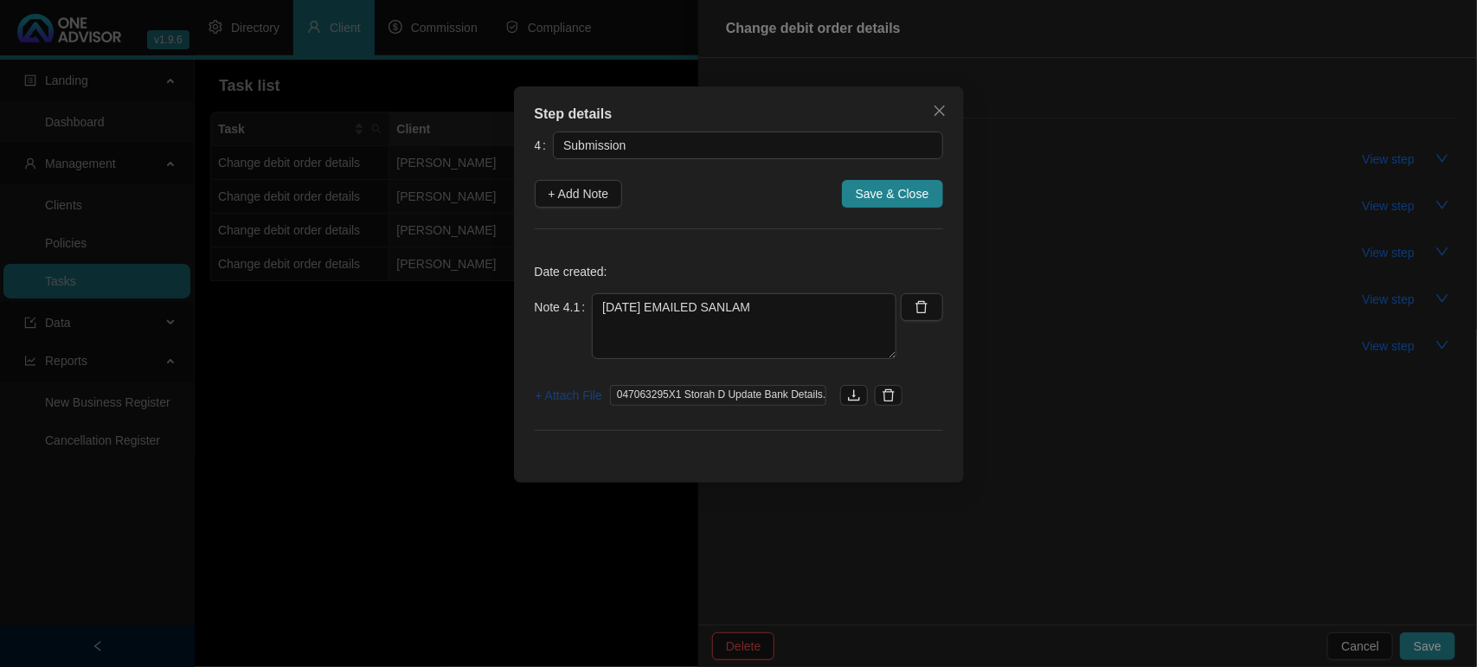
click at [597, 390] on span "+ Attach File" at bounding box center [568, 395] width 67 height 19
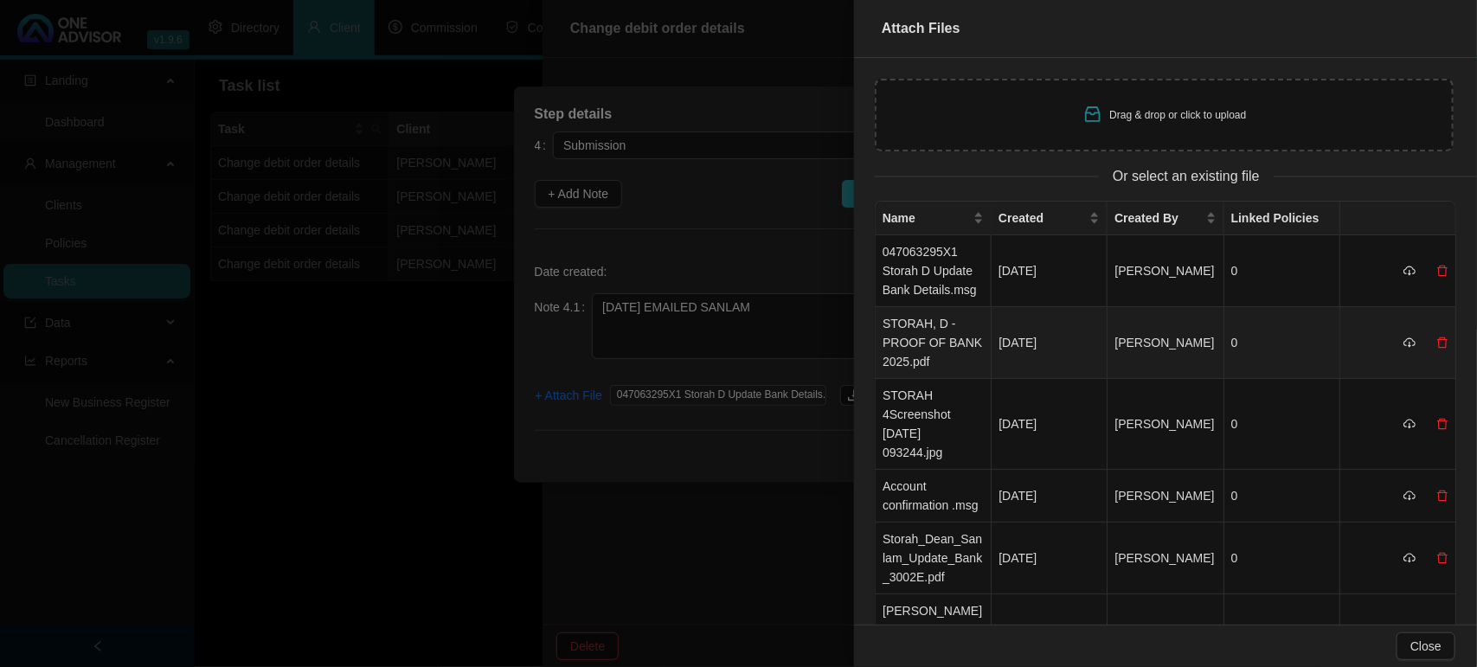
click at [898, 343] on td "STORAH, D - PROOF OF BANK 2025.pdf" at bounding box center [933, 343] width 116 height 72
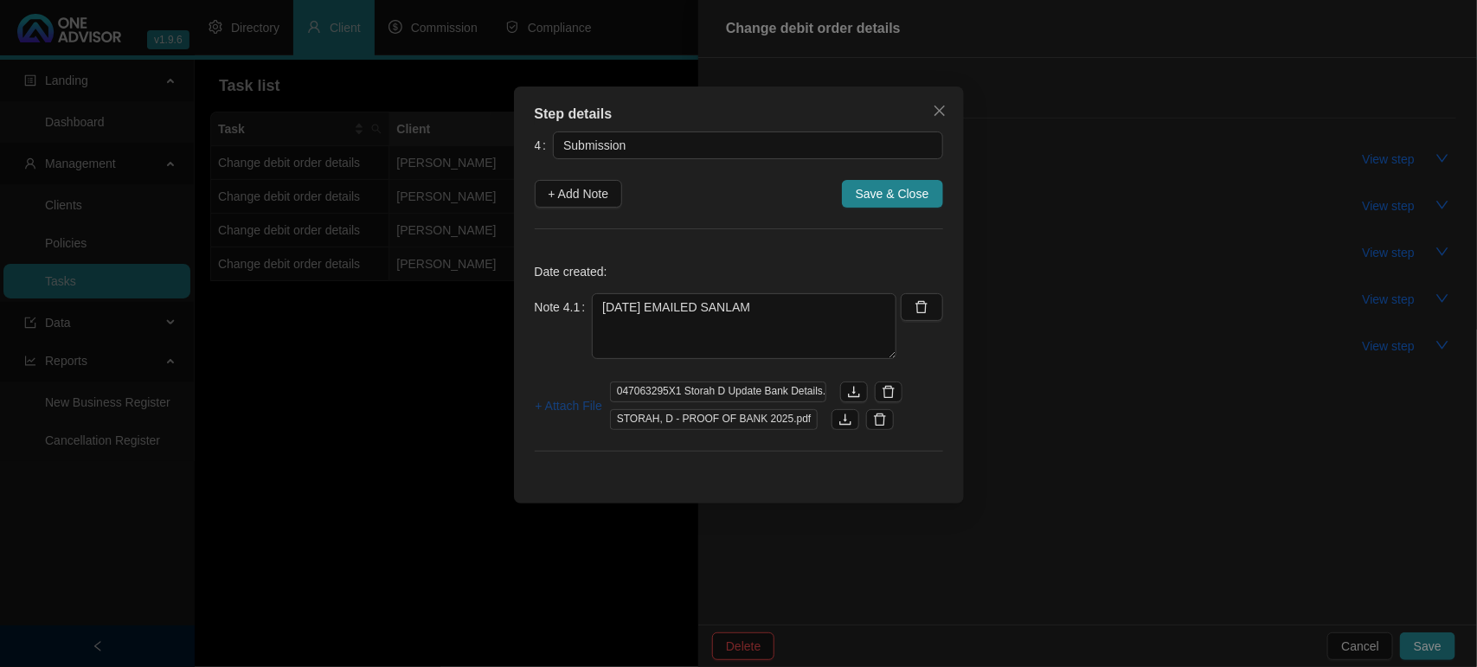
click at [575, 405] on span "+ Attach File" at bounding box center [568, 405] width 67 height 19
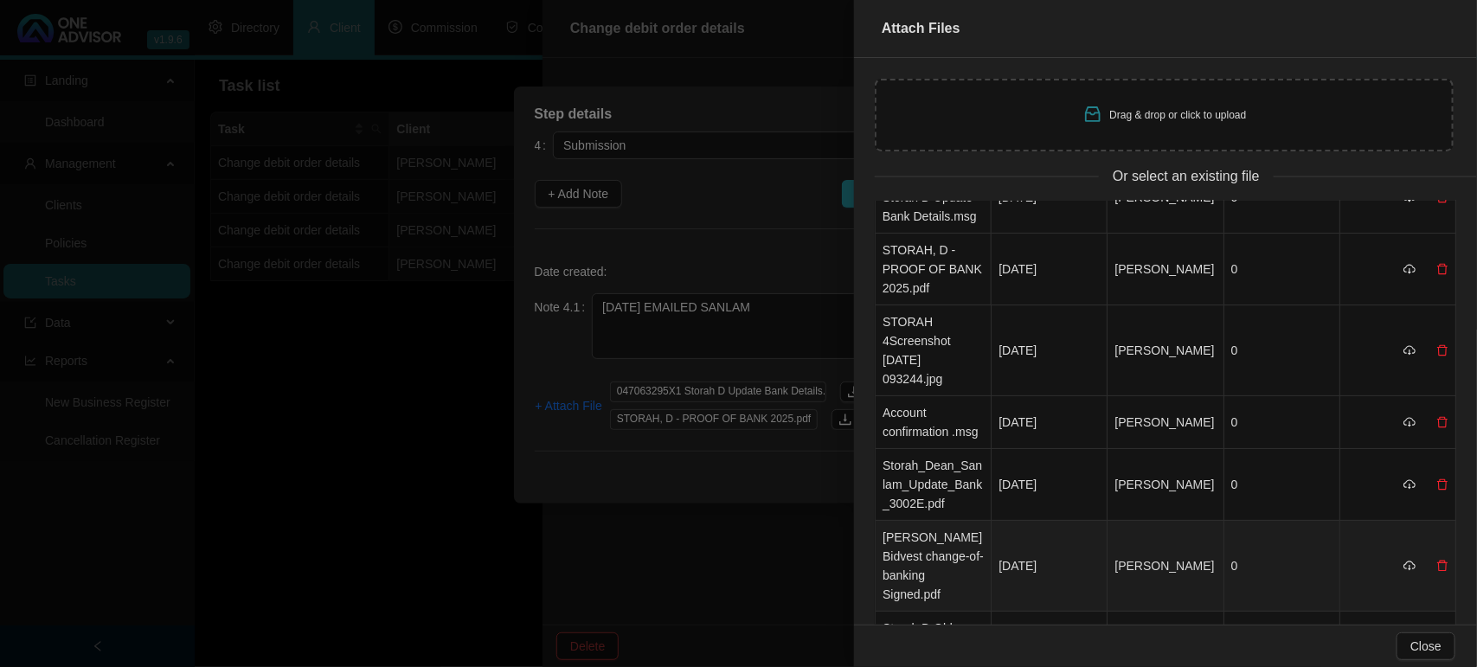
scroll to position [108, 0]
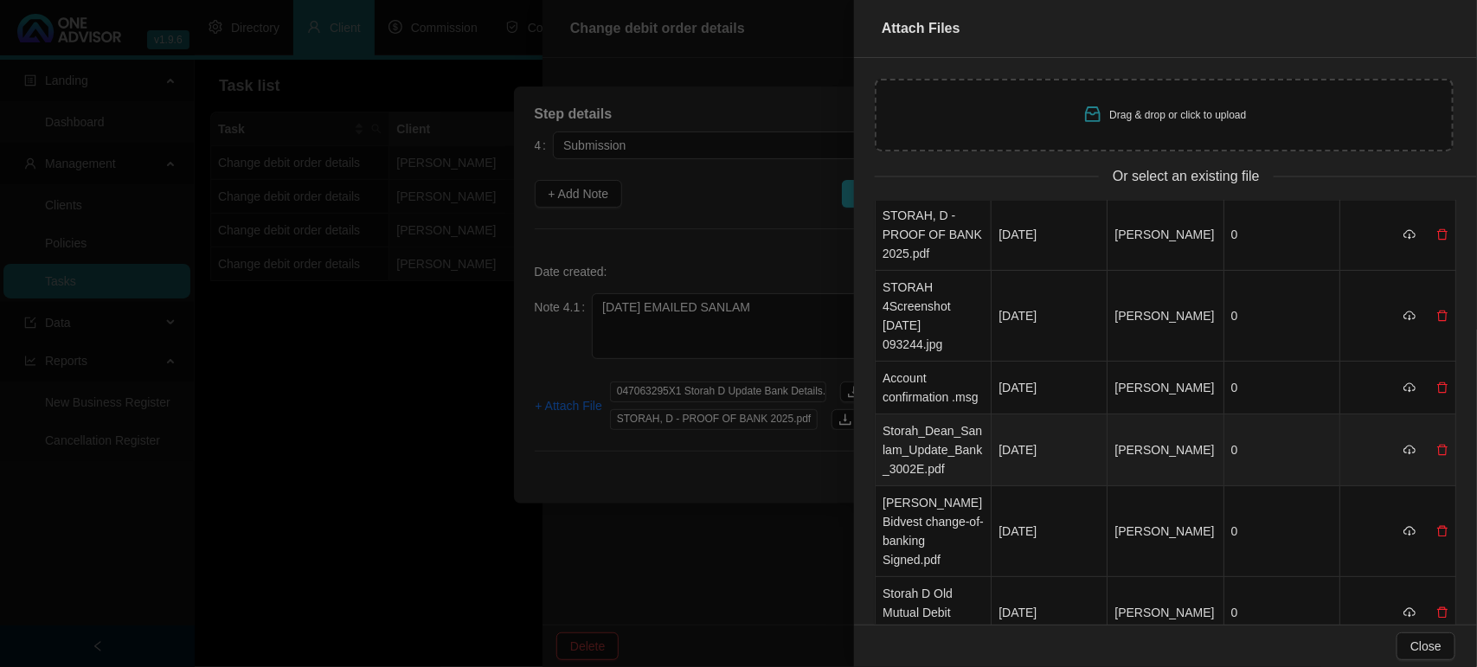
click at [948, 451] on td "Storah_Dean_Sanlam_Update_Bank_3002E.pdf" at bounding box center [933, 450] width 116 height 72
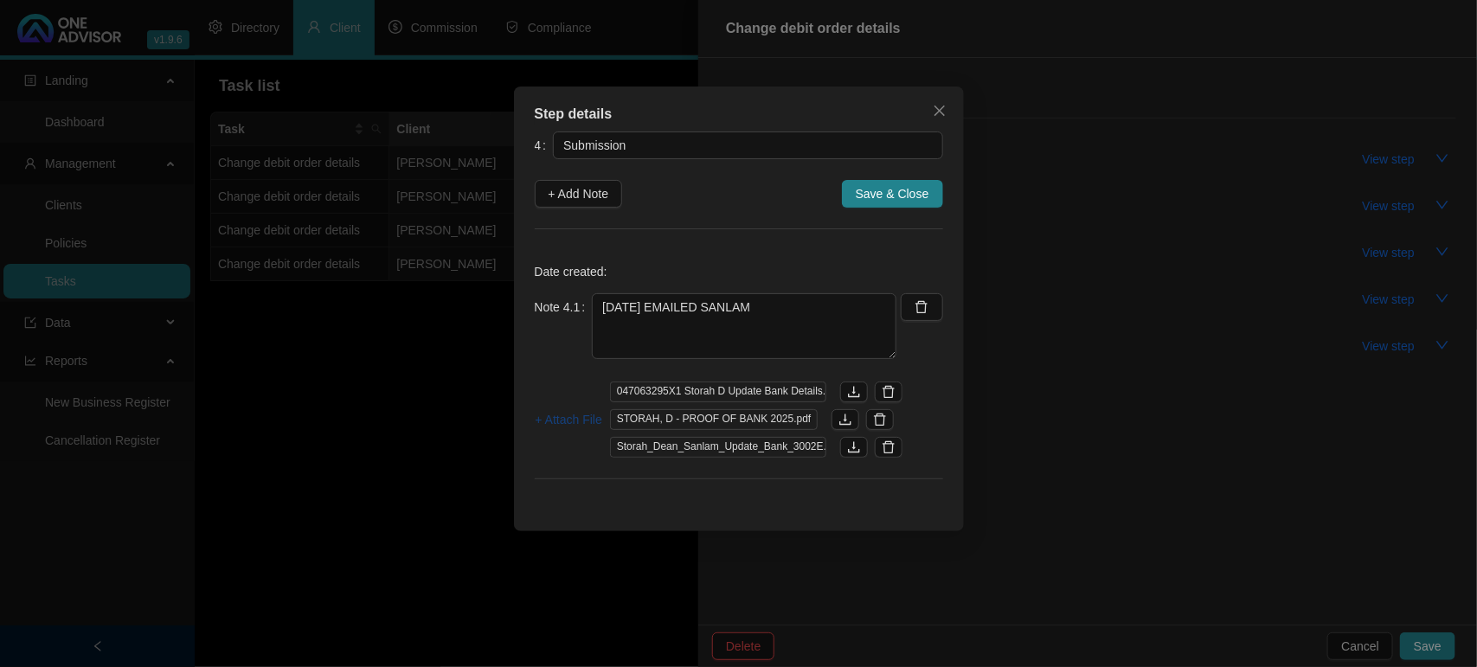
click at [577, 412] on span "+ Attach File" at bounding box center [568, 419] width 67 height 19
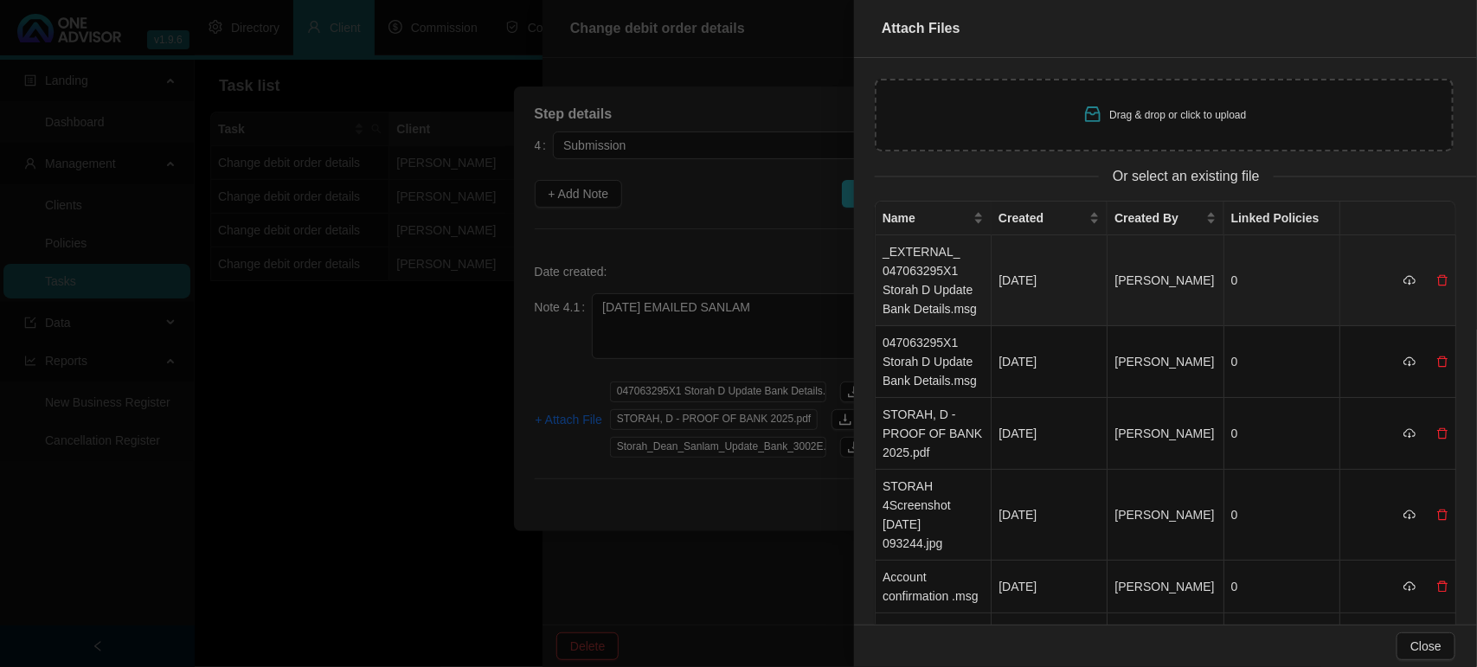
click at [926, 255] on td "_EXTERNAL_ 047063295X1 Storah D Update Bank Details.msg" at bounding box center [933, 280] width 116 height 91
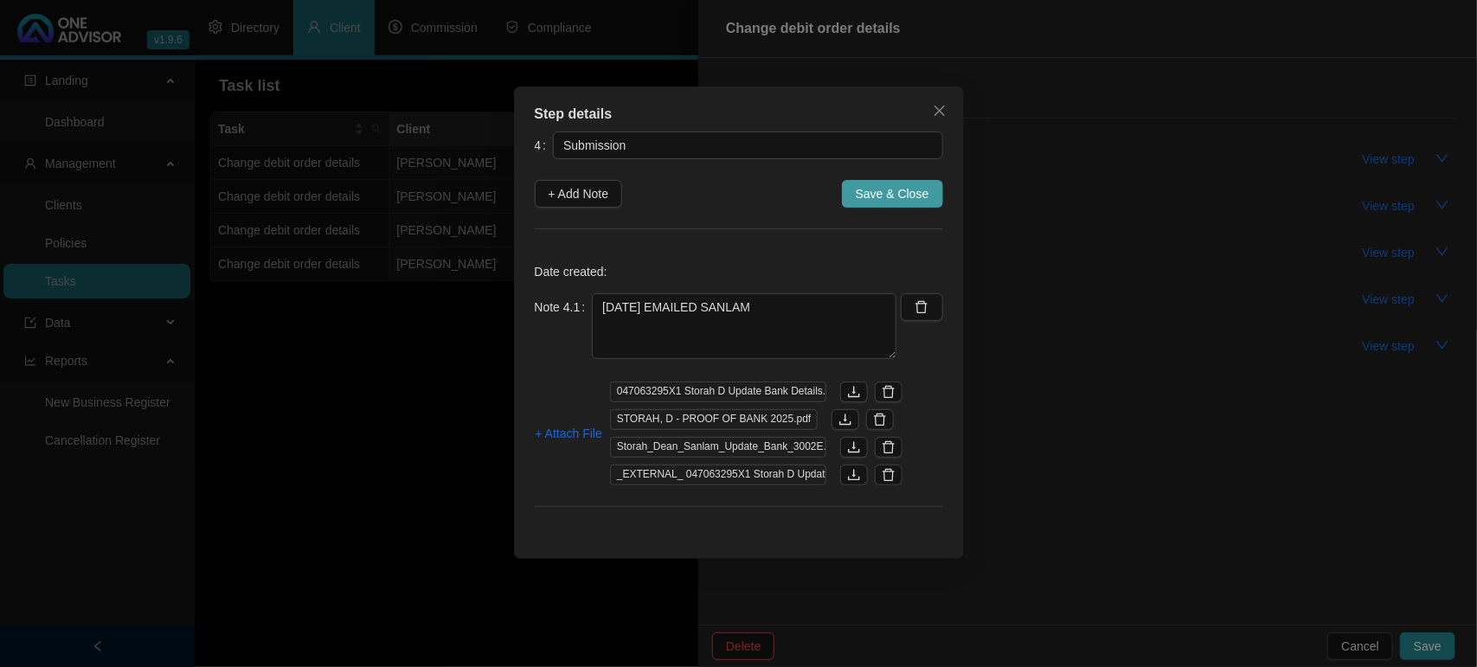
click at [869, 196] on span "Save & Close" at bounding box center [892, 193] width 74 height 19
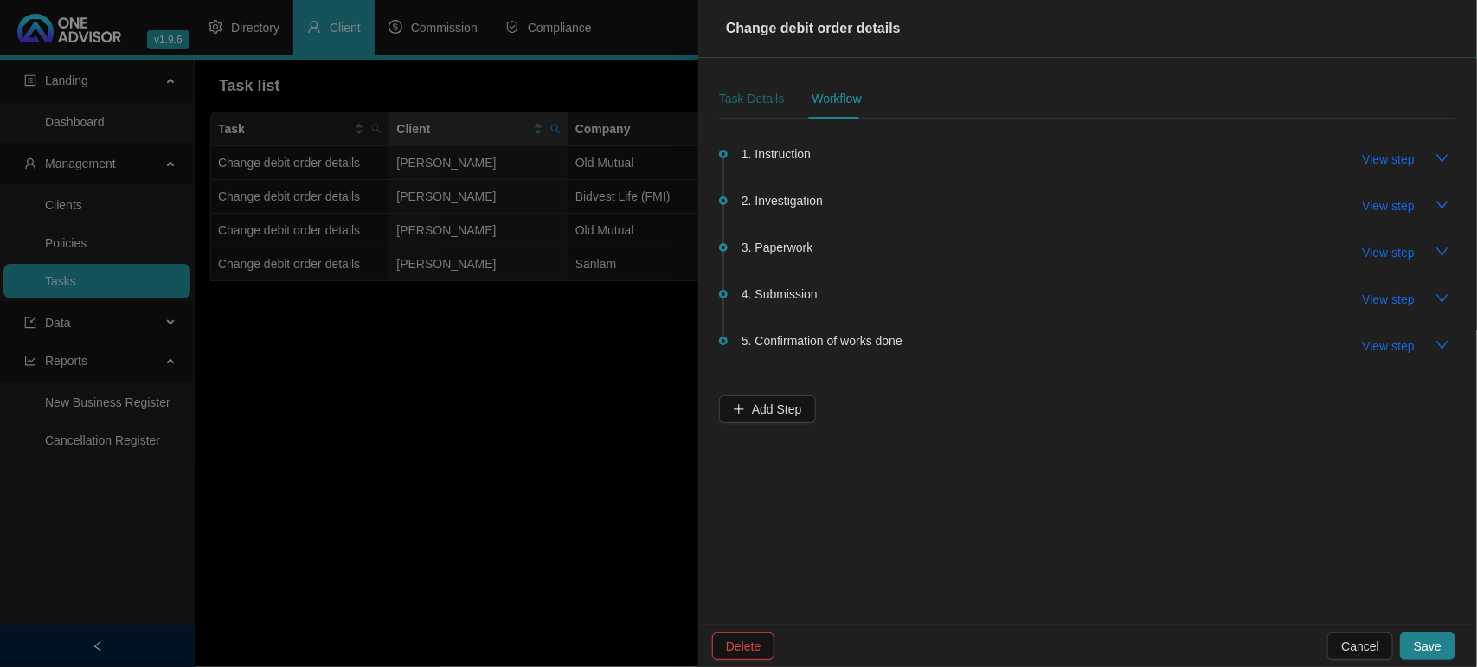
click at [761, 106] on div "Task Details" at bounding box center [751, 98] width 65 height 19
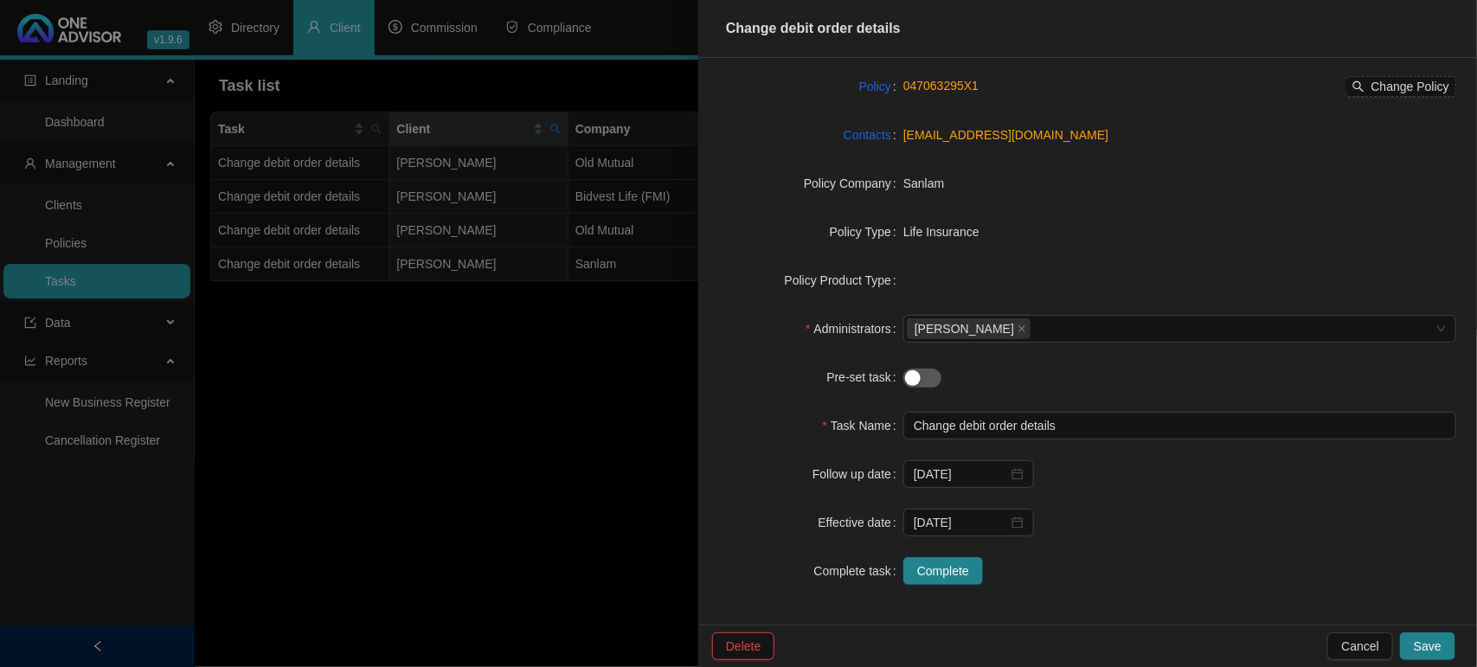
scroll to position [158, 0]
click at [971, 470] on input "[DATE]" at bounding box center [960, 472] width 94 height 19
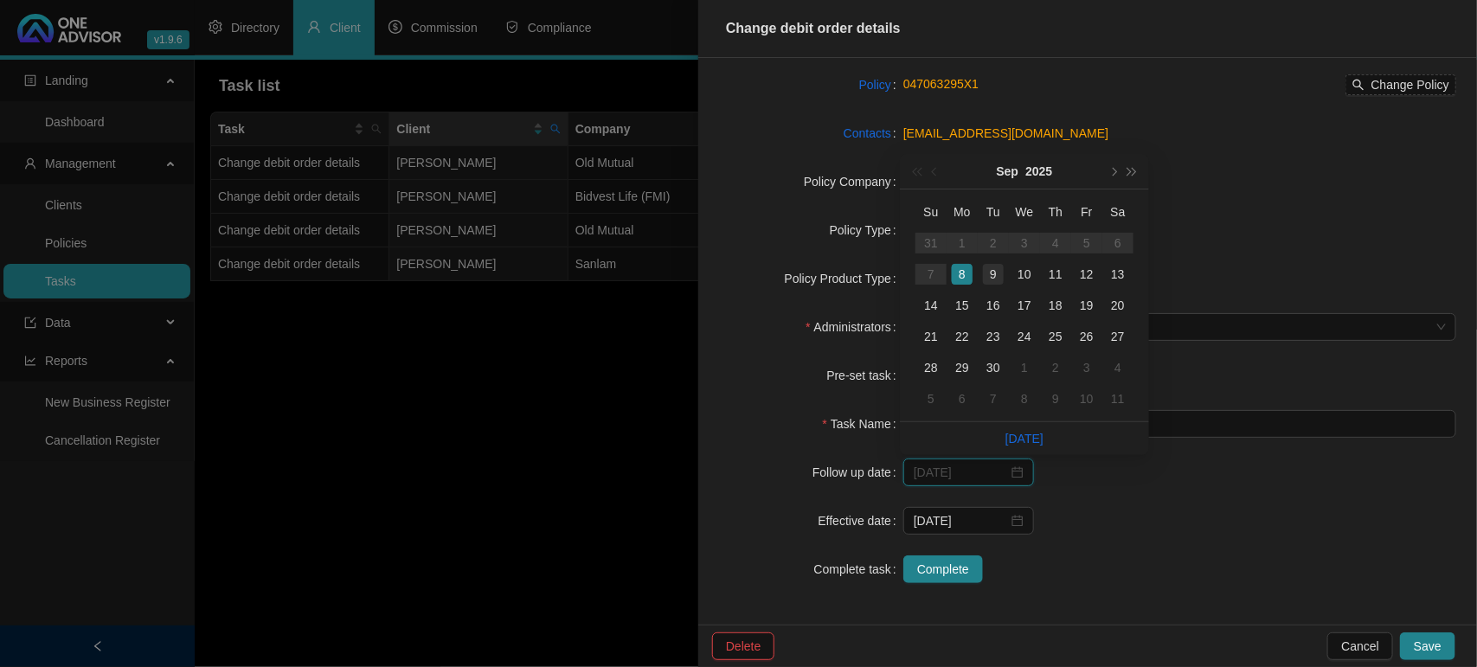
type input "[DATE]"
click at [995, 273] on div "9" at bounding box center [993, 274] width 21 height 21
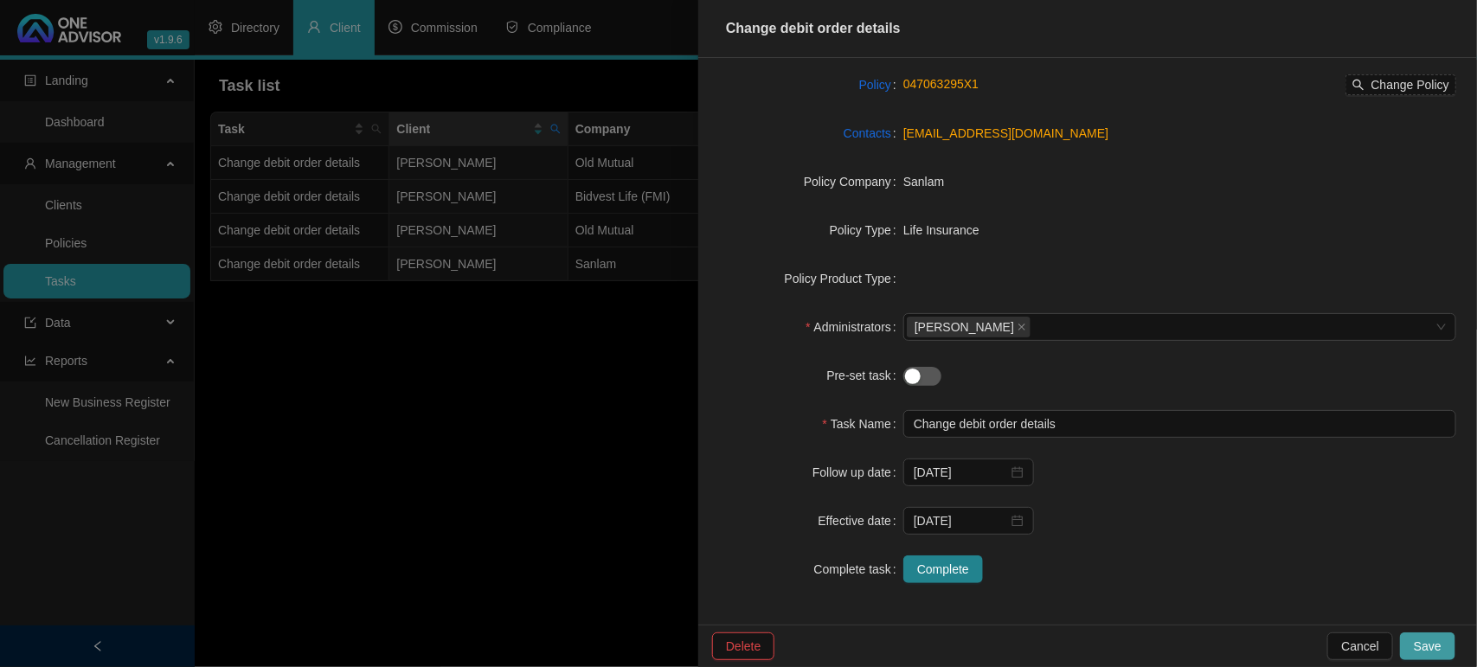
click at [1424, 650] on span "Save" at bounding box center [1427, 646] width 28 height 19
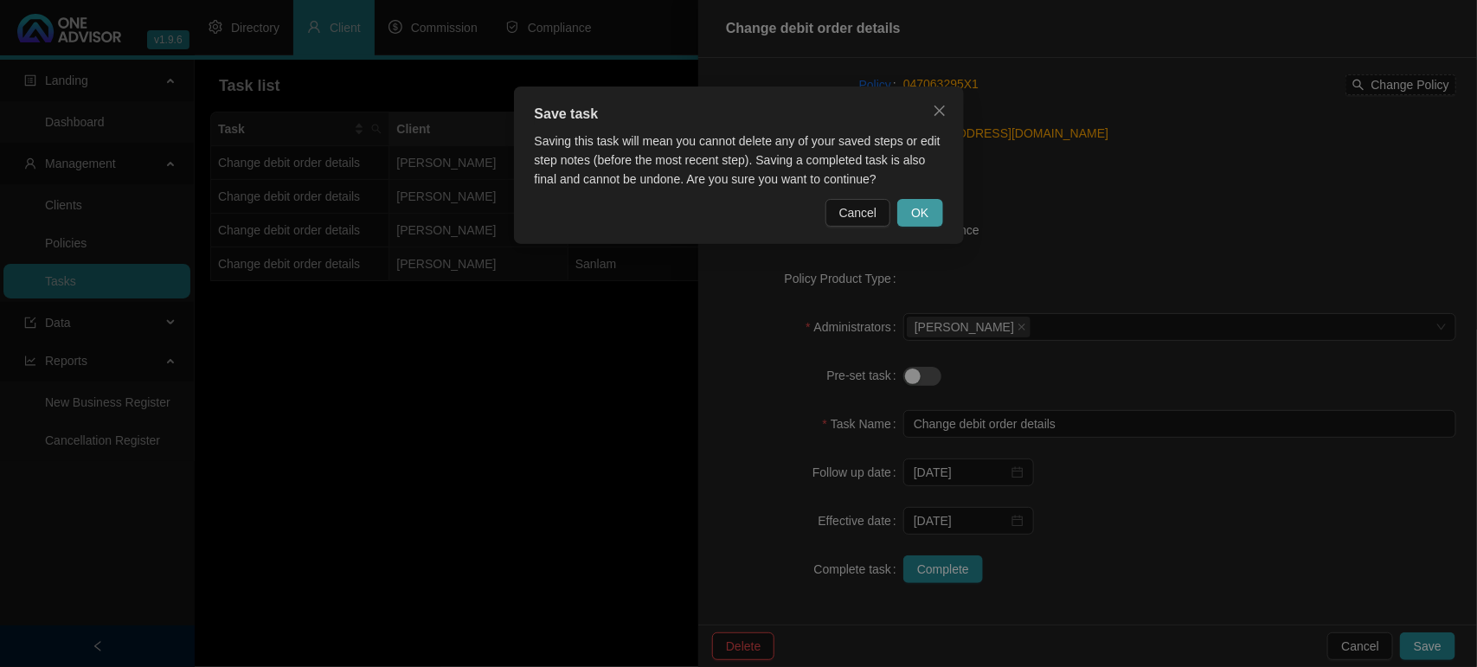
click at [919, 208] on span "OK" at bounding box center [919, 212] width 17 height 19
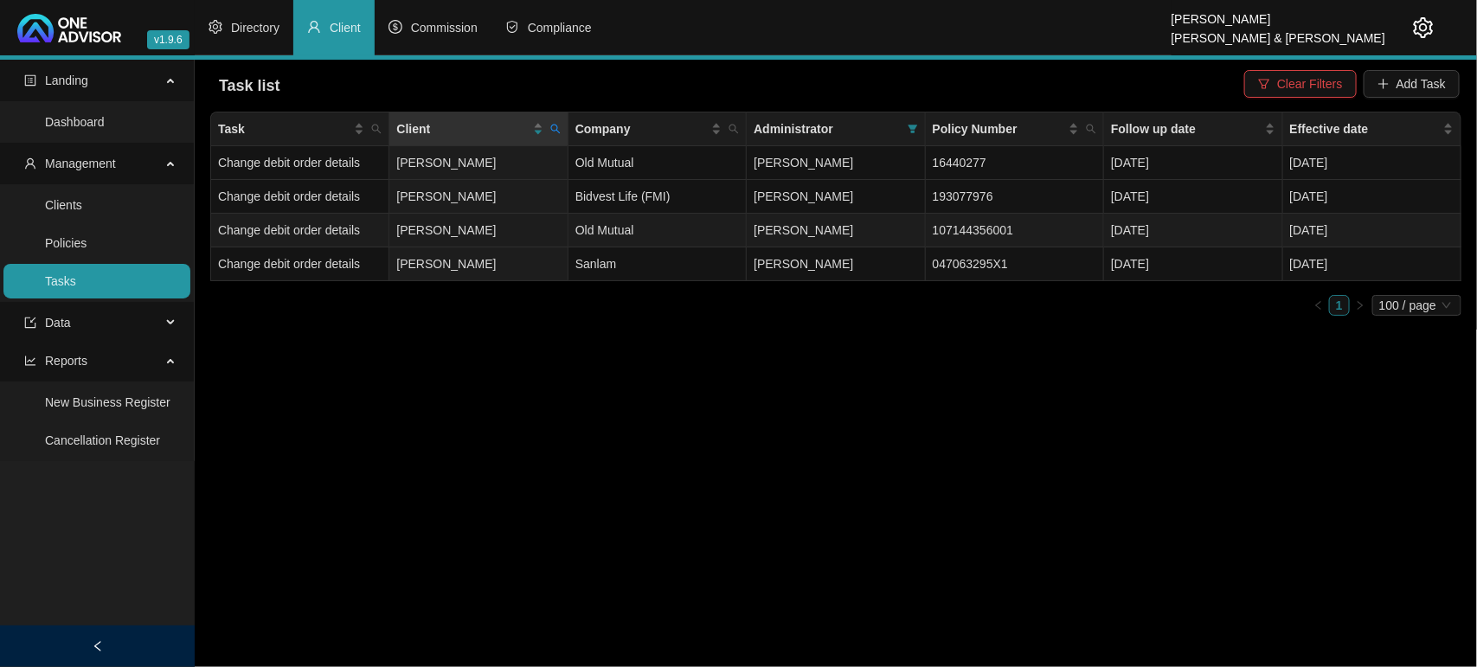
click at [659, 229] on td "Old Mutual" at bounding box center [657, 231] width 178 height 34
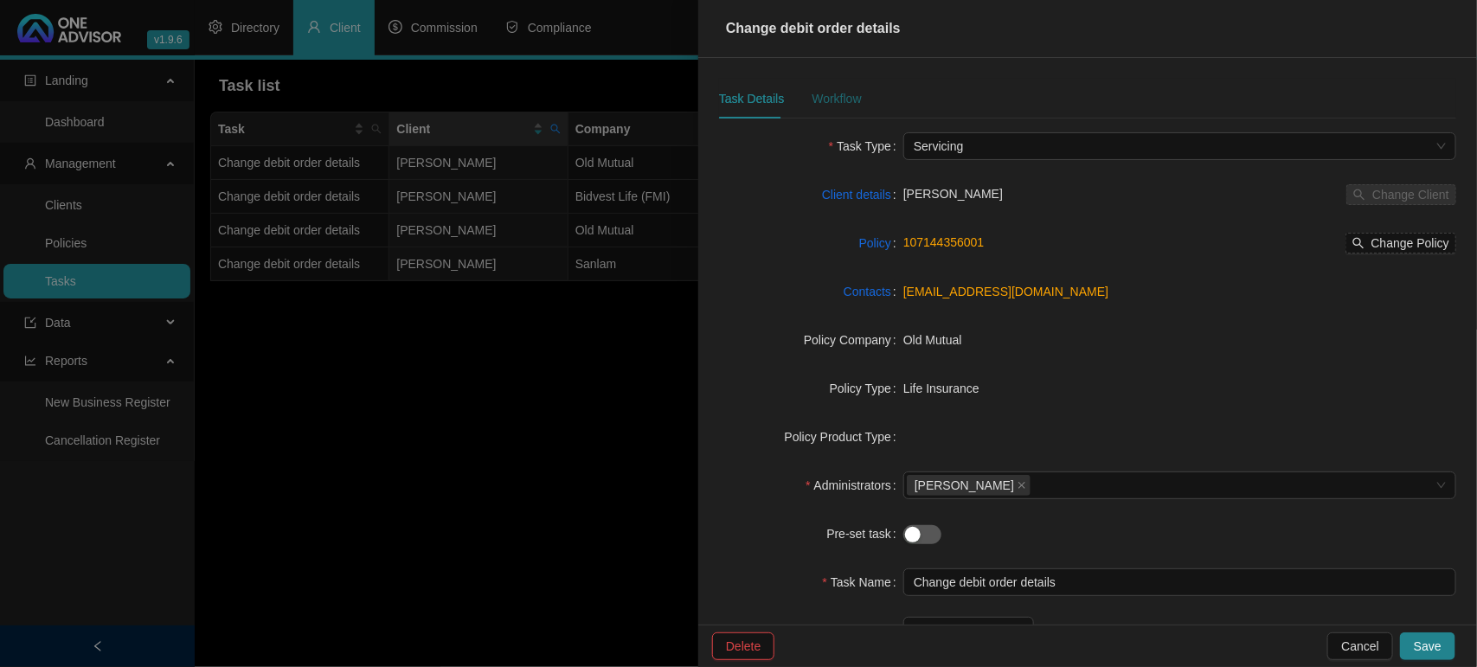
click at [828, 93] on div "Workflow" at bounding box center [835, 98] width 49 height 19
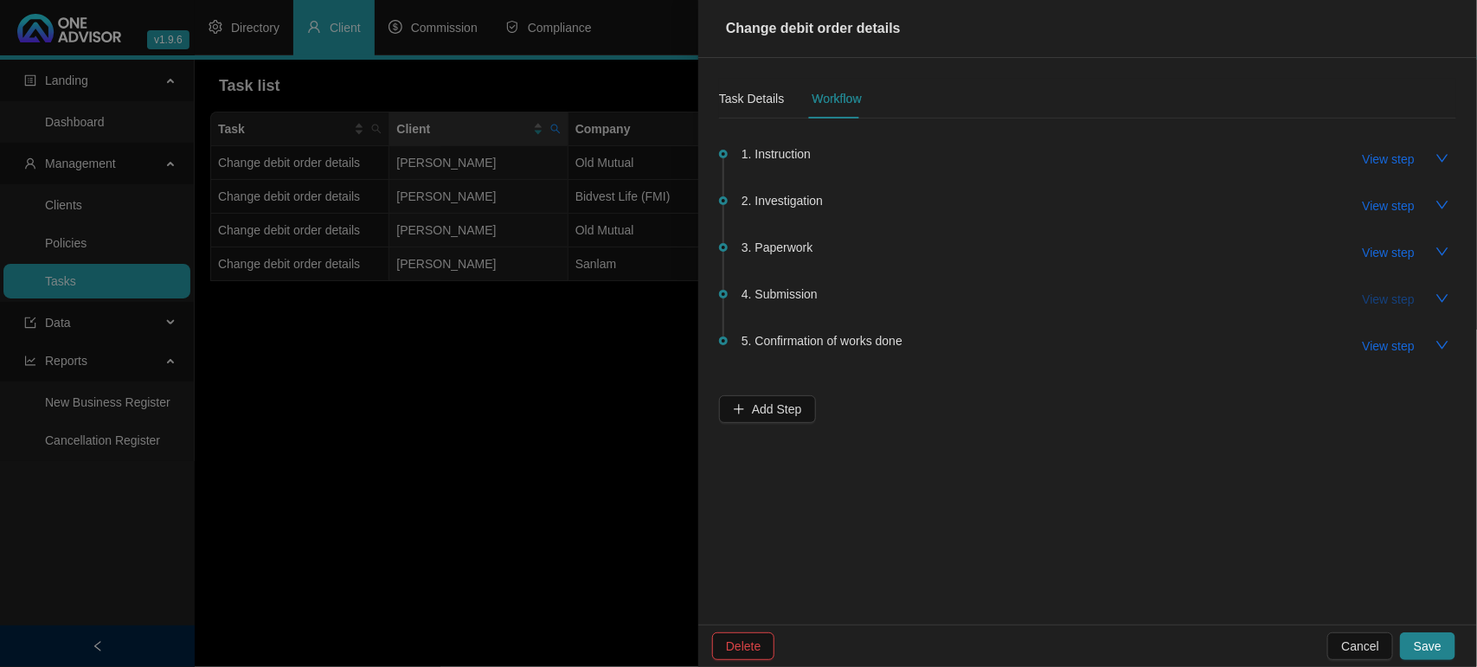
click at [1389, 292] on span "View step" at bounding box center [1388, 299] width 52 height 19
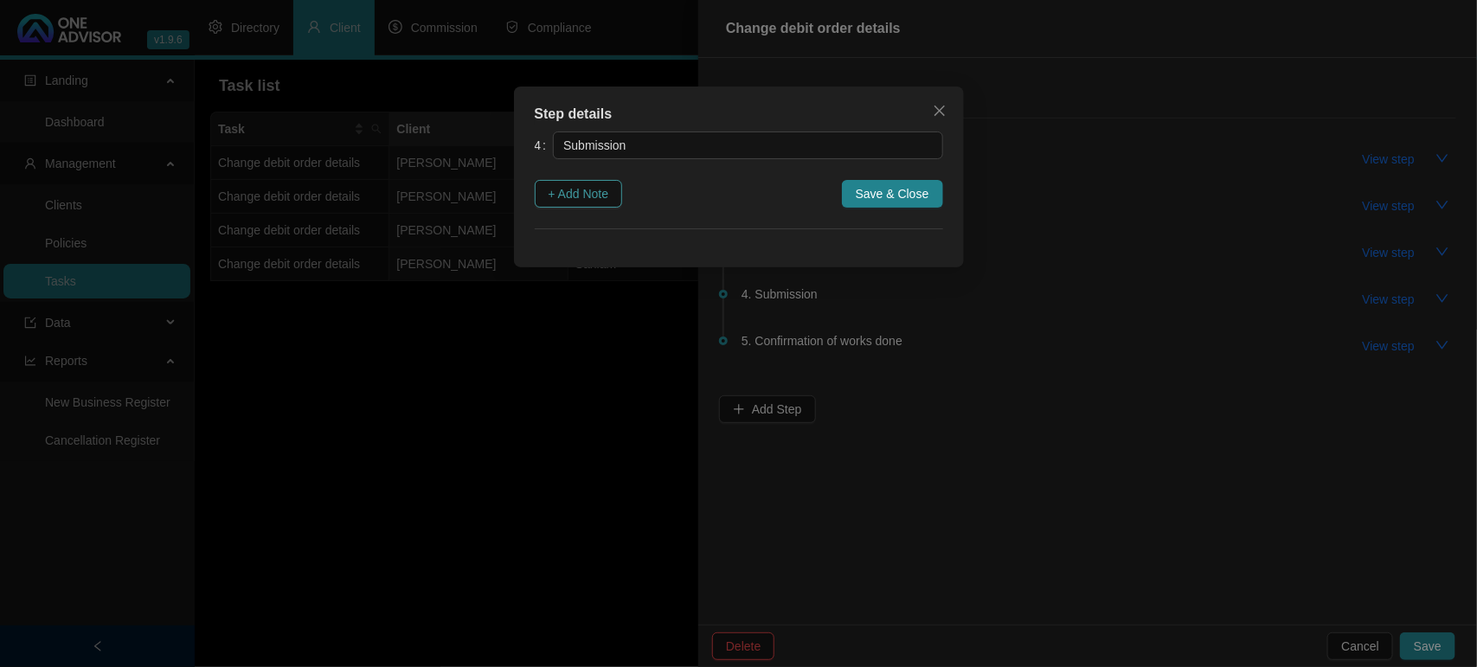
click at [577, 197] on span "+ Add Note" at bounding box center [578, 193] width 61 height 19
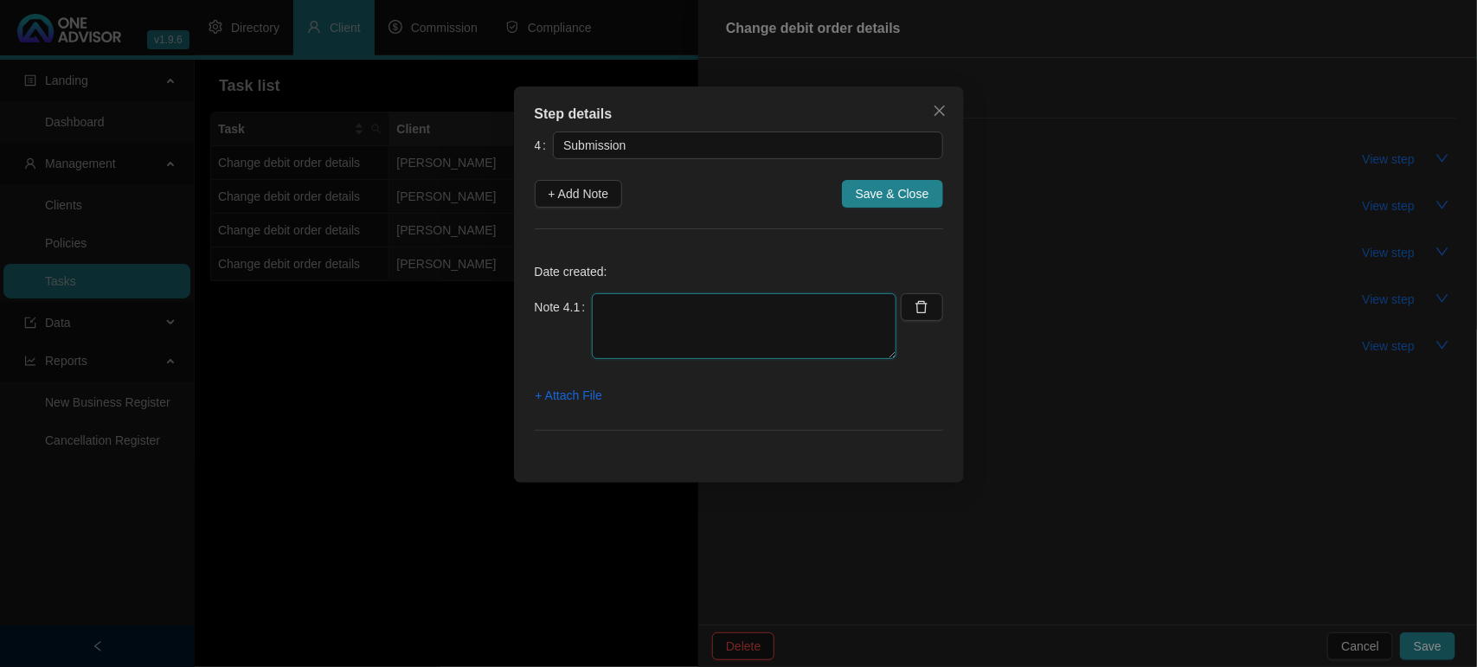
click at [623, 312] on textarea at bounding box center [744, 326] width 304 height 66
type textarea "0"
type textarea "[DATE] EMAILED OLD MUTUAL"
click at [593, 394] on span "+ Attach File" at bounding box center [568, 395] width 67 height 19
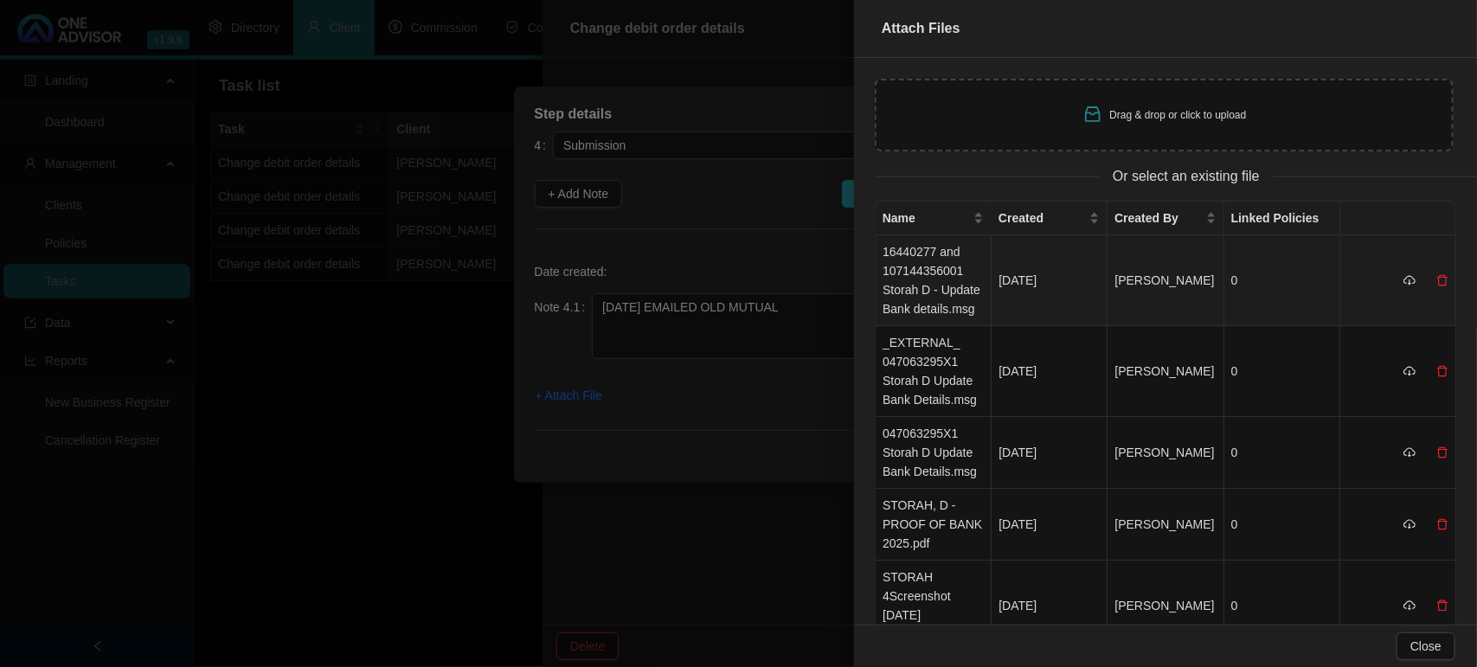
click at [911, 295] on td "16440277 and 107144356001 Storah D - Update Bank details.msg" at bounding box center [933, 280] width 116 height 91
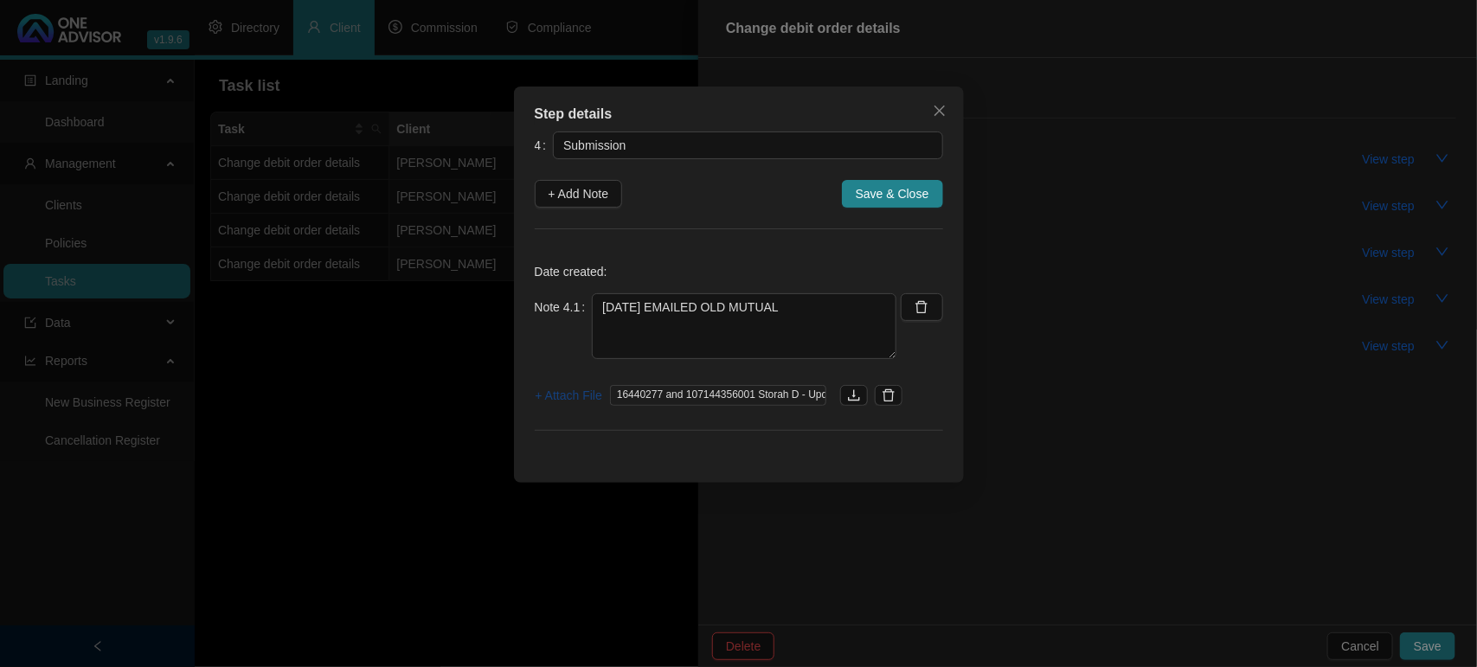
click at [571, 394] on span "+ Attach File" at bounding box center [568, 395] width 67 height 19
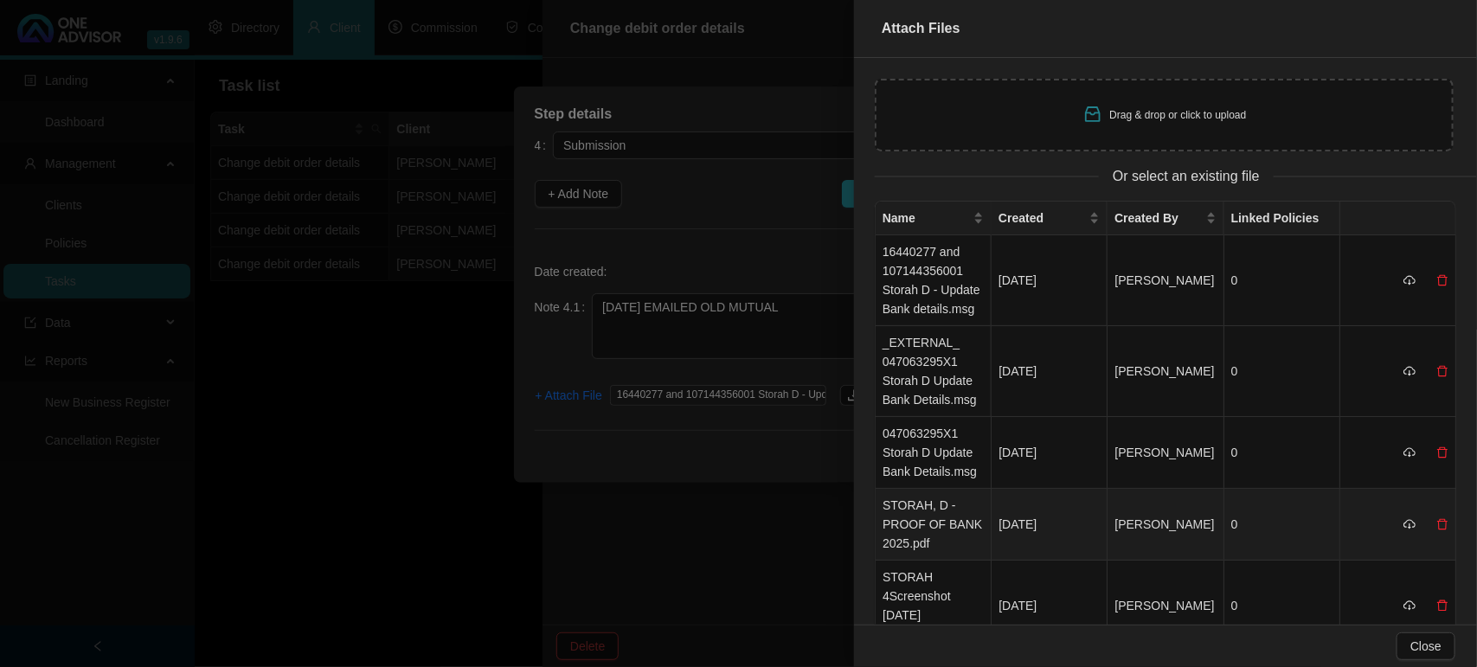
click at [926, 523] on td "STORAH, D - PROOF OF BANK 2025.pdf" at bounding box center [933, 525] width 116 height 72
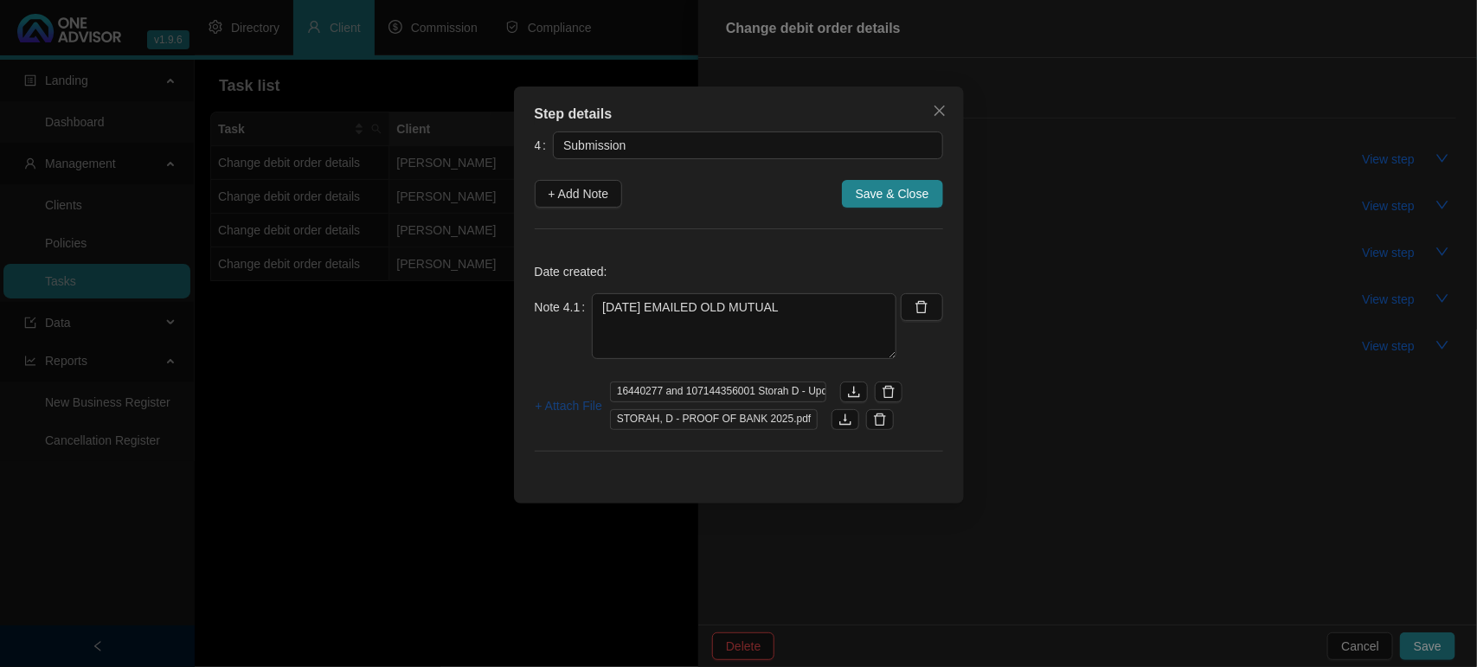
click at [564, 403] on span "+ Attach File" at bounding box center [568, 405] width 67 height 19
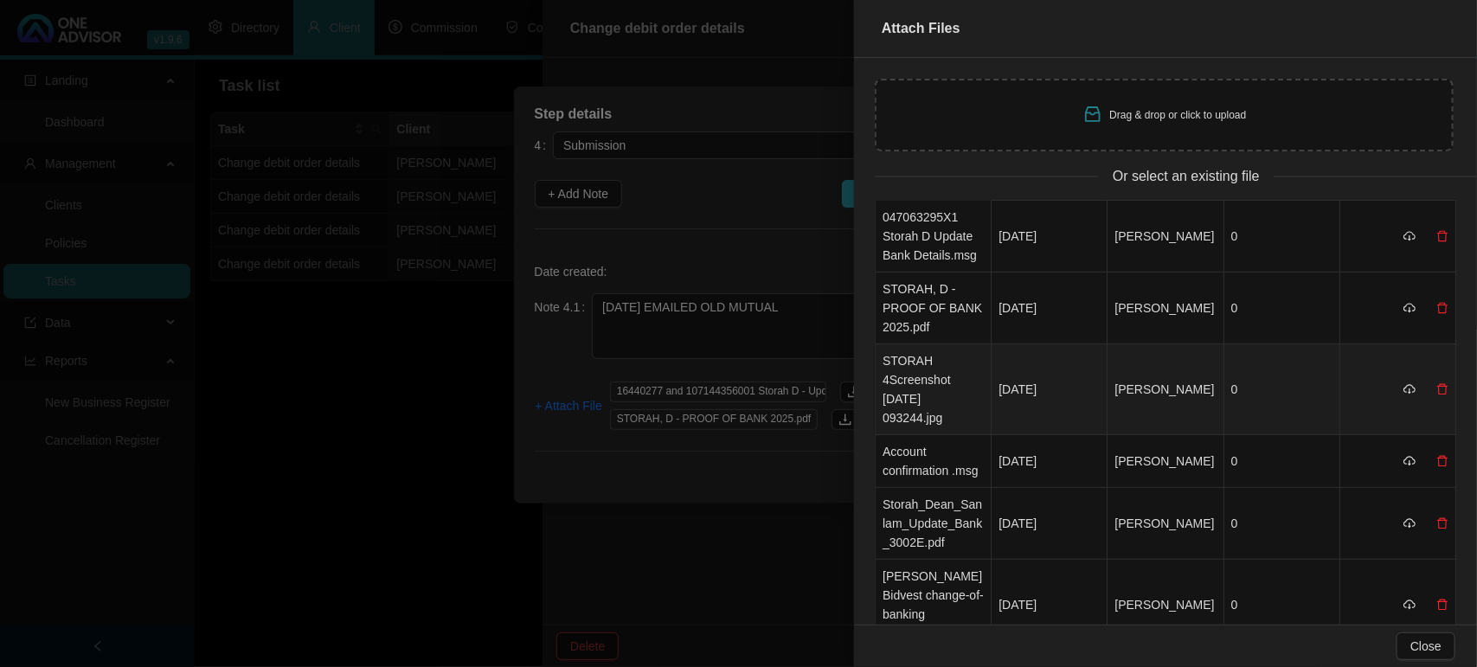
scroll to position [324, 0]
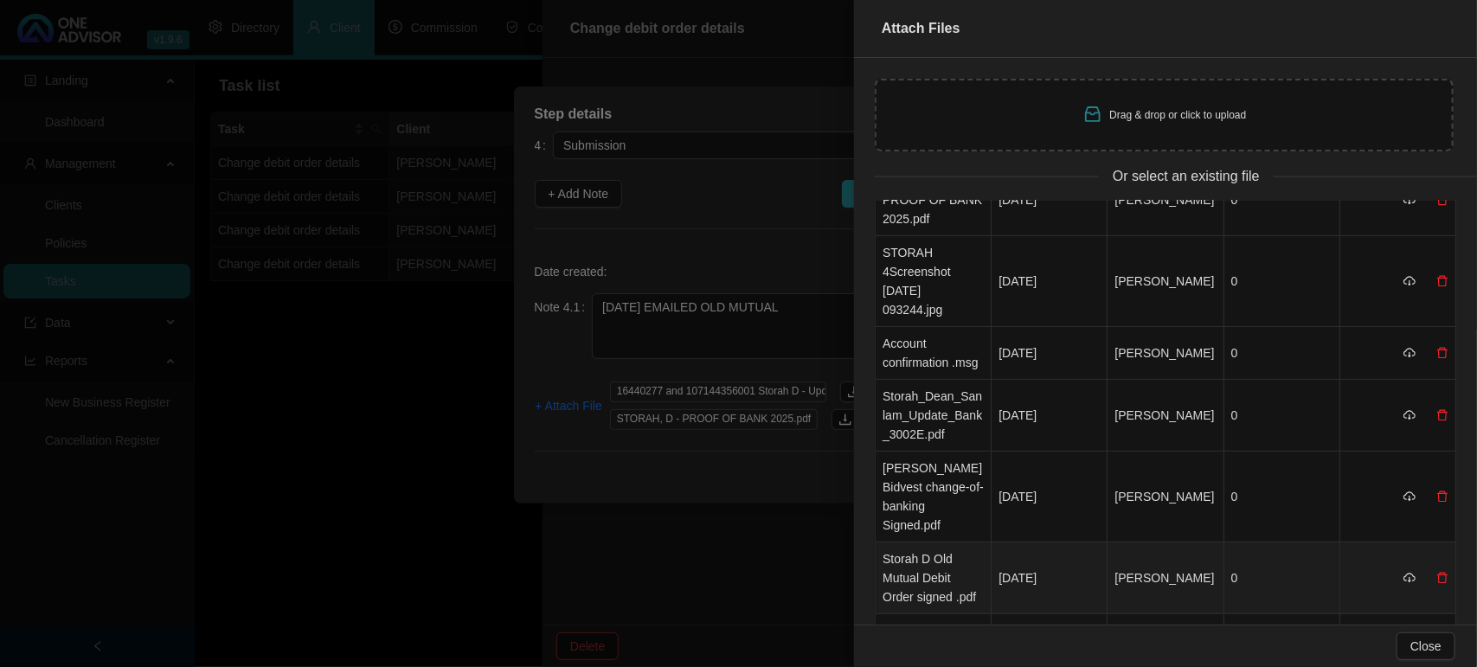
click at [932, 576] on td "Storah D Old Mutual Debit Order signed .pdf" at bounding box center [933, 578] width 116 height 72
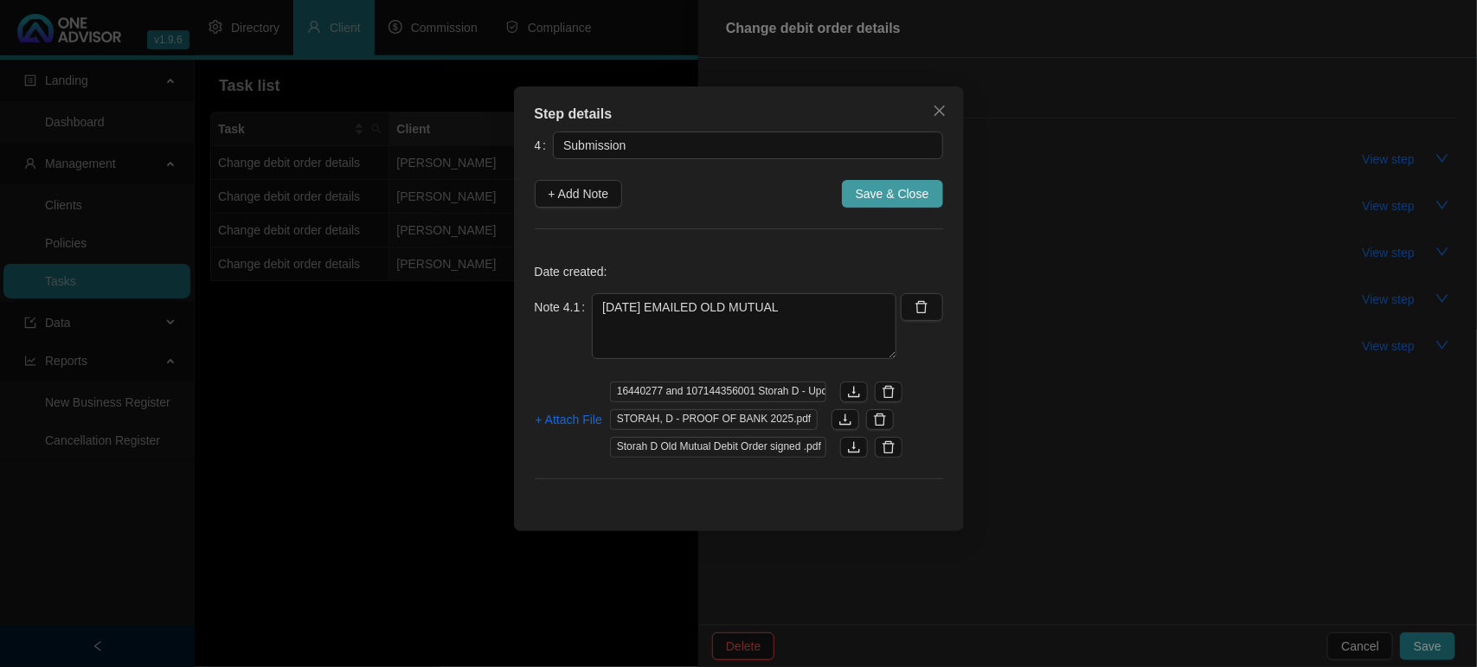
click at [897, 199] on span "Save & Close" at bounding box center [892, 193] width 74 height 19
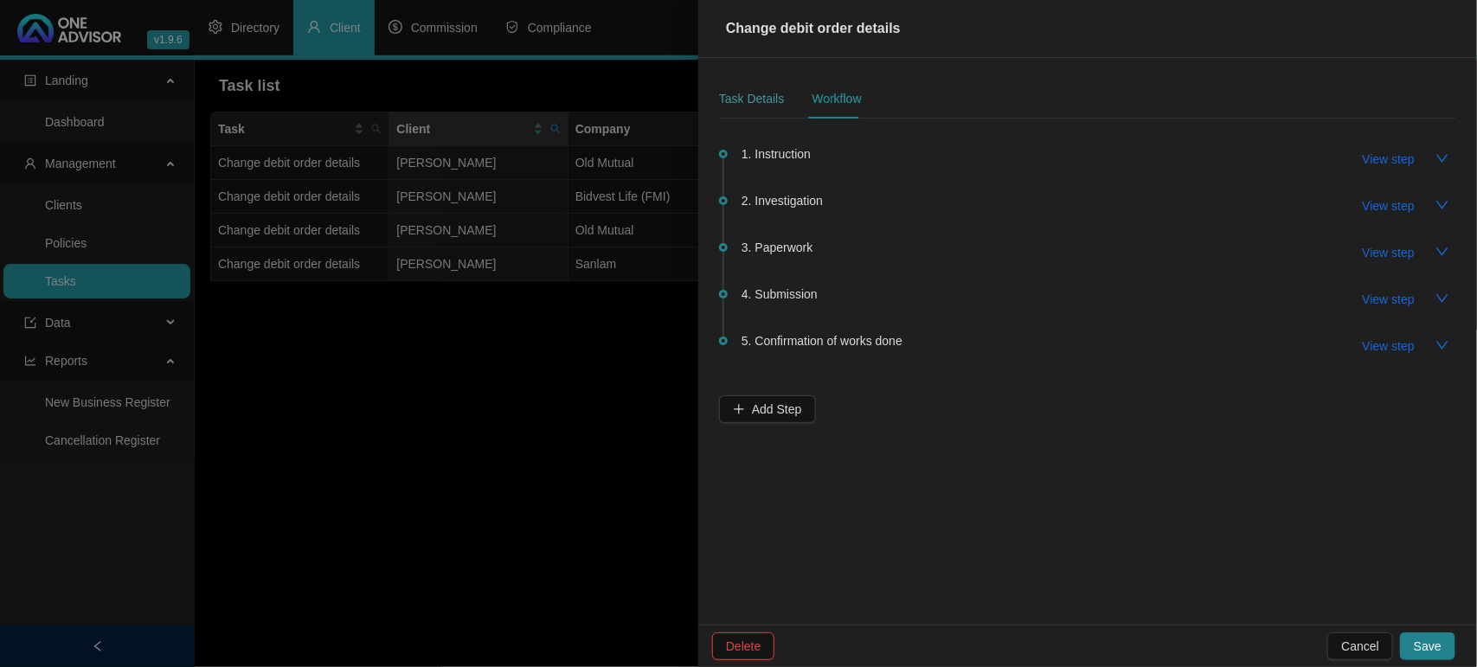
click at [744, 87] on div "Task Details" at bounding box center [751, 99] width 65 height 40
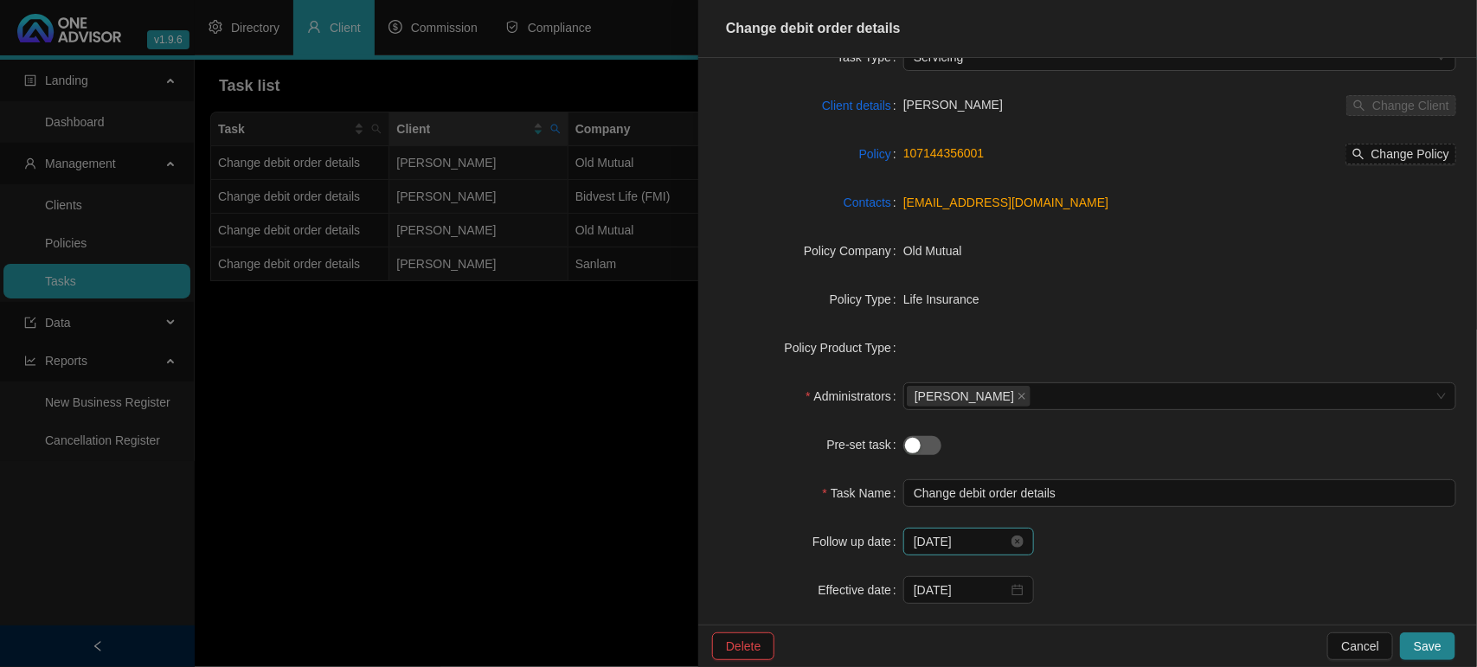
scroll to position [158, 0]
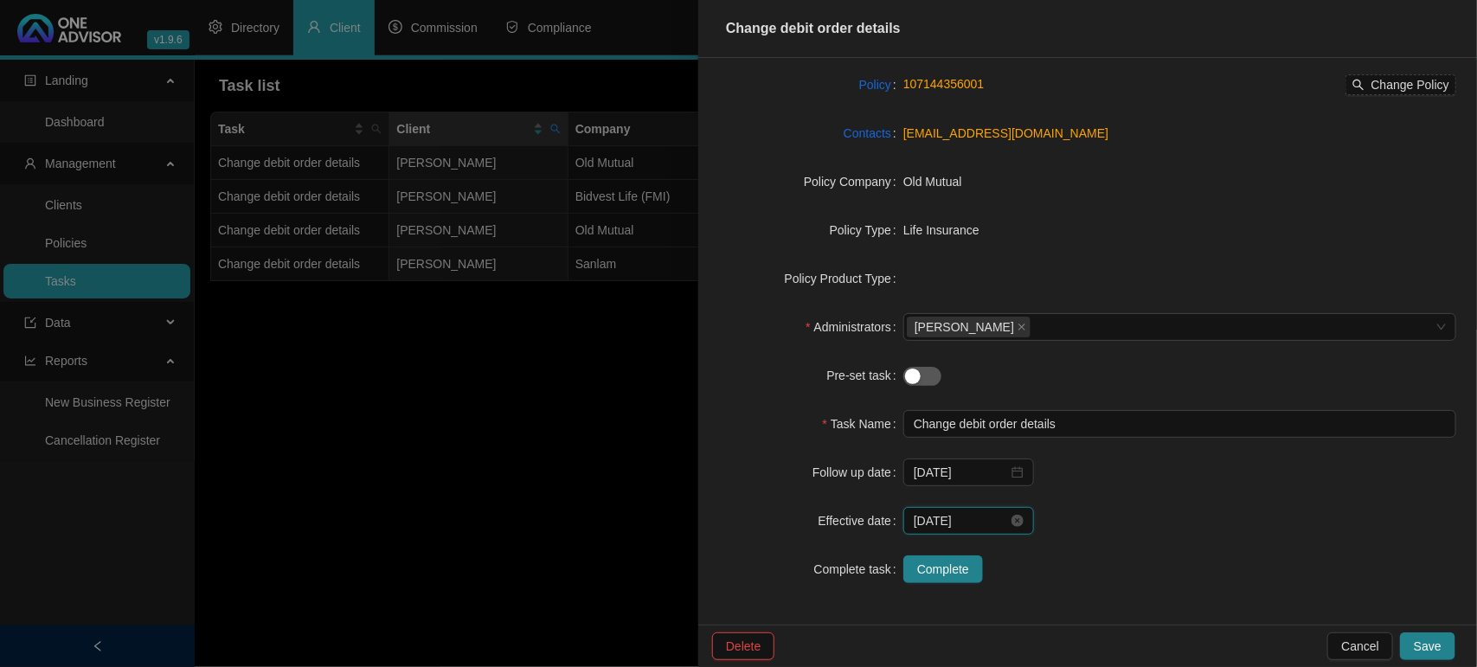
click at [963, 516] on input "[DATE]" at bounding box center [960, 520] width 94 height 19
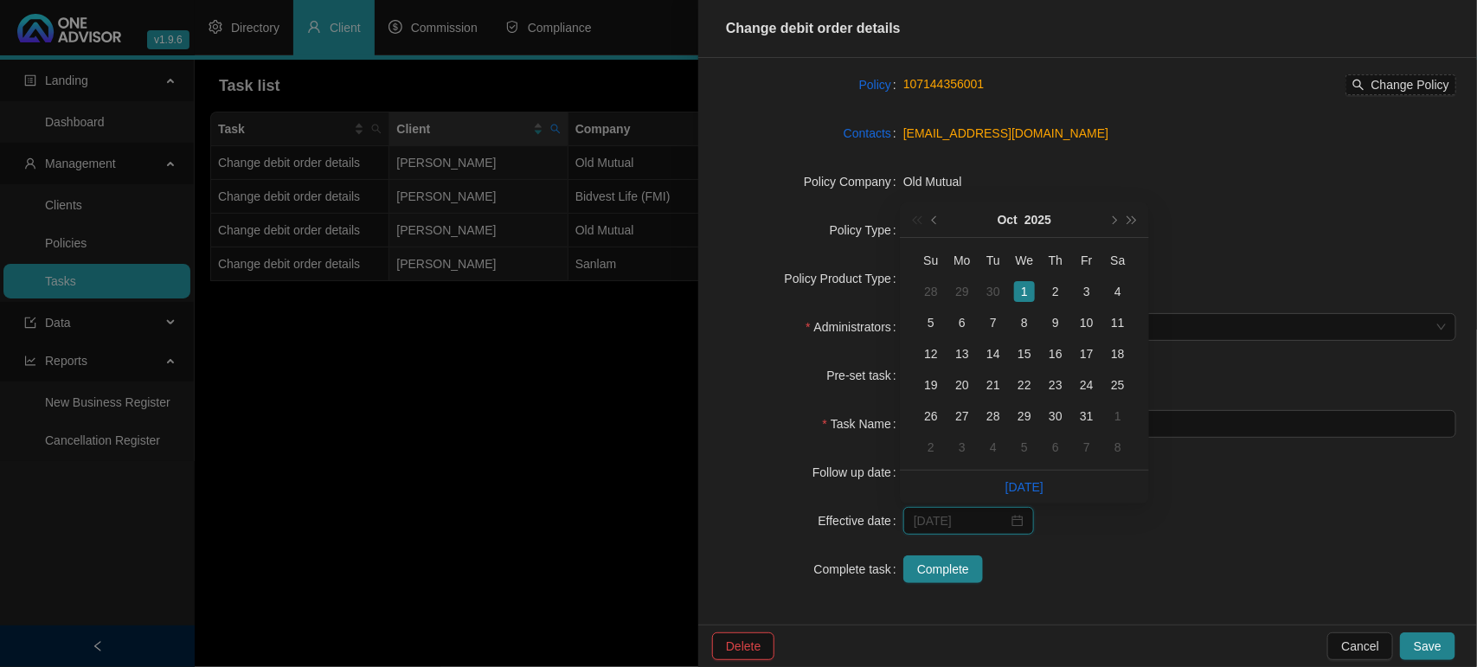
type input "[DATE]"
click at [1144, 584] on div "Task Type Servicing Client details [PERSON_NAME] Change Client Policy 107144356…" at bounding box center [1087, 289] width 737 height 630
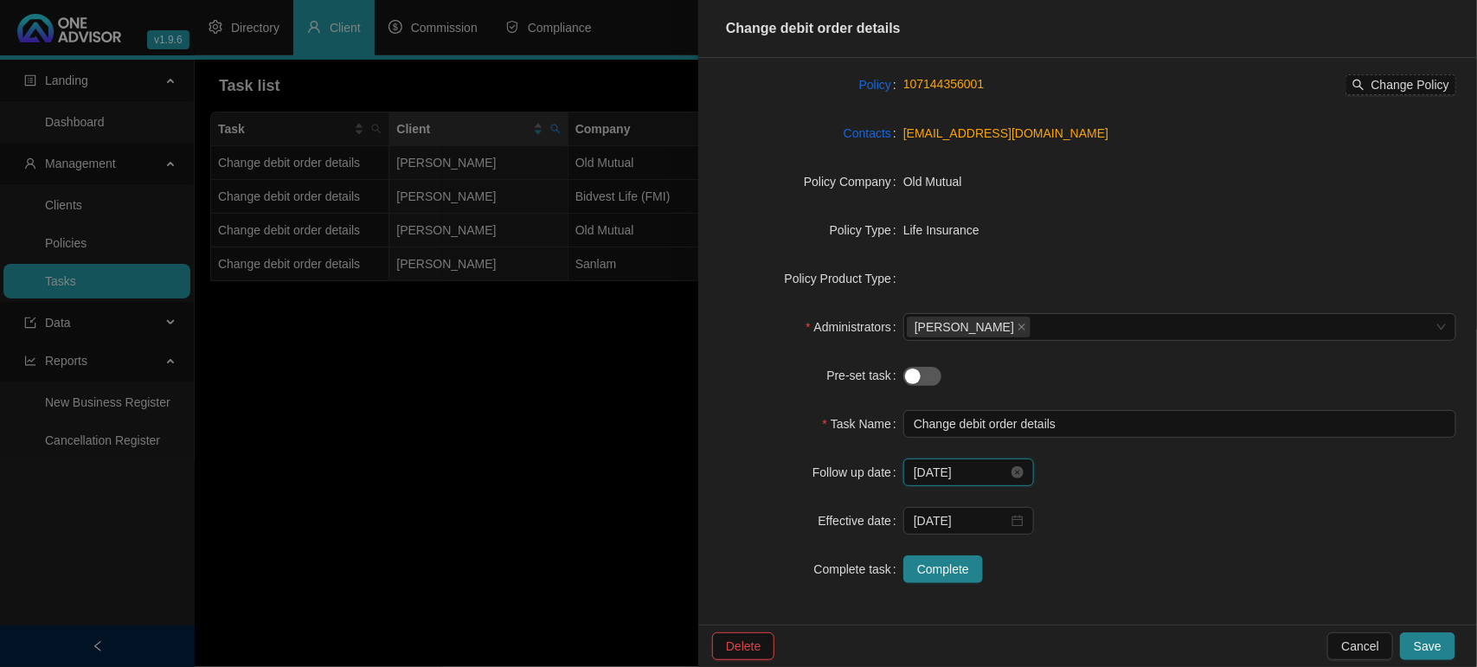
click at [970, 480] on input "[DATE]" at bounding box center [960, 472] width 94 height 19
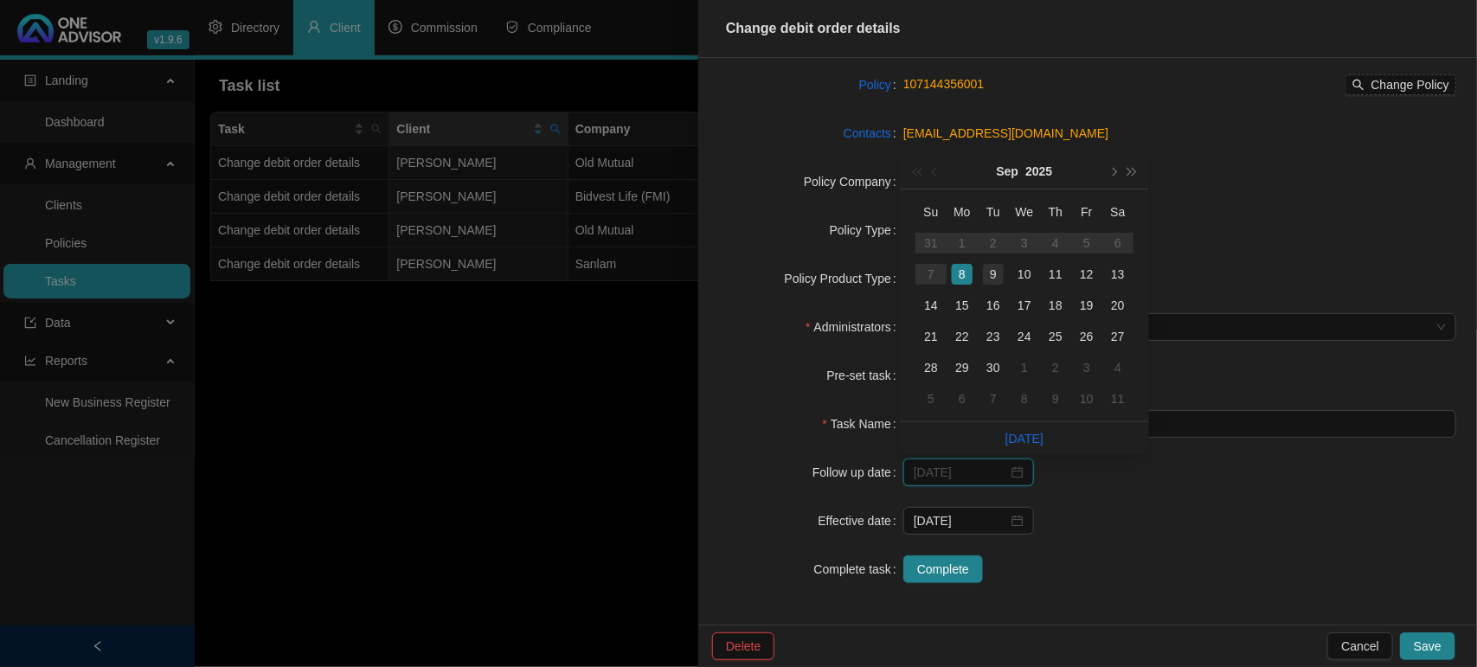
type input "[DATE]"
click at [984, 278] on div "9" at bounding box center [993, 274] width 21 height 21
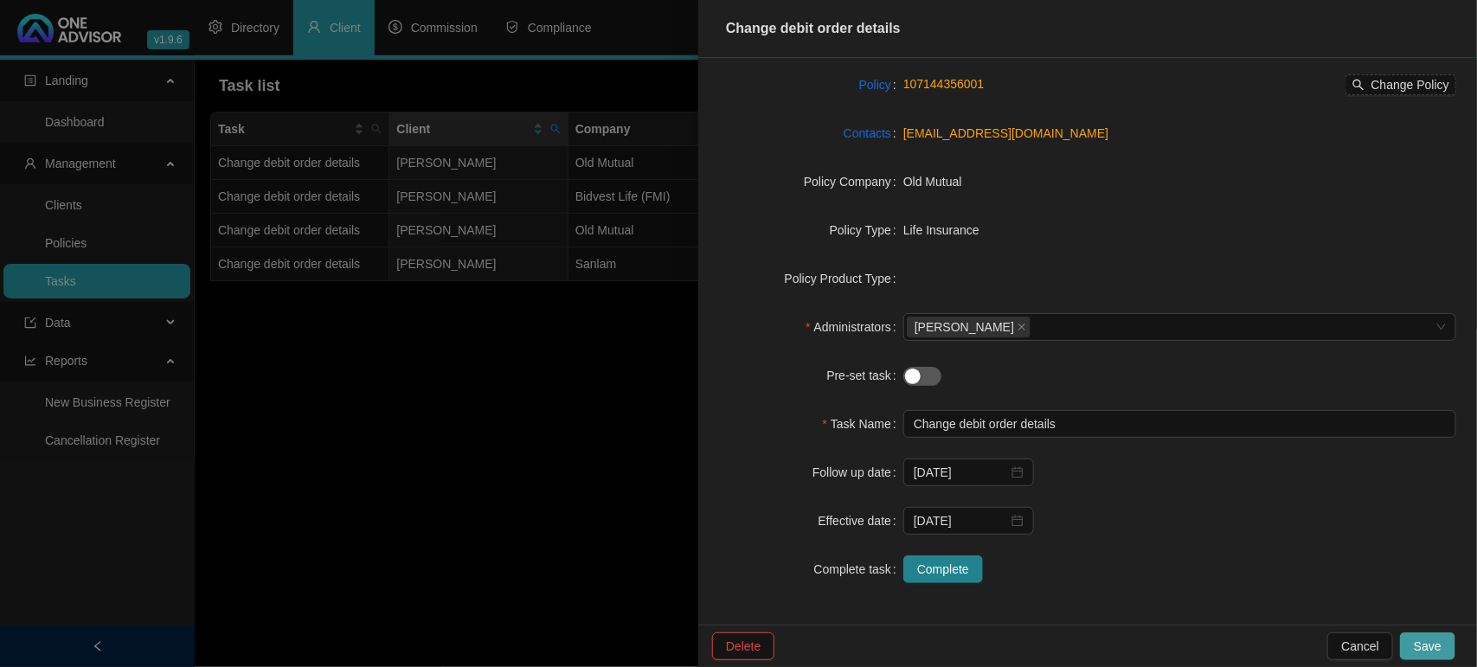
click at [1423, 638] on span "Save" at bounding box center [1427, 646] width 28 height 19
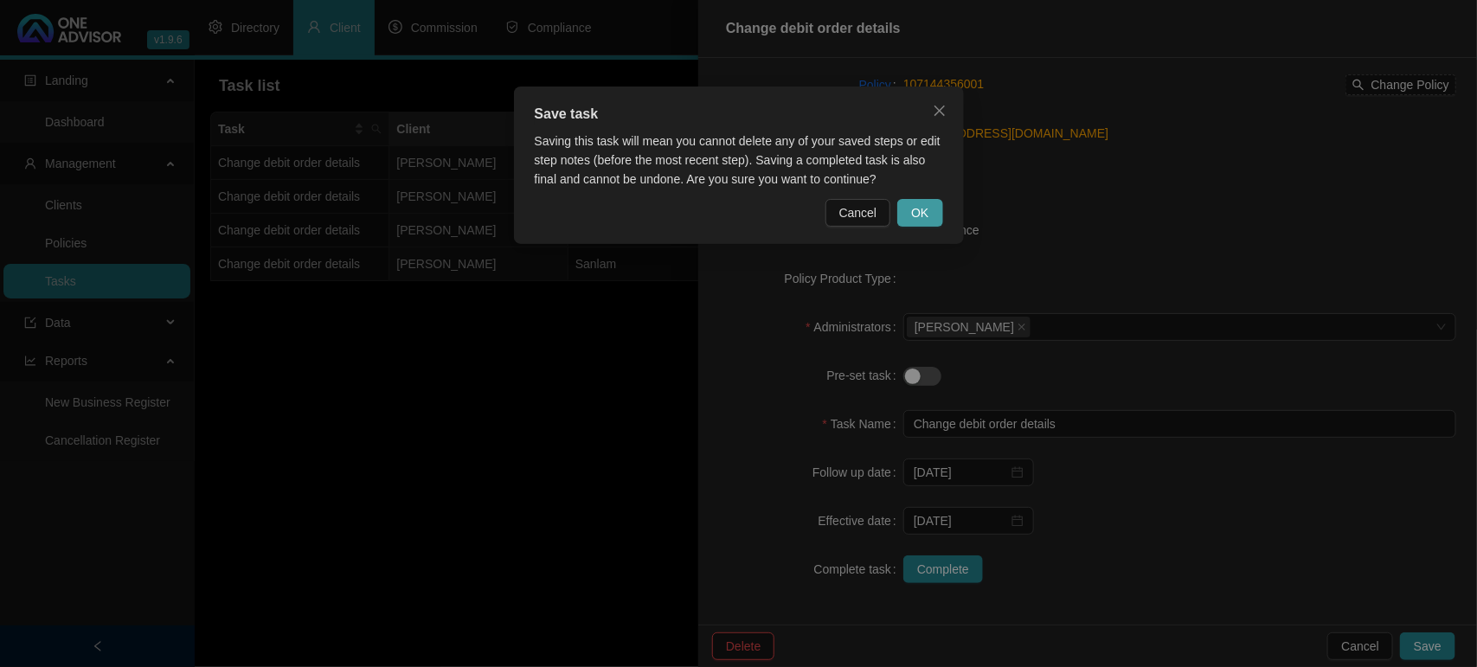
click at [921, 216] on span "OK" at bounding box center [919, 212] width 17 height 19
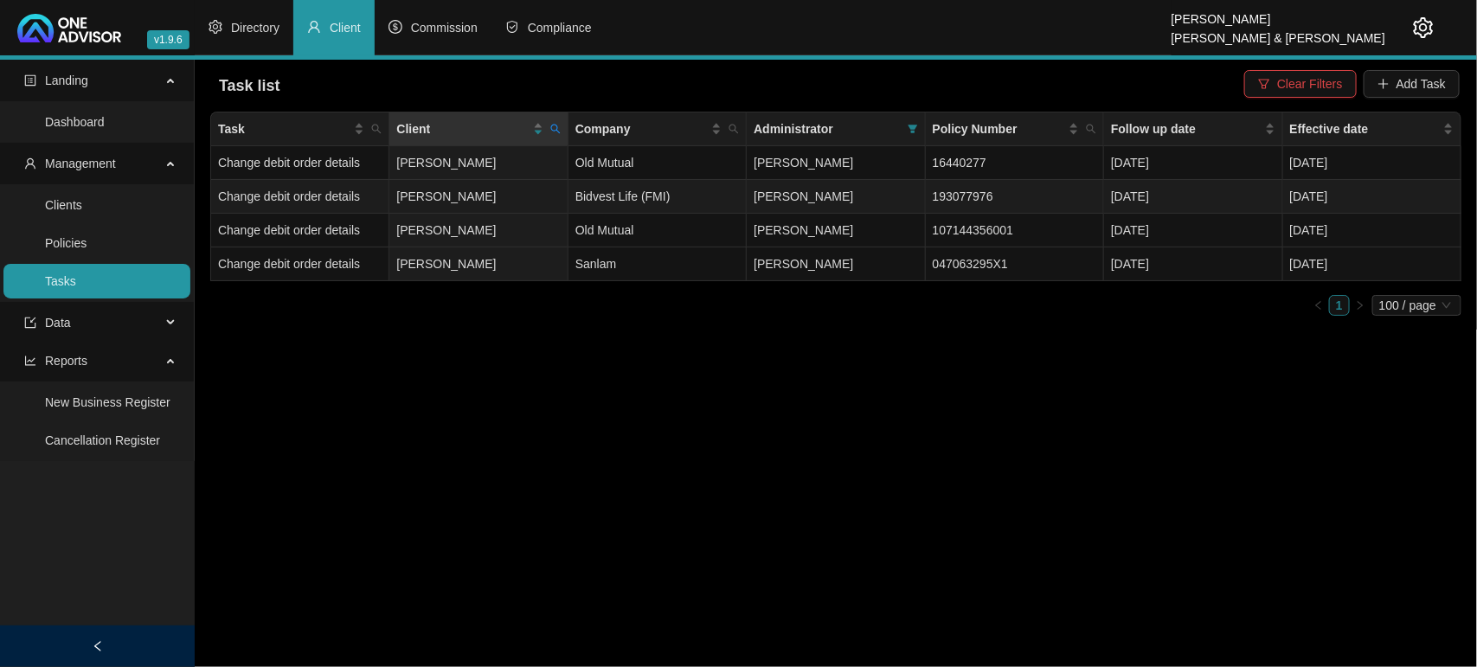
click at [526, 195] on td "[PERSON_NAME]" at bounding box center [478, 197] width 178 height 34
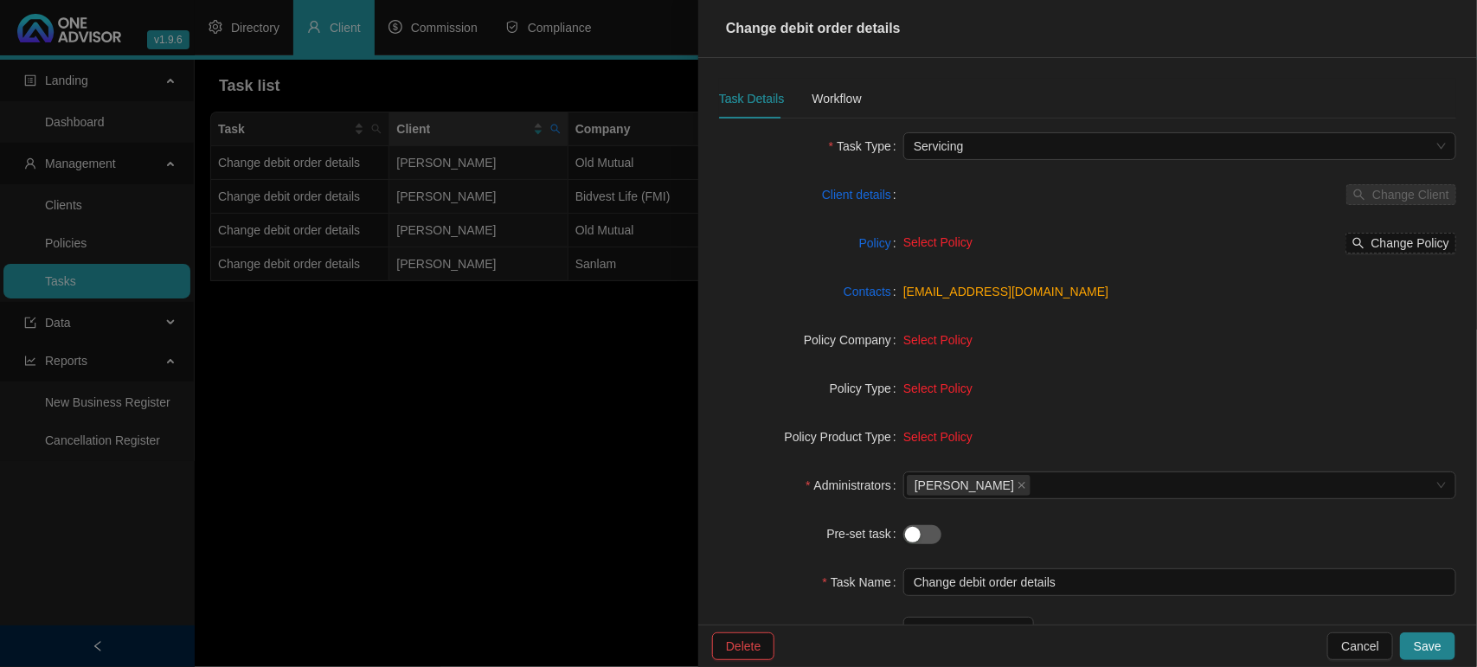
click at [474, 381] on div at bounding box center [738, 333] width 1477 height 667
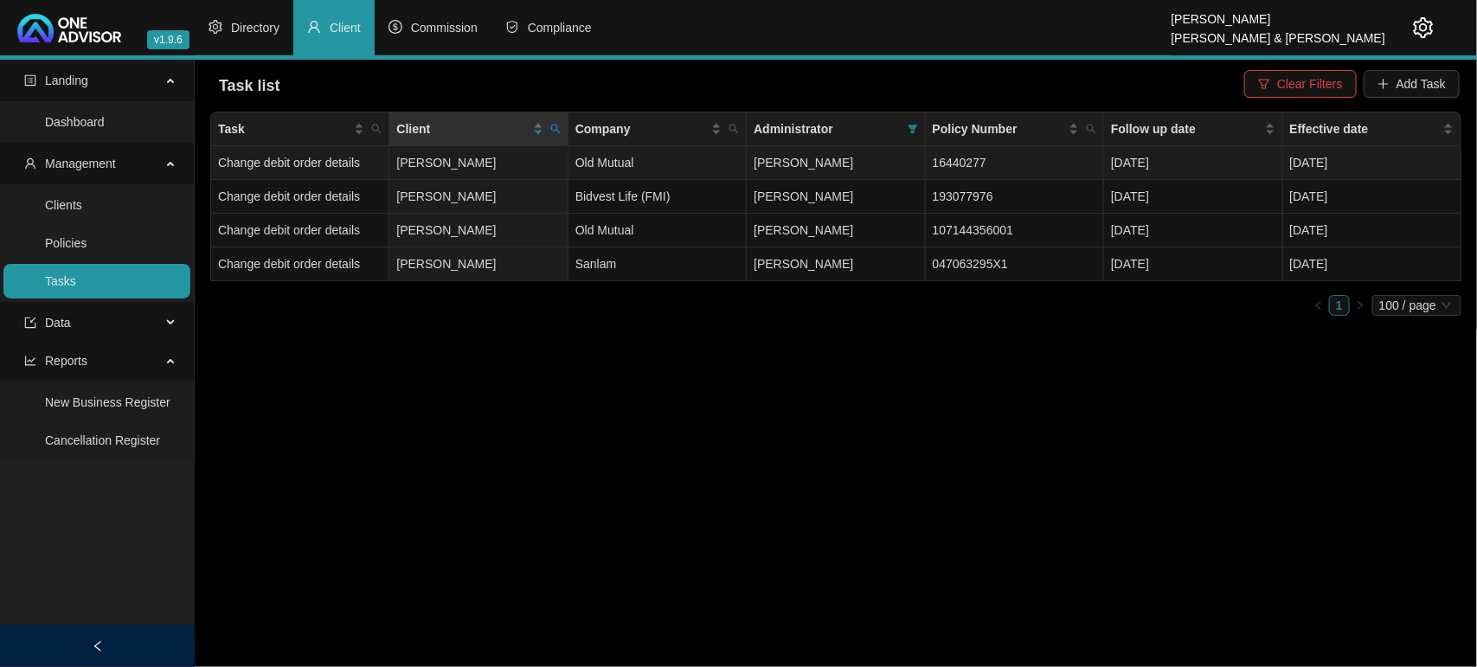
click at [467, 171] on td "[PERSON_NAME]" at bounding box center [478, 163] width 178 height 34
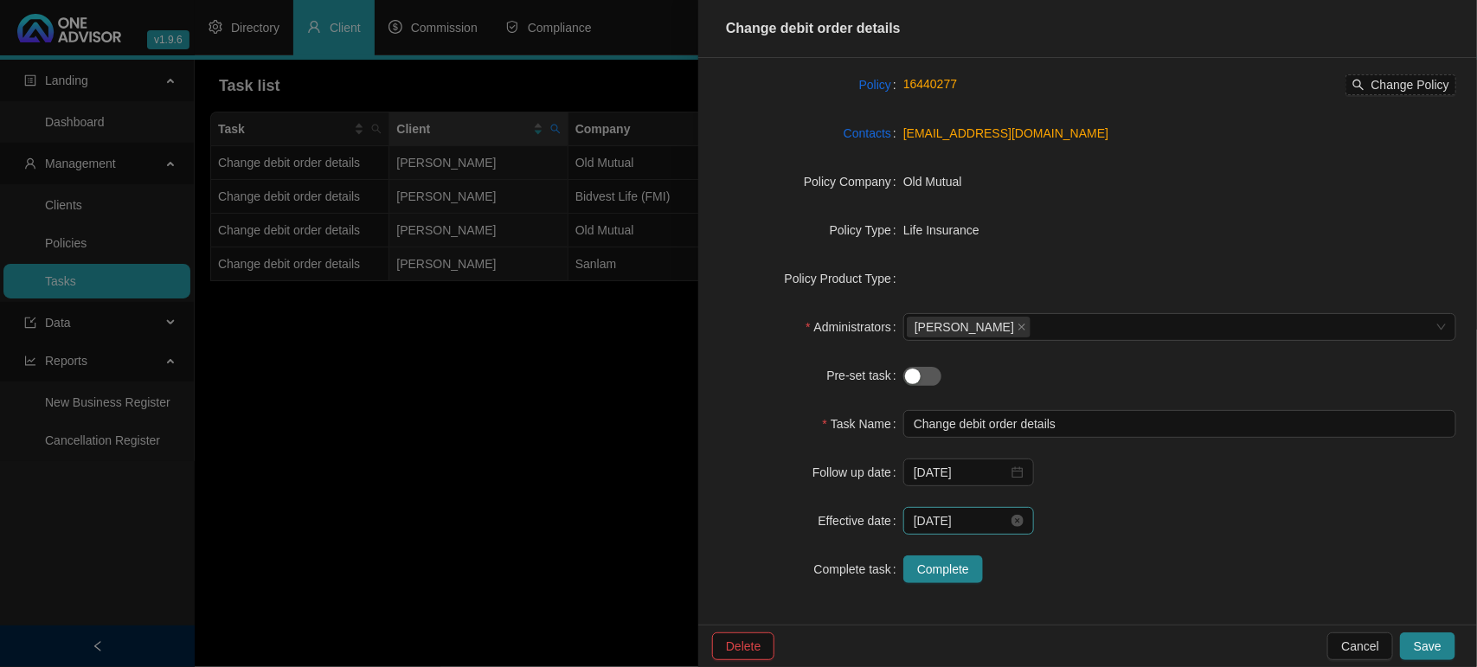
click at [957, 509] on div "[DATE]" at bounding box center [968, 521] width 131 height 28
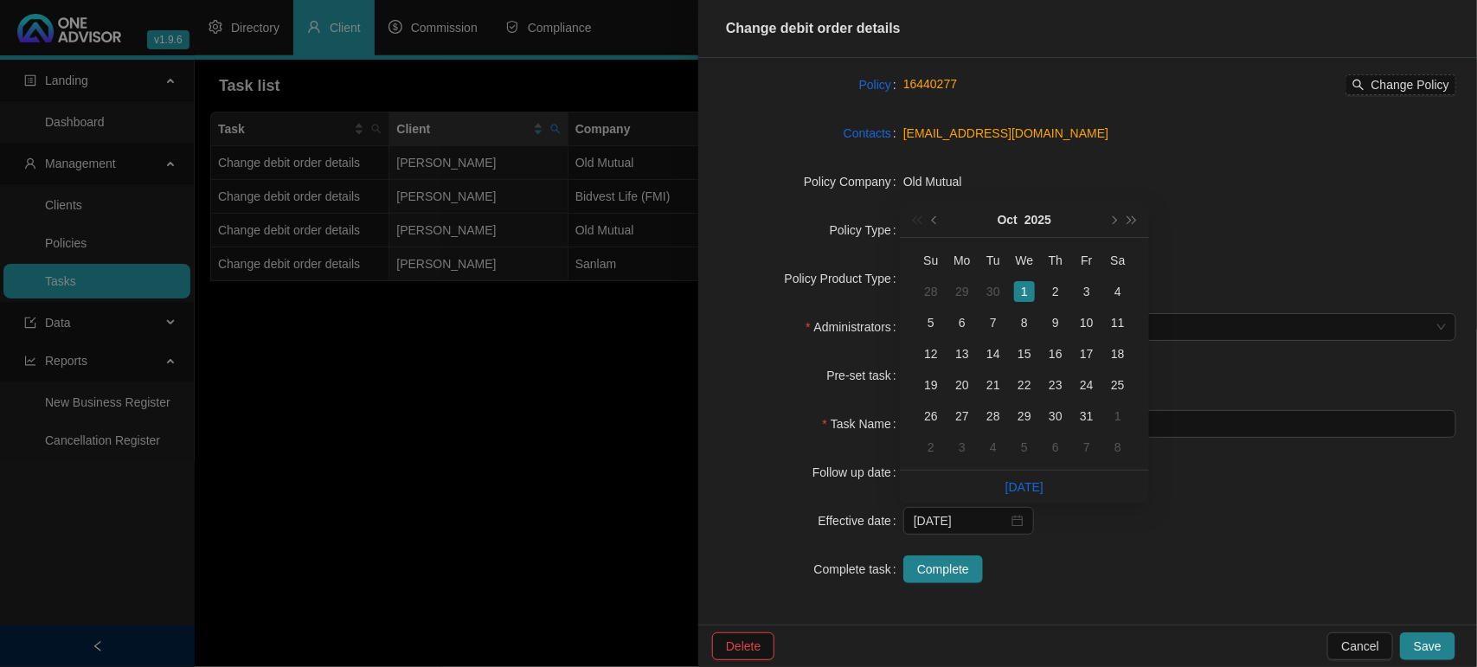
click at [1112, 548] on form "Task Type Servicing Client details [PERSON_NAME] Change Client Policy 16440277 …" at bounding box center [1087, 278] width 737 height 609
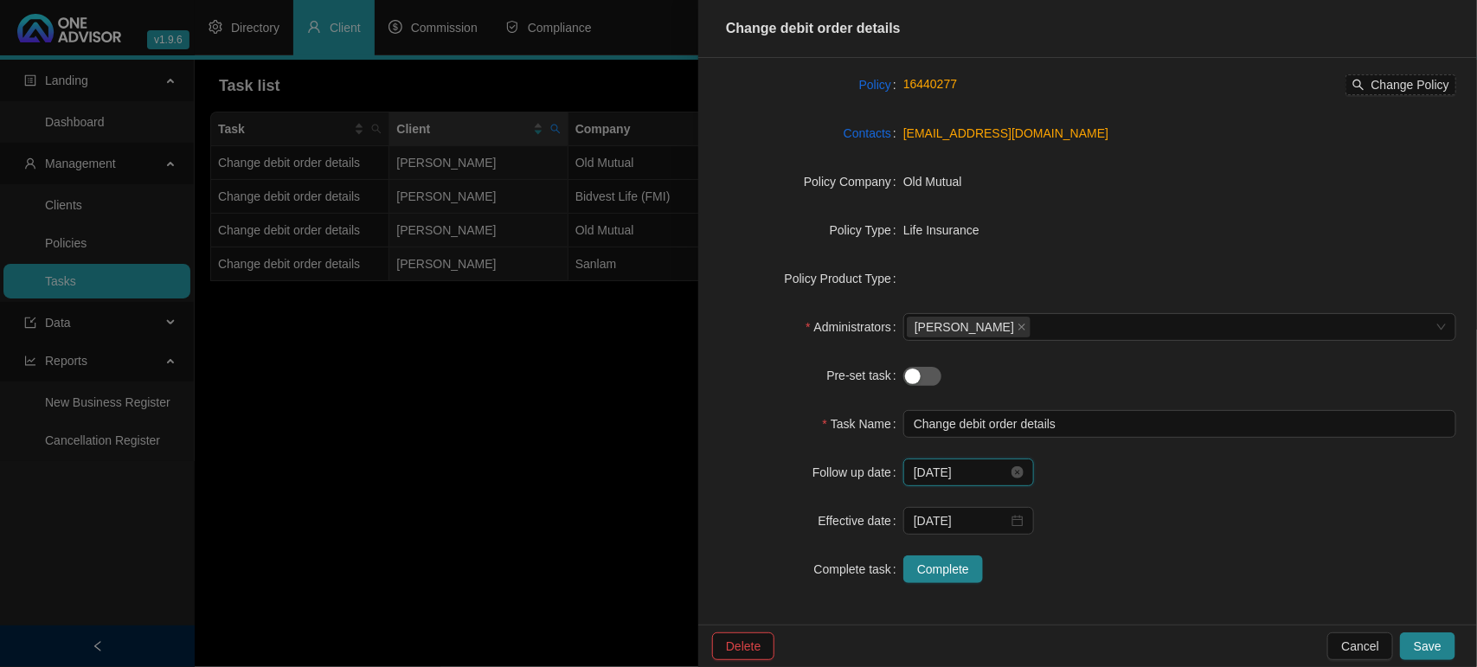
click at [940, 471] on input "[DATE]" at bounding box center [960, 472] width 94 height 19
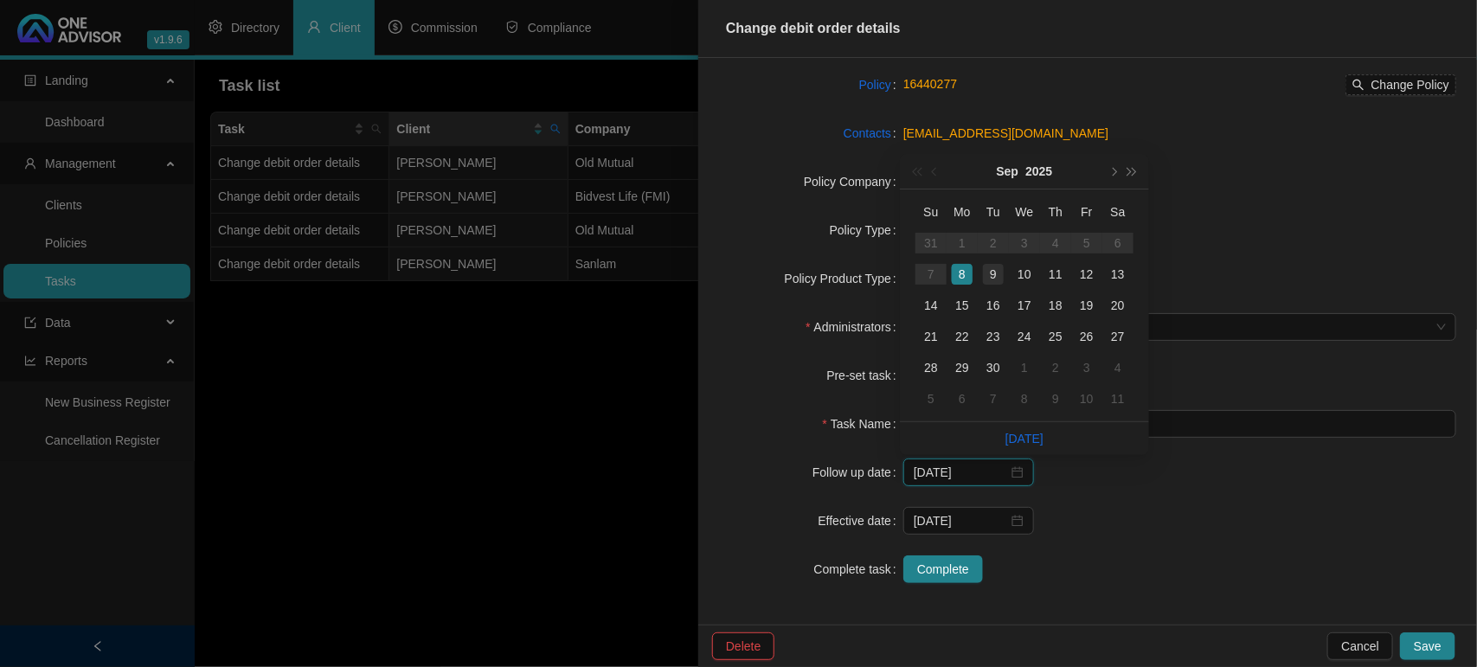
type input "[DATE]"
click at [992, 274] on div "9" at bounding box center [993, 274] width 21 height 21
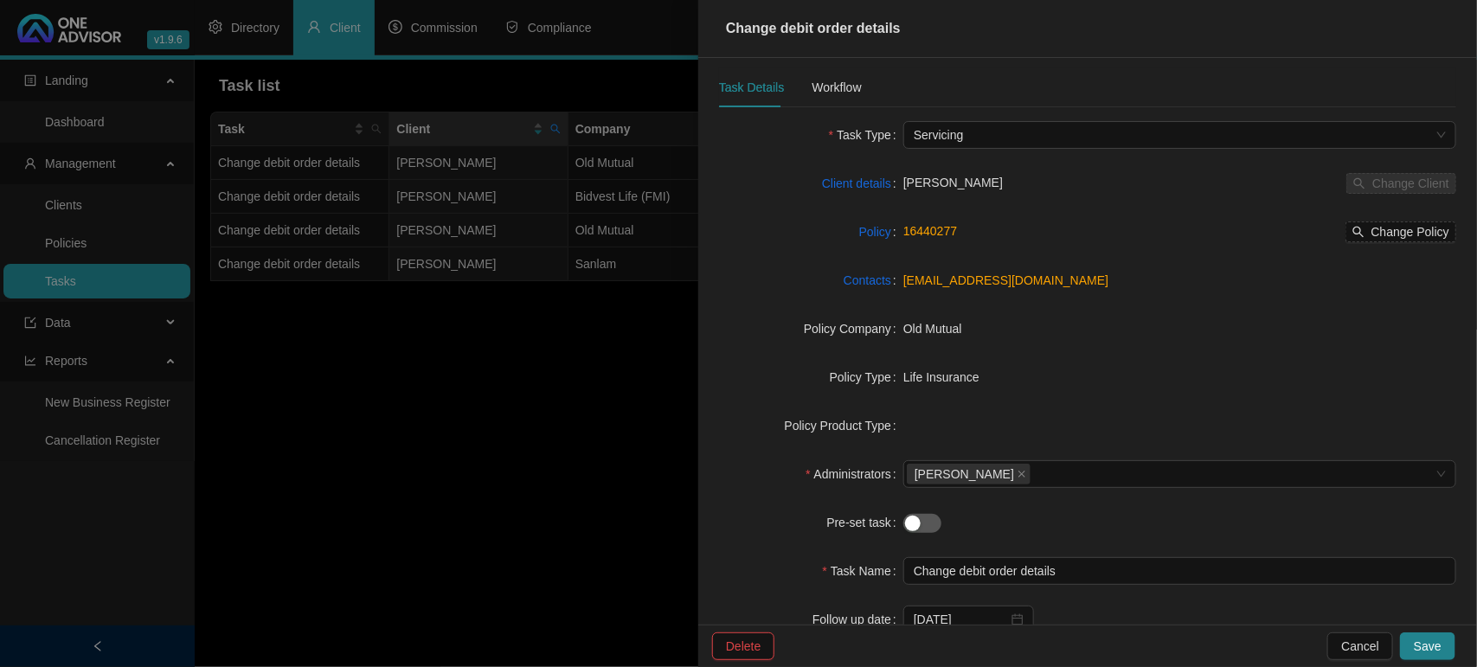
scroll to position [0, 0]
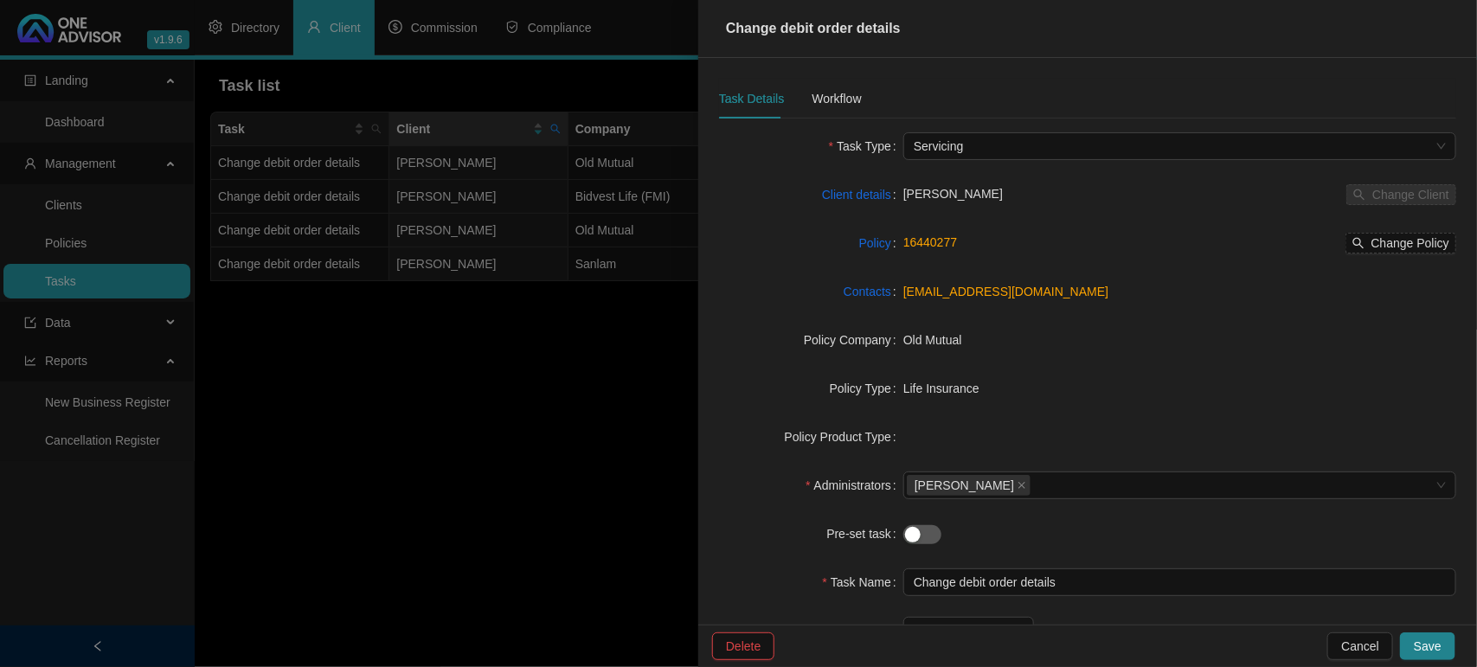
click at [798, 89] on div "Task Details Workflow" at bounding box center [790, 99] width 143 height 40
click at [835, 97] on div "Workflow" at bounding box center [835, 98] width 49 height 19
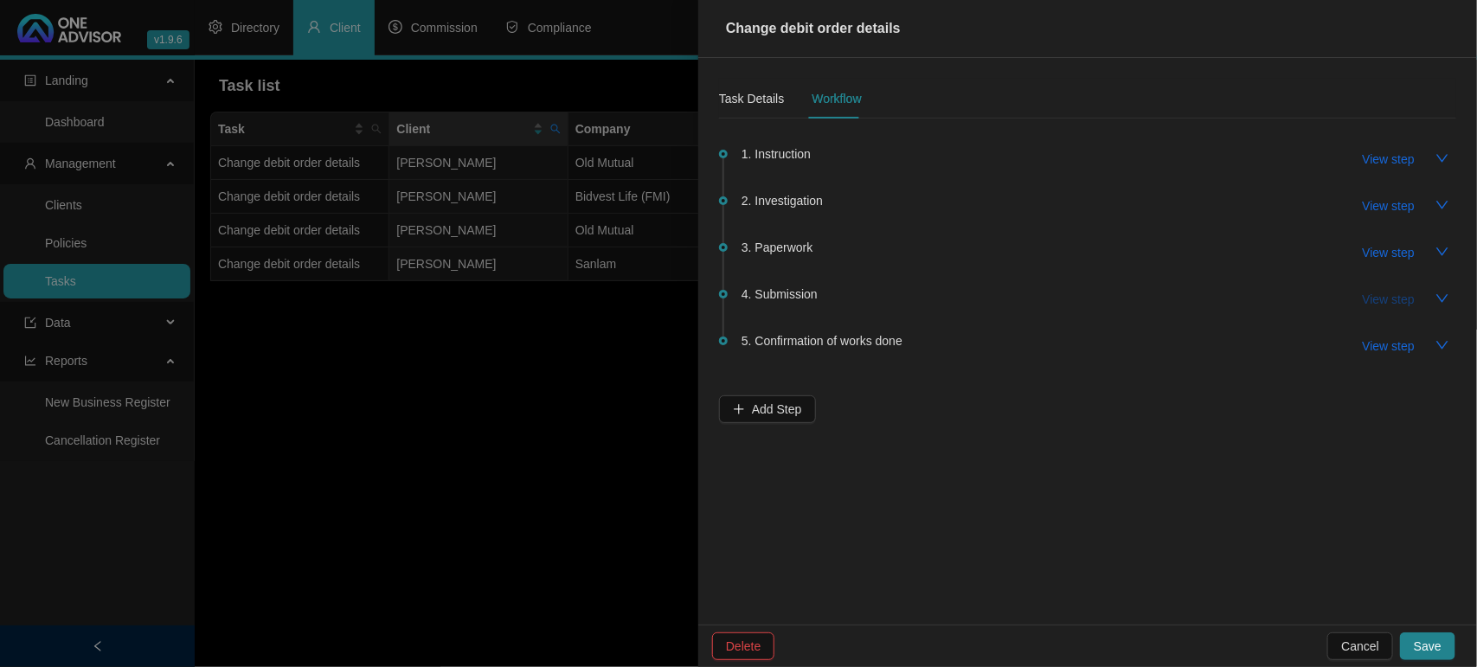
click at [1378, 291] on span "View step" at bounding box center [1388, 299] width 52 height 19
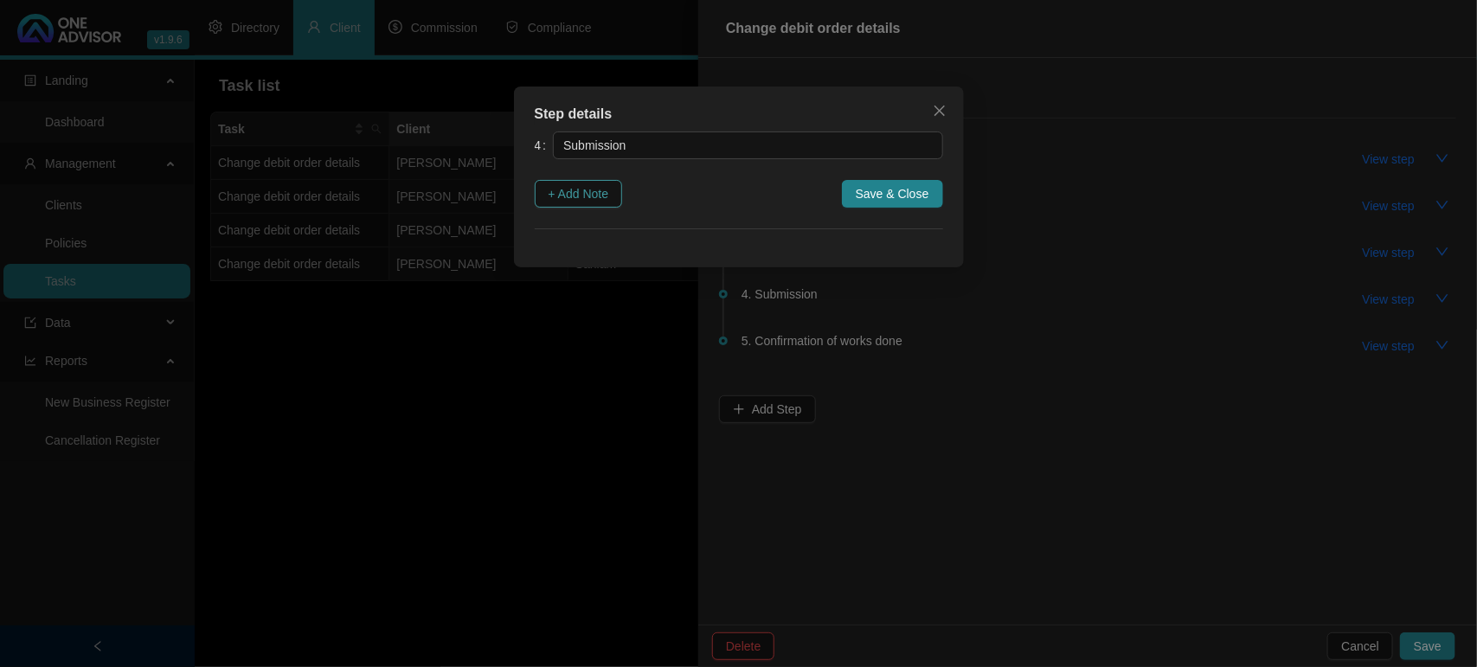
click at [603, 190] on span "+ Add Note" at bounding box center [578, 193] width 61 height 19
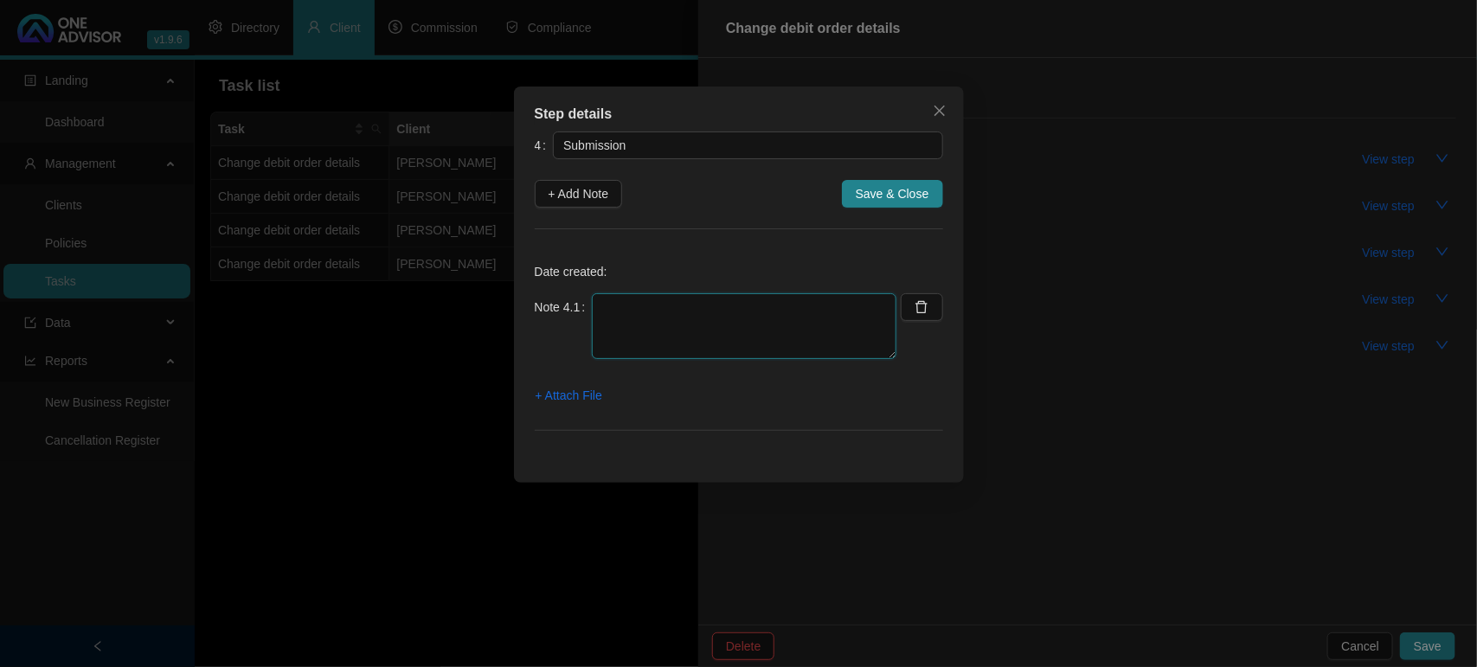
click at [669, 336] on textarea at bounding box center [744, 326] width 304 height 66
type textarea "[DATE] EMAILED OLD MUTUAL"
click at [573, 390] on span "+ Attach File" at bounding box center [568, 395] width 67 height 19
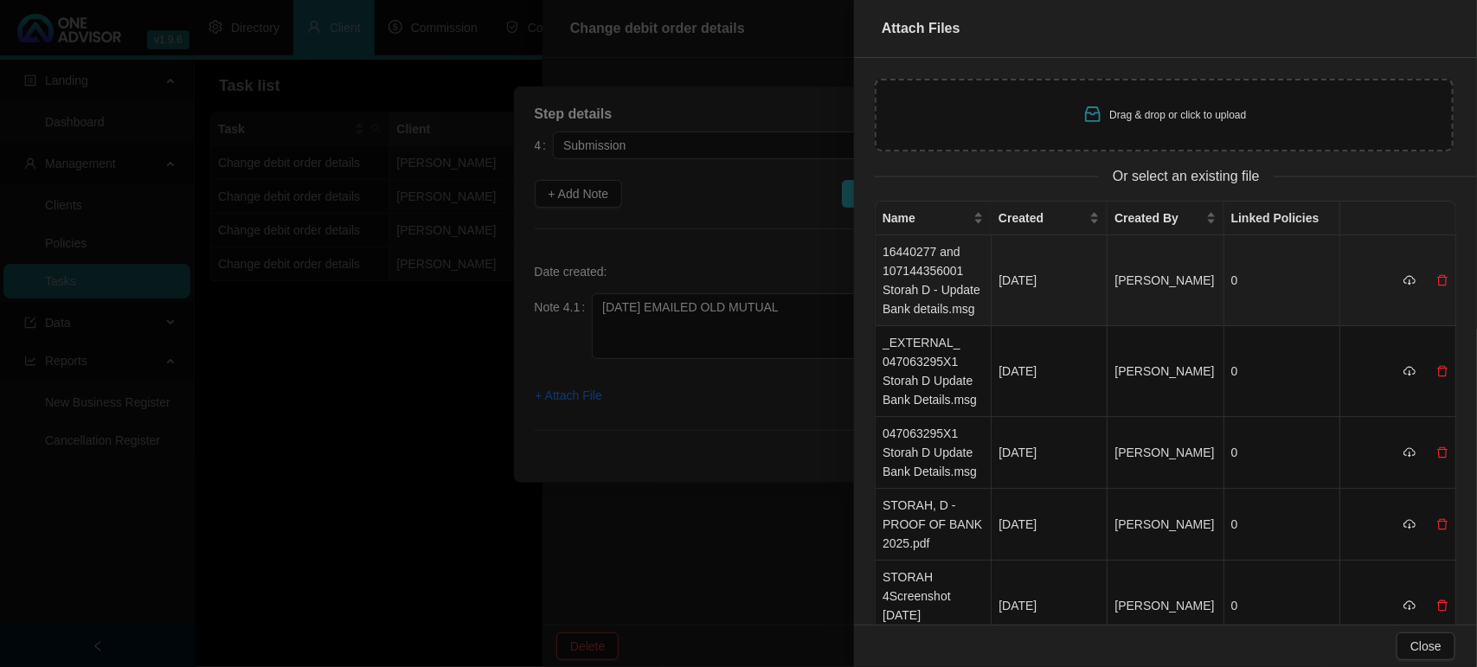
click at [913, 283] on td "16440277 and 107144356001 Storah D - Update Bank details.msg" at bounding box center [933, 280] width 116 height 91
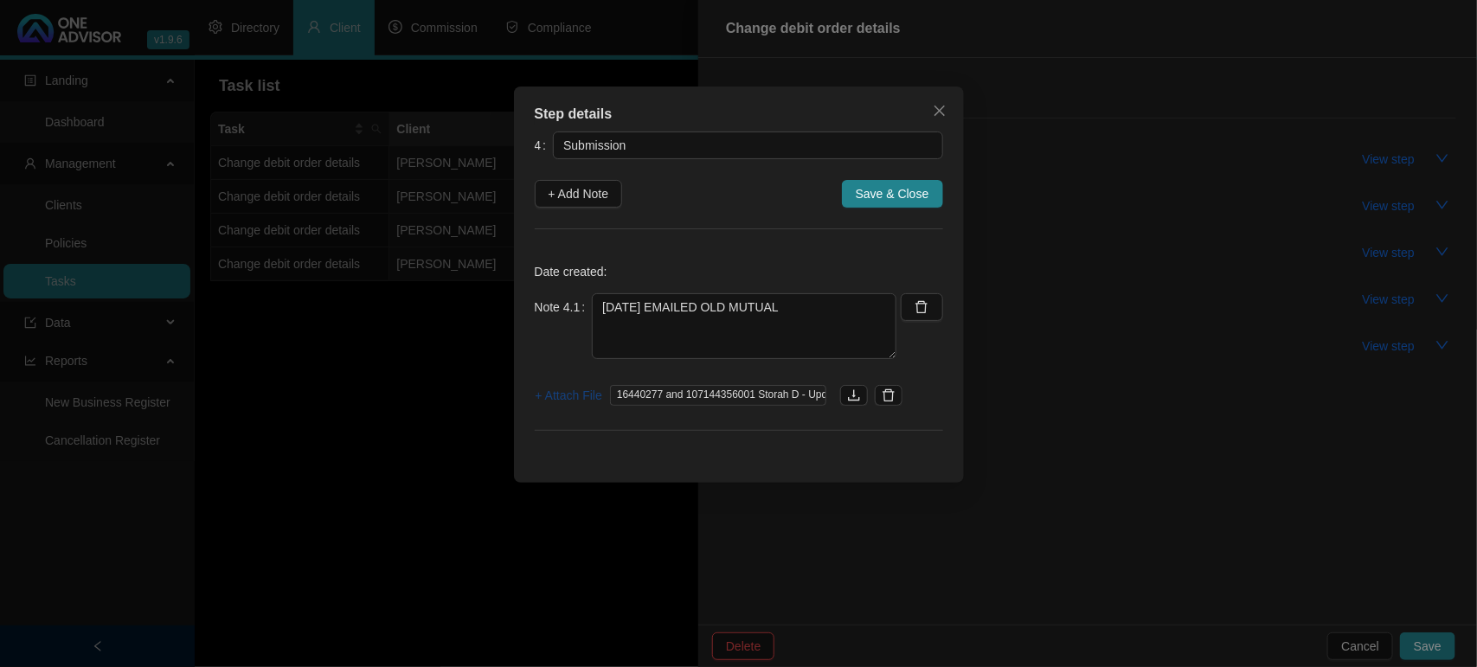
click at [595, 387] on span "+ Attach File" at bounding box center [568, 395] width 67 height 19
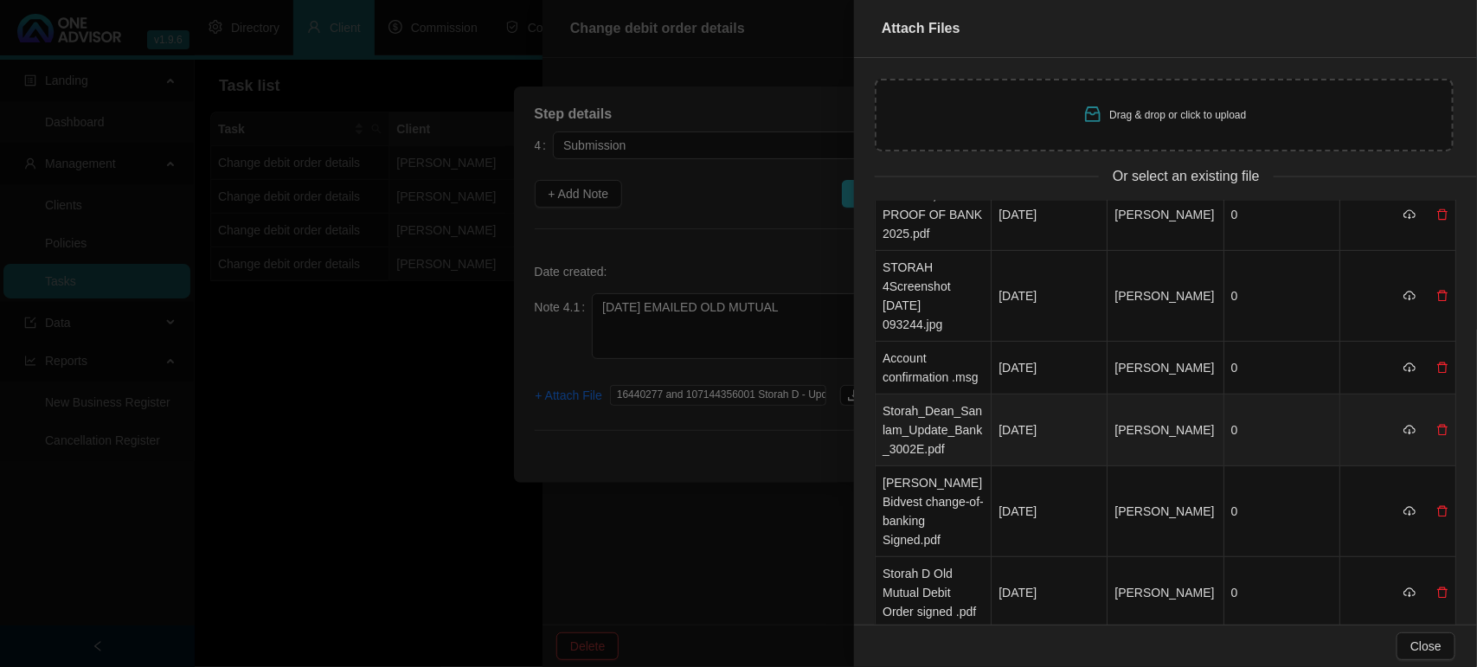
scroll to position [433, 0]
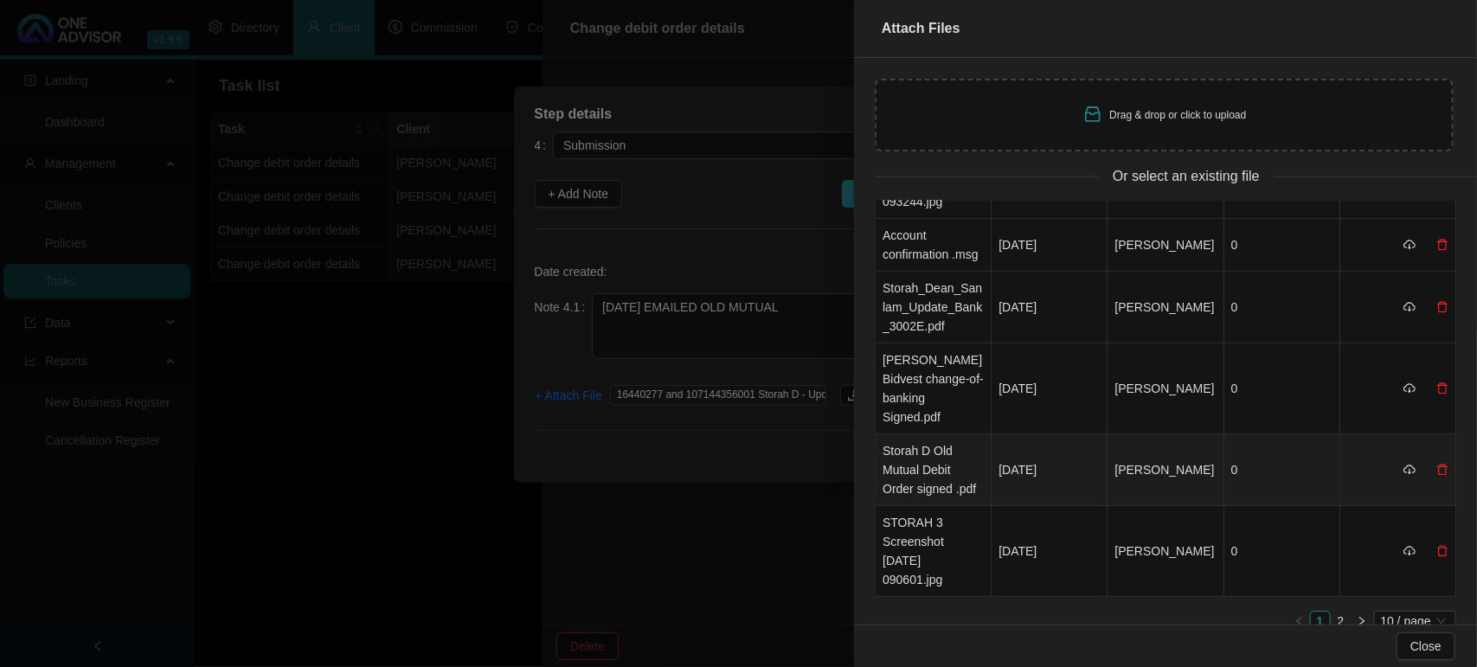
click at [932, 457] on td "Storah D Old Mutual Debit Order signed .pdf" at bounding box center [933, 470] width 116 height 72
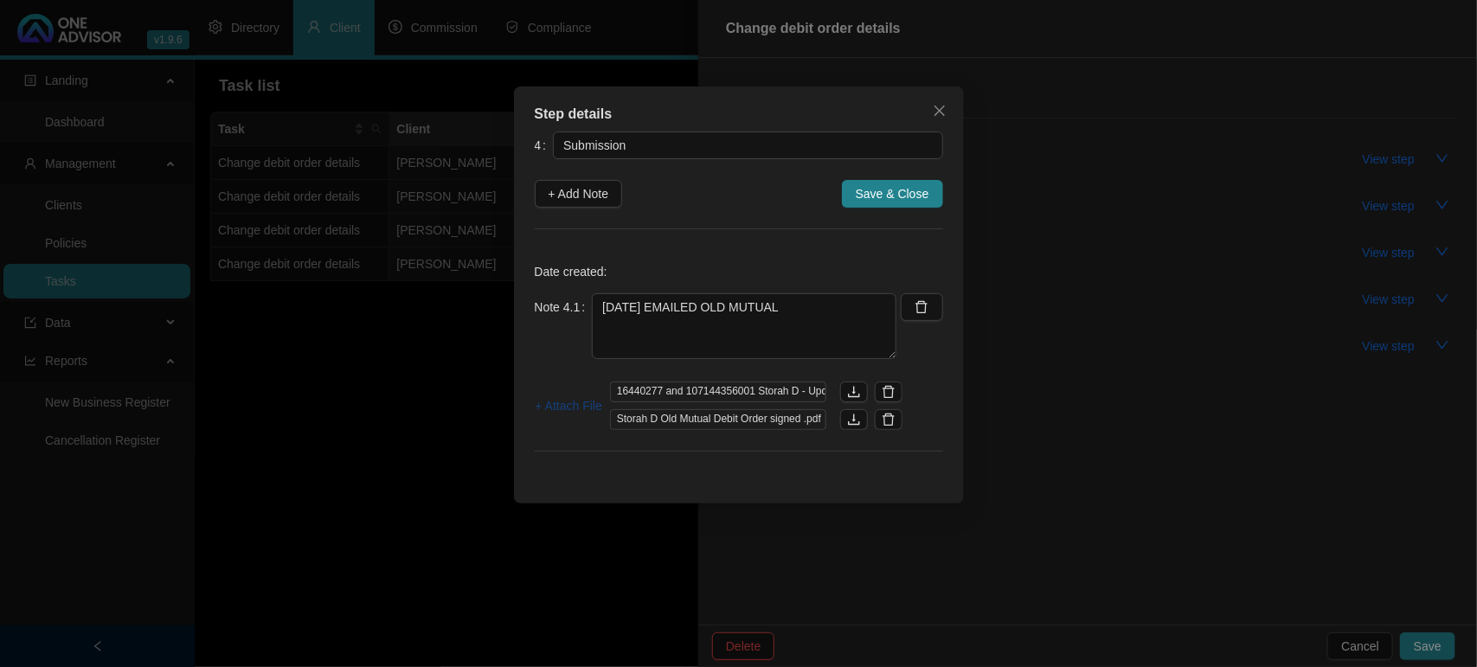
click at [573, 403] on span "+ Attach File" at bounding box center [568, 405] width 67 height 19
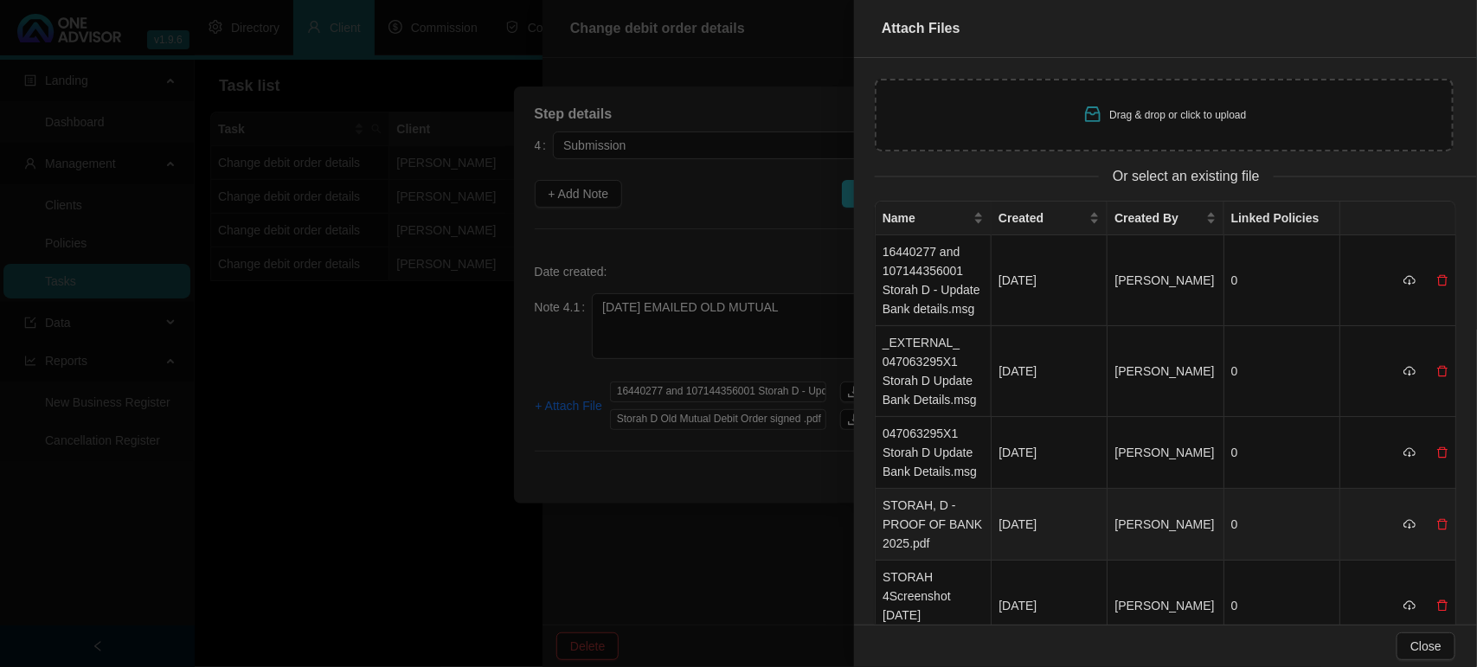
click at [932, 513] on td "STORAH, D - PROOF OF BANK 2025.pdf" at bounding box center [933, 525] width 116 height 72
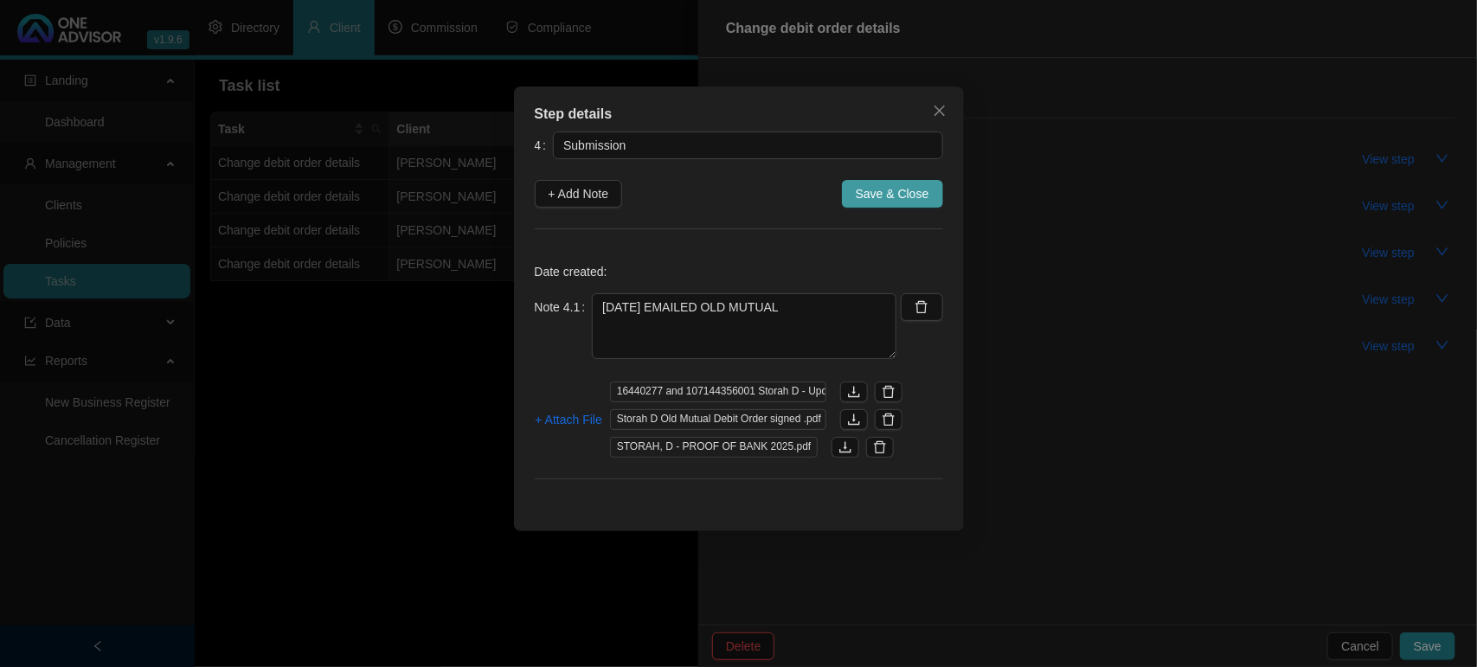
click at [887, 200] on span "Save & Close" at bounding box center [892, 193] width 74 height 19
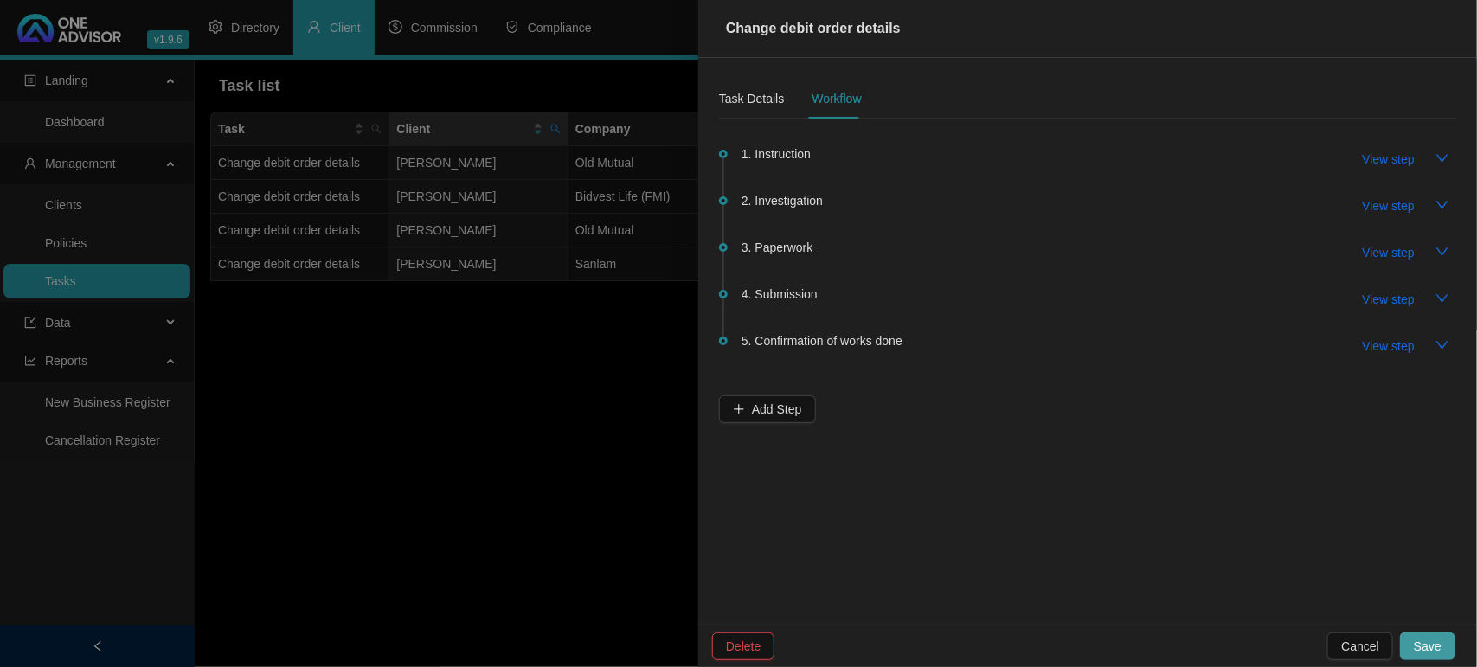
click at [1445, 654] on button "Save" at bounding box center [1427, 646] width 55 height 28
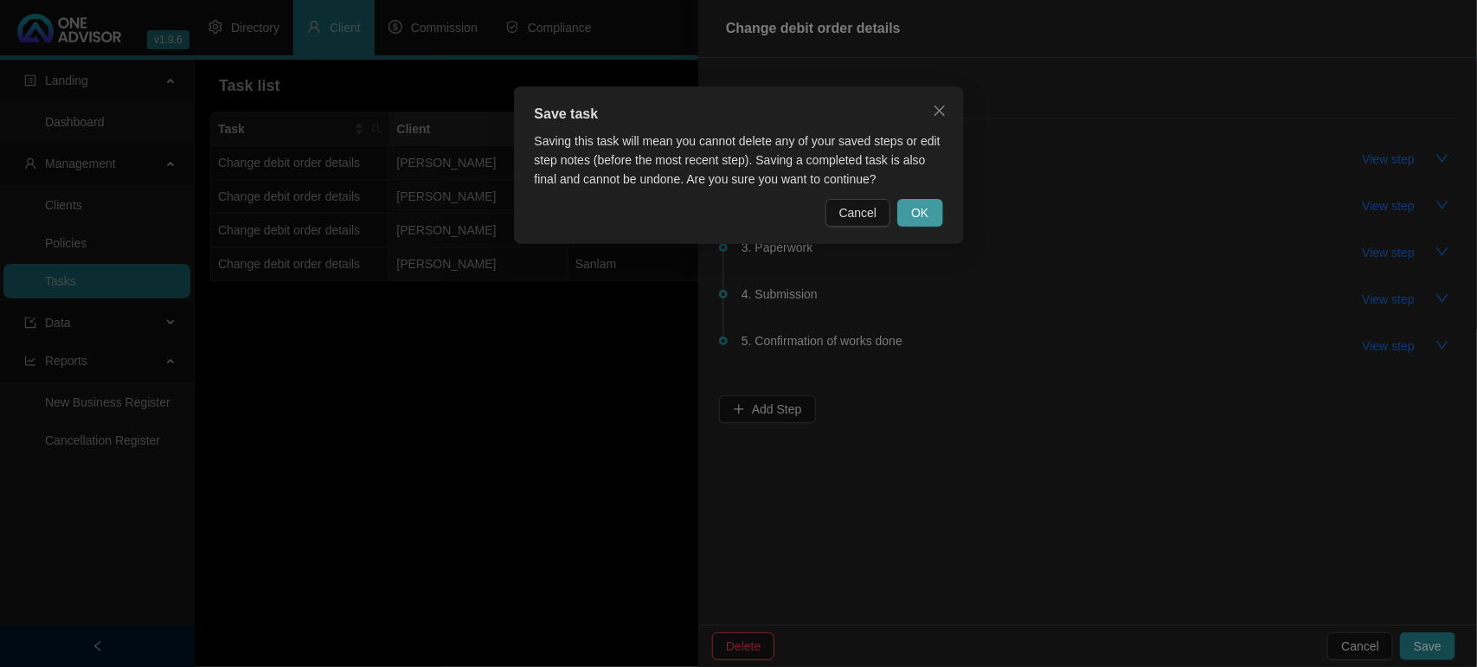
click at [917, 203] on span "OK" at bounding box center [919, 212] width 17 height 19
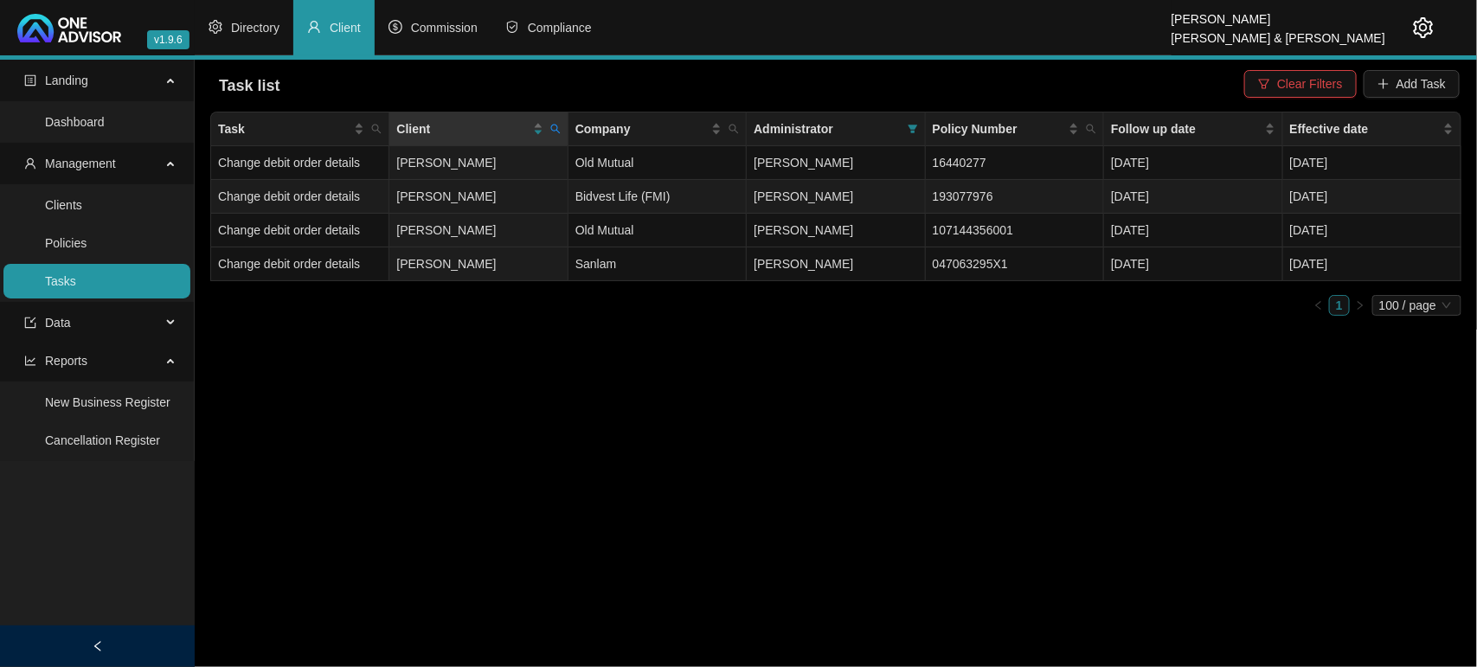
click at [567, 195] on tr "Change debit order details [PERSON_NAME] Bidvest Life (FMI) [PERSON_NAME] 19307…" at bounding box center [836, 197] width 1250 height 34
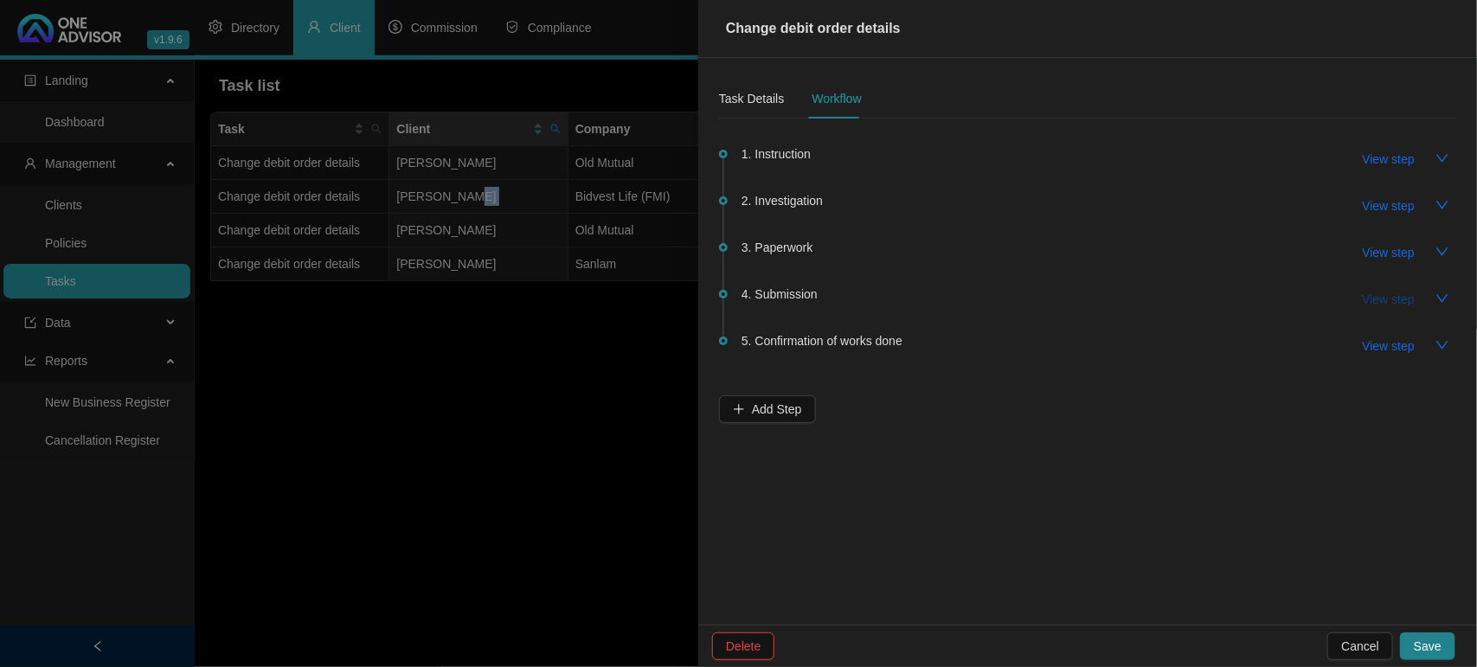
click at [1399, 299] on span "View step" at bounding box center [1388, 299] width 52 height 19
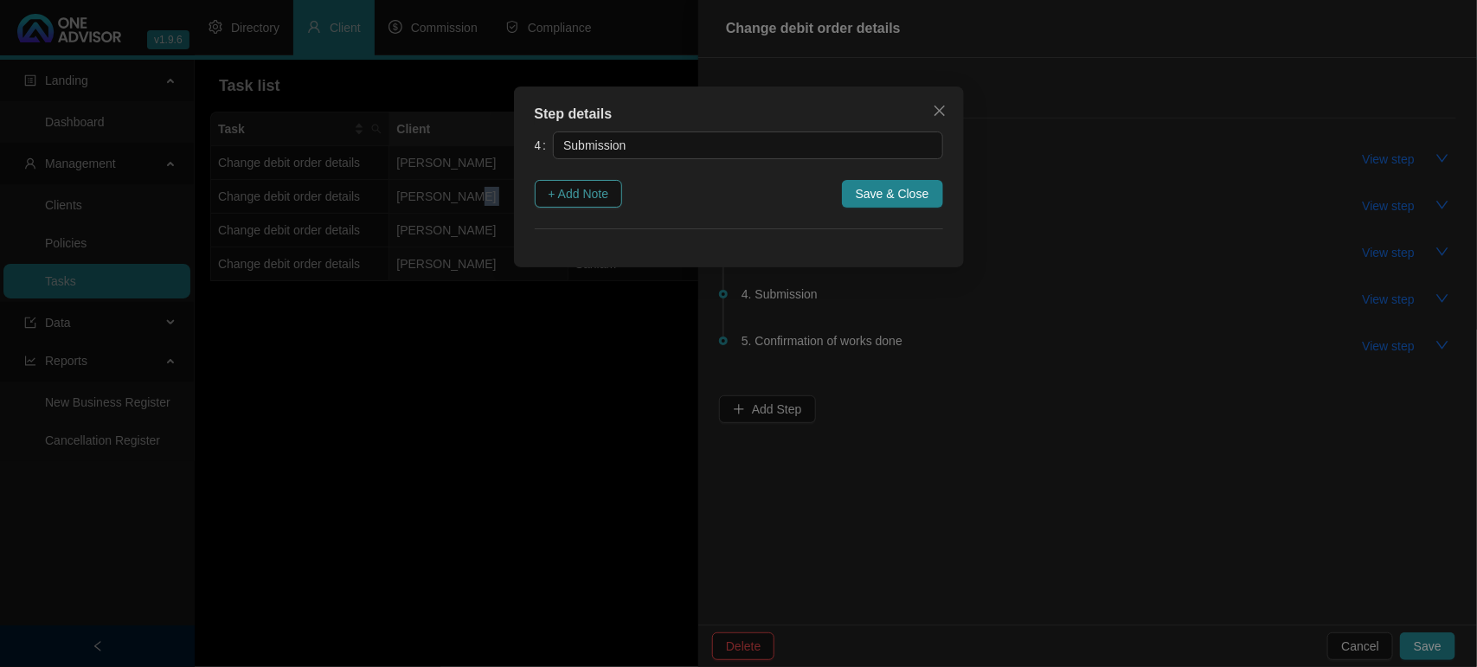
drag, startPoint x: 612, startPoint y: 188, endPoint x: 604, endPoint y: 195, distance: 11.1
click at [611, 190] on button "+ Add Note" at bounding box center [579, 194] width 88 height 28
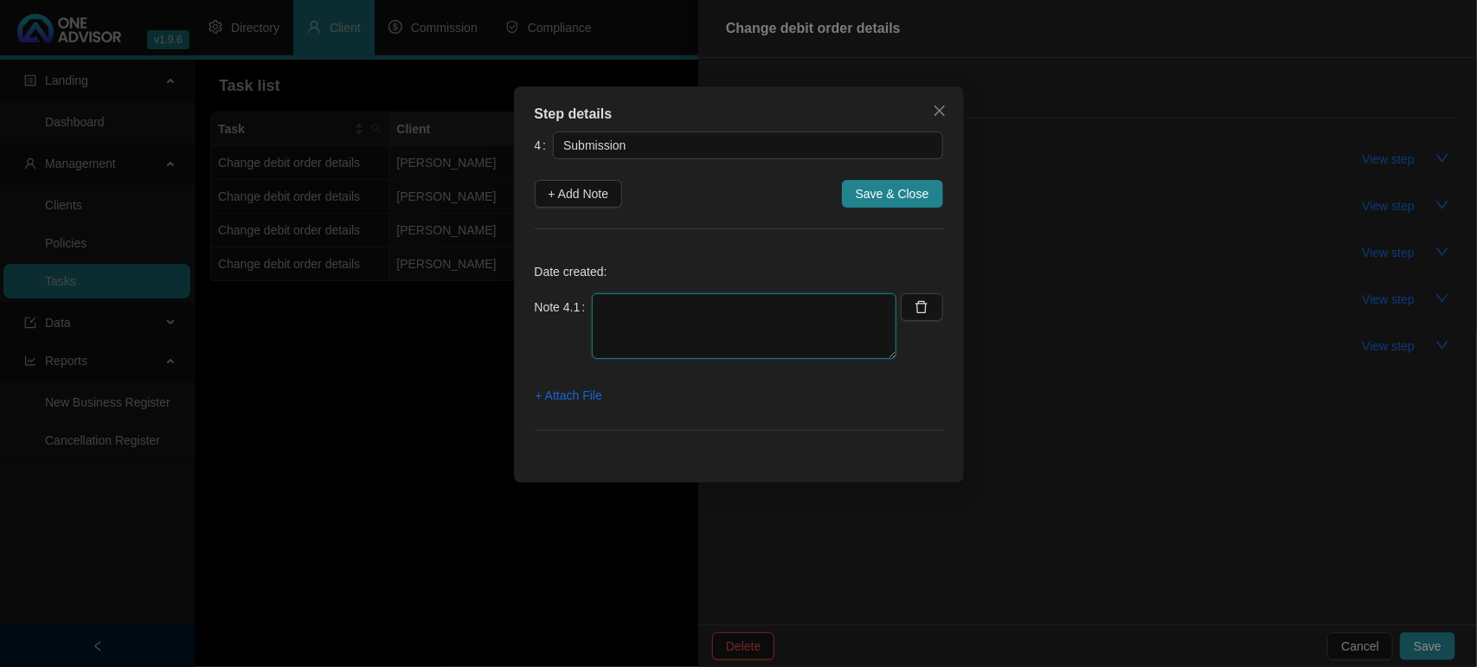
click at [818, 327] on textarea at bounding box center [744, 326] width 304 height 66
click at [588, 395] on span "+ Attach File" at bounding box center [568, 395] width 67 height 19
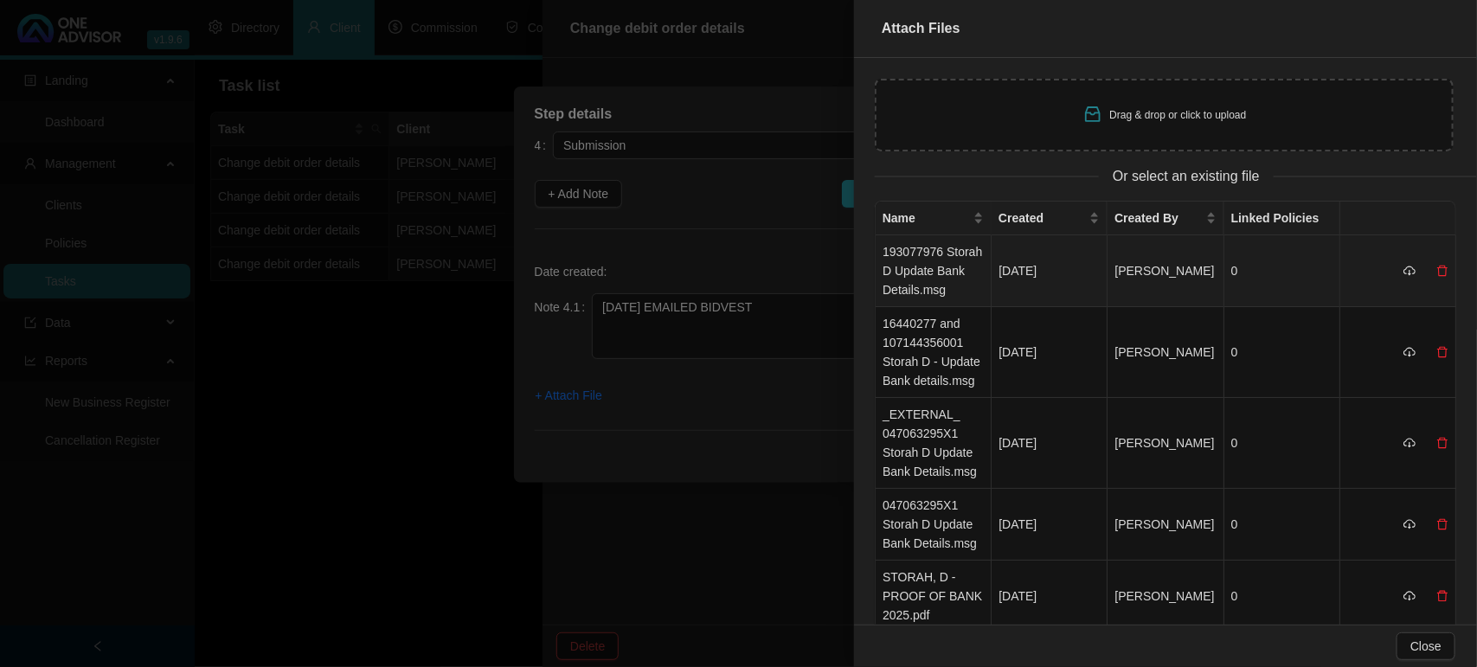
click at [945, 269] on td "193077976 Storah D Update Bank Details.msg" at bounding box center [933, 271] width 116 height 72
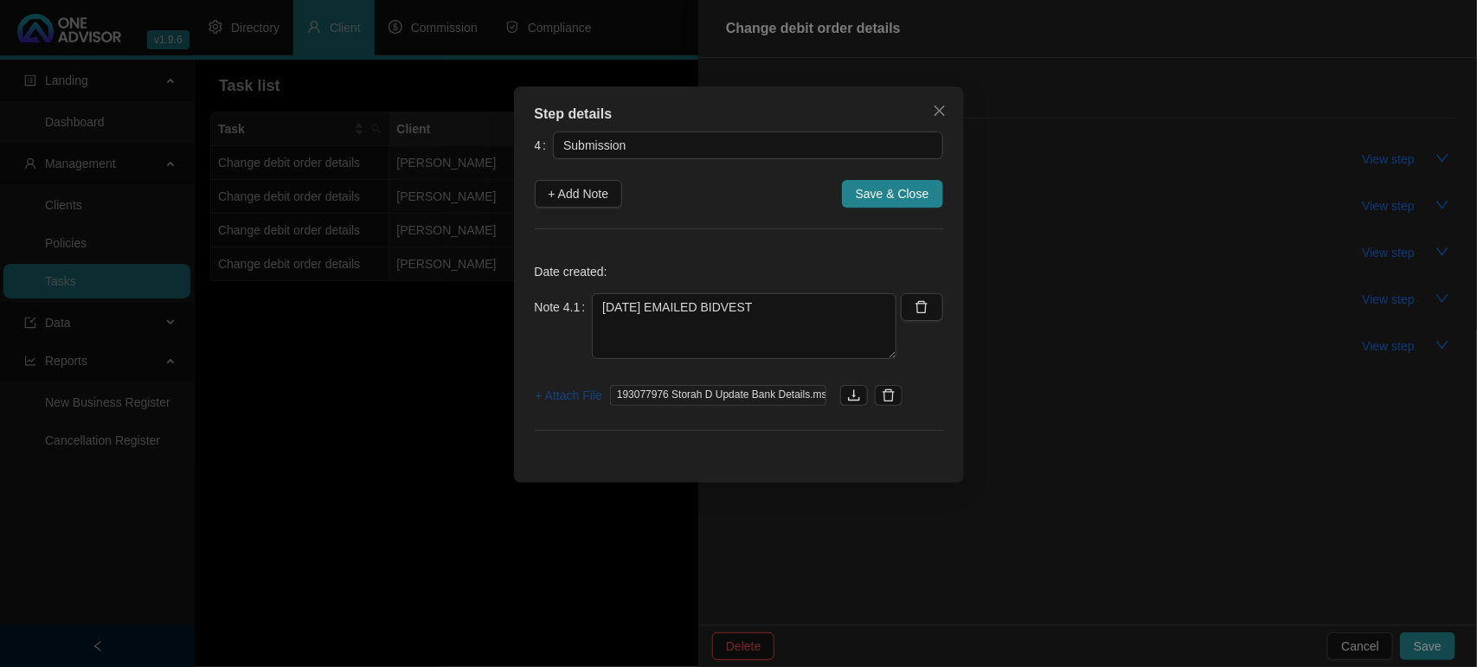
click at [552, 403] on span "+ Attach File" at bounding box center [568, 395] width 67 height 19
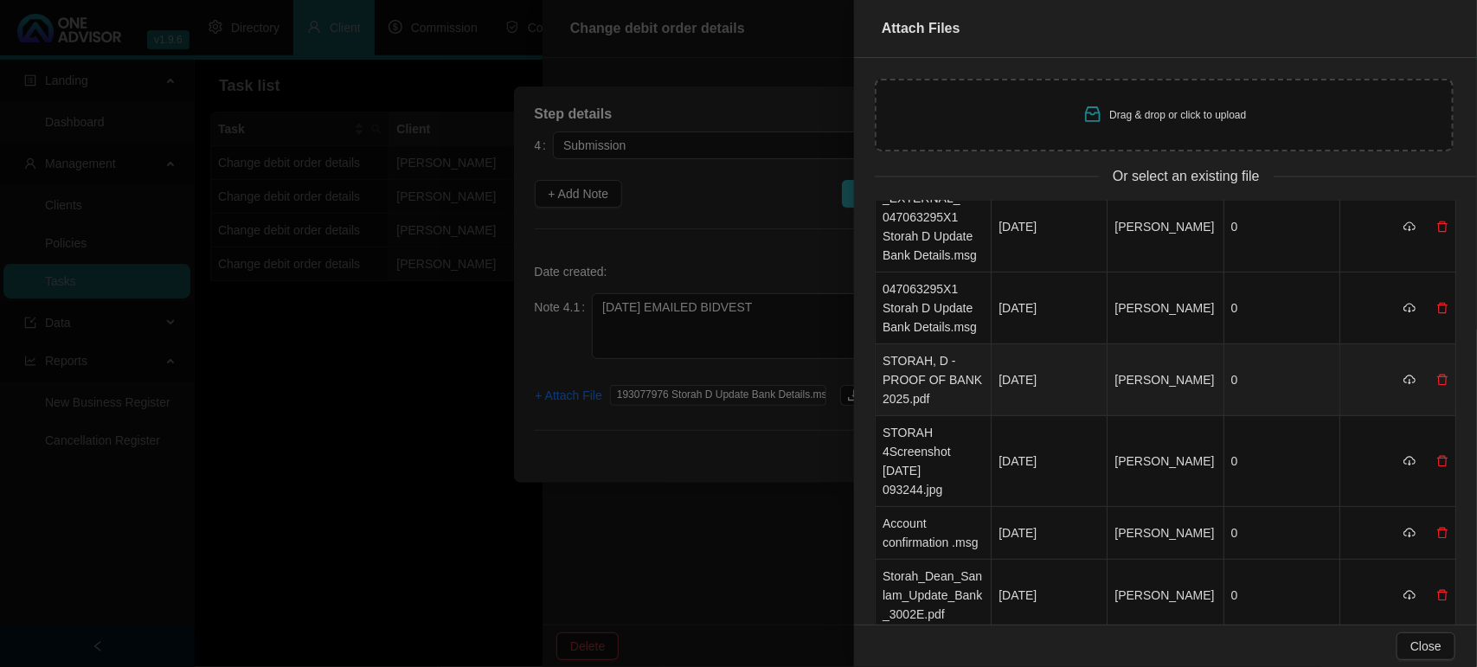
scroll to position [324, 0]
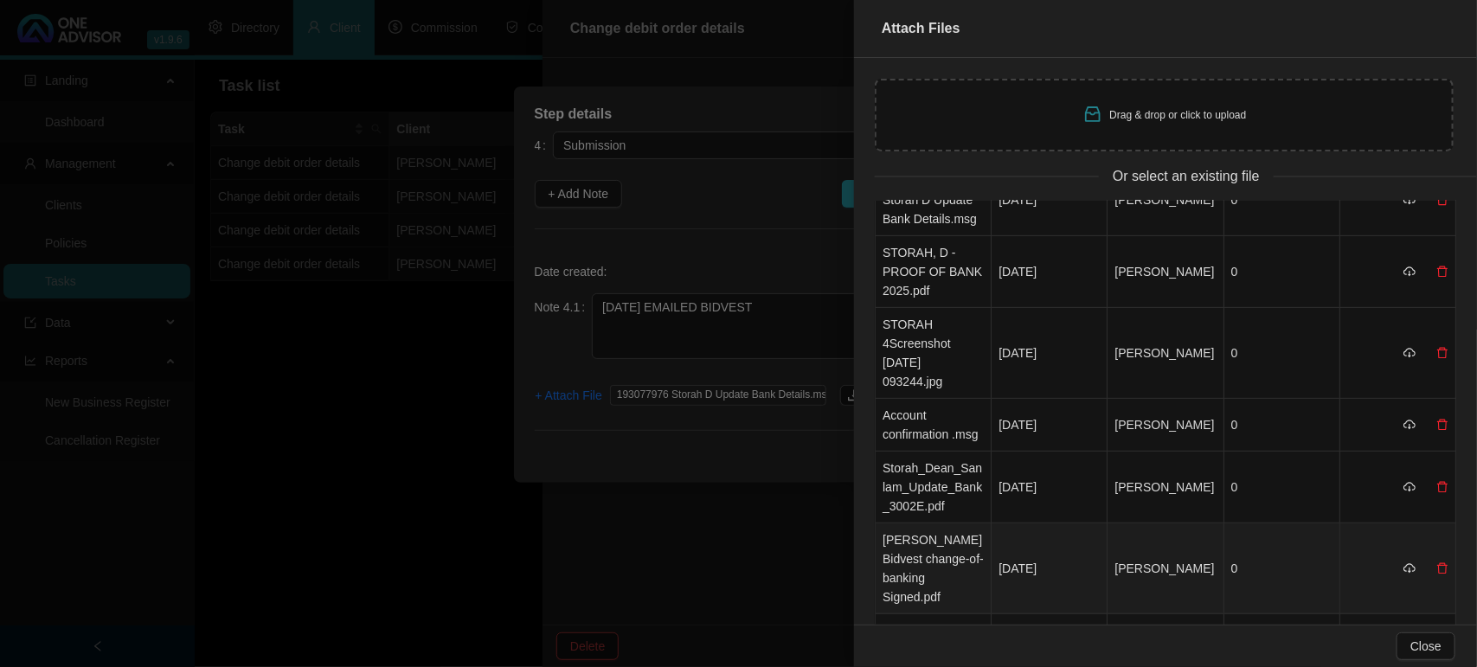
click at [944, 561] on td "[PERSON_NAME] Bidvest change-of-banking Signed.pdf" at bounding box center [933, 568] width 116 height 91
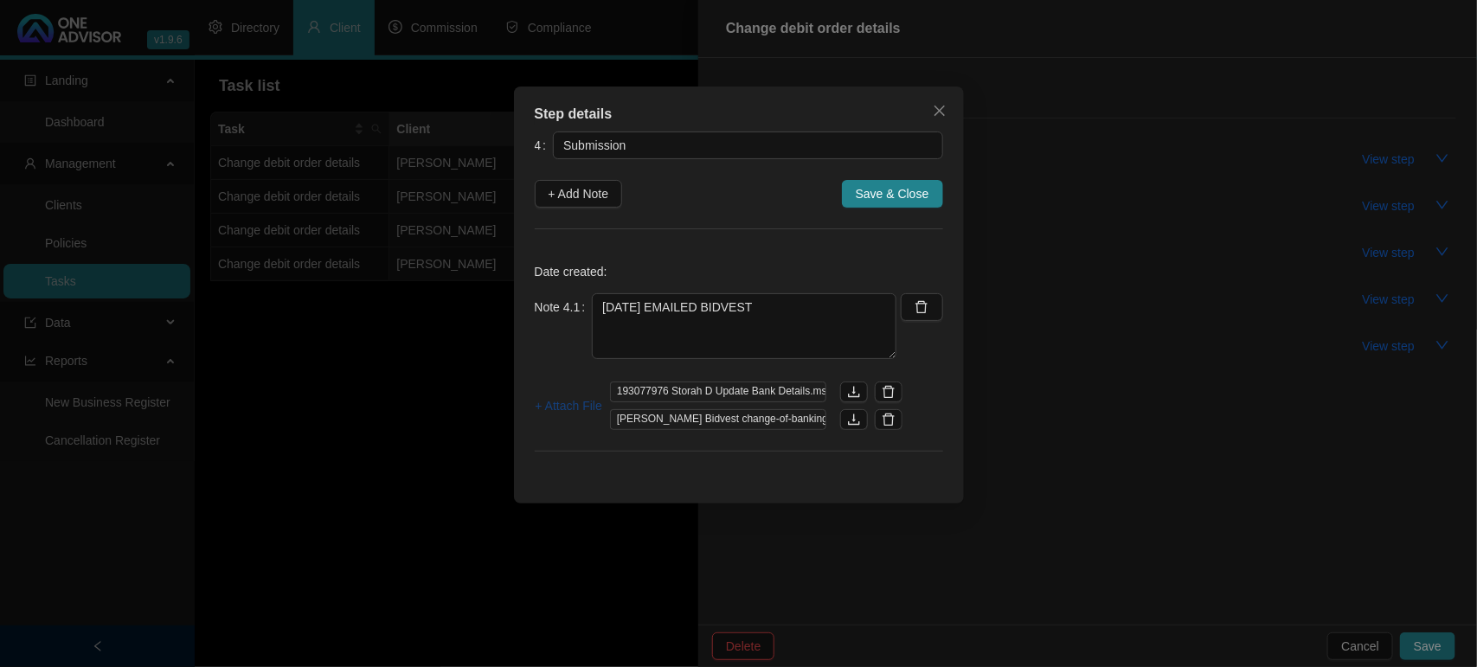
click at [554, 407] on span "+ Attach File" at bounding box center [568, 405] width 67 height 19
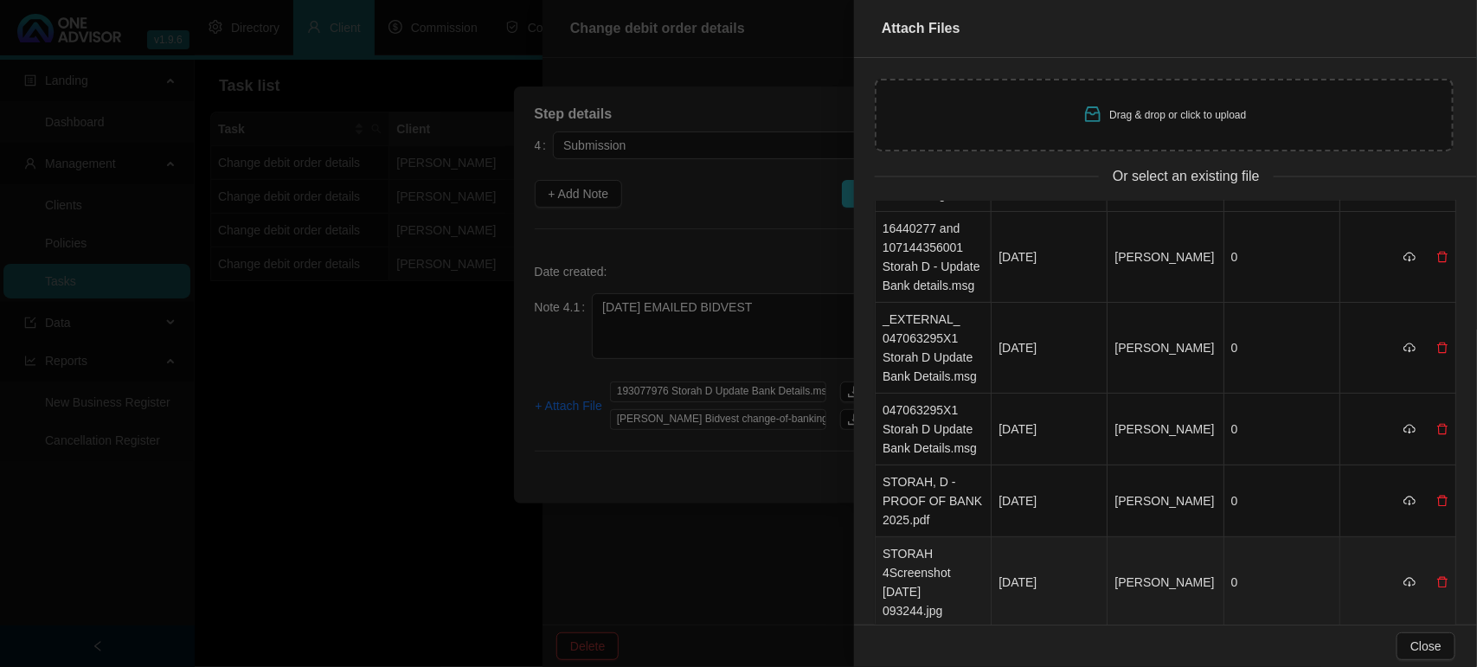
scroll to position [216, 0]
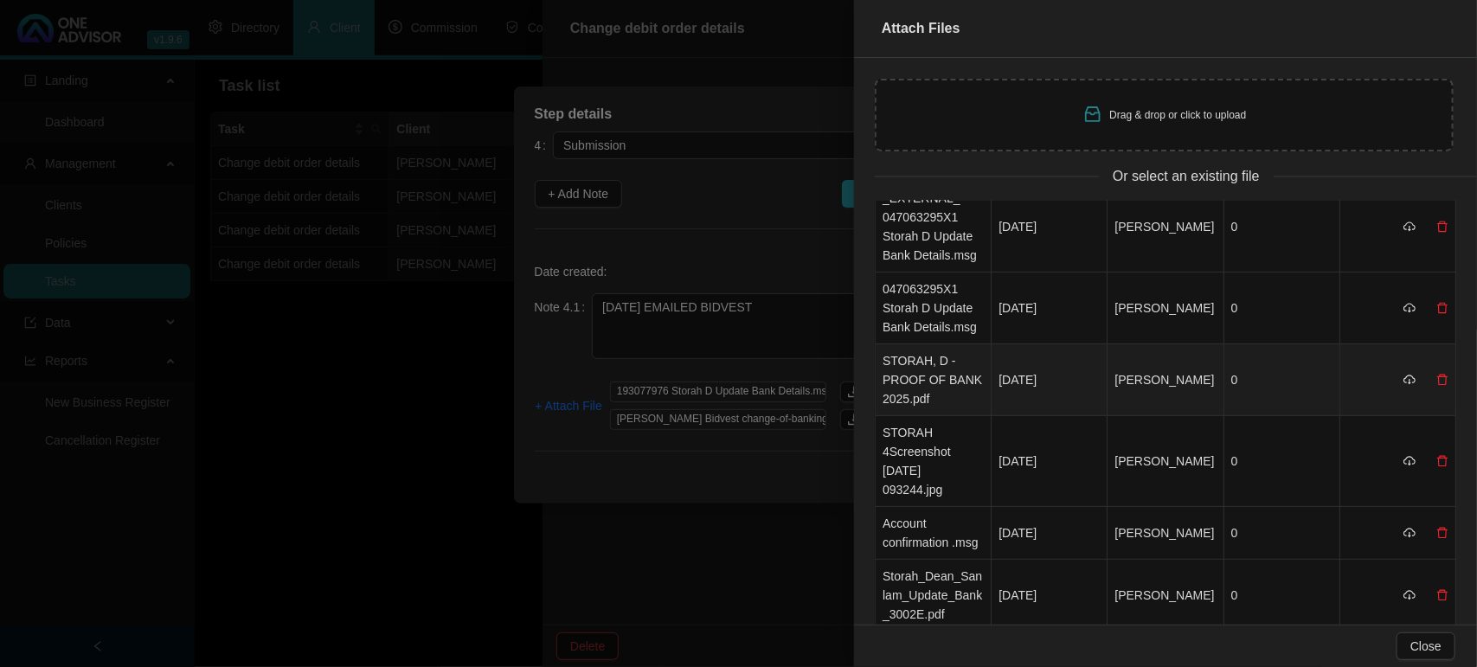
click at [924, 382] on td "STORAH, D - PROOF OF BANK 2025.pdf" at bounding box center [933, 380] width 116 height 72
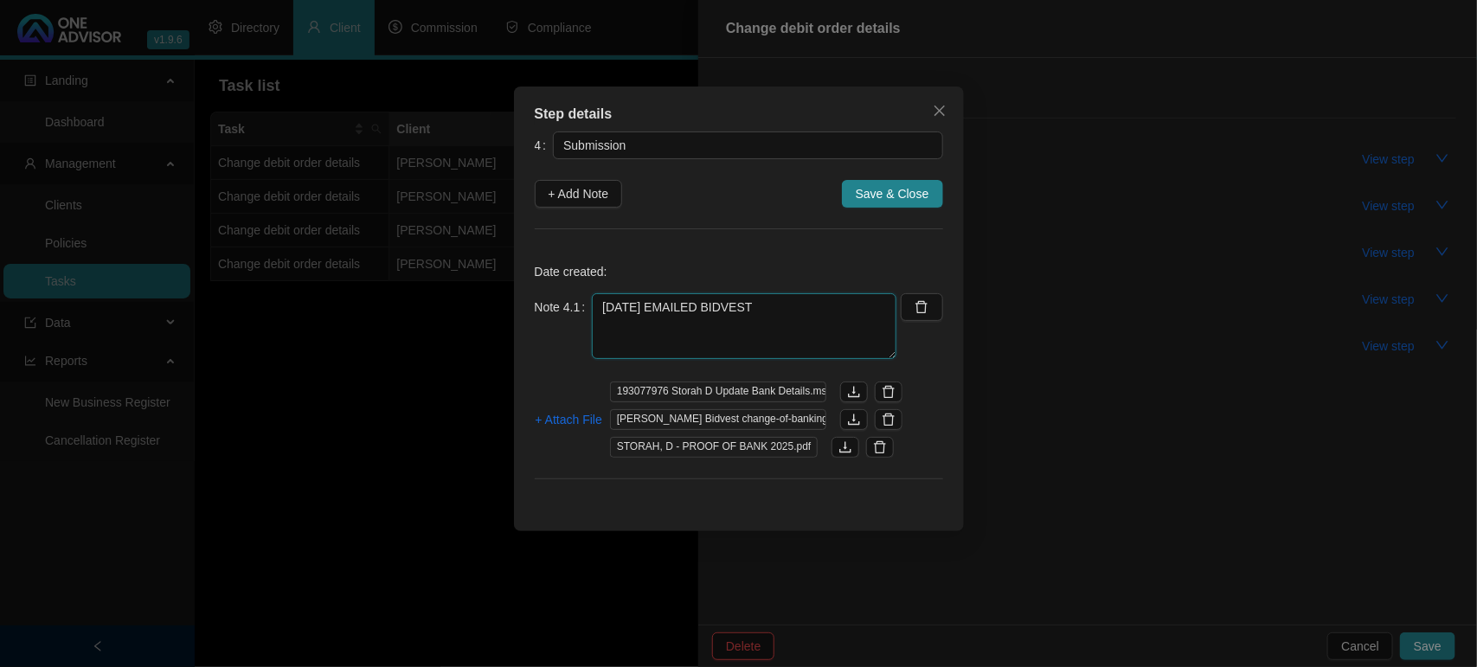
click at [694, 337] on textarea "[DATE] EMAILED BIDVEST" at bounding box center [744, 326] width 304 height 66
click at [823, 325] on textarea "[DATE] EMAILED BIDVEST" at bounding box center [744, 326] width 304 height 66
paste textarea "Your ticket reference number: 1588869"
drag, startPoint x: 762, startPoint y: 339, endPoint x: 569, endPoint y: 330, distance: 193.1
click at [569, 330] on div "Note 4.1 [DATE] EMAILED BIDVEST Your ticket reference number: 1588869" at bounding box center [716, 326] width 362 height 66
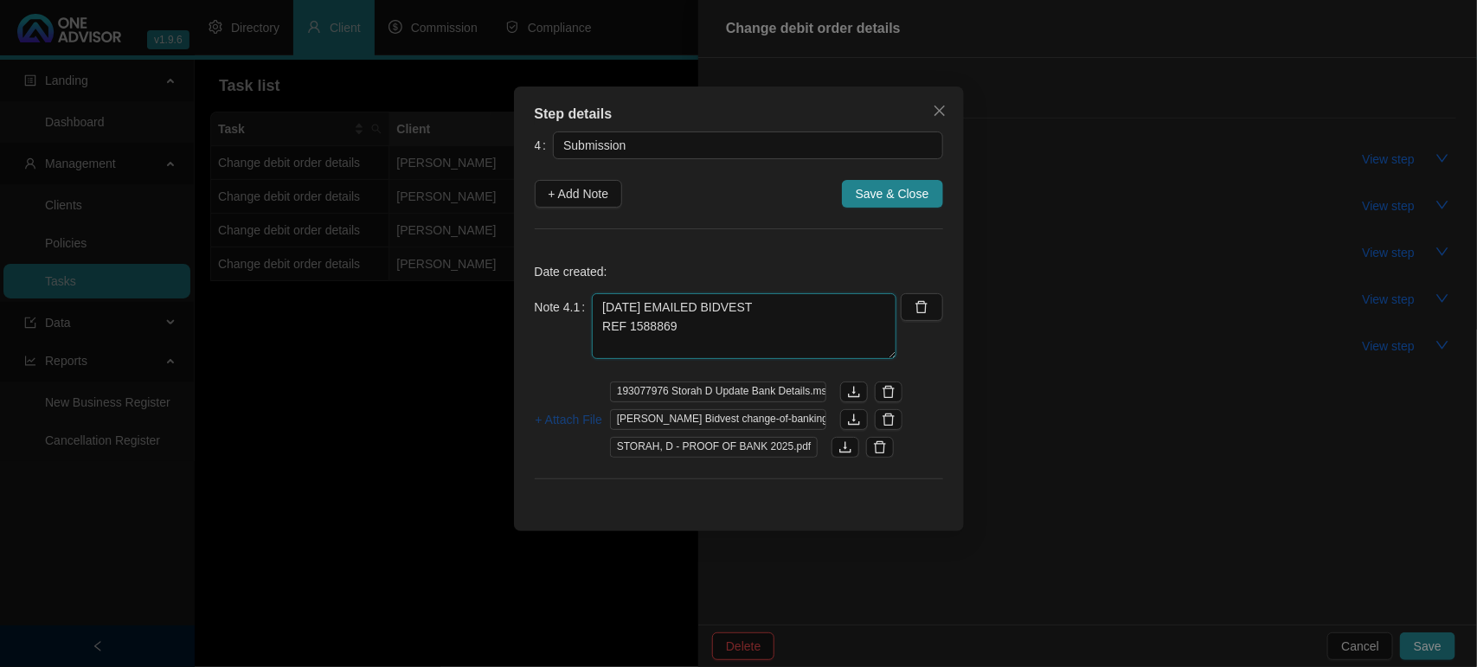
type textarea "[DATE] EMAILED BIDVEST REF 1588869"
click at [593, 421] on span "+ Attach File" at bounding box center [568, 419] width 67 height 19
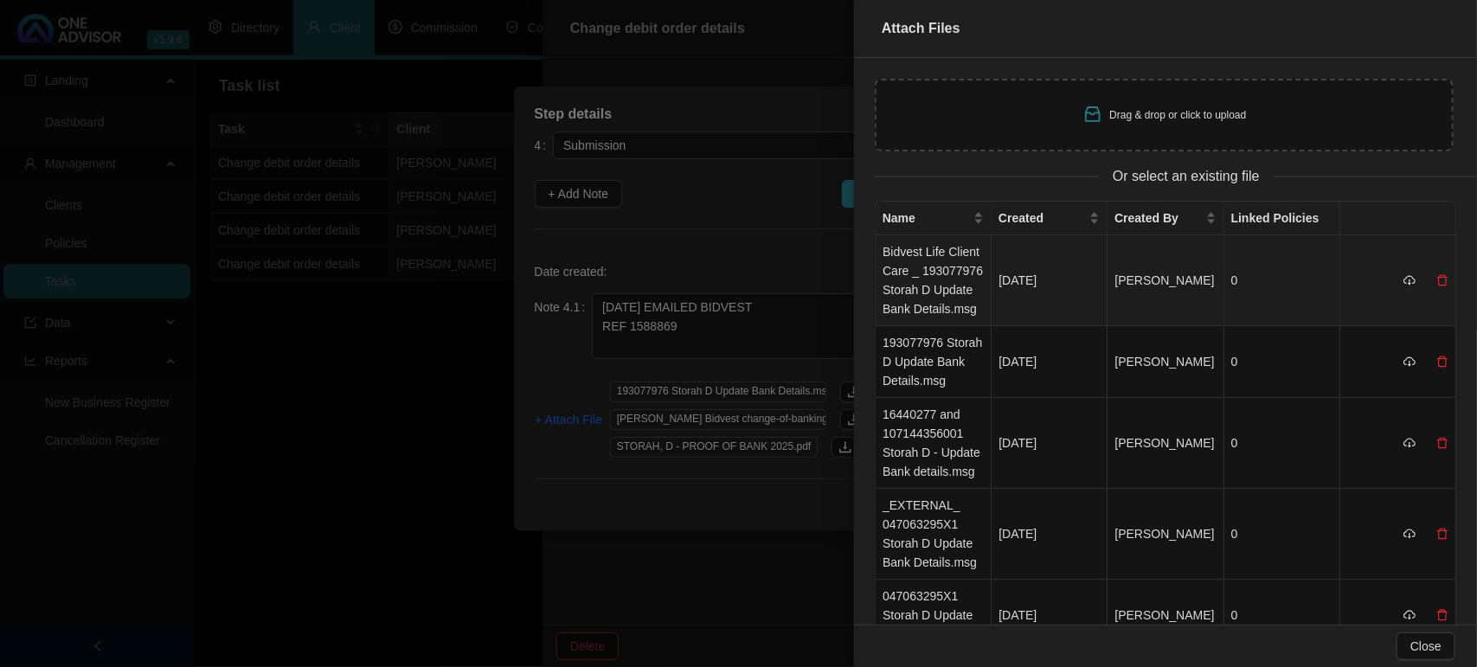
click at [958, 278] on td "Bidvest Life Client Care _ 193077976 Storah D Update Bank Details.msg" at bounding box center [933, 280] width 116 height 91
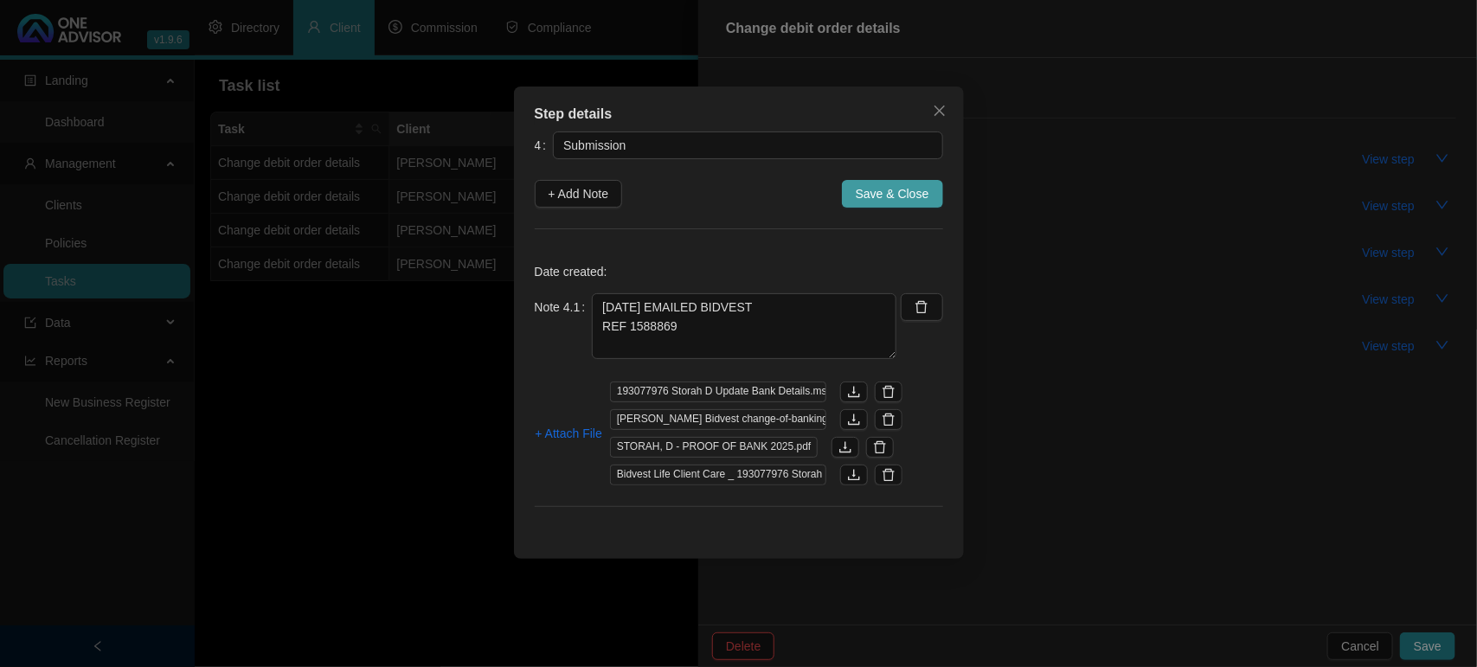
click at [917, 192] on span "Save & Close" at bounding box center [892, 193] width 74 height 19
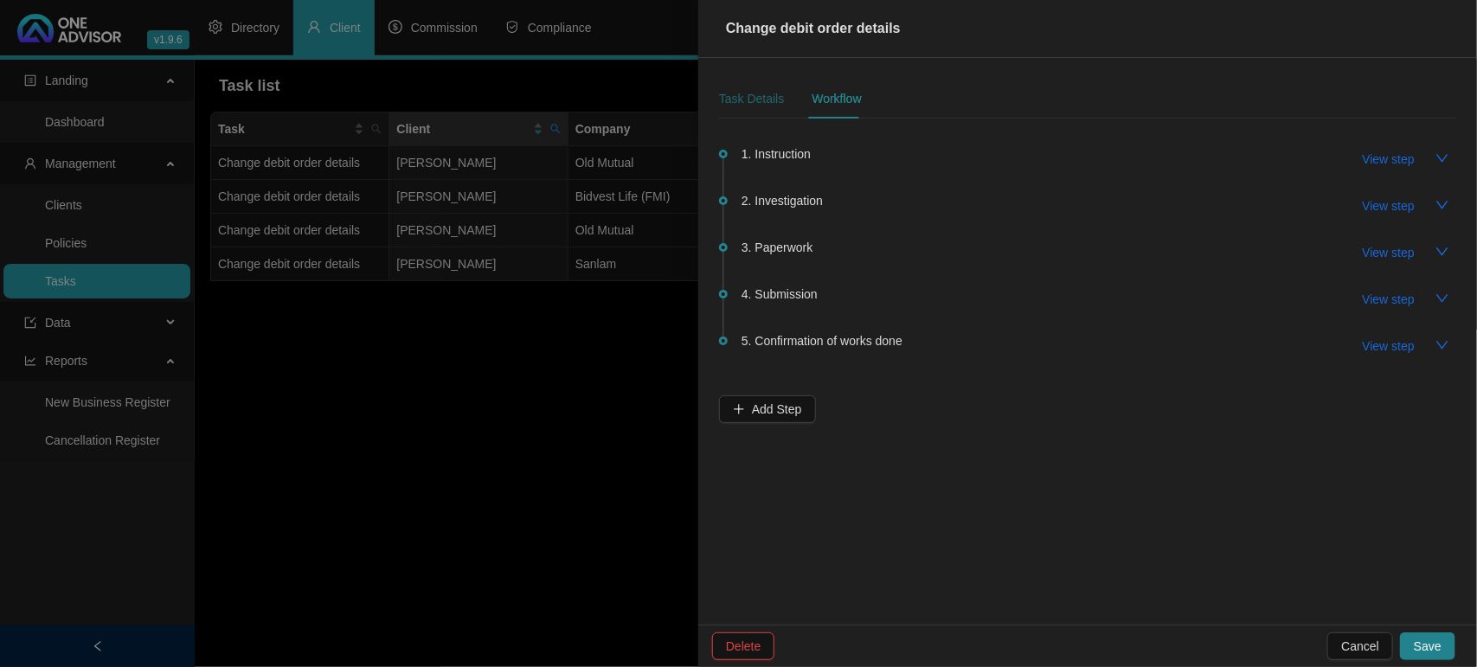
click at [753, 91] on div "Task Details" at bounding box center [751, 98] width 65 height 19
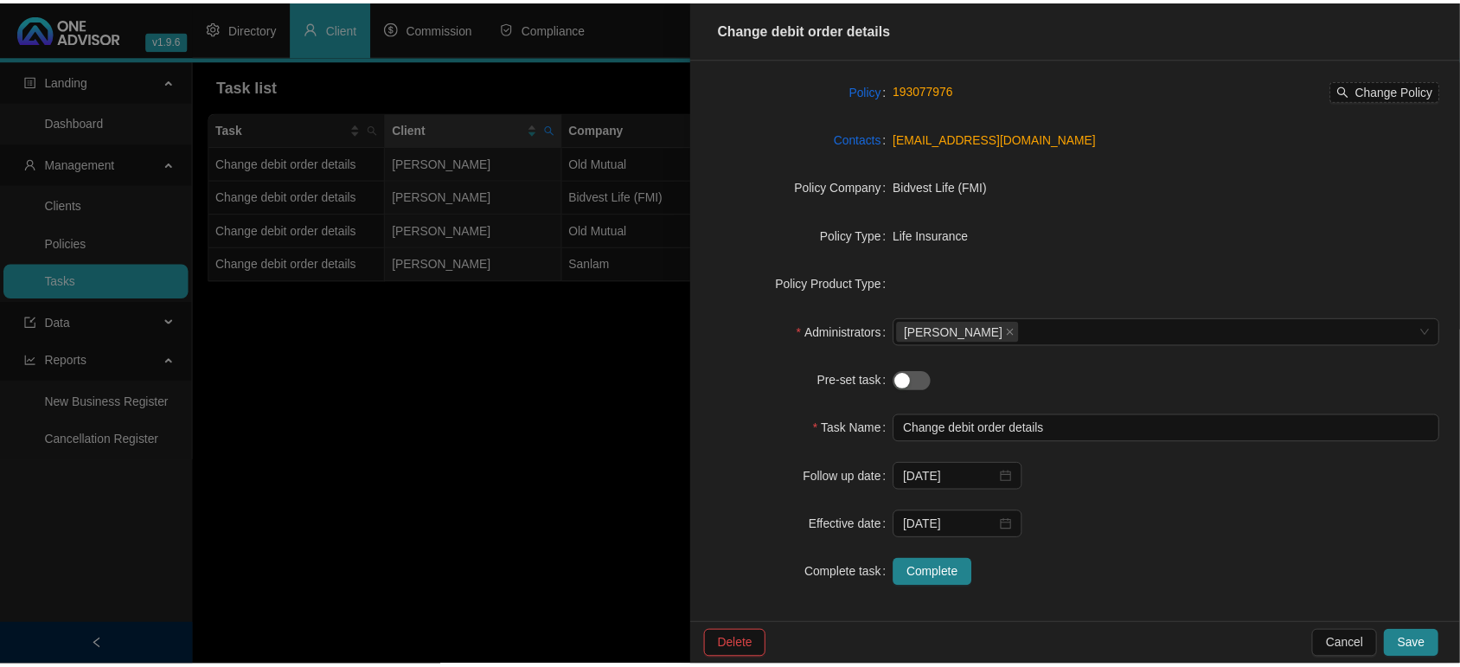
scroll to position [158, 0]
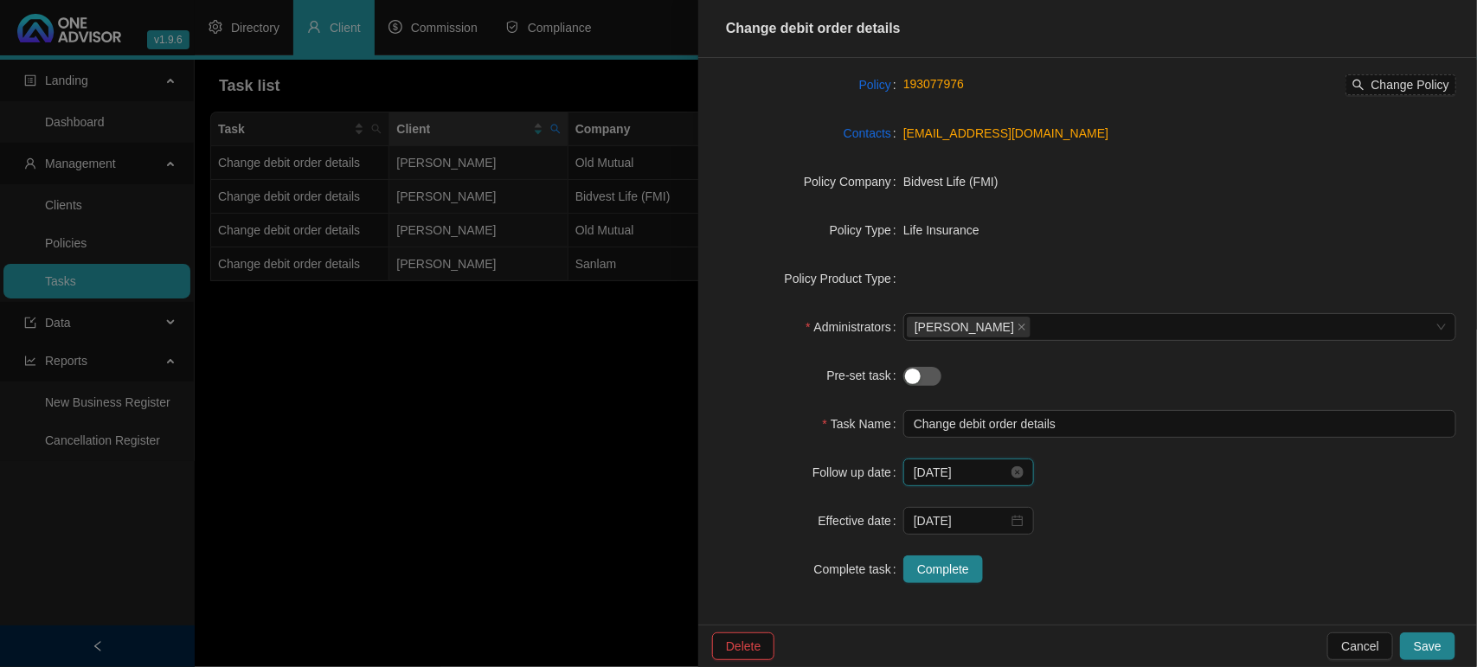
click at [953, 476] on input "[DATE]" at bounding box center [960, 472] width 94 height 19
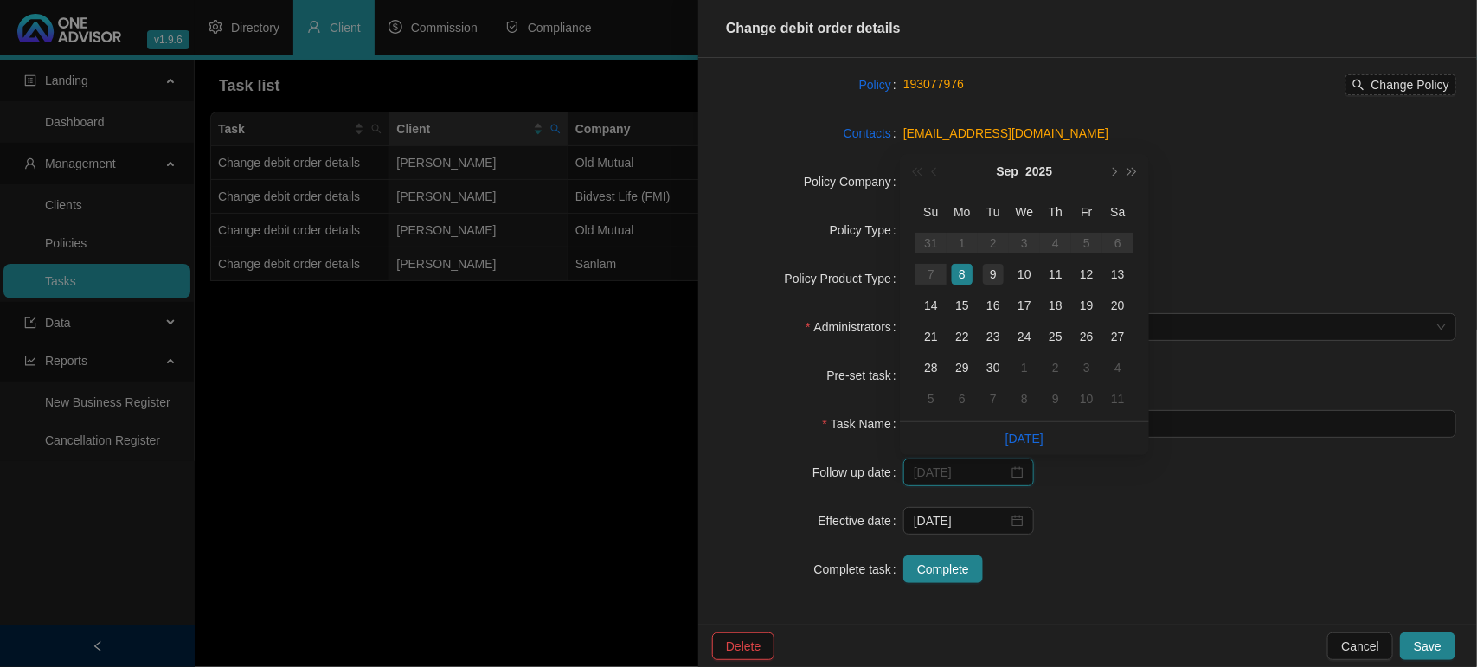
type input "[DATE]"
drag, startPoint x: 990, startPoint y: 281, endPoint x: 1008, endPoint y: 313, distance: 36.4
click at [991, 281] on div "9" at bounding box center [993, 274] width 21 height 21
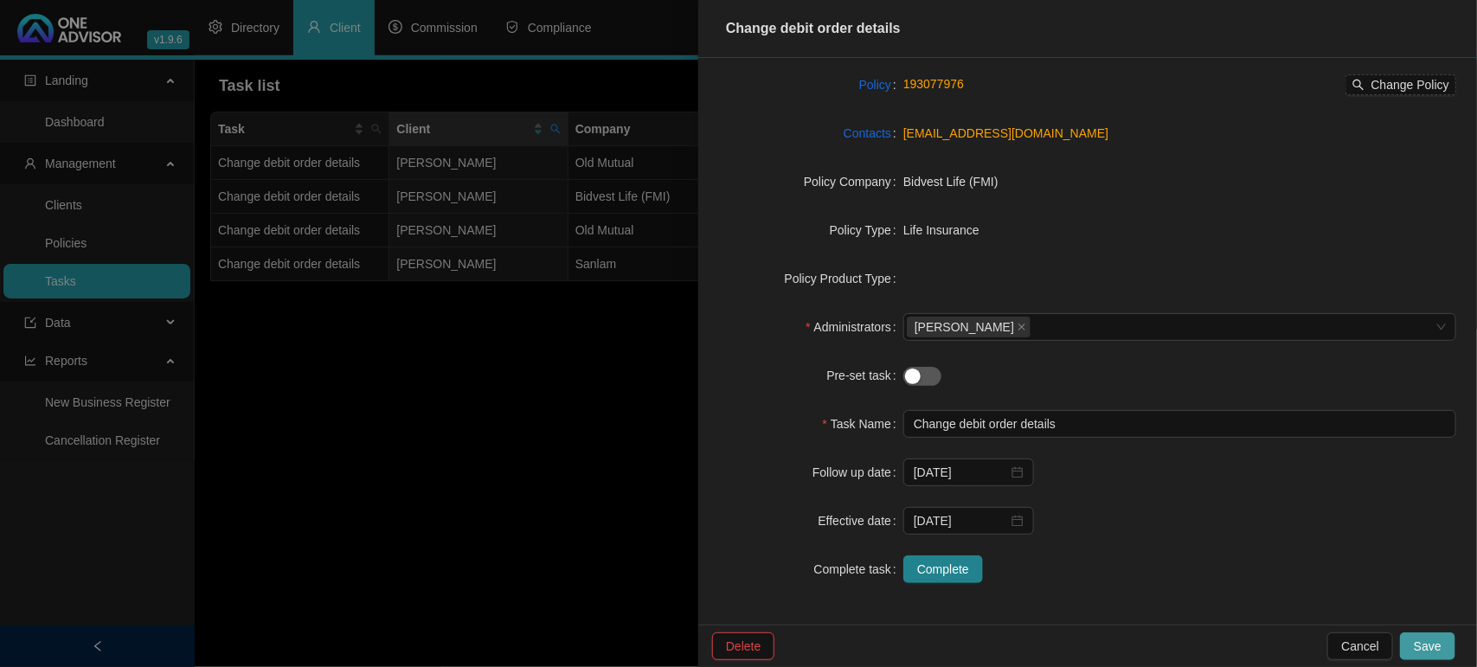
click at [1445, 649] on button "Save" at bounding box center [1427, 646] width 55 height 28
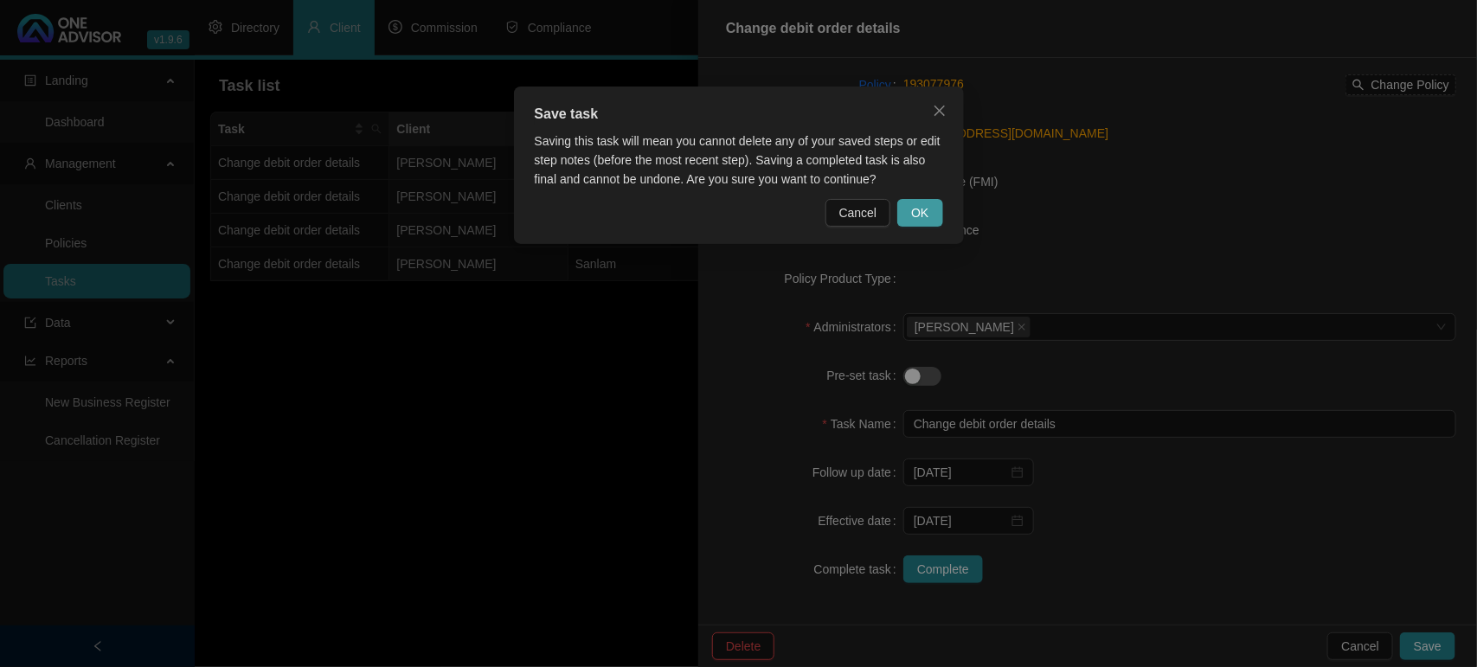
click at [923, 213] on span "OK" at bounding box center [919, 212] width 17 height 19
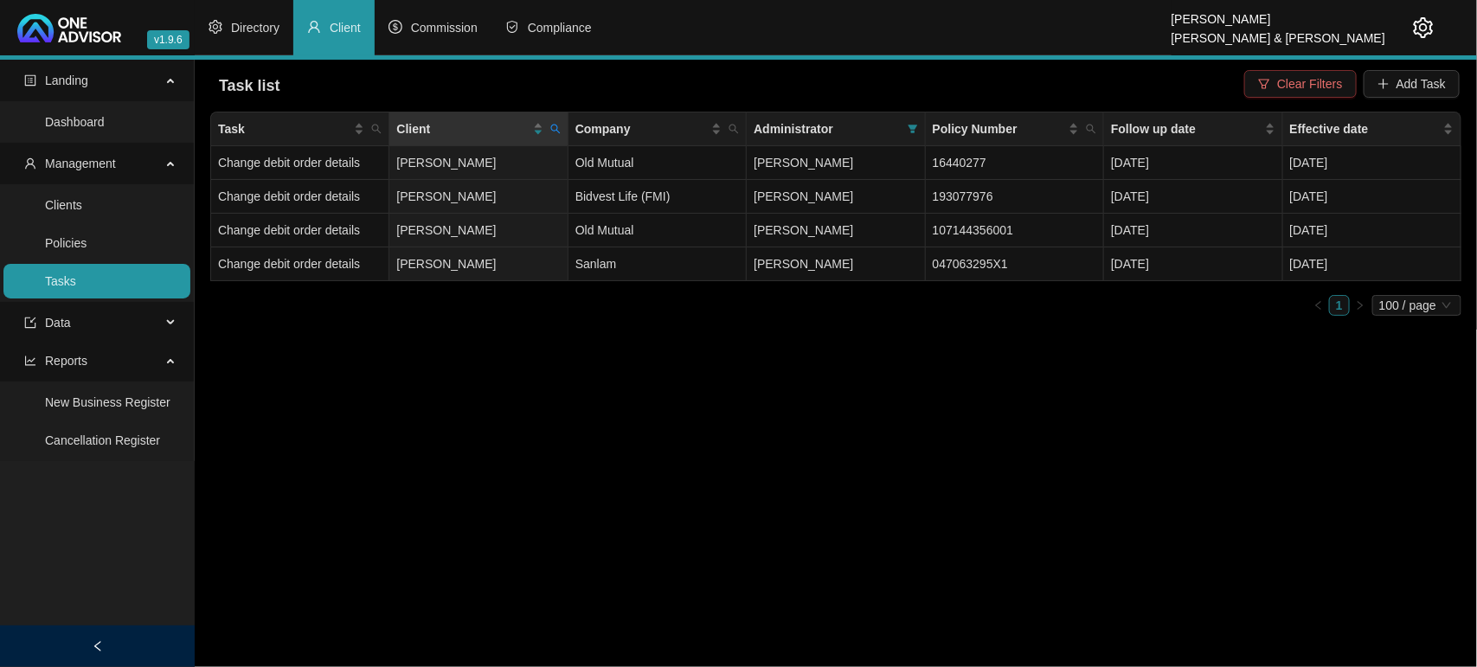
click at [1308, 79] on span "Clear Filters" at bounding box center [1309, 83] width 65 height 19
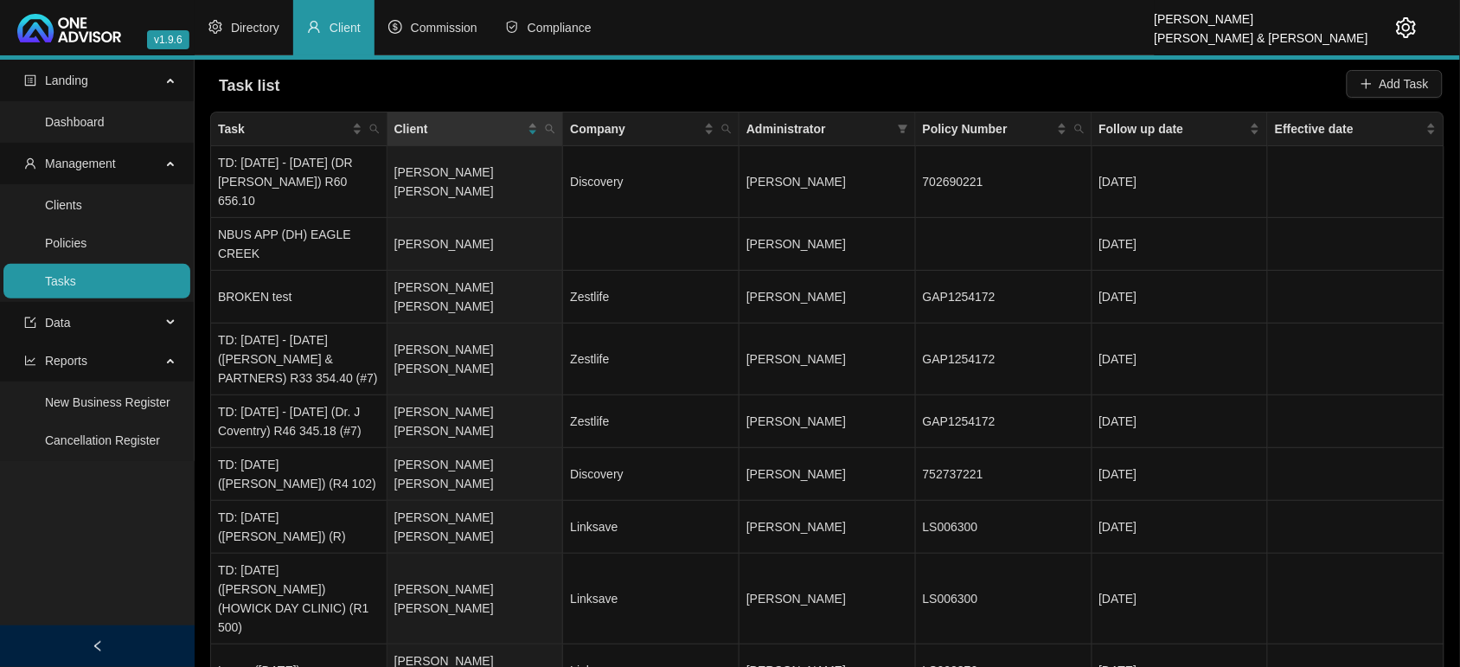
click at [913, 126] on th "Administrator" at bounding box center [828, 129] width 176 height 34
click at [898, 127] on icon "filter" at bounding box center [903, 129] width 10 height 10
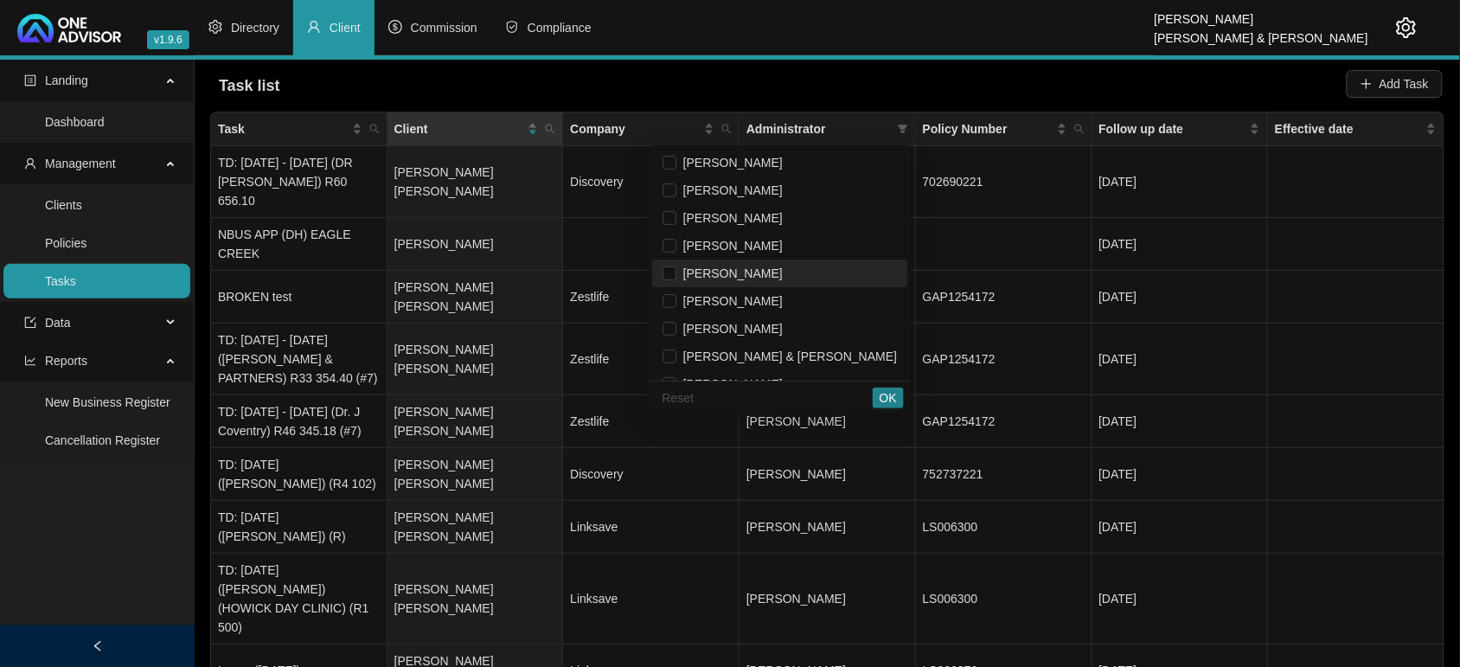
click at [783, 275] on span "[PERSON_NAME]" at bounding box center [729, 273] width 106 height 14
checkbox input "true"
click at [895, 389] on span "OK" at bounding box center [888, 397] width 17 height 19
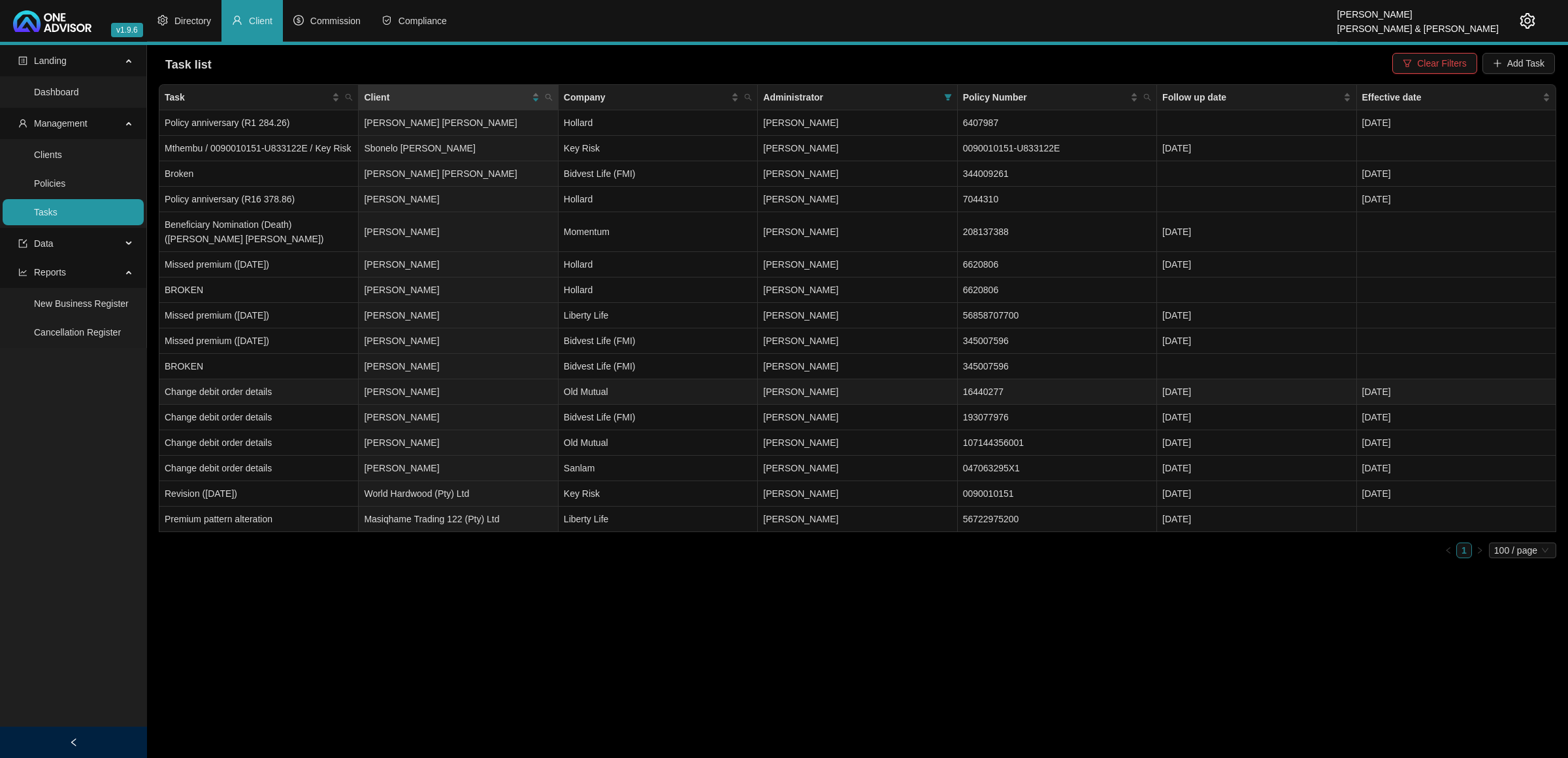
click at [531, 387] on td "[PERSON_NAME]" at bounding box center [458, 393] width 199 height 26
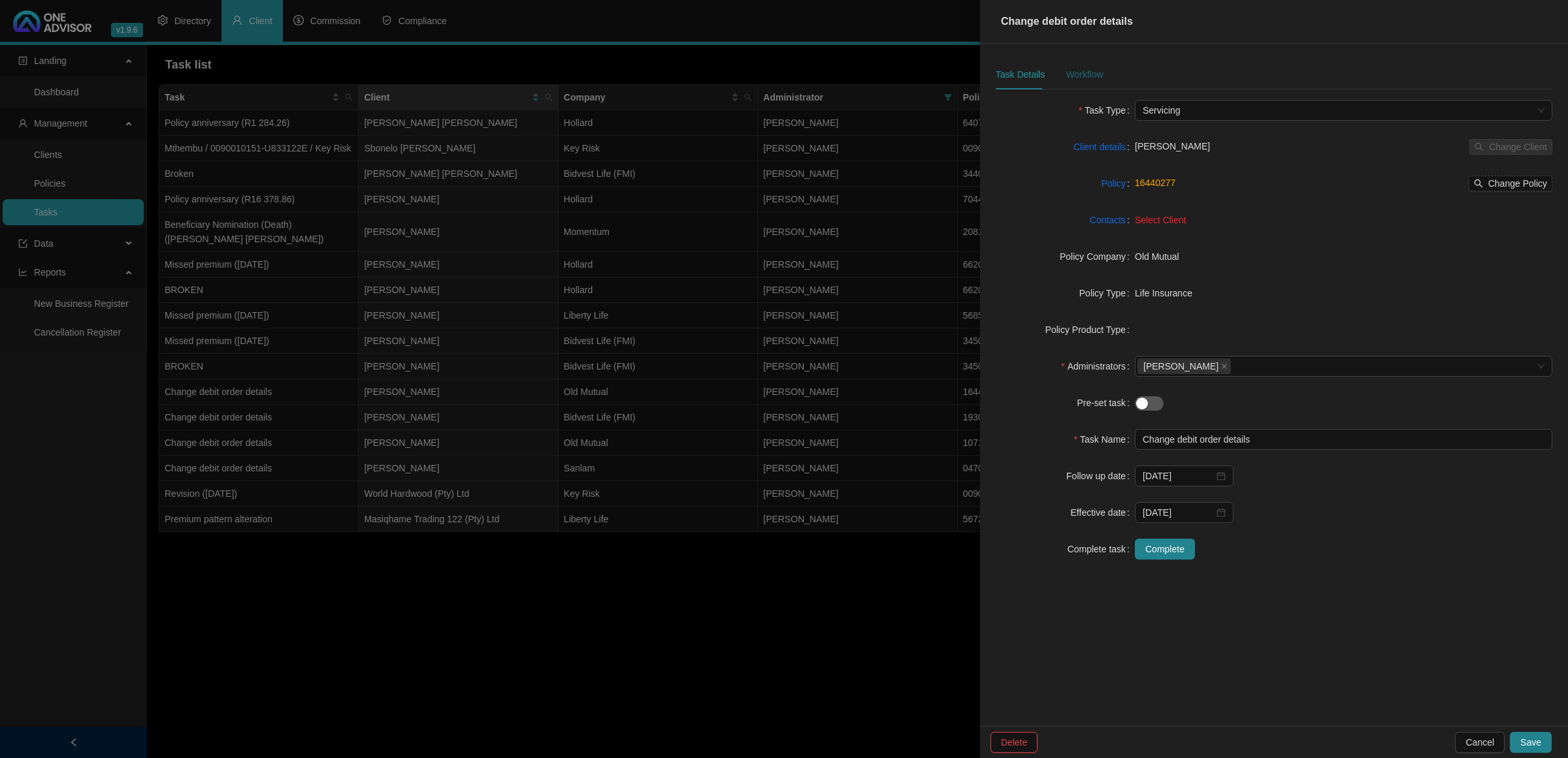
click at [1079, 79] on div "Workflow" at bounding box center [1084, 74] width 37 height 14
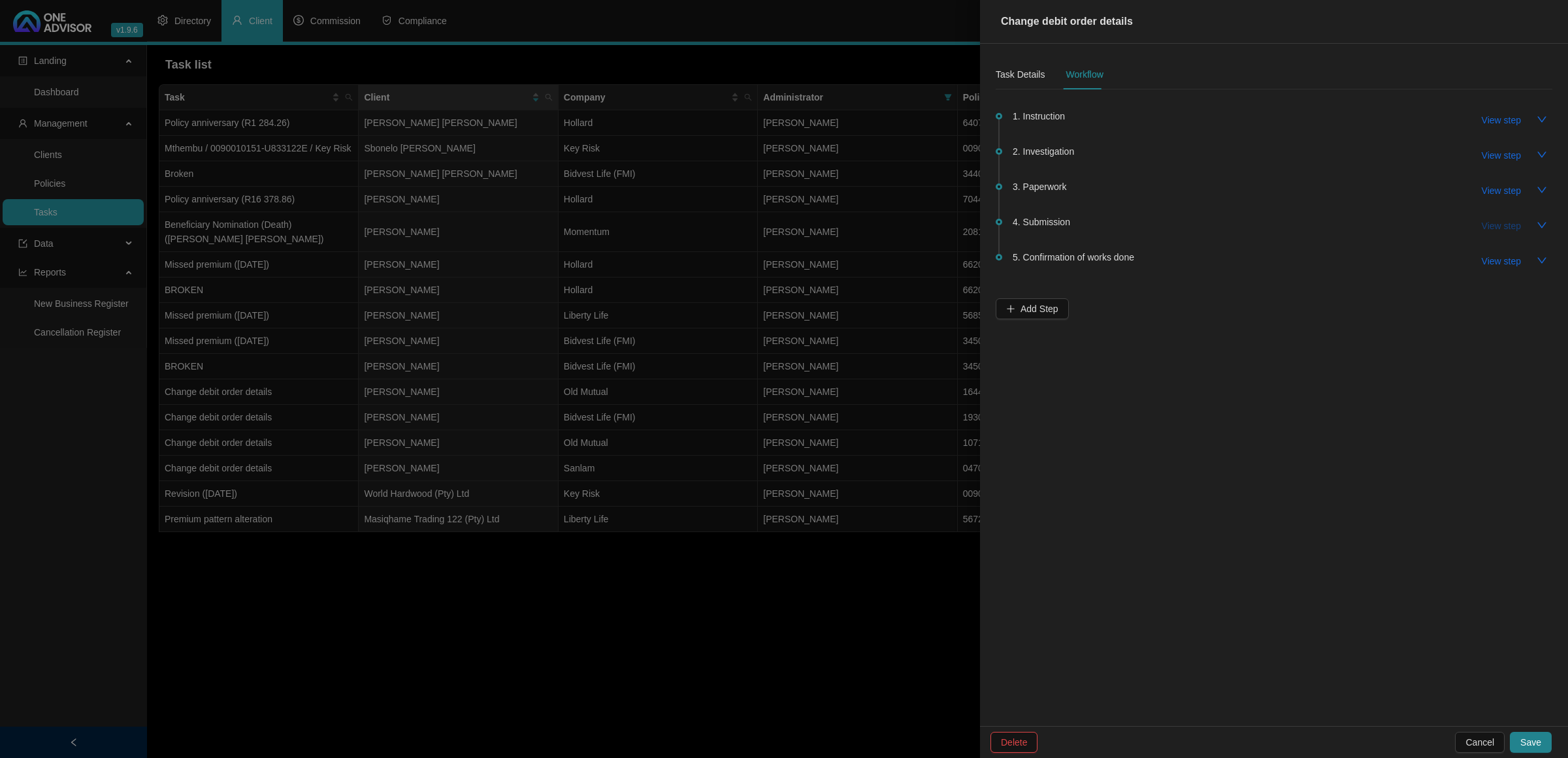
click at [1115, 220] on span "View step" at bounding box center [1502, 226] width 39 height 14
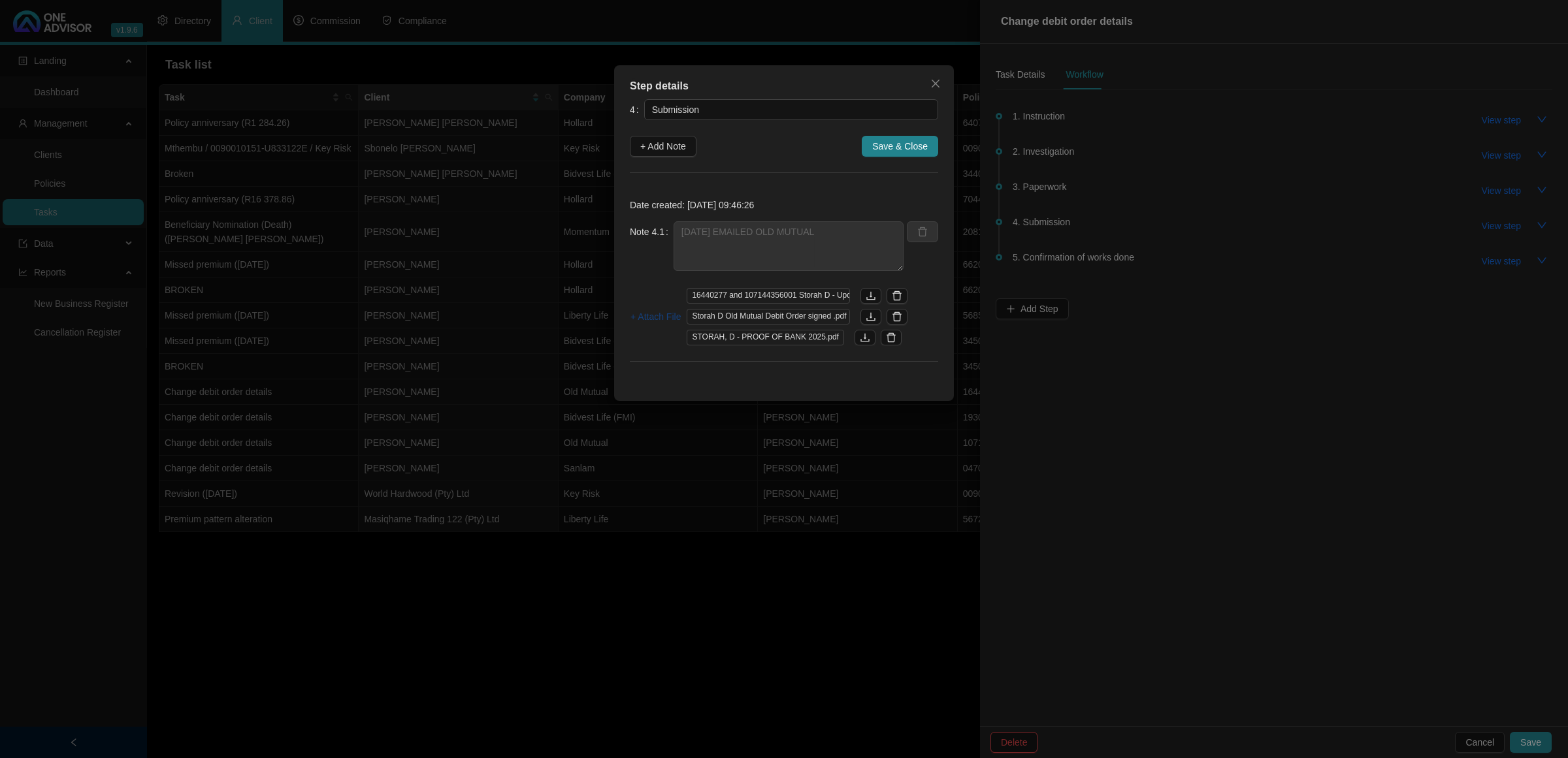
click at [652, 315] on span "+ Attach File" at bounding box center [656, 316] width 51 height 14
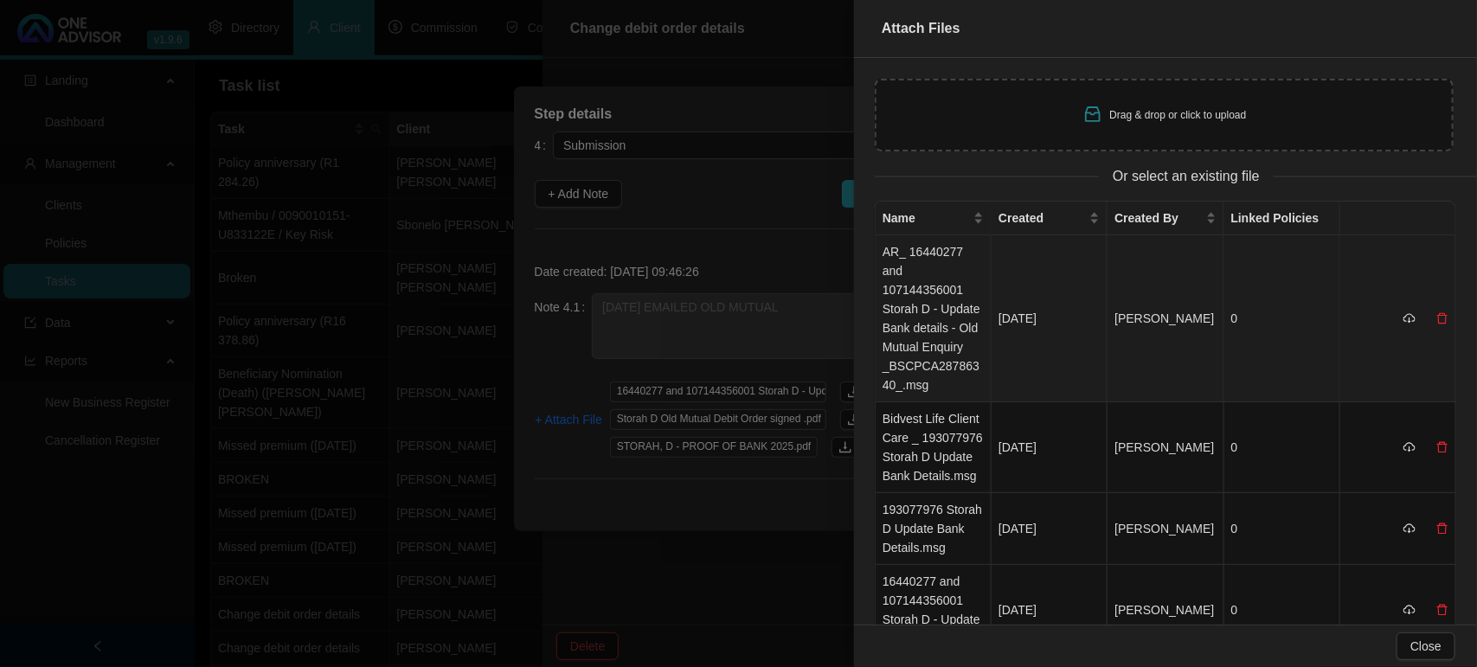
click at [921, 297] on td "AR_ 16440277 and 107144356001 Storah D - Update Bank details - Old Mutual Enqui…" at bounding box center [933, 318] width 116 height 167
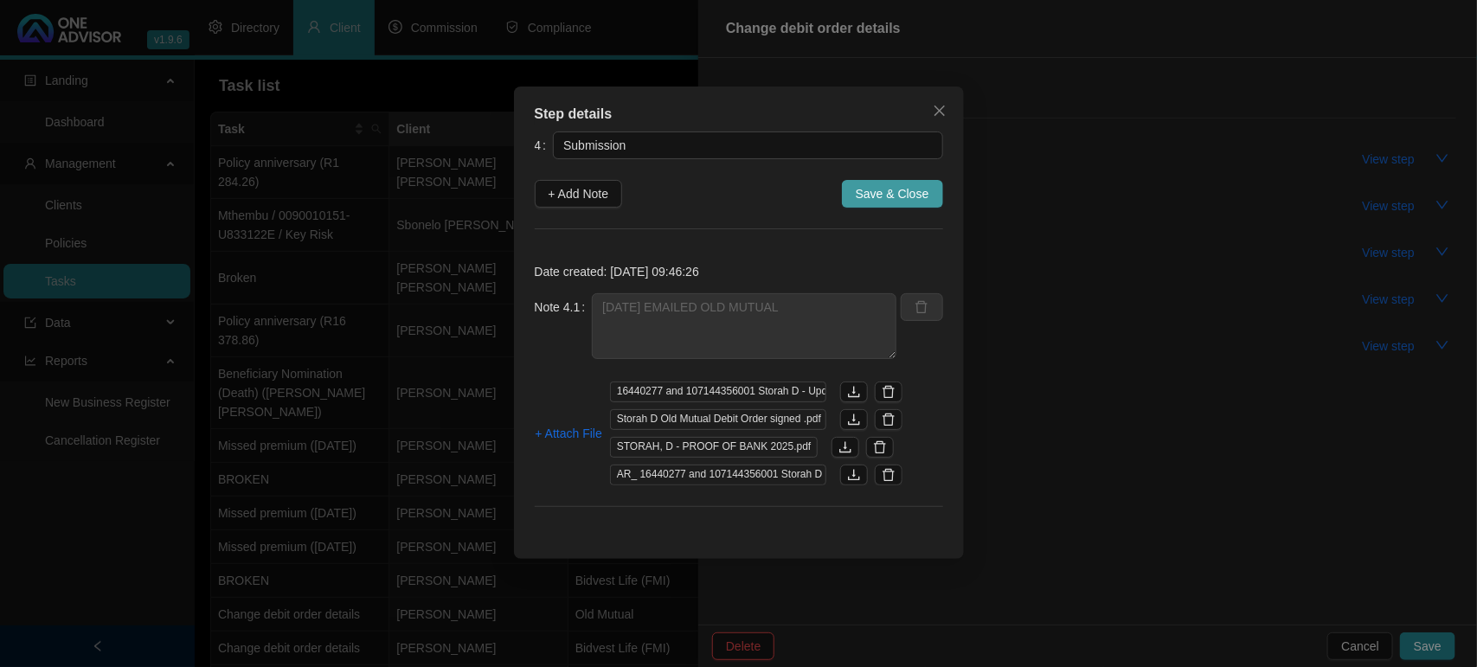
click at [885, 187] on span "Save & Close" at bounding box center [892, 193] width 74 height 19
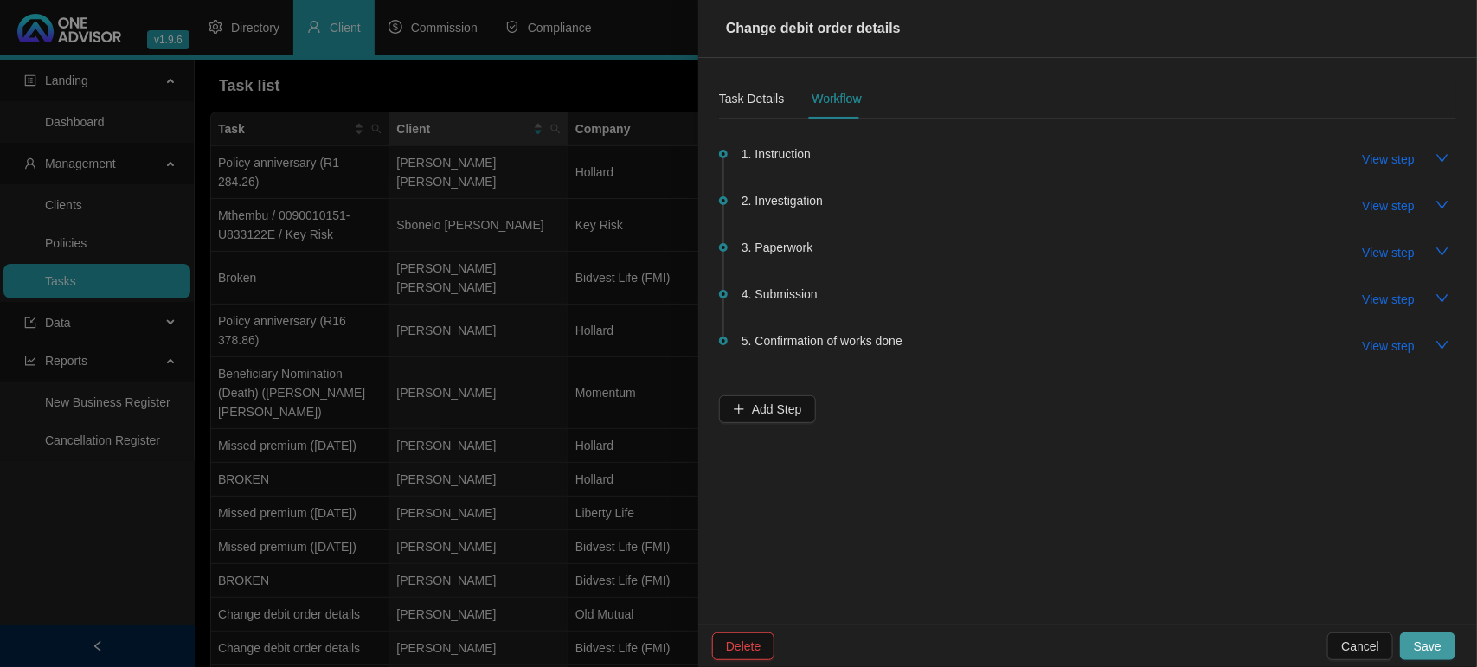
click at [1417, 636] on button "Save" at bounding box center [1427, 646] width 55 height 28
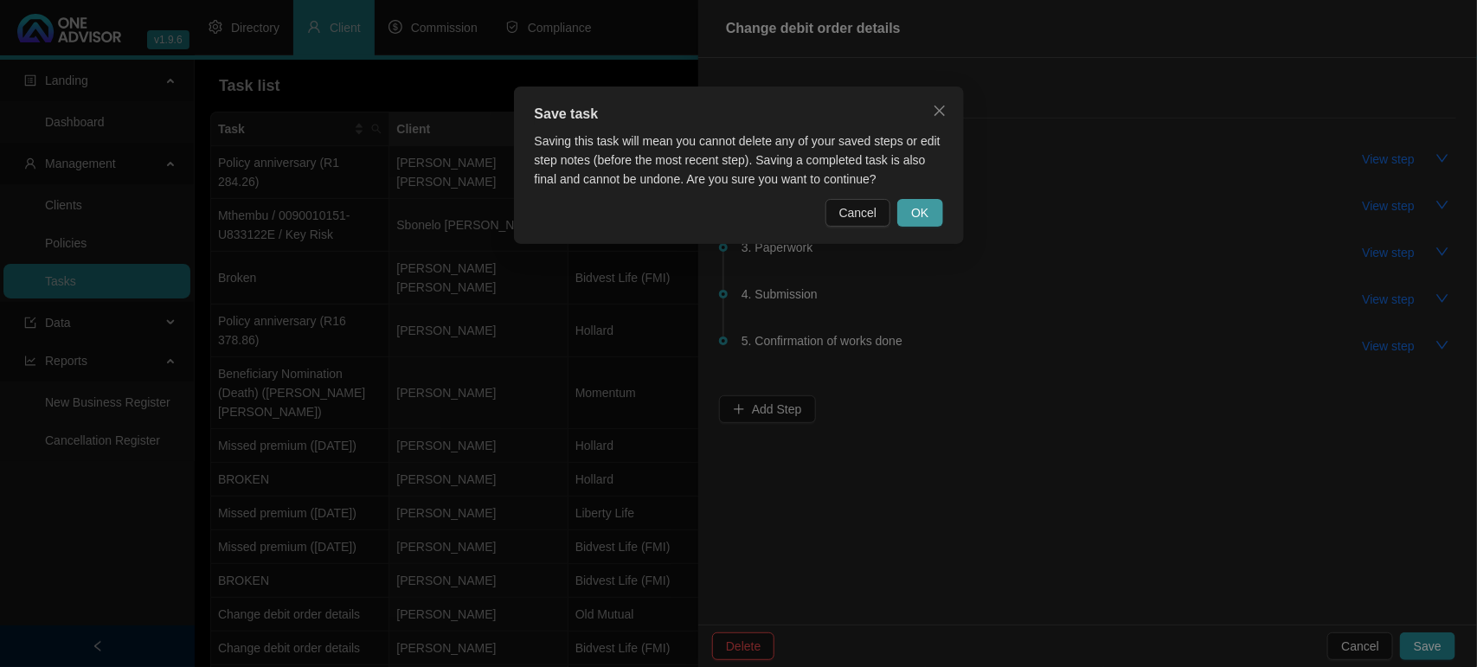
click at [923, 214] on span "OK" at bounding box center [919, 212] width 17 height 19
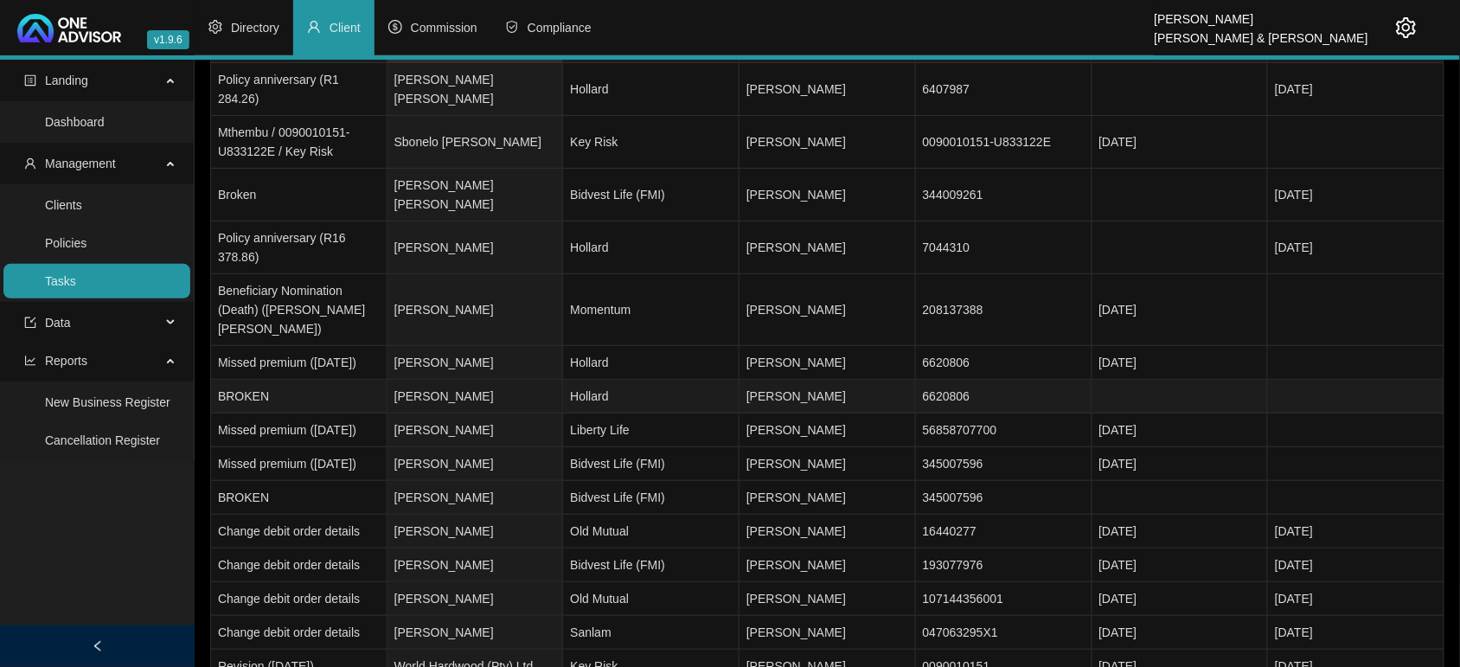
scroll to position [203, 0]
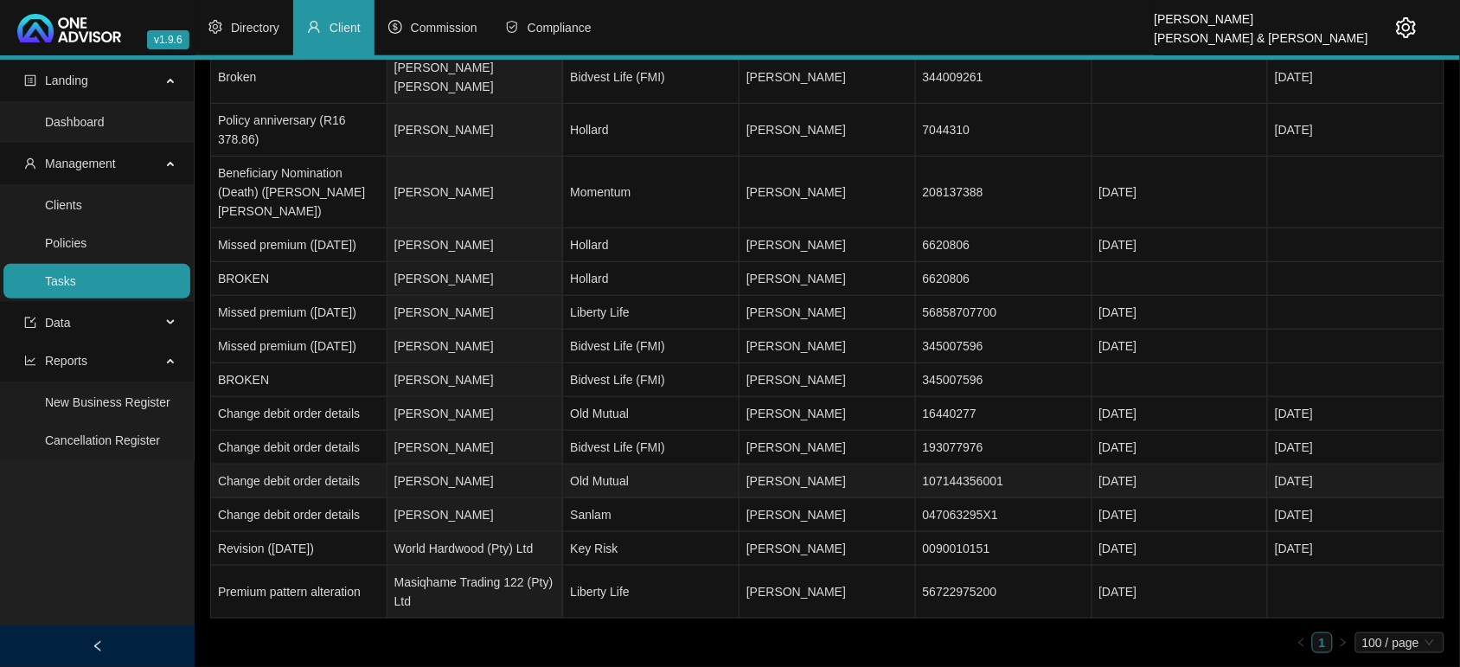
click at [625, 474] on td "Old Mutual" at bounding box center [651, 482] width 176 height 34
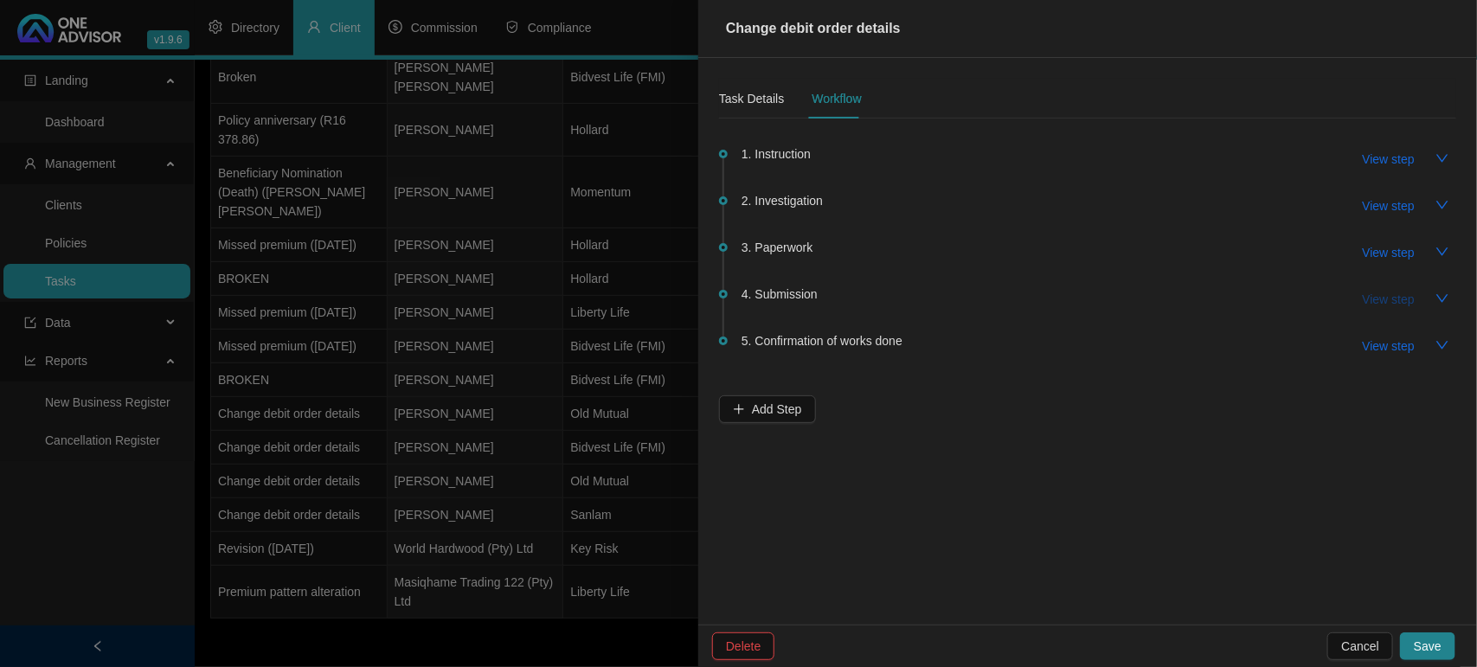
click at [1391, 299] on span "View step" at bounding box center [1388, 299] width 52 height 19
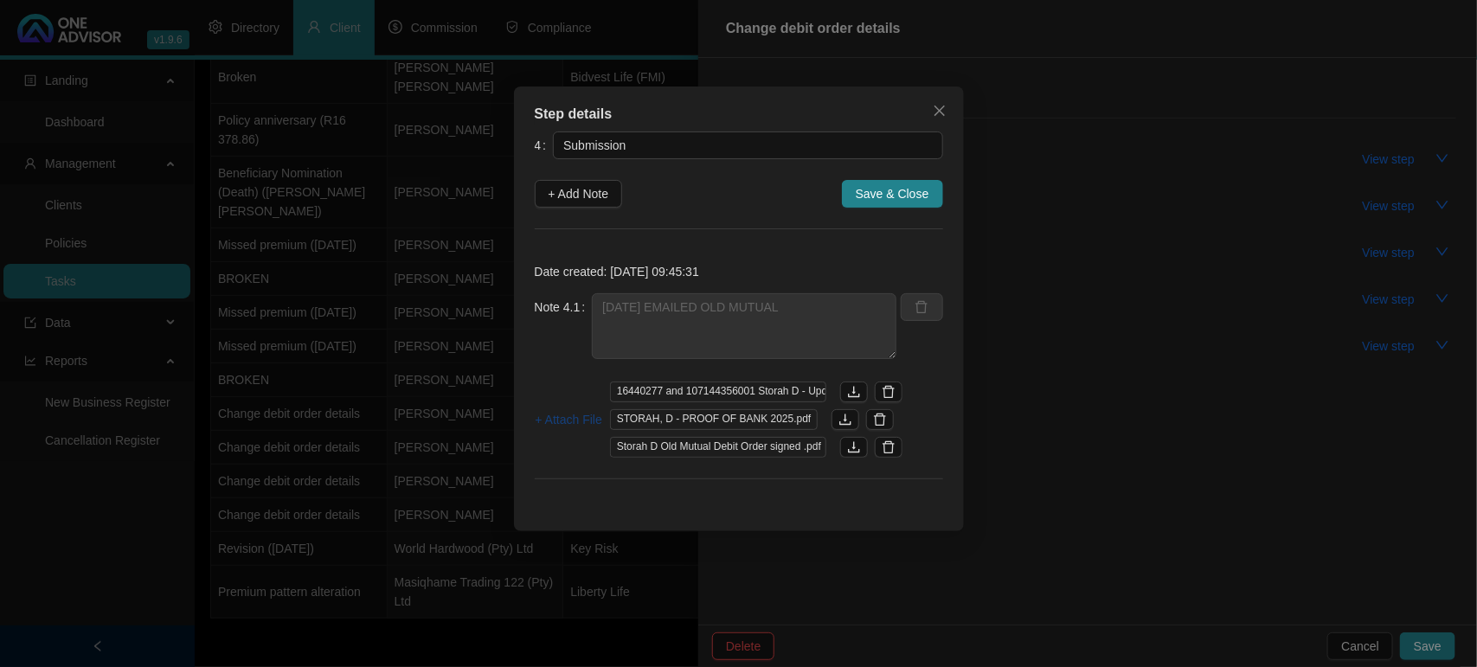
click at [555, 417] on span "+ Attach File" at bounding box center [568, 419] width 67 height 19
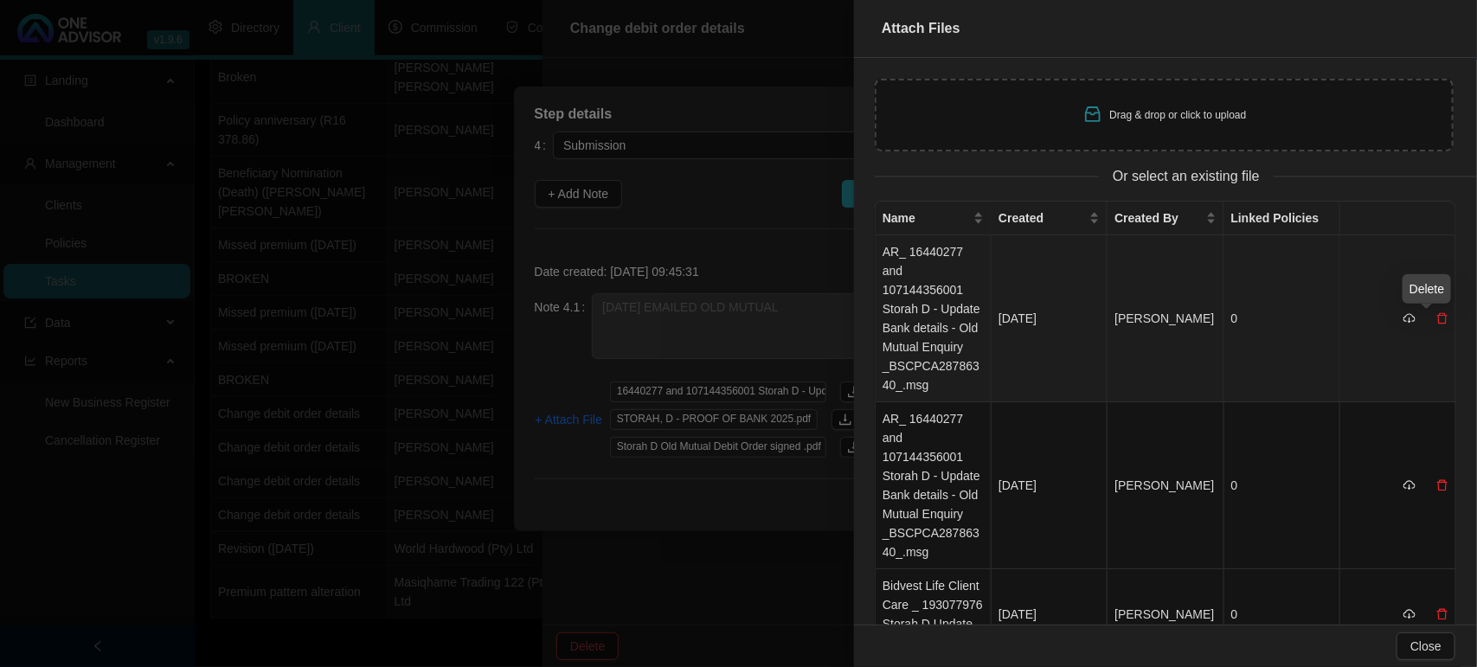
click at [1436, 317] on icon "delete" at bounding box center [1442, 318] width 12 height 12
click at [1447, 277] on span "Yes" at bounding box center [1450, 282] width 20 height 19
click at [923, 296] on td "AR_ 16440277 and 107144356001 Storah D - Update Bank details - Old Mutual Enqui…" at bounding box center [933, 318] width 116 height 167
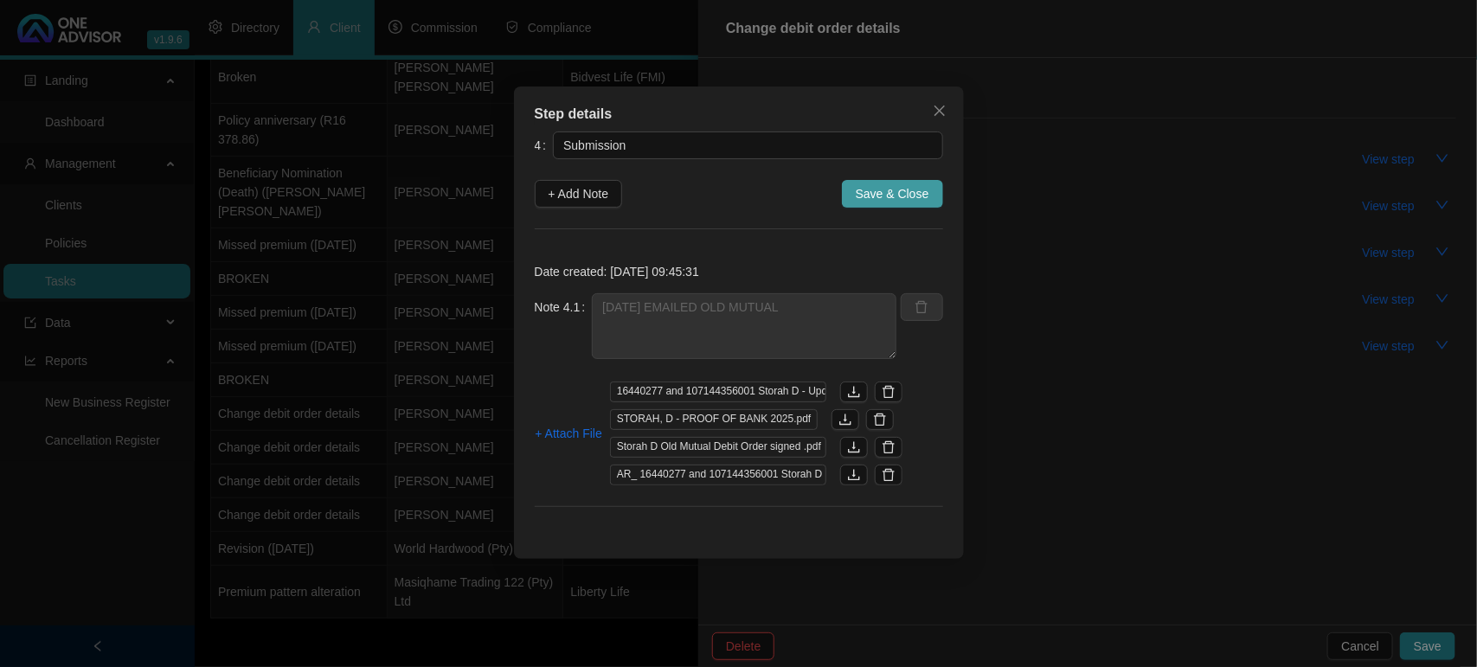
click at [907, 196] on span "Save & Close" at bounding box center [892, 193] width 74 height 19
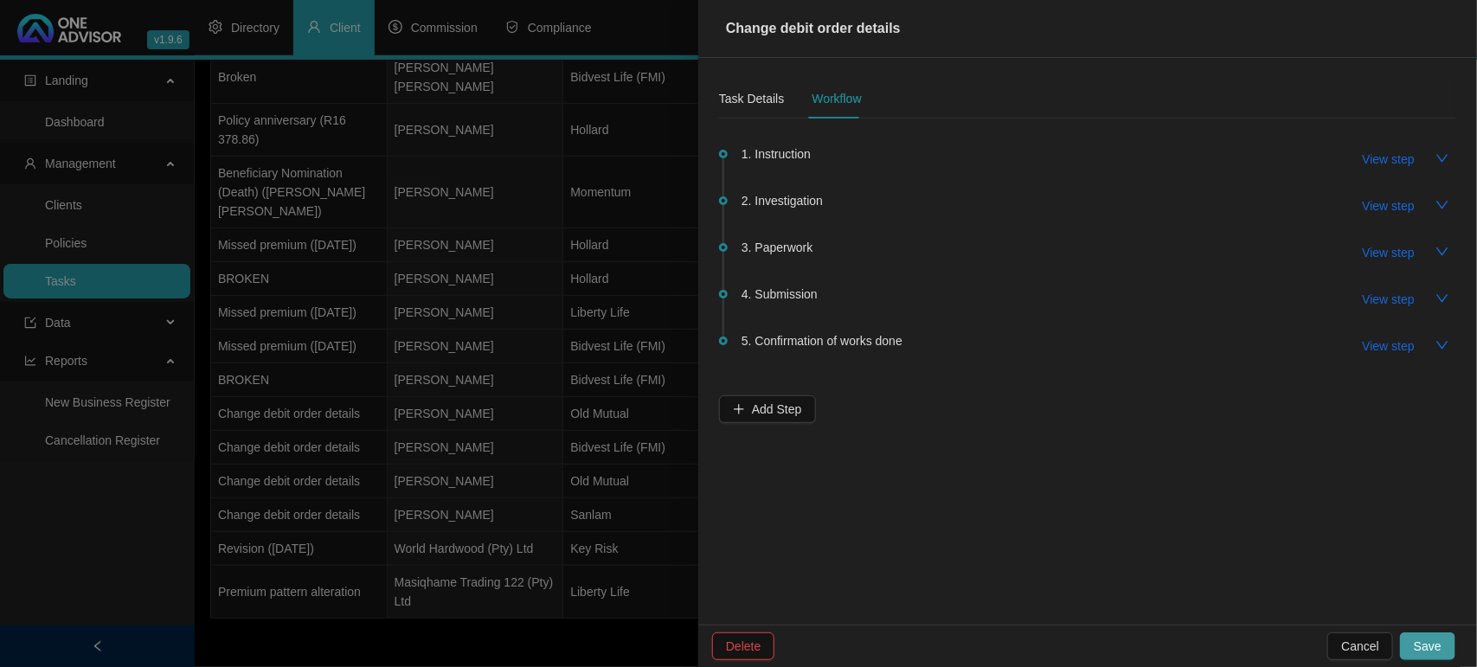
click at [1414, 647] on button "Save" at bounding box center [1427, 646] width 55 height 28
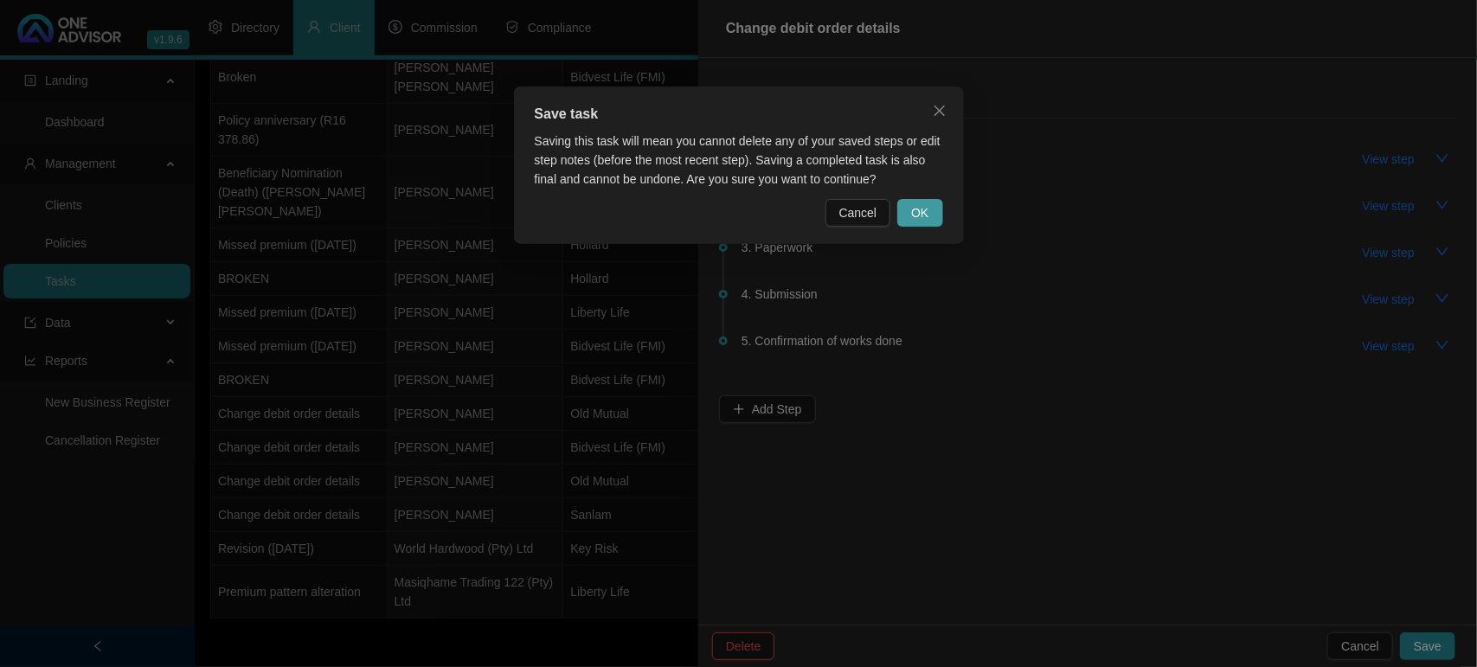
click at [937, 214] on button "OK" at bounding box center [919, 213] width 45 height 28
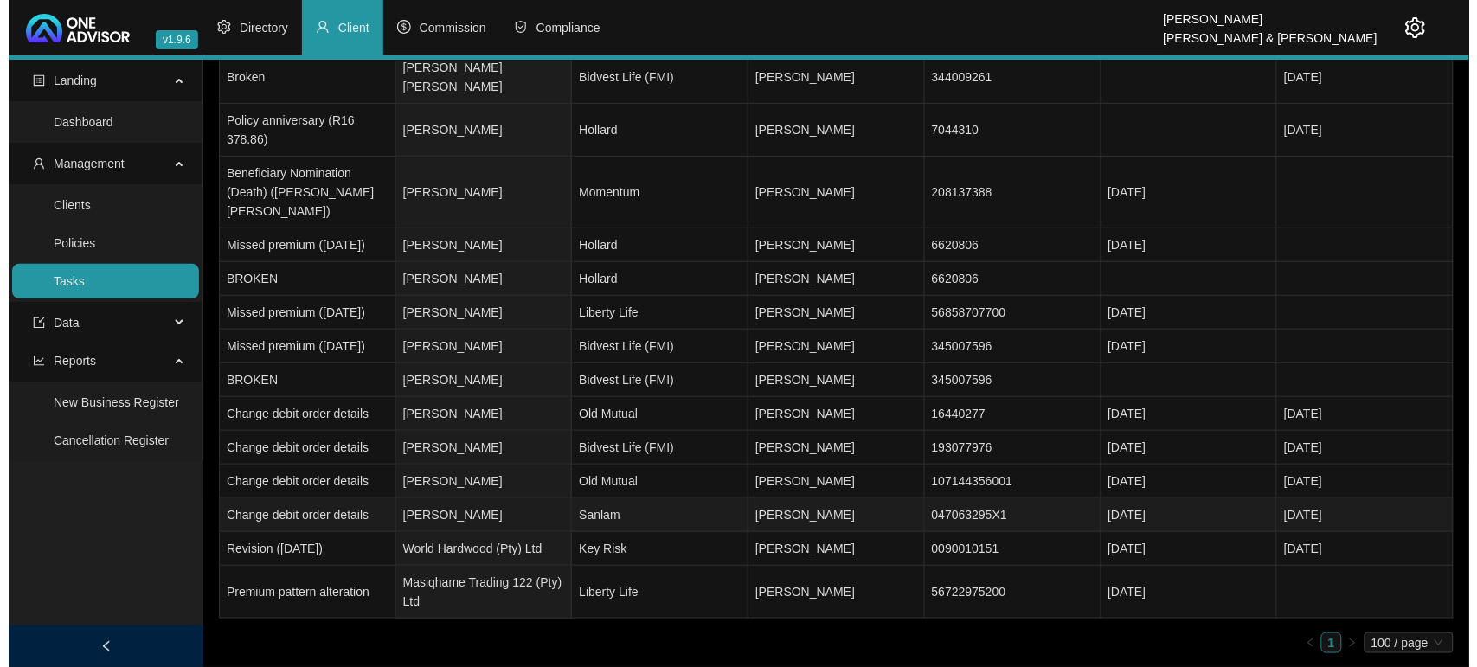
scroll to position [0, 0]
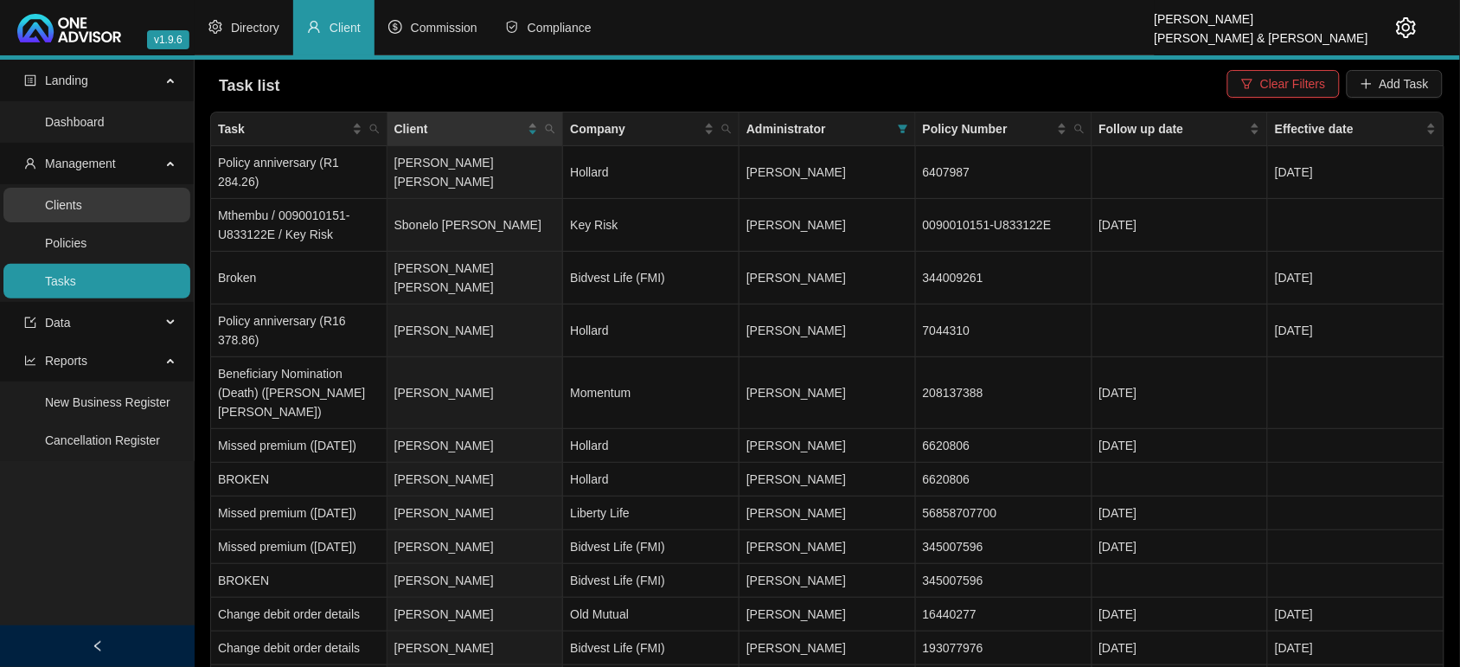
click at [67, 204] on link "Clients" at bounding box center [63, 205] width 37 height 14
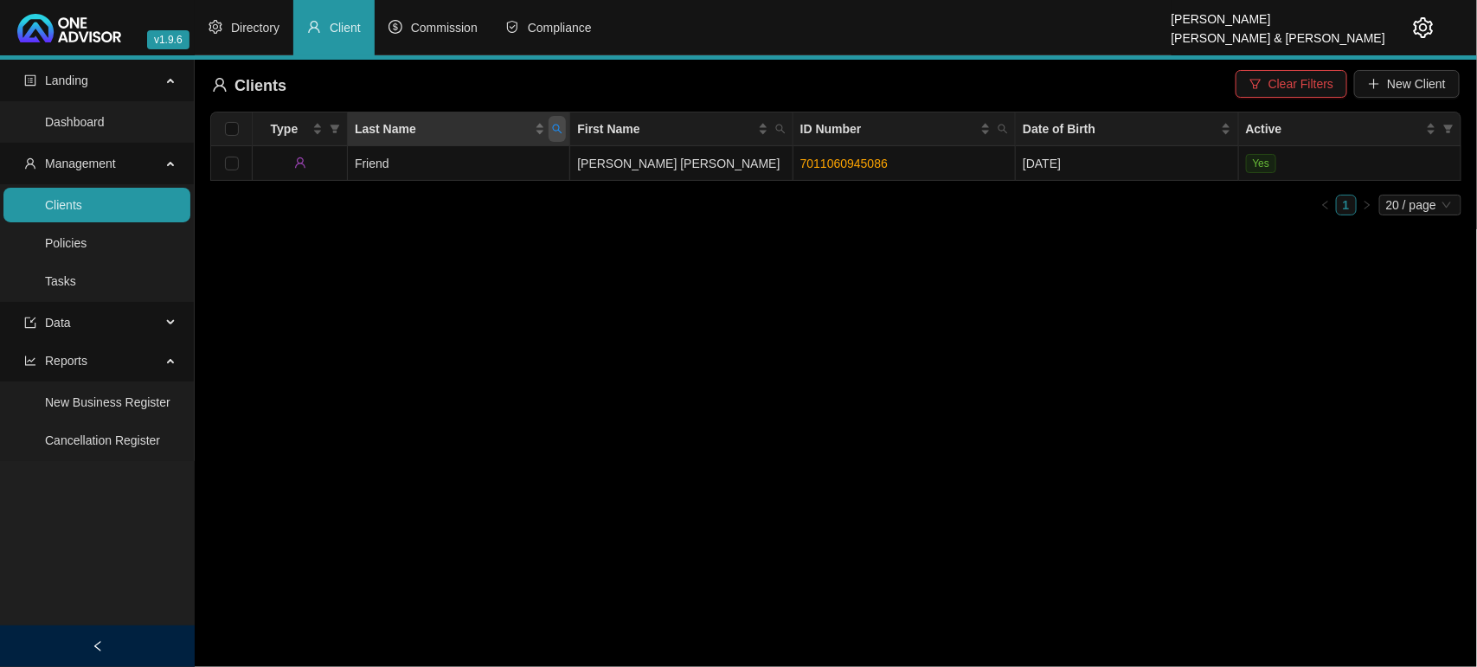
click at [560, 122] on span "Last Name" at bounding box center [556, 129] width 17 height 26
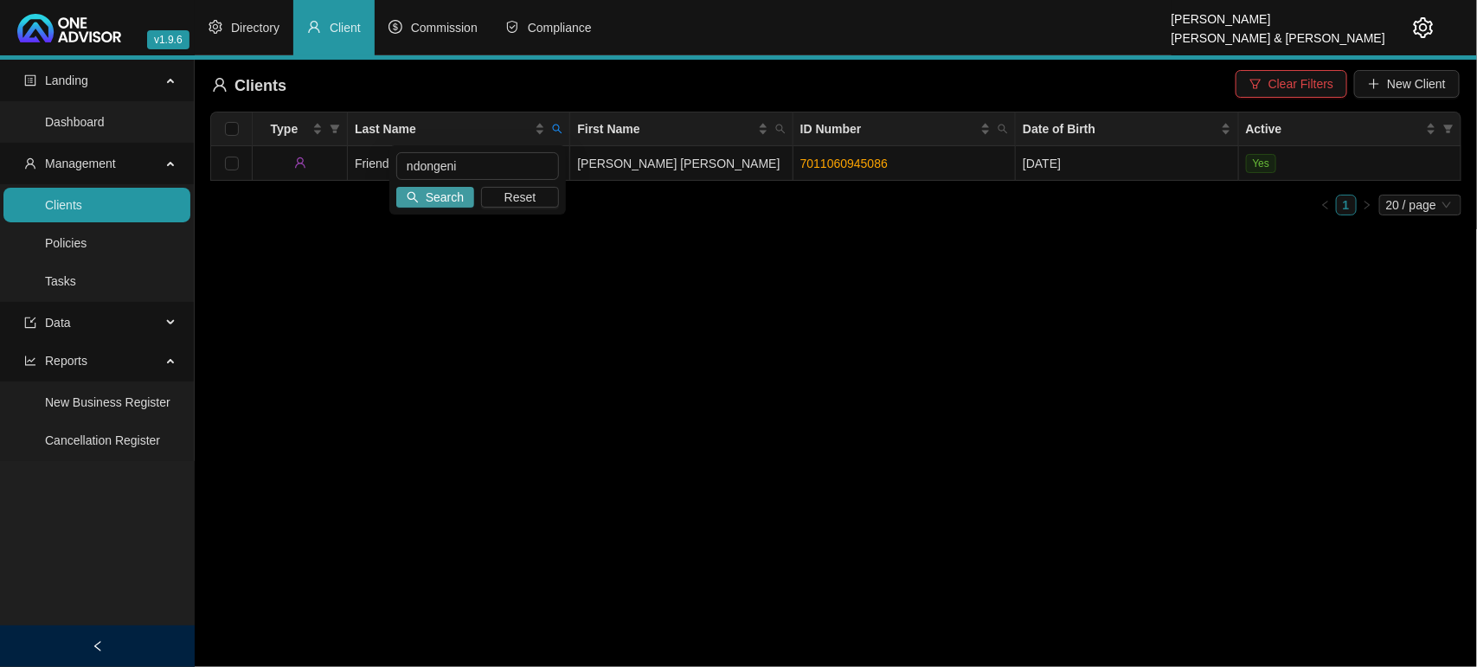
type input "ndongeni"
click at [437, 197] on span "Search" at bounding box center [445, 197] width 38 height 19
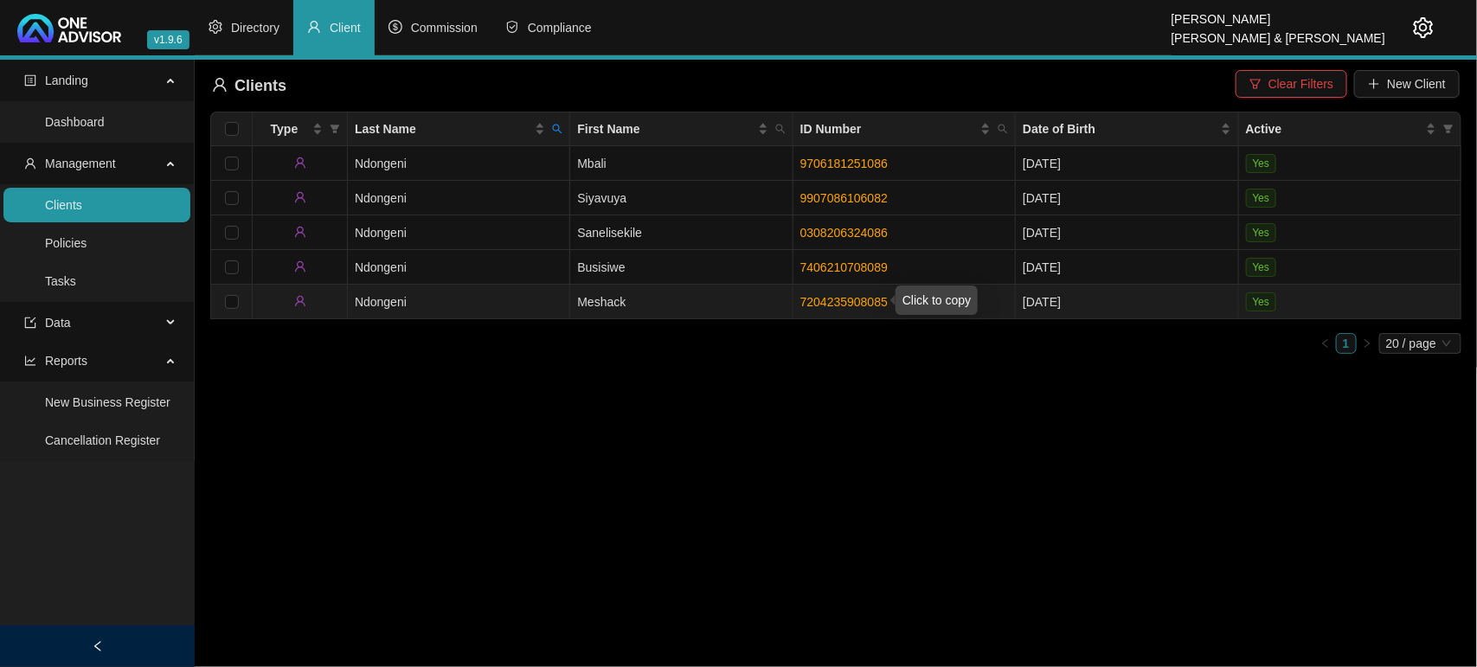
click at [841, 297] on link "7204235908085" at bounding box center [843, 302] width 87 height 14
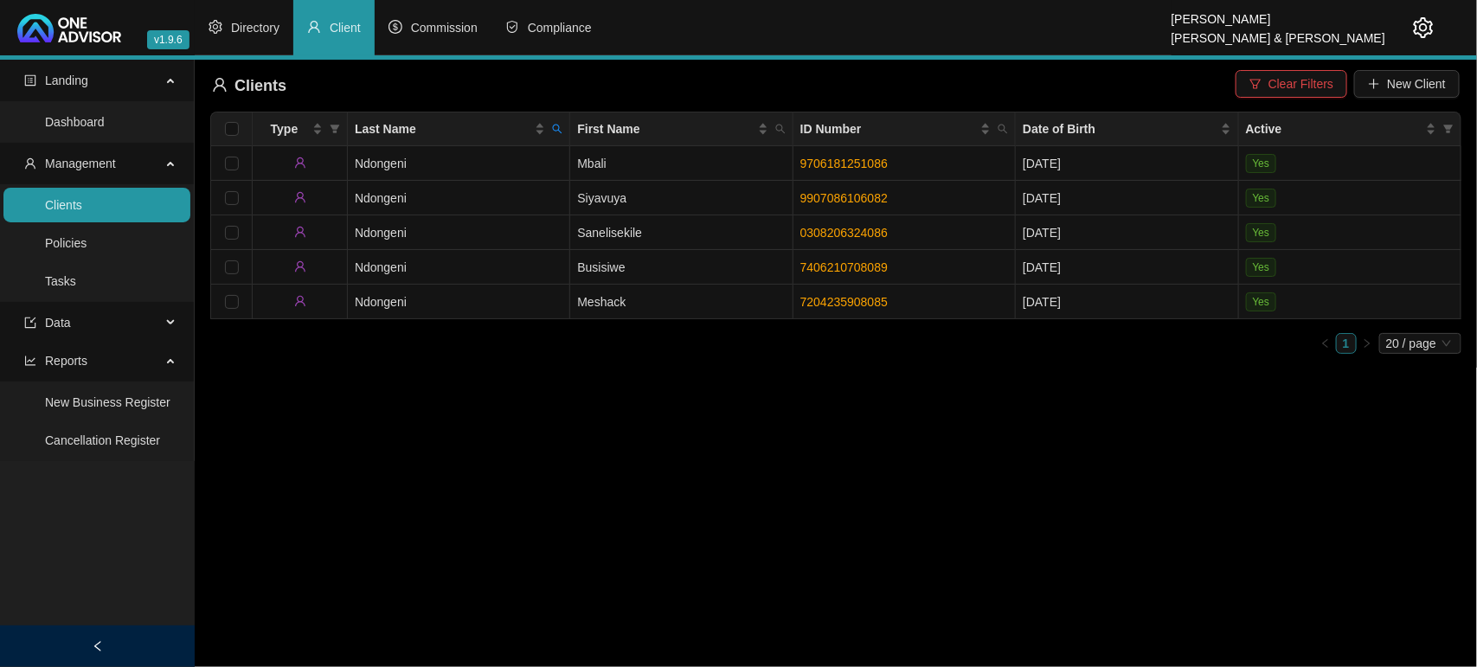
click at [559, 389] on main "Landing Dashboard Management Clients Policies Tasks Data Reports New Business R…" at bounding box center [738, 363] width 1477 height 607
drag, startPoint x: 439, startPoint y: 303, endPoint x: 444, endPoint y: 294, distance: 9.7
click at [443, 299] on td "Ndongeni" at bounding box center [459, 302] width 222 height 35
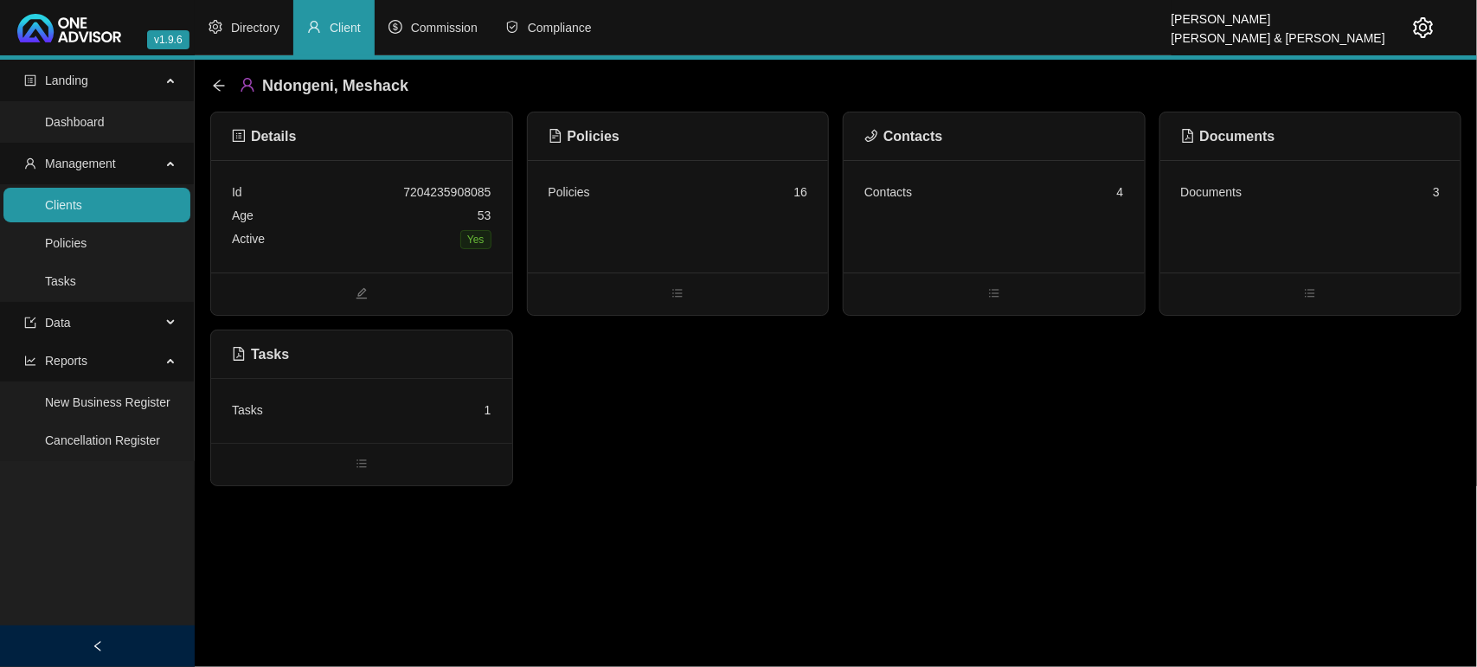
click at [412, 395] on div "Tasks 1" at bounding box center [361, 410] width 301 height 65
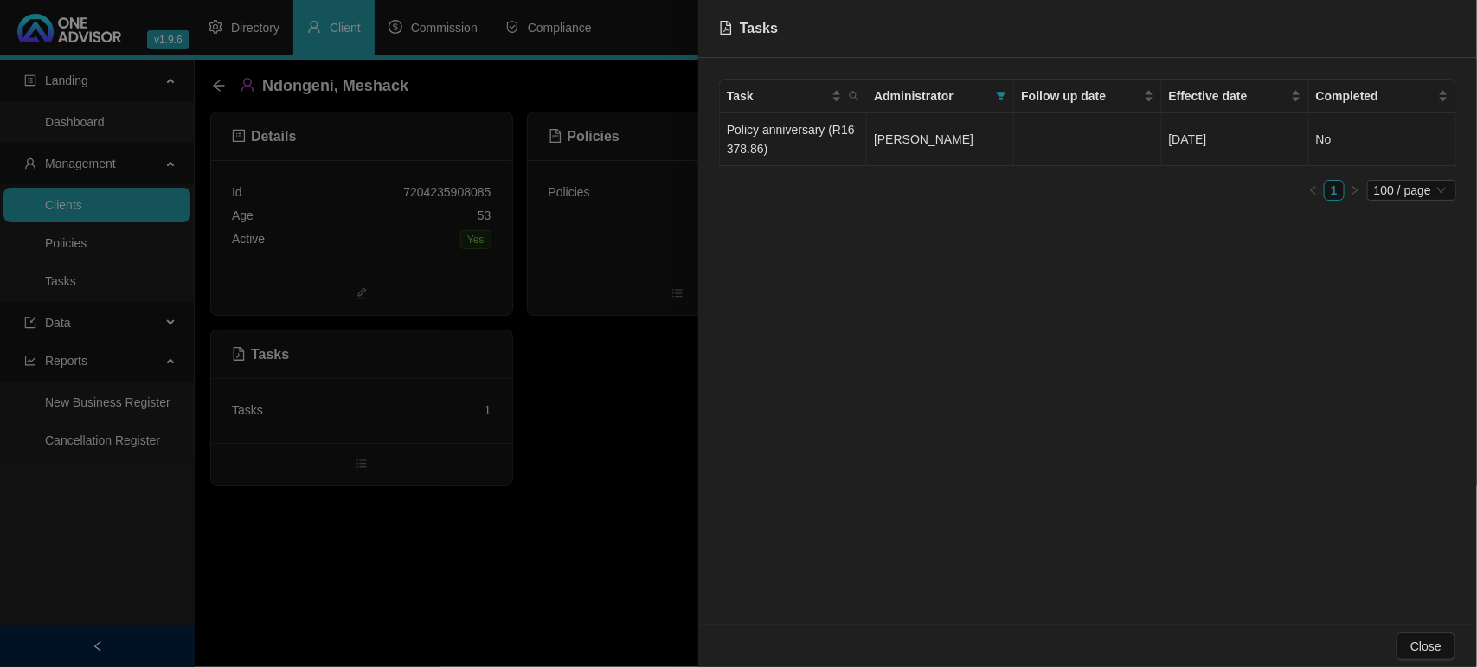
click at [810, 141] on td "Policy anniversary (R16 378.86)" at bounding box center [793, 139] width 147 height 53
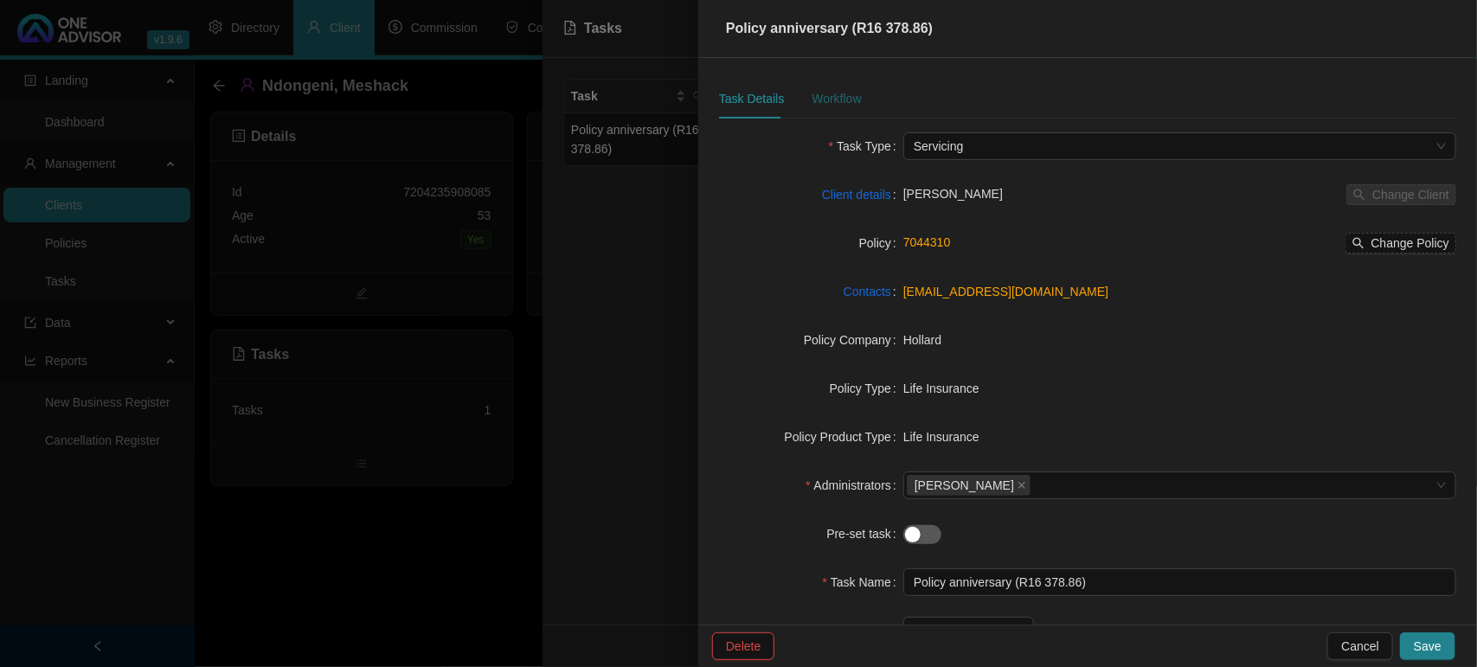
click at [846, 98] on div "Workflow" at bounding box center [835, 98] width 49 height 19
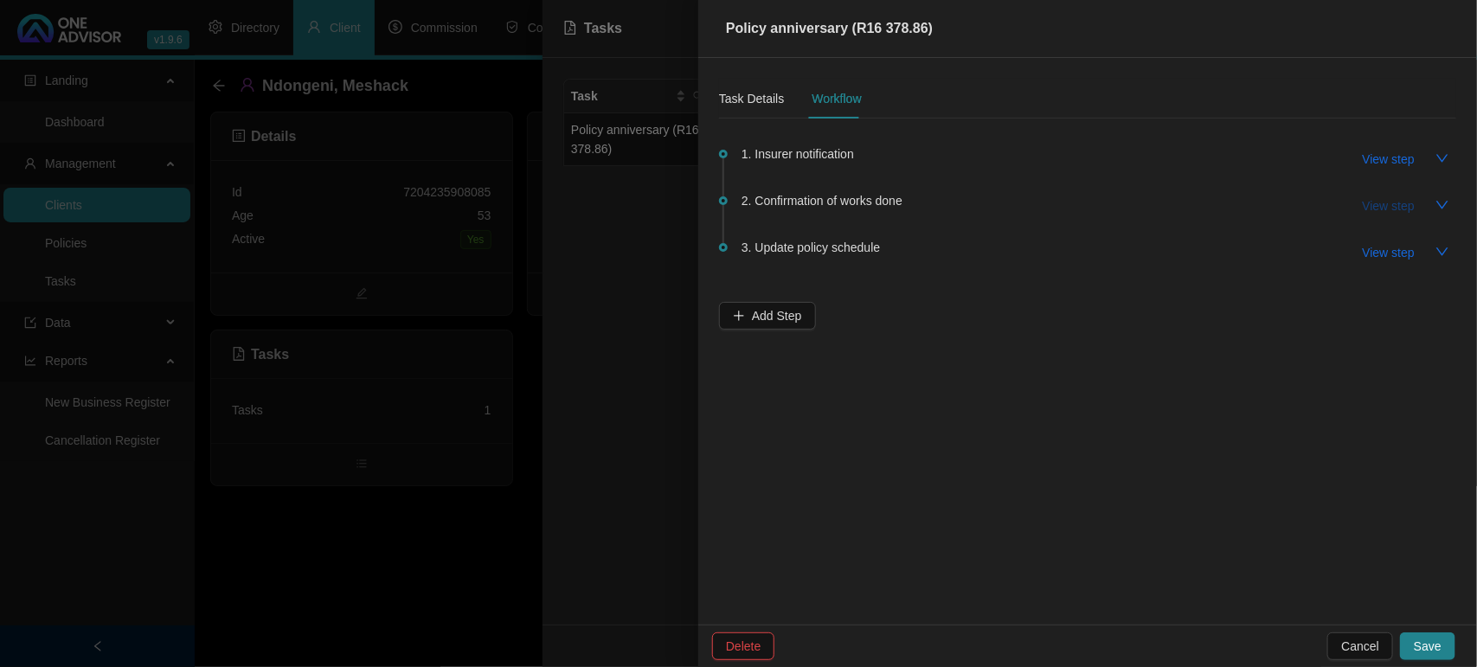
click at [1387, 204] on span "View step" at bounding box center [1388, 205] width 52 height 19
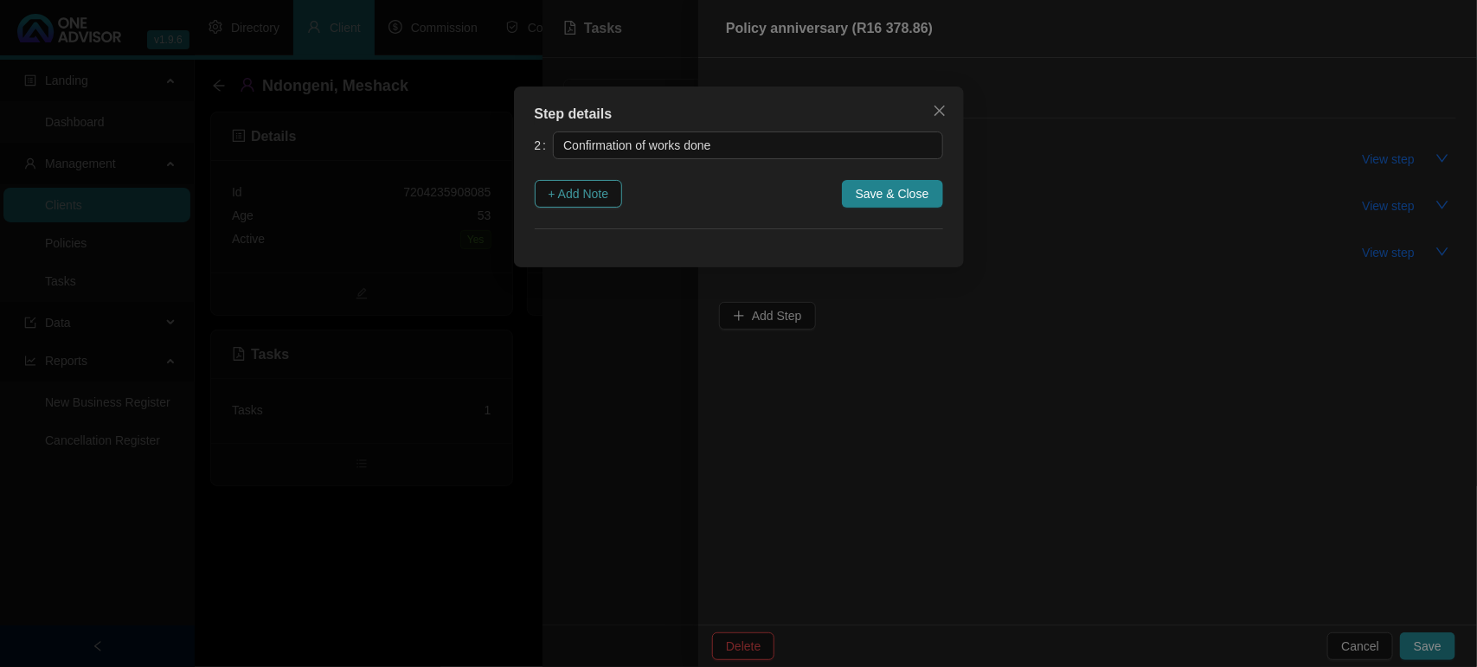
drag, startPoint x: 578, startPoint y: 190, endPoint x: 595, endPoint y: 202, distance: 20.6
click at [577, 190] on span "+ Add Note" at bounding box center [578, 193] width 61 height 19
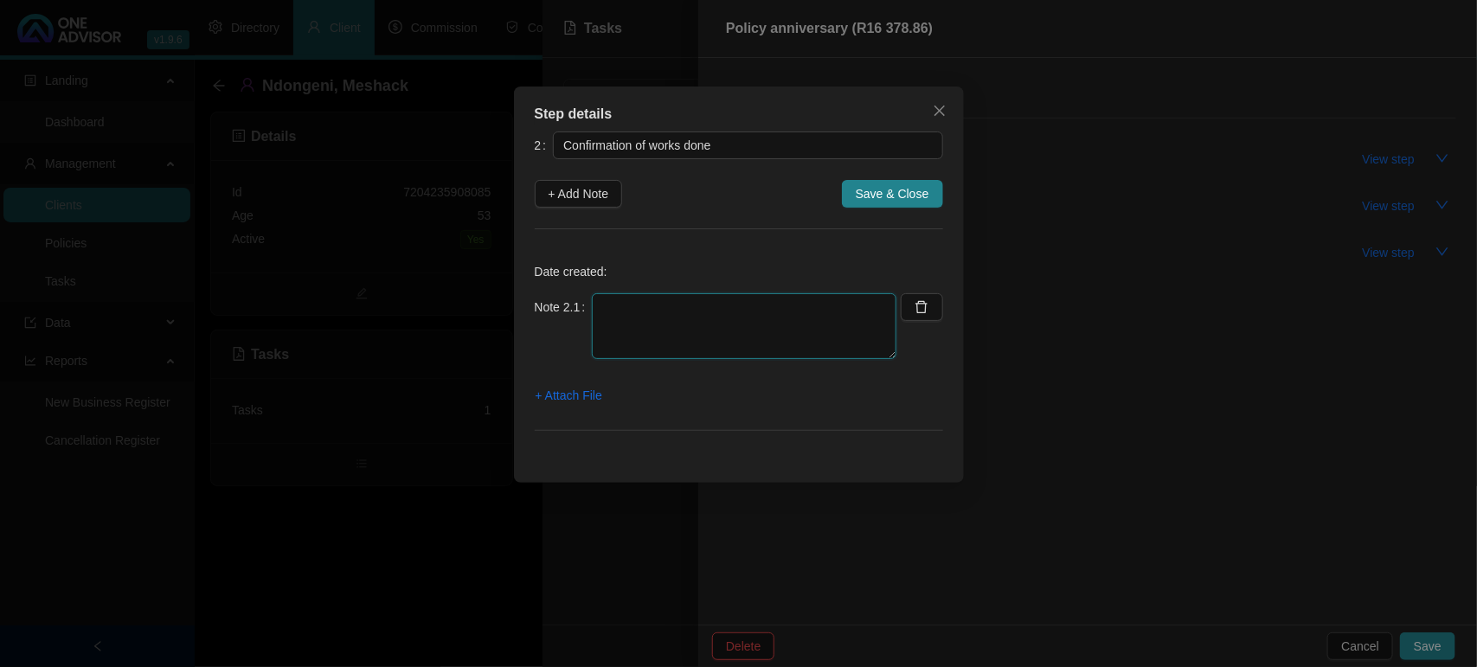
click at [759, 329] on textarea at bounding box center [744, 326] width 304 height 66
type textarea "[DATE] EMAILED POLICY ANNIVERSARY TO CLIENT"
click at [585, 387] on span "+ Attach File" at bounding box center [568, 395] width 67 height 19
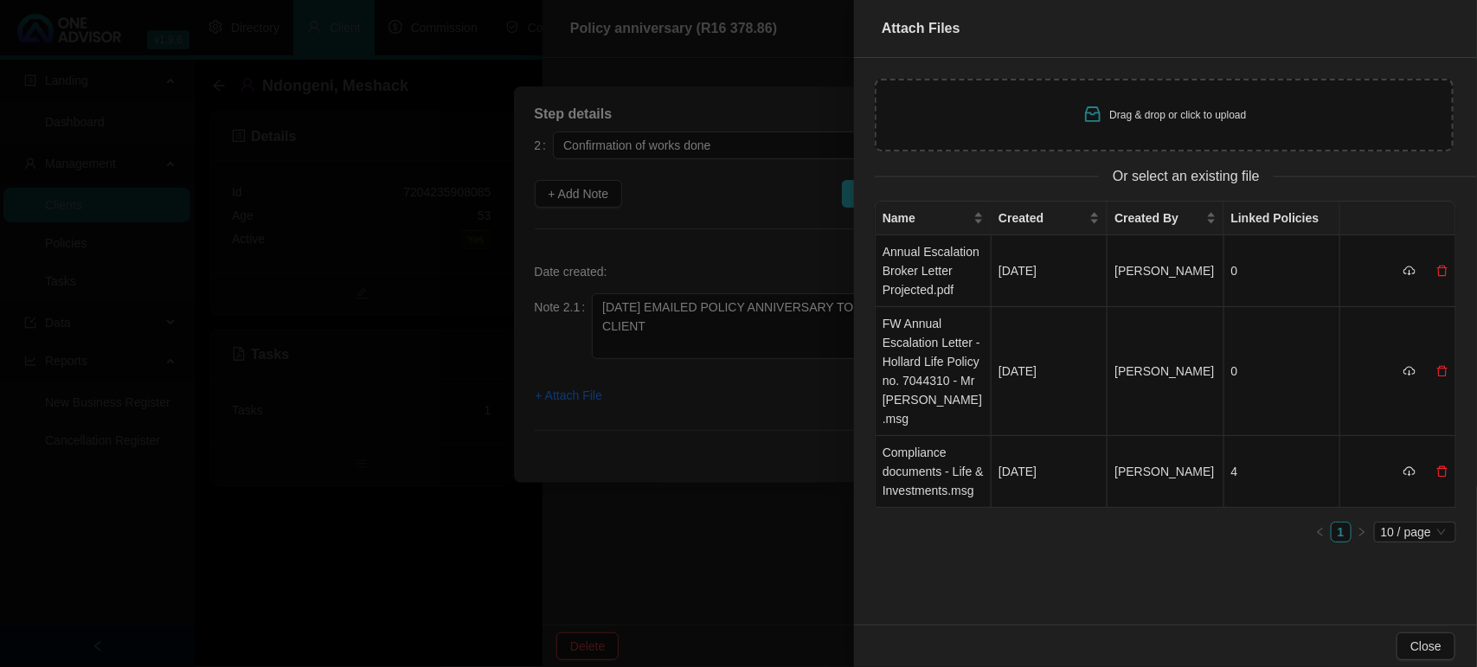
click at [1061, 117] on div "Drag & drop or click to upload" at bounding box center [1164, 115] width 579 height 73
type input "C:\fakepath\Ndongeni, M Hollard Life Policy 7044310 [DATE].pdf"
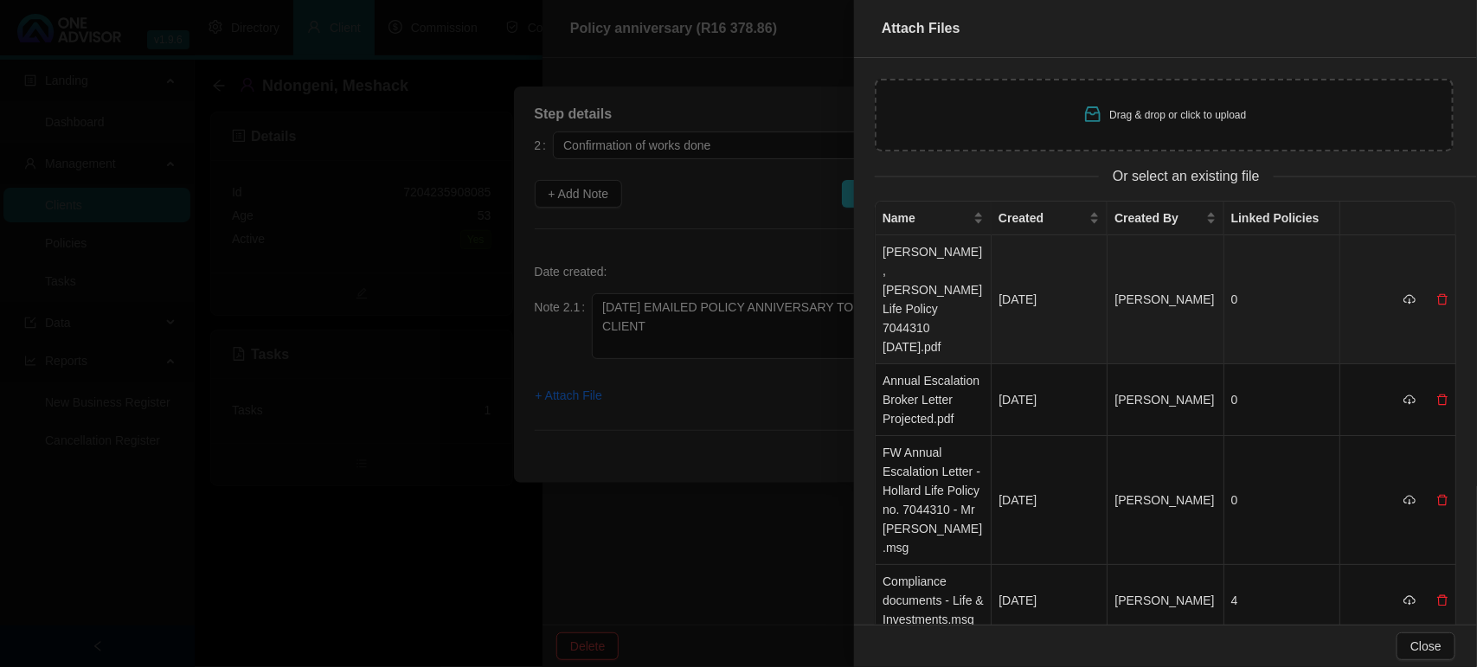
click at [919, 296] on td "[PERSON_NAME], [PERSON_NAME] Life Policy 7044310 [DATE].pdf" at bounding box center [933, 299] width 116 height 129
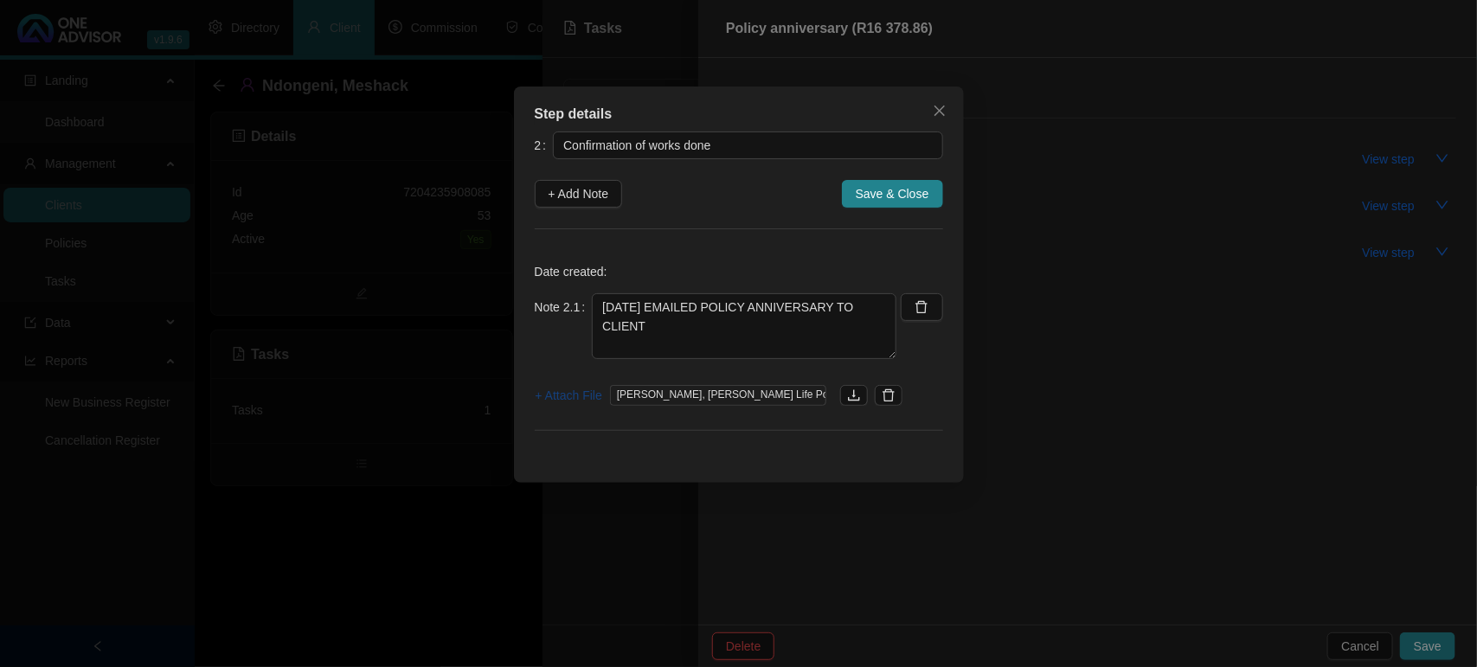
click at [563, 391] on span "+ Attach File" at bounding box center [568, 395] width 67 height 19
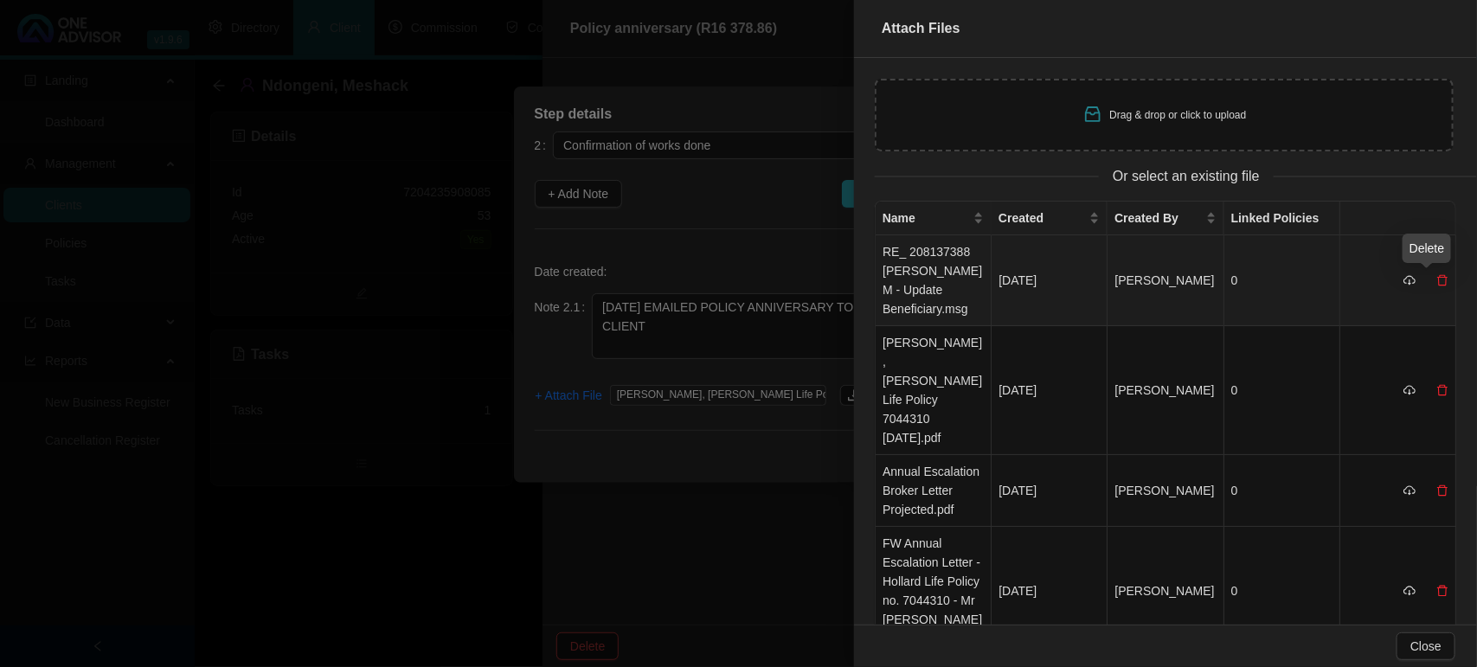
click at [1436, 281] on icon "delete" at bounding box center [1442, 280] width 12 height 12
drag, startPoint x: 1426, startPoint y: 247, endPoint x: 1446, endPoint y: 257, distance: 23.2
click at [1446, 257] on div "Are you sure delete this document? No Yes" at bounding box center [1362, 228] width 230 height 67
click at [1447, 245] on span "Yes" at bounding box center [1450, 242] width 20 height 19
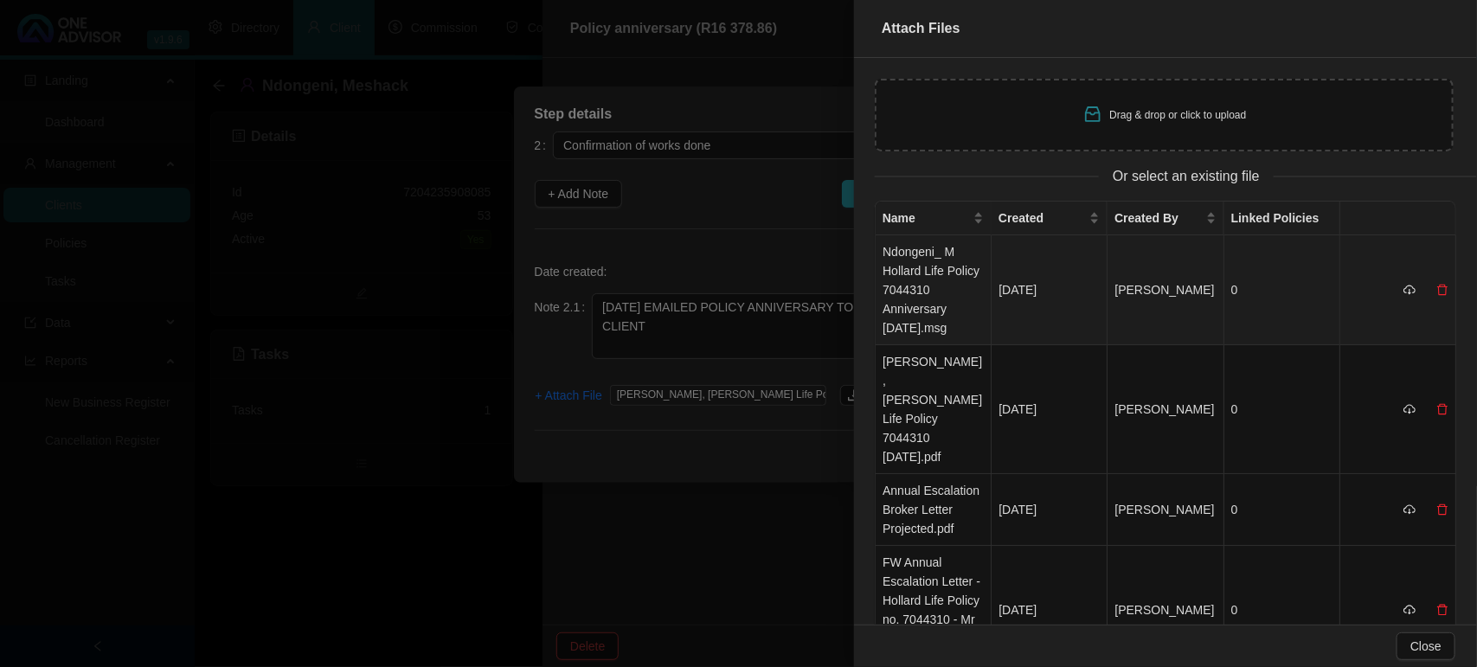
click at [919, 291] on td "Ndongeni_ M Hollard Life Policy 7044310 Anniversary [DATE].msg" at bounding box center [933, 290] width 116 height 110
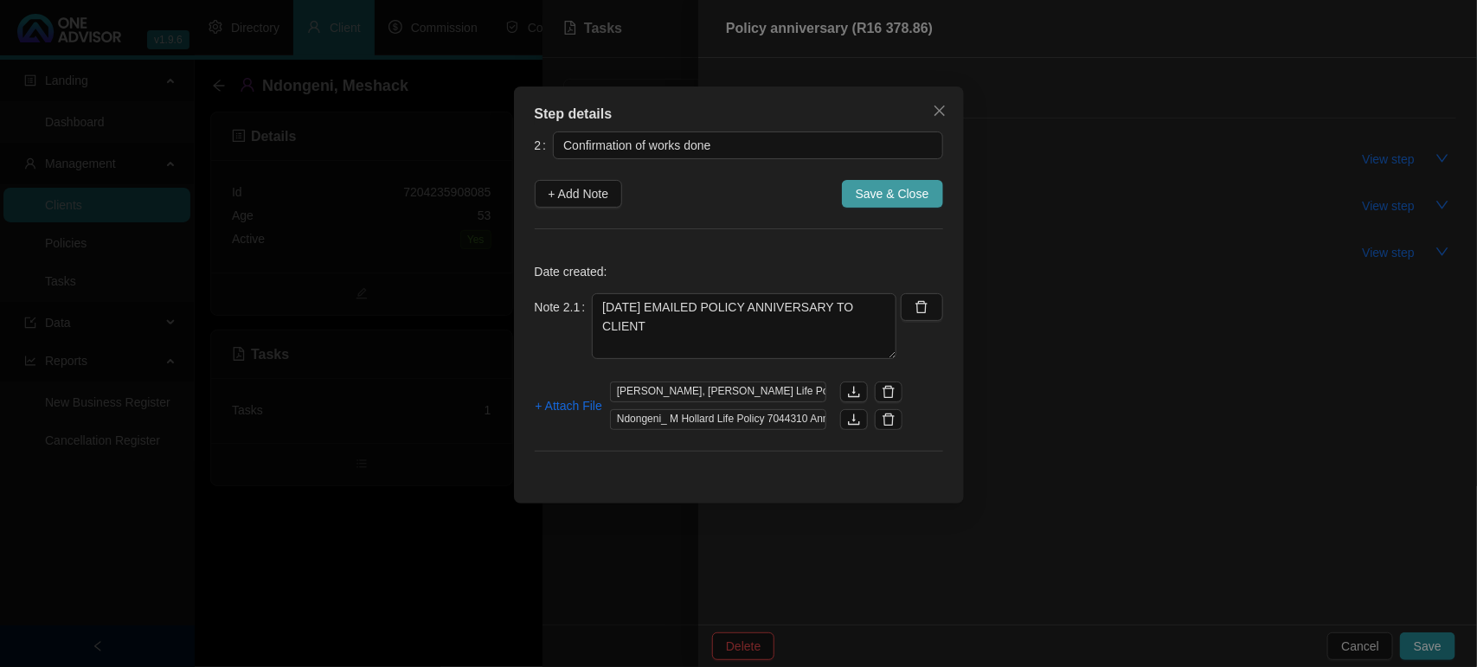
click at [895, 196] on span "Save & Close" at bounding box center [892, 193] width 74 height 19
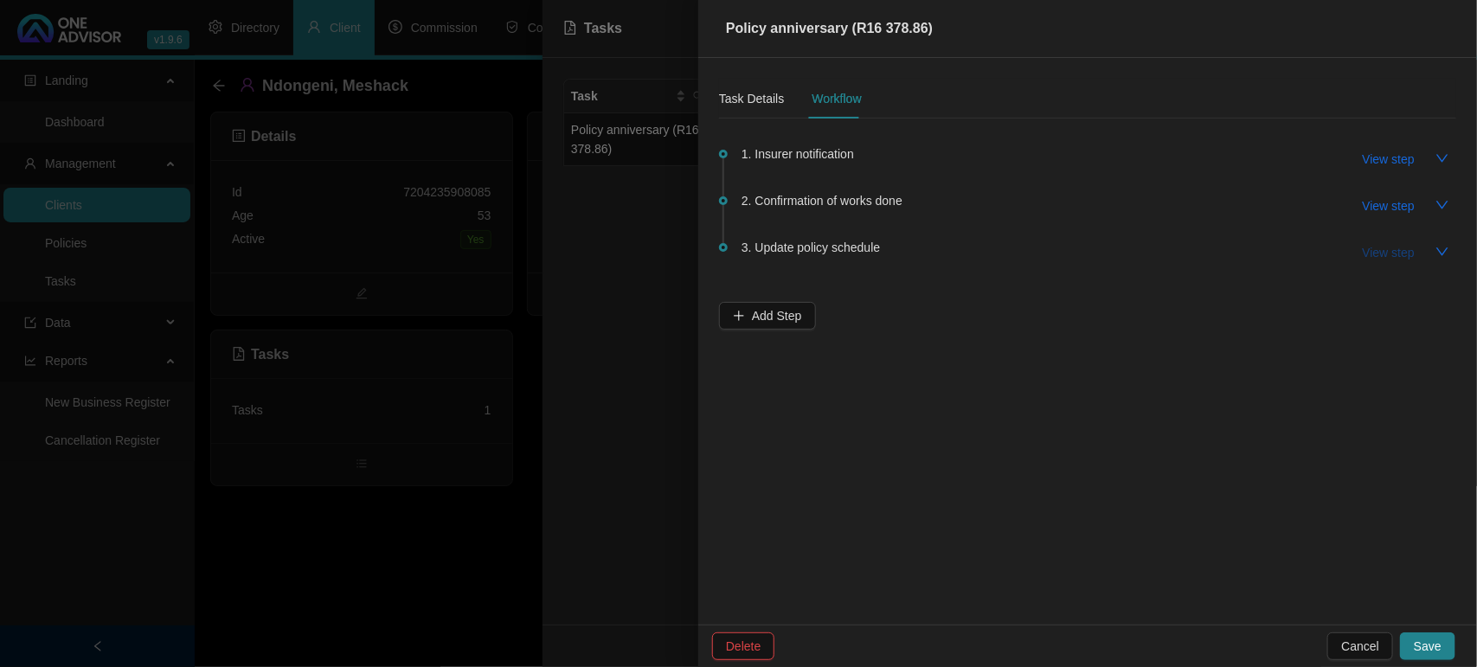
click at [1389, 260] on span "View step" at bounding box center [1388, 252] width 52 height 19
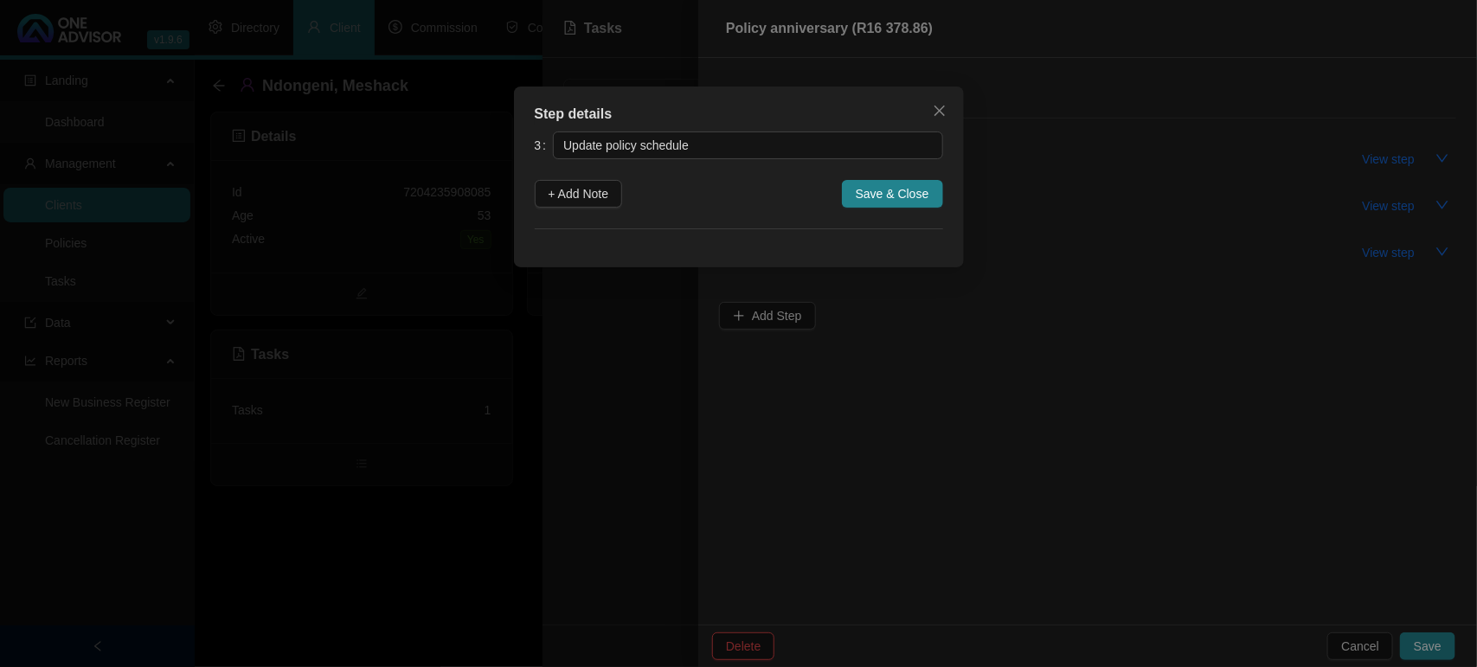
click at [1388, 257] on div "Step details 3 Update policy schedule + Add Note Save & Close Cancel OK" at bounding box center [738, 333] width 1477 height 667
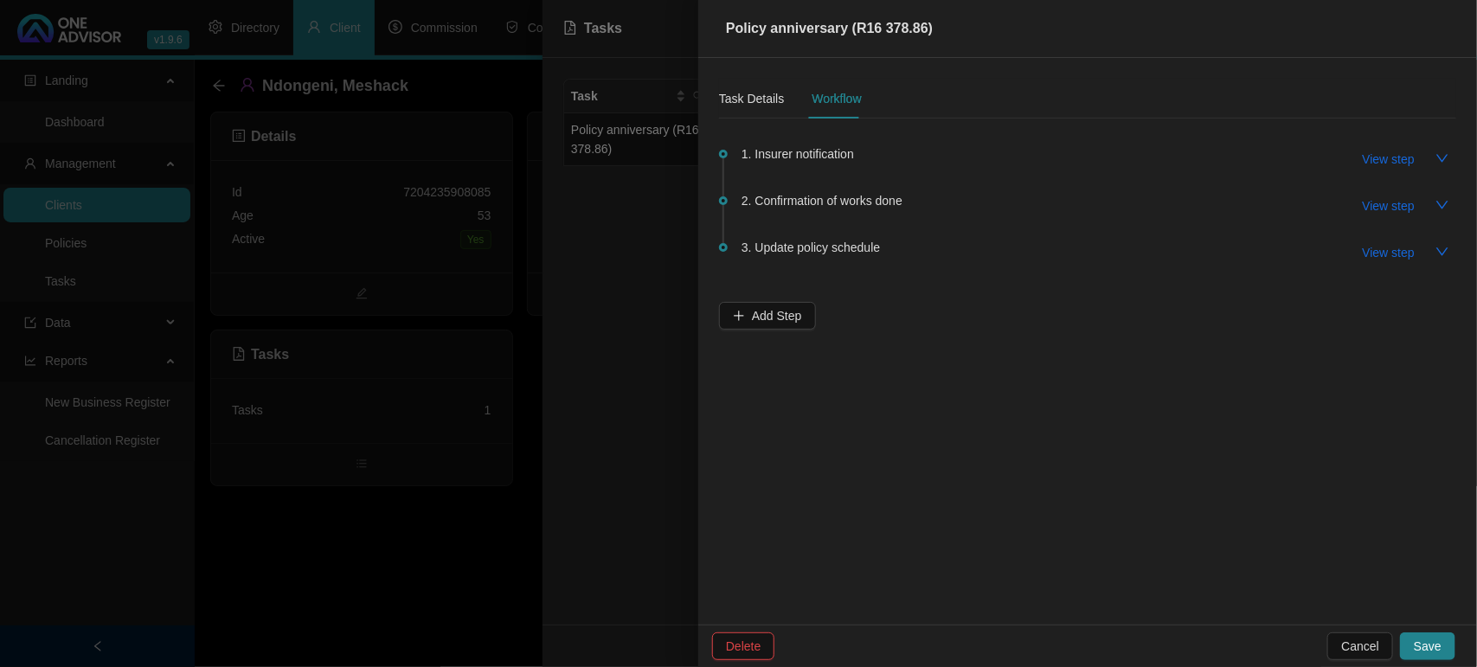
click at [1356, 253] on button "View step" at bounding box center [1389, 253] width 80 height 28
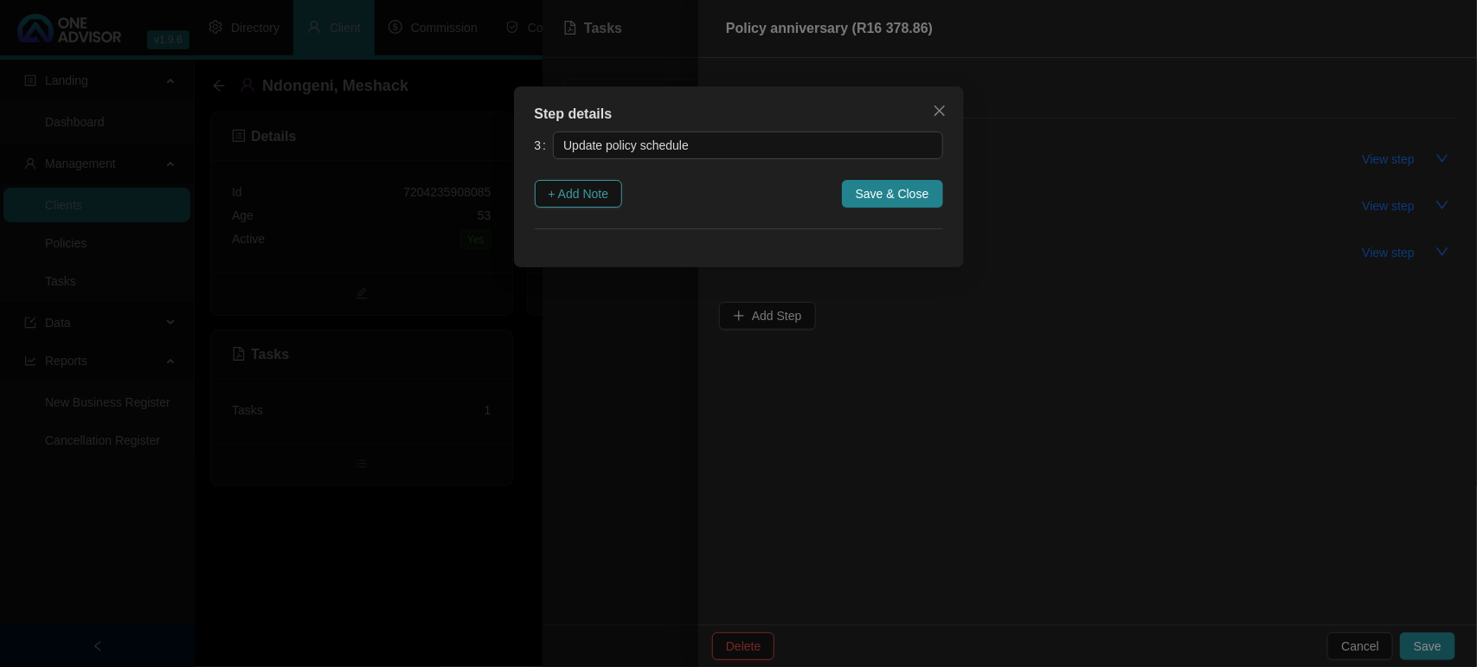
click at [603, 200] on span "+ Add Note" at bounding box center [578, 193] width 61 height 19
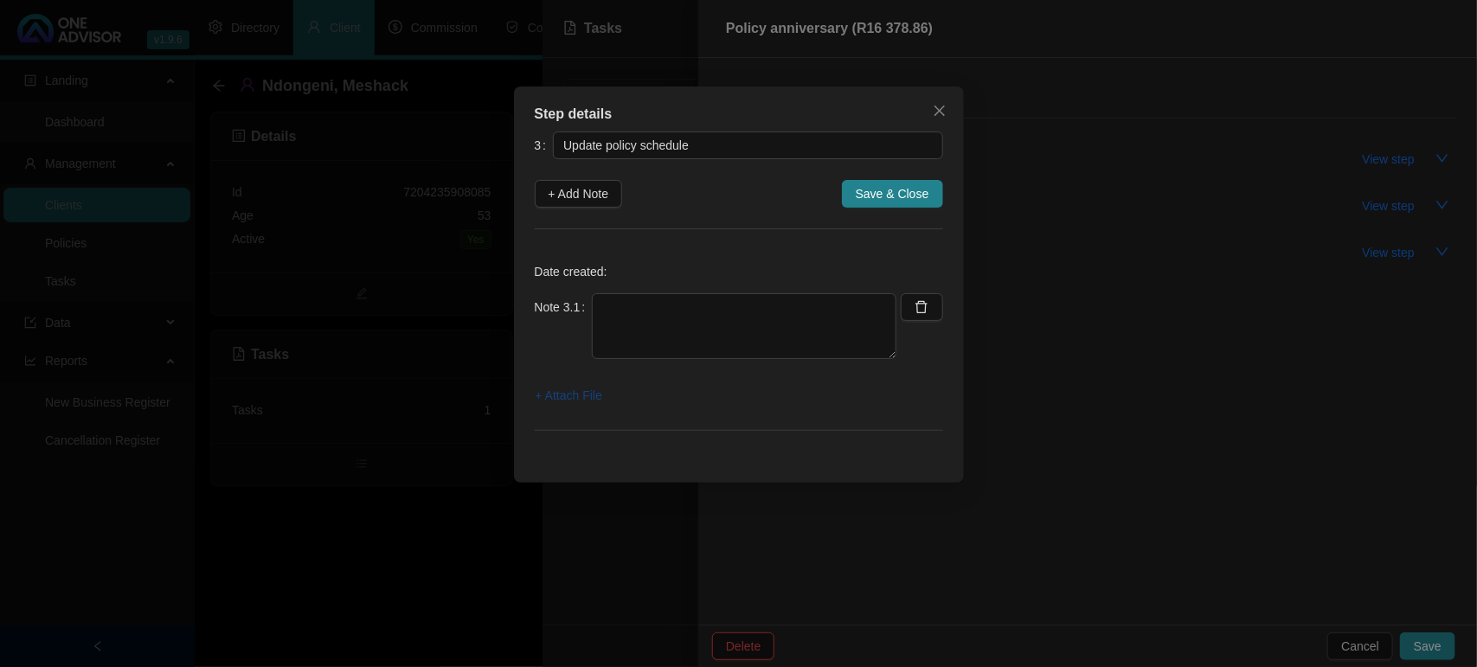
click at [565, 404] on span "+ Attach File" at bounding box center [568, 395] width 67 height 19
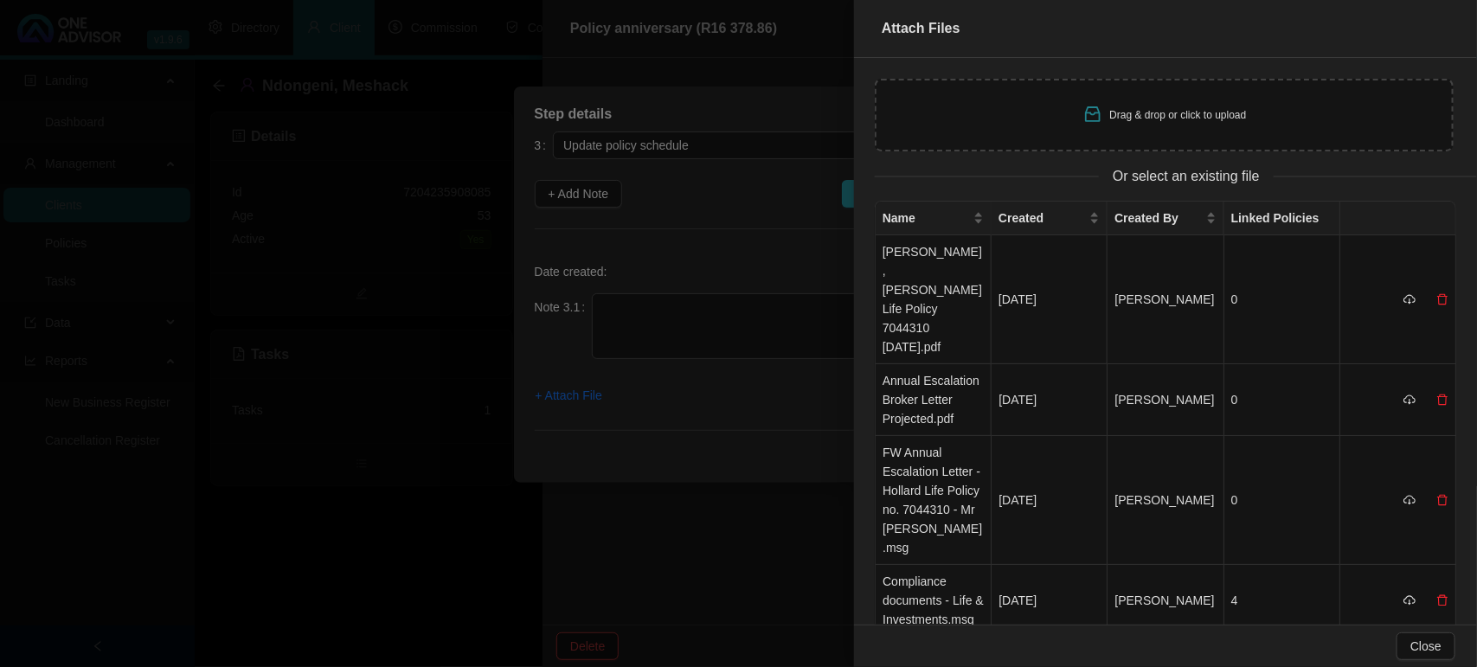
click at [962, 121] on div "Drag & drop or click to upload" at bounding box center [1164, 115] width 579 height 73
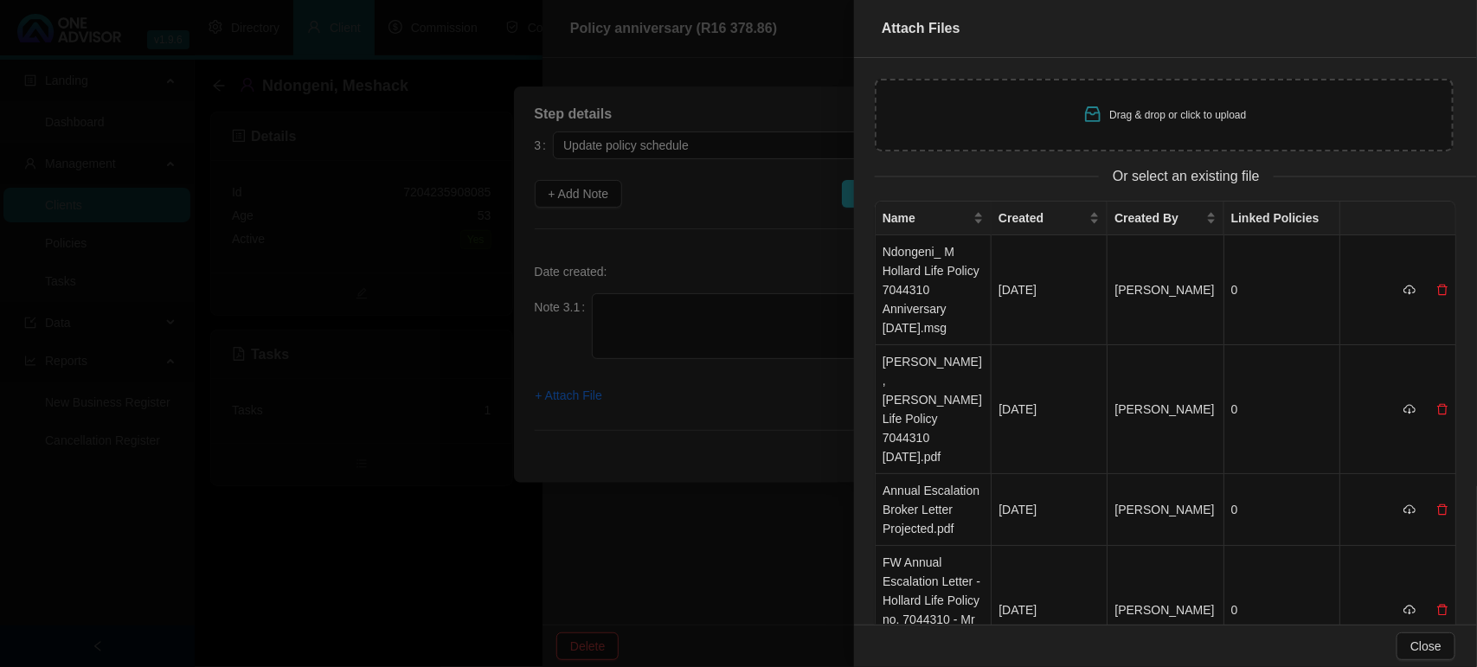
type input "C:\fakepath\Ndongeni M Screenshot [DATE] 103512.jpg"
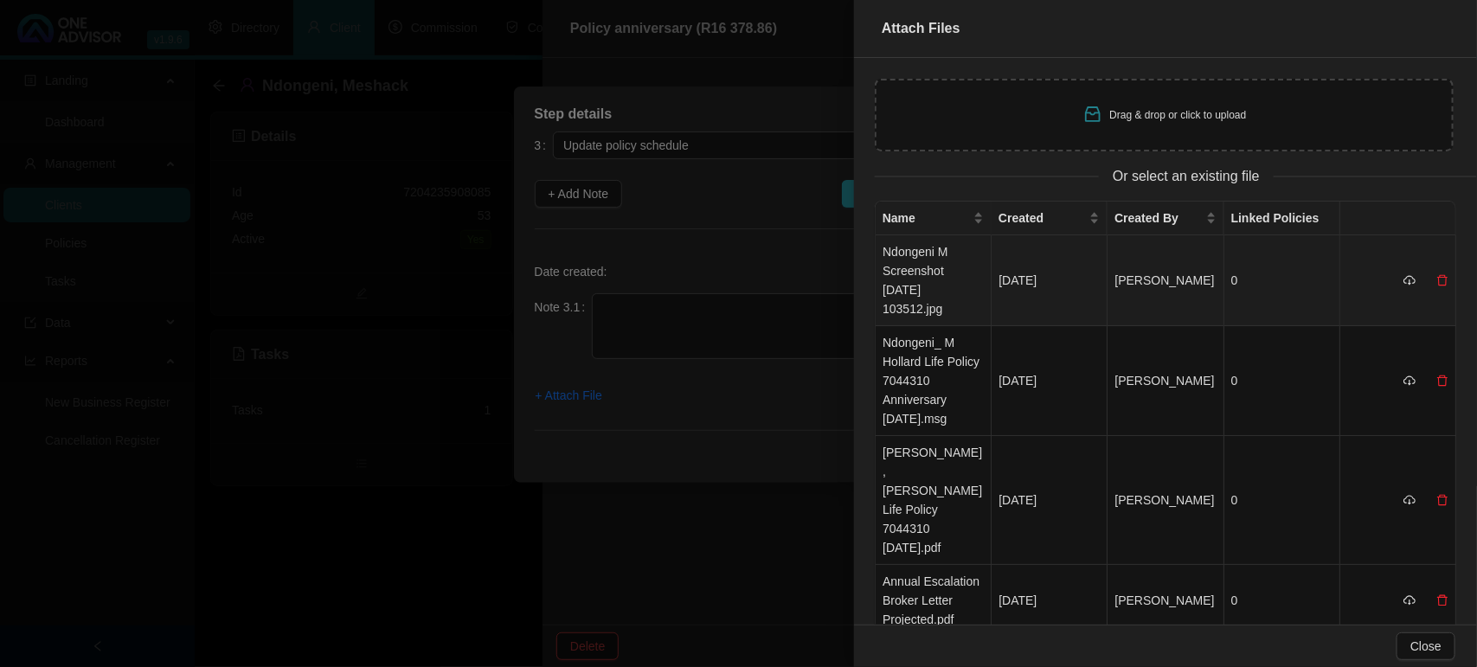
drag, startPoint x: 905, startPoint y: 274, endPoint x: 741, endPoint y: 301, distance: 165.7
click at [906, 274] on td "Ndongeni M Screenshot [DATE] 103512.jpg" at bounding box center [933, 280] width 116 height 91
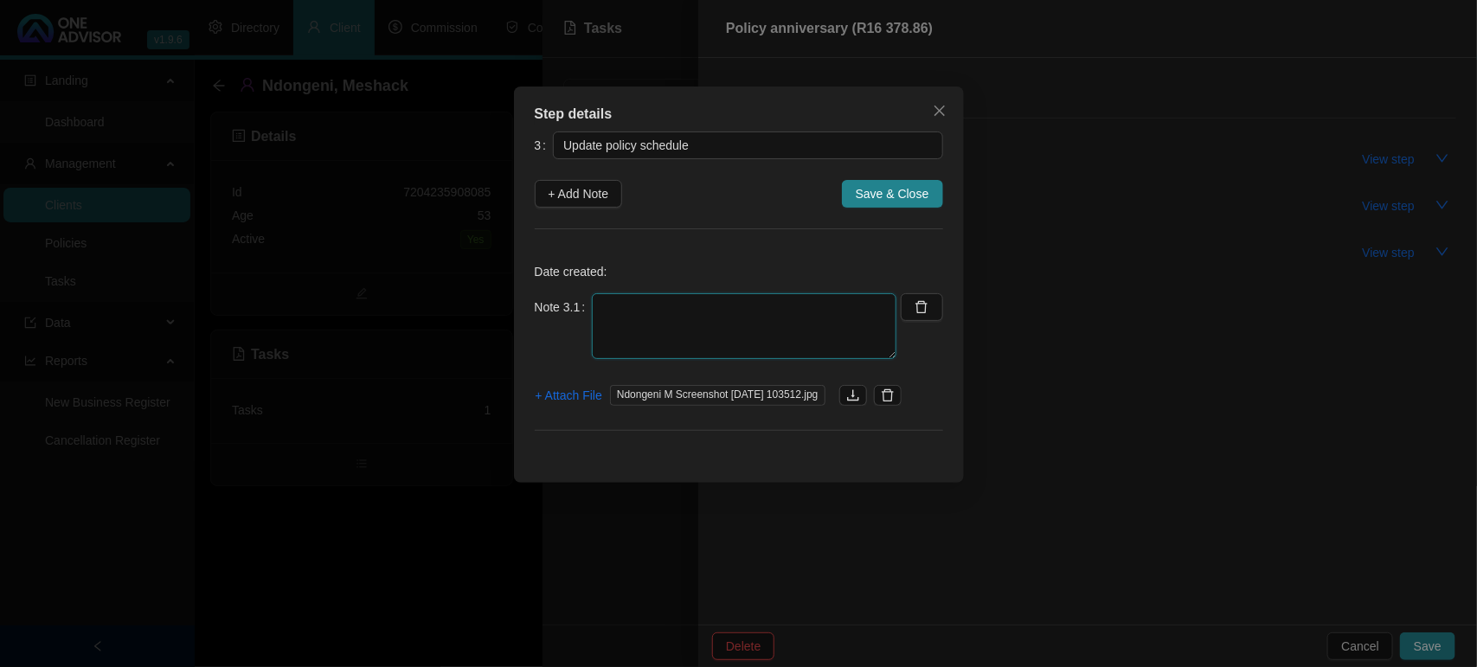
click at [617, 325] on textarea at bounding box center [744, 326] width 304 height 66
type textarea "u"
type textarea "[DATE] UPDATED IT ON THE LIFE SCHEDULE"
click at [858, 189] on span "Save & Close" at bounding box center [892, 193] width 74 height 19
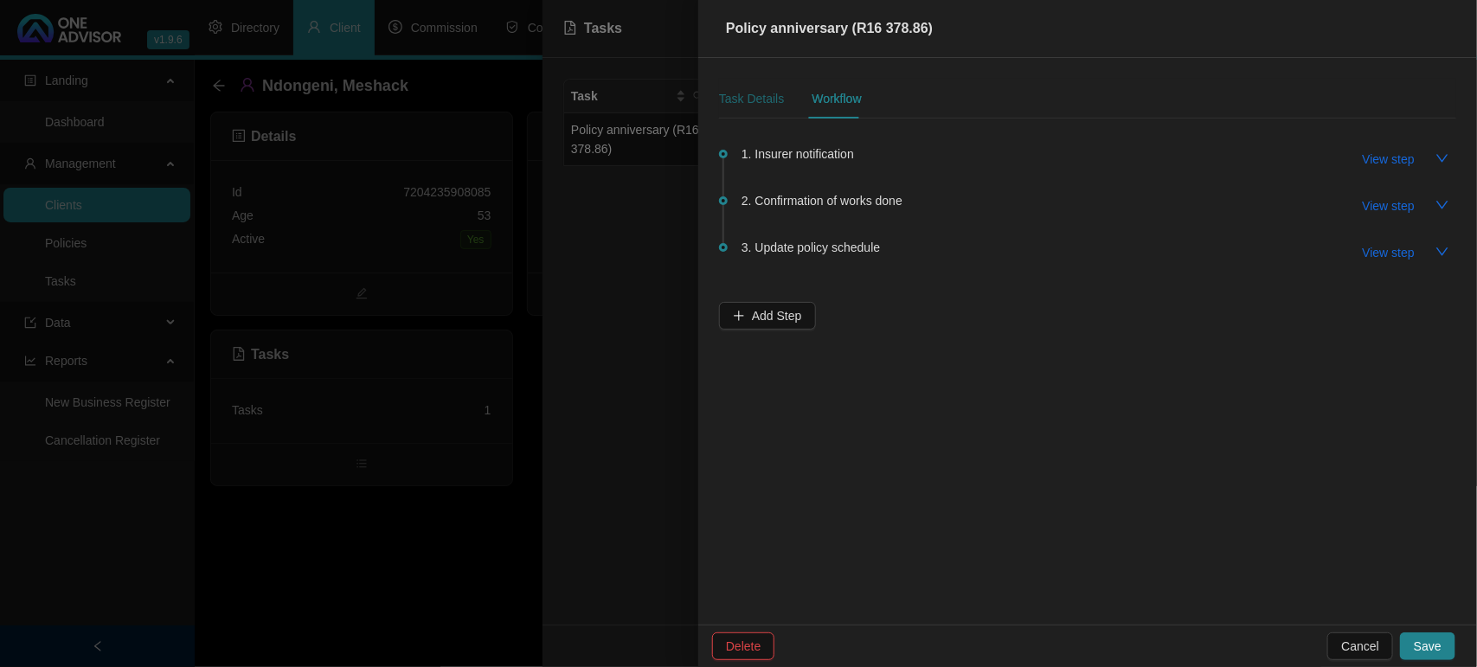
click at [754, 102] on div "Task Details" at bounding box center [751, 98] width 65 height 19
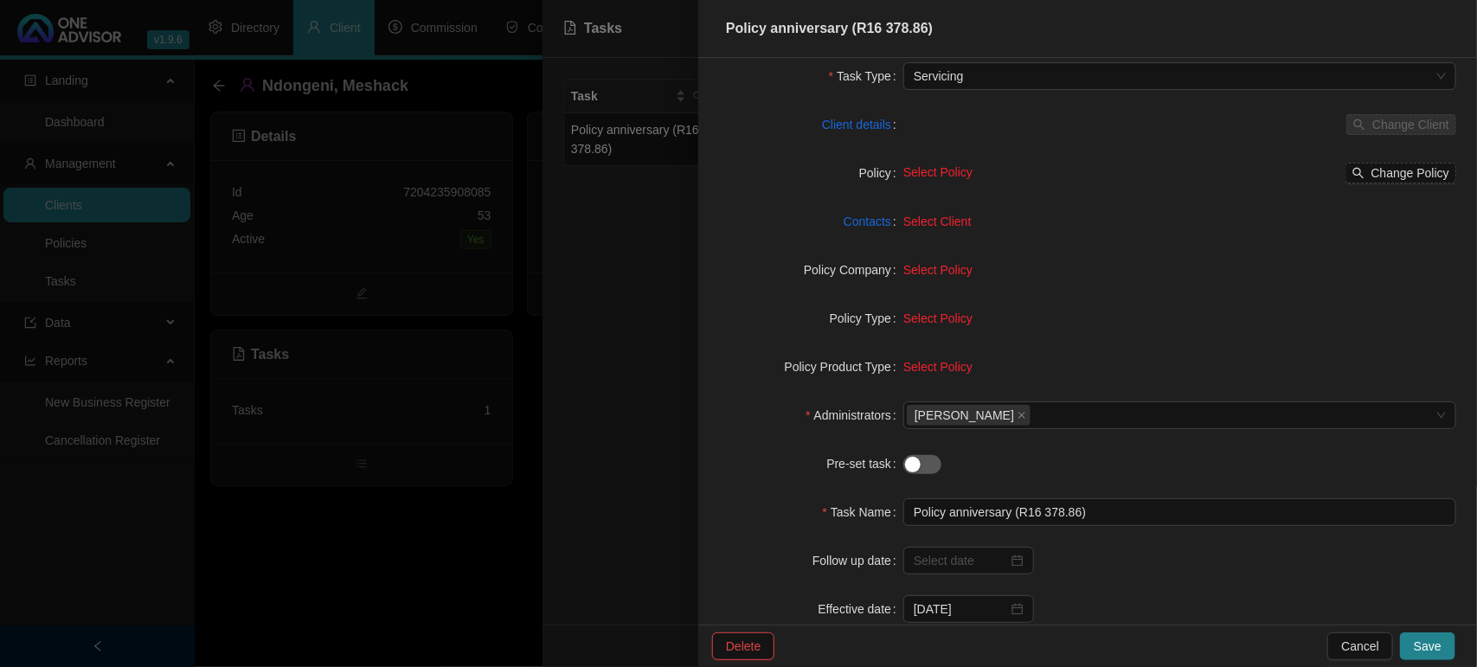
scroll to position [158, 0]
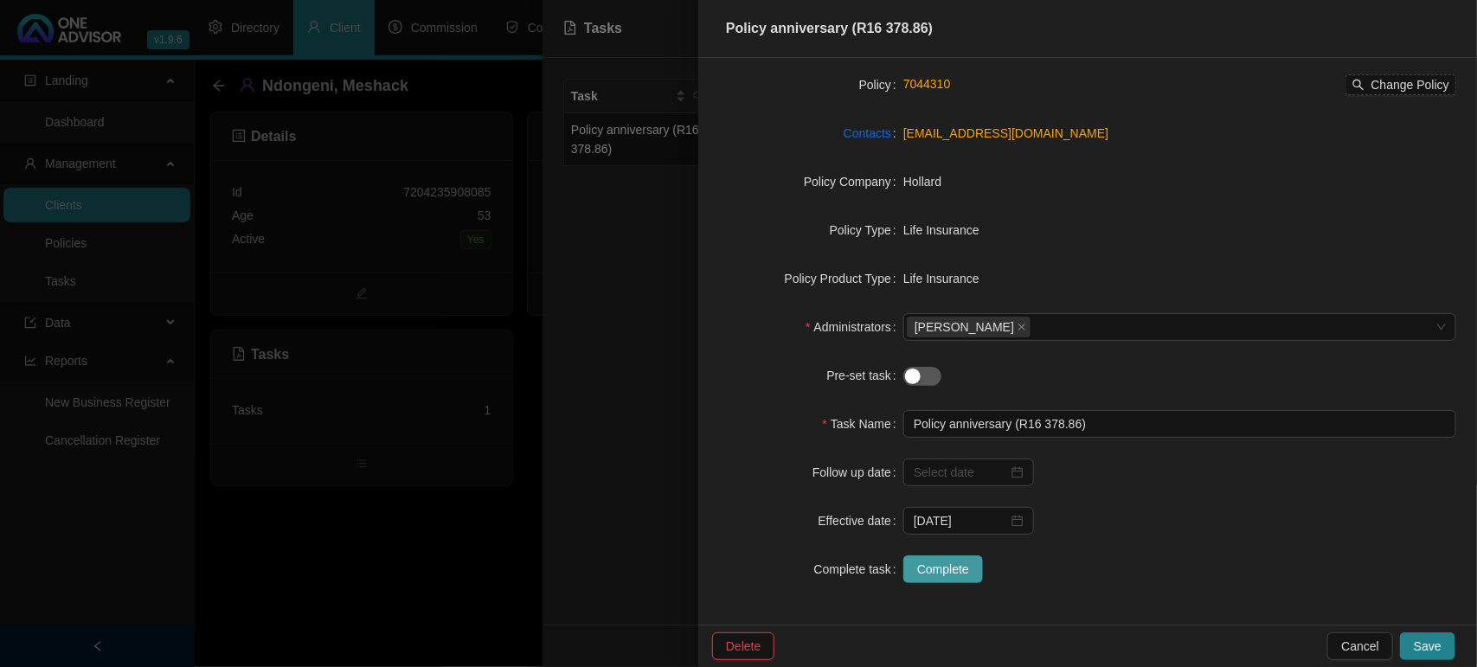
click at [930, 567] on span "Complete" at bounding box center [943, 569] width 52 height 19
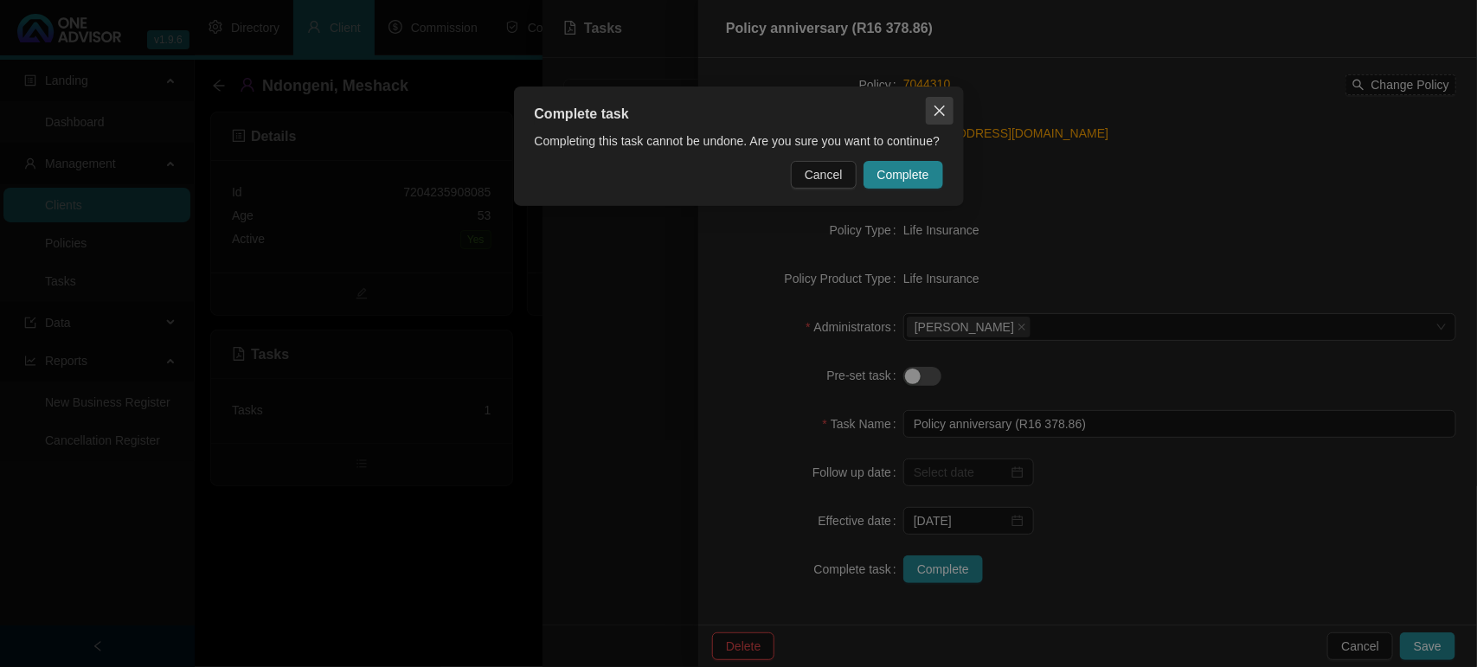
click at [936, 119] on button "Close" at bounding box center [940, 111] width 28 height 28
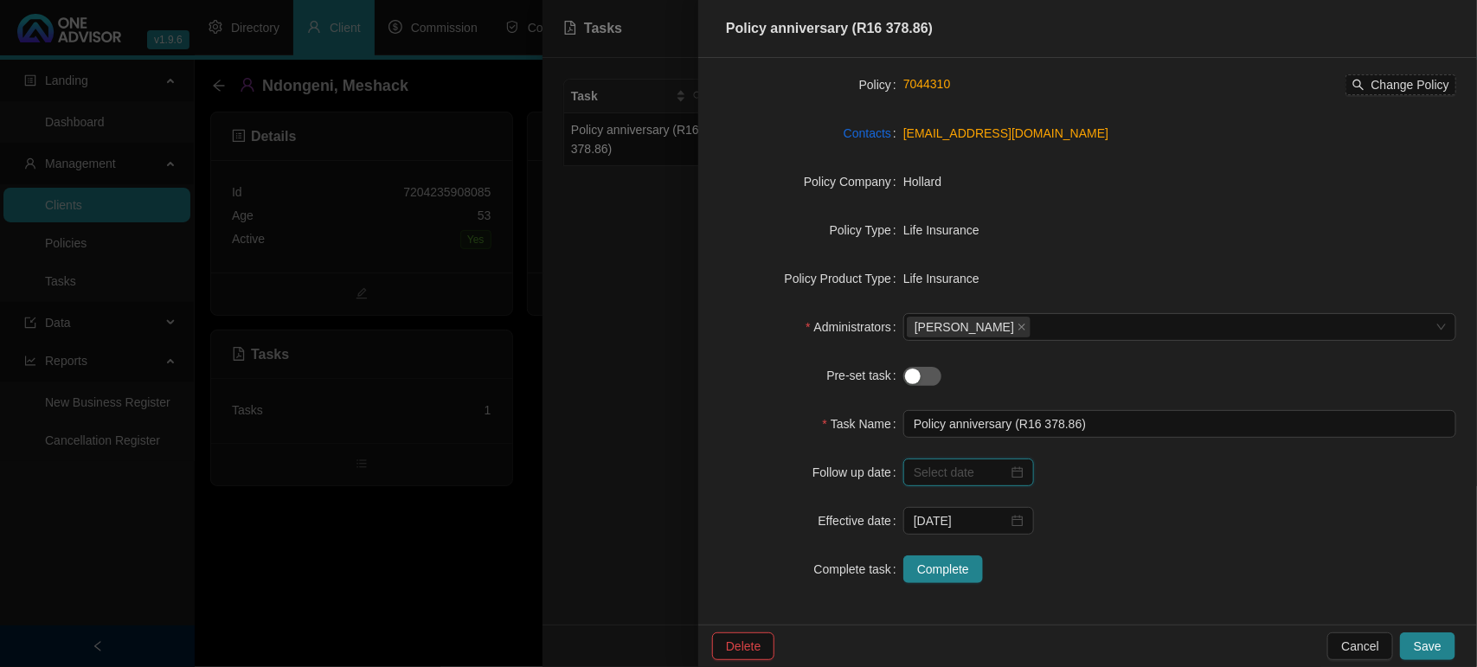
click at [984, 474] on input at bounding box center [960, 472] width 94 height 19
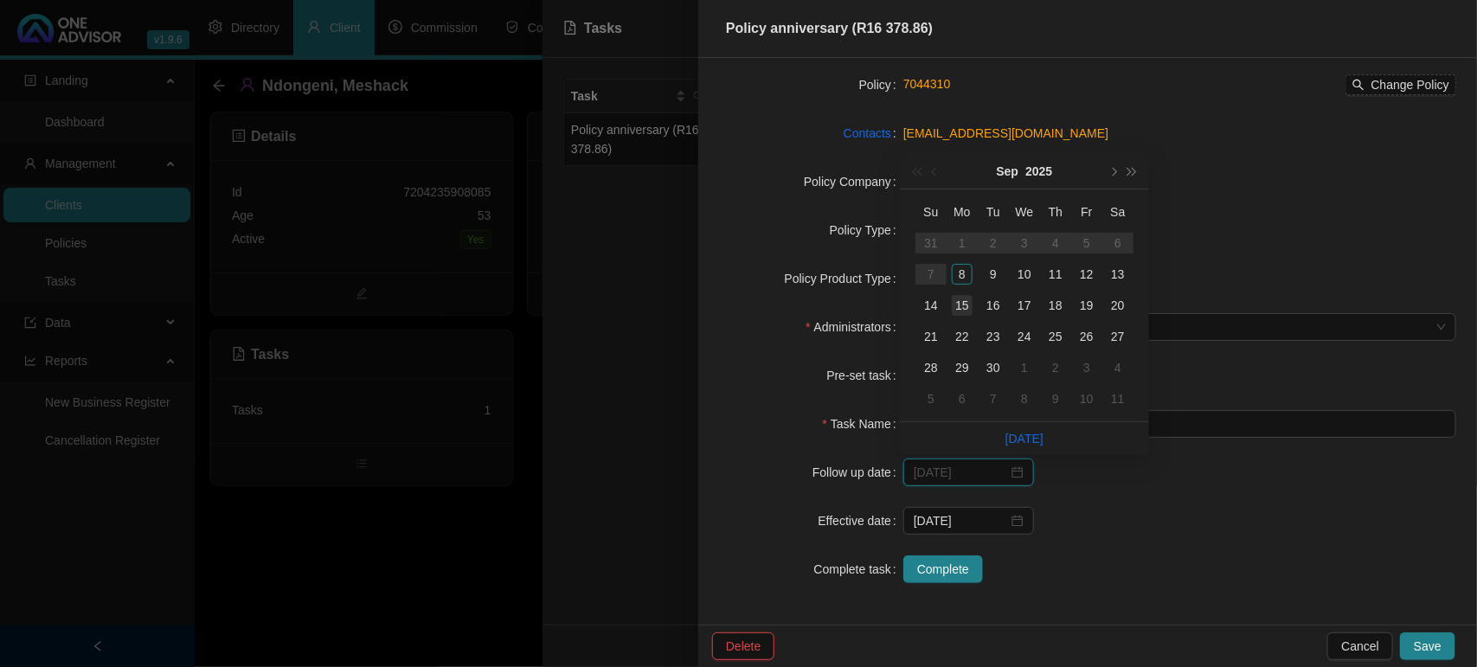
type input "[DATE]"
click at [958, 305] on div "15" at bounding box center [962, 305] width 21 height 21
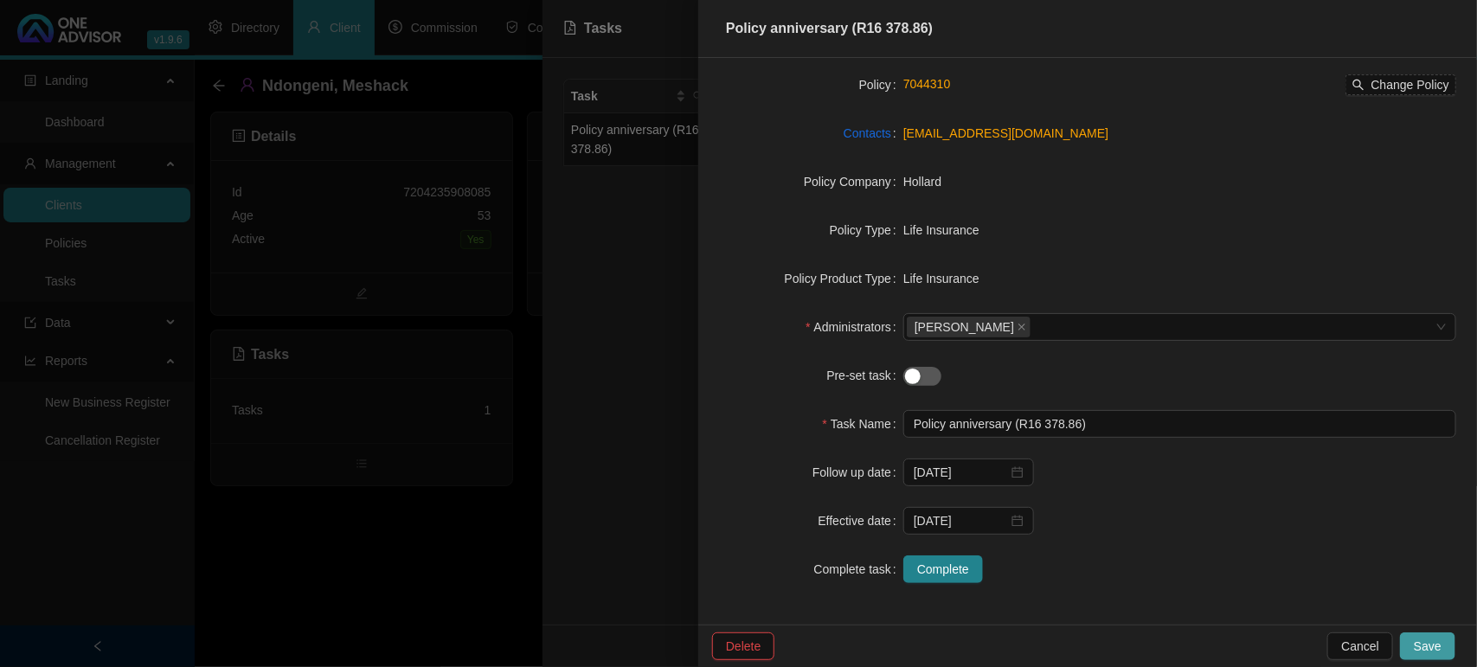
click at [1443, 643] on button "Save" at bounding box center [1427, 646] width 55 height 28
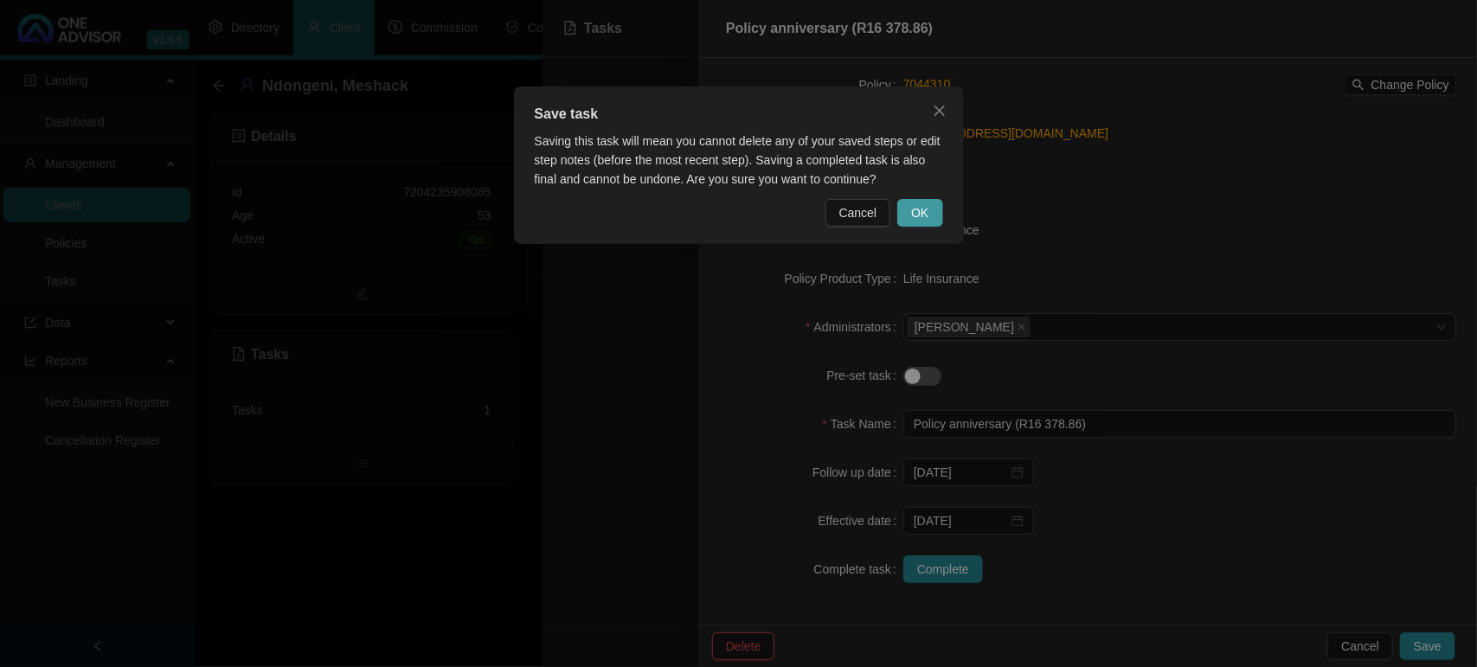
click at [914, 208] on span "OK" at bounding box center [919, 212] width 17 height 19
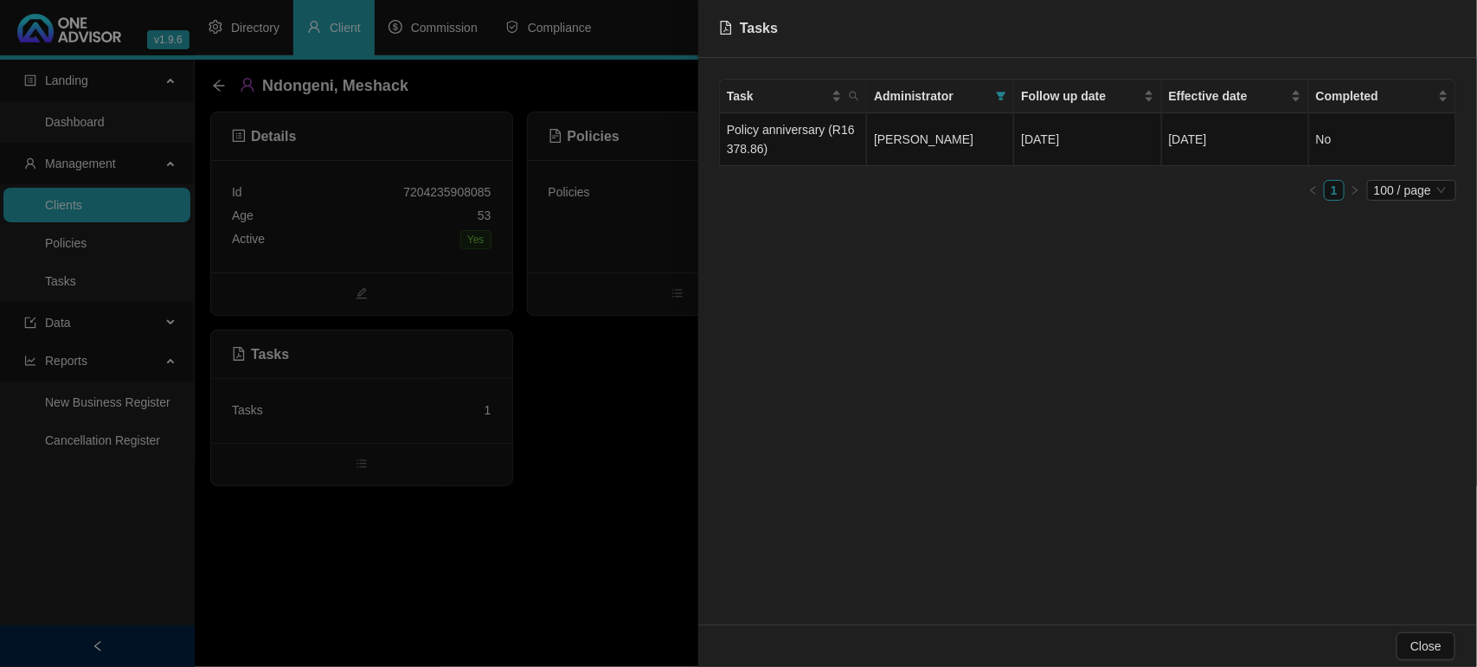
click at [580, 509] on div at bounding box center [738, 333] width 1477 height 667
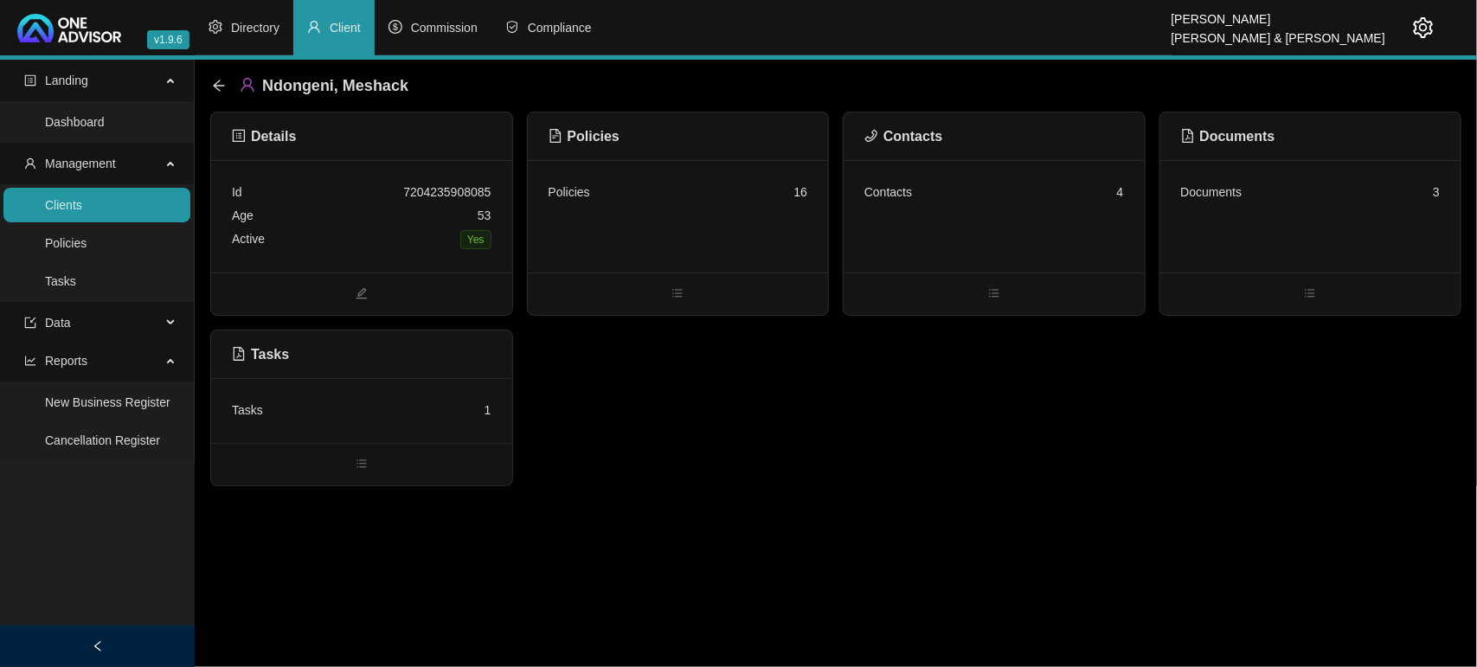
click at [1235, 195] on div "Documents" at bounding box center [1211, 192] width 61 height 19
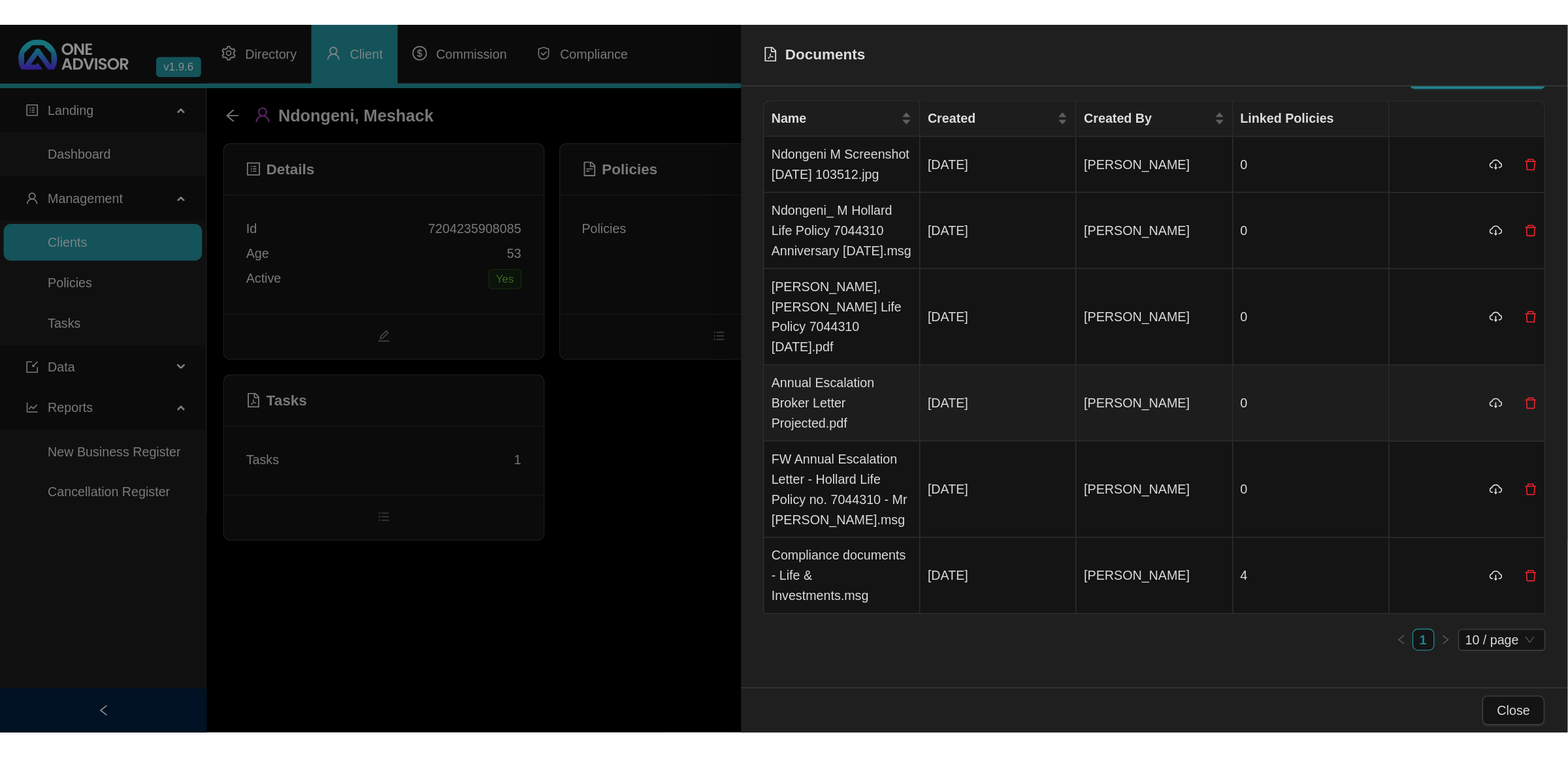
scroll to position [0, 0]
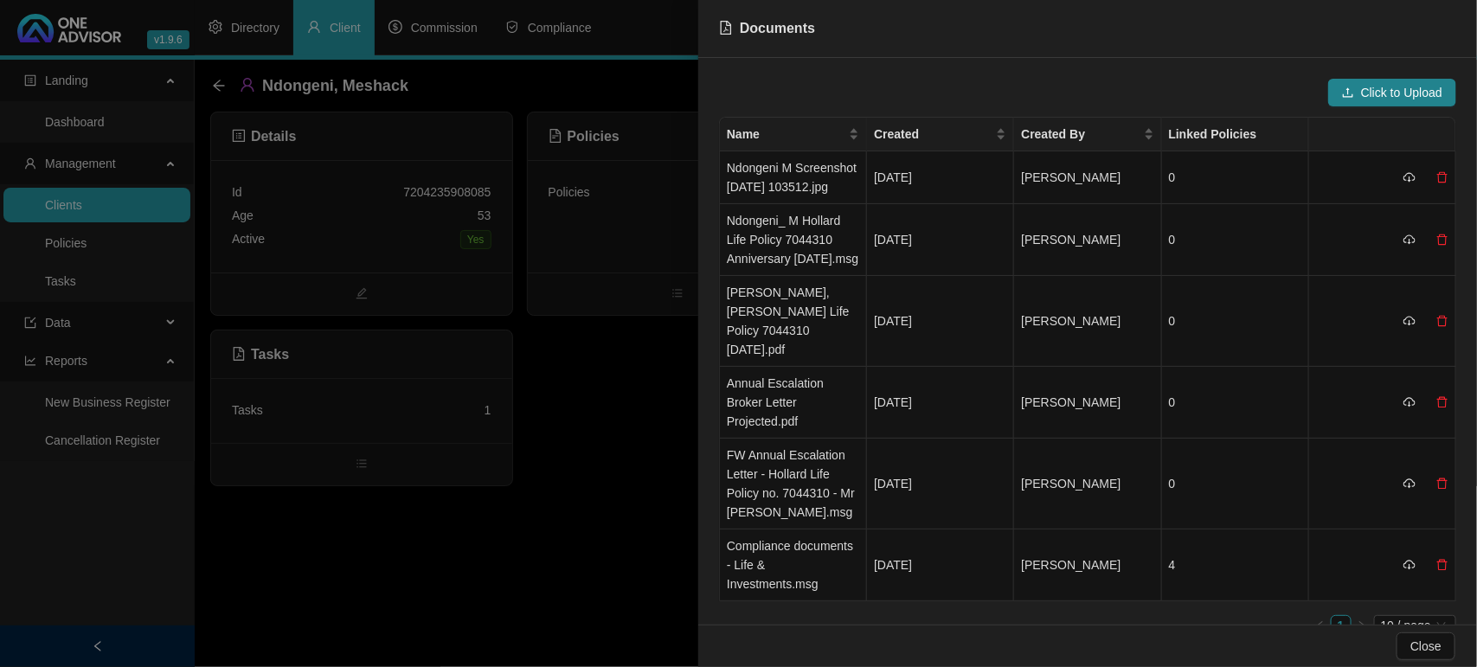
click at [447, 575] on div at bounding box center [738, 333] width 1477 height 667
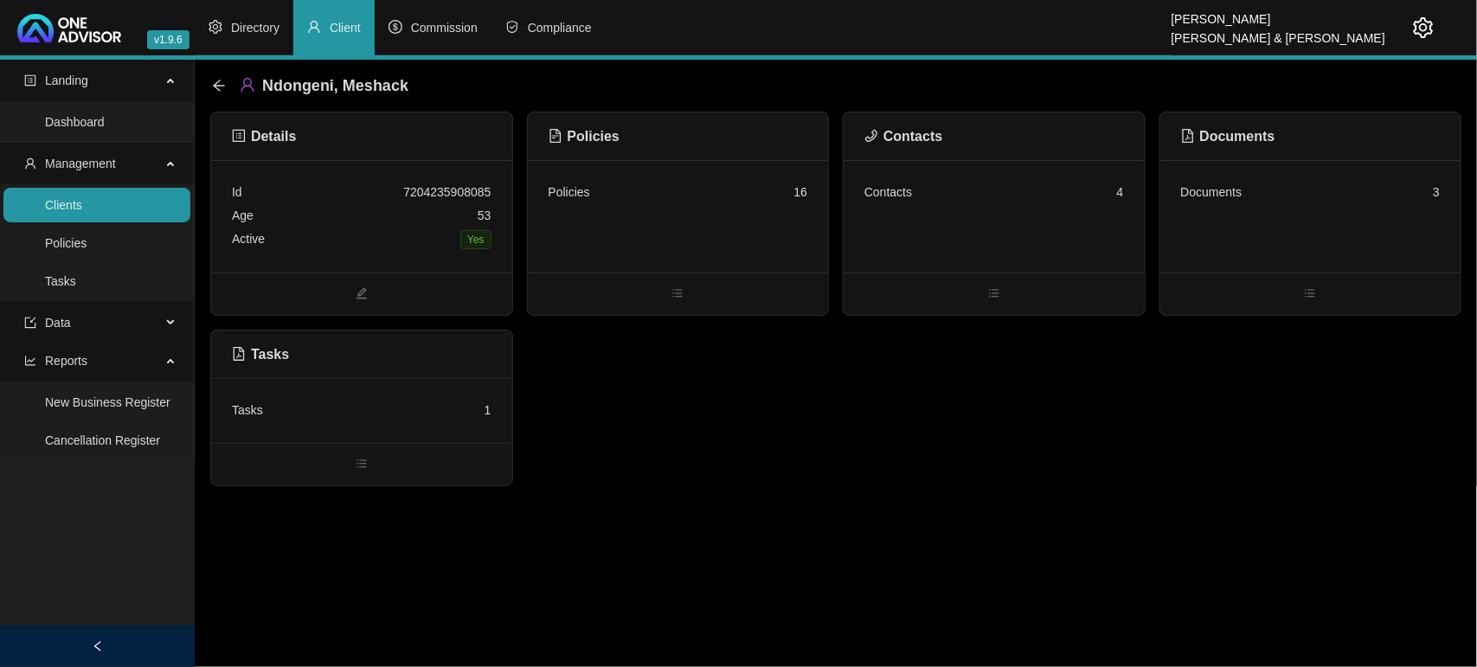
click at [394, 230] on div "Active Yes" at bounding box center [362, 239] width 260 height 24
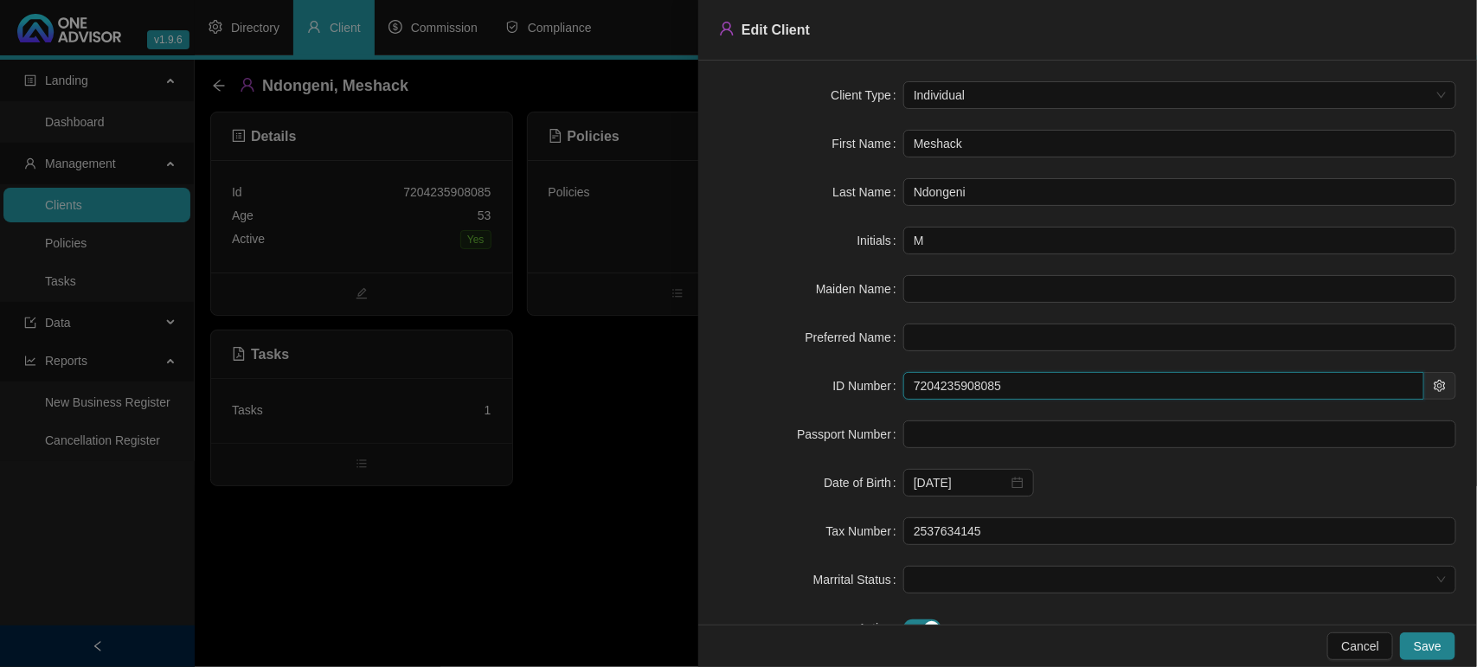
click at [991, 394] on input "7204235908085" at bounding box center [1163, 386] width 521 height 28
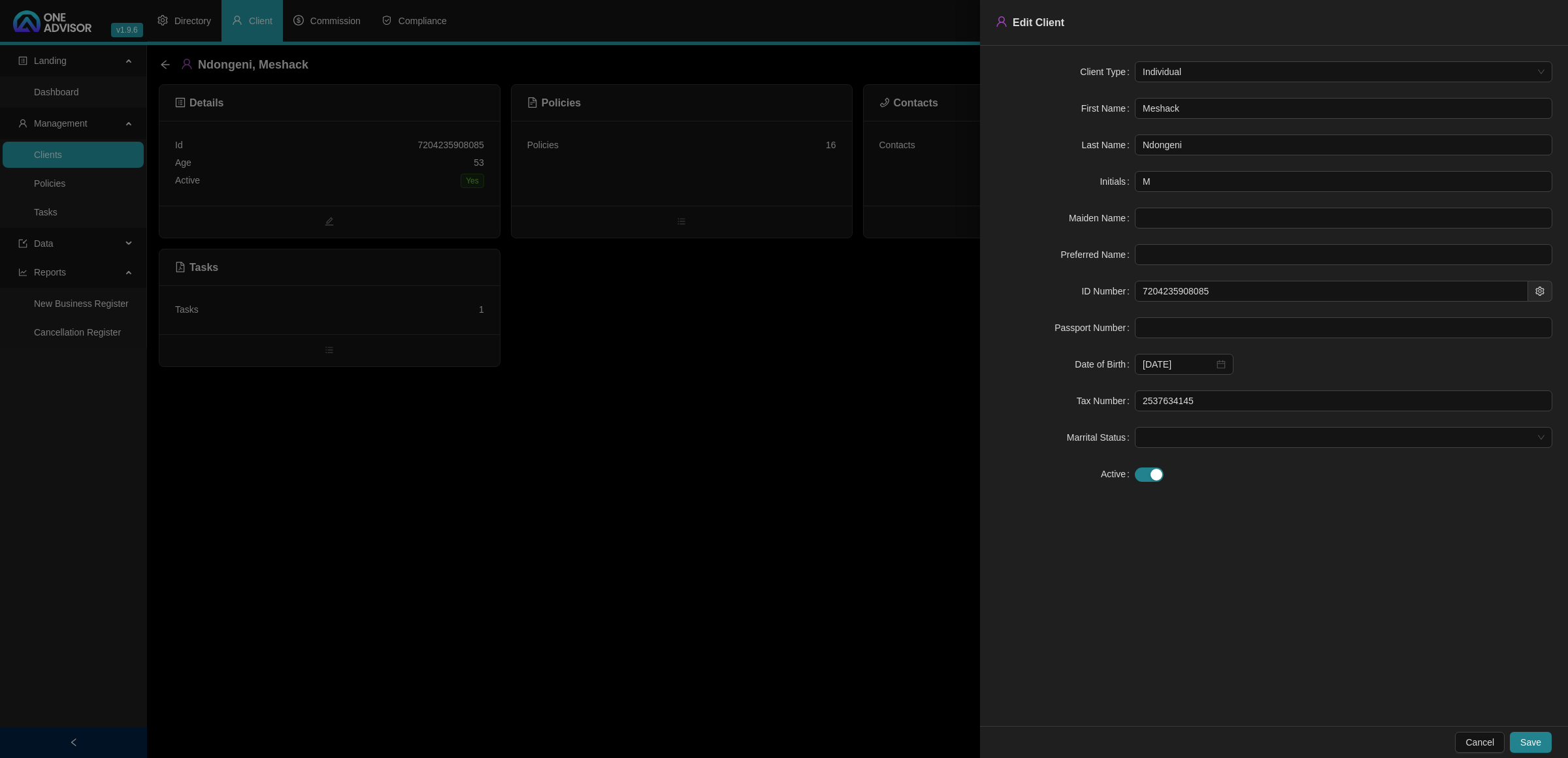
click at [57, 161] on div at bounding box center [784, 379] width 1568 height 758
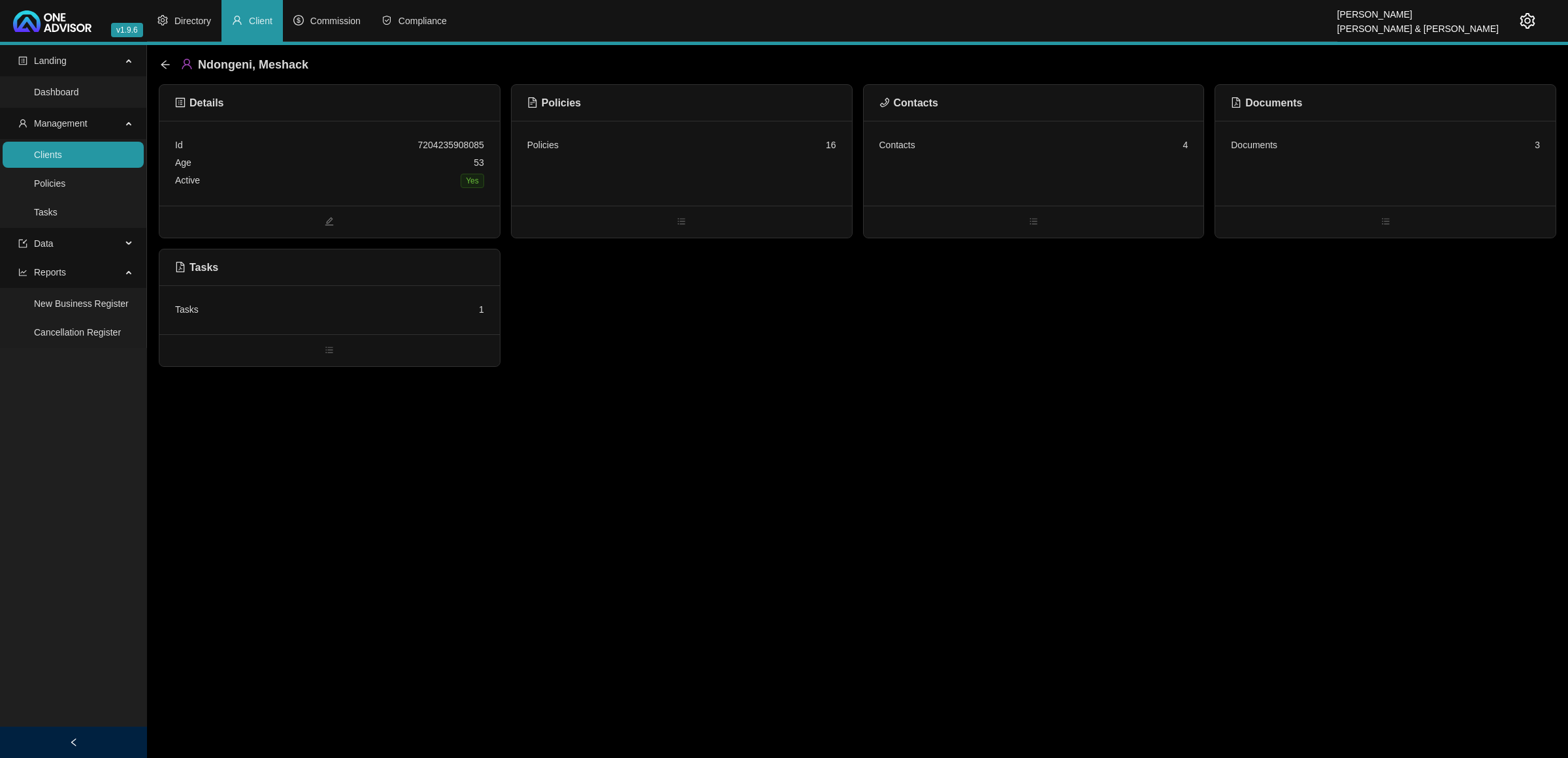
click at [60, 155] on link "Clients" at bounding box center [48, 155] width 28 height 11
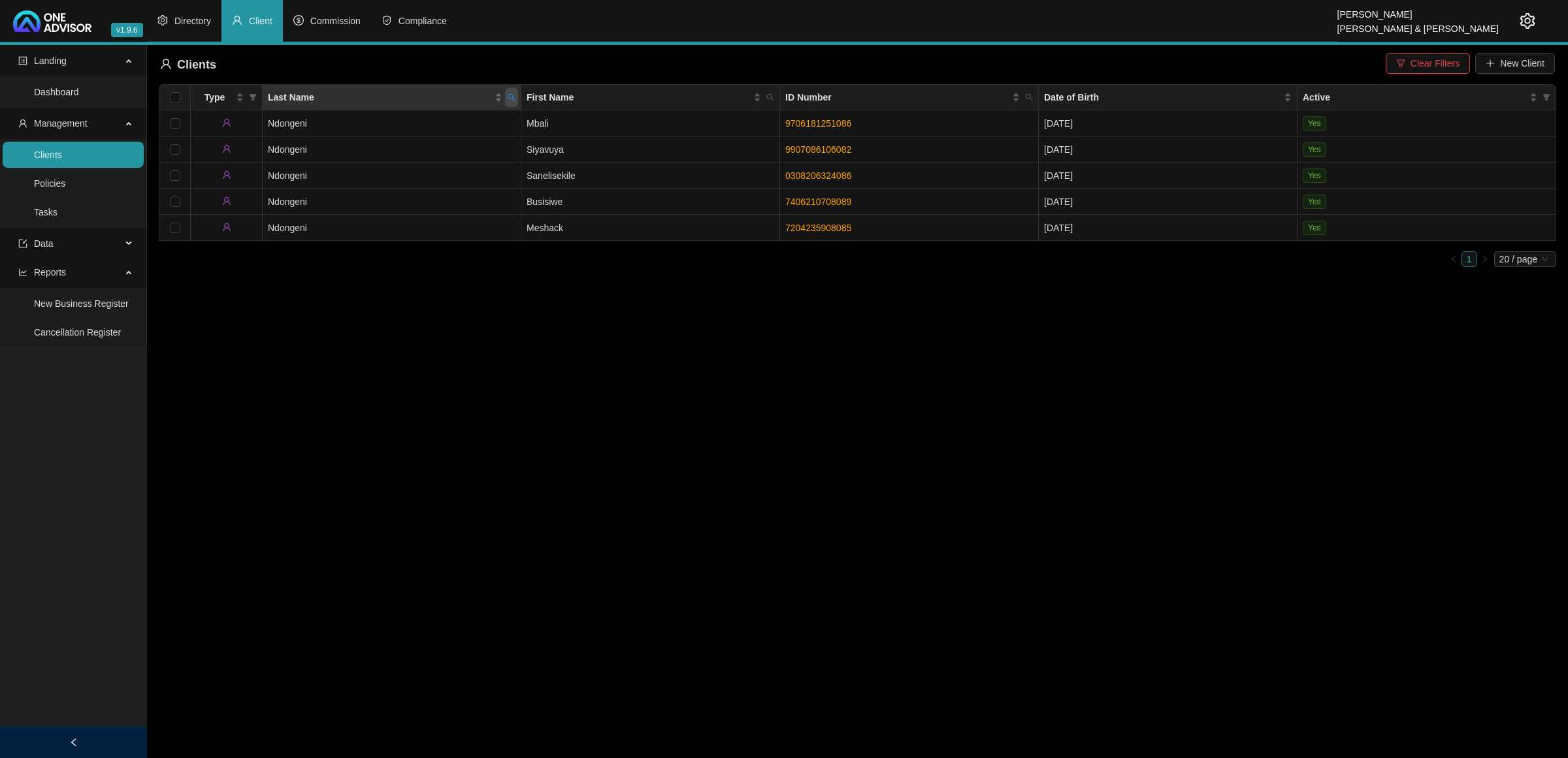
click at [514, 101] on icon "search" at bounding box center [511, 97] width 8 height 8
type input "CLOWES"
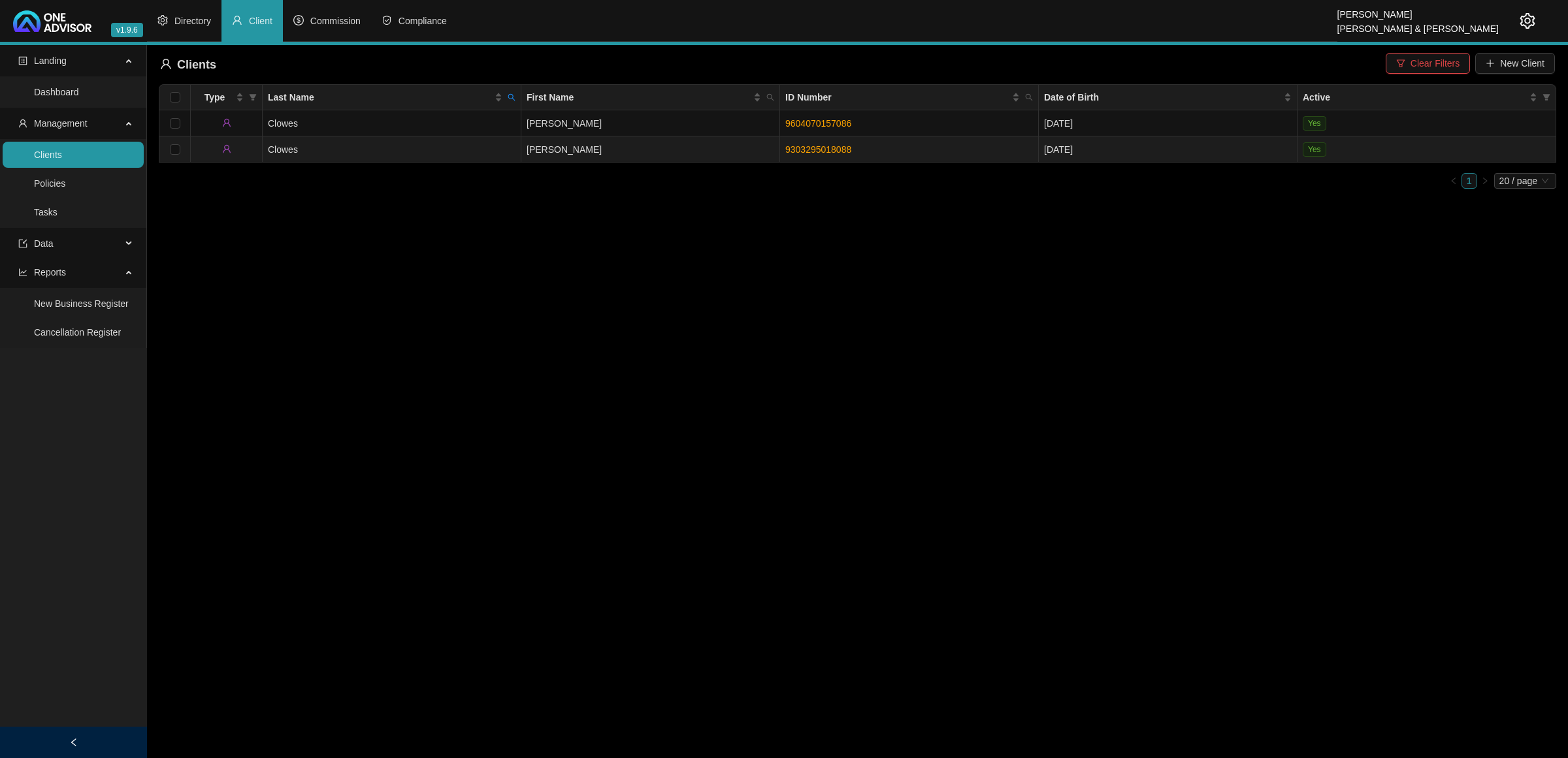
click at [382, 161] on td "Clowes" at bounding box center [392, 149] width 259 height 26
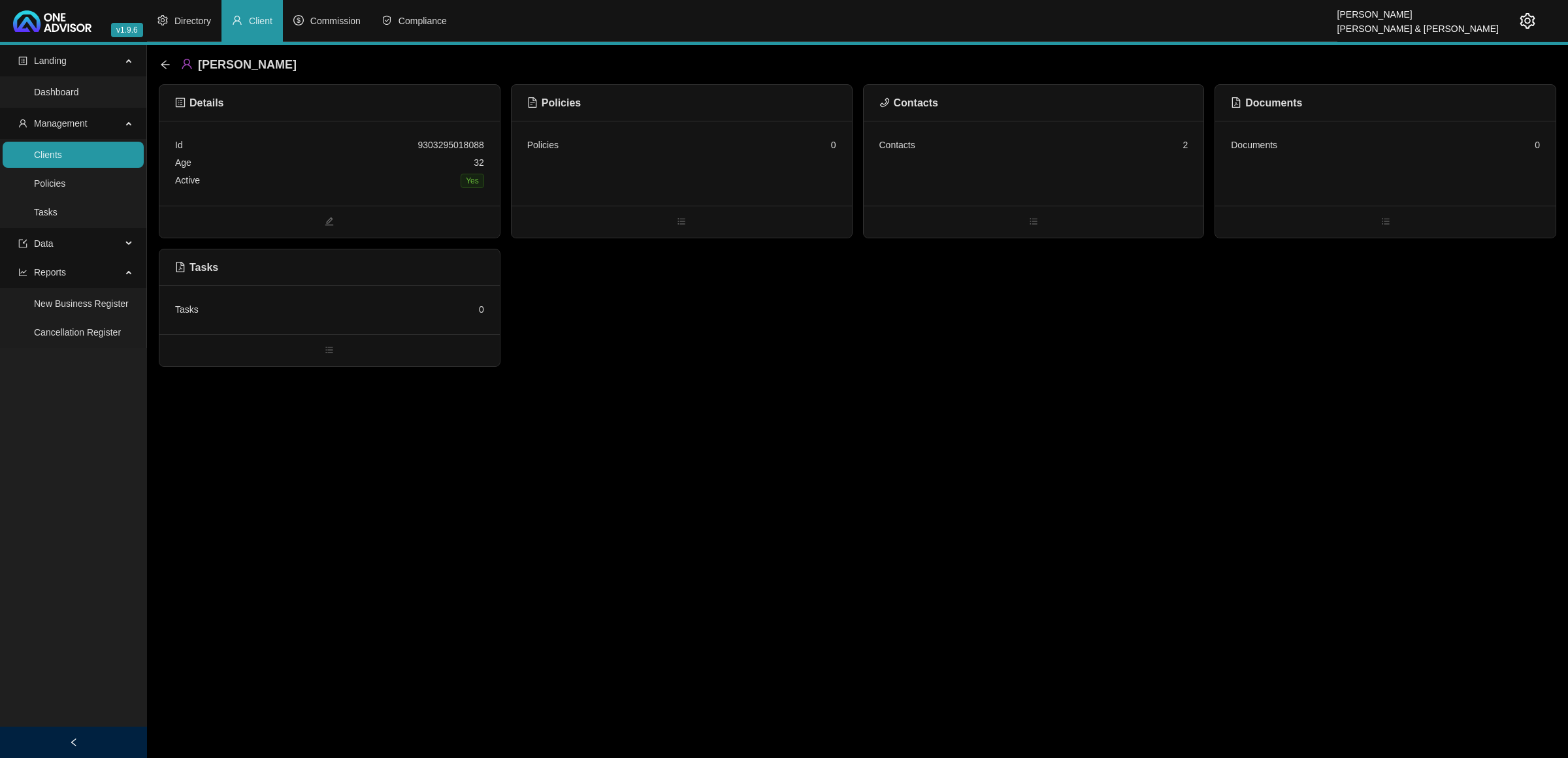
click at [428, 171] on div "Age [DEMOGRAPHIC_DATA]" at bounding box center [329, 162] width 309 height 17
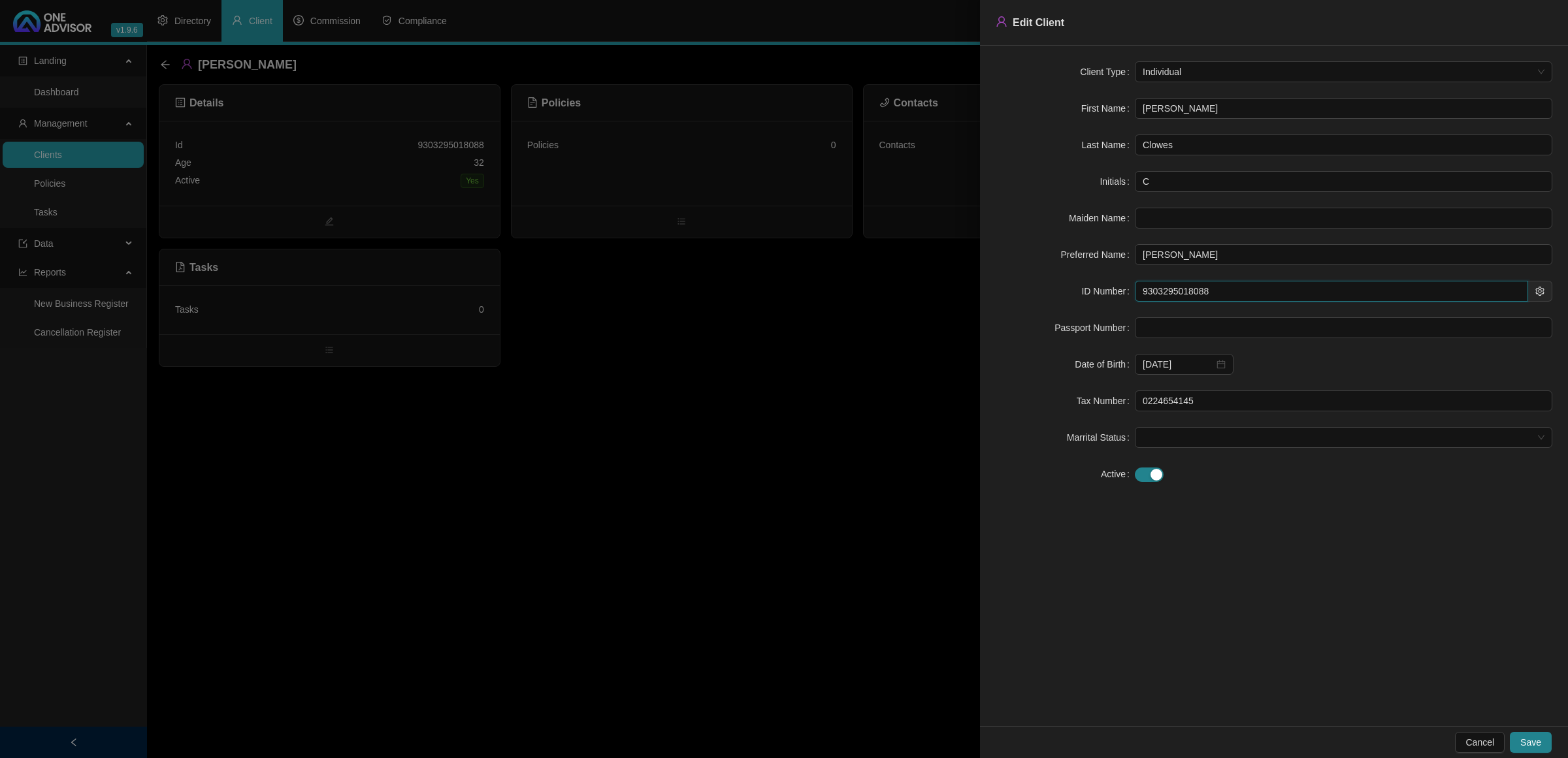
drag, startPoint x: 1265, startPoint y: 298, endPoint x: 1097, endPoint y: 294, distance: 168.0
click at [1115, 296] on div "ID Number 9303295018088" at bounding box center [1273, 291] width 557 height 21
